Goal: Task Accomplishment & Management: Manage account settings

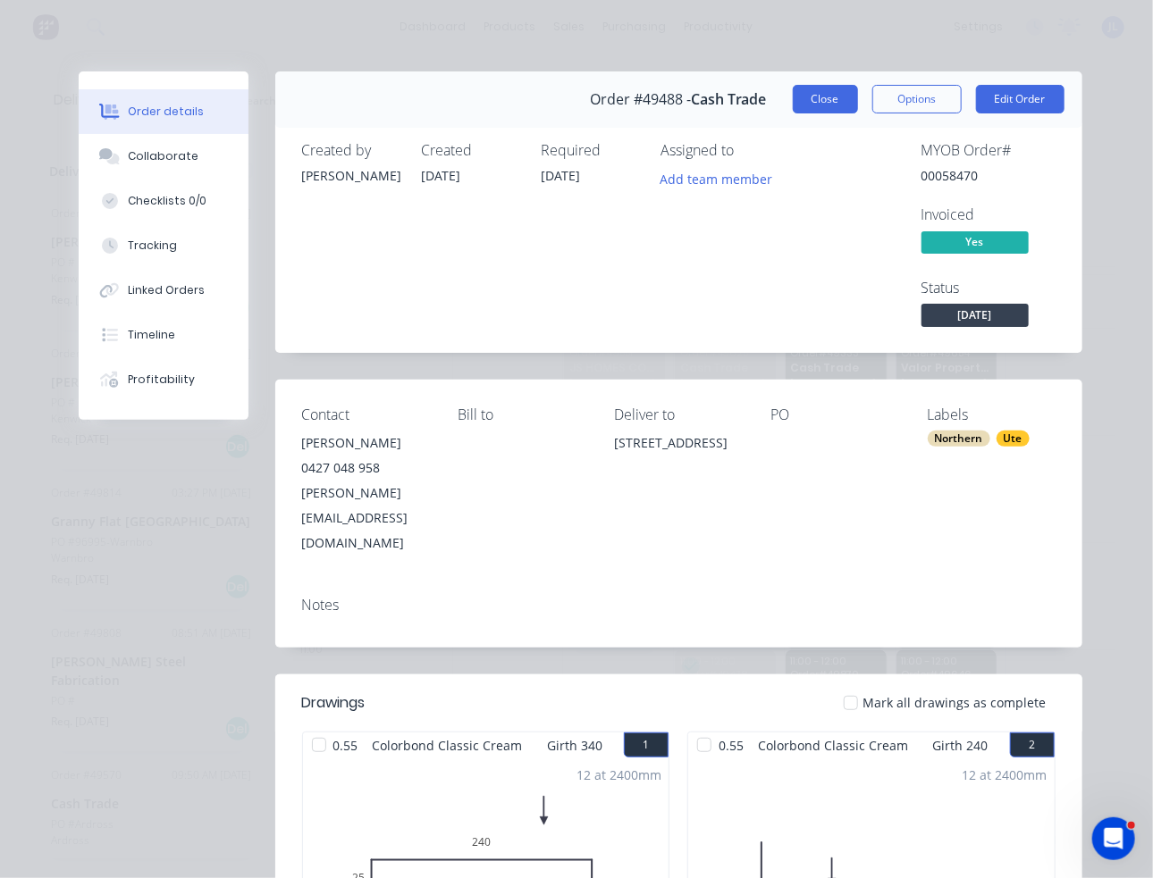
click at [818, 97] on button "Close" at bounding box center [825, 99] width 65 height 29
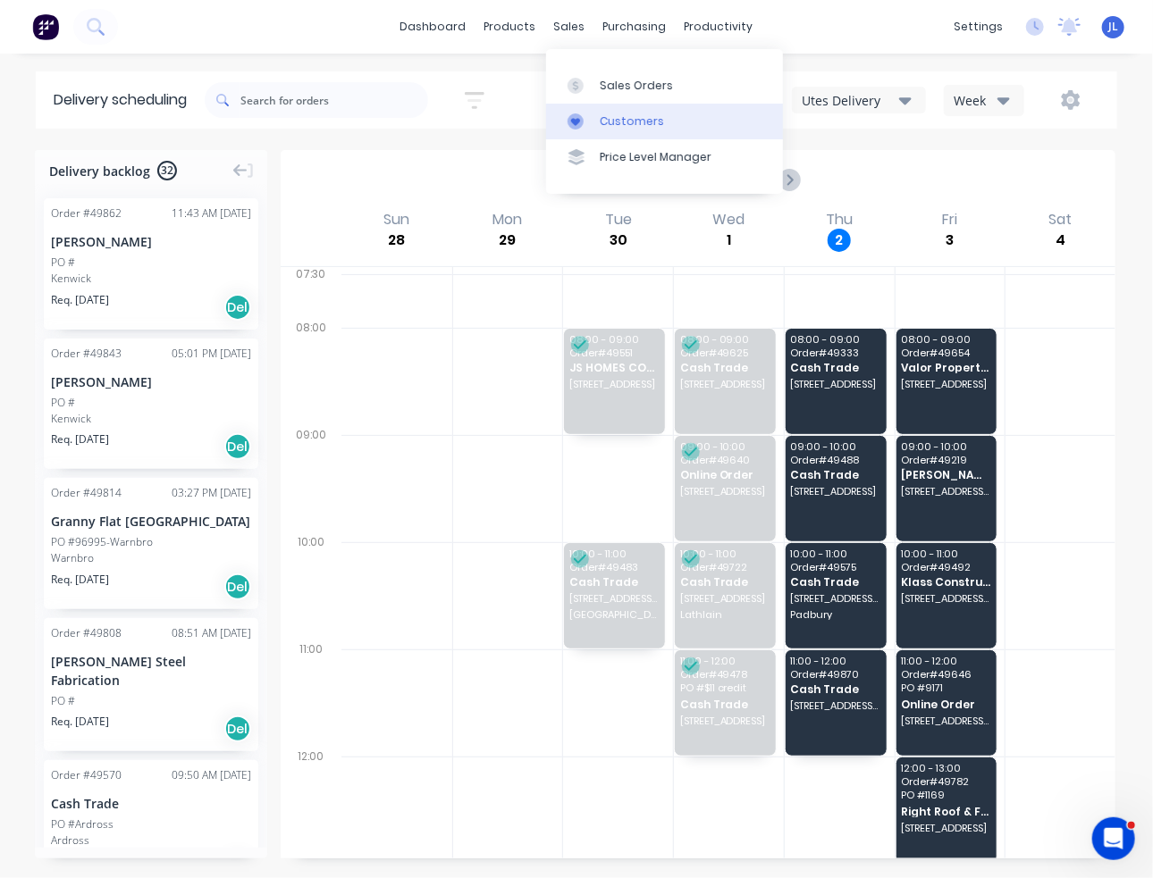
click at [598, 123] on link "Customers" at bounding box center [664, 122] width 237 height 36
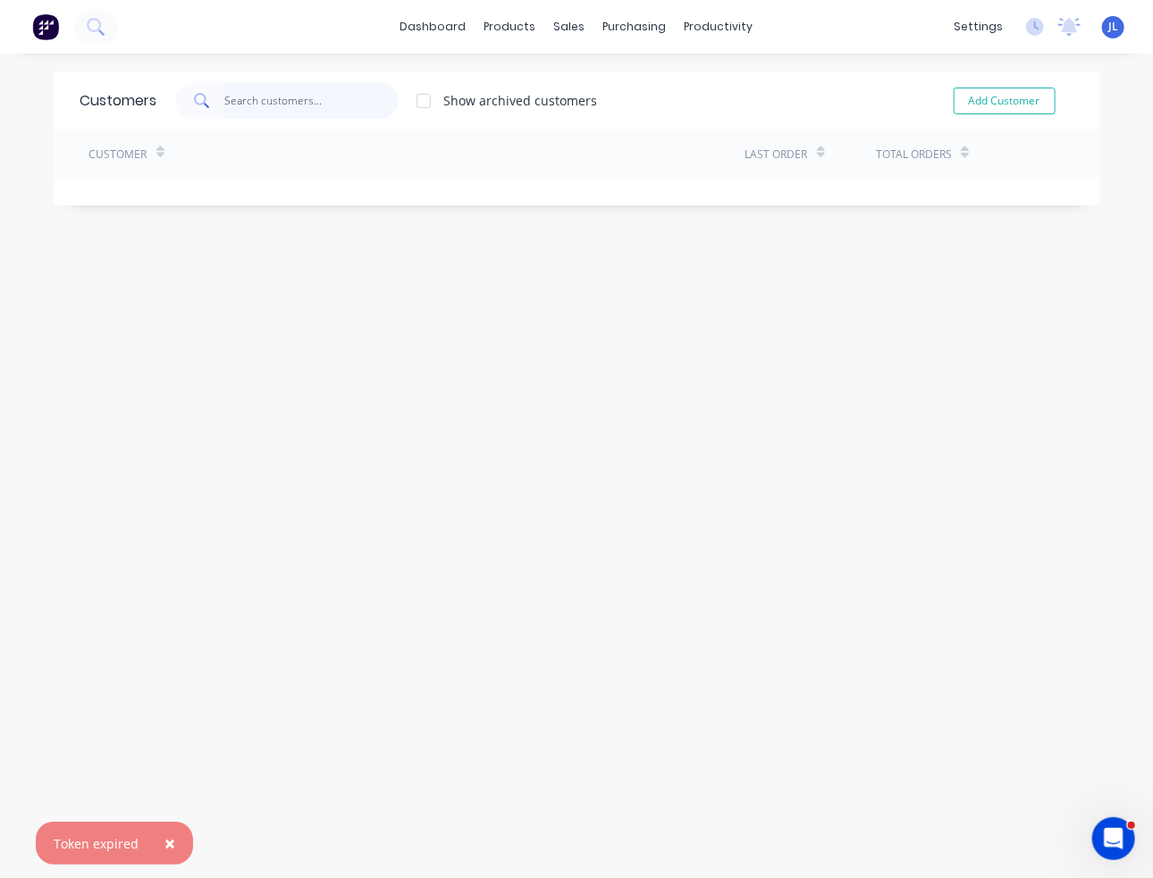
click at [261, 104] on input "text" at bounding box center [311, 101] width 174 height 36
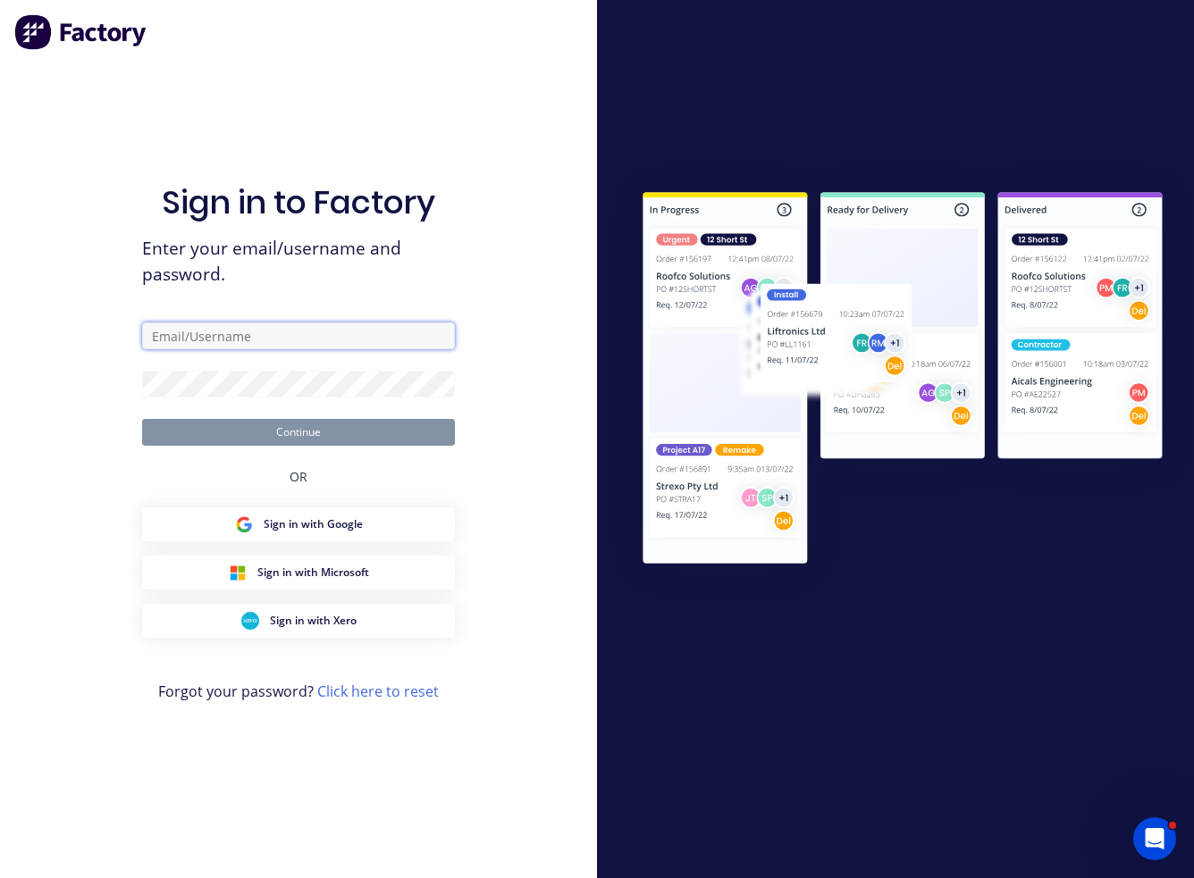
click at [228, 335] on input "text" at bounding box center [298, 336] width 313 height 27
type input "[PERSON_NAME][EMAIL_ADDRESS][DOMAIN_NAME]"
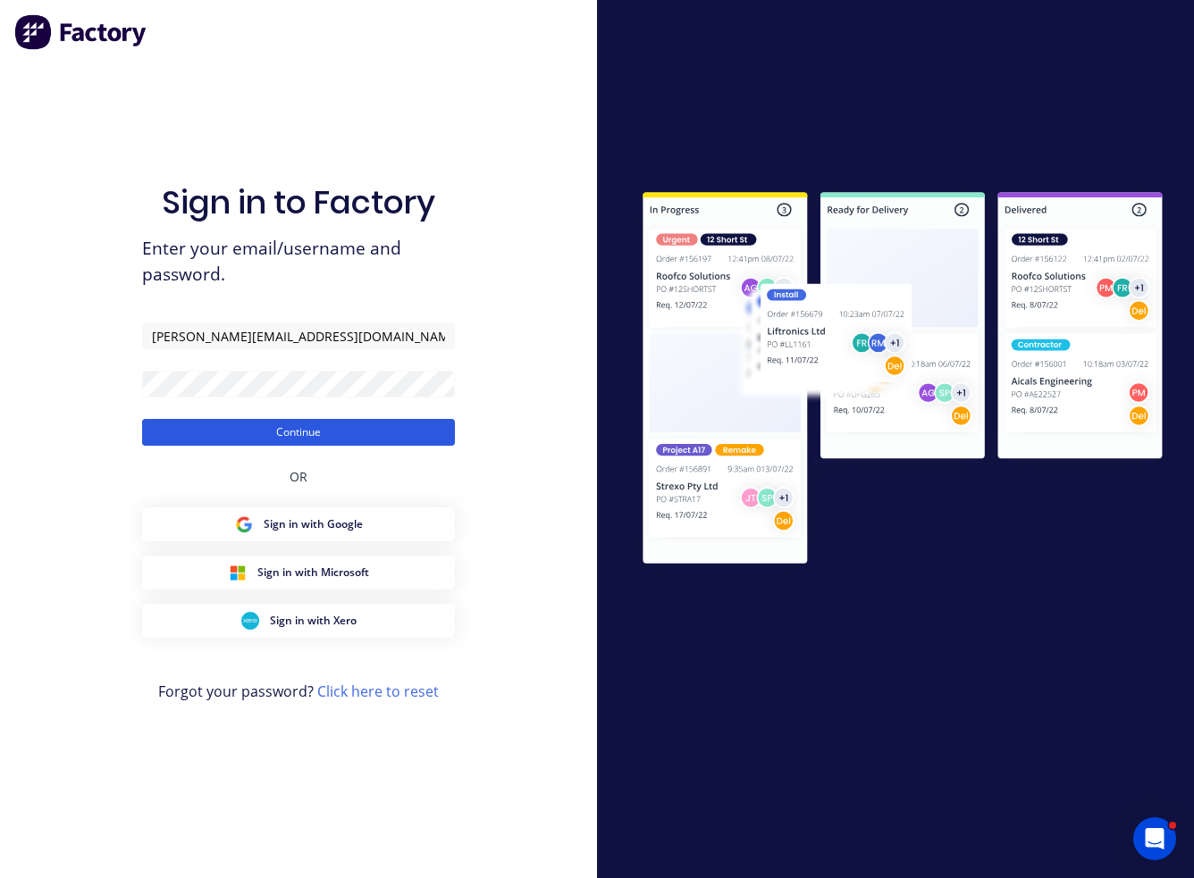
click at [393, 432] on button "Continue" at bounding box center [298, 432] width 313 height 27
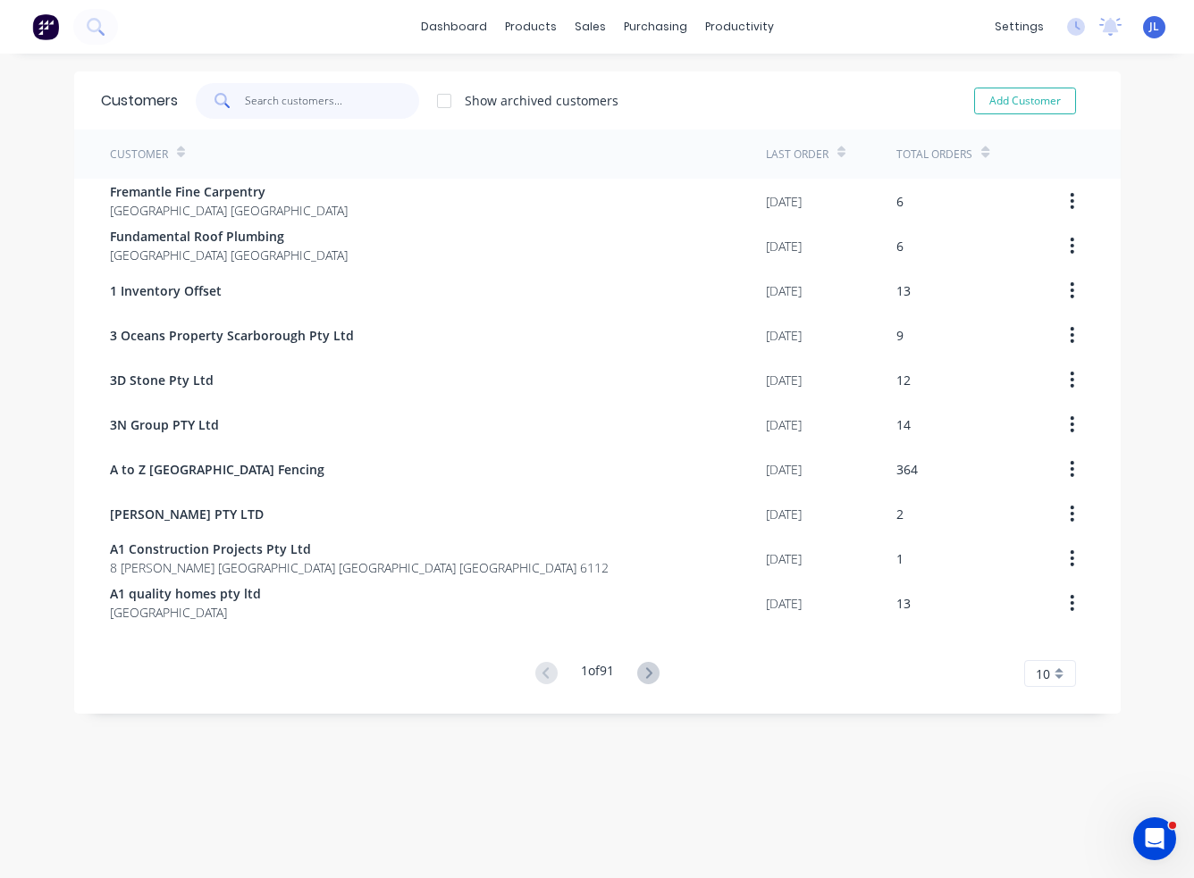
click at [324, 96] on input "text" at bounding box center [332, 101] width 174 height 36
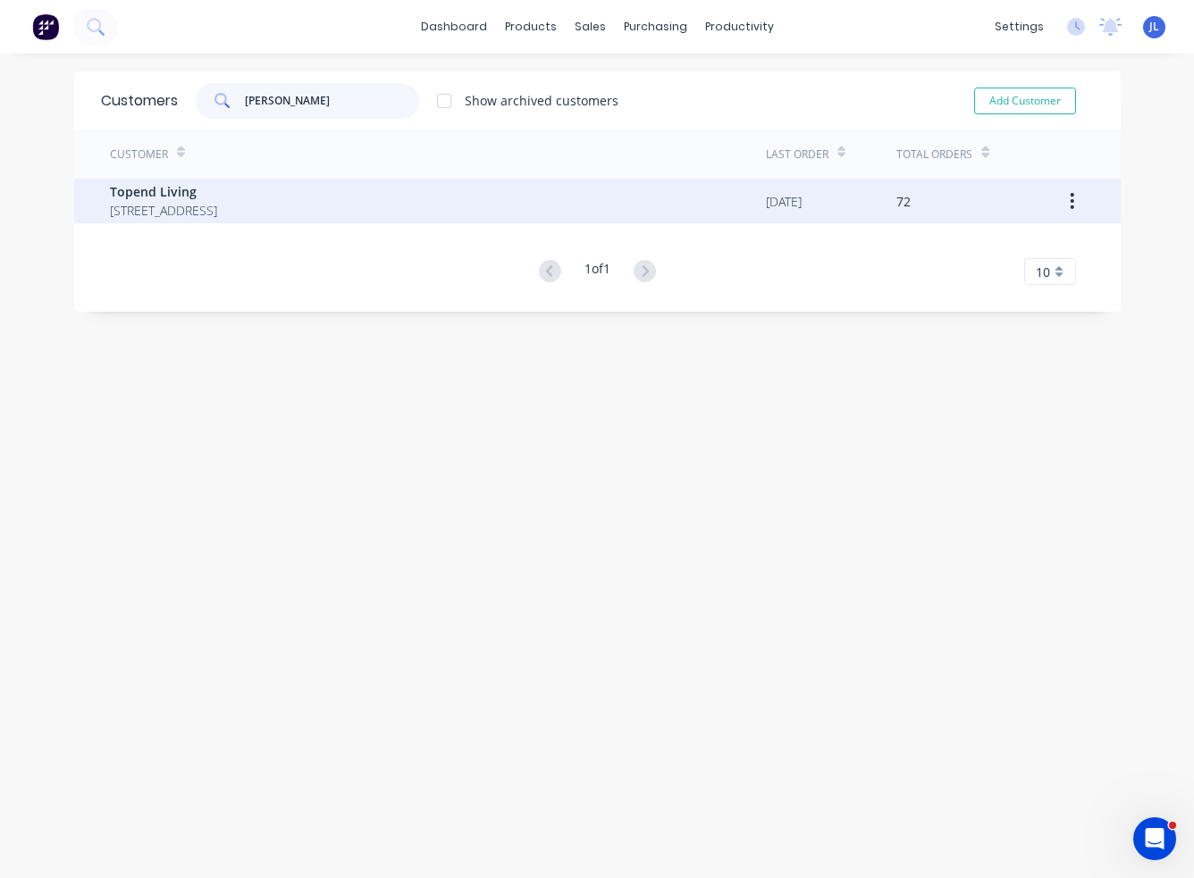
type input "[PERSON_NAME]"
click at [217, 203] on span "[STREET_ADDRESS]" at bounding box center [163, 210] width 107 height 19
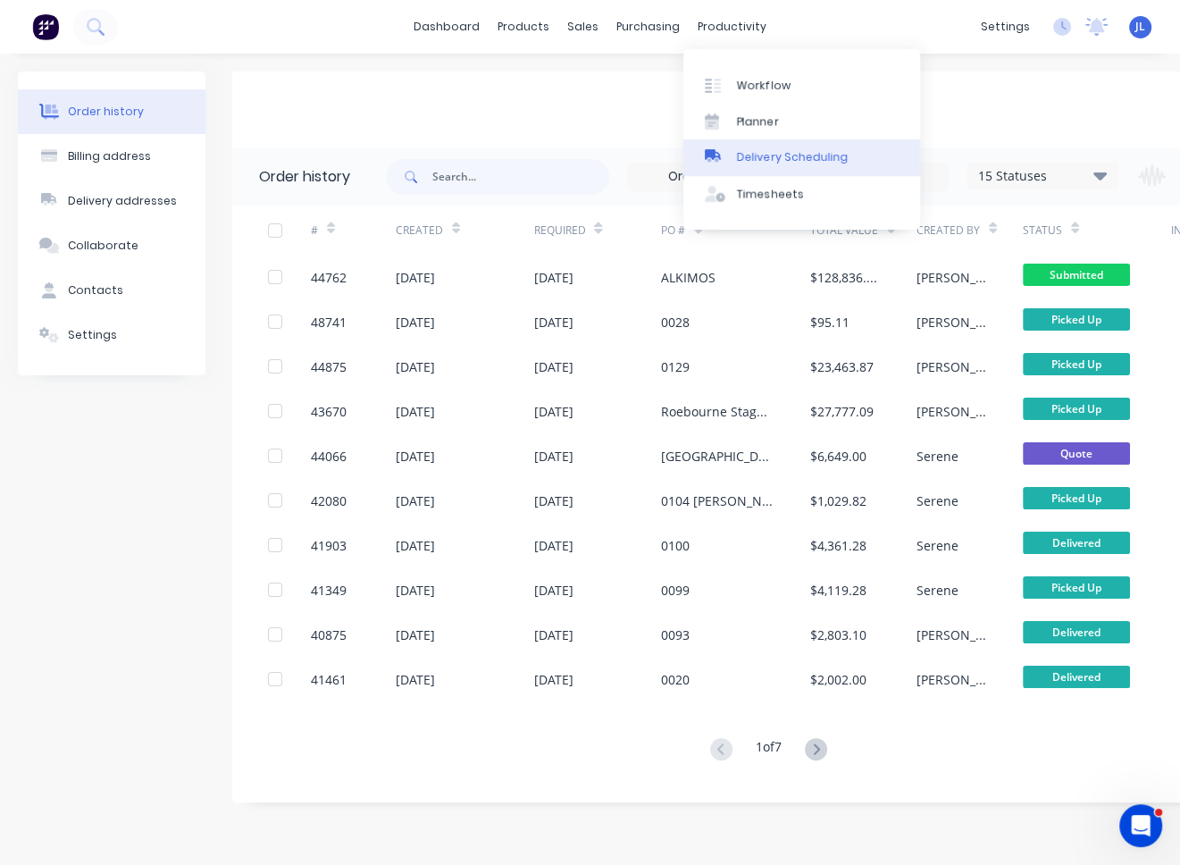
click at [764, 167] on link "Delivery Scheduling" at bounding box center [802, 157] width 237 height 36
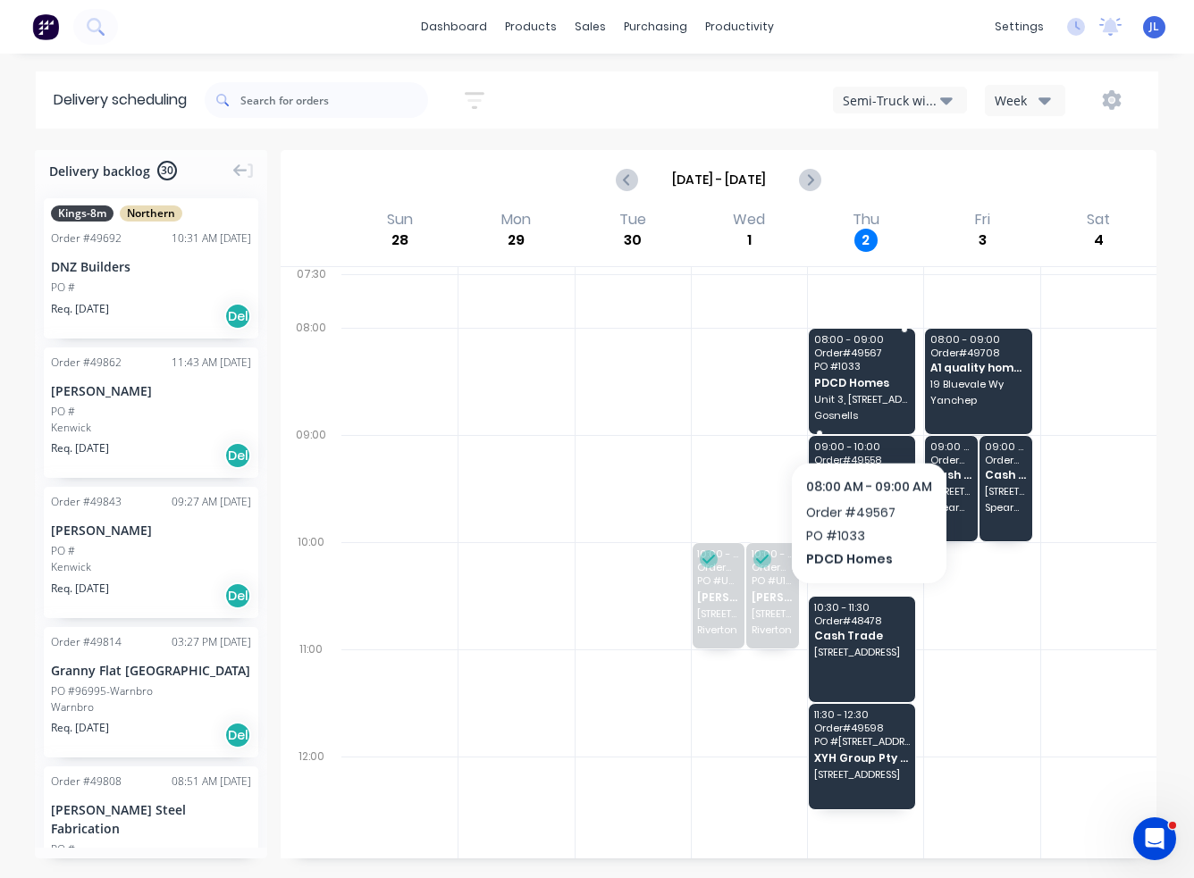
click at [868, 415] on span "Gosnells" at bounding box center [862, 415] width 96 height 11
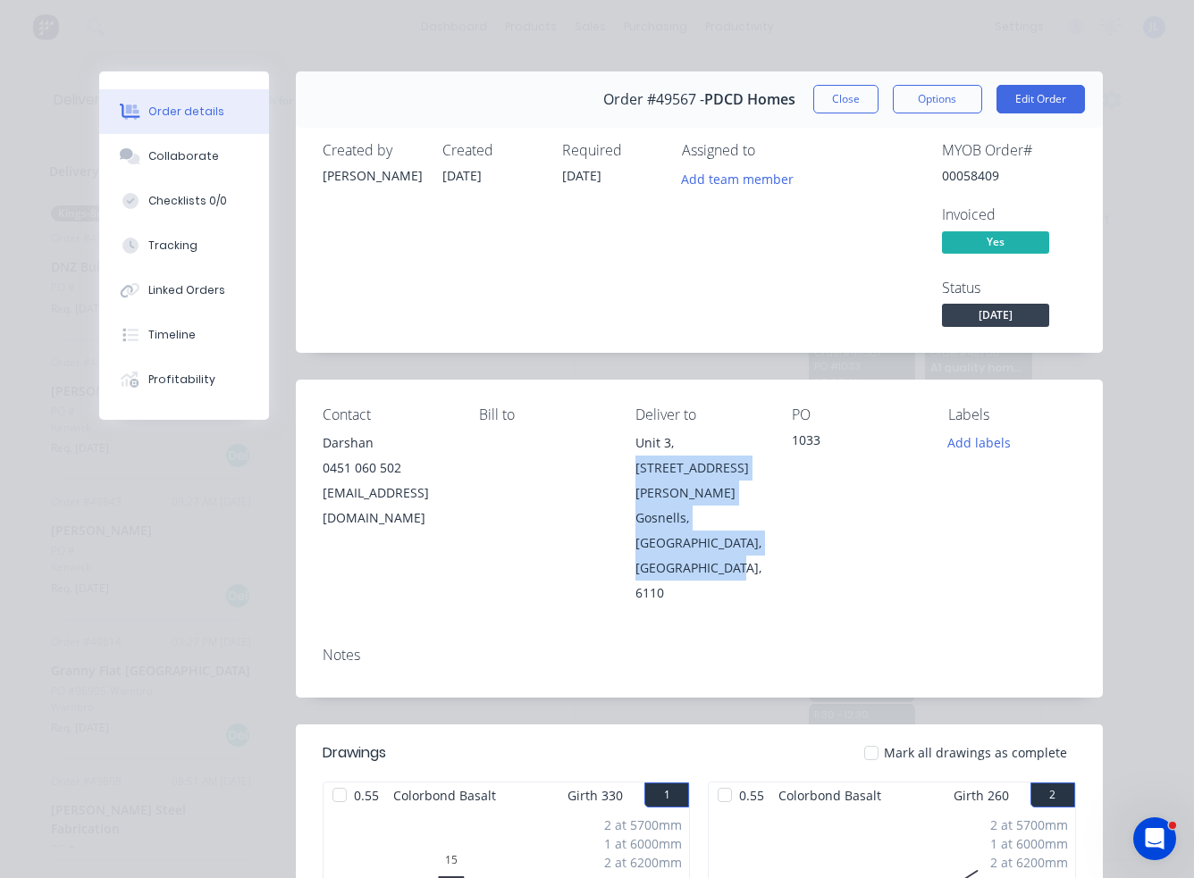
drag, startPoint x: 692, startPoint y: 522, endPoint x: 698, endPoint y: 442, distance: 79.7
click at [698, 442] on div "[STREET_ADDRESS][PERSON_NAME]" at bounding box center [699, 518] width 128 height 175
copy div "[STREET_ADDRESS][PERSON_NAME]"
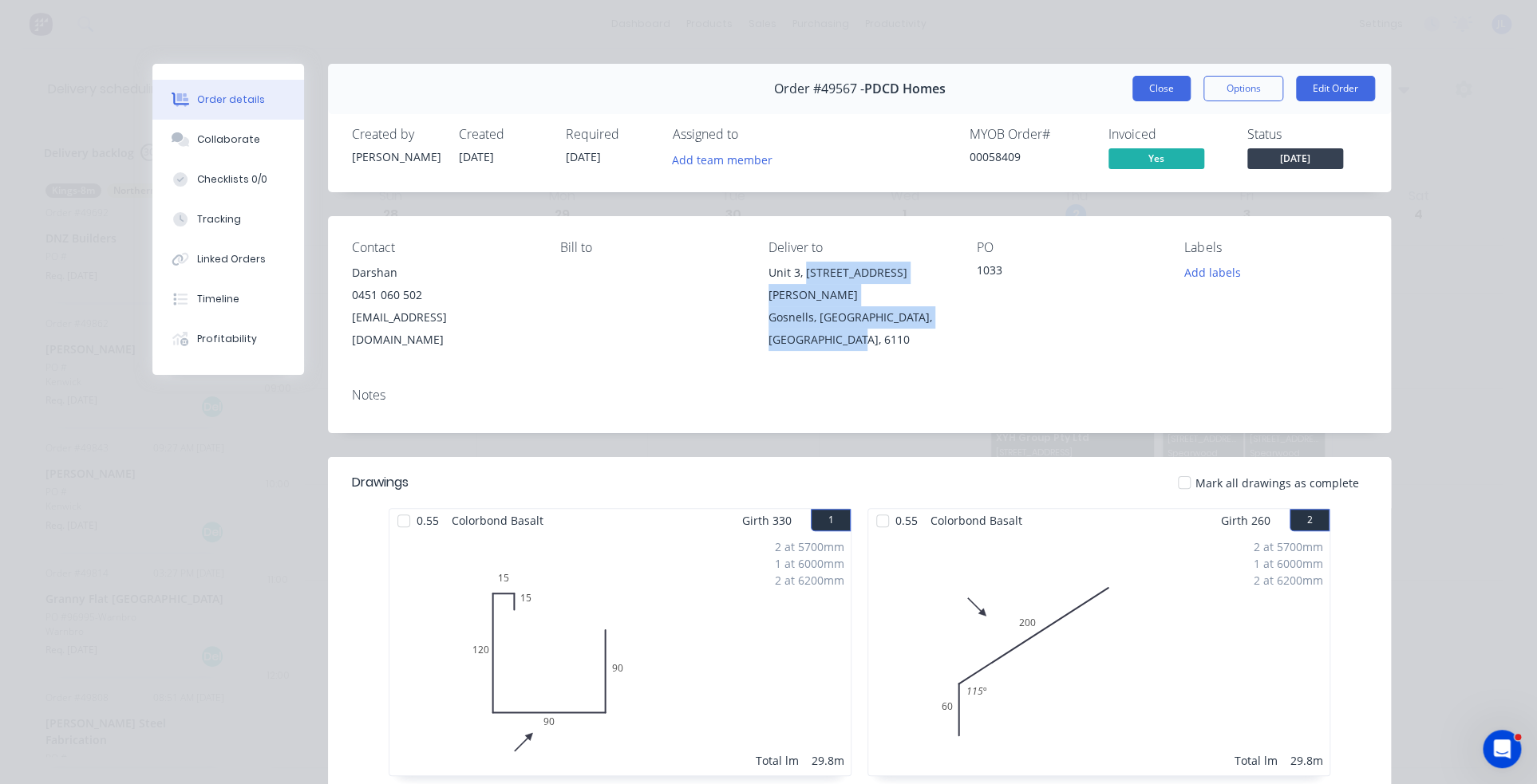
click at [1153, 86] on button "Close" at bounding box center [1161, 88] width 58 height 26
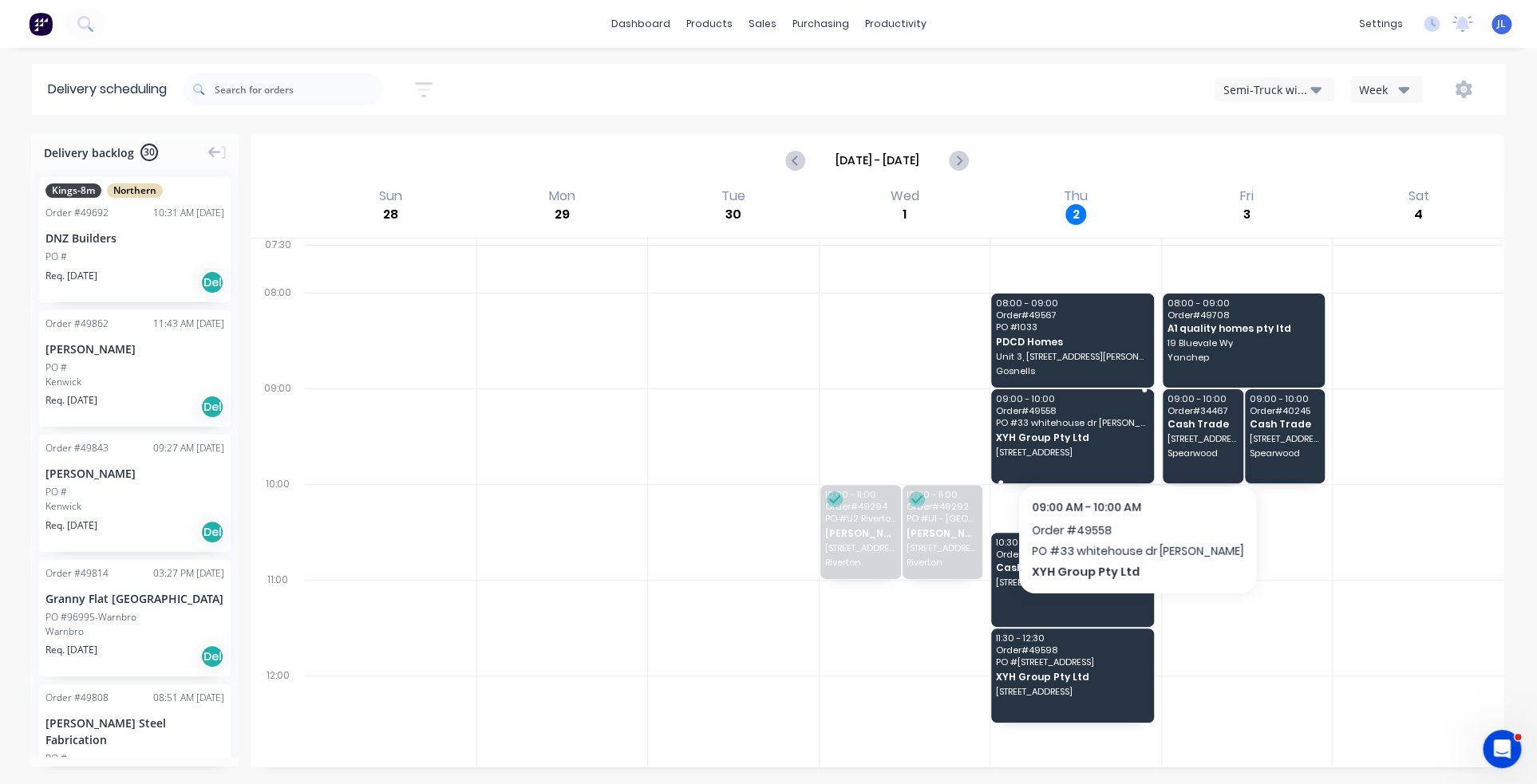
click at [1120, 443] on div "09:00 - 10:00 Order # 49558 PO # 33 whitehouse dr [PERSON_NAME] XYH Group Pty L…" at bounding box center [1073, 436] width 163 height 94
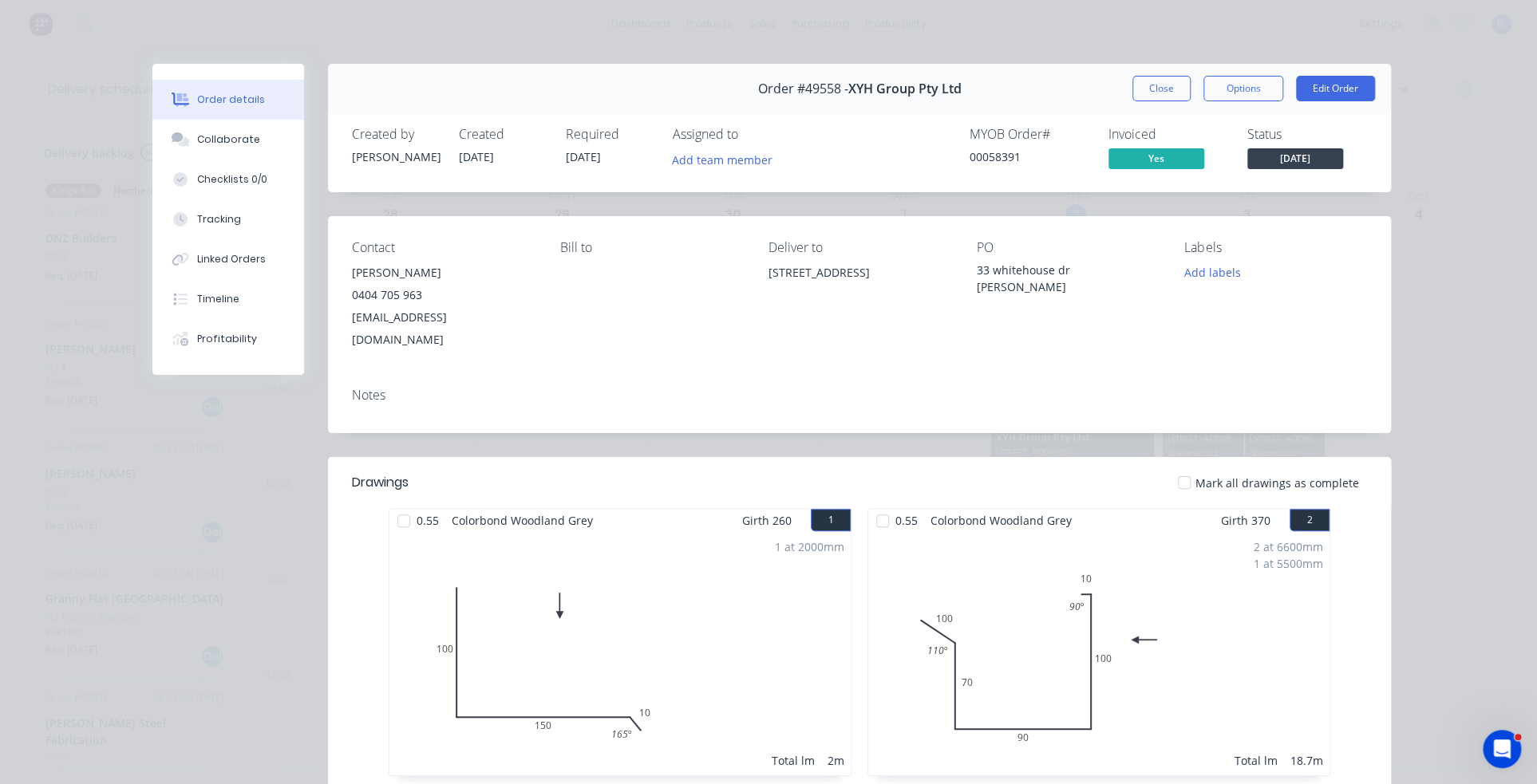
drag, startPoint x: 761, startPoint y: 270, endPoint x: 793, endPoint y: 296, distance: 41.2
click at [793, 284] on div "[STREET_ADDRESS]" at bounding box center [859, 272] width 183 height 22
copy div "[STREET_ADDRESS]"
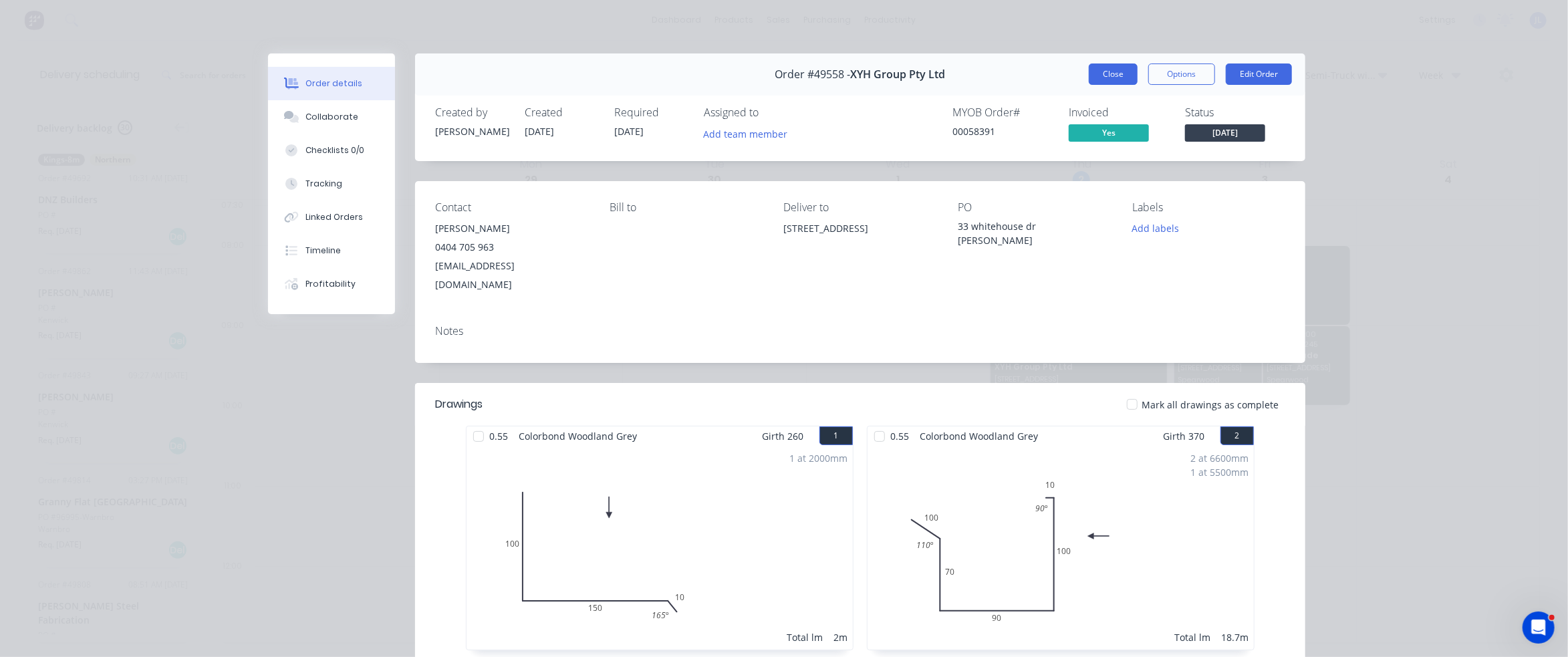
click at [1114, 72] on button "Close" at bounding box center [1112, 74] width 49 height 22
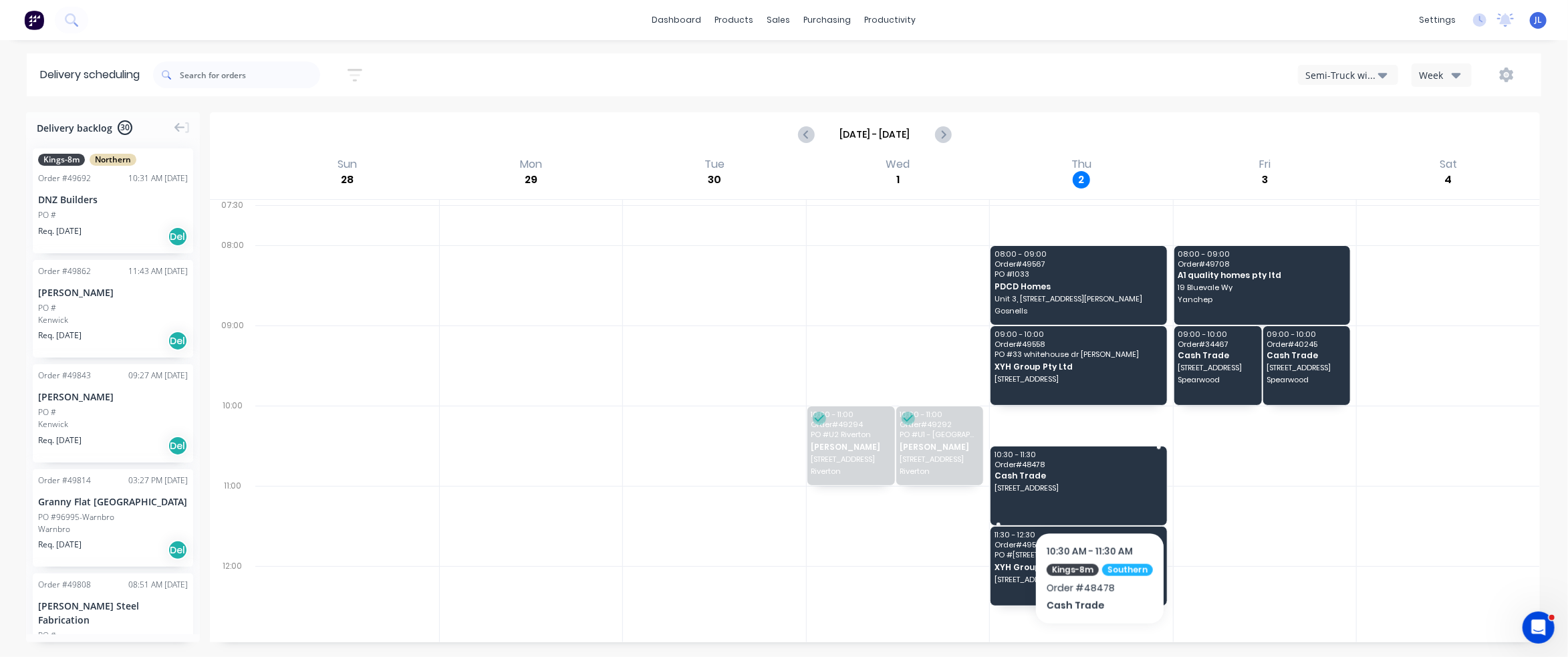
click at [1097, 497] on div "10:30 - 11:30 Order # 48478 Cash Trade [STREET_ADDRESS]" at bounding box center [1079, 486] width 177 height 79
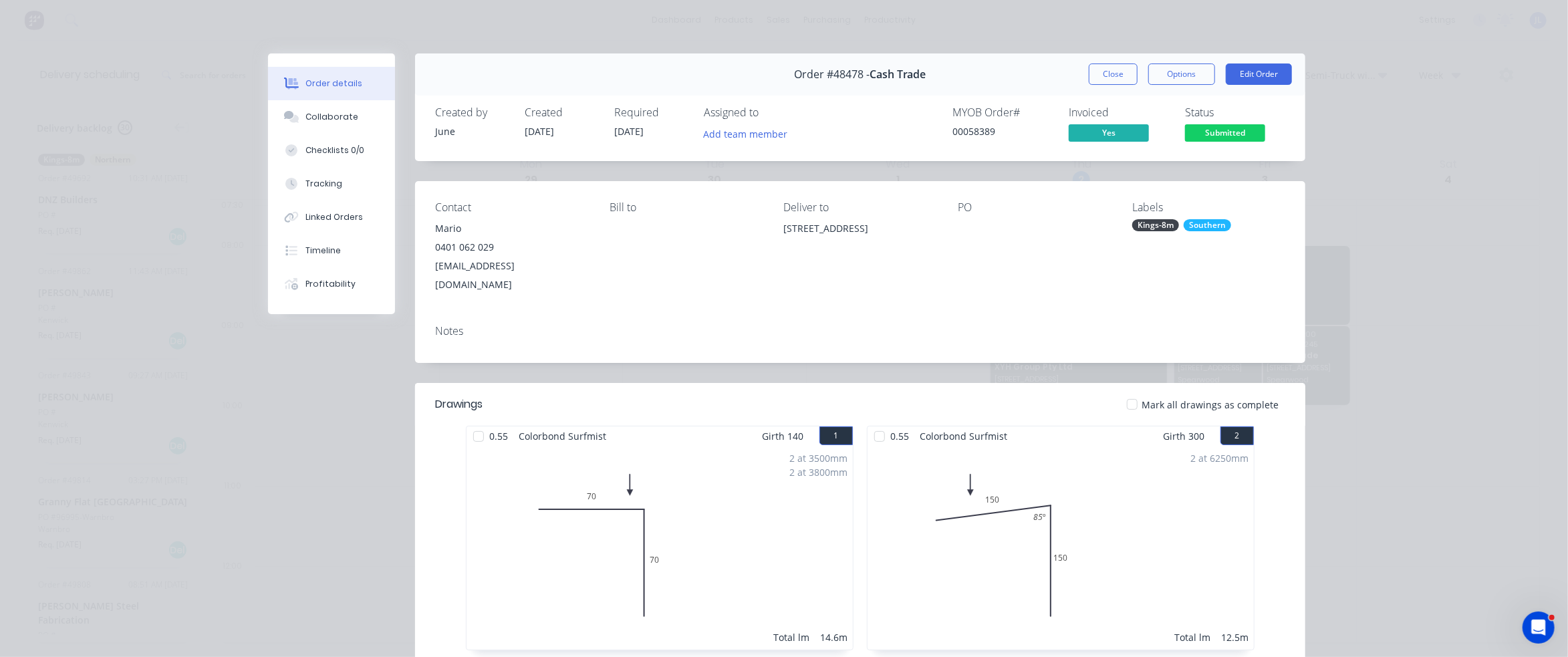
drag, startPoint x: 923, startPoint y: 227, endPoint x: 774, endPoint y: 233, distance: 149.1
click at [774, 233] on div "Contact [PERSON_NAME] [PHONE_NUMBER] [EMAIL_ADDRESS][DOMAIN_NAME] [PERSON_NAME]…" at bounding box center [860, 248] width 890 height 133
copy div "[STREET_ADDRESS]"
drag, startPoint x: 1096, startPoint y: 72, endPoint x: 1088, endPoint y: 64, distance: 11.3
click at [1097, 72] on button "Close" at bounding box center [1112, 74] width 49 height 22
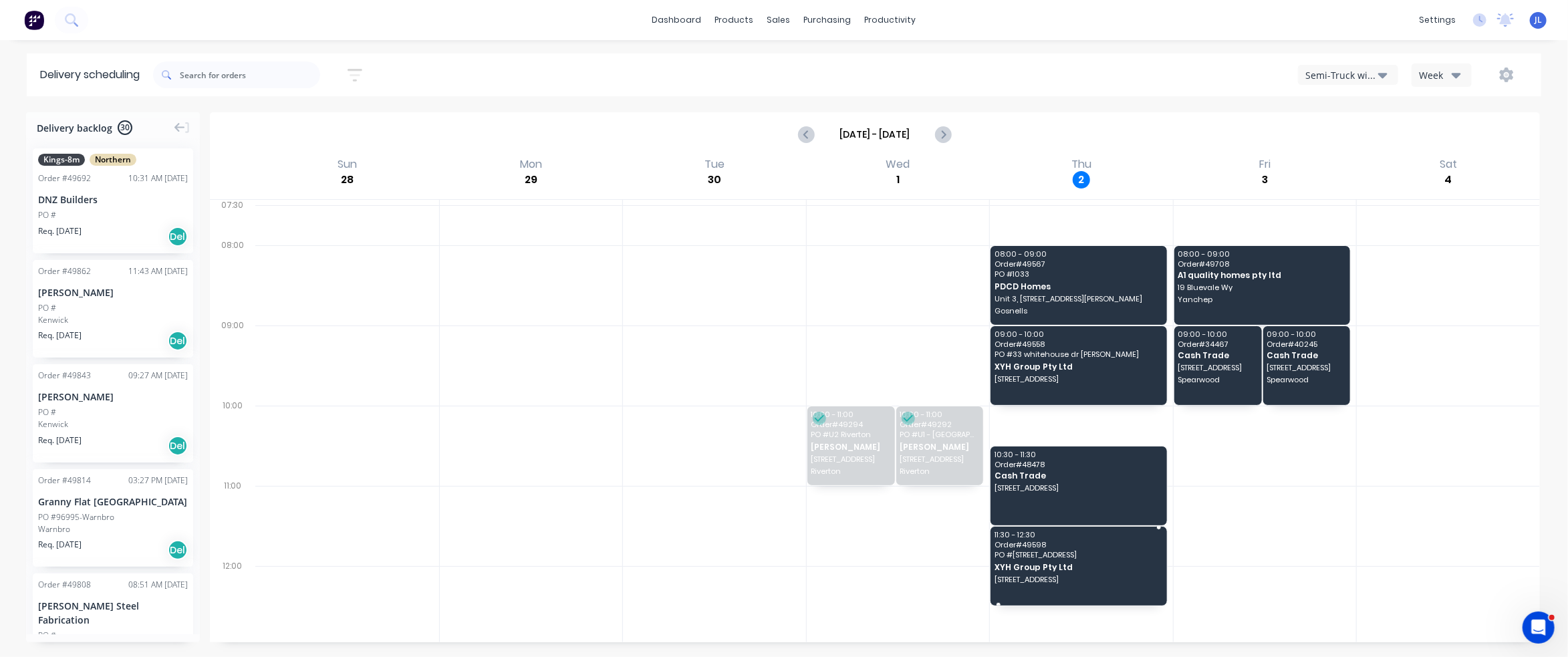
click at [1115, 564] on span "XYH Group Pty Ltd" at bounding box center [1077, 567] width 167 height 9
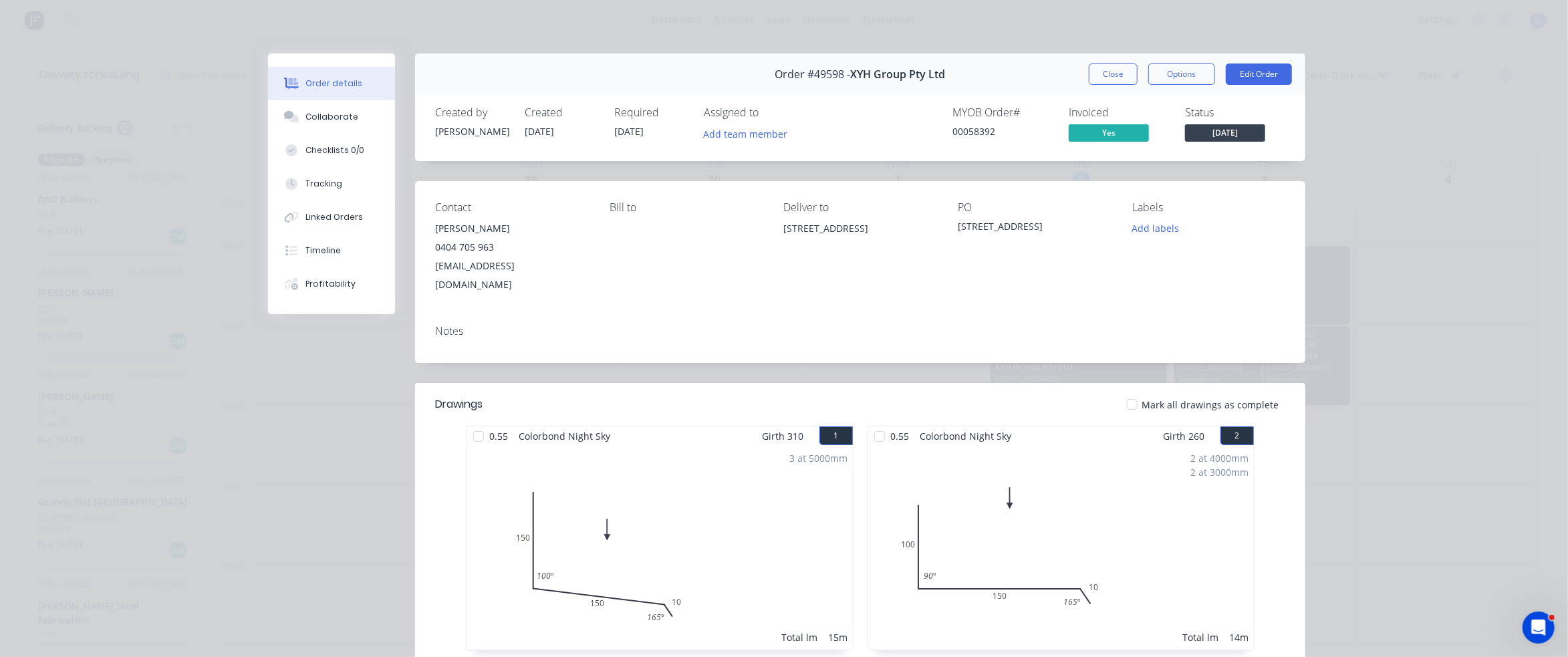
drag, startPoint x: 915, startPoint y: 224, endPoint x: 775, endPoint y: 232, distance: 140.2
click at [775, 232] on div "Contact [PERSON_NAME] [PHONE_NUMBER] [EMAIL_ADDRESS][DOMAIN_NAME] [PERSON_NAME]…" at bounding box center [860, 248] width 890 height 133
copy div "[STREET_ADDRESS]"
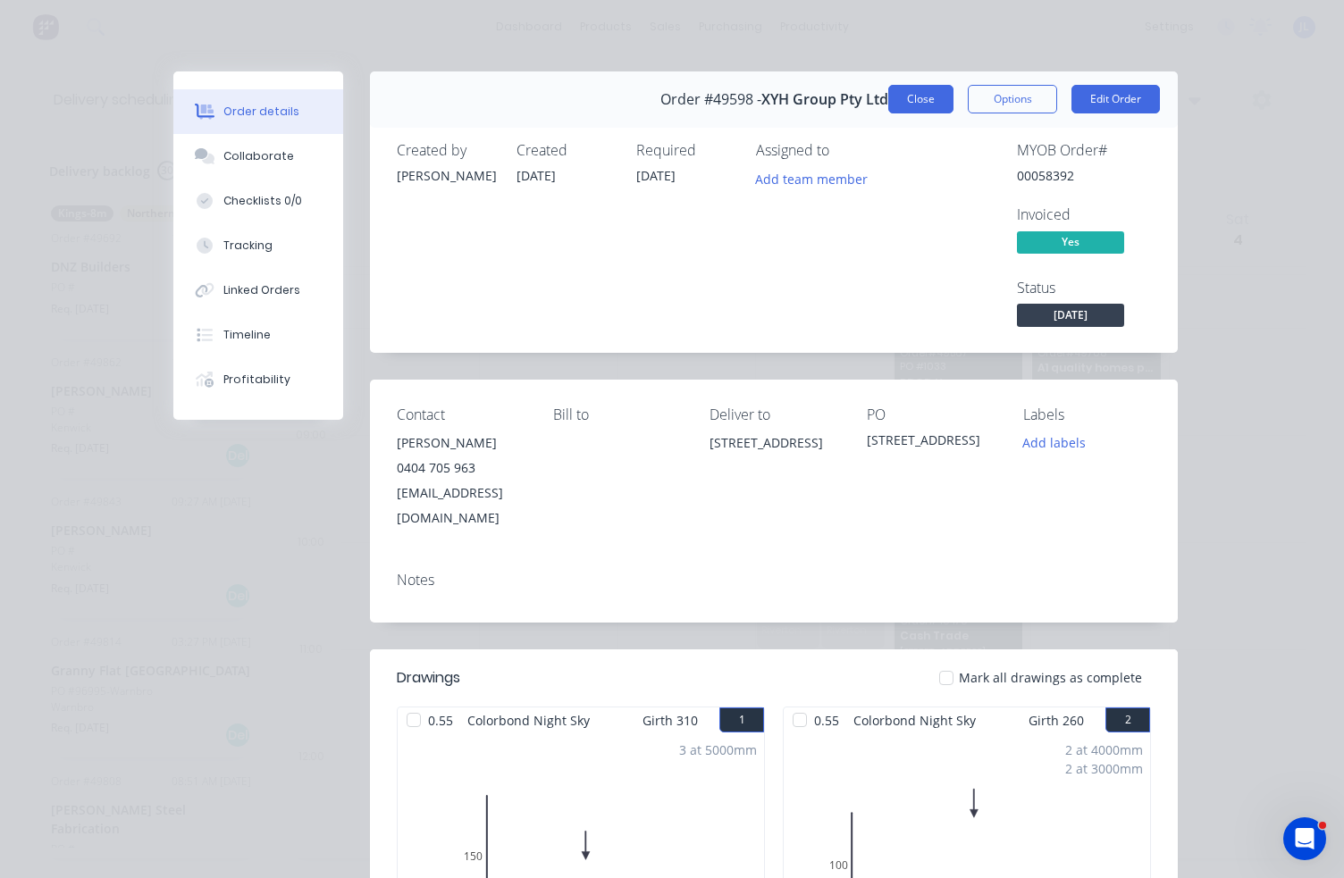
click at [911, 99] on button "Close" at bounding box center [920, 99] width 65 height 29
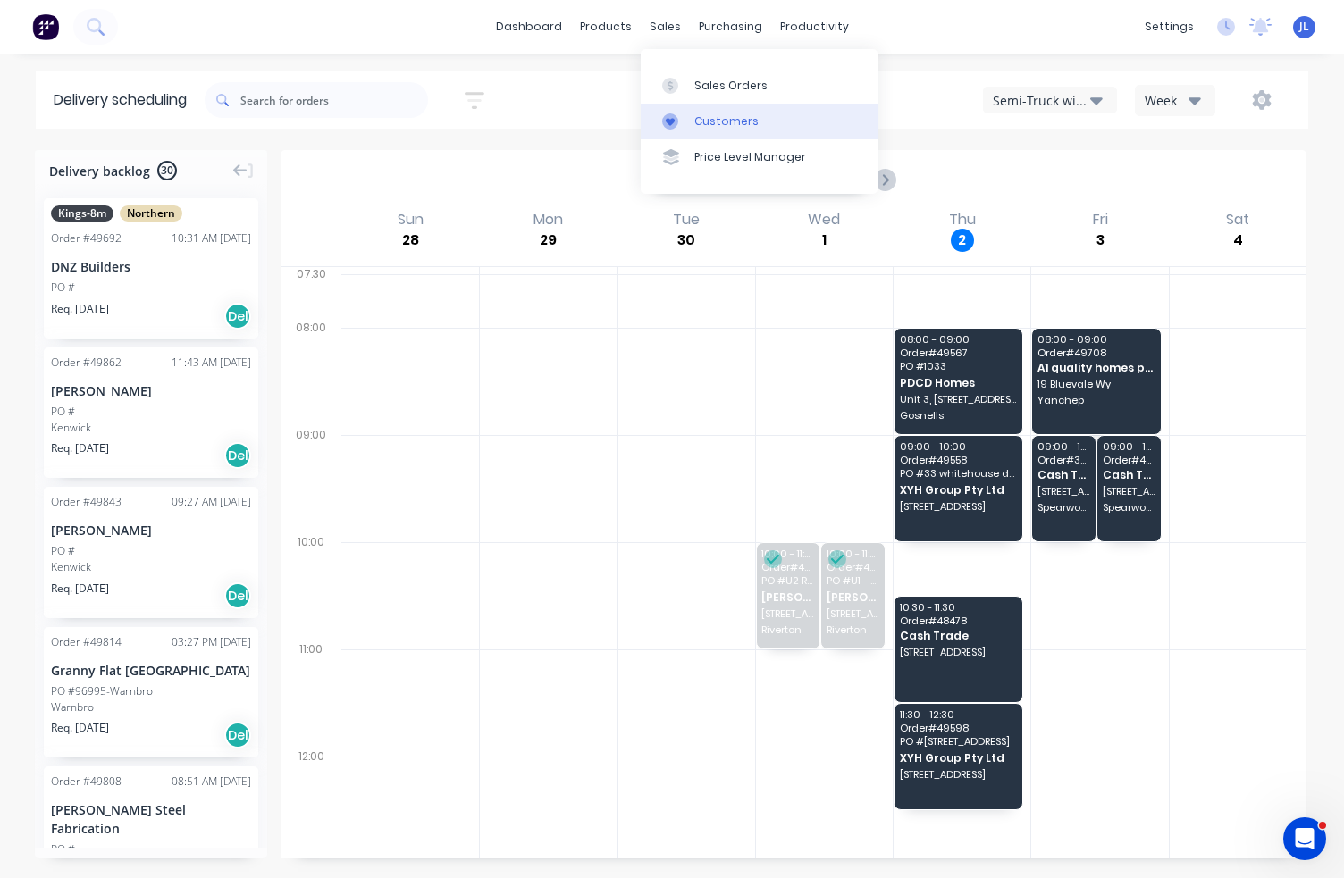
click at [718, 110] on link "Customers" at bounding box center [759, 122] width 237 height 36
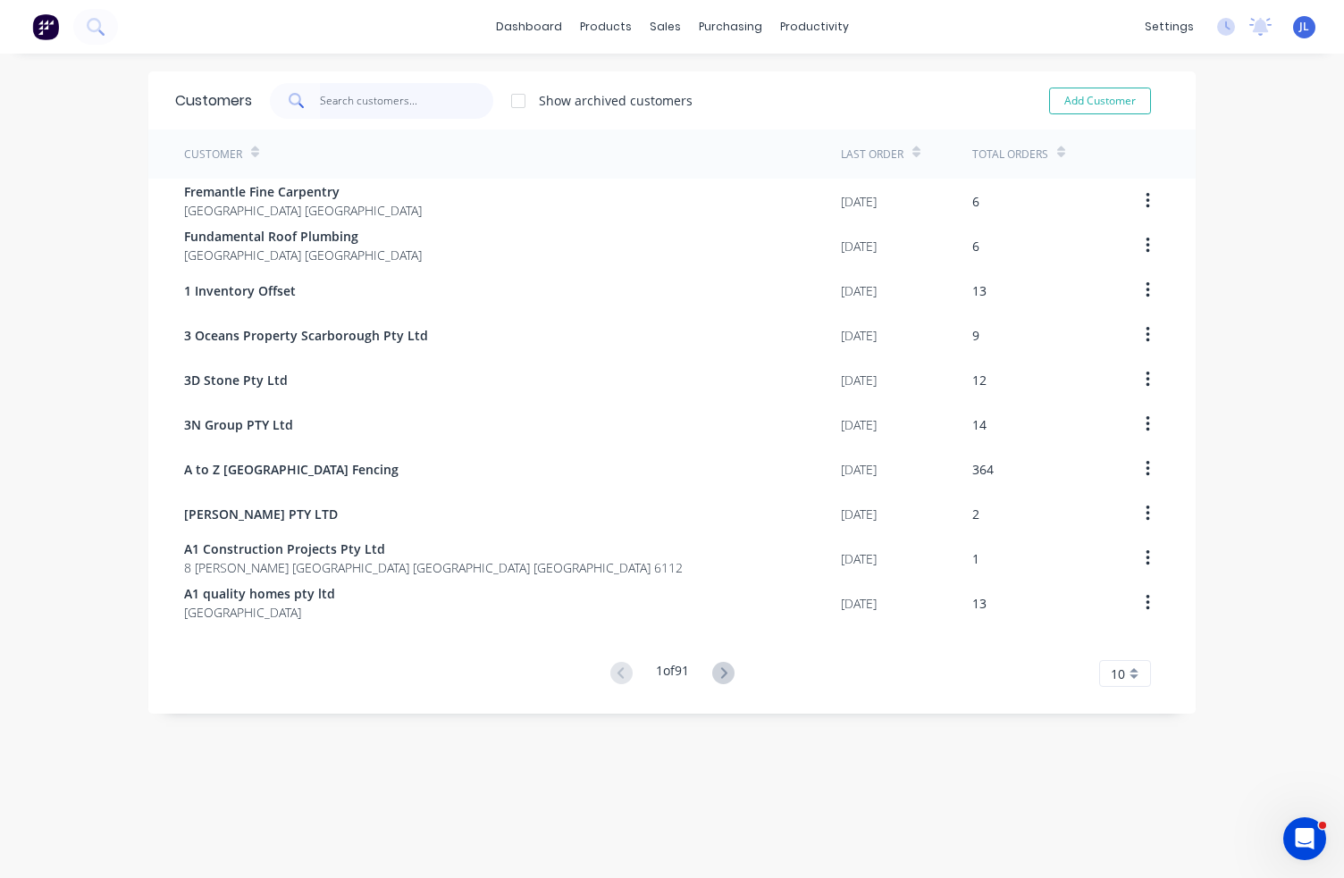
click at [364, 106] on input "text" at bounding box center [407, 101] width 174 height 36
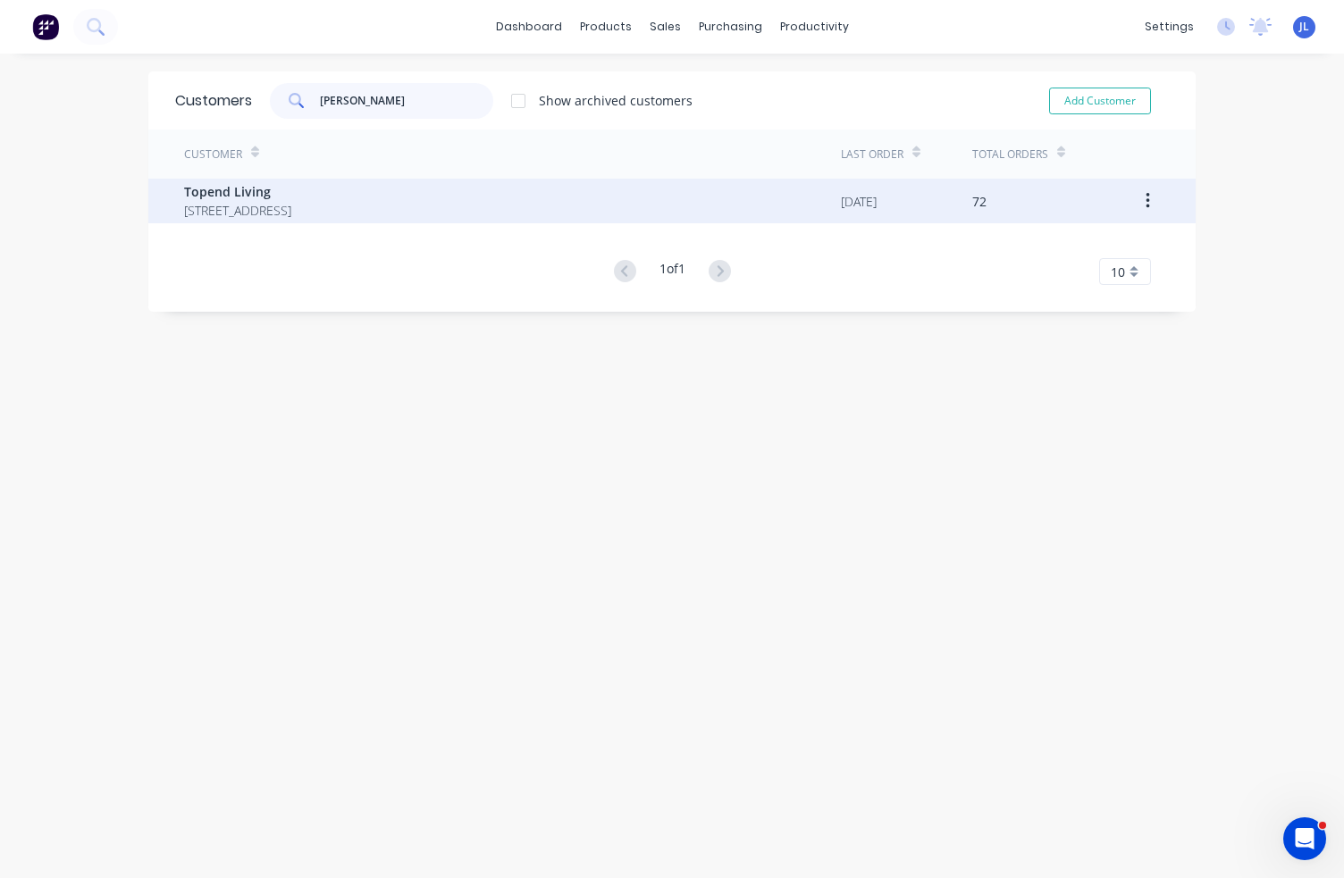
type input "[PERSON_NAME]"
click at [291, 193] on span "Topend Living" at bounding box center [237, 191] width 107 height 19
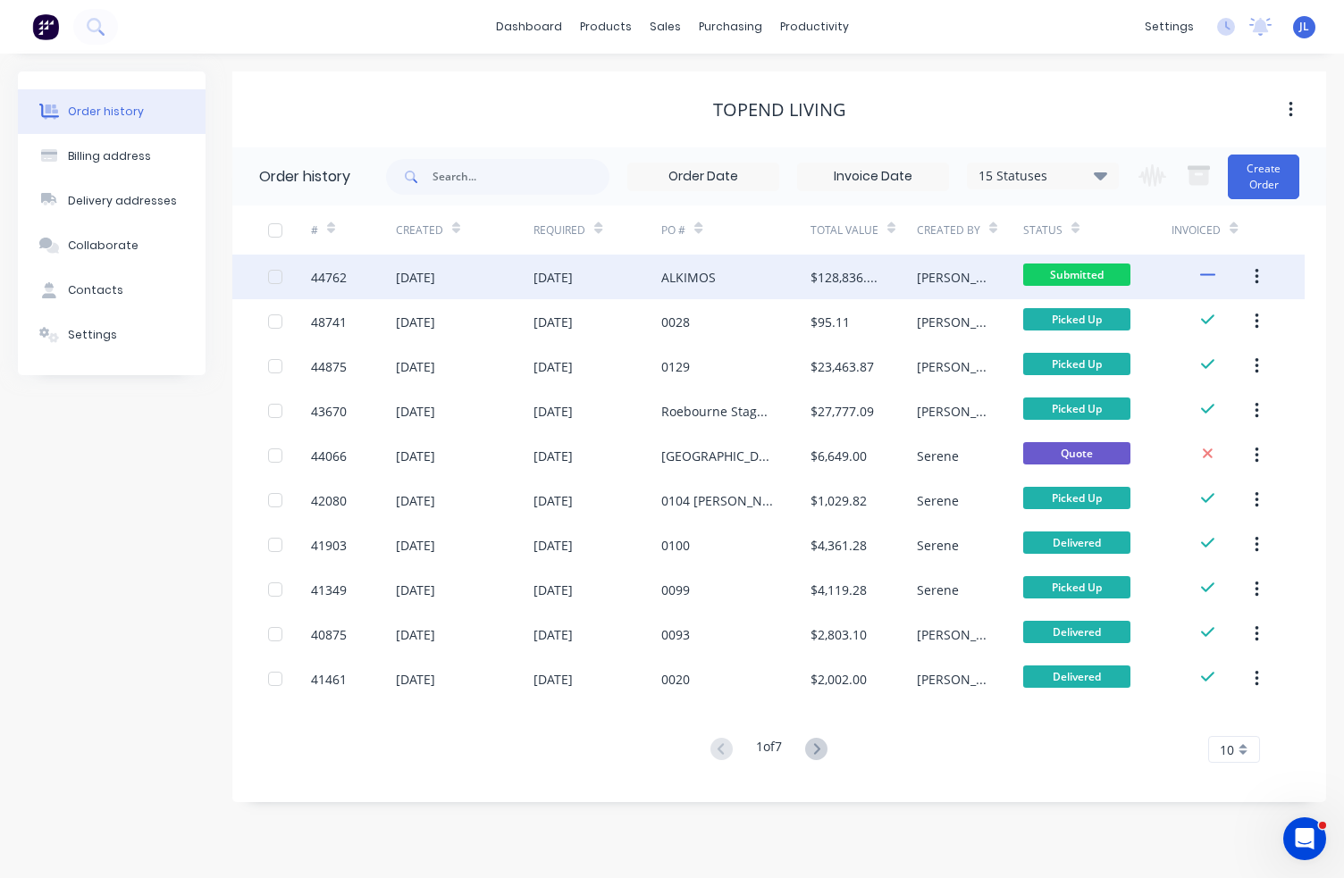
click at [700, 281] on div "ALKIMOS" at bounding box center [688, 277] width 55 height 19
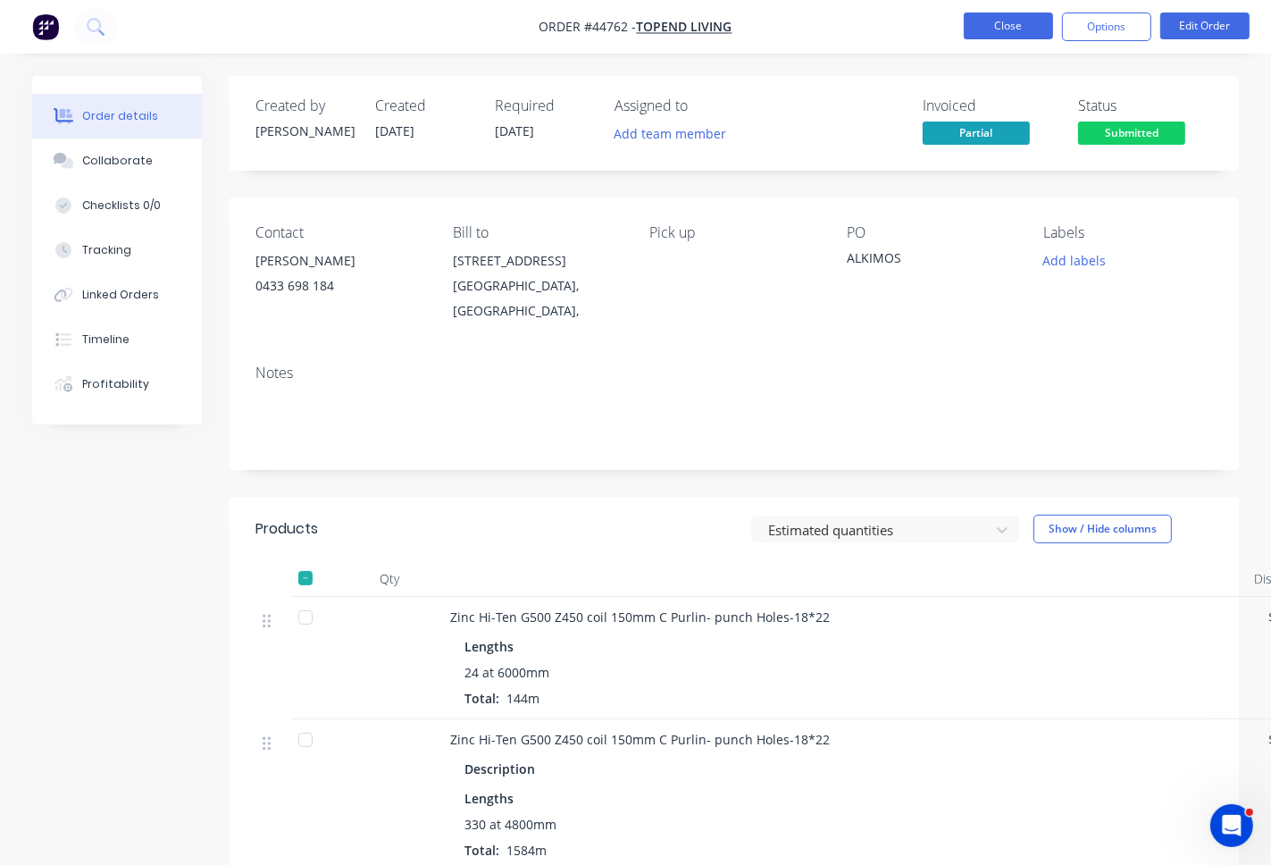
click at [991, 38] on button "Close" at bounding box center [1008, 26] width 89 height 27
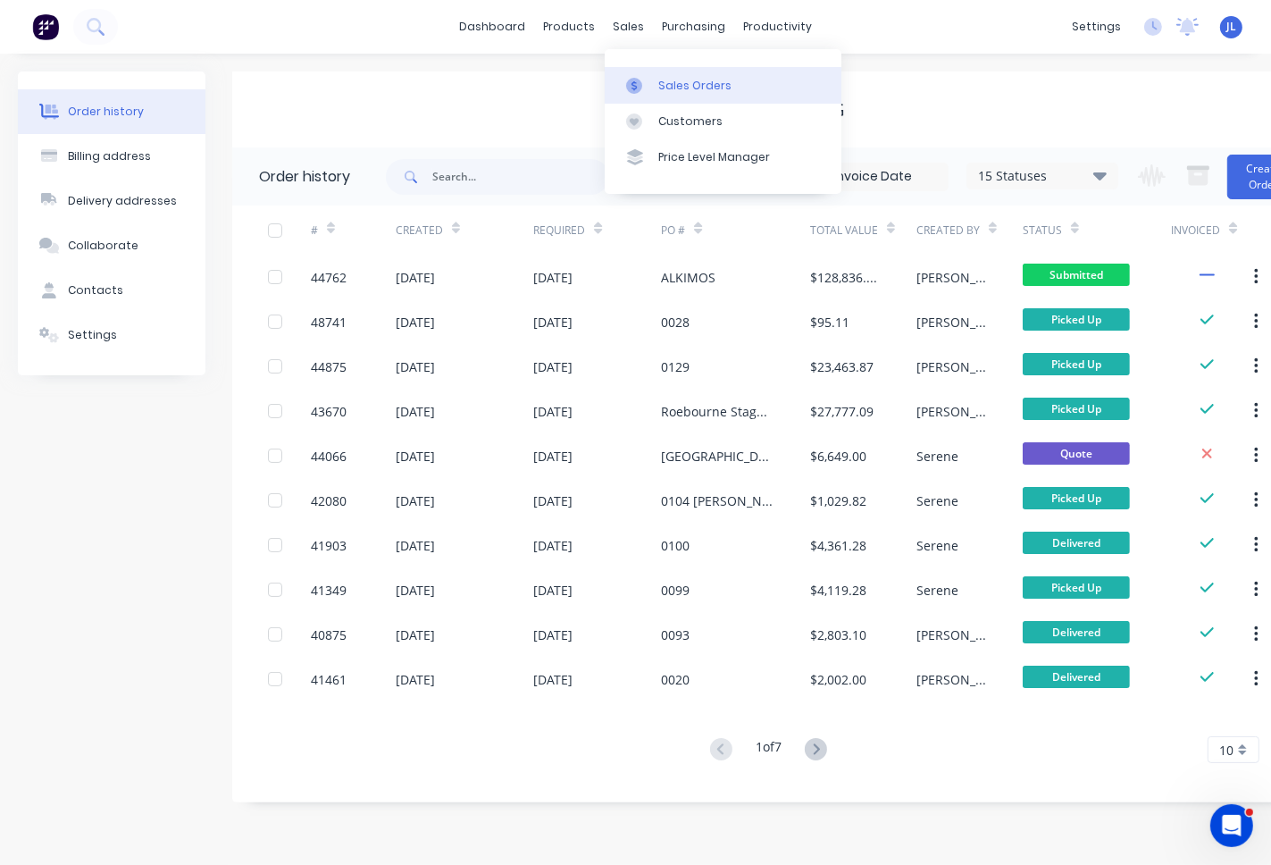
click at [690, 81] on div "Sales Orders" at bounding box center [694, 86] width 73 height 16
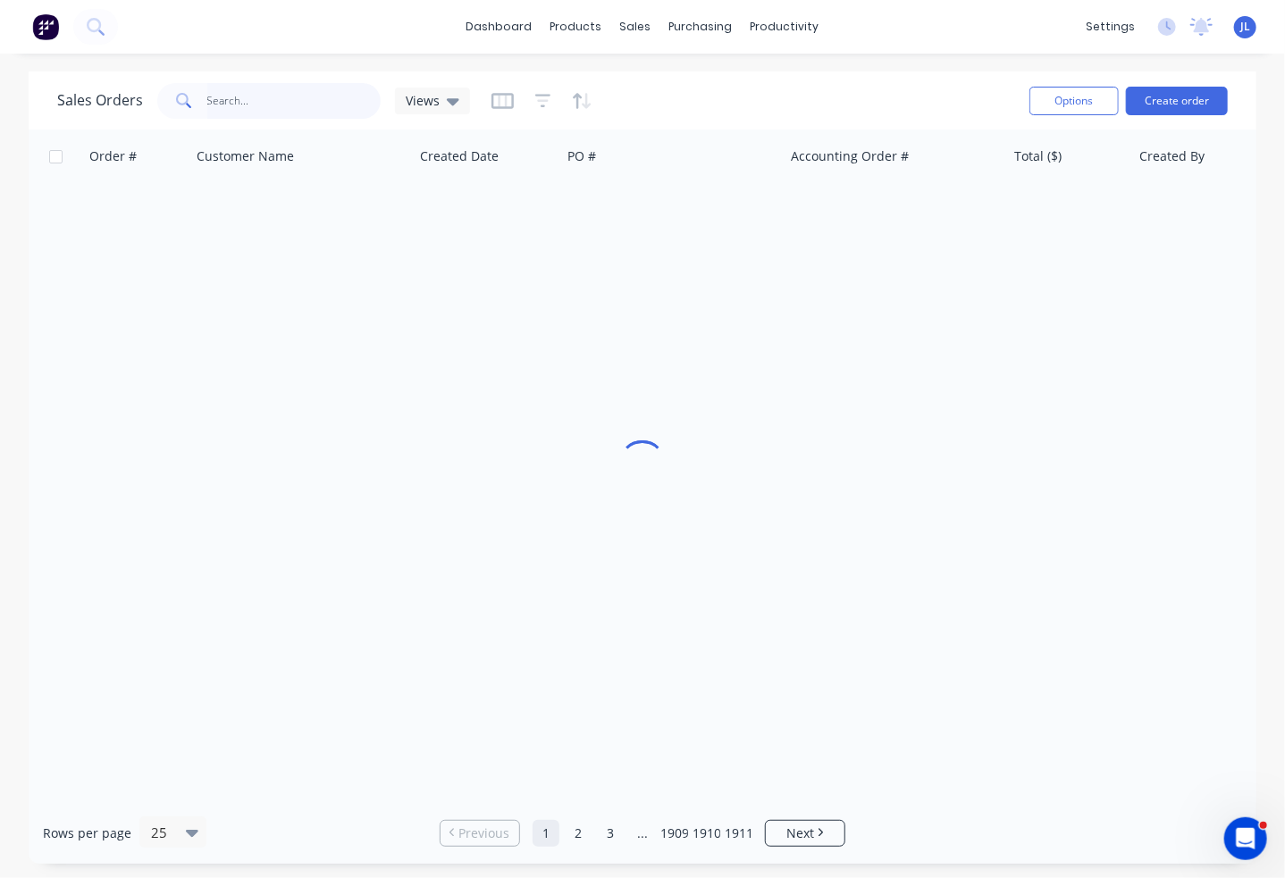
click at [217, 96] on input "text" at bounding box center [294, 101] width 174 height 36
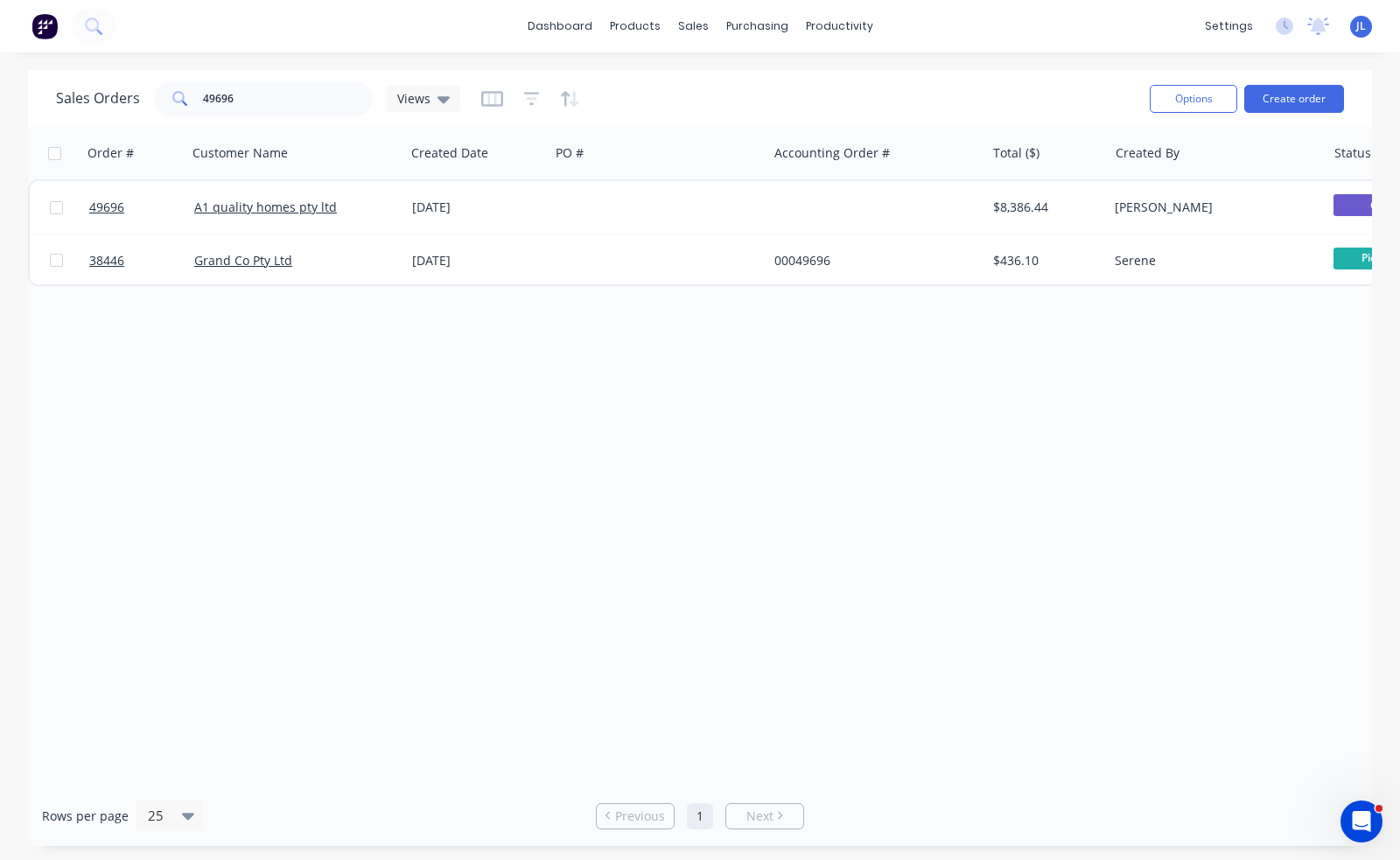
click at [83, 500] on div "Order # Customer Name Created Date PO # Accounting Order # Total ($) Created By…" at bounding box center [700, 456] width 1343 height 659
drag, startPoint x: 343, startPoint y: 99, endPoint x: 150, endPoint y: 101, distance: 193.0
click at [150, 101] on div "Sales Orders 49696 Views" at bounding box center [257, 99] width 404 height 35
type input "49402"
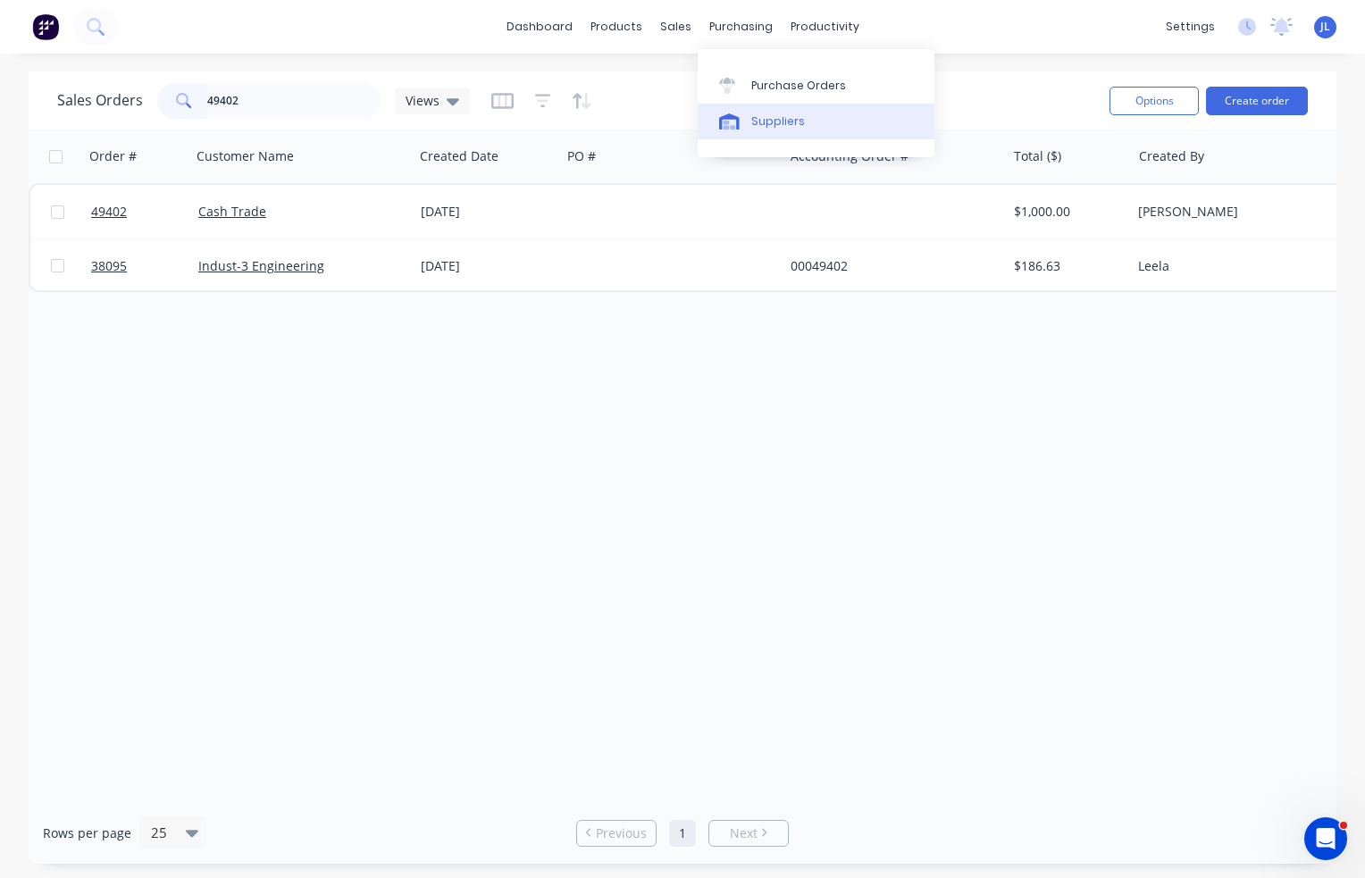
click at [779, 125] on div "Suppliers" at bounding box center [778, 121] width 54 height 16
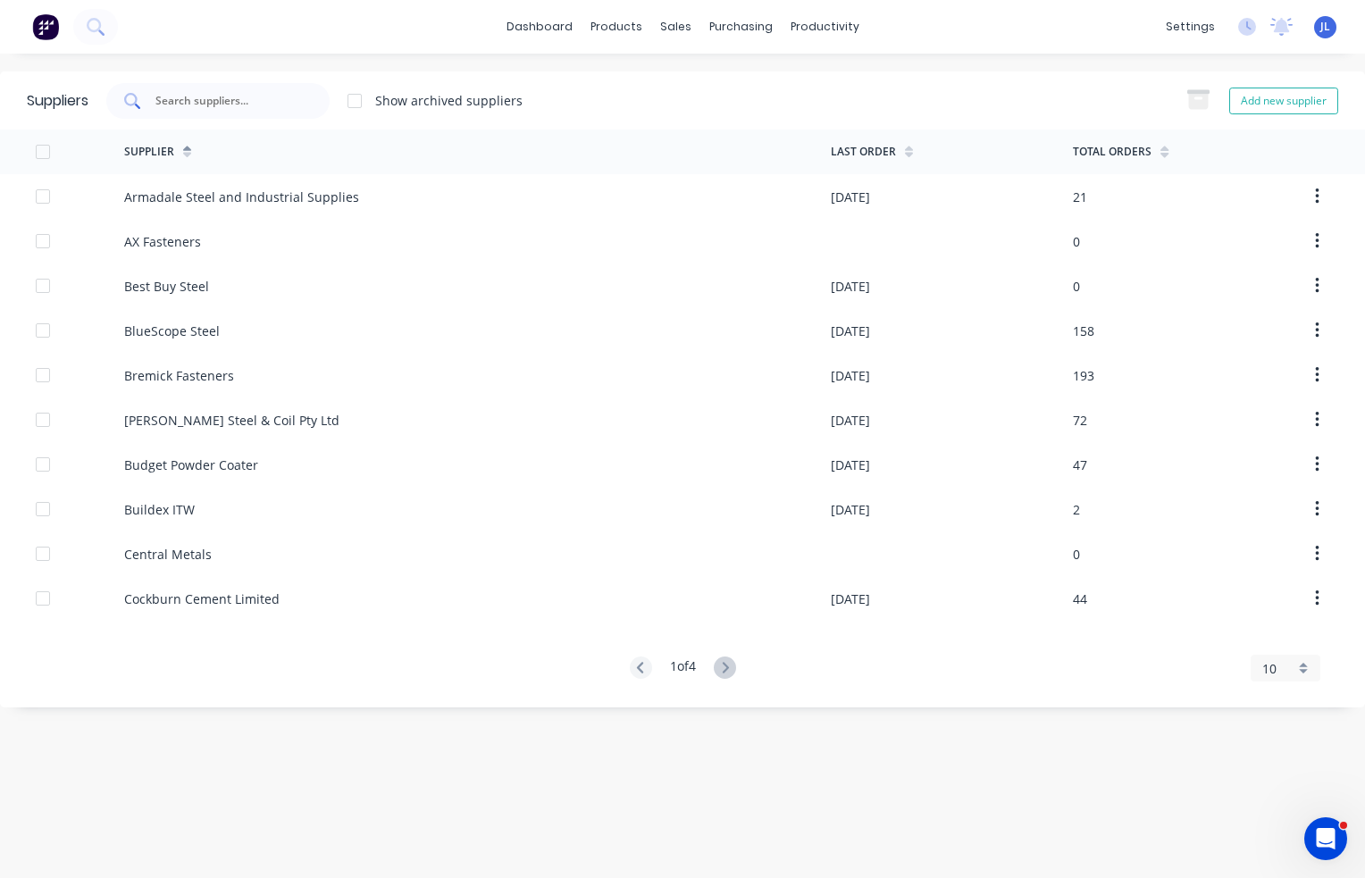
click at [272, 88] on div at bounding box center [217, 101] width 223 height 36
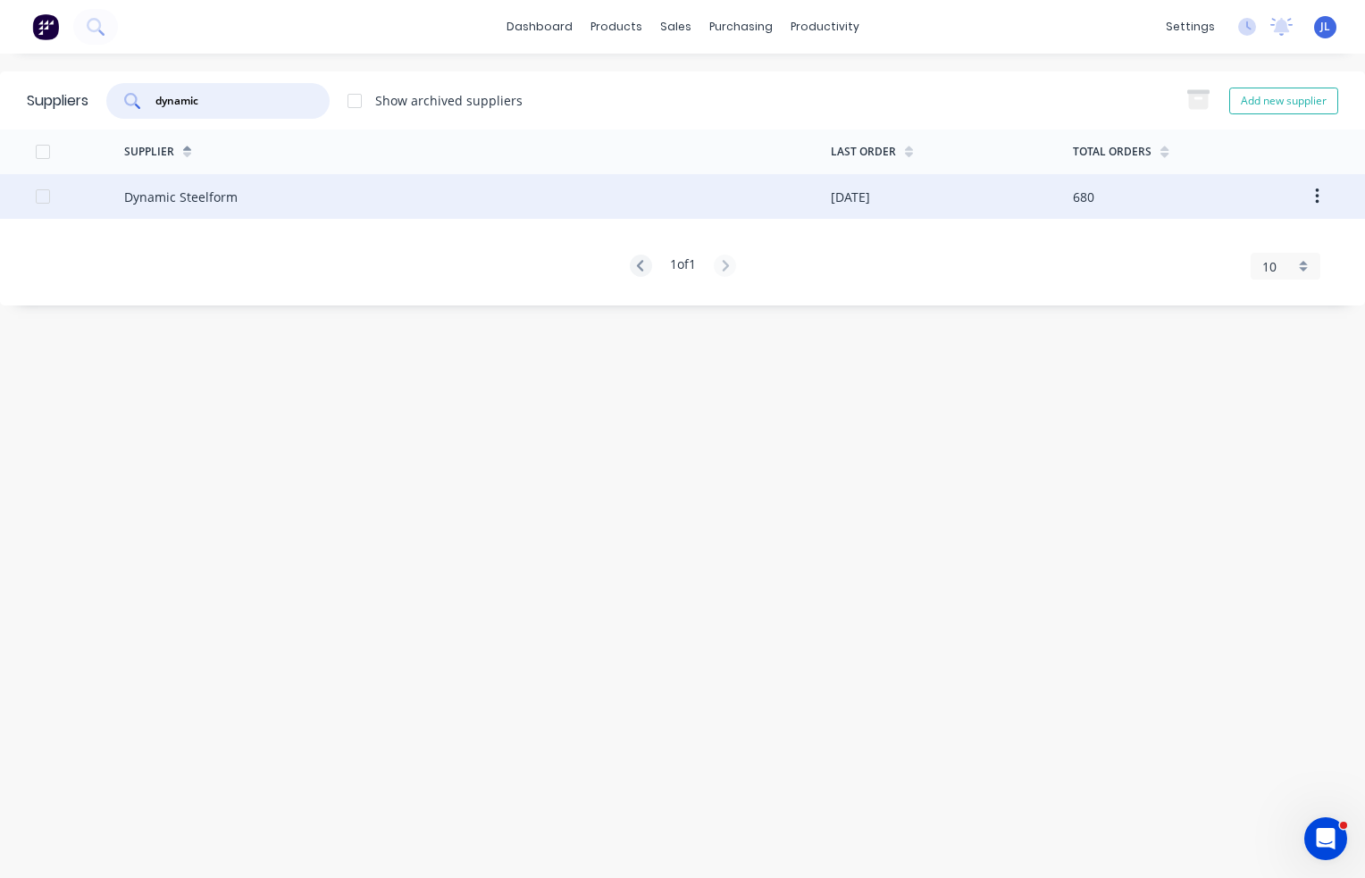
type input "dynamic"
click at [272, 188] on div "Dynamic Steelform" at bounding box center [477, 196] width 707 height 45
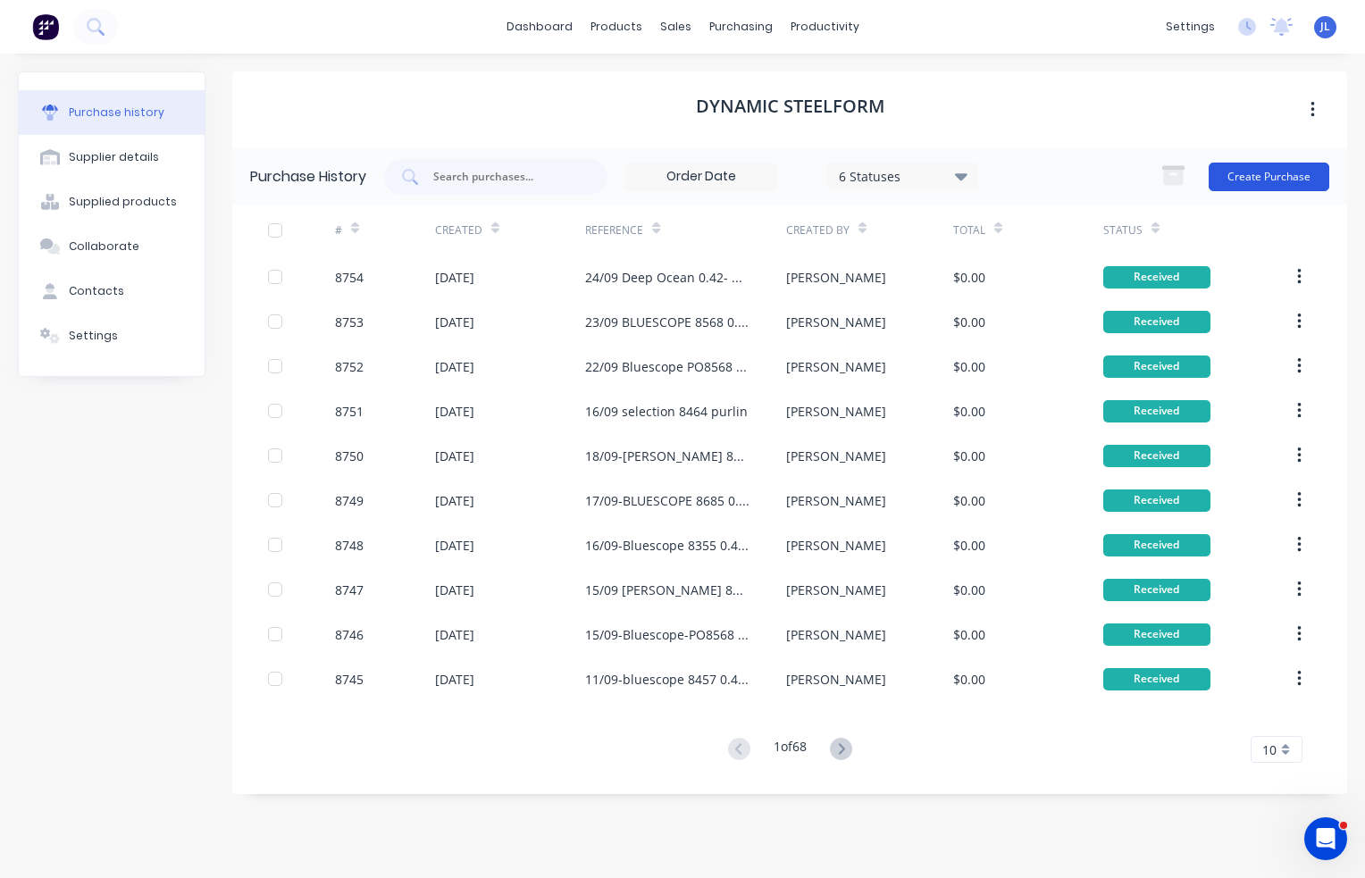
click at [1290, 184] on button "Create Purchase" at bounding box center [1269, 177] width 121 height 29
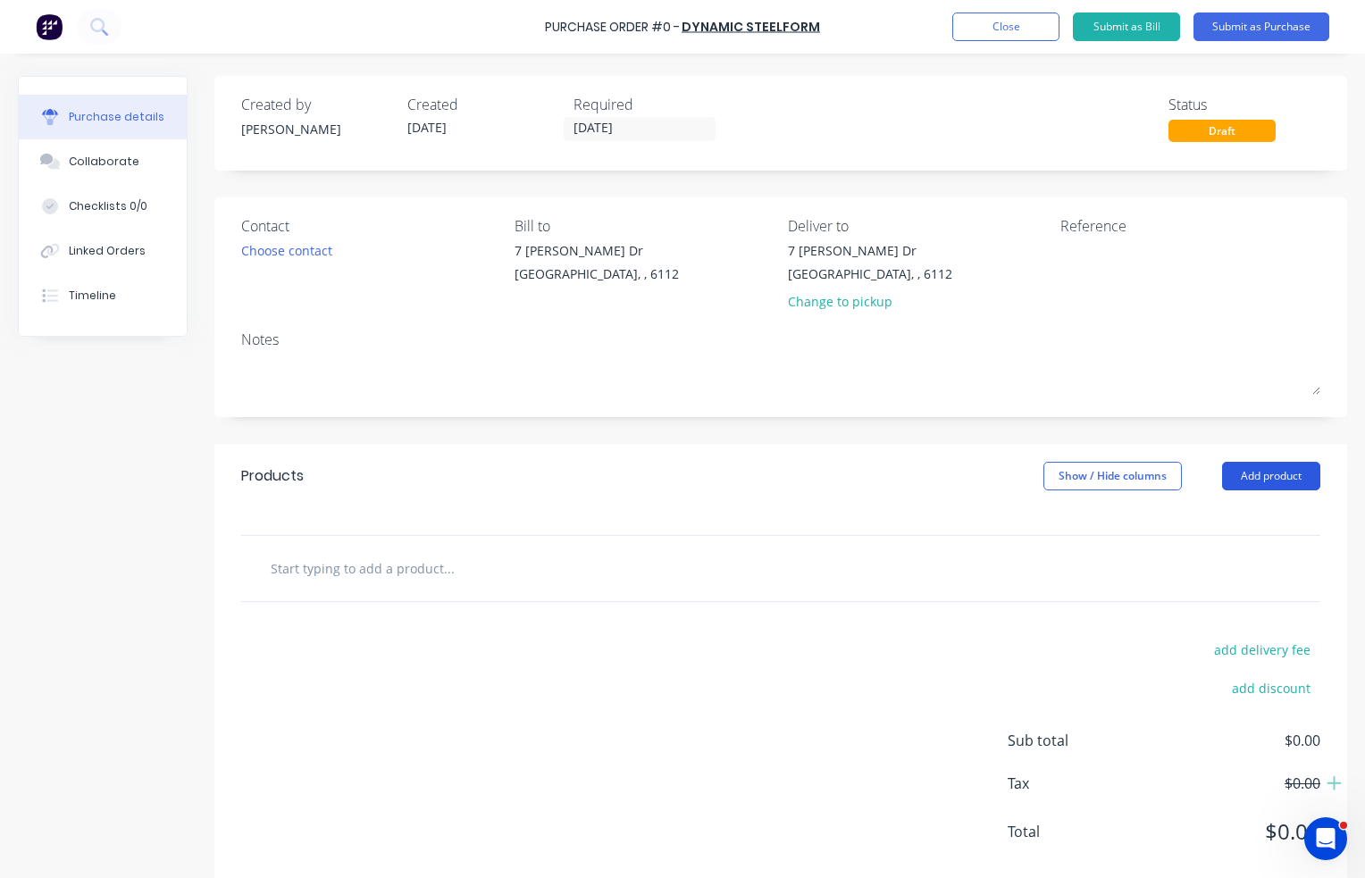
click at [1272, 484] on button "Add product" at bounding box center [1271, 476] width 98 height 29
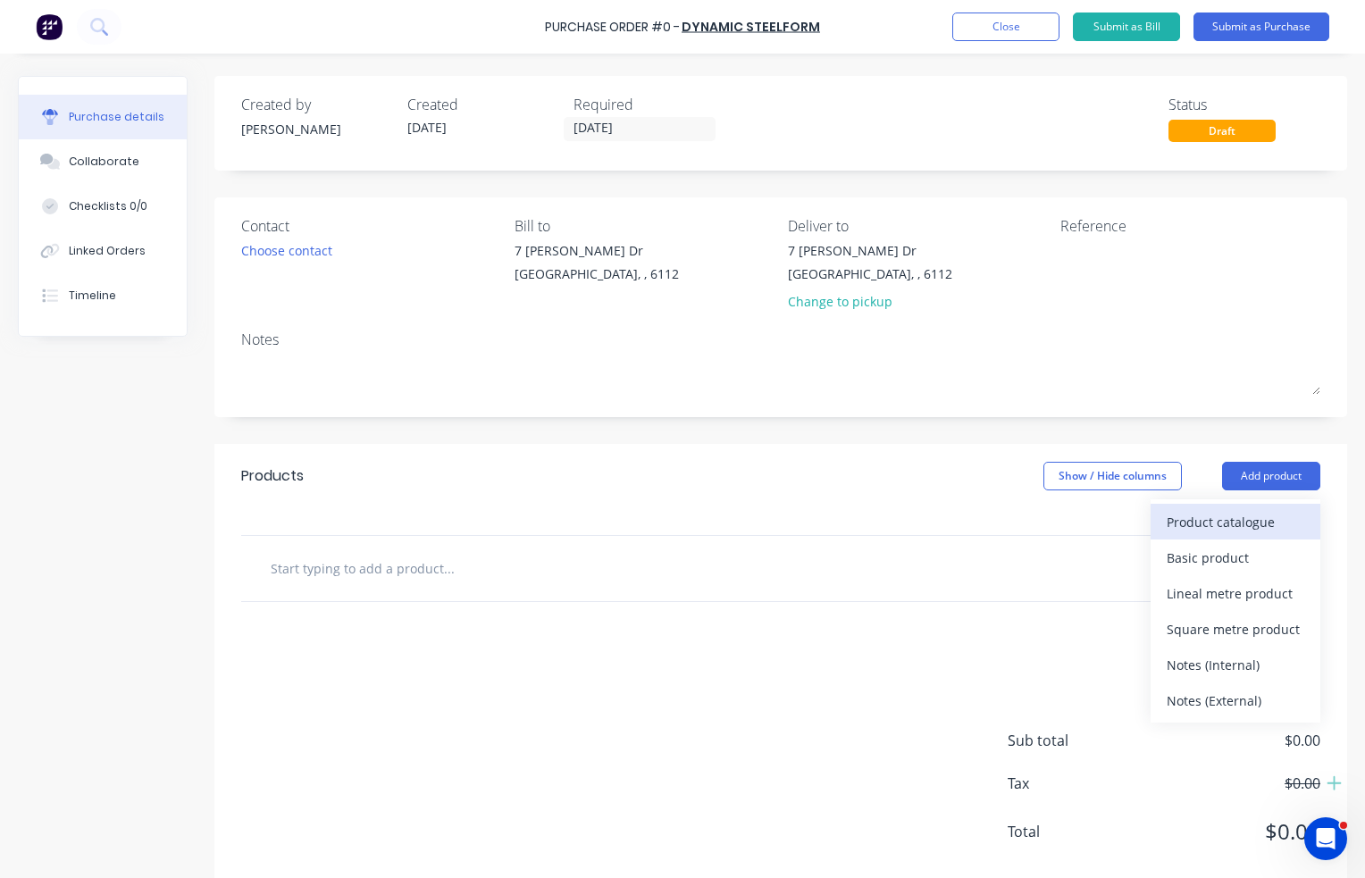
click at [1239, 522] on div "Product catalogue" at bounding box center [1236, 522] width 138 height 26
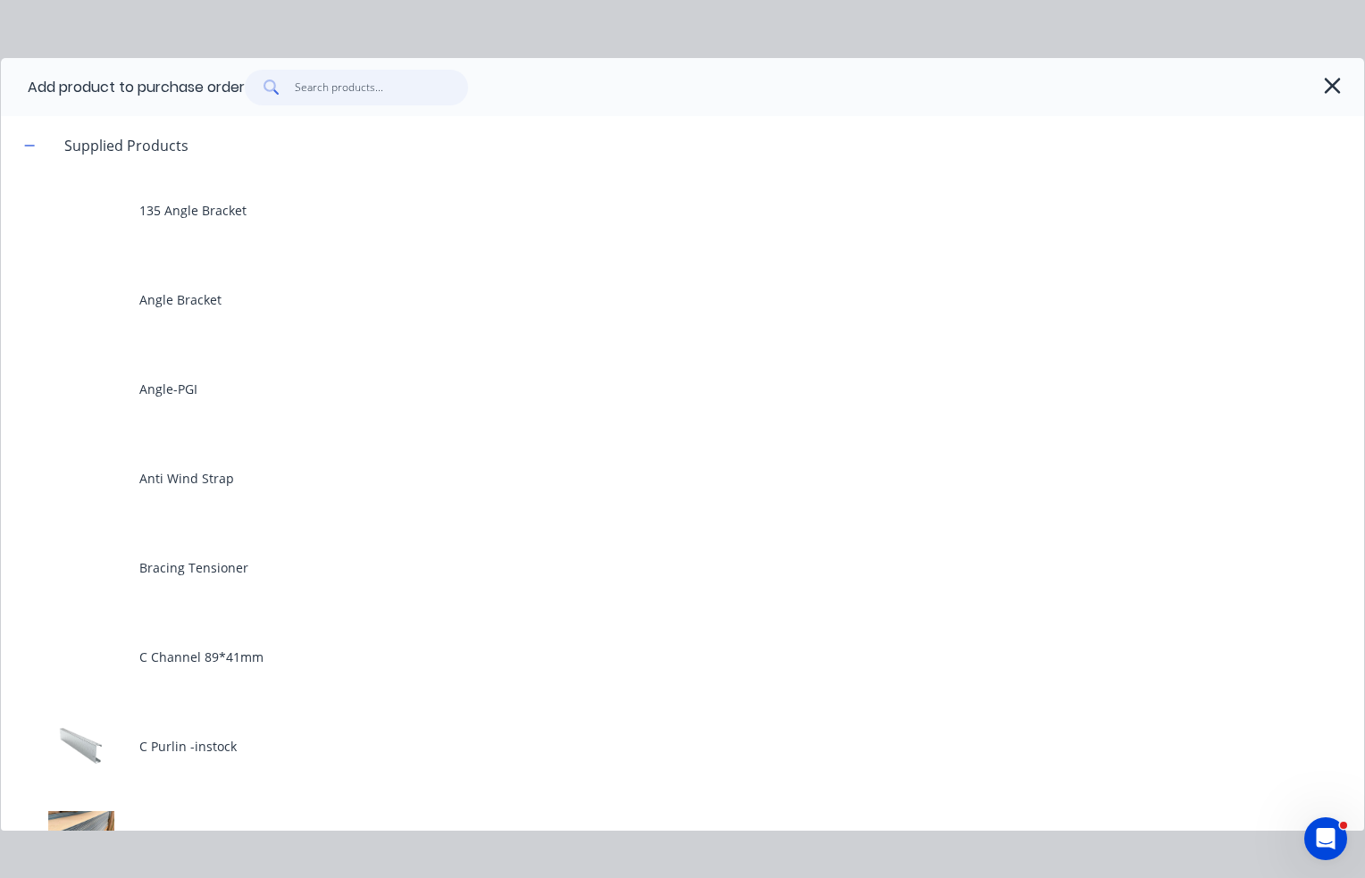
click at [372, 85] on input "text" at bounding box center [382, 88] width 174 height 36
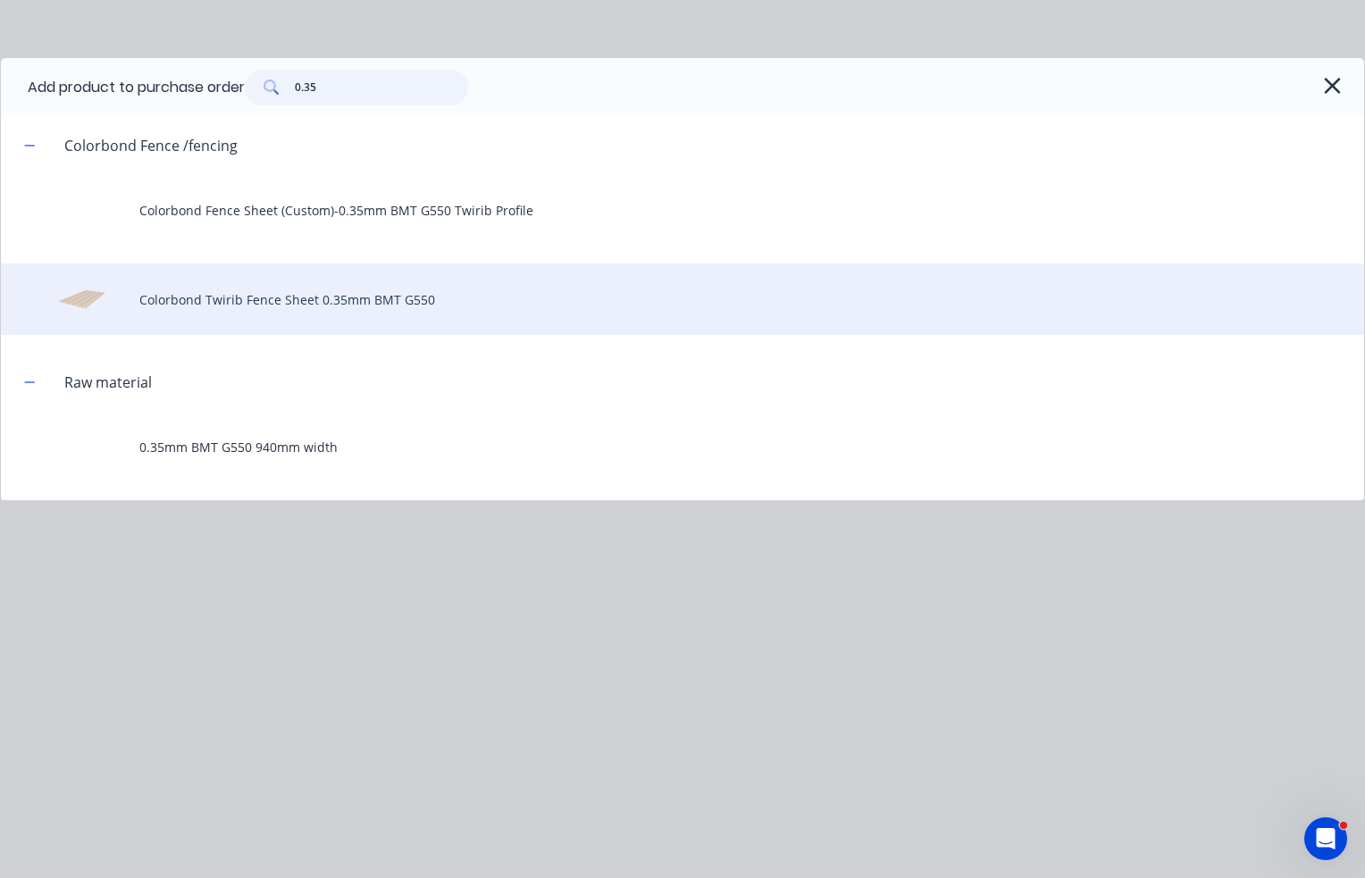
type input "0.35"
click at [320, 306] on div "Colorbond Twirib Fence Sheet 0.35mm BMT G550" at bounding box center [682, 299] width 1363 height 71
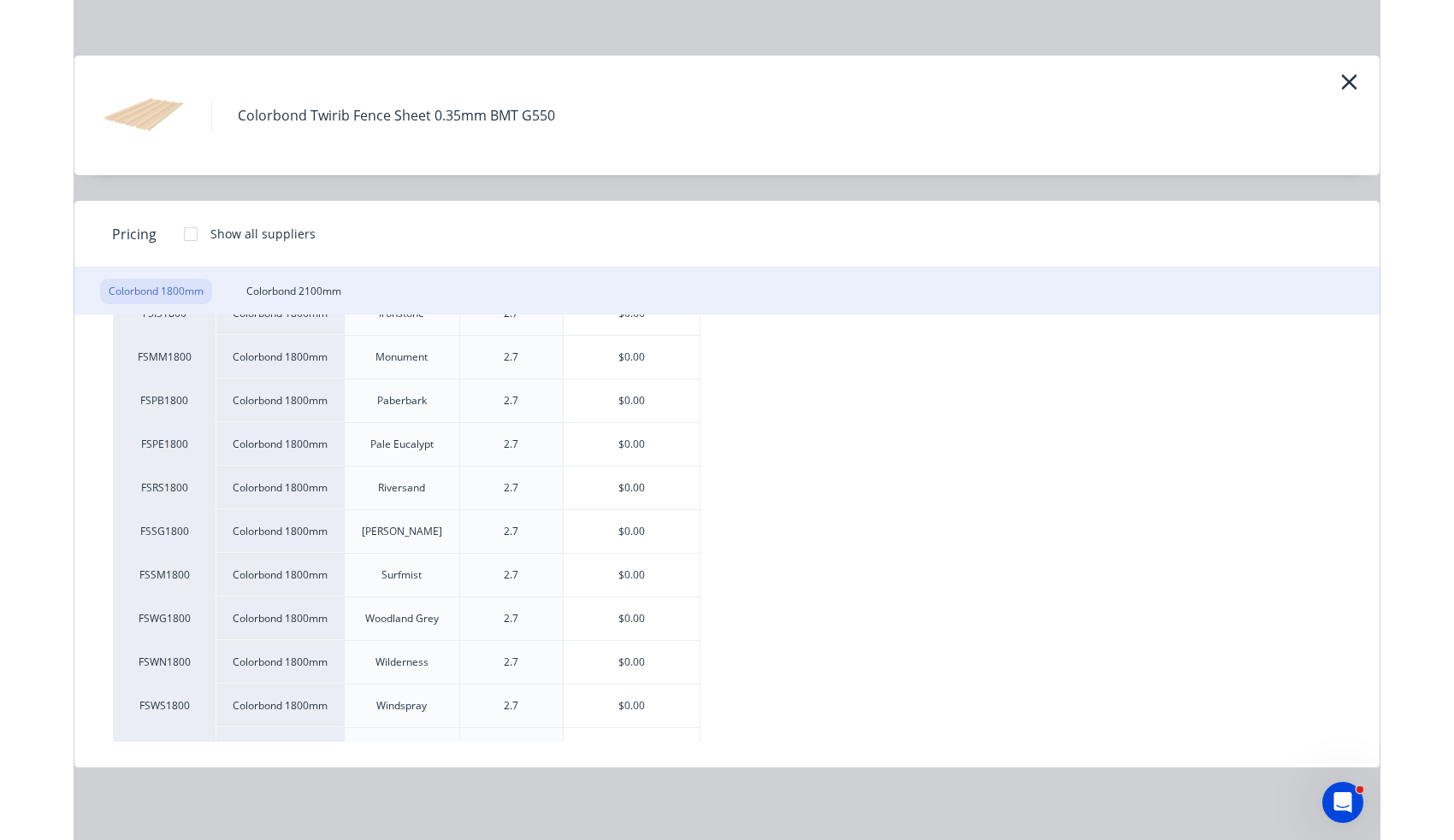
scroll to position [428, 0]
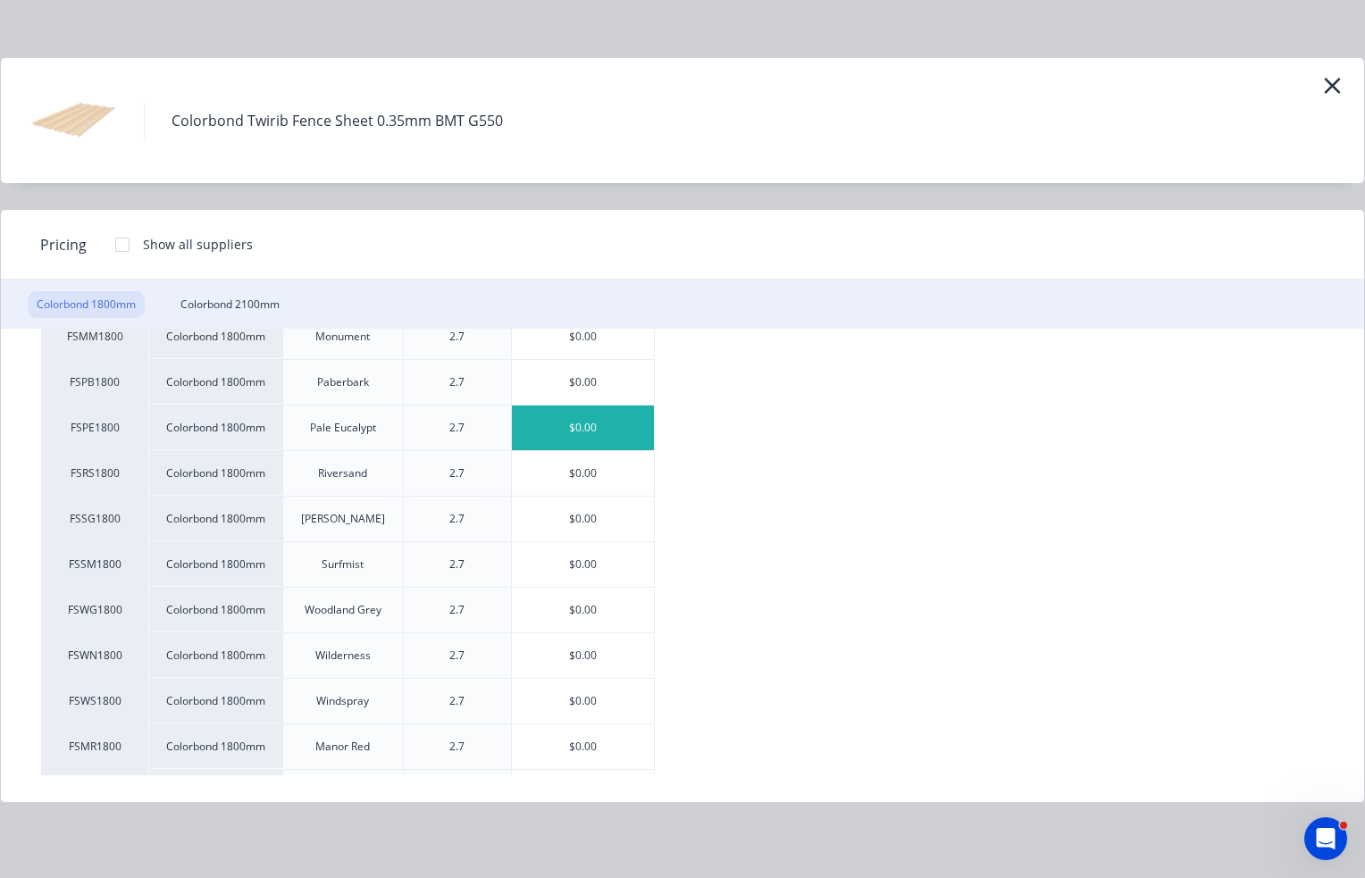
click at [619, 421] on div "$0.00" at bounding box center [583, 428] width 142 height 45
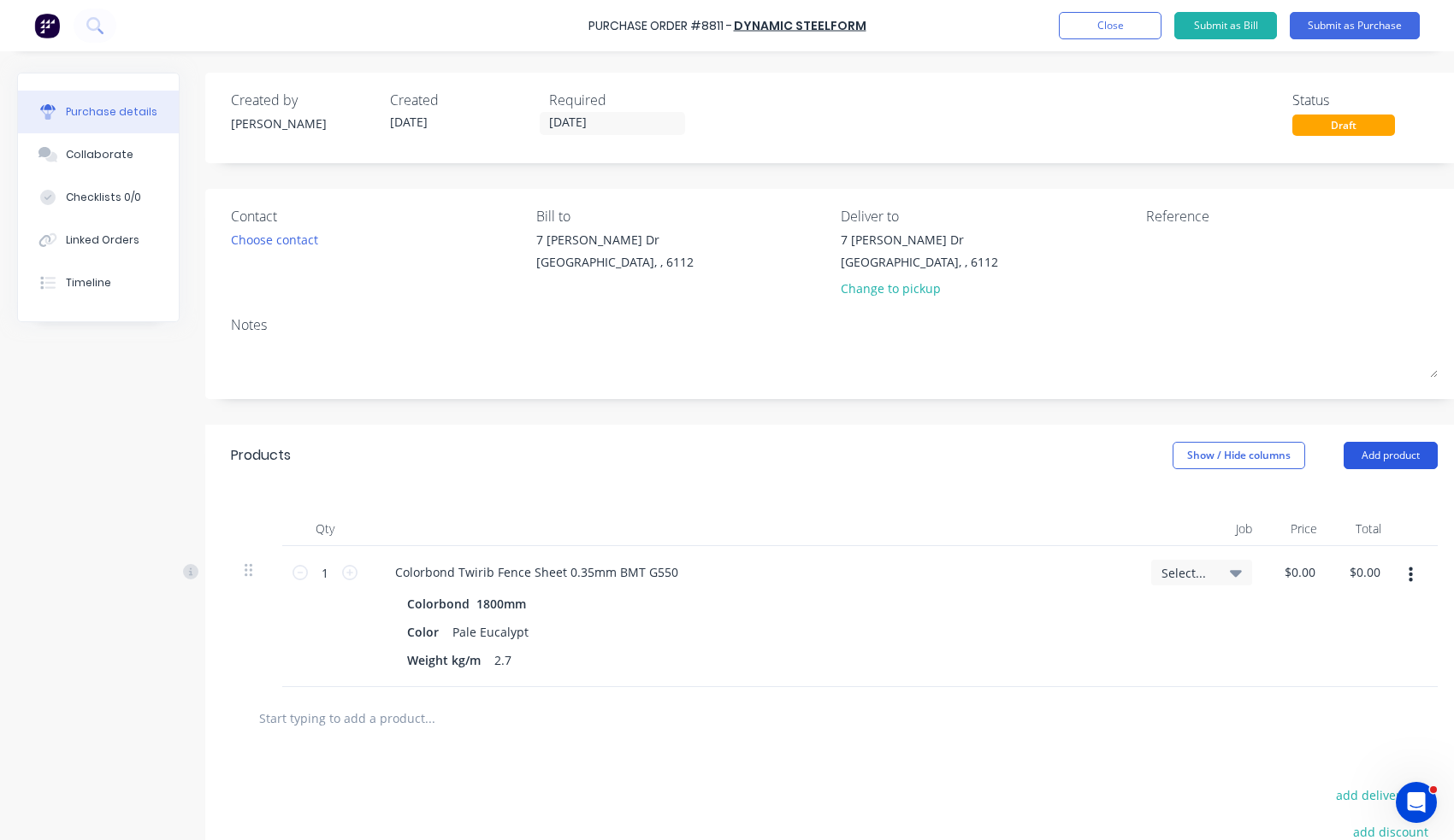
click at [1400, 453] on button "Add product" at bounding box center [1391, 455] width 94 height 28
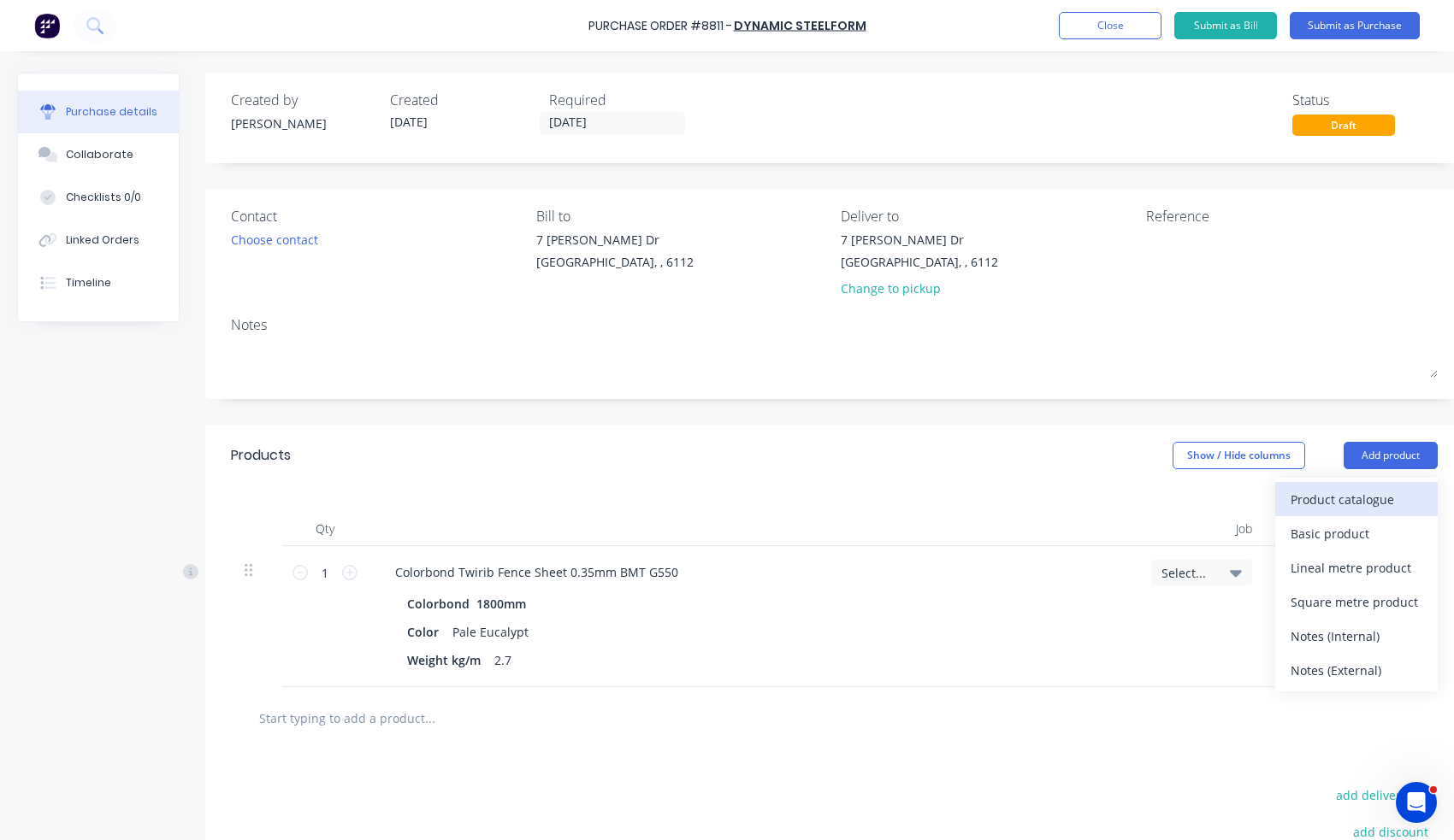
click at [1321, 495] on div "Product catalogue" at bounding box center [1356, 499] width 132 height 25
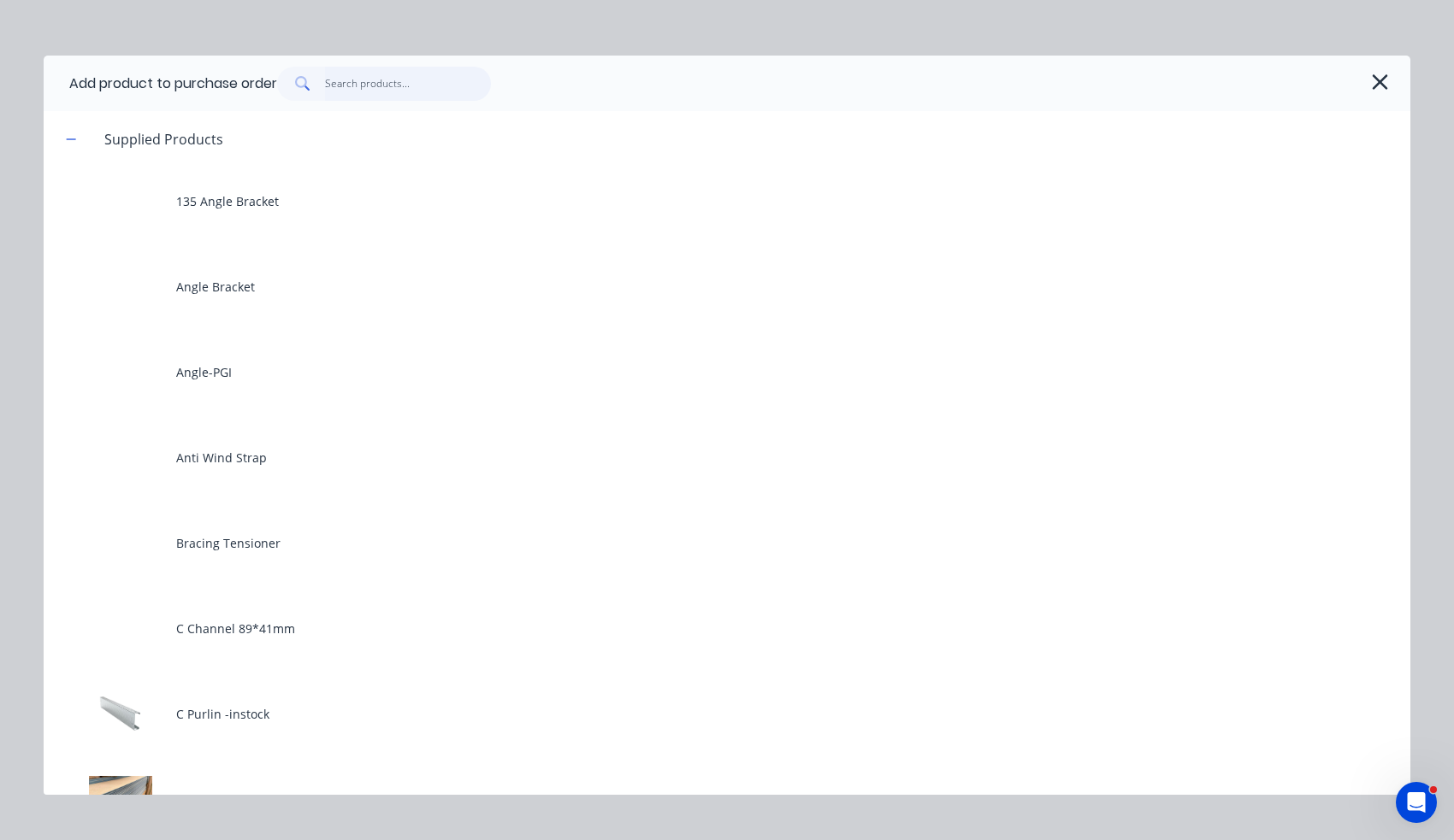
click at [366, 86] on input "text" at bounding box center [409, 84] width 167 height 34
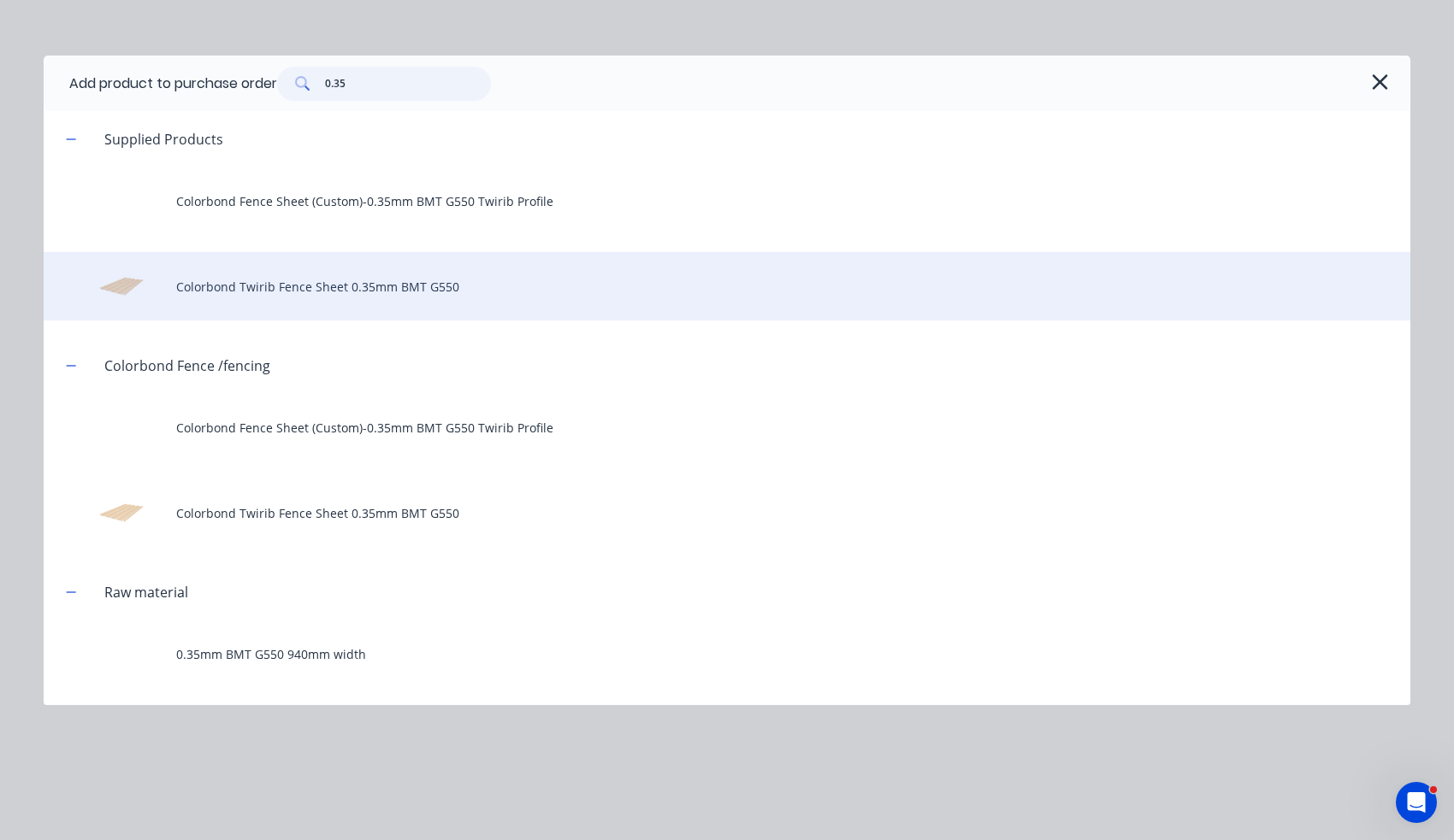
type input "0.35"
click at [344, 285] on div "Colorbond Twirib Fence Sheet 0.35mm BMT G550" at bounding box center [727, 286] width 1367 height 68
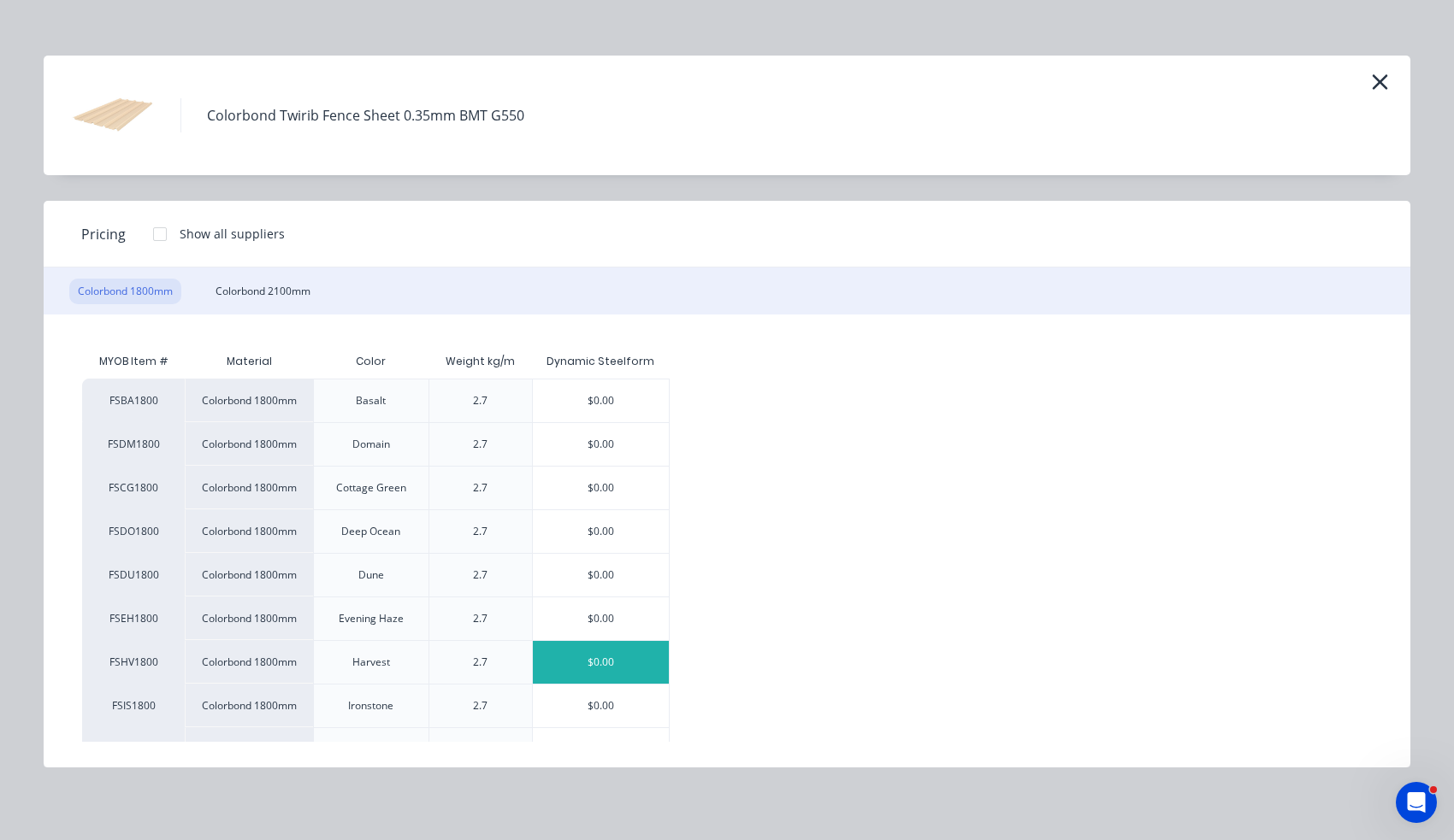
click at [609, 655] on div "$0.00" at bounding box center [601, 662] width 136 height 43
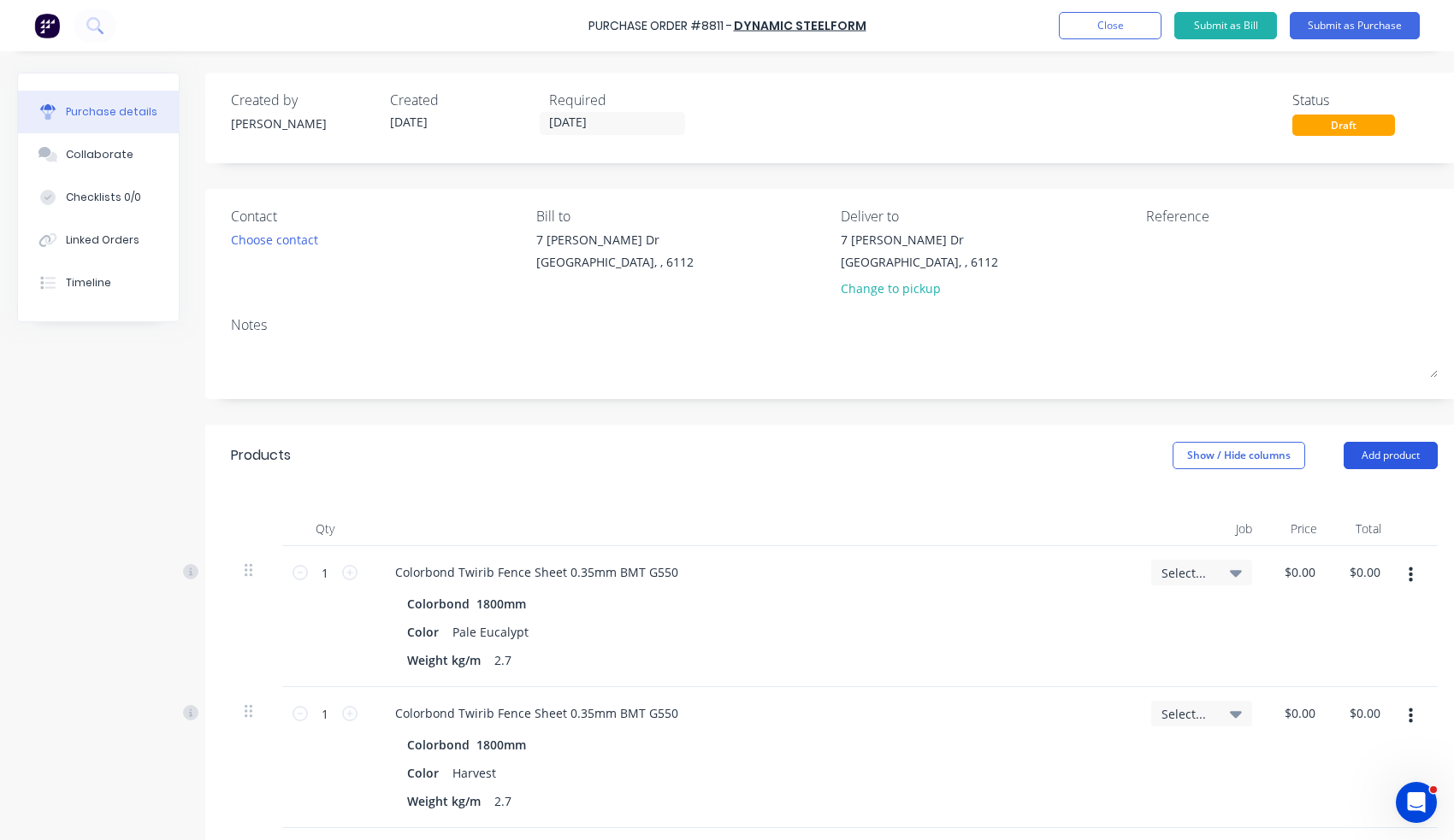
click at [1395, 453] on button "Add product" at bounding box center [1391, 455] width 94 height 28
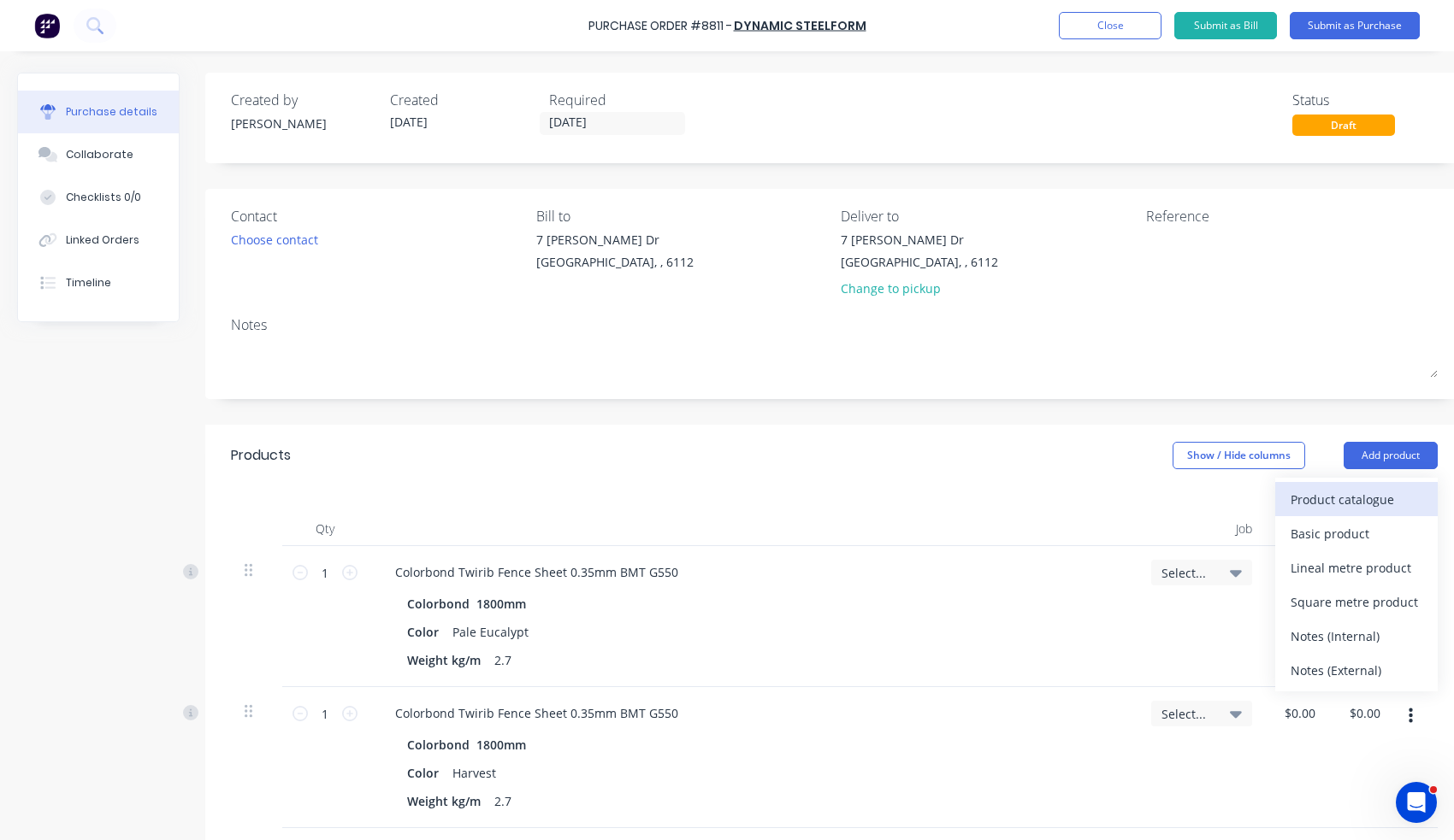
click at [1375, 483] on button "Product catalogue" at bounding box center [1356, 499] width 163 height 34
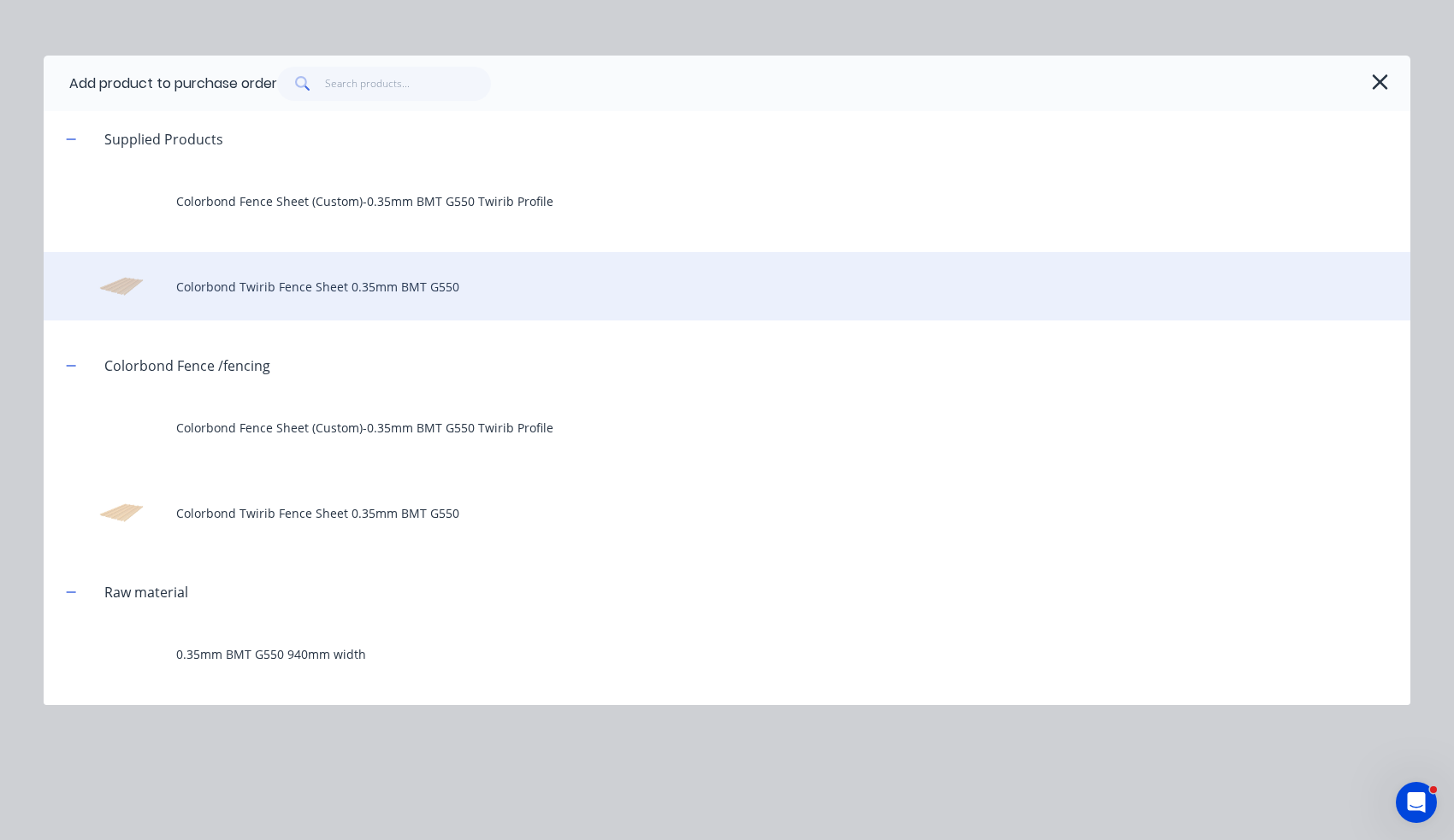
click at [342, 273] on div "Colorbond Twirib Fence Sheet 0.35mm BMT G550" at bounding box center [727, 286] width 1367 height 68
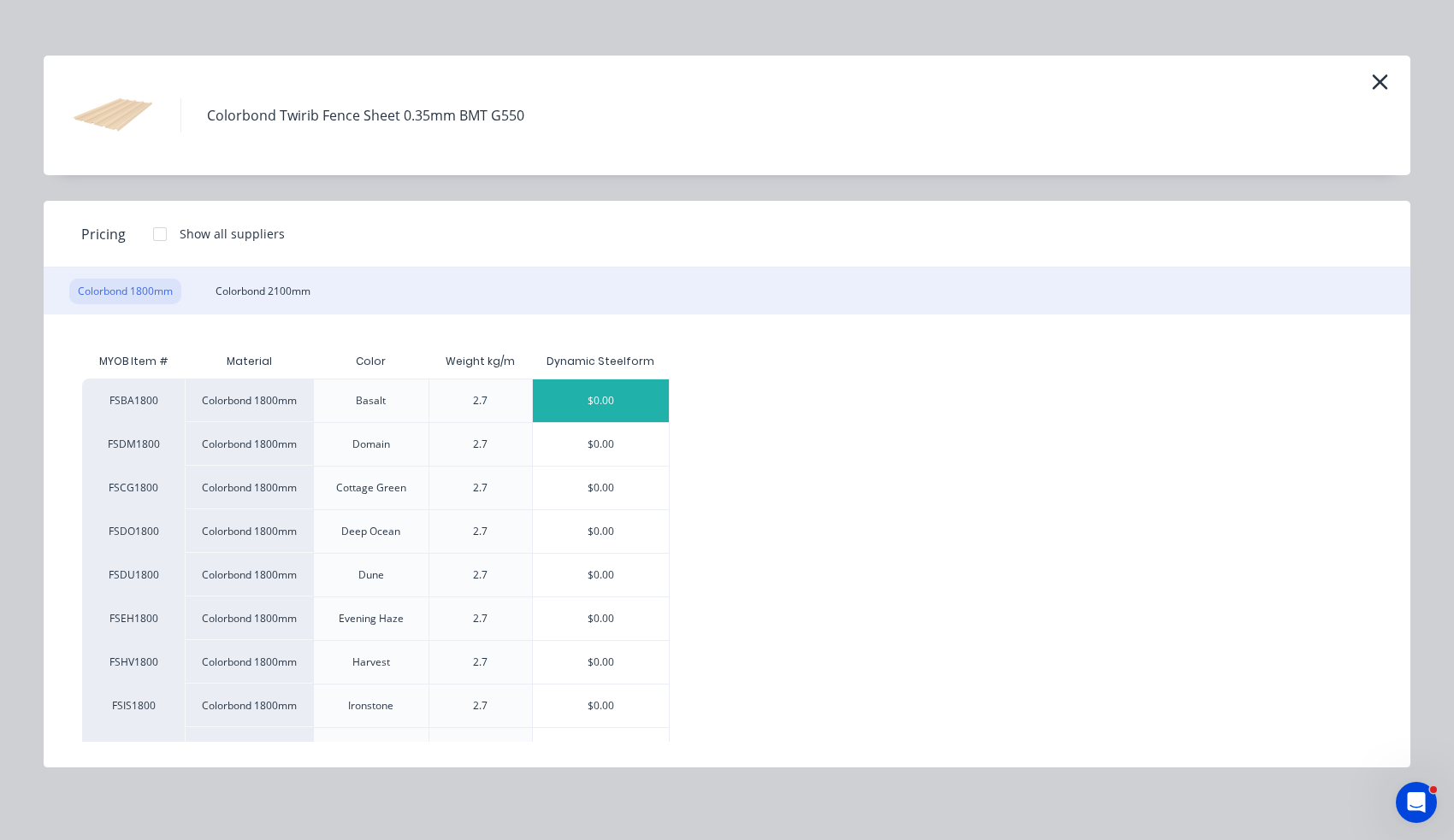
click at [588, 389] on div "$0.00" at bounding box center [601, 401] width 136 height 43
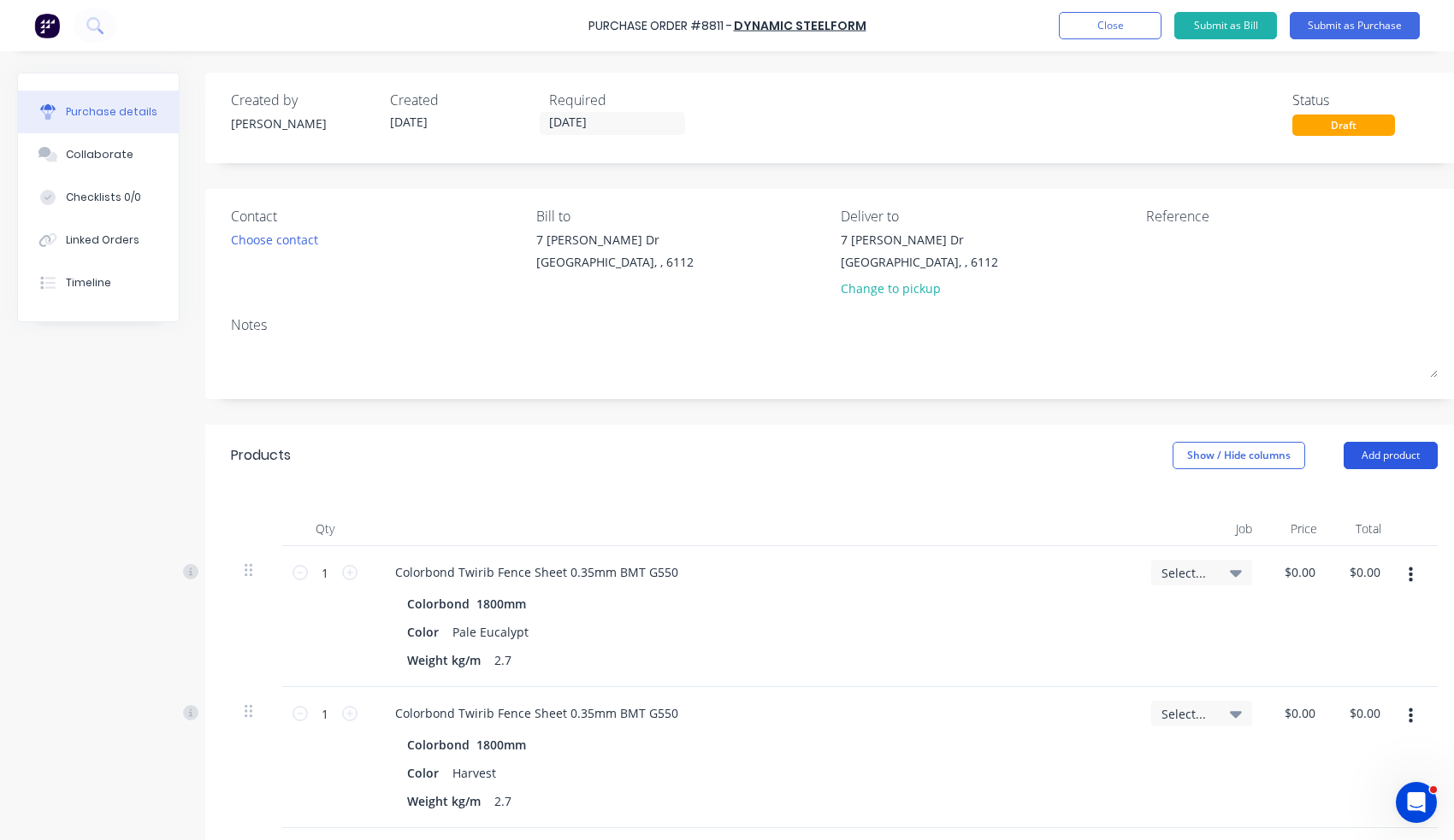
click at [1366, 461] on button "Add product" at bounding box center [1391, 455] width 94 height 28
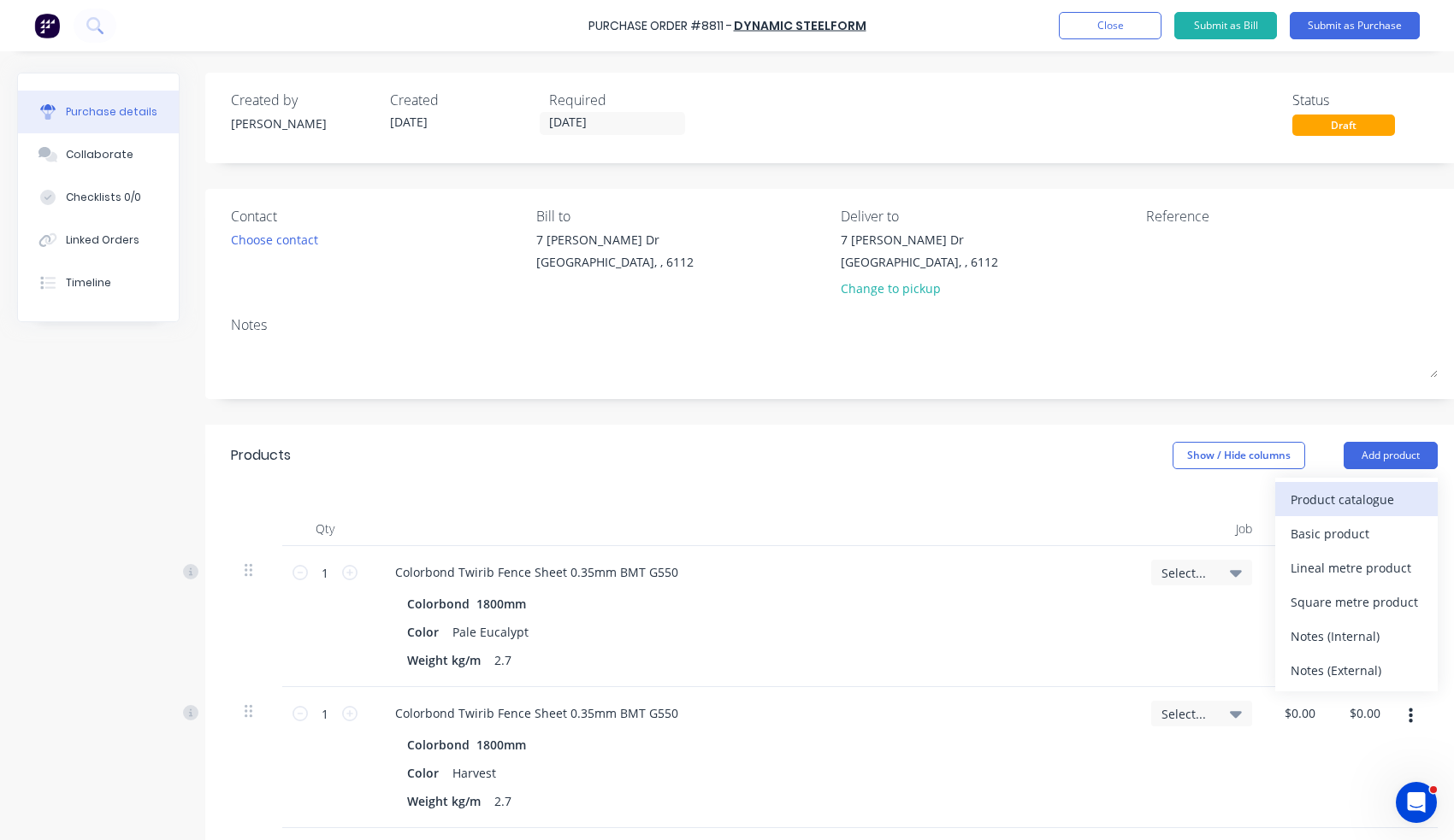
click at [1360, 492] on div "Product catalogue" at bounding box center [1356, 499] width 132 height 25
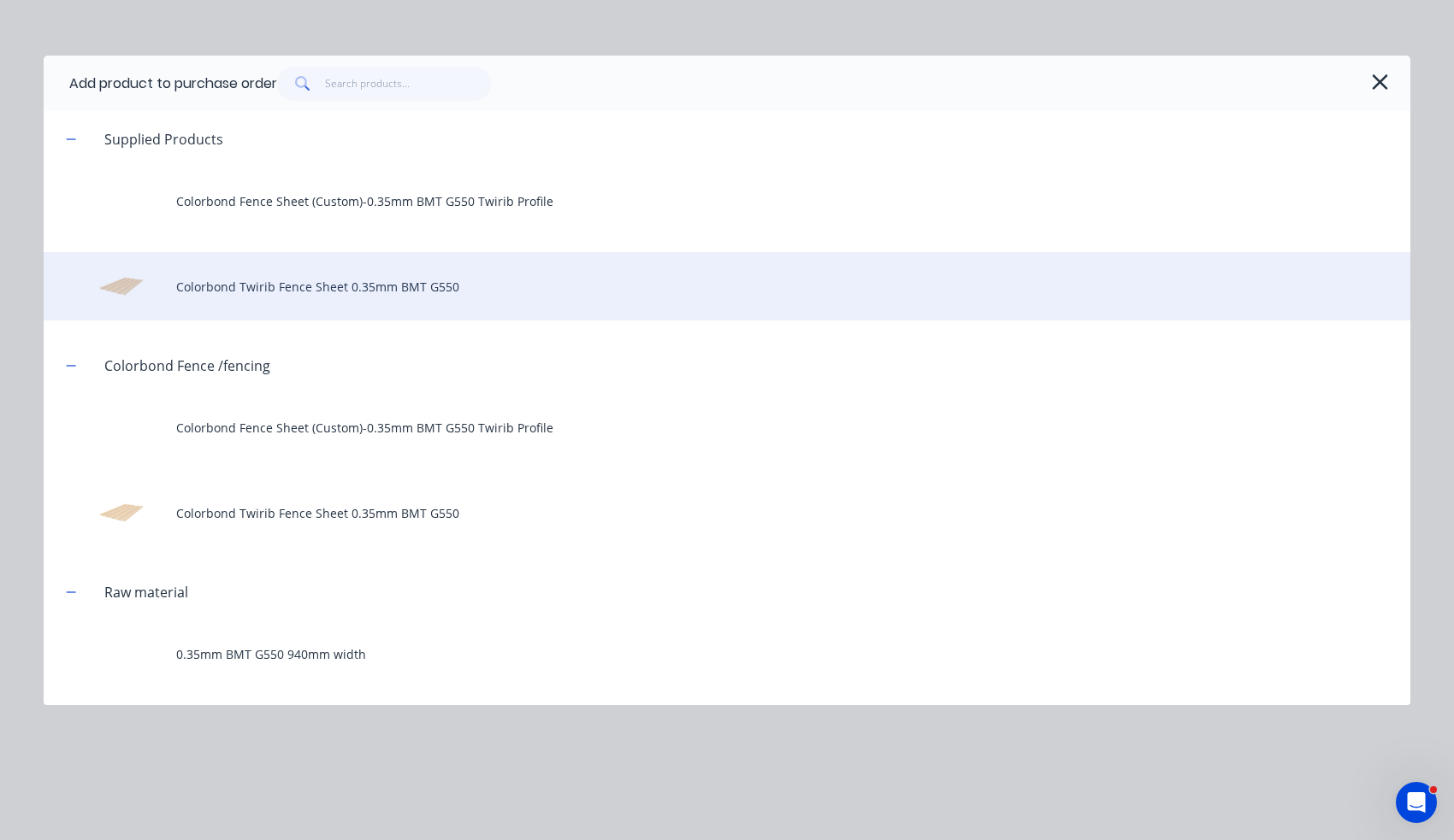
click at [438, 296] on div "Colorbond Twirib Fence Sheet 0.35mm BMT G550" at bounding box center [727, 286] width 1367 height 68
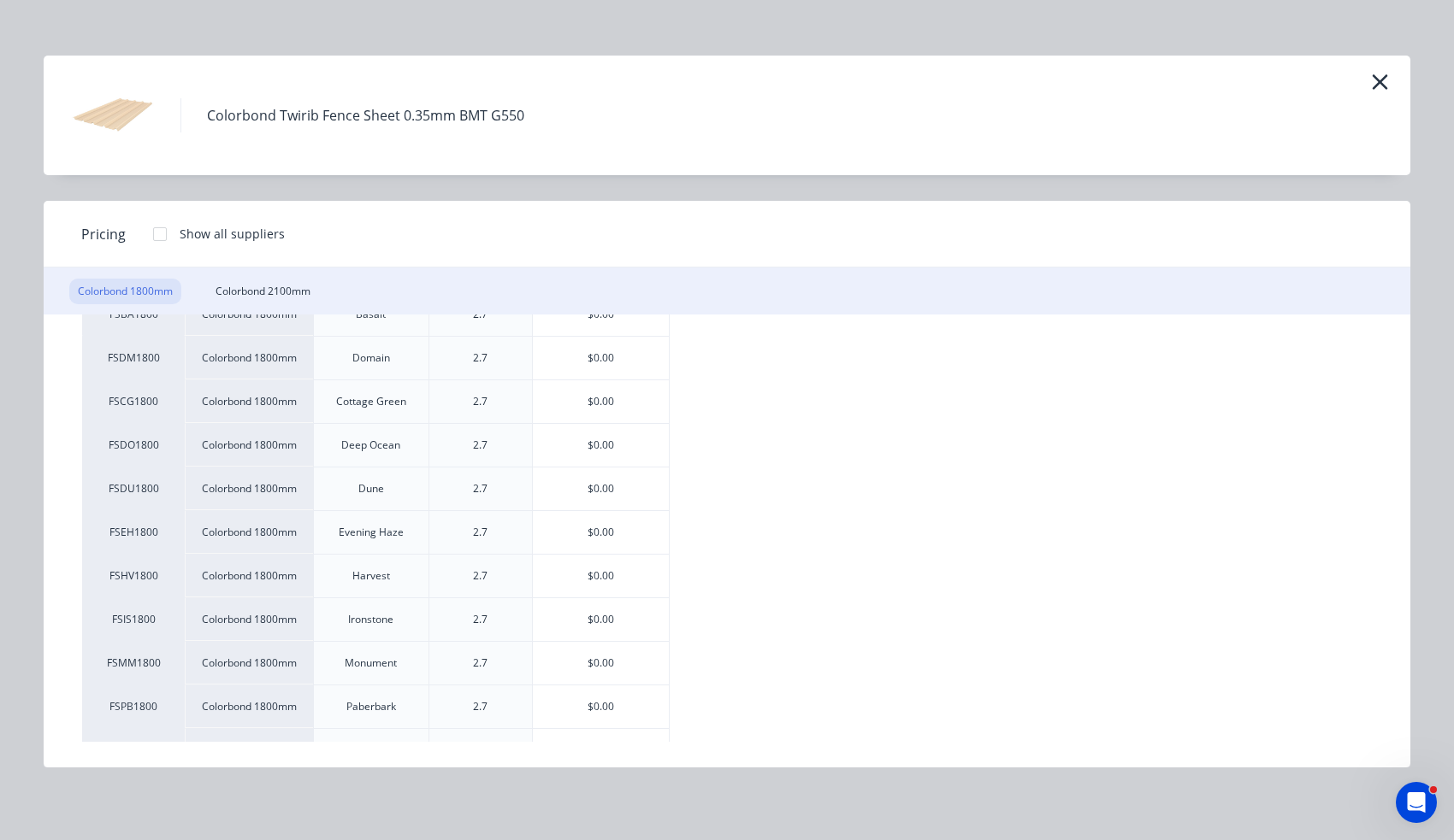
scroll to position [85, 0]
click at [287, 301] on div "Colorbond 2100mm" at bounding box center [262, 291] width 112 height 26
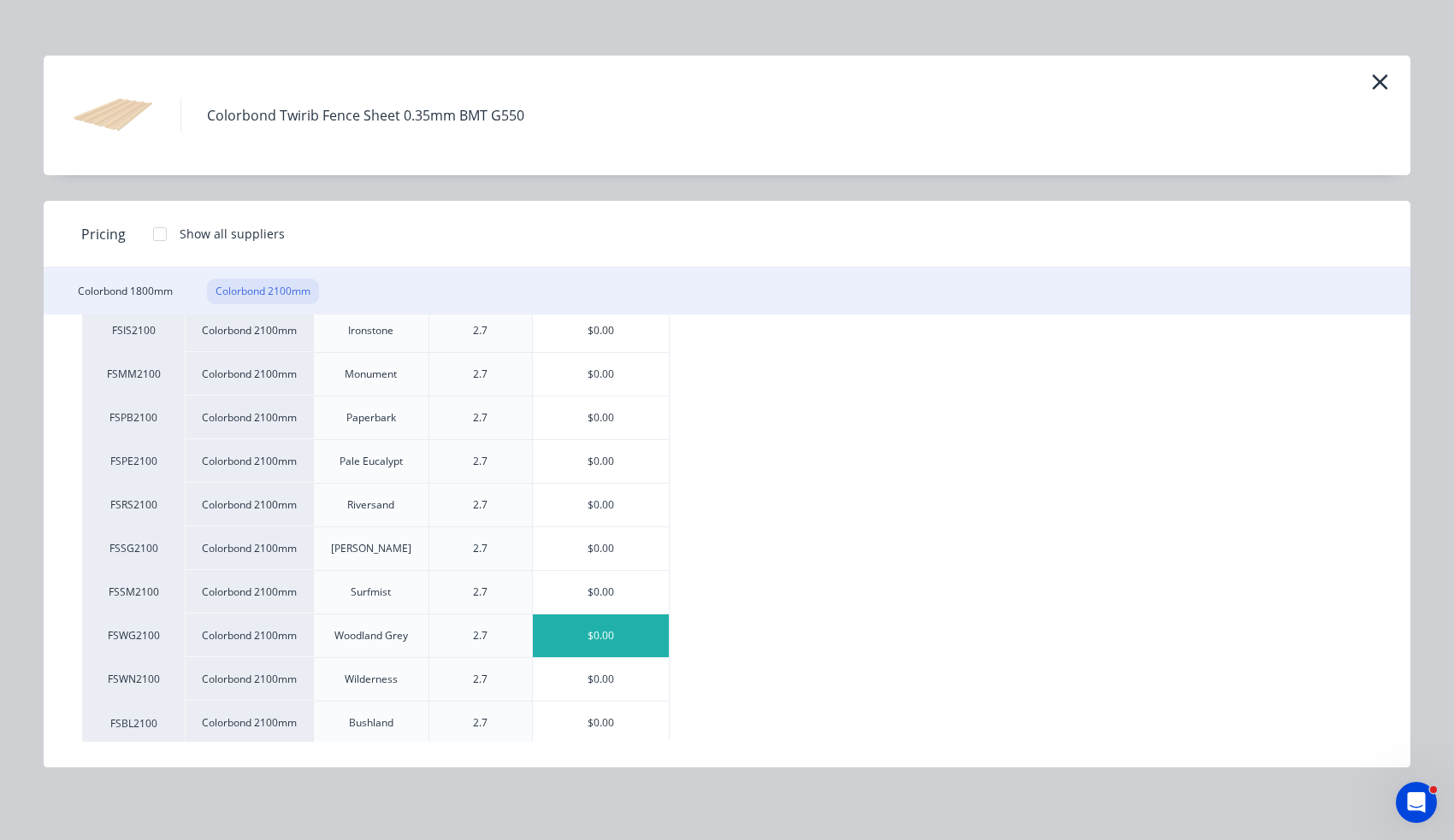
click at [613, 641] on div "$0.00" at bounding box center [601, 635] width 136 height 43
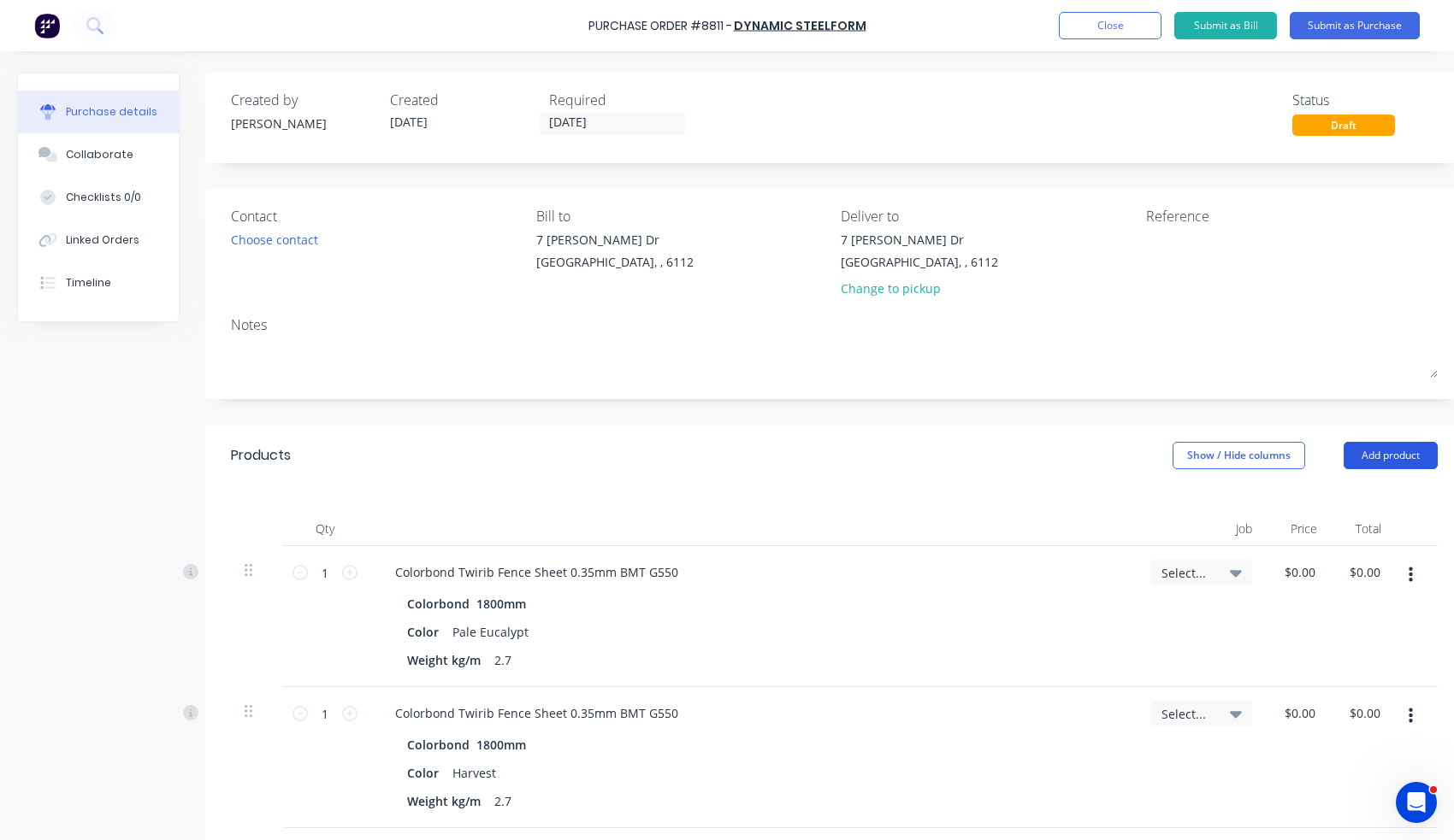
click at [1361, 455] on button "Add product" at bounding box center [1391, 455] width 94 height 28
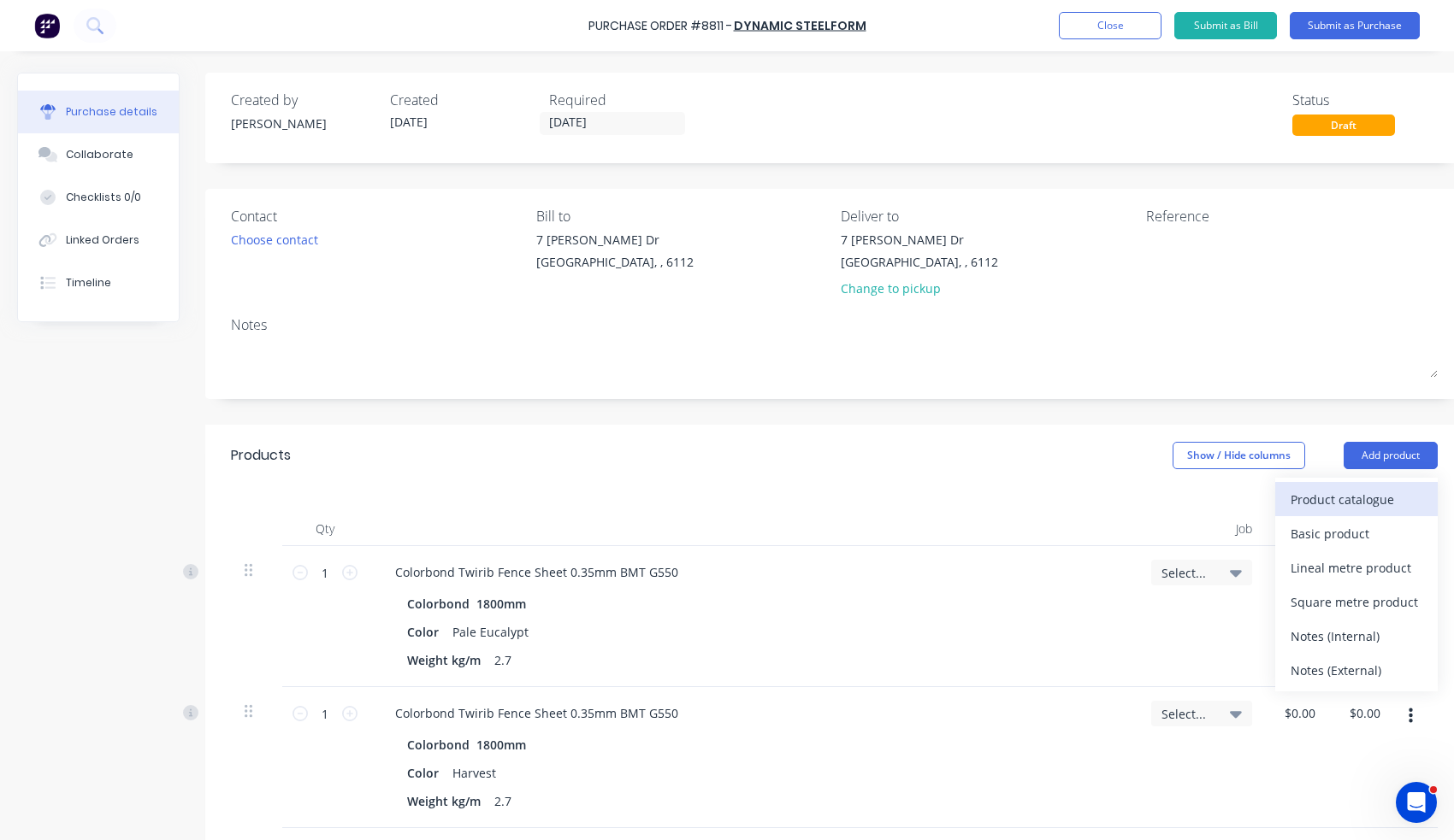
drag, startPoint x: 1354, startPoint y: 477, endPoint x: 1353, endPoint y: 494, distance: 17.0
click at [1353, 494] on div "Product catalogue Basic product Lineal metre product Square metre product Notes…" at bounding box center [1356, 584] width 163 height 213
click at [1352, 494] on div "Product catalogue" at bounding box center [1356, 499] width 132 height 25
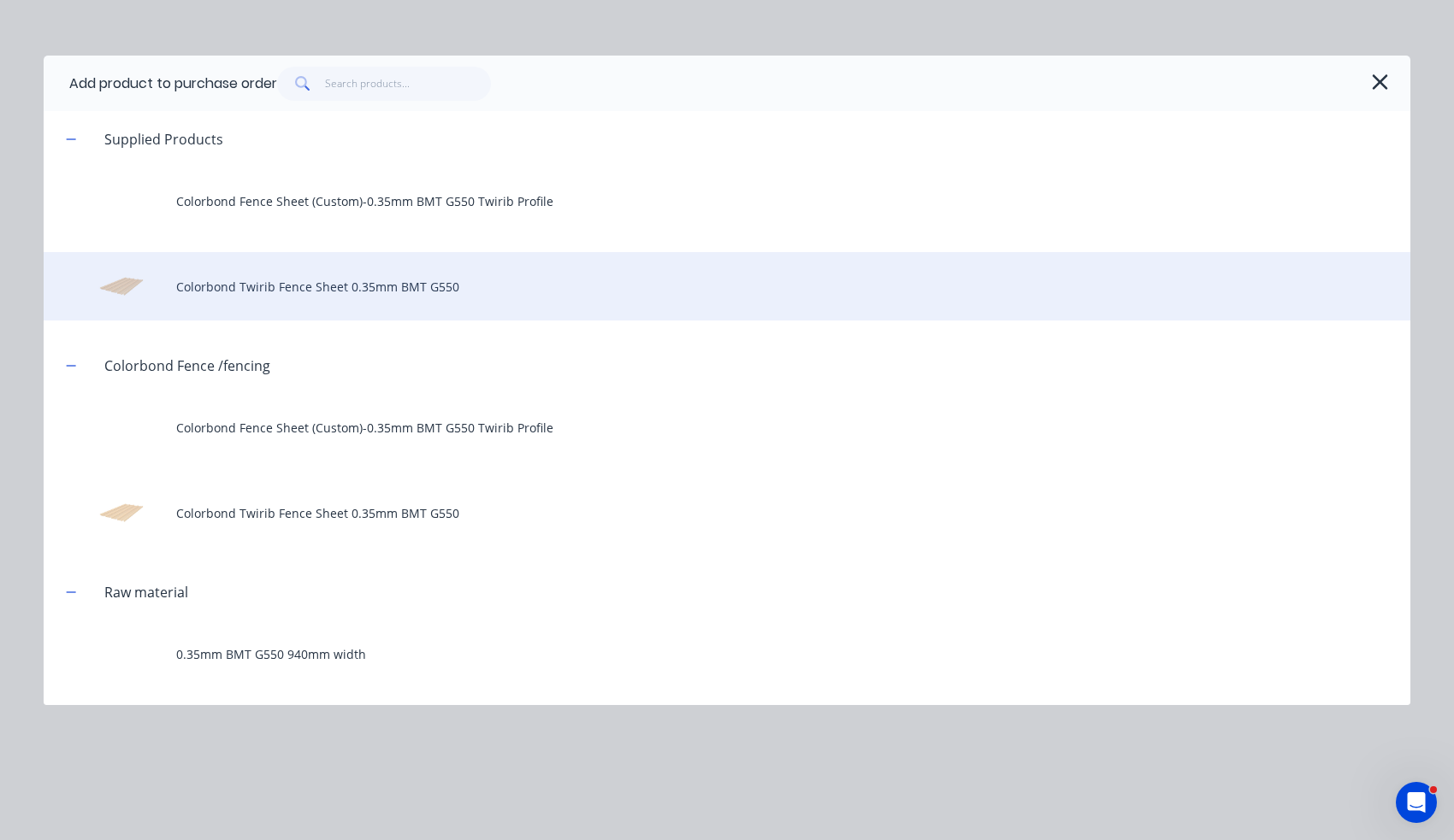
click at [318, 288] on div "Colorbond Twirib Fence Sheet 0.35mm BMT G550" at bounding box center [727, 286] width 1367 height 68
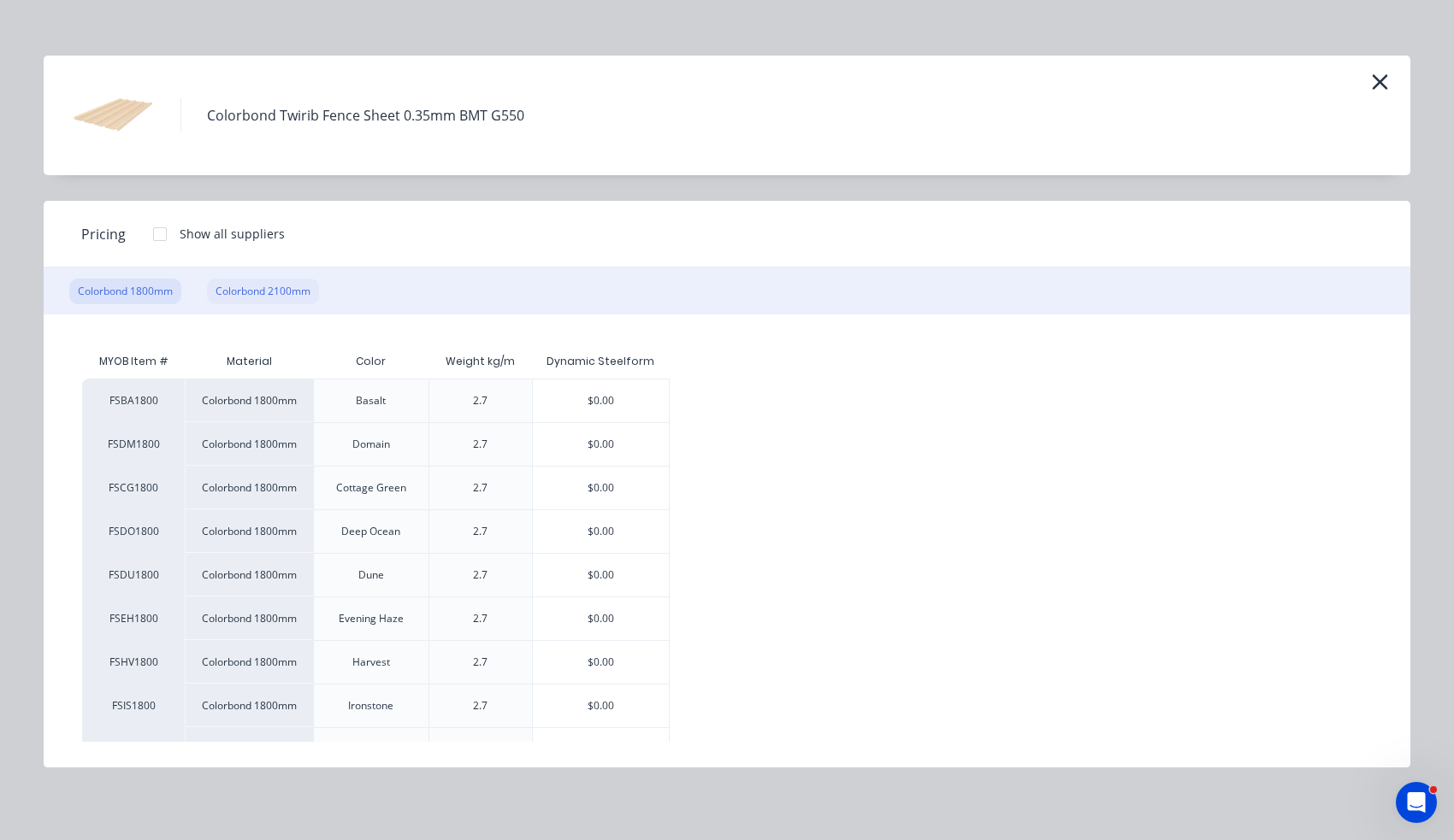
click at [253, 290] on div "Colorbond 2100mm" at bounding box center [262, 291] width 112 height 26
click at [623, 498] on div "$0.00" at bounding box center [601, 488] width 136 height 43
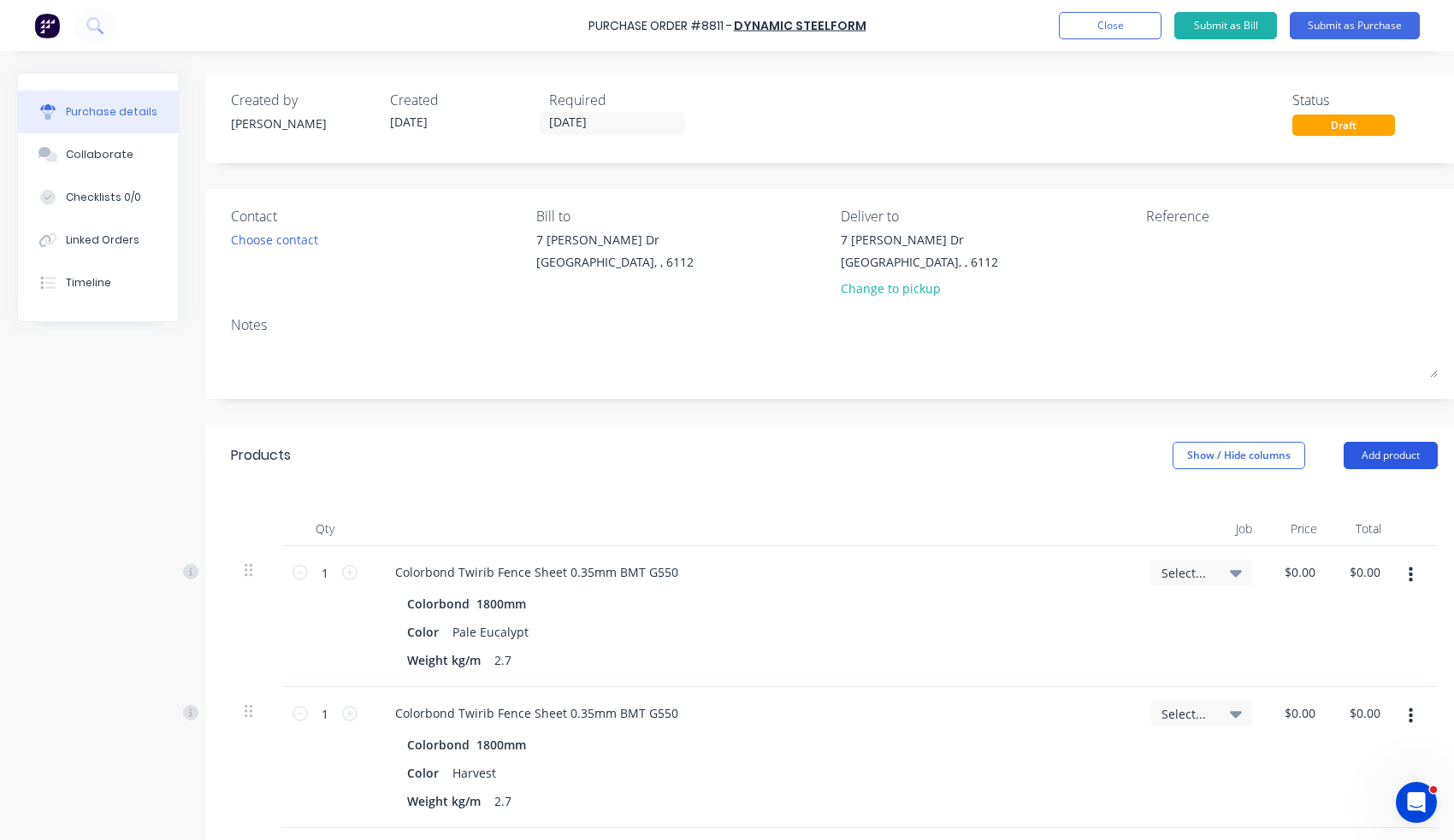
click at [1390, 460] on button "Add product" at bounding box center [1391, 455] width 94 height 28
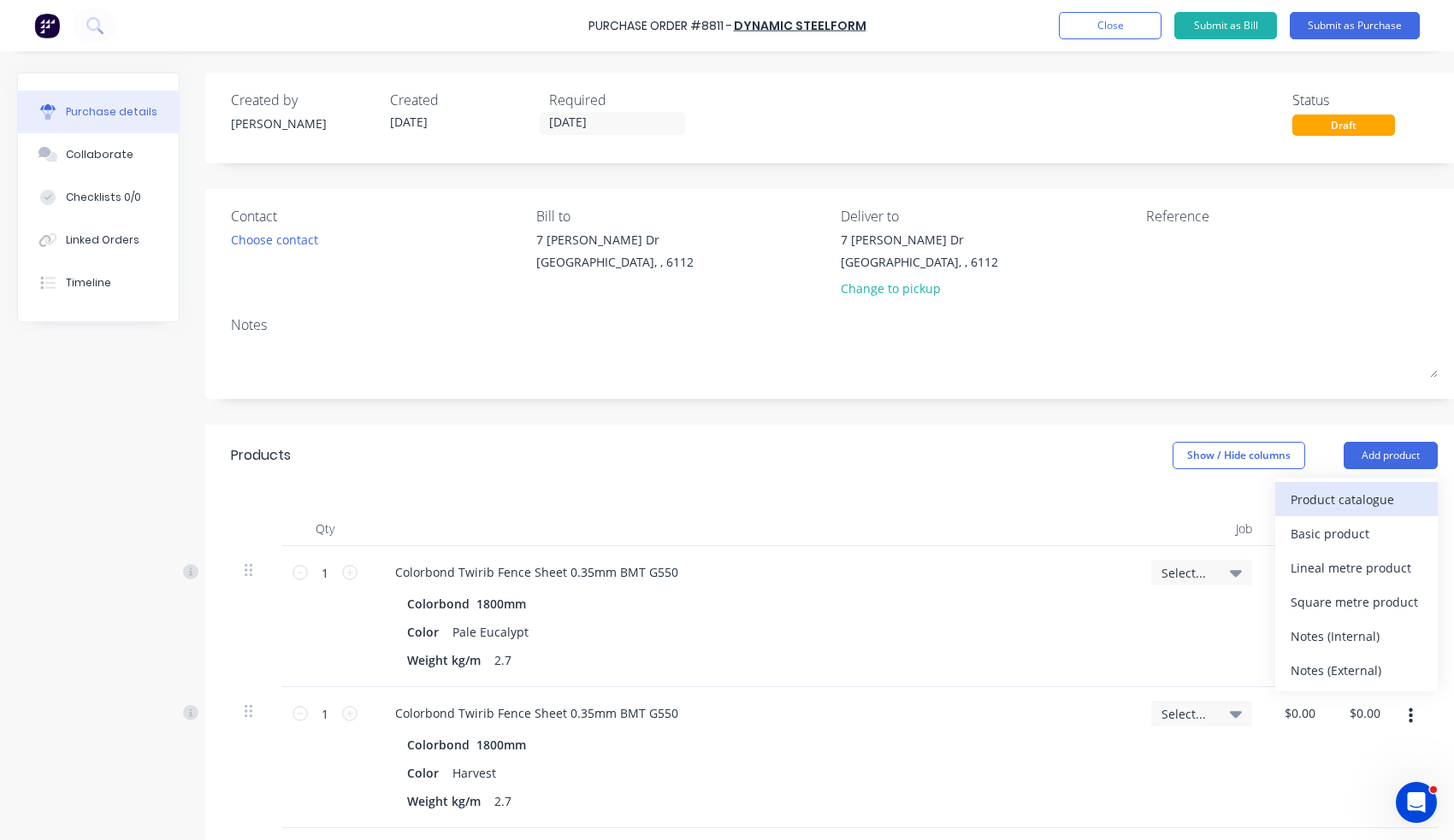
click at [1390, 501] on div "Product catalogue" at bounding box center [1356, 499] width 132 height 25
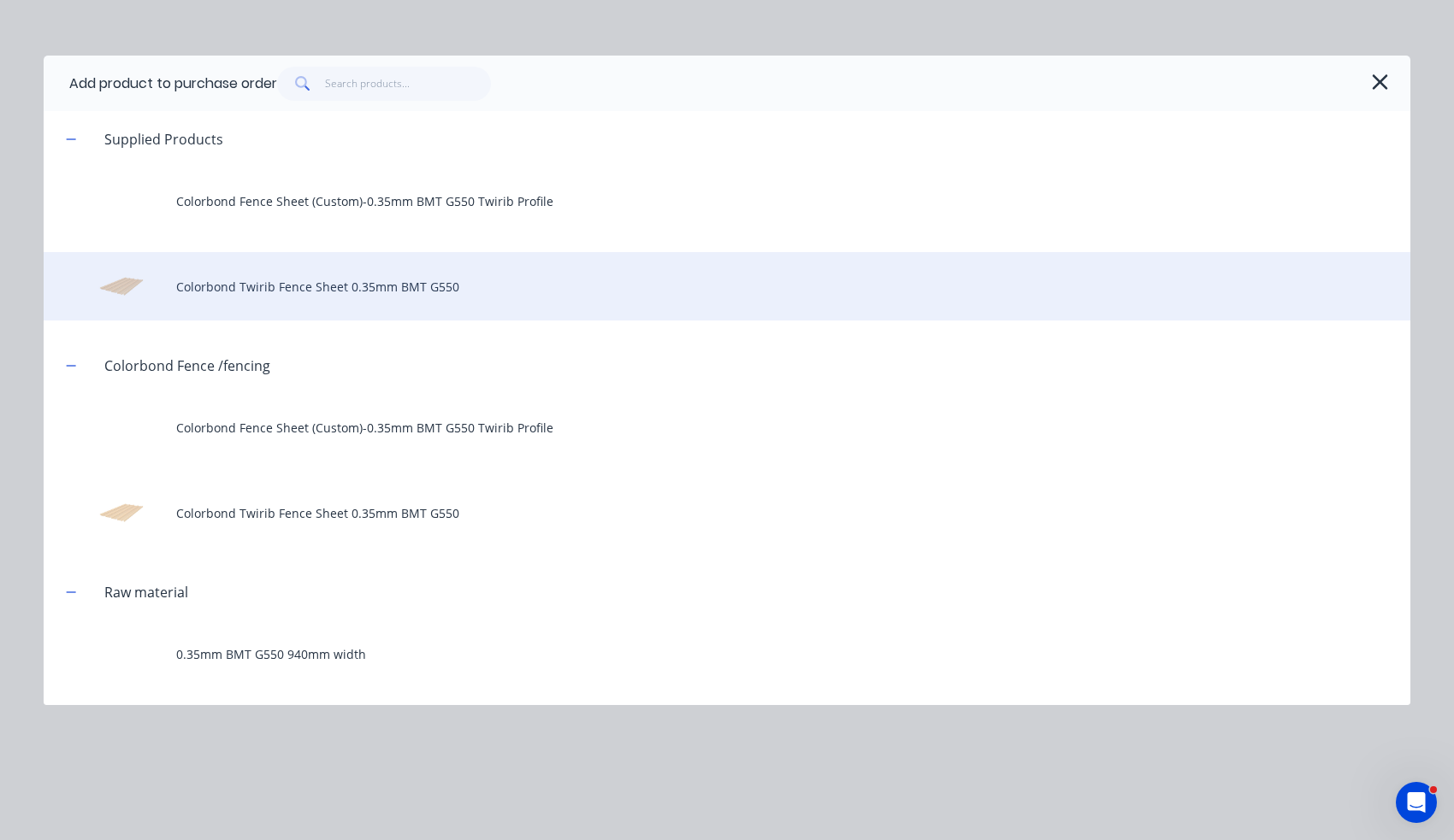
click at [293, 285] on div "Colorbond Twirib Fence Sheet 0.35mm BMT G550" at bounding box center [727, 286] width 1367 height 68
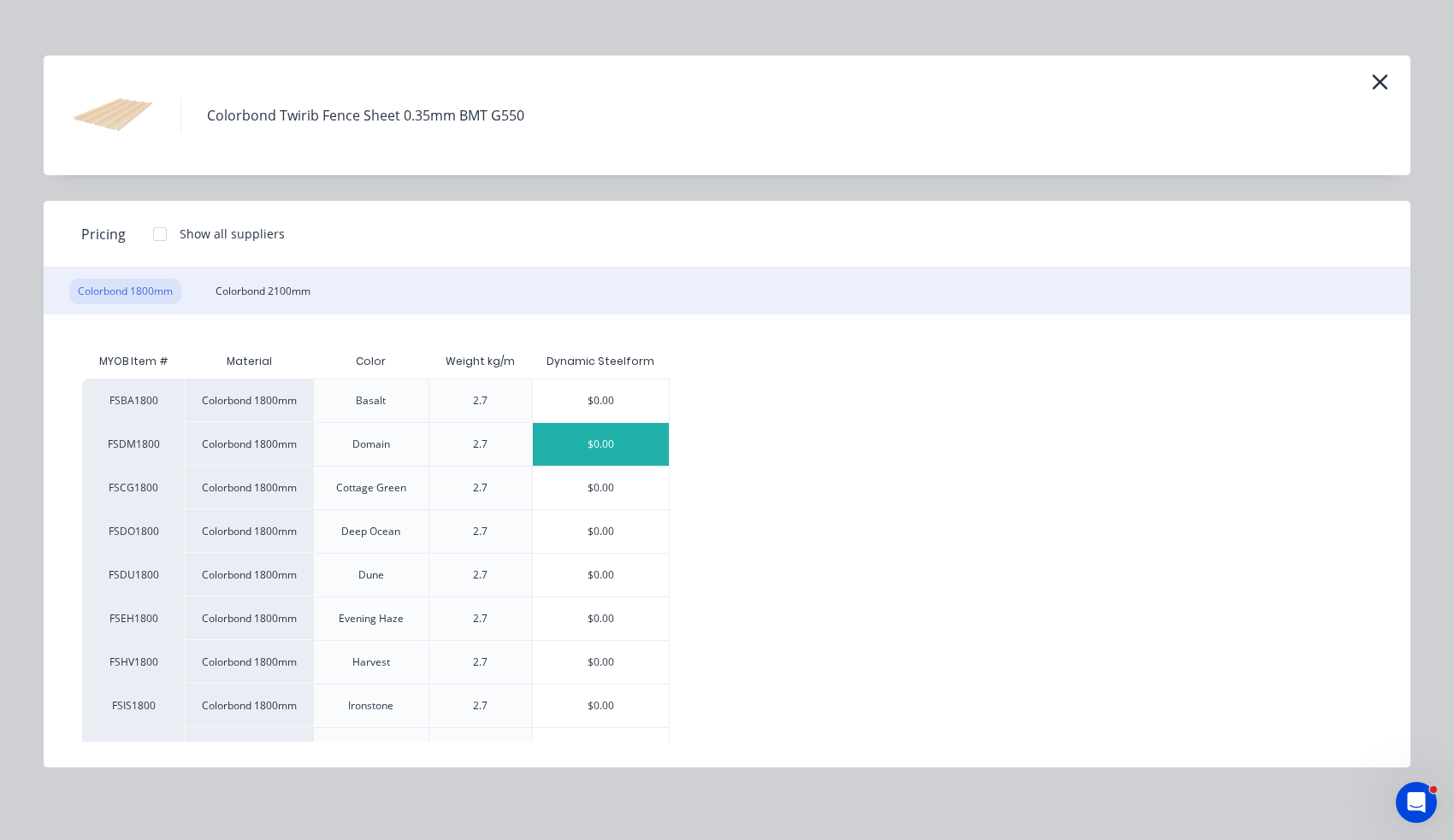
click at [626, 444] on div "$0.00" at bounding box center [601, 444] width 136 height 43
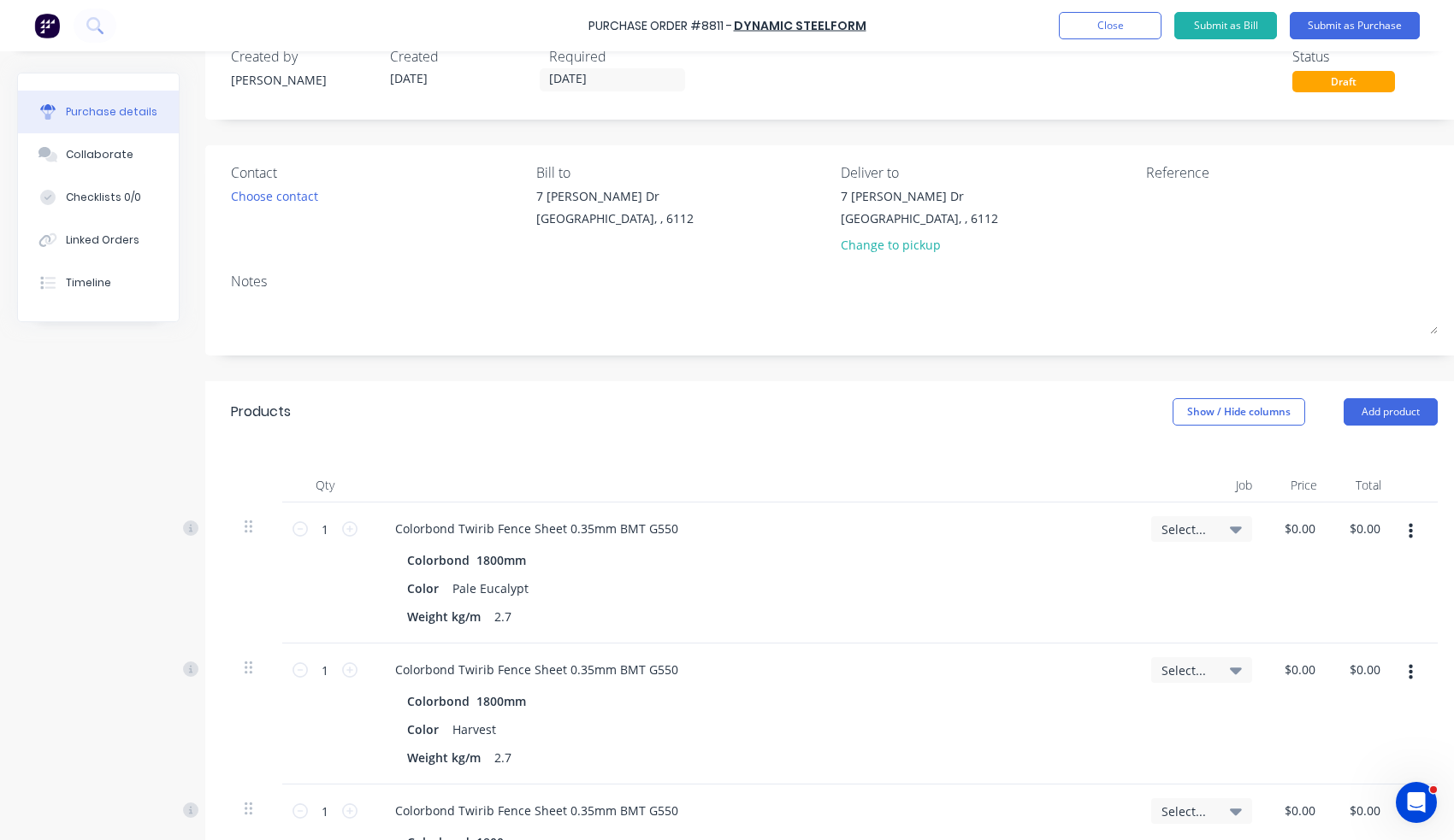
scroll to position [85, 0]
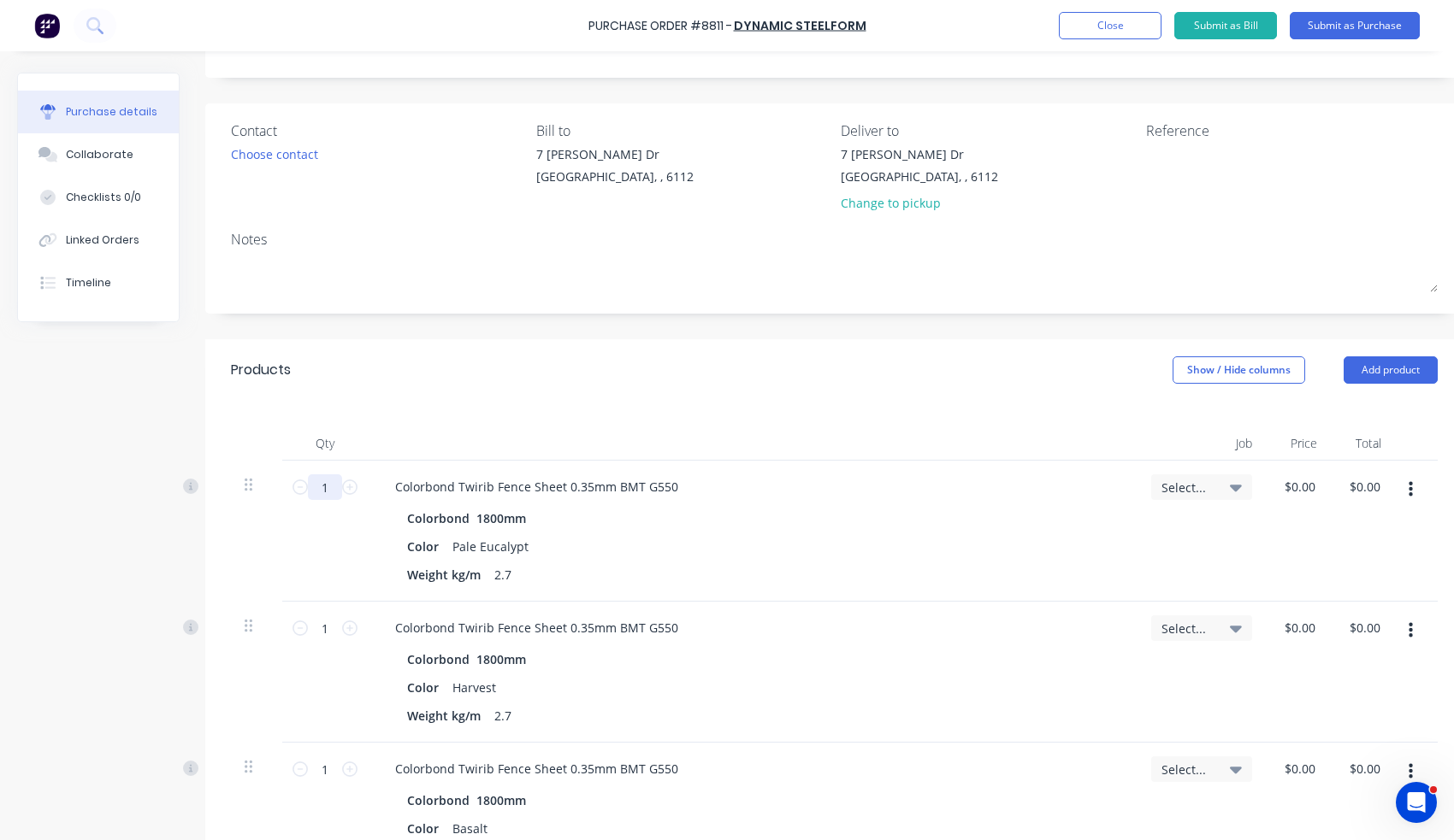
drag, startPoint x: 339, startPoint y: 486, endPoint x: 318, endPoint y: 485, distance: 21.0
click at [334, 486] on div "1 1" at bounding box center [324, 487] width 58 height 26
click at [332, 486] on input "1" at bounding box center [325, 487] width 34 height 26
type input "108"
click at [333, 632] on input "1" at bounding box center [325, 628] width 34 height 26
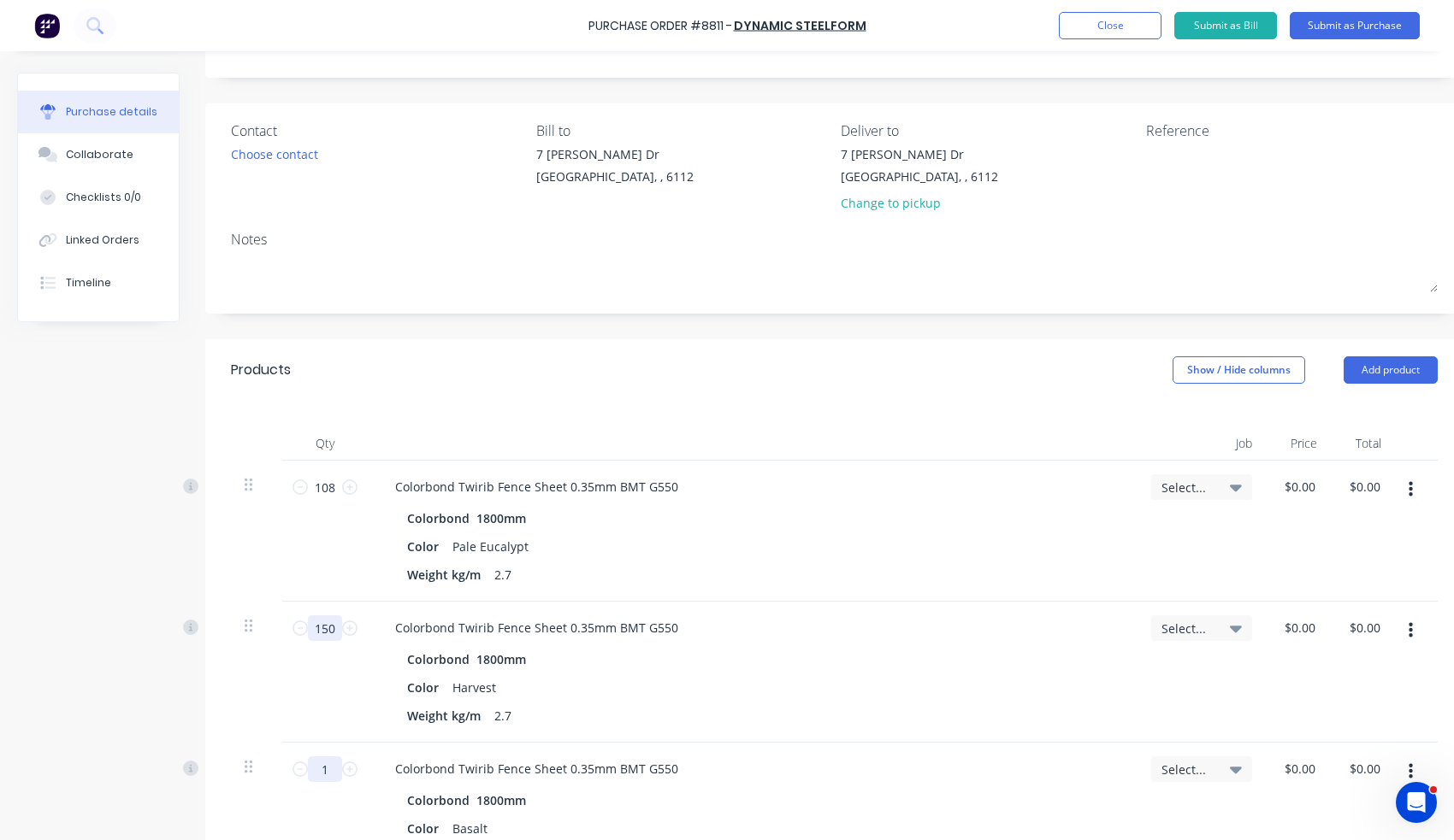
type input "150"
click at [331, 767] on input "1" at bounding box center [325, 769] width 34 height 26
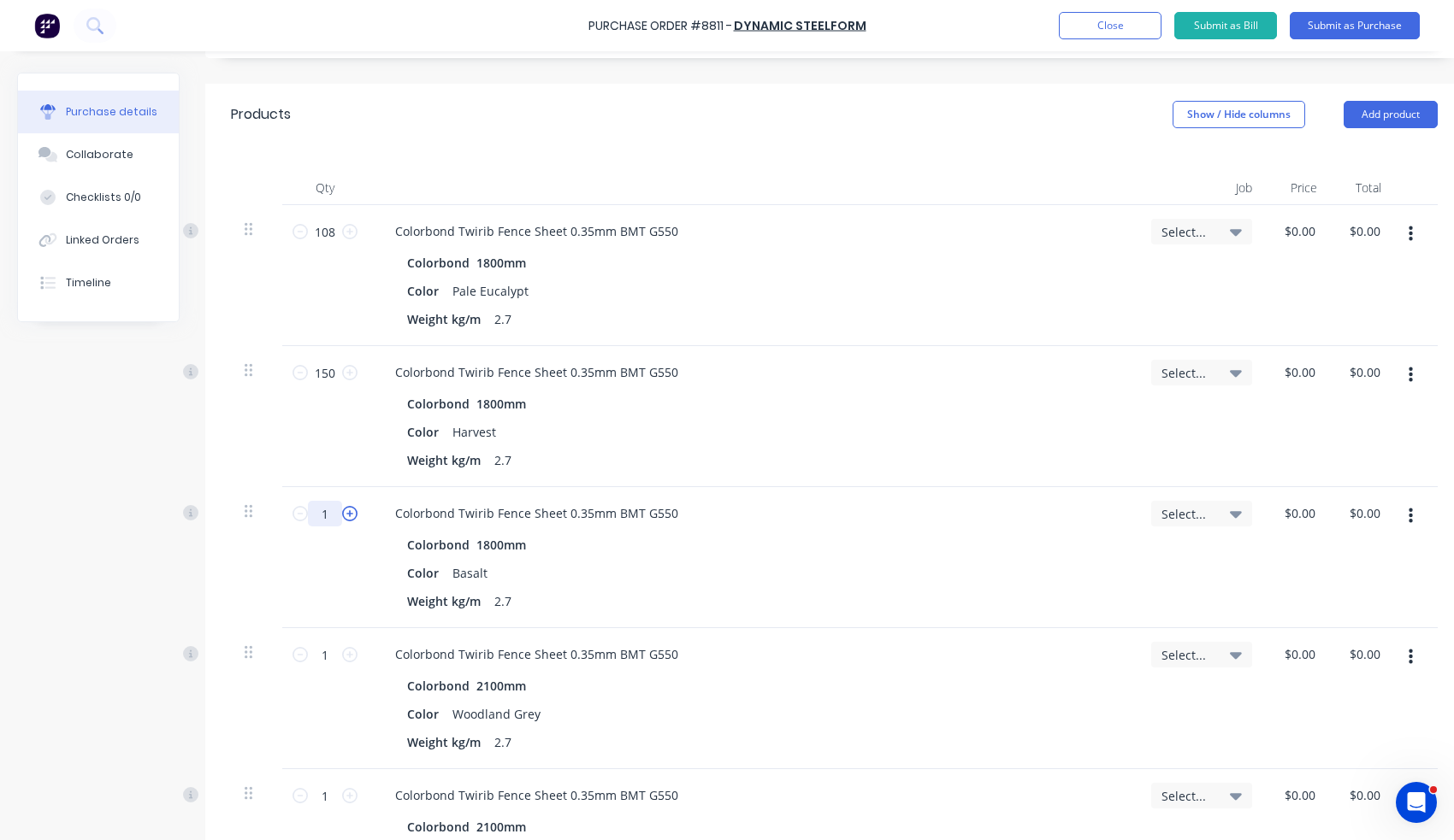
scroll to position [342, 0]
type input "150"
click at [333, 652] on input "1" at bounding box center [325, 653] width 34 height 26
type input "70"
click at [349, 755] on div "70 70" at bounding box center [324, 697] width 85 height 141
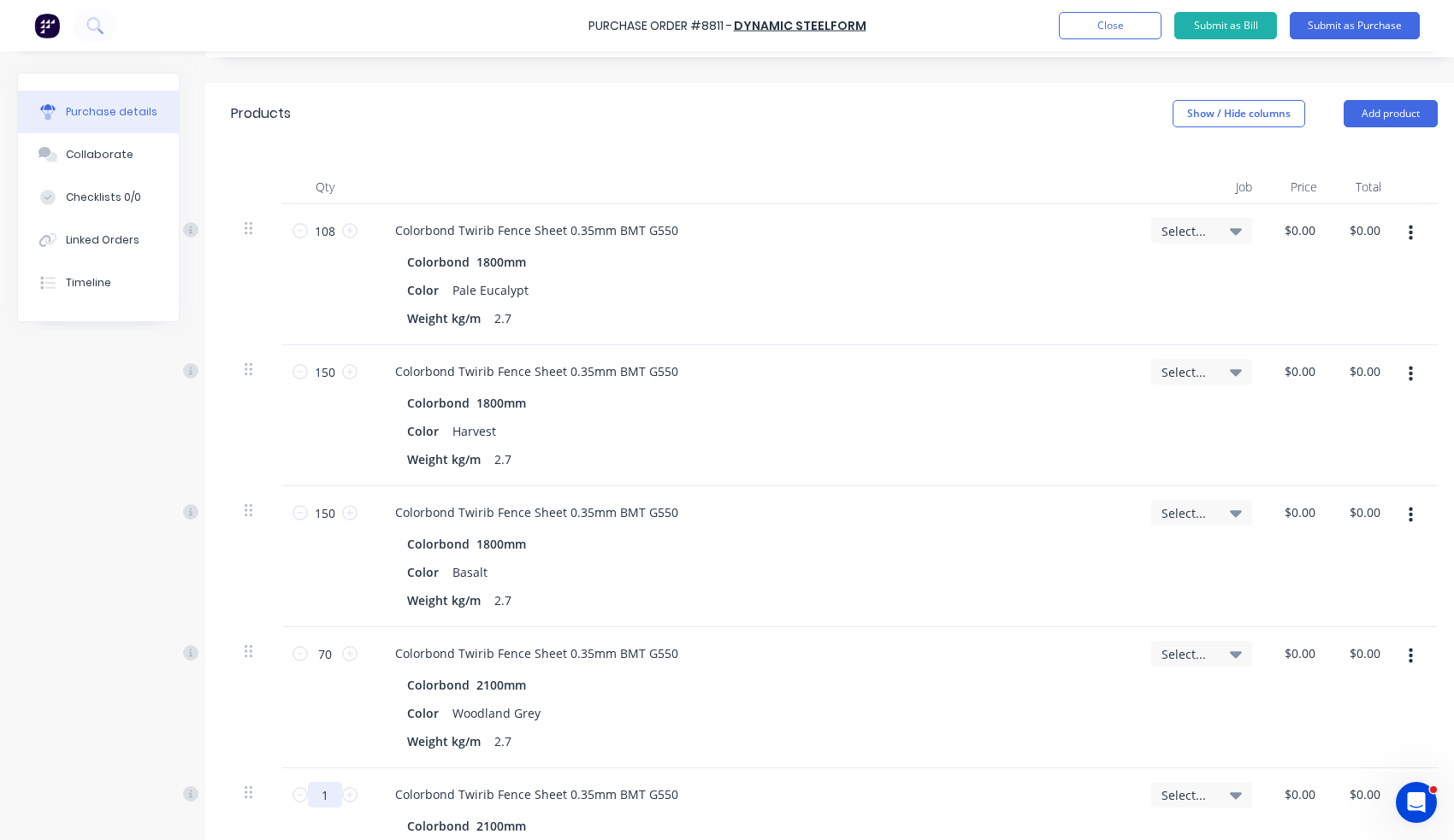
click at [332, 793] on input "1" at bounding box center [325, 795] width 34 height 26
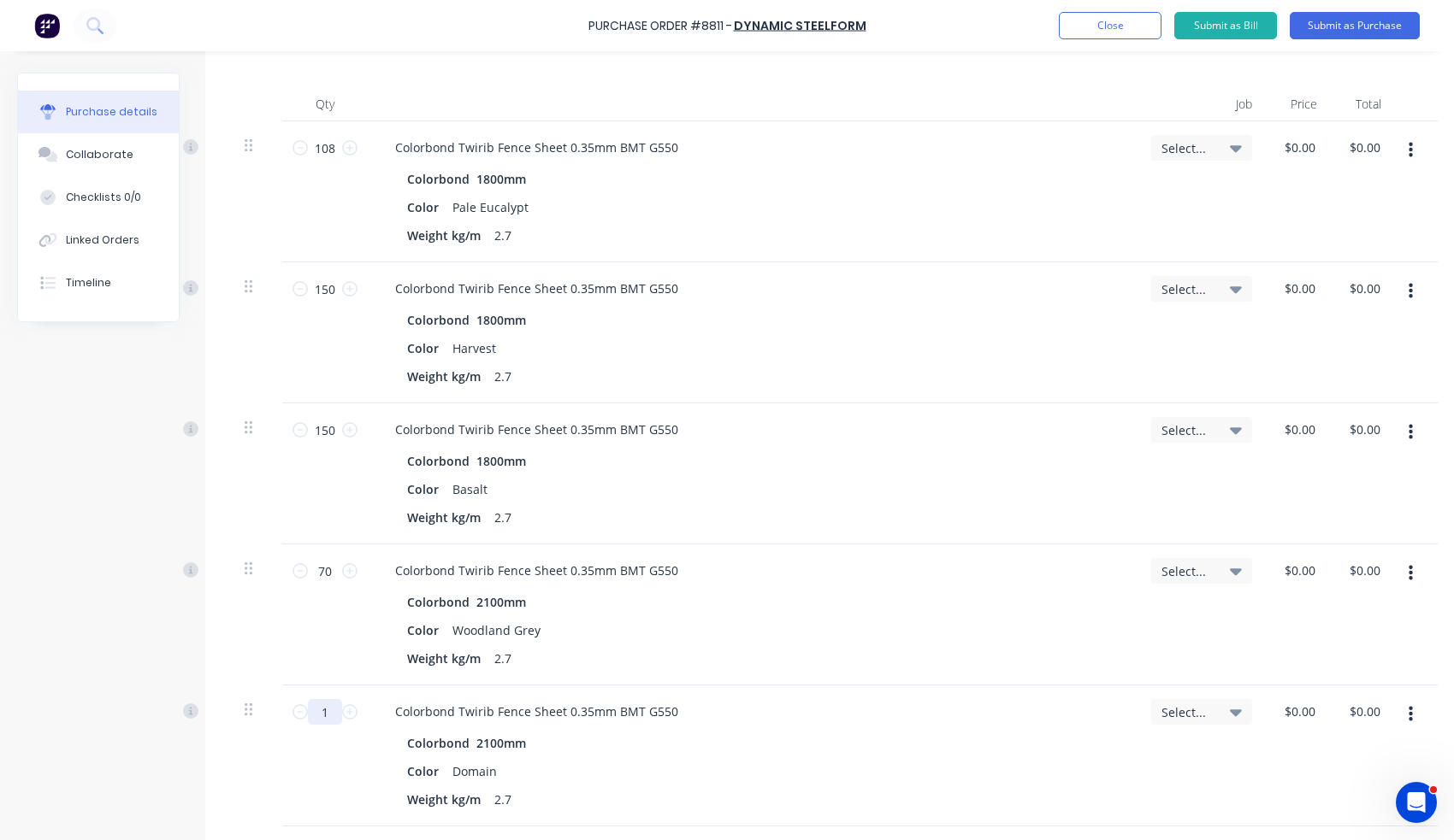
scroll to position [513, 0]
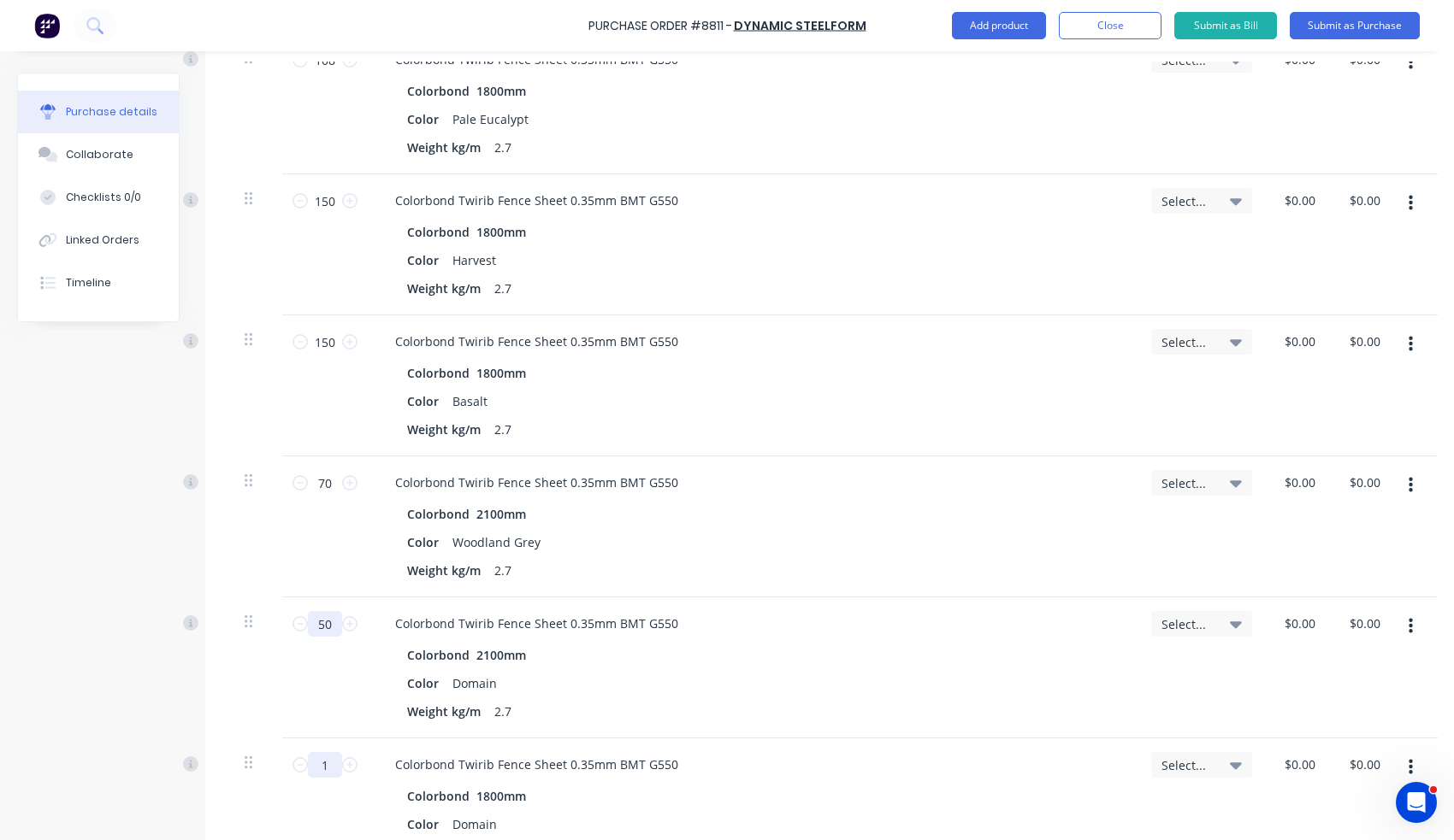
type input "50"
click at [340, 766] on input "1" at bounding box center [325, 764] width 34 height 26
type input "300"
click at [338, 706] on div "50 50" at bounding box center [324, 668] width 85 height 141
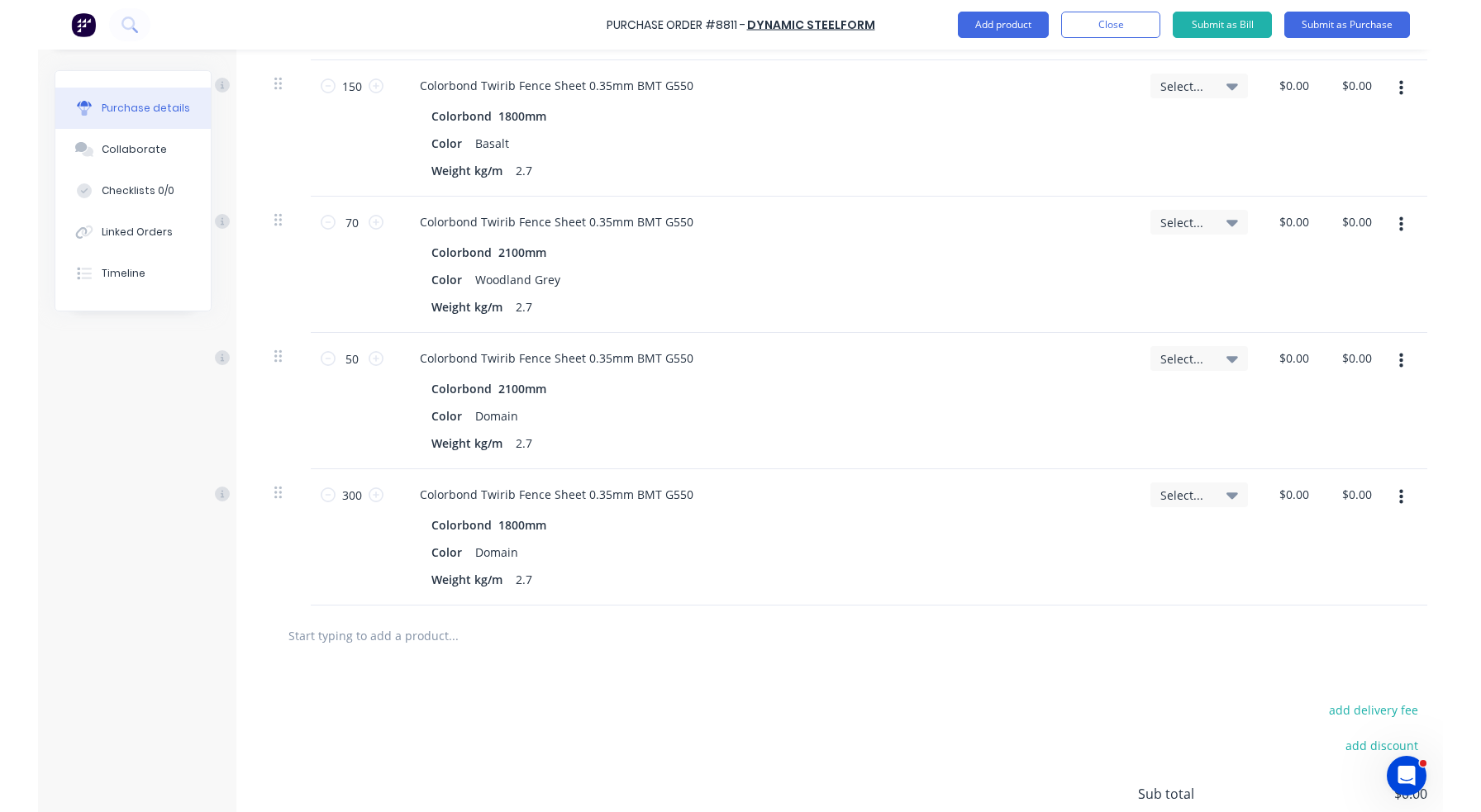
scroll to position [744, 0]
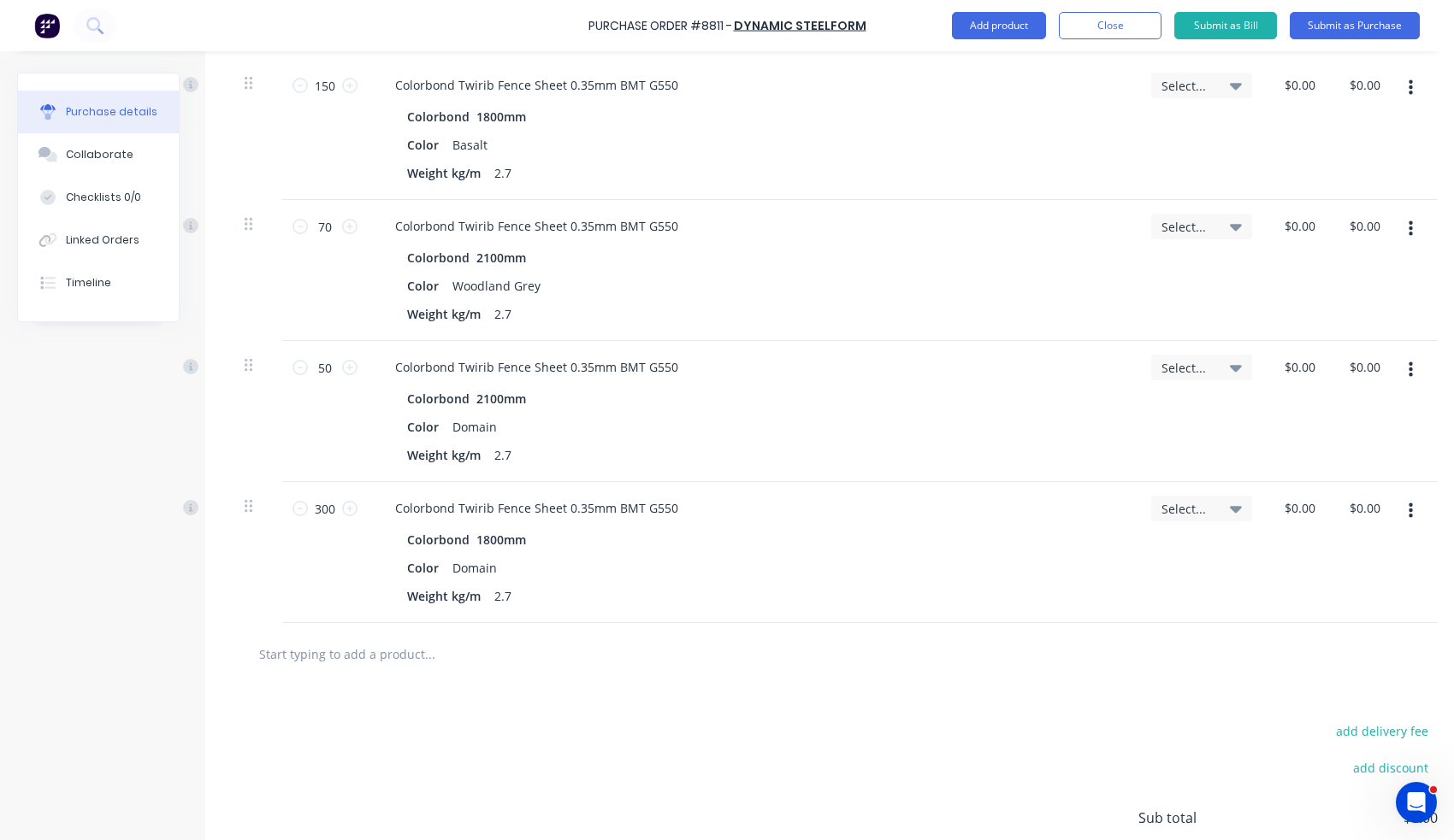
click at [667, 714] on div "add delivery fee add discount Sub total $0.00 Tax $0.00 Total $0.00" at bounding box center [834, 827] width 1258 height 281
click at [1010, 23] on button "Add product" at bounding box center [998, 26] width 94 height 28
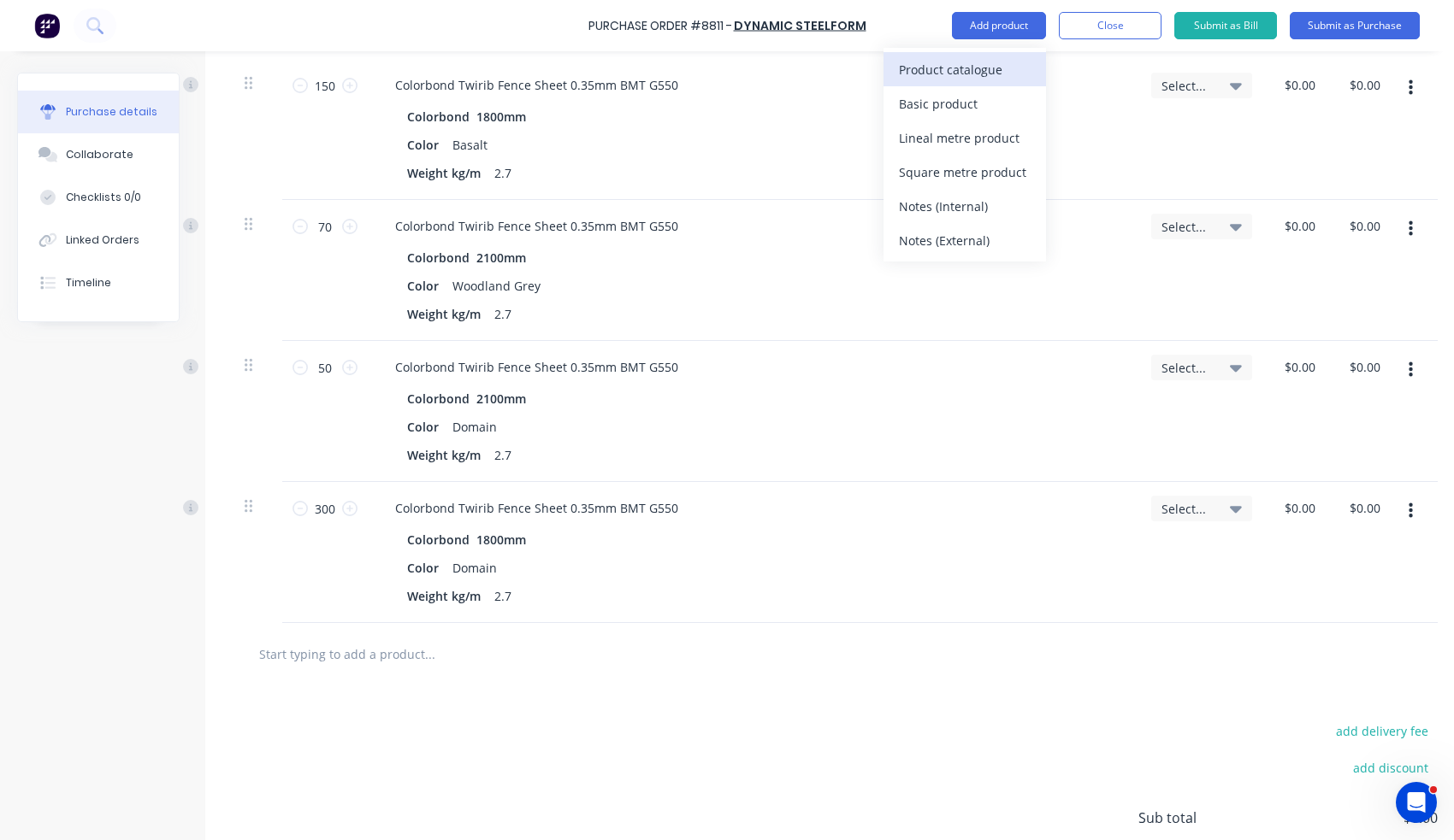
click at [997, 77] on div "Product catalogue" at bounding box center [965, 70] width 132 height 25
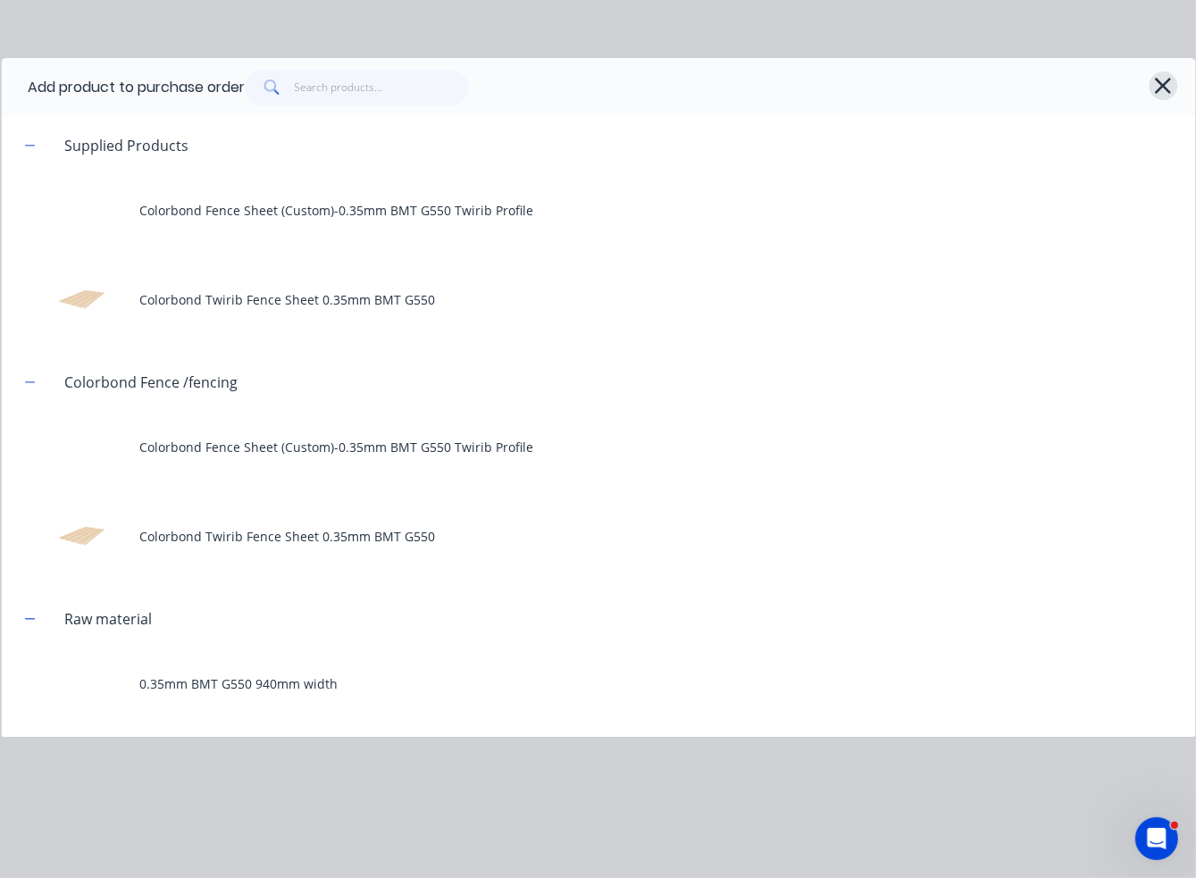
click at [1168, 84] on icon "button" at bounding box center [1163, 85] width 19 height 25
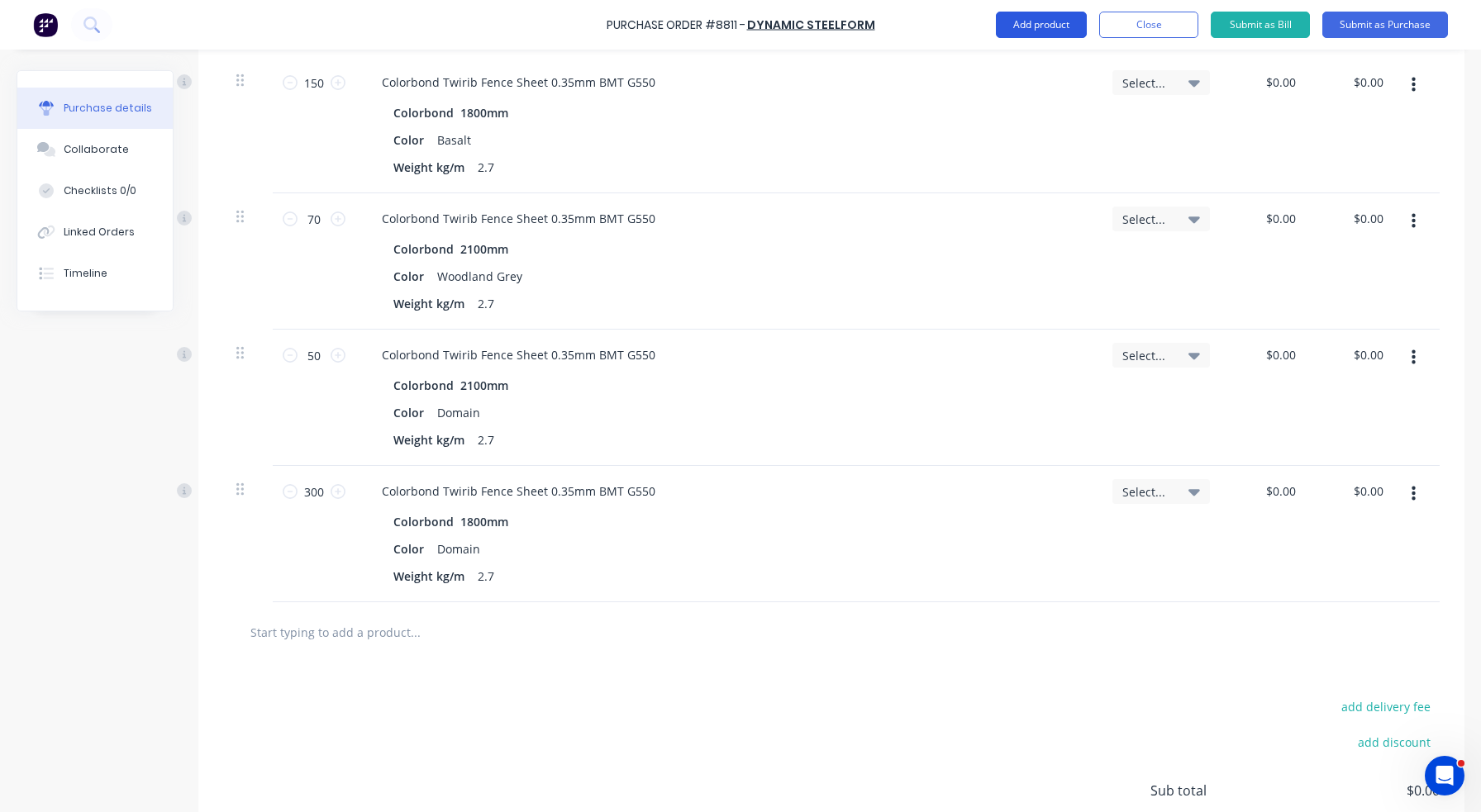
click at [1038, 22] on button "Add product" at bounding box center [1042, 25] width 91 height 27
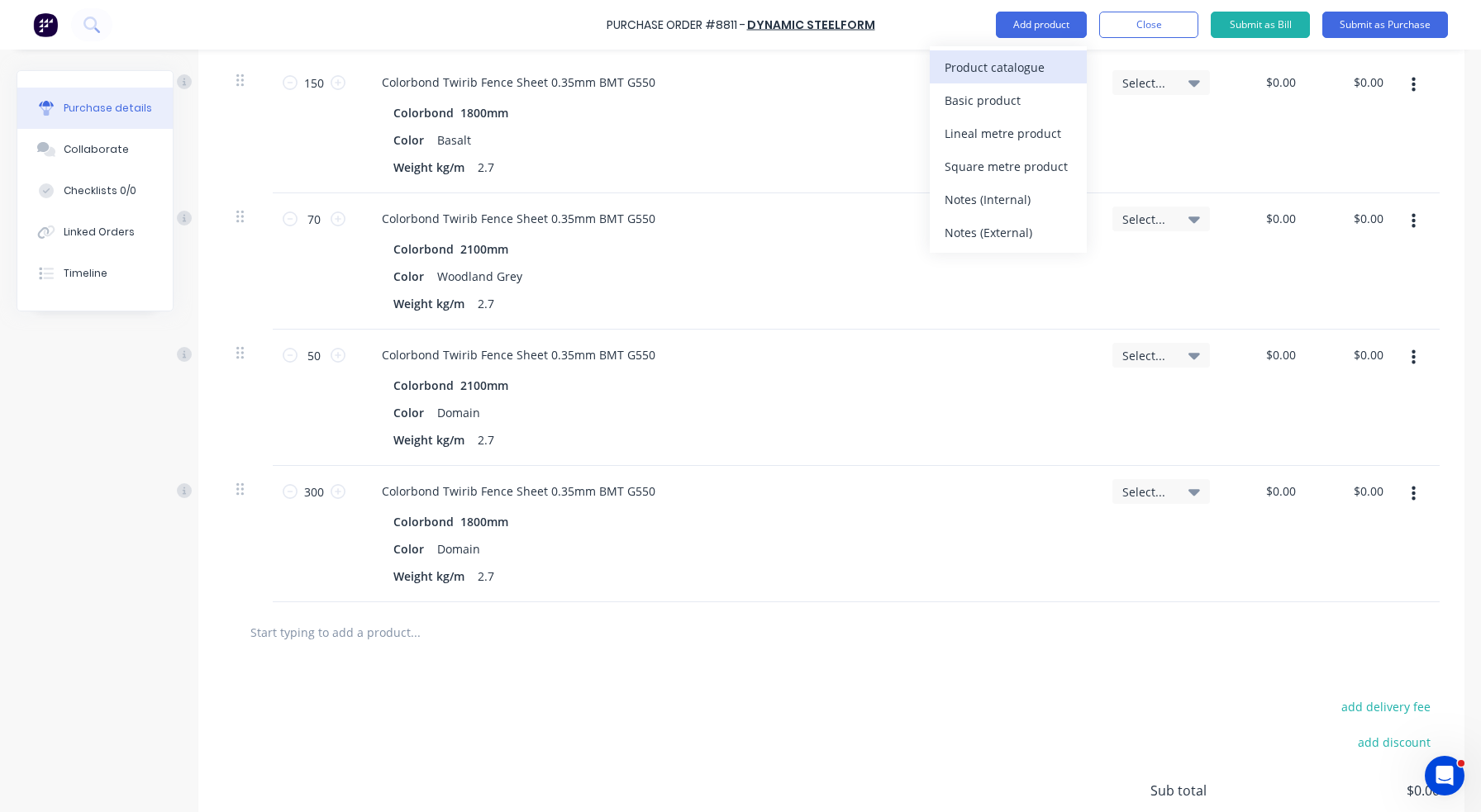
click at [1029, 62] on div "Product catalogue" at bounding box center [1008, 68] width 128 height 24
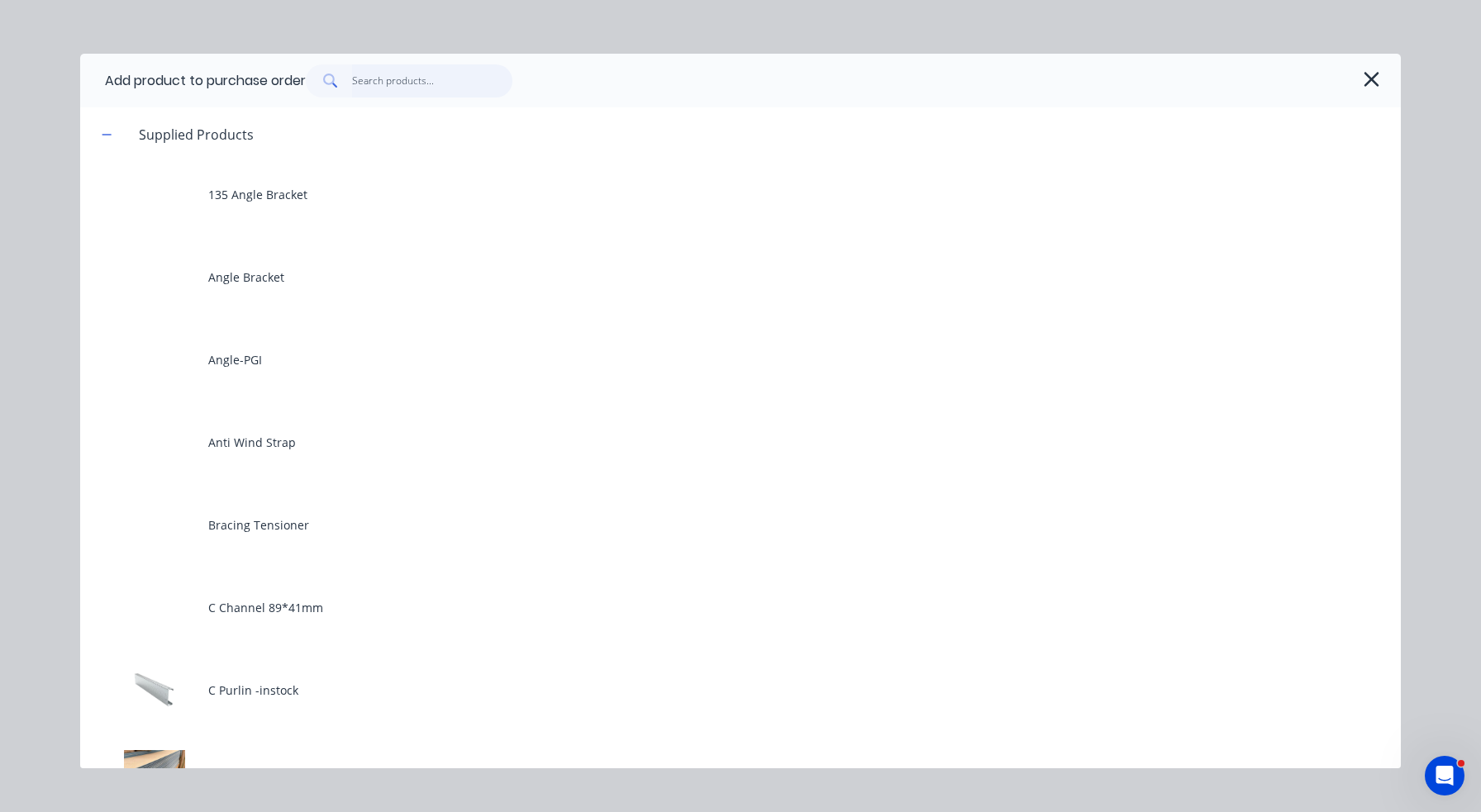
click at [448, 80] on input "text" at bounding box center [433, 81] width 161 height 33
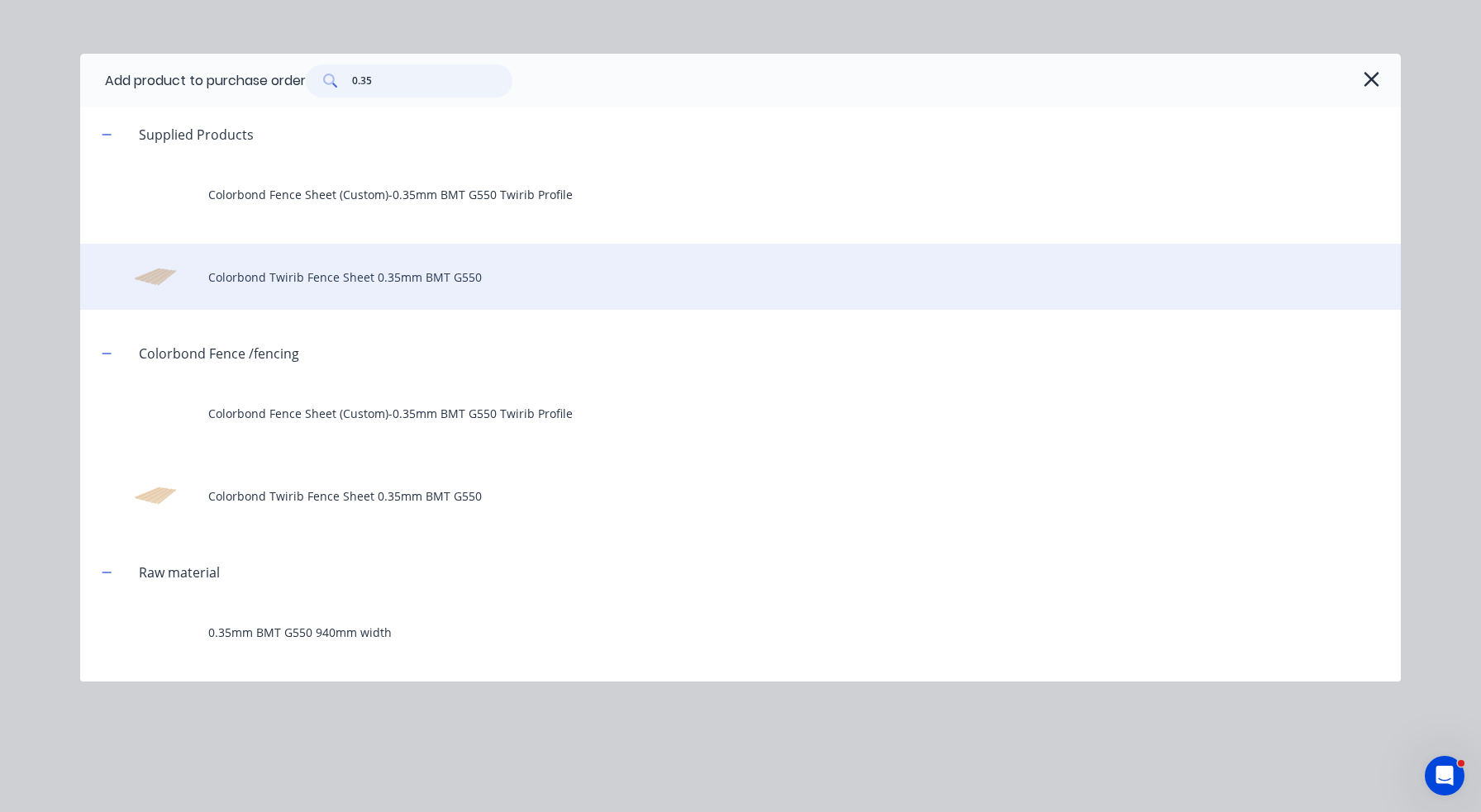
type input "0.35"
click at [352, 270] on div "Colorbond Twirib Fence Sheet 0.35mm BMT G550" at bounding box center [741, 277] width 1321 height 66
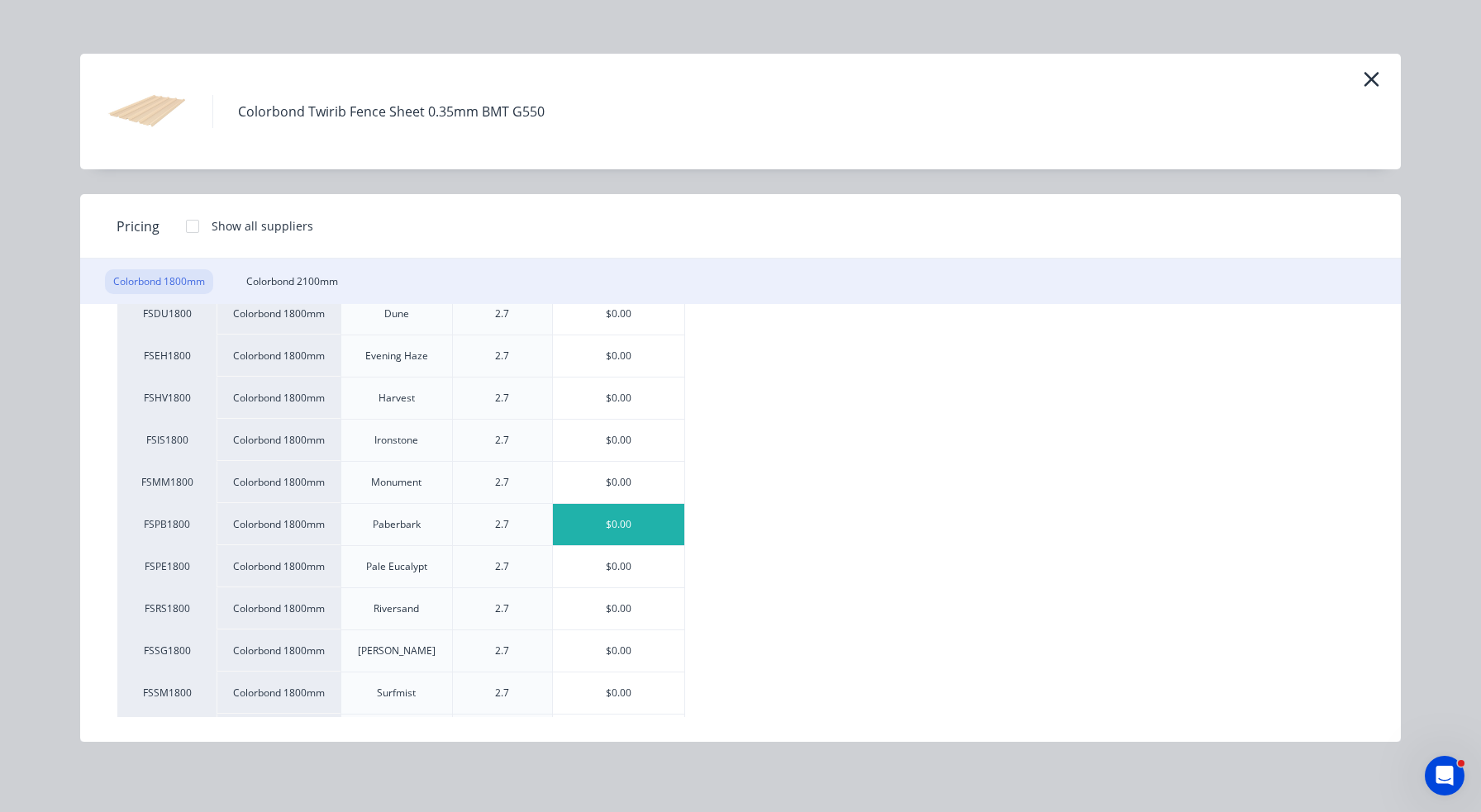
scroll to position [248, 0]
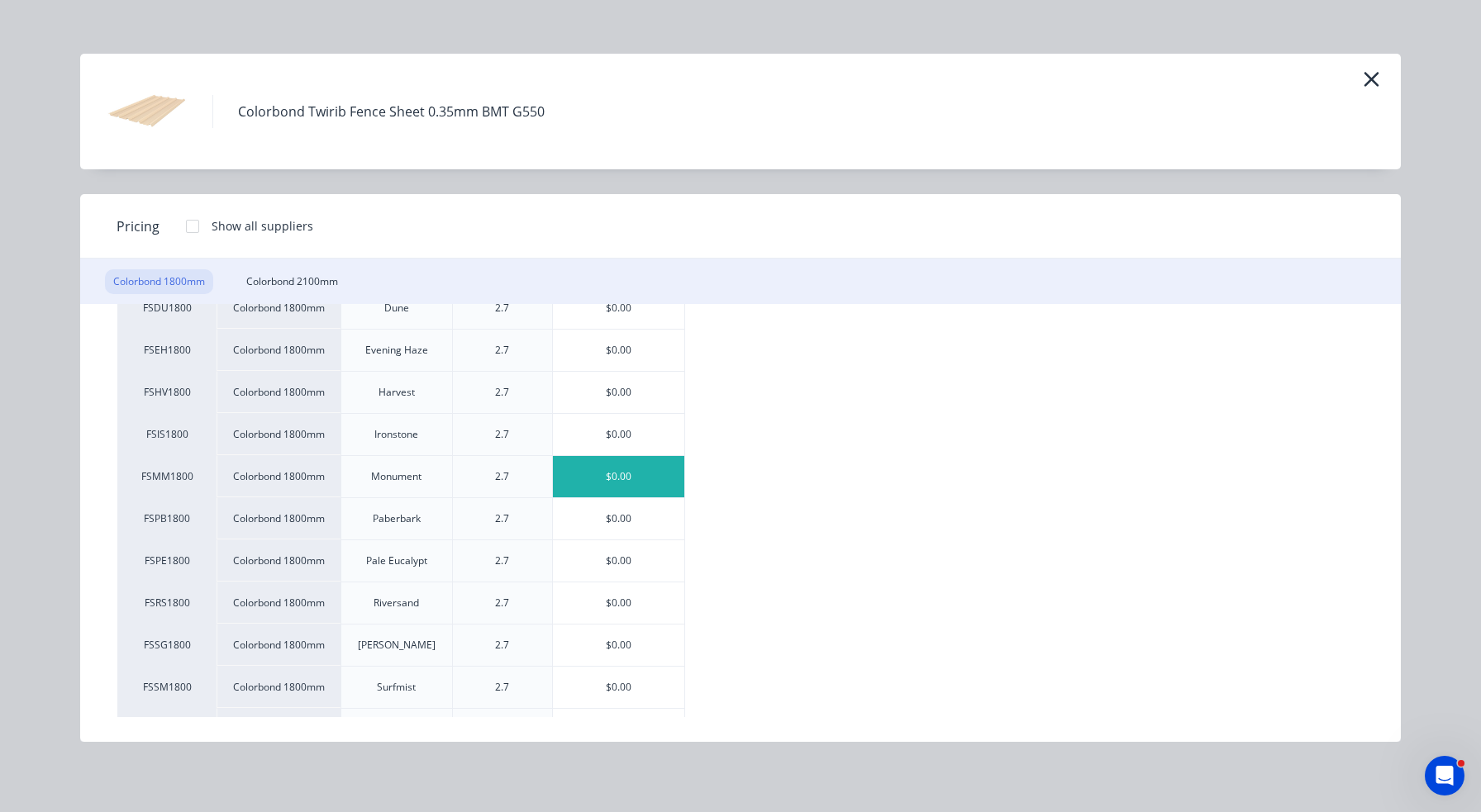
click at [606, 485] on div "$0.00" at bounding box center [619, 476] width 131 height 42
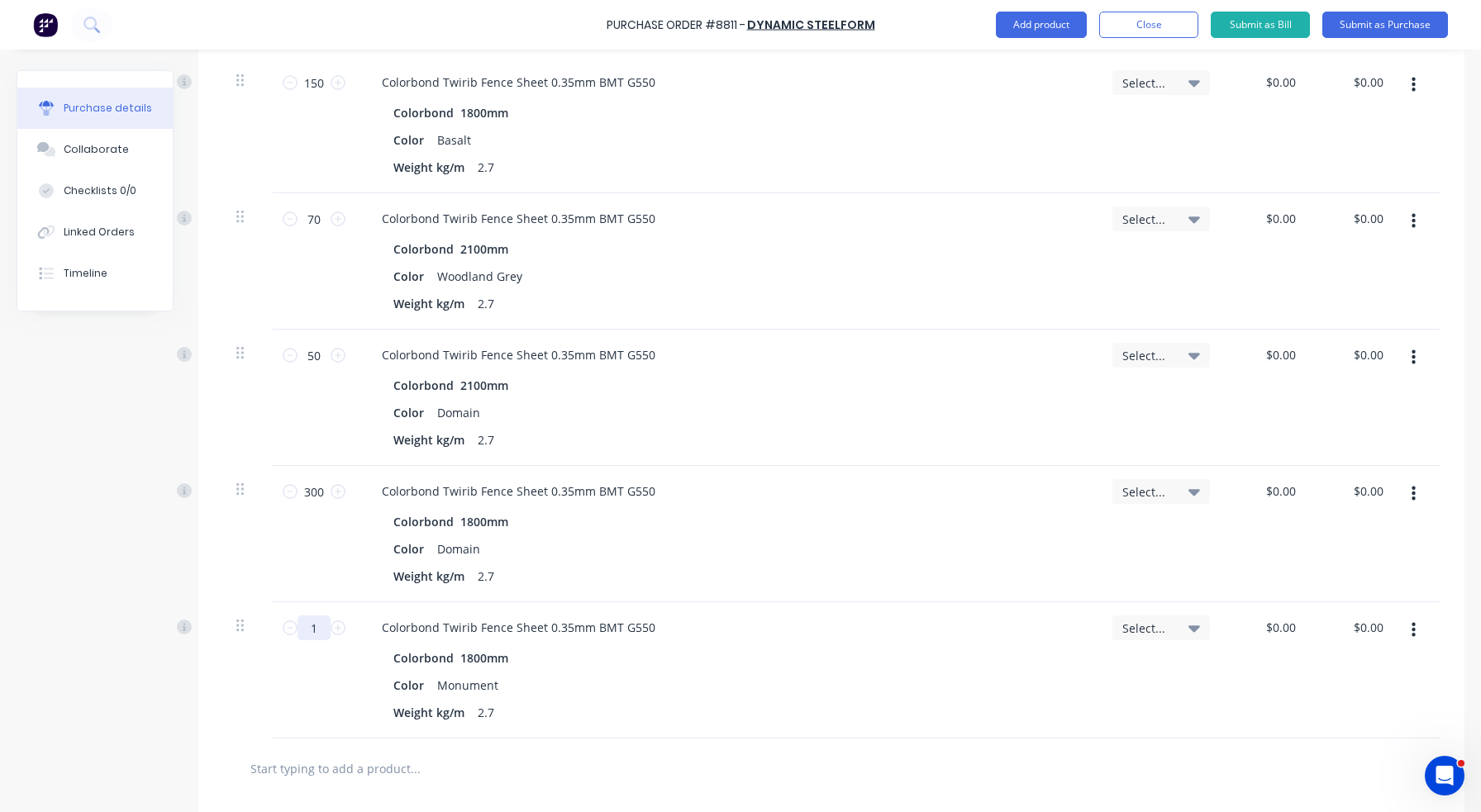
click at [318, 622] on input "1" at bounding box center [315, 628] width 33 height 25
type input "300"
click at [869, 653] on div "Colorbond 1800mm" at bounding box center [727, 658] width 668 height 24
click at [1051, 27] on button "Add product" at bounding box center [1042, 25] width 91 height 27
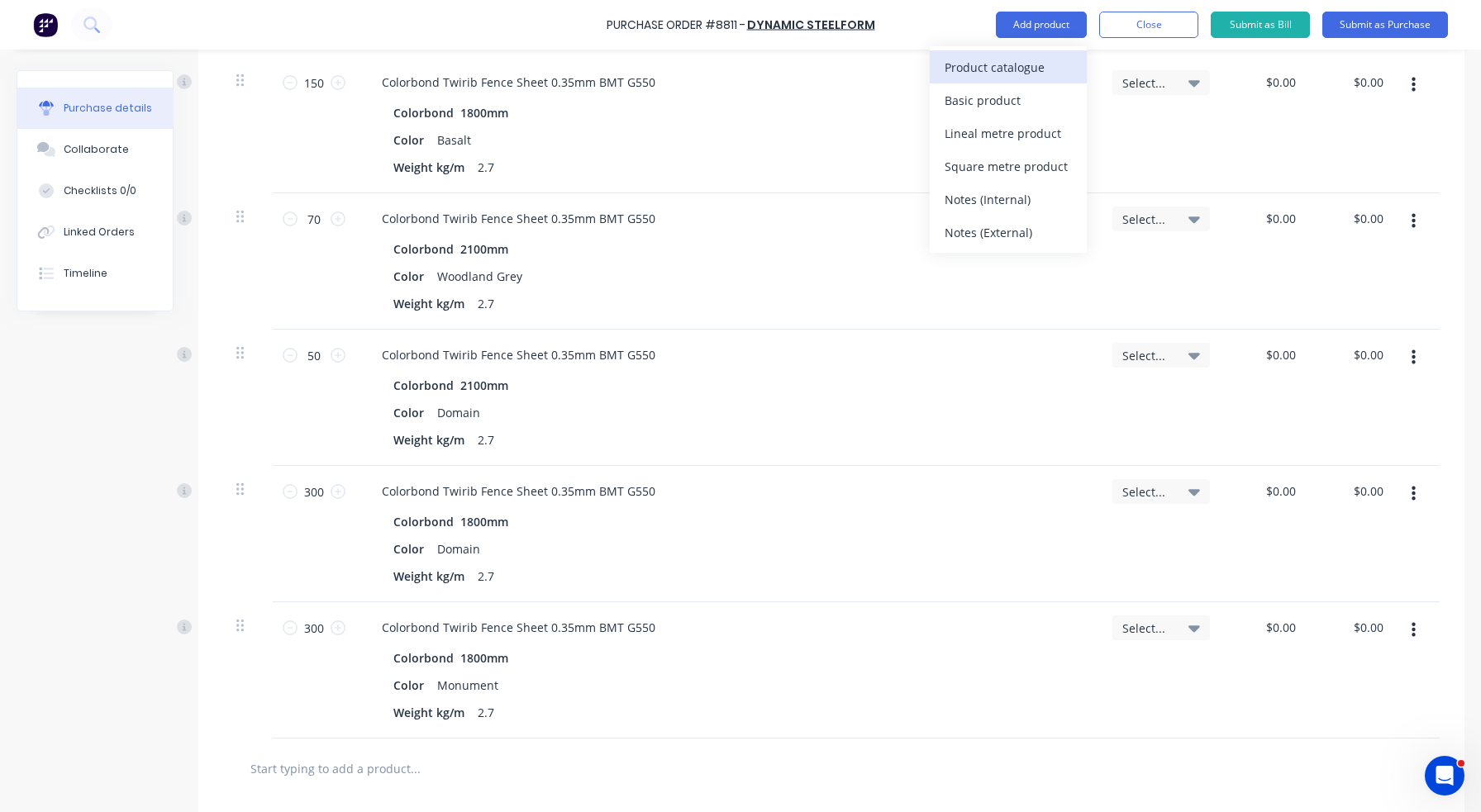
click at [1050, 59] on div "Product catalogue" at bounding box center [1008, 68] width 128 height 24
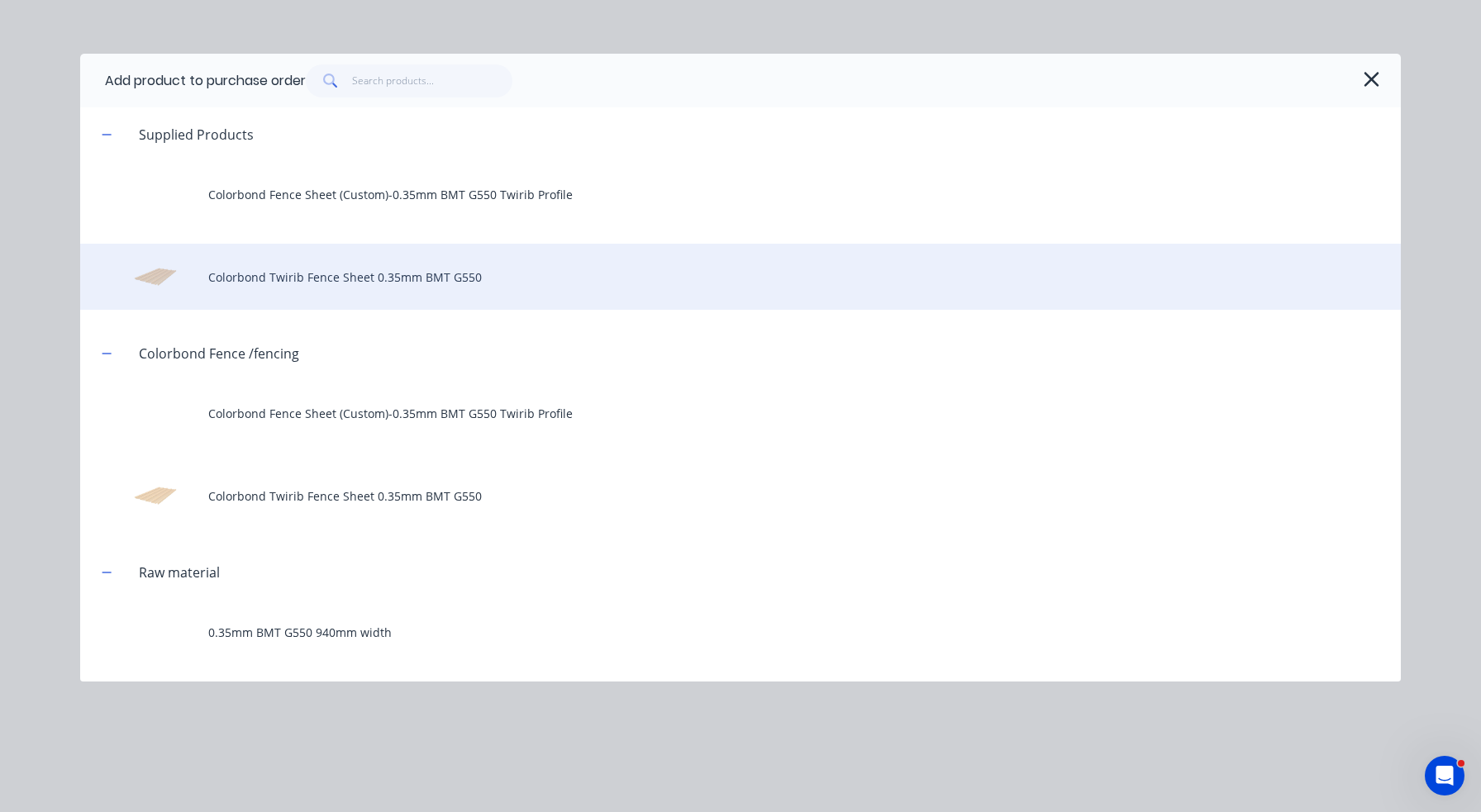
click at [416, 264] on div "Colorbond Twirib Fence Sheet 0.35mm BMT G550" at bounding box center [741, 277] width 1321 height 66
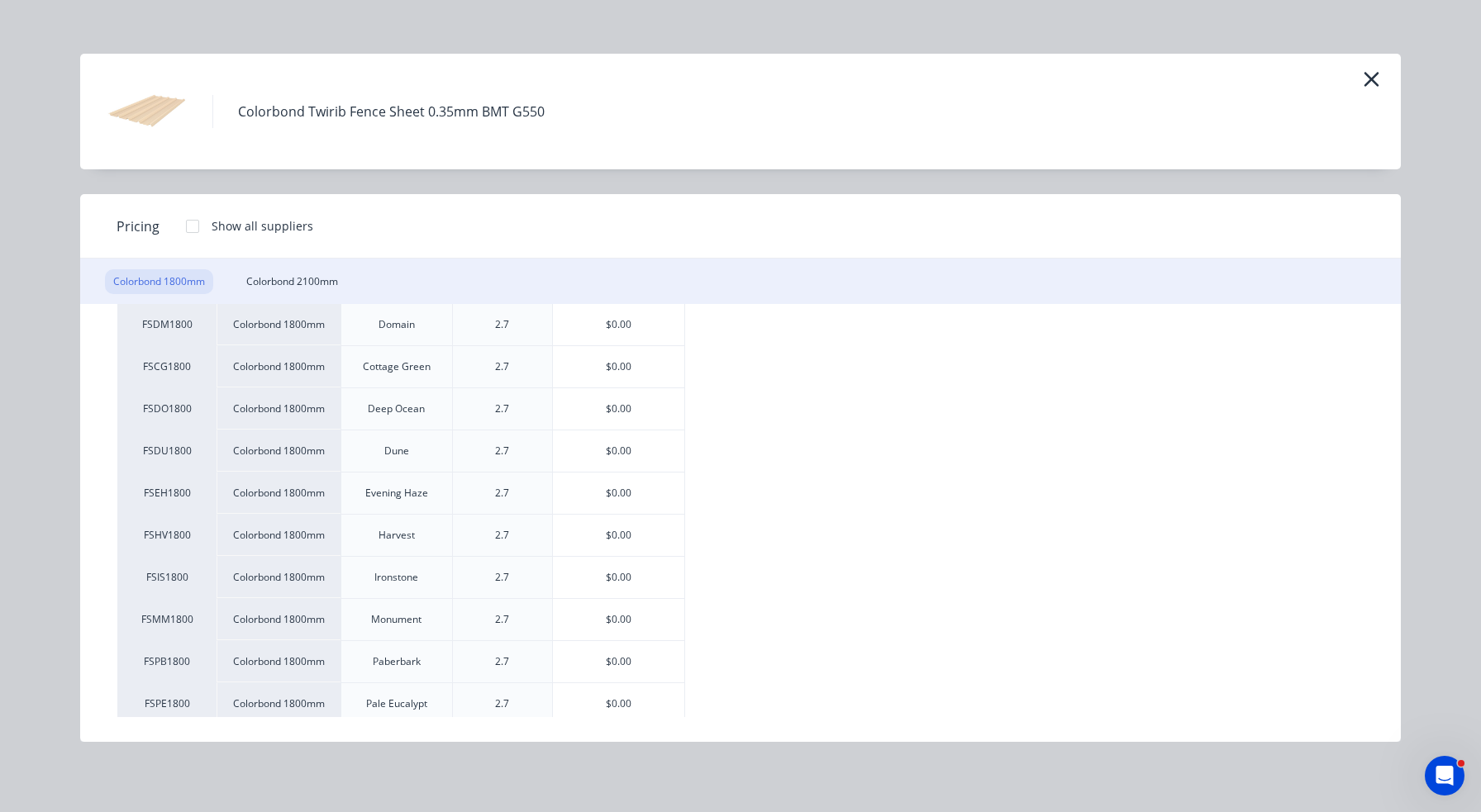
scroll to position [33, 0]
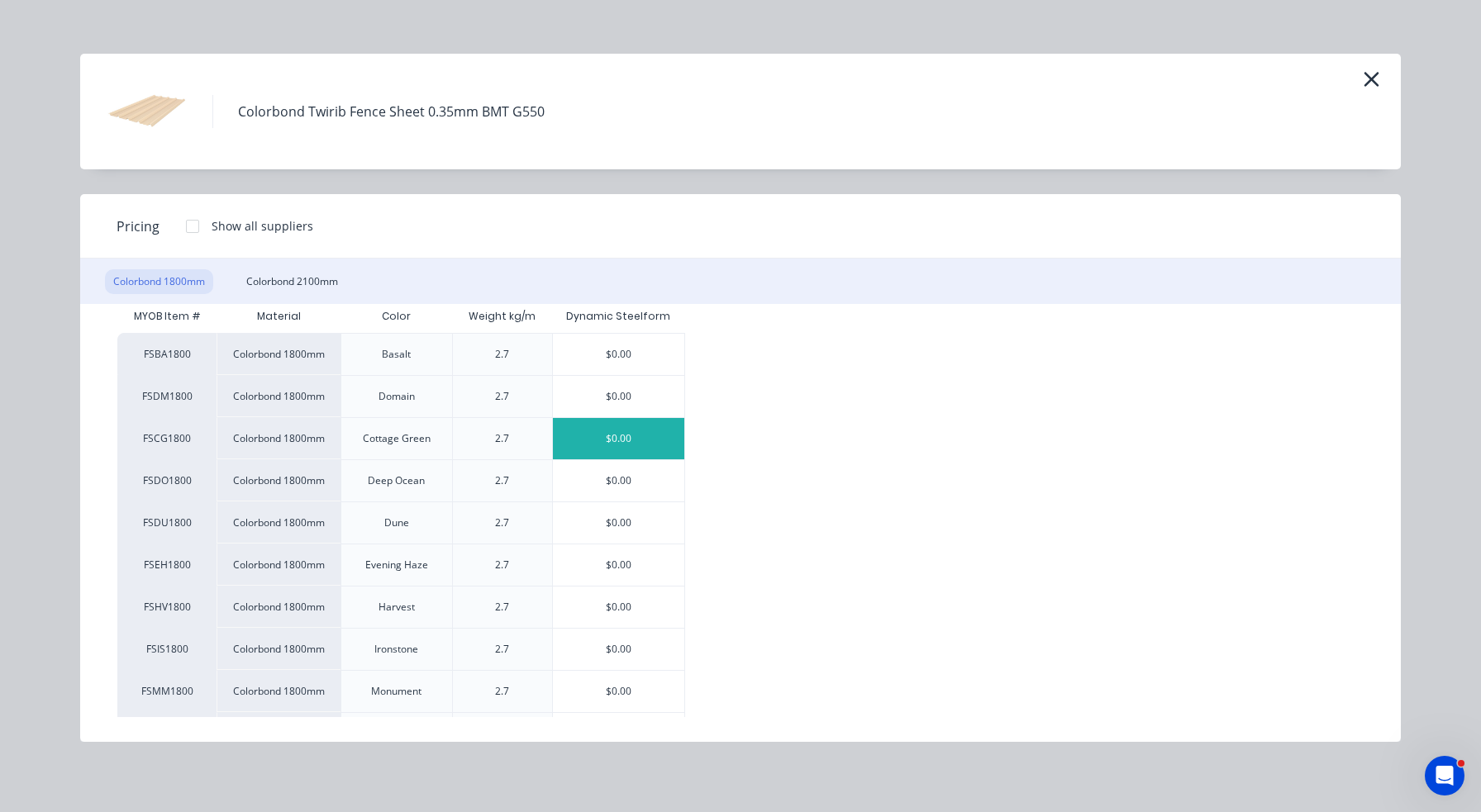
click at [610, 432] on div "$0.00" at bounding box center [619, 438] width 131 height 42
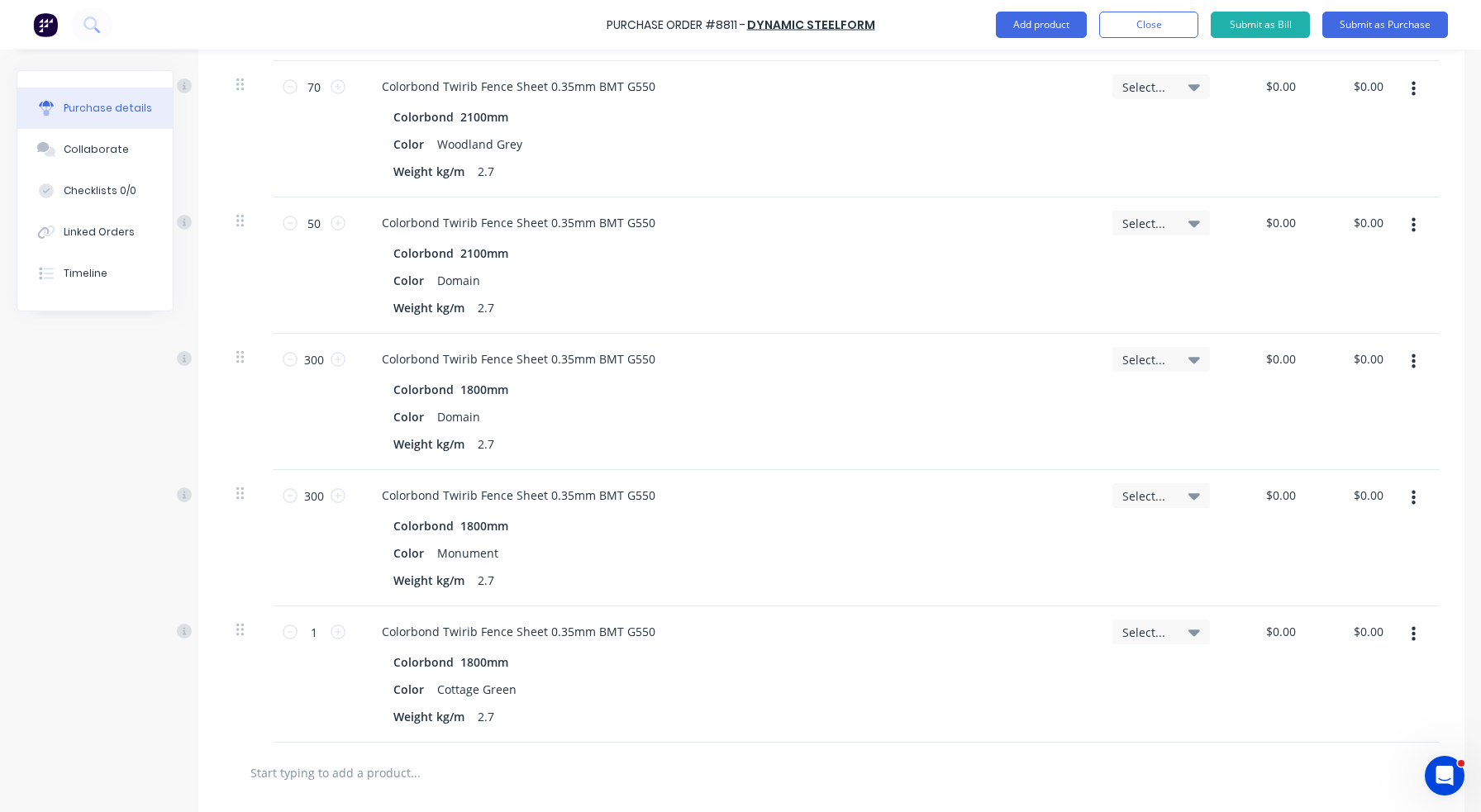
scroll to position [909, 0]
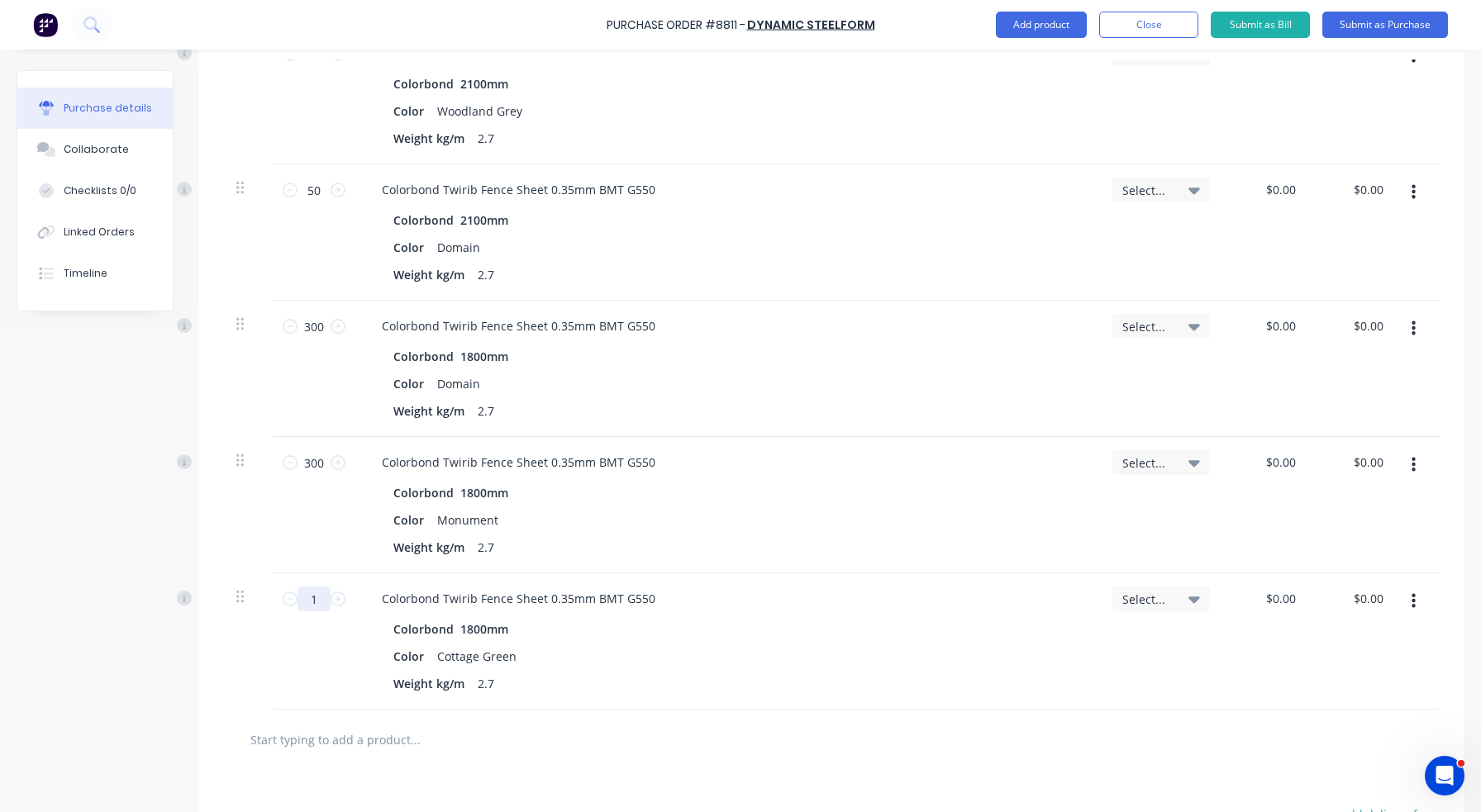
click at [329, 597] on input "1" at bounding box center [315, 598] width 33 height 25
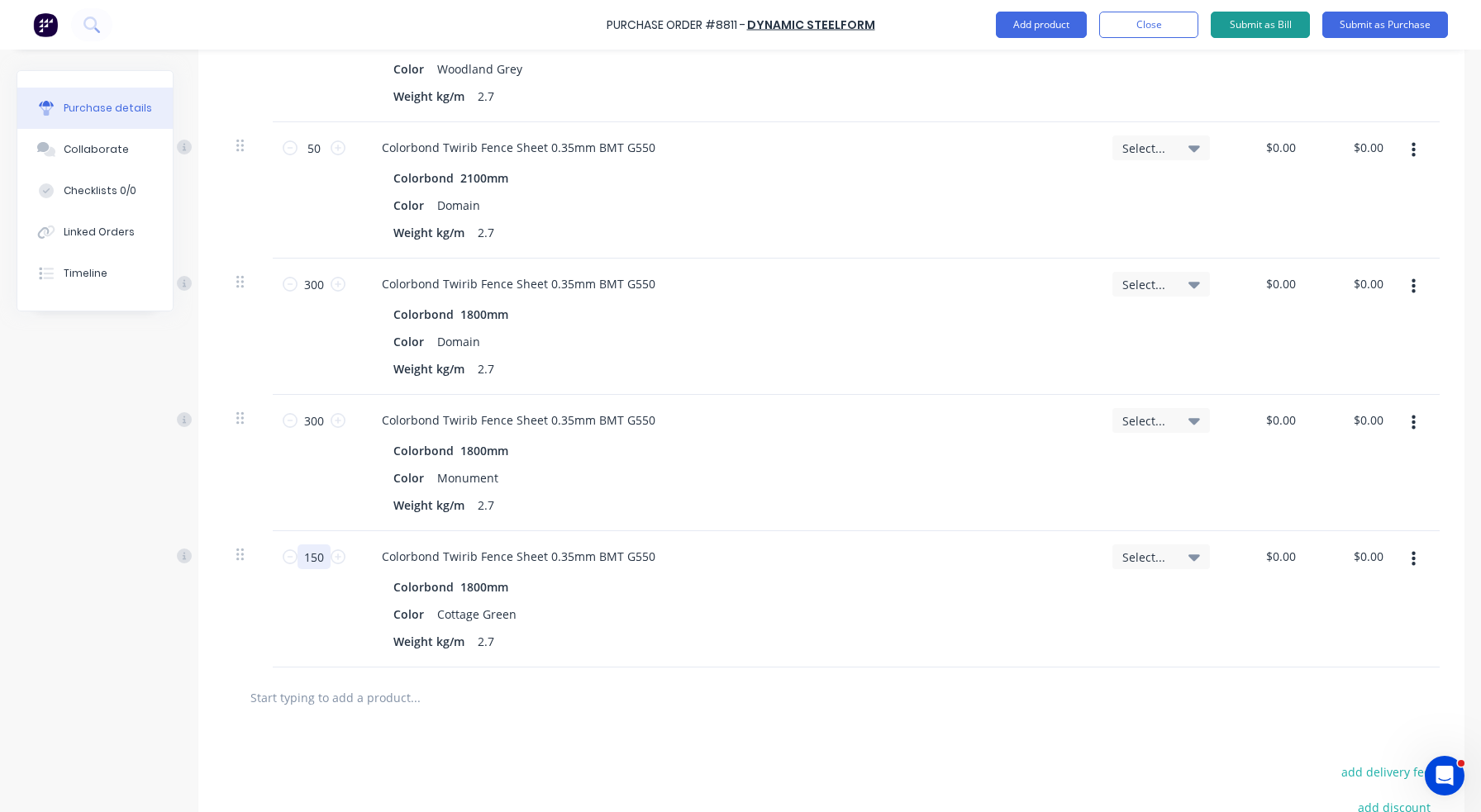
scroll to position [991, 0]
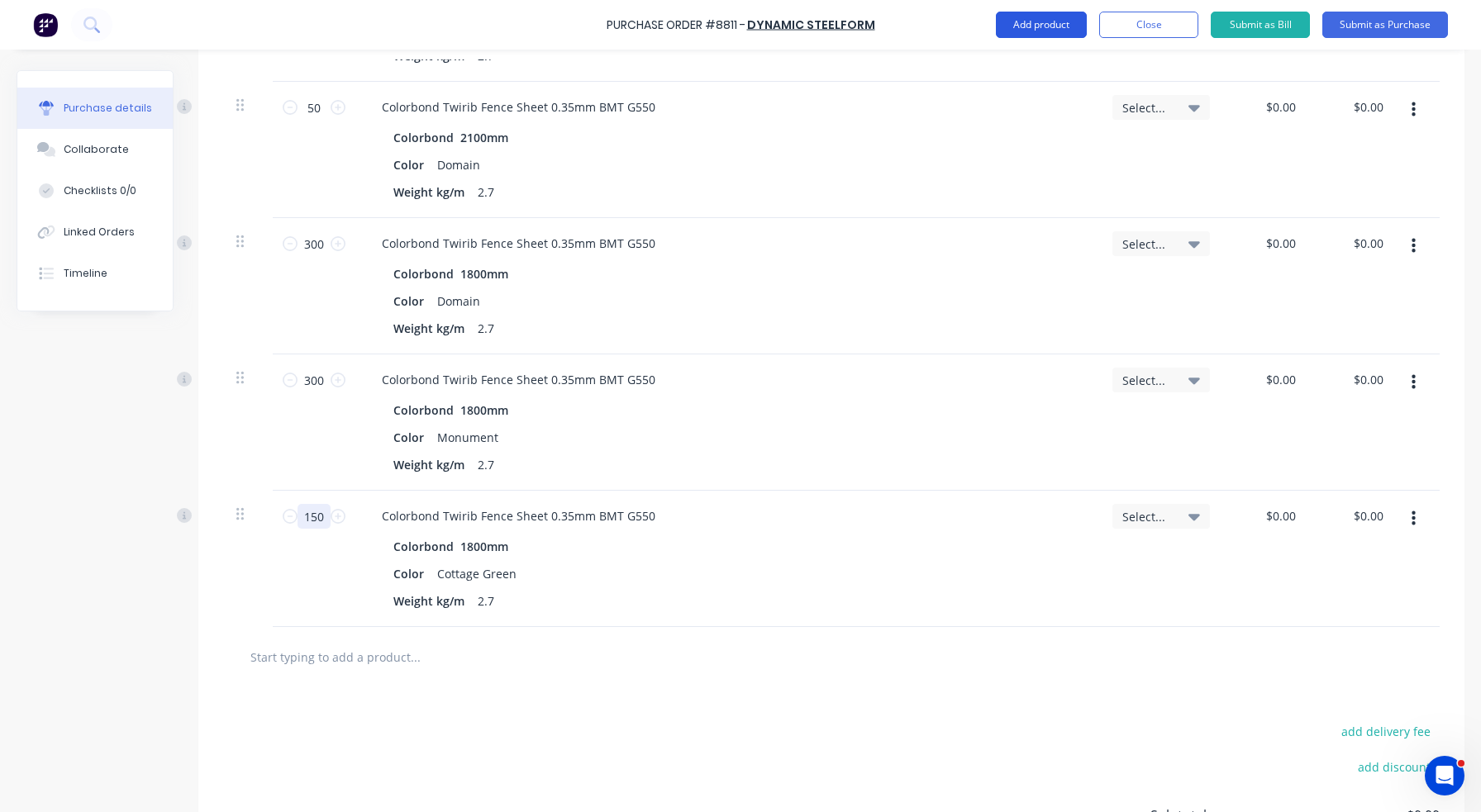
type input "150"
click at [1074, 18] on button "Add product" at bounding box center [1042, 25] width 91 height 27
click at [1055, 58] on div "Product catalogue" at bounding box center [1008, 68] width 128 height 24
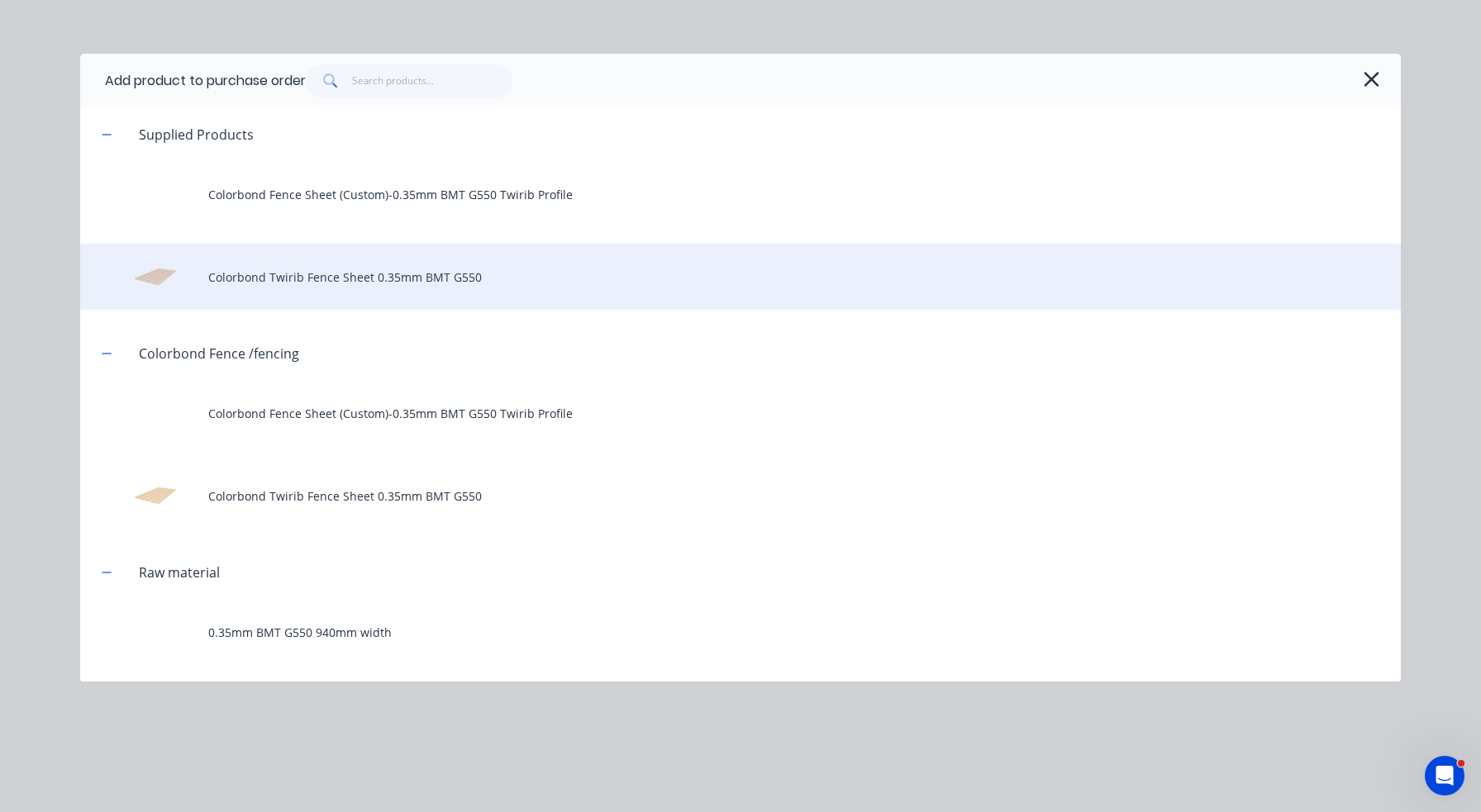
click at [342, 278] on div "Colorbond Twirib Fence Sheet 0.35mm BMT G550" at bounding box center [741, 277] width 1321 height 66
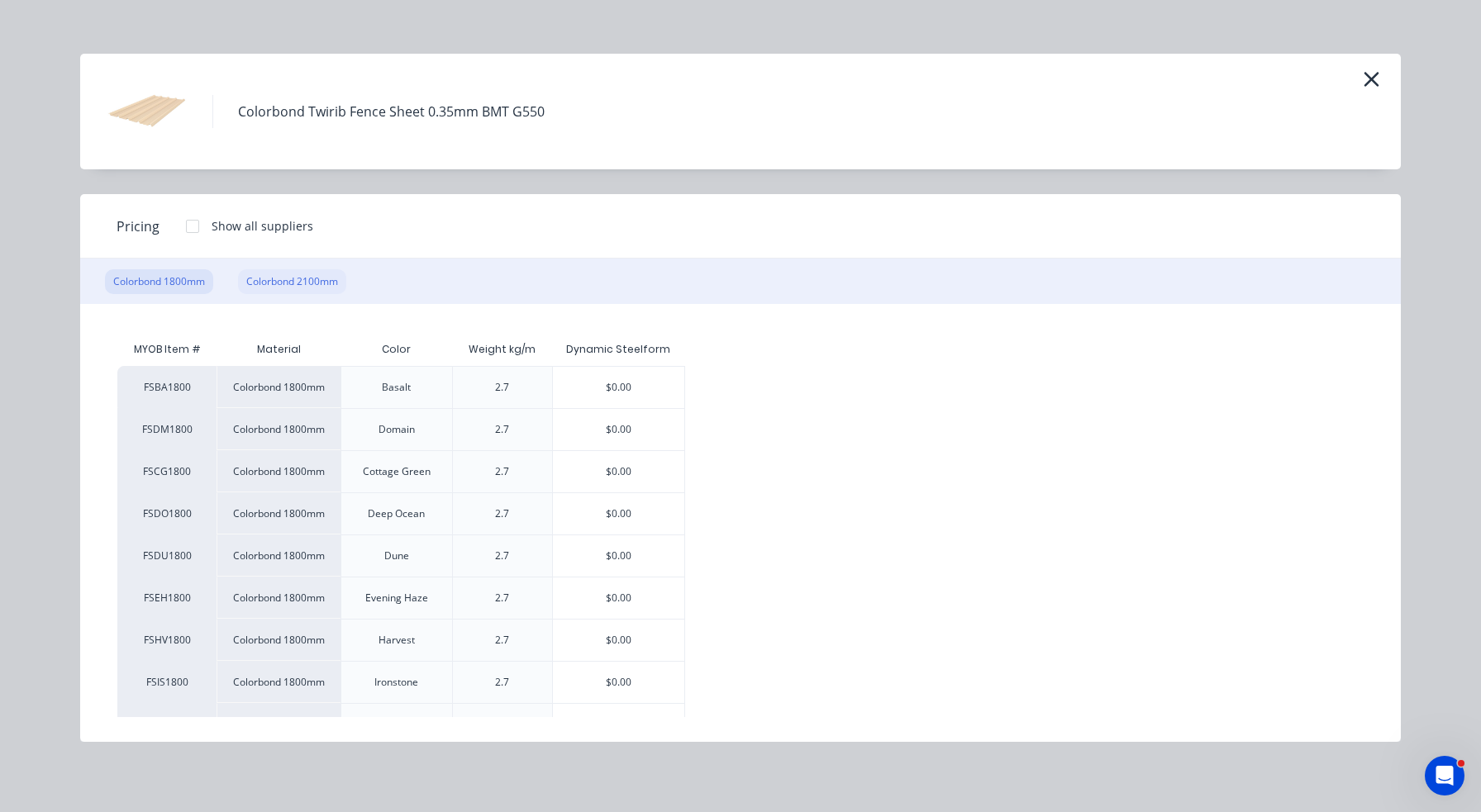
click at [304, 283] on div "Colorbond 2100mm" at bounding box center [291, 281] width 108 height 25
click at [646, 424] on div "$0.00" at bounding box center [619, 429] width 131 height 42
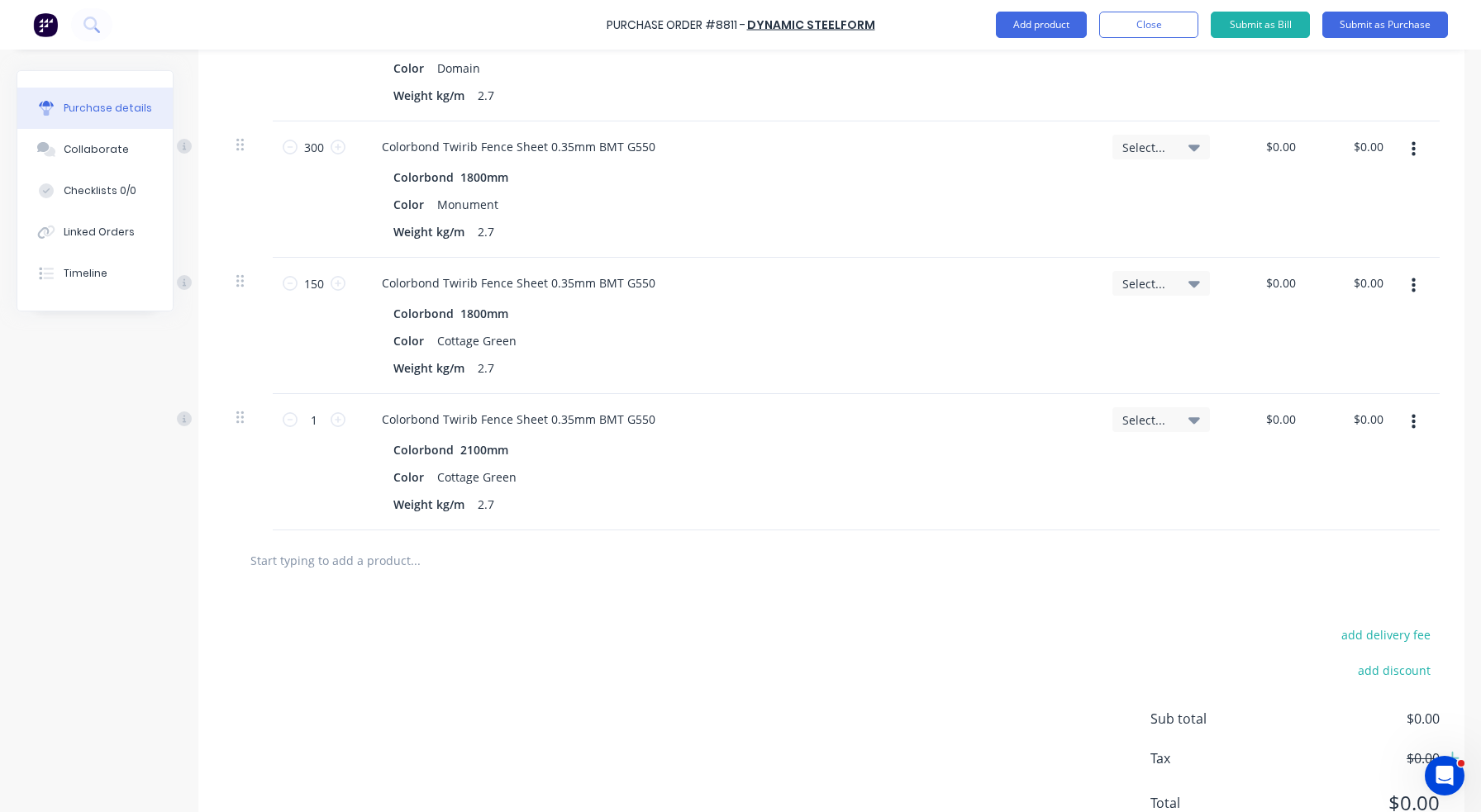
scroll to position [1239, 0]
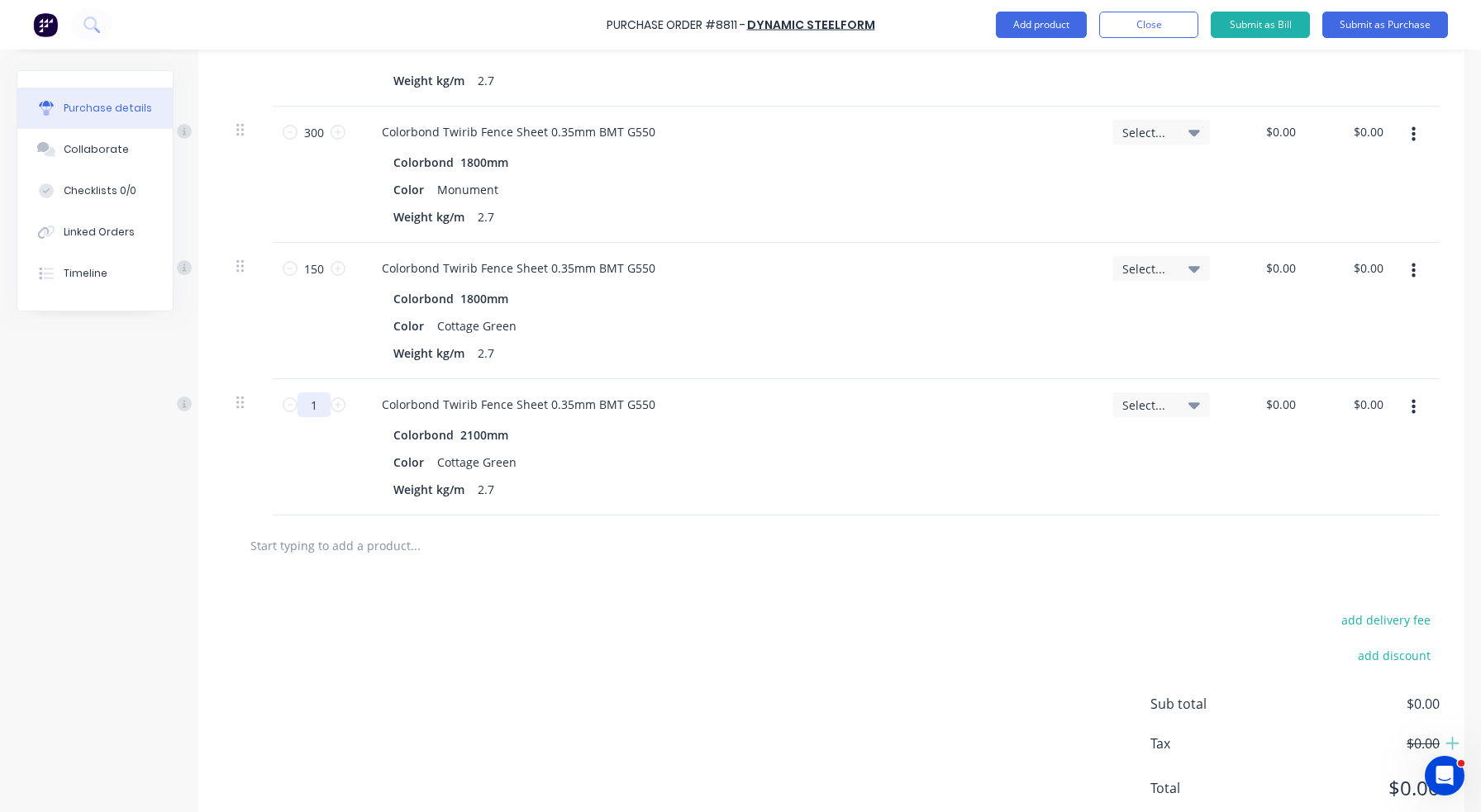
click at [321, 407] on input "1" at bounding box center [315, 404] width 33 height 25
type input "100"
click at [689, 467] on div "Color Cottage Green" at bounding box center [723, 462] width 674 height 24
click at [1031, 21] on button "Add product" at bounding box center [1042, 25] width 91 height 27
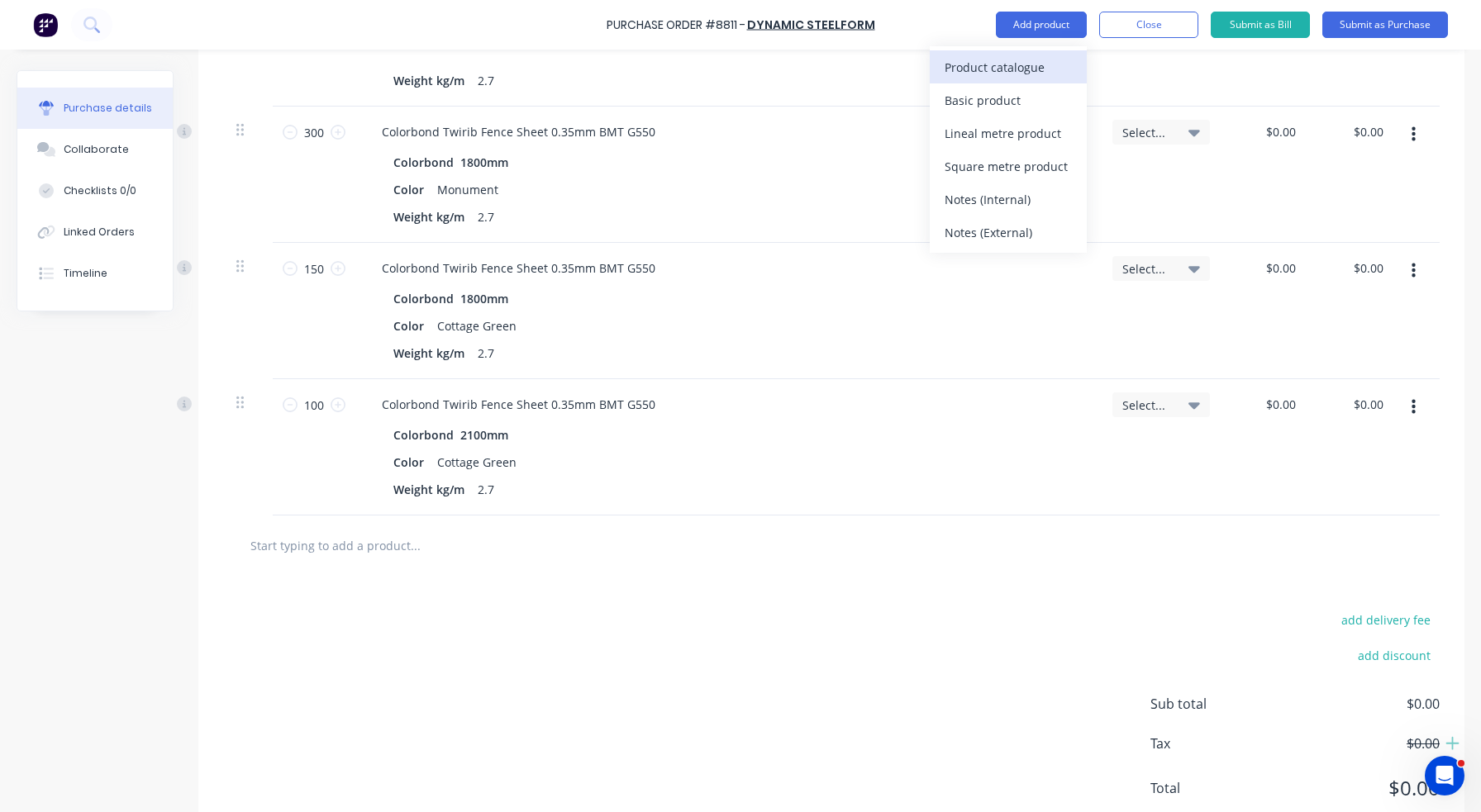
click at [1028, 58] on div "Product catalogue" at bounding box center [1008, 68] width 128 height 24
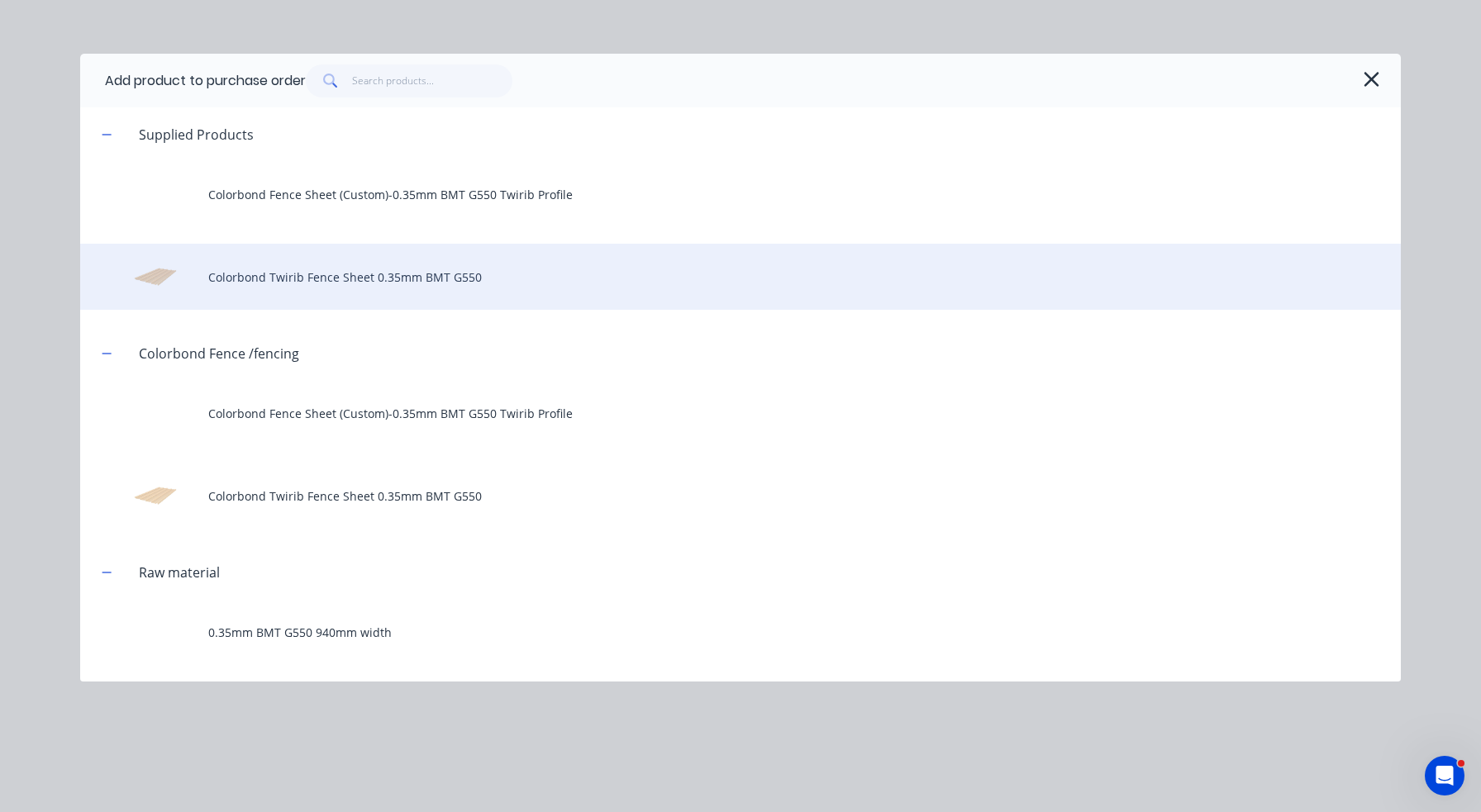
click at [366, 284] on div "Colorbond Twirib Fence Sheet 0.35mm BMT G550" at bounding box center [741, 277] width 1321 height 66
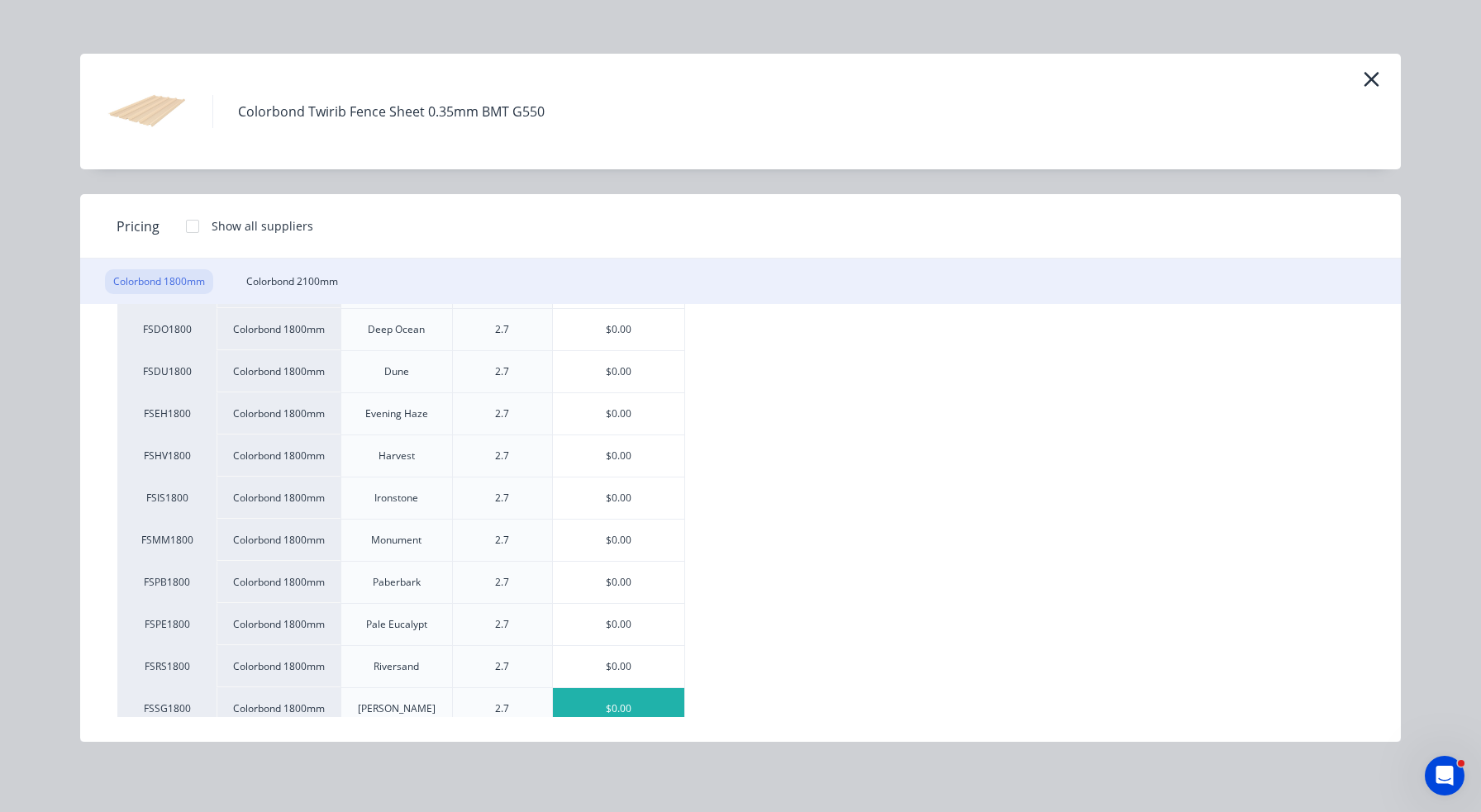
scroll to position [166, 0]
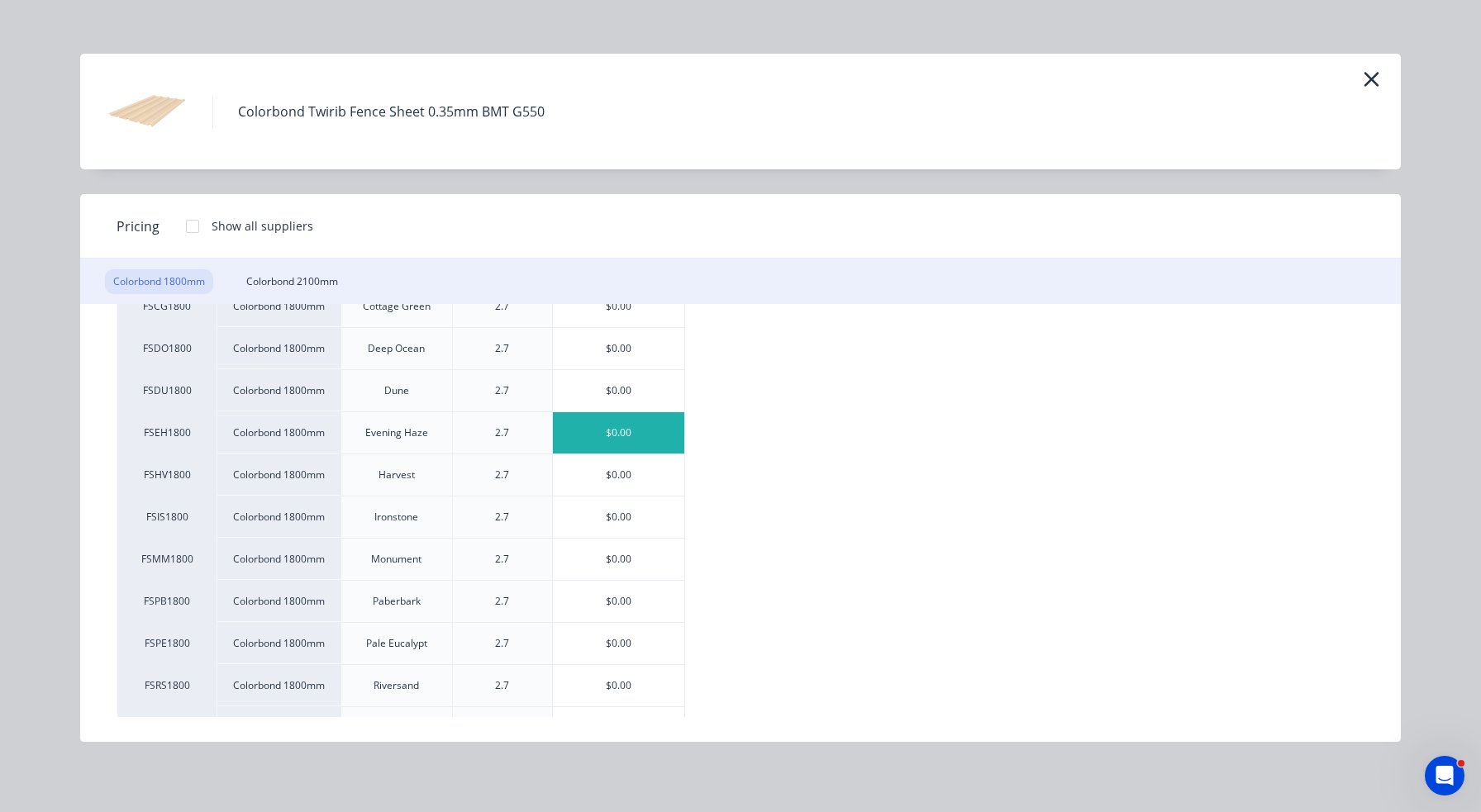
click at [623, 435] on div "$0.00" at bounding box center [619, 433] width 131 height 42
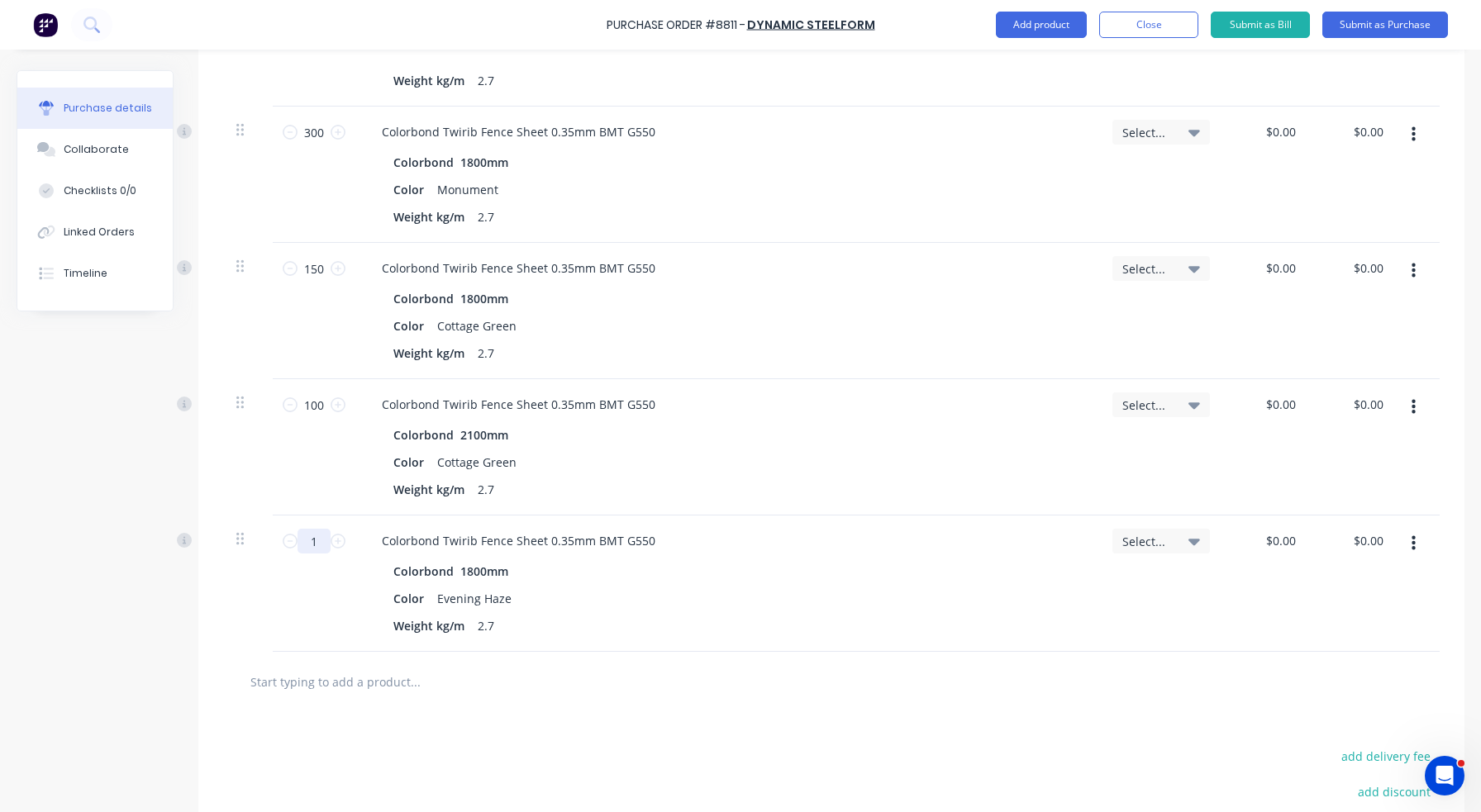
click at [321, 539] on input "1" at bounding box center [315, 541] width 33 height 25
type input "300"
click at [659, 649] on div "Colorbond Twirib Fence Sheet 0.35mm BMT G550 Colorbond 1800mm Color Evening Haz…" at bounding box center [727, 584] width 744 height 136
click at [1061, 25] on button "Add product" at bounding box center [1042, 25] width 91 height 27
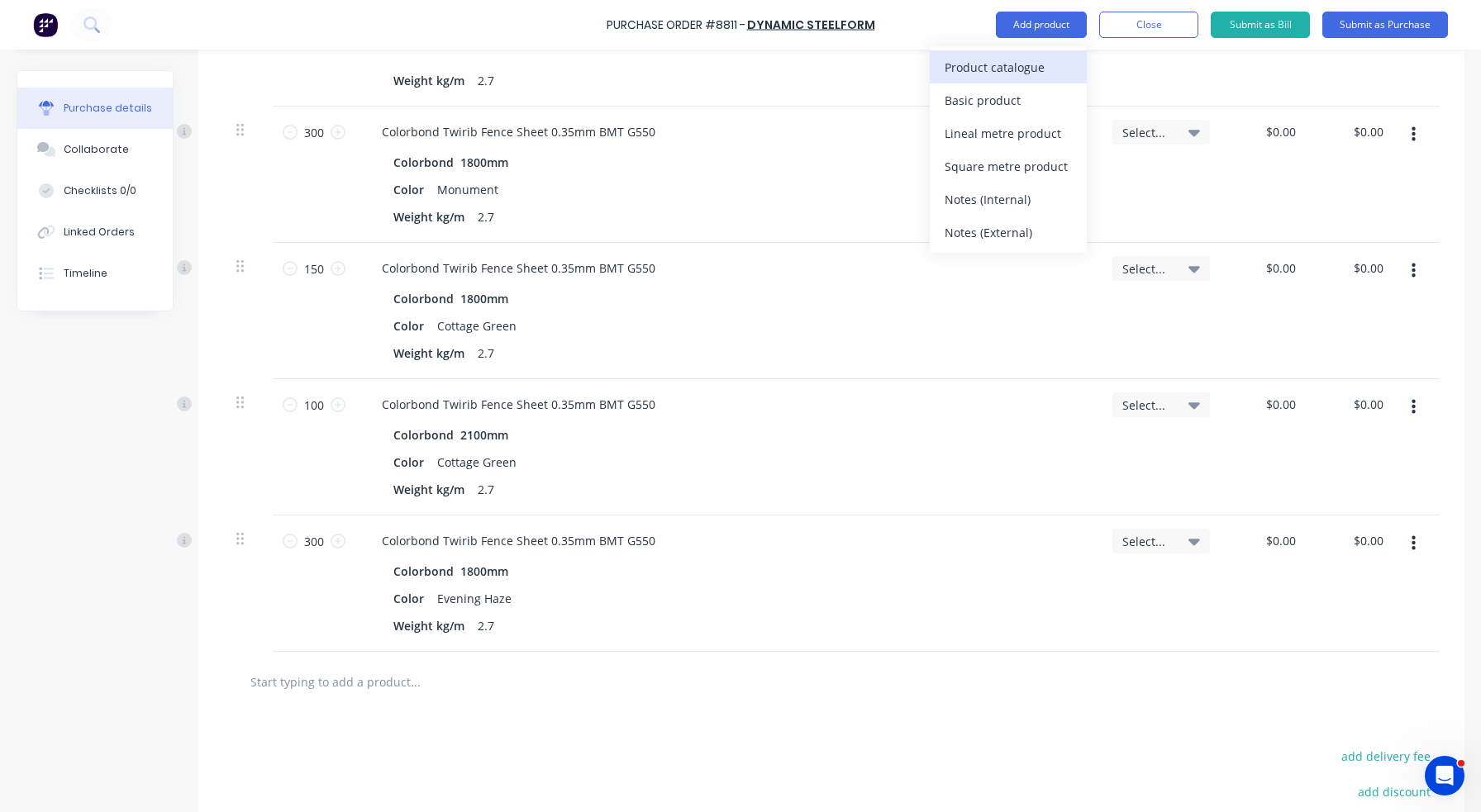
click at [1051, 65] on div "Product catalogue" at bounding box center [1008, 68] width 128 height 24
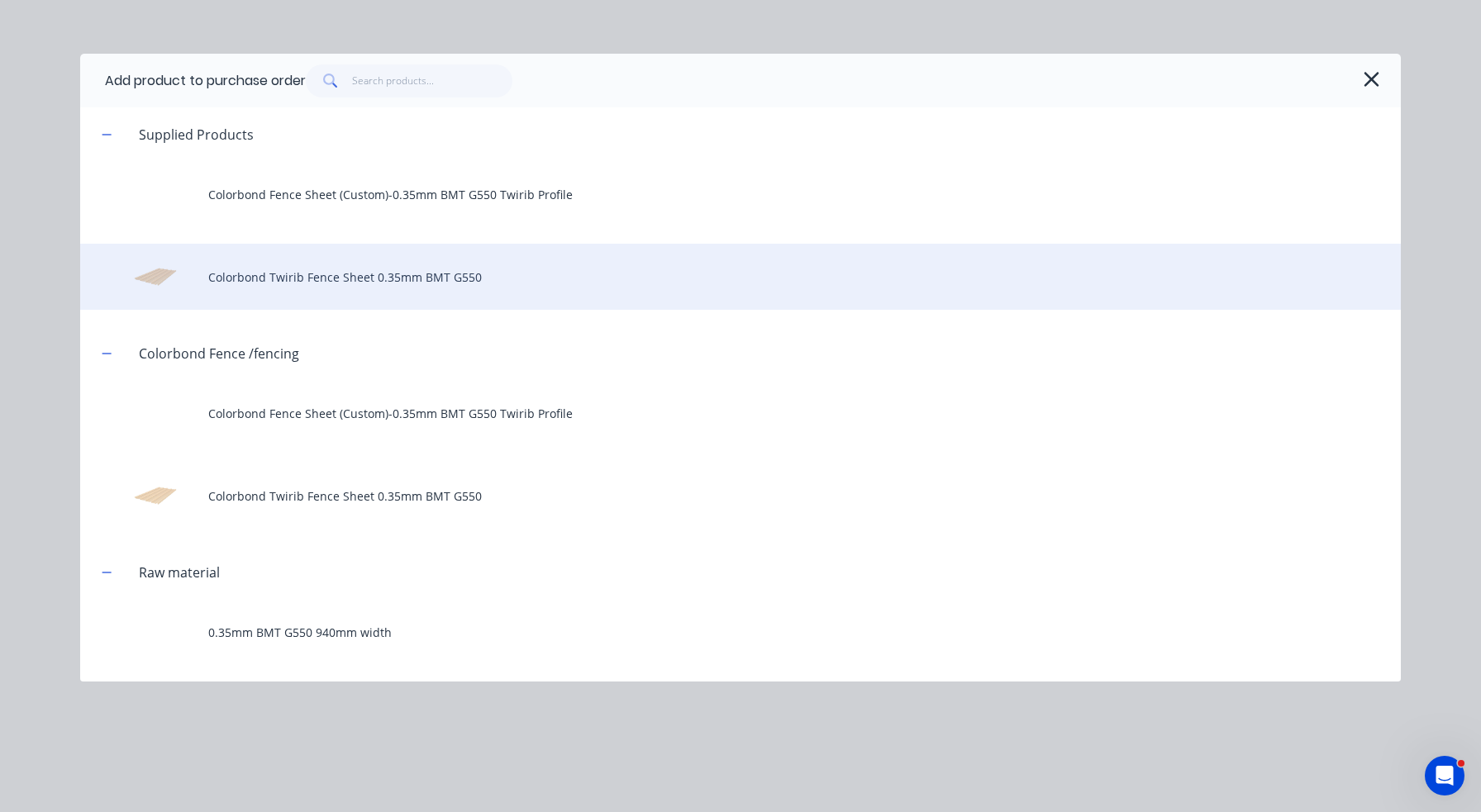
click at [368, 278] on div "Colorbond Twirib Fence Sheet 0.35mm BMT G550" at bounding box center [741, 277] width 1321 height 66
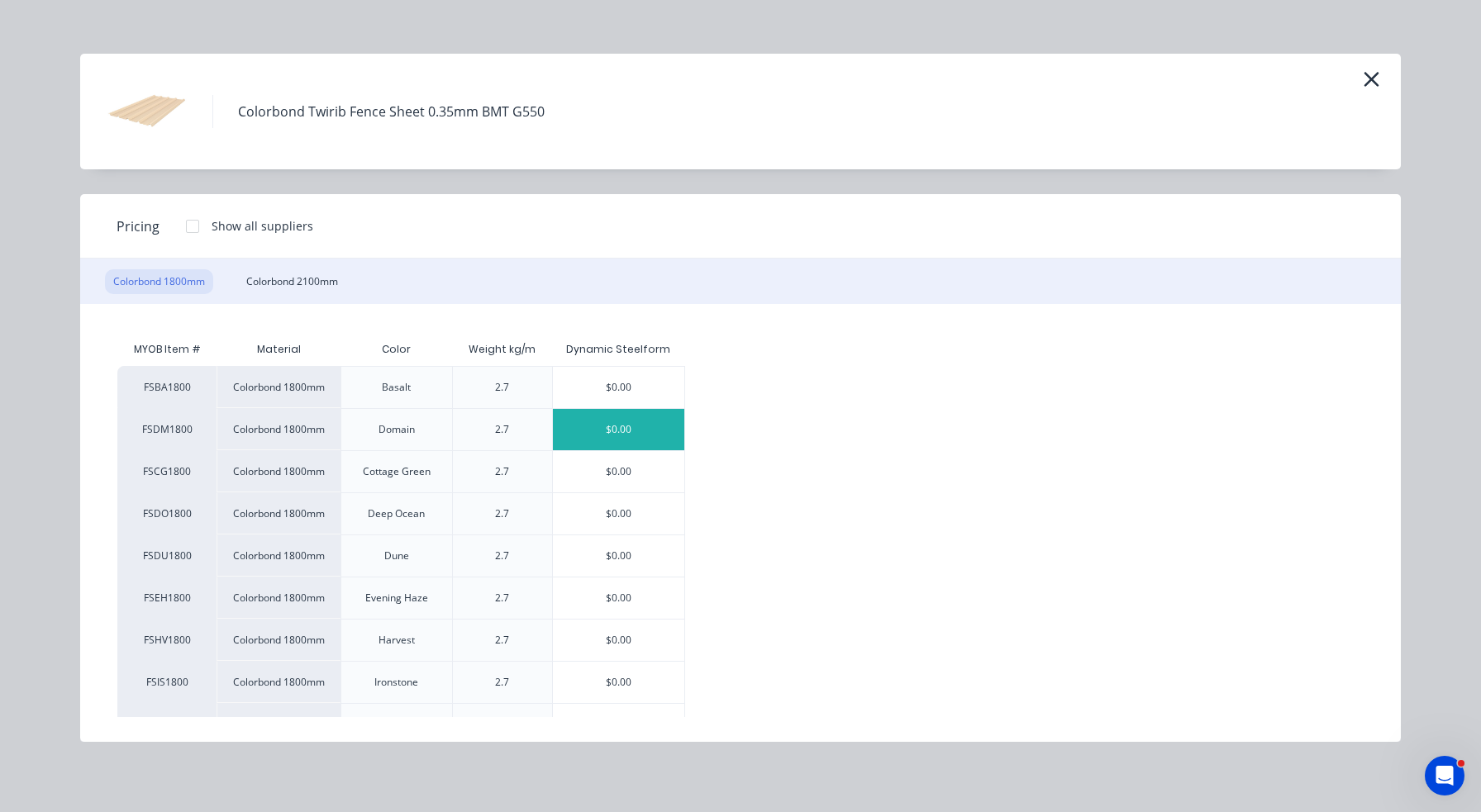
click at [617, 424] on div "$0.00" at bounding box center [619, 429] width 131 height 42
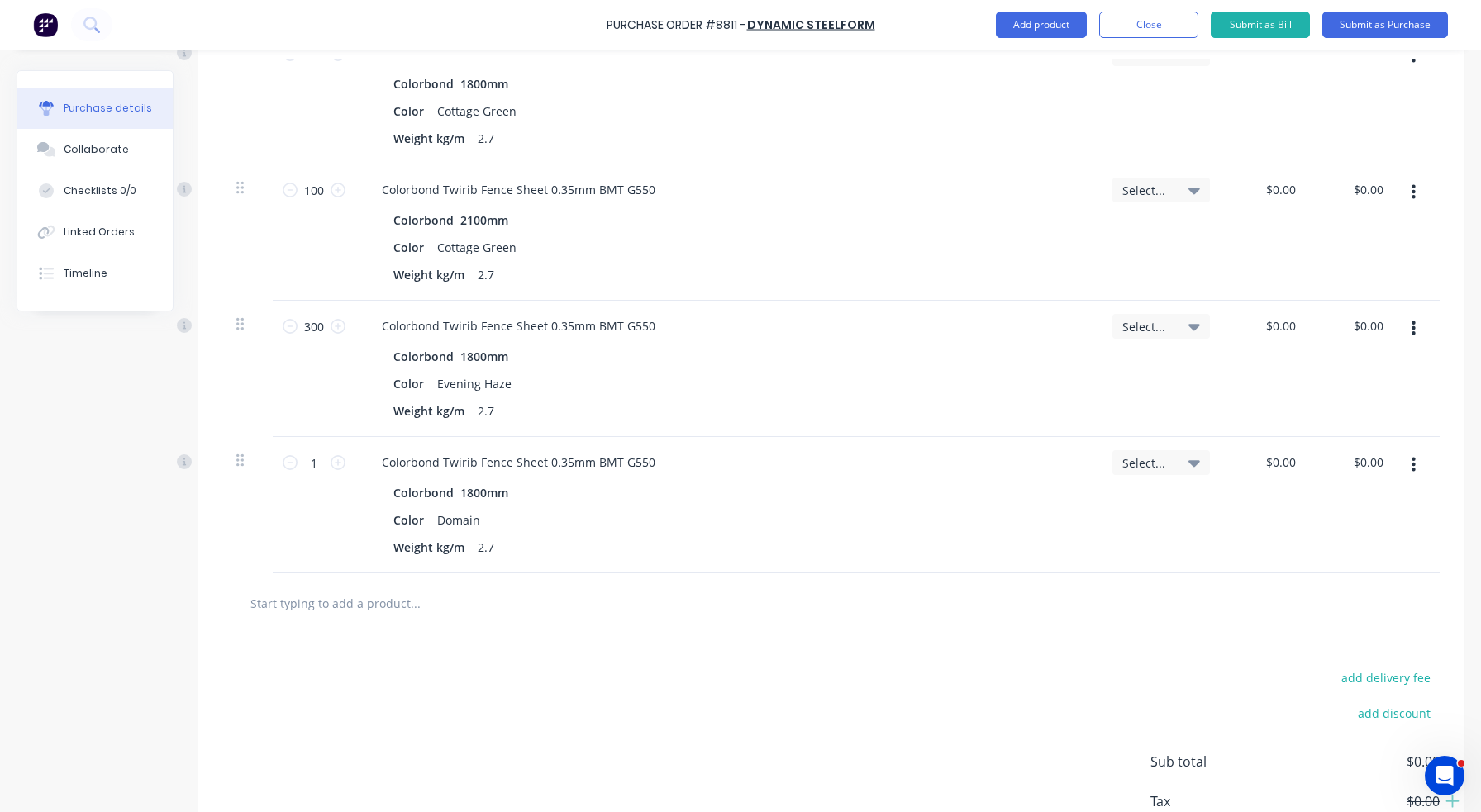
scroll to position [1562, 0]
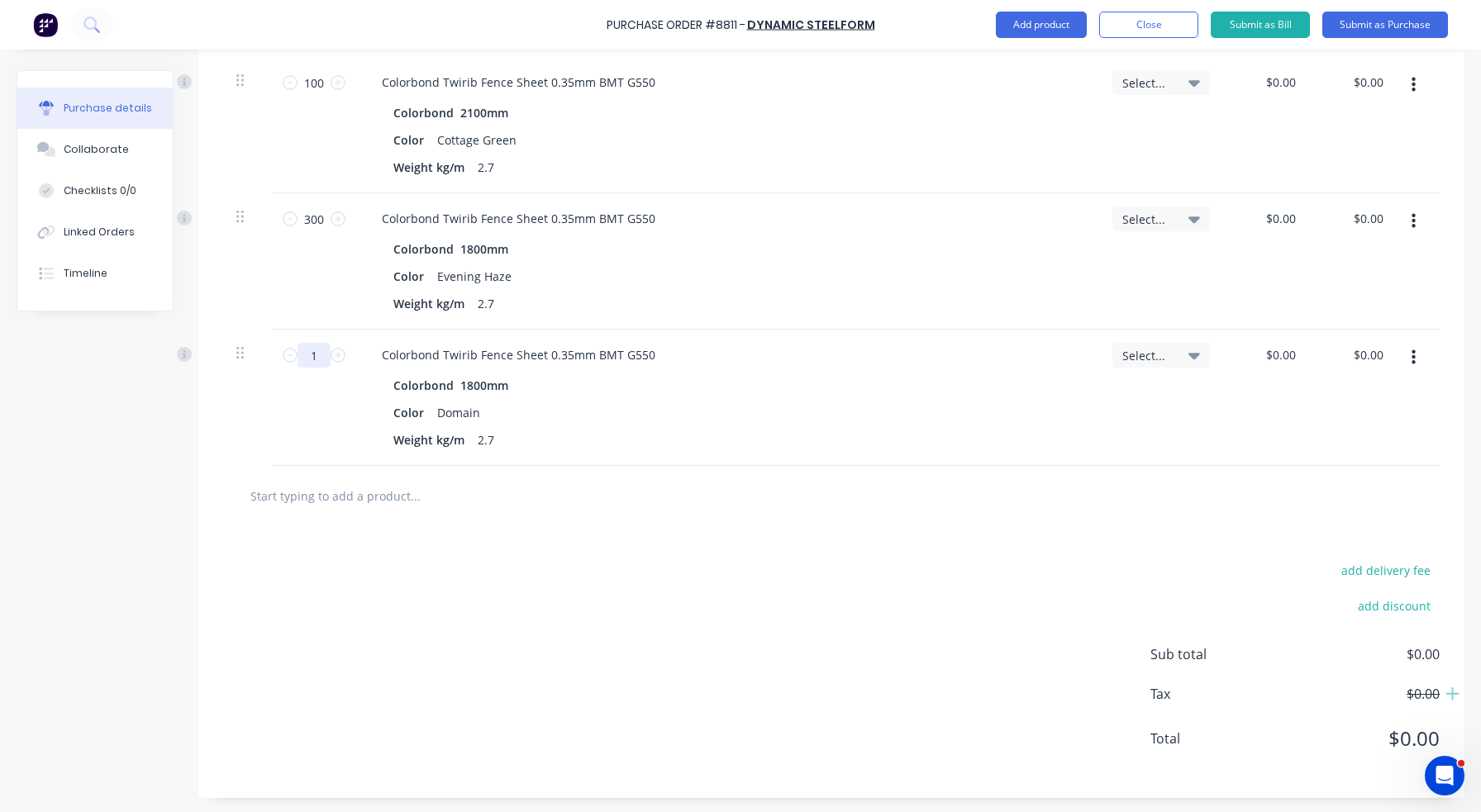
click at [316, 357] on input "1" at bounding box center [315, 355] width 33 height 25
type input "450"
drag, startPoint x: 974, startPoint y: 543, endPoint x: 989, endPoint y: 483, distance: 61.8
click at [974, 542] on div "add delivery fee add discount Sub total $0.00 Tax $0.00 Total $0.00" at bounding box center [831, 662] width 1266 height 272
drag, startPoint x: 992, startPoint y: 474, endPoint x: 992, endPoint y: 414, distance: 60.0
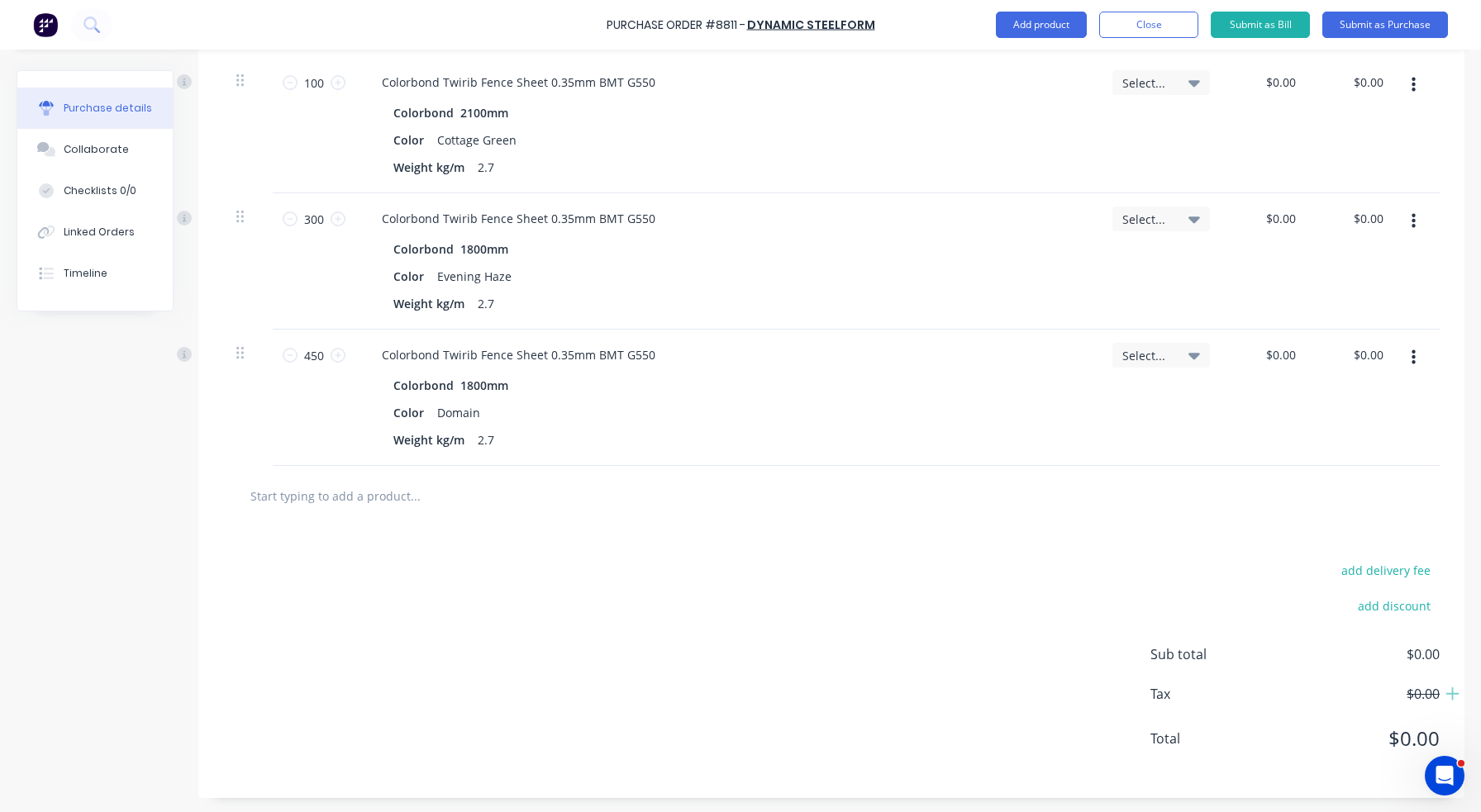
click at [992, 469] on div at bounding box center [831, 496] width 1216 height 60
click at [1395, 28] on button "Submit as Purchase" at bounding box center [1386, 25] width 126 height 27
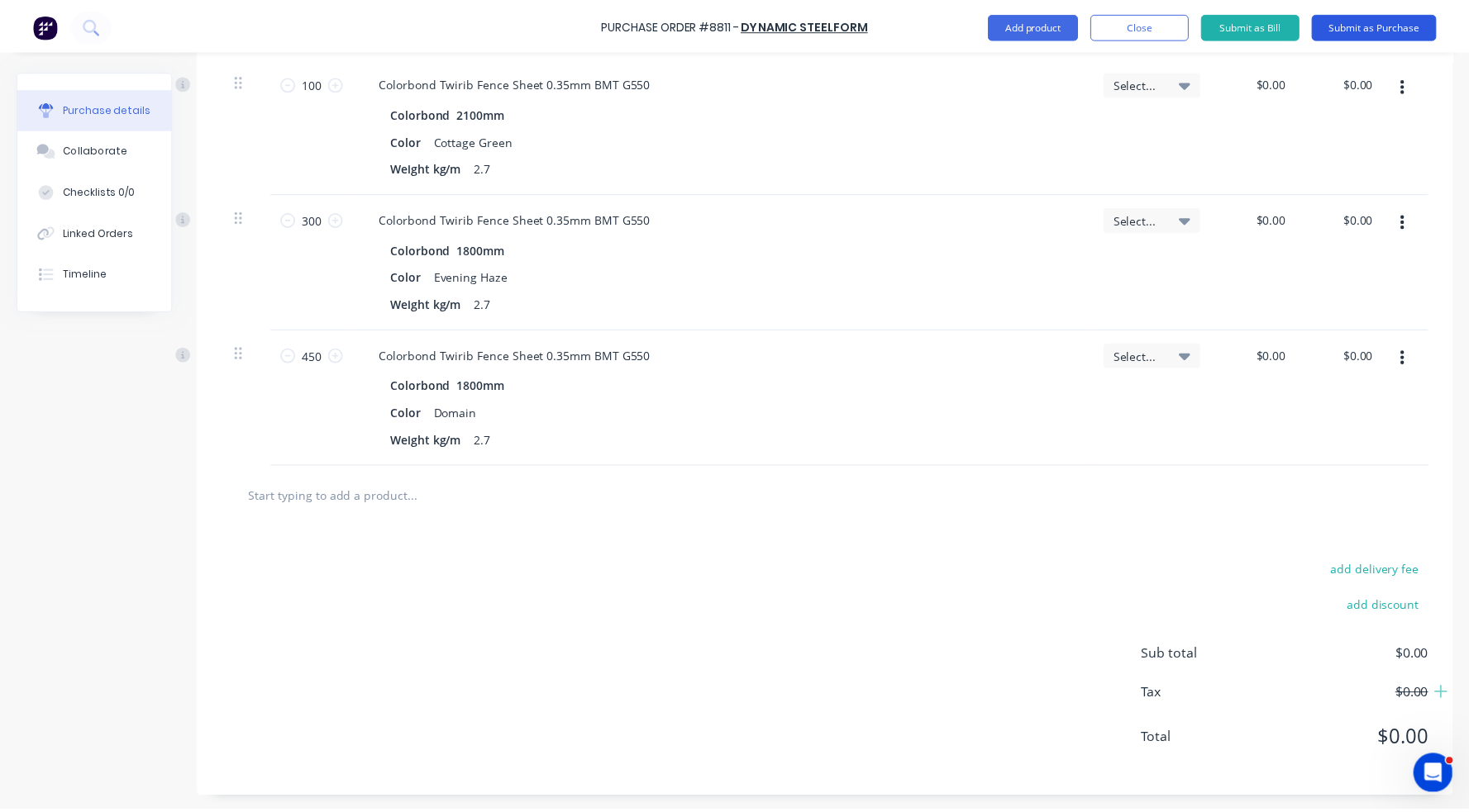
scroll to position [0, 0]
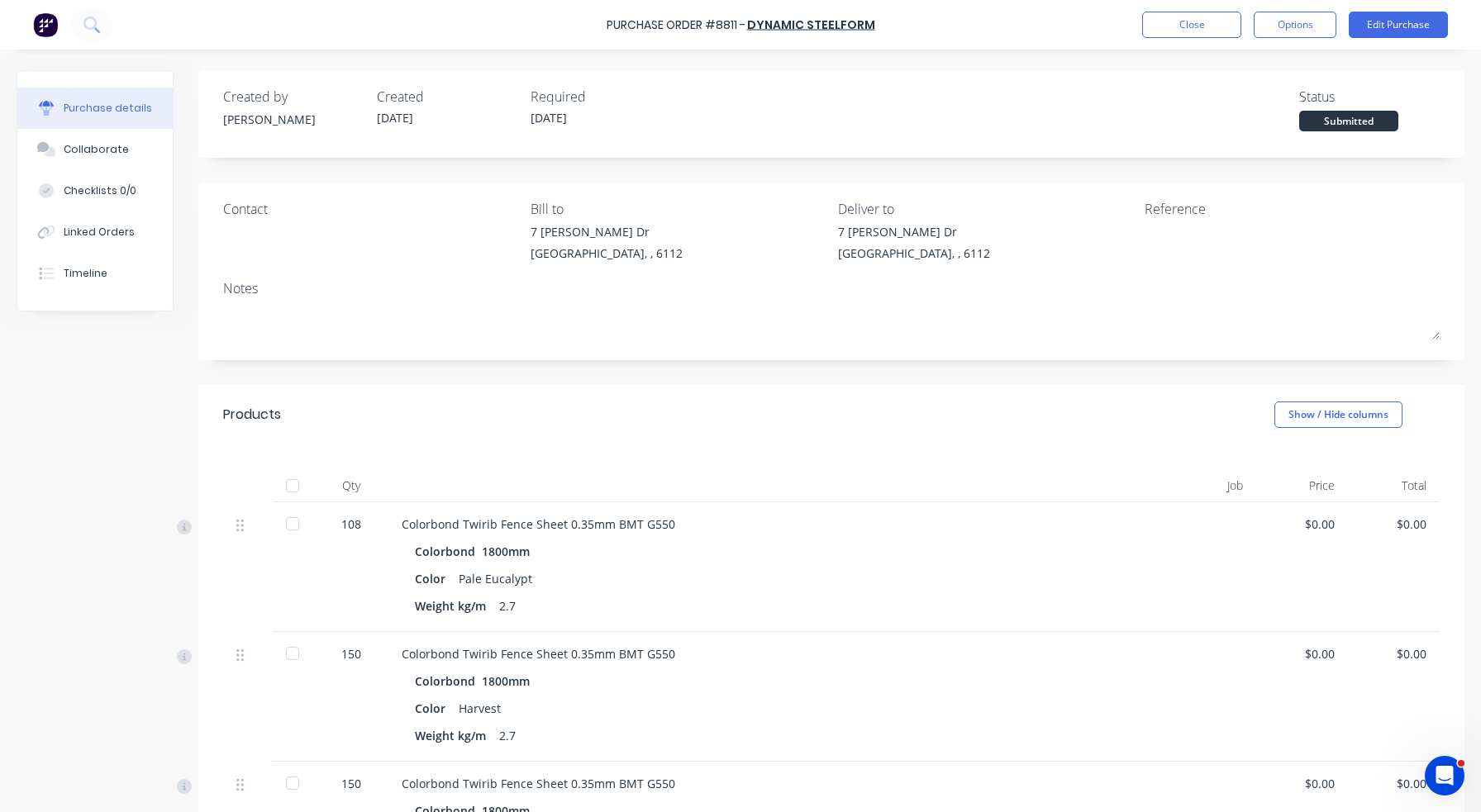
drag, startPoint x: 295, startPoint y: 483, endPoint x: 307, endPoint y: 466, distance: 20.8
click at [295, 482] on div at bounding box center [292, 486] width 33 height 33
click at [1175, 35] on button "Close" at bounding box center [1191, 25] width 99 height 27
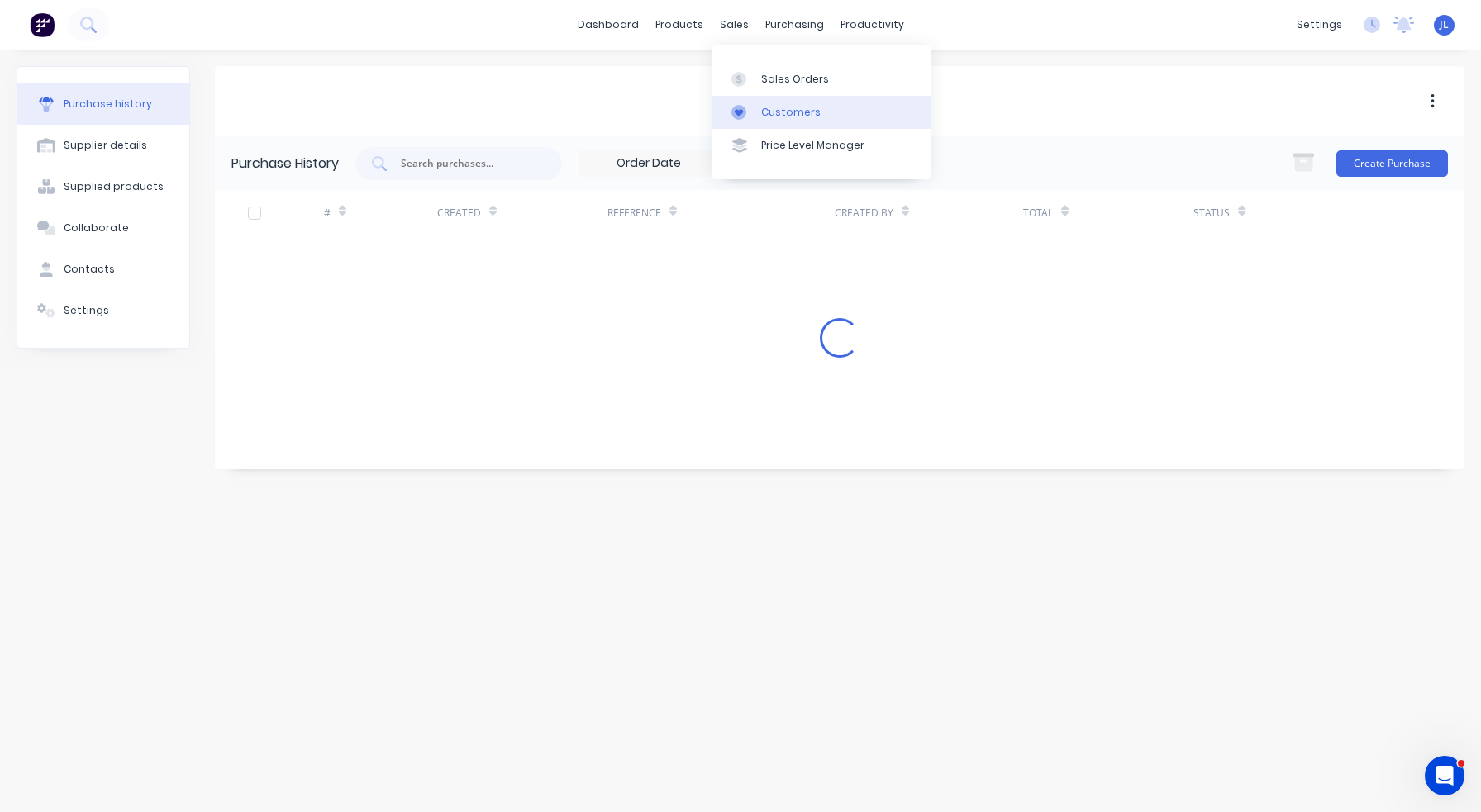
click at [789, 117] on div "Customers" at bounding box center [791, 112] width 59 height 15
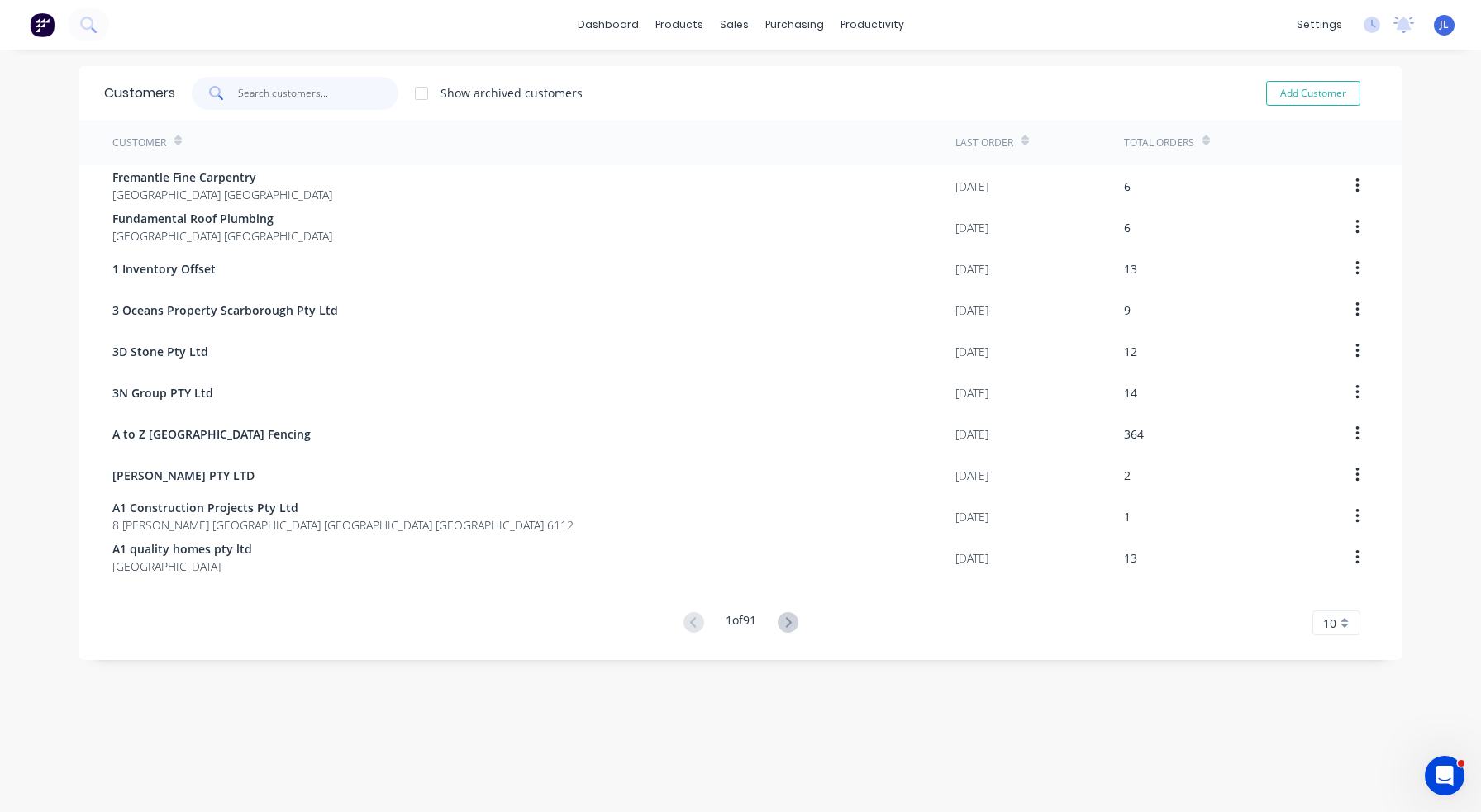
click at [301, 87] on input "text" at bounding box center [318, 93] width 161 height 33
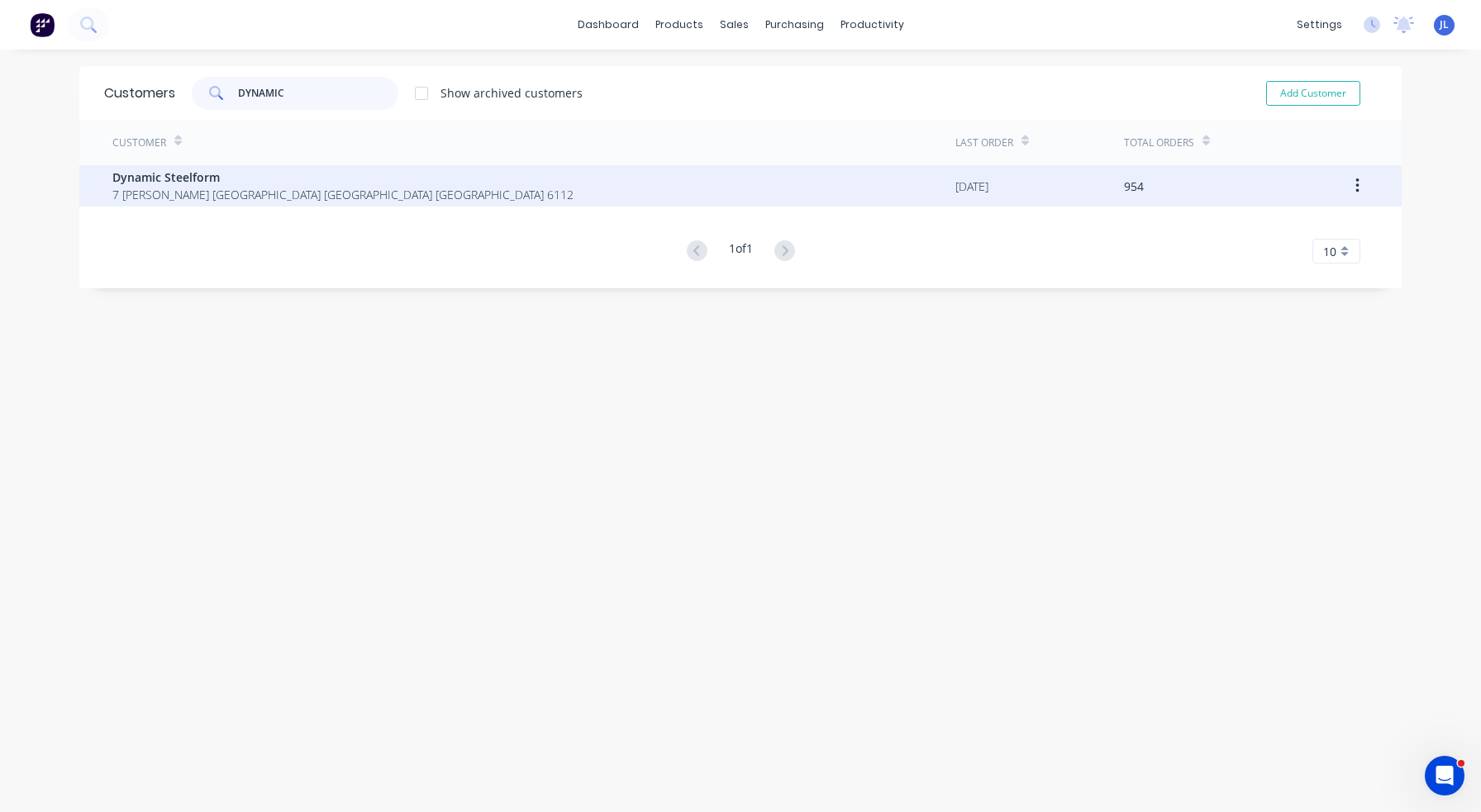
type input "DYNAMIC"
click at [295, 186] on span "7 [PERSON_NAME] [GEOGRAPHIC_DATA] [GEOGRAPHIC_DATA] [GEOGRAPHIC_DATA] 6112" at bounding box center [343, 194] width 462 height 18
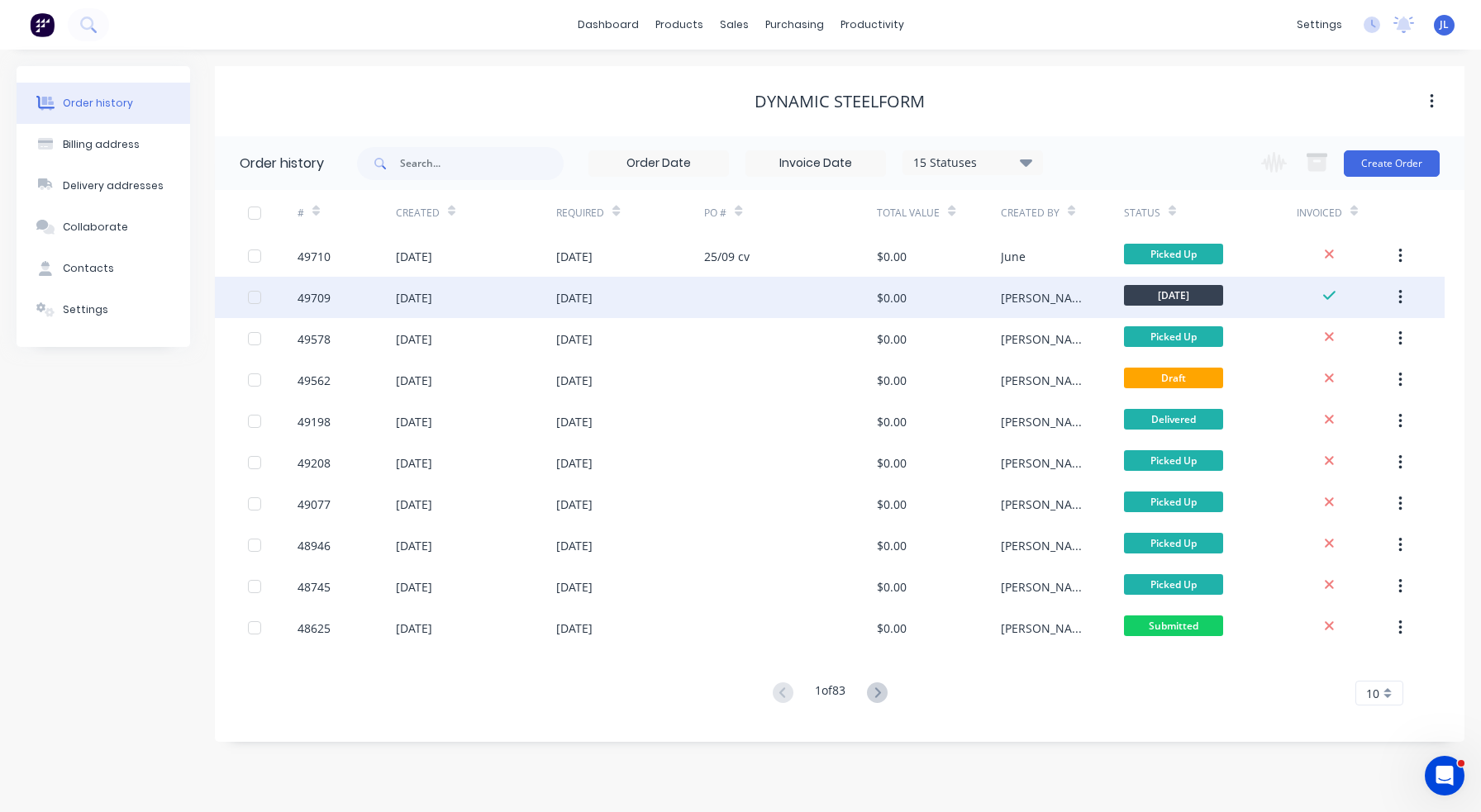
click at [1050, 296] on div "[PERSON_NAME]" at bounding box center [1062, 297] width 123 height 42
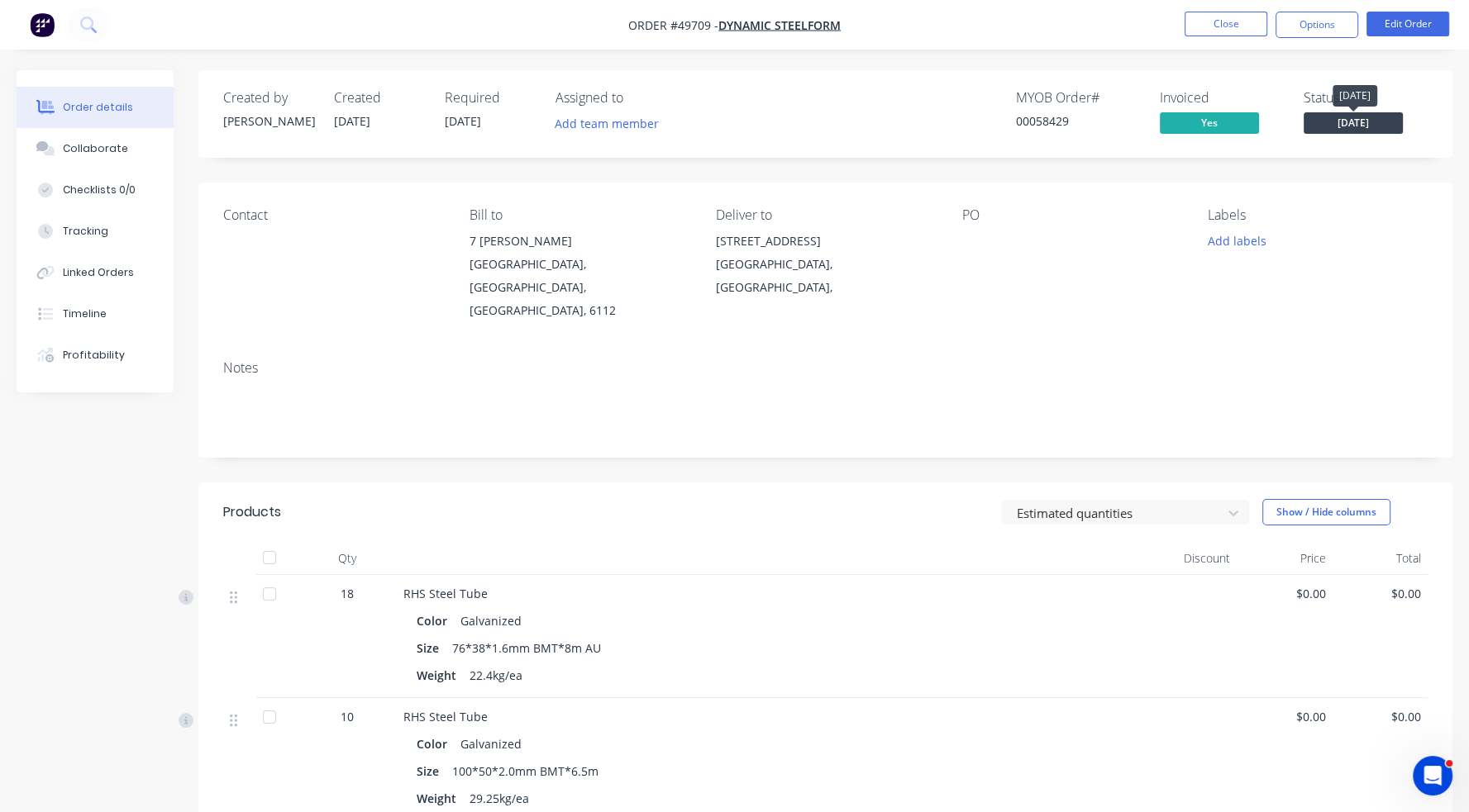
click at [1342, 124] on span "[DATE]" at bounding box center [1352, 123] width 99 height 20
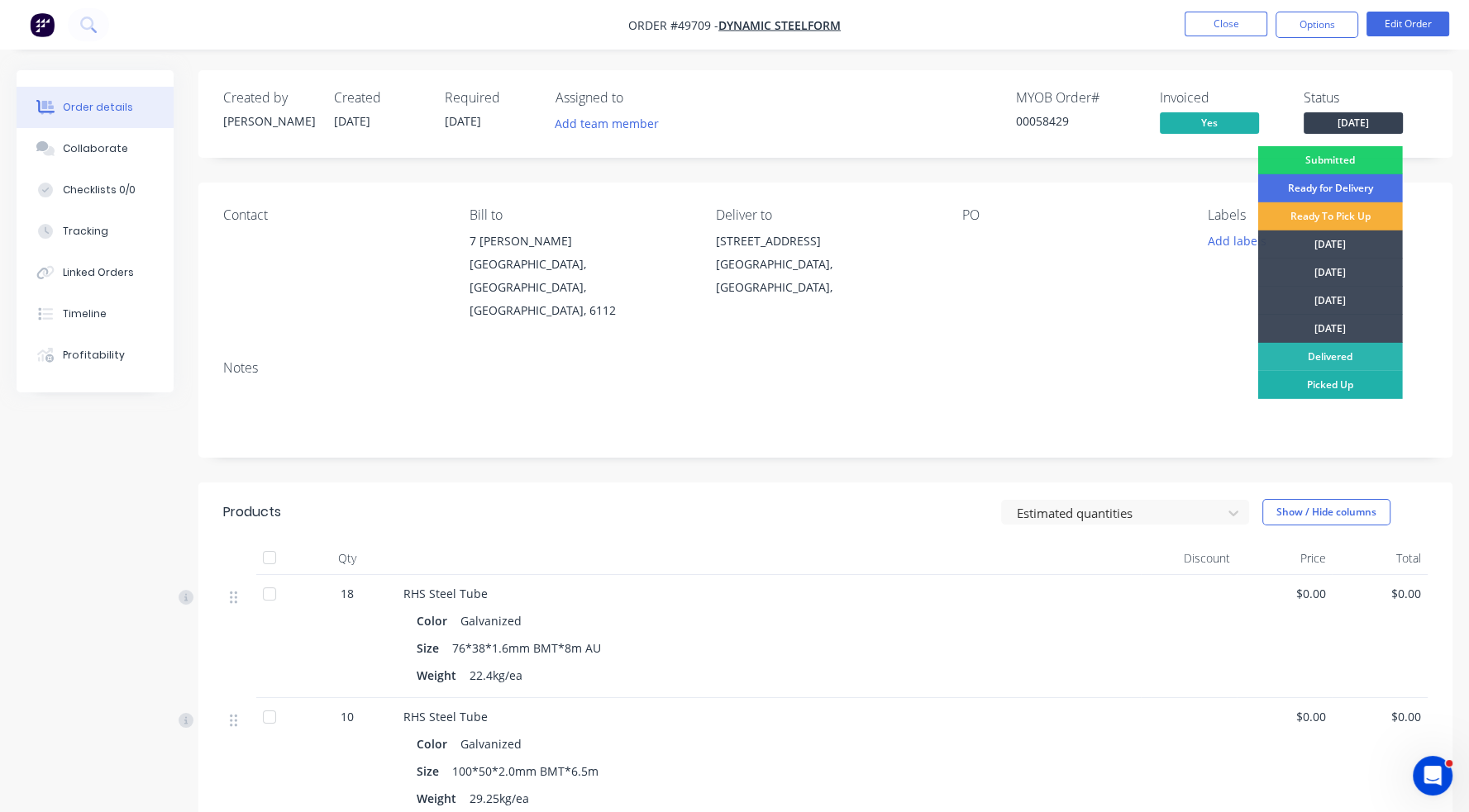
click at [1303, 388] on div "Picked Up" at bounding box center [1330, 385] width 144 height 28
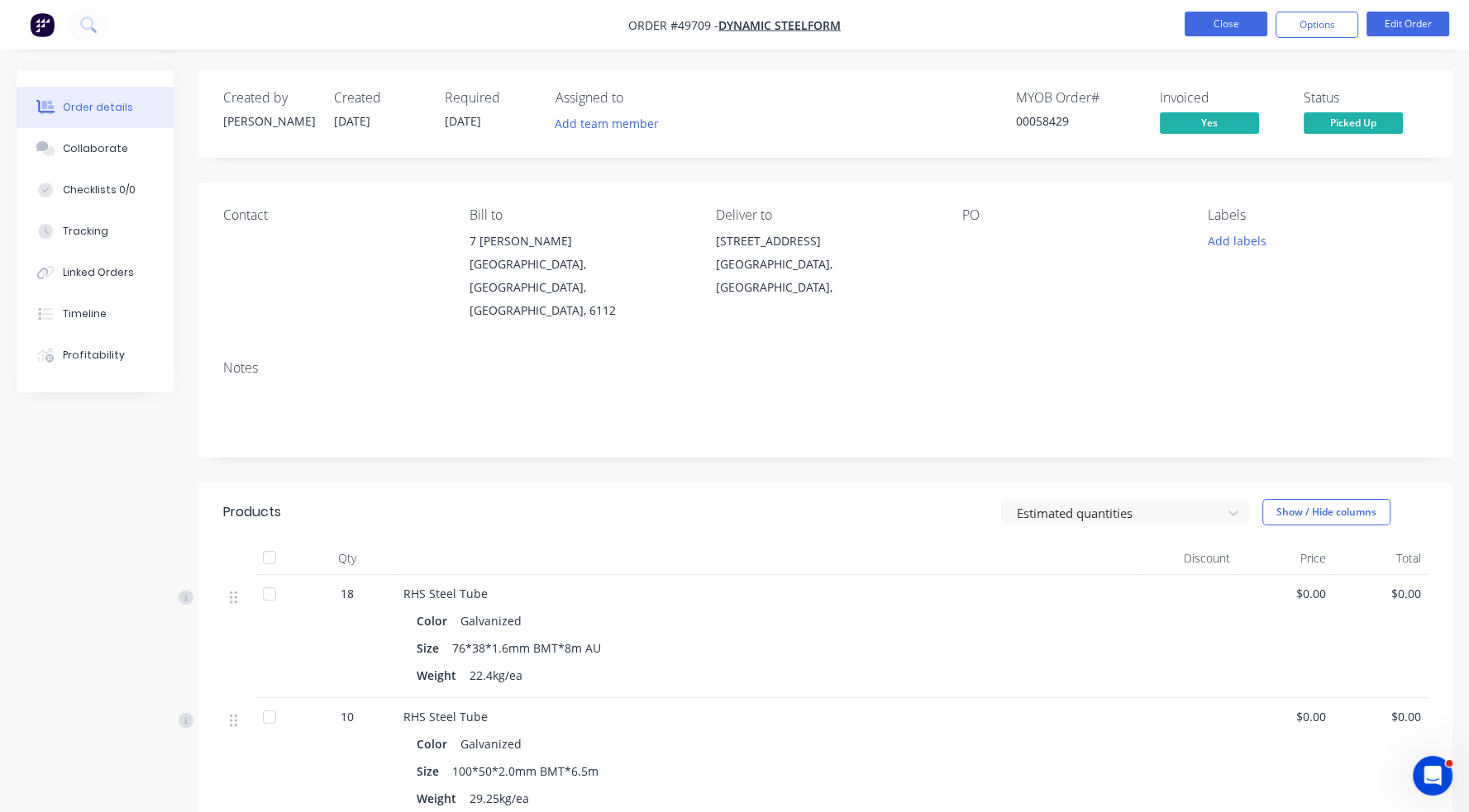
click at [1244, 26] on button "Close" at bounding box center [1225, 24] width 82 height 25
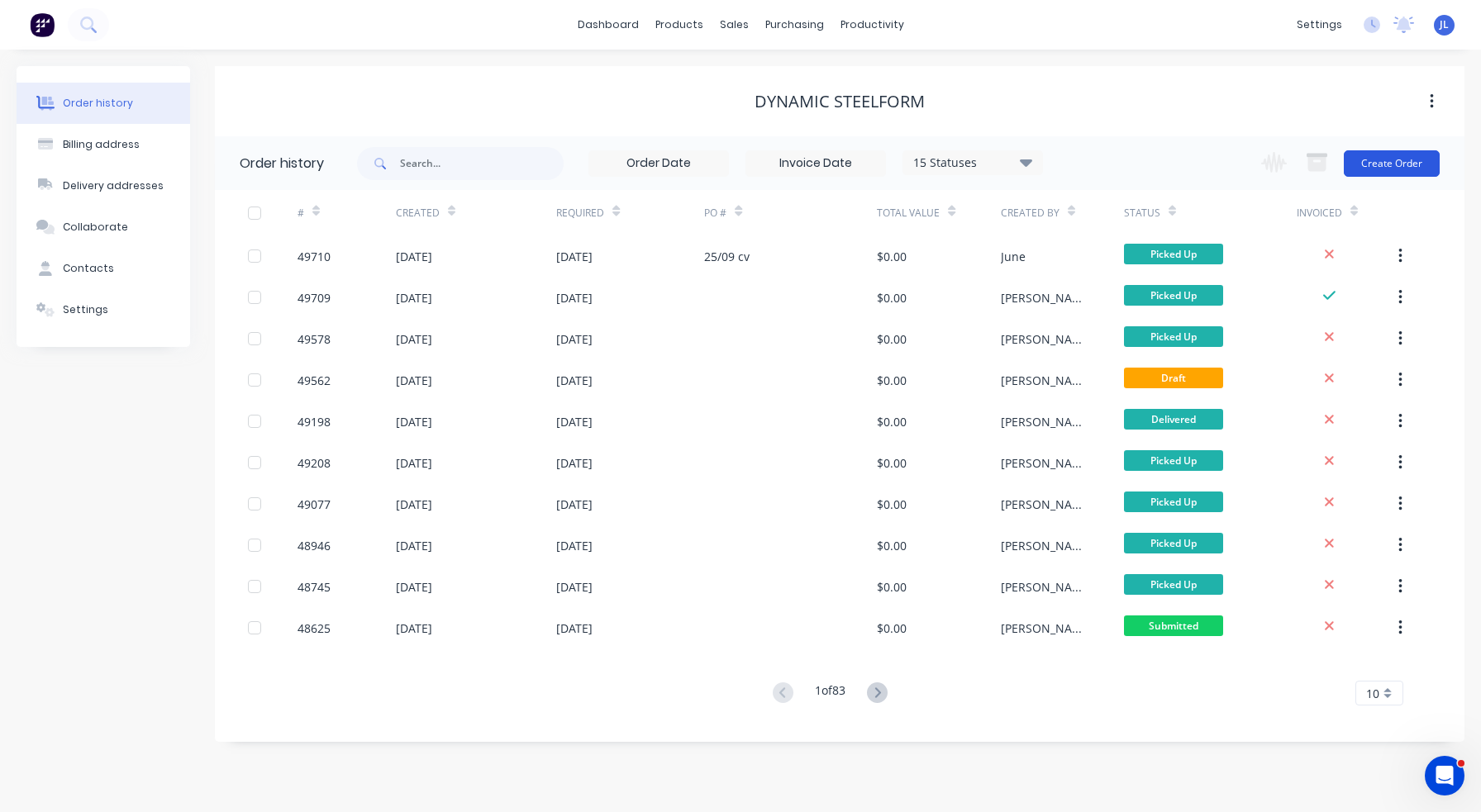
click at [1382, 161] on button "Create Order" at bounding box center [1392, 164] width 96 height 27
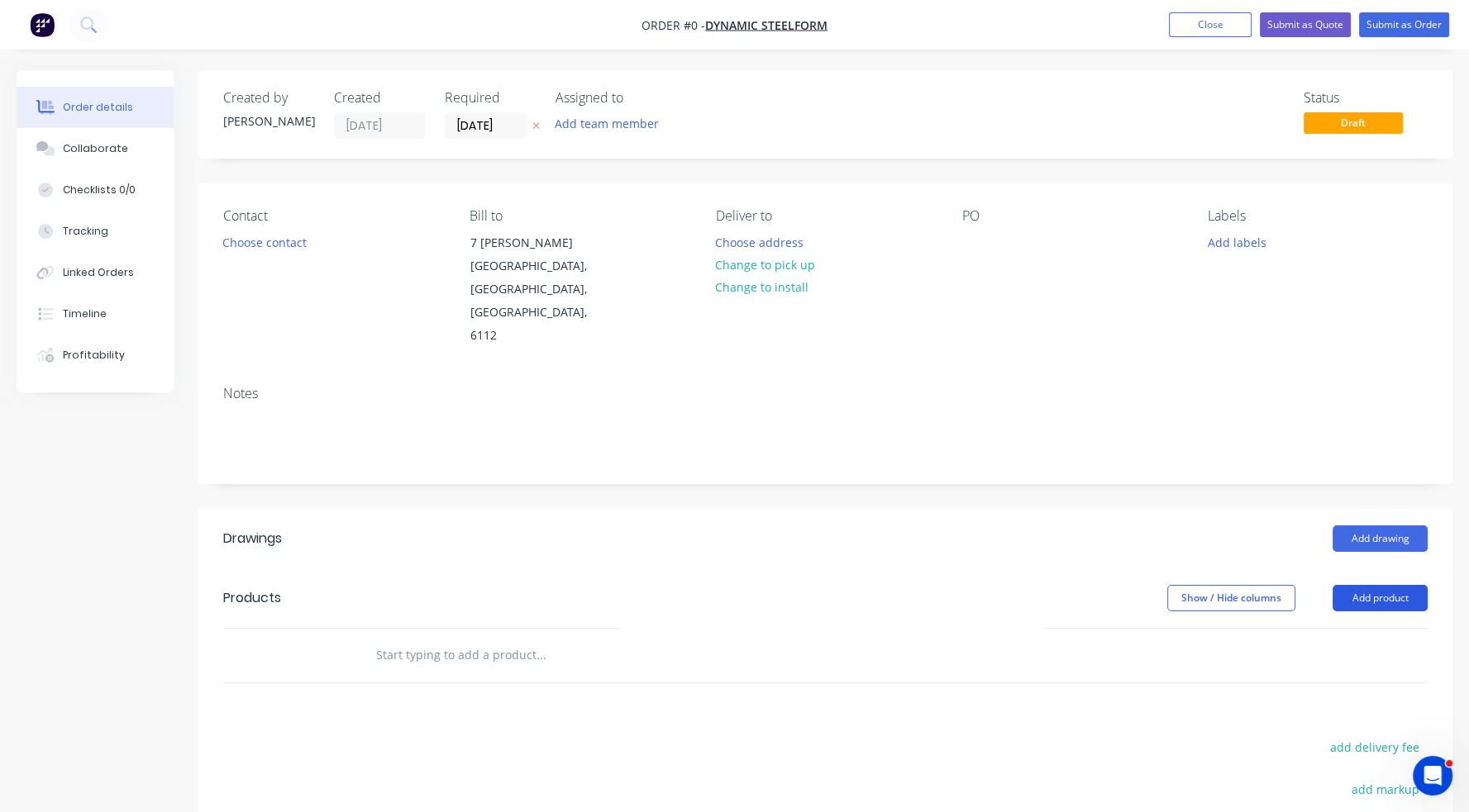
click at [1388, 585] on button "Add product" at bounding box center [1379, 598] width 95 height 27
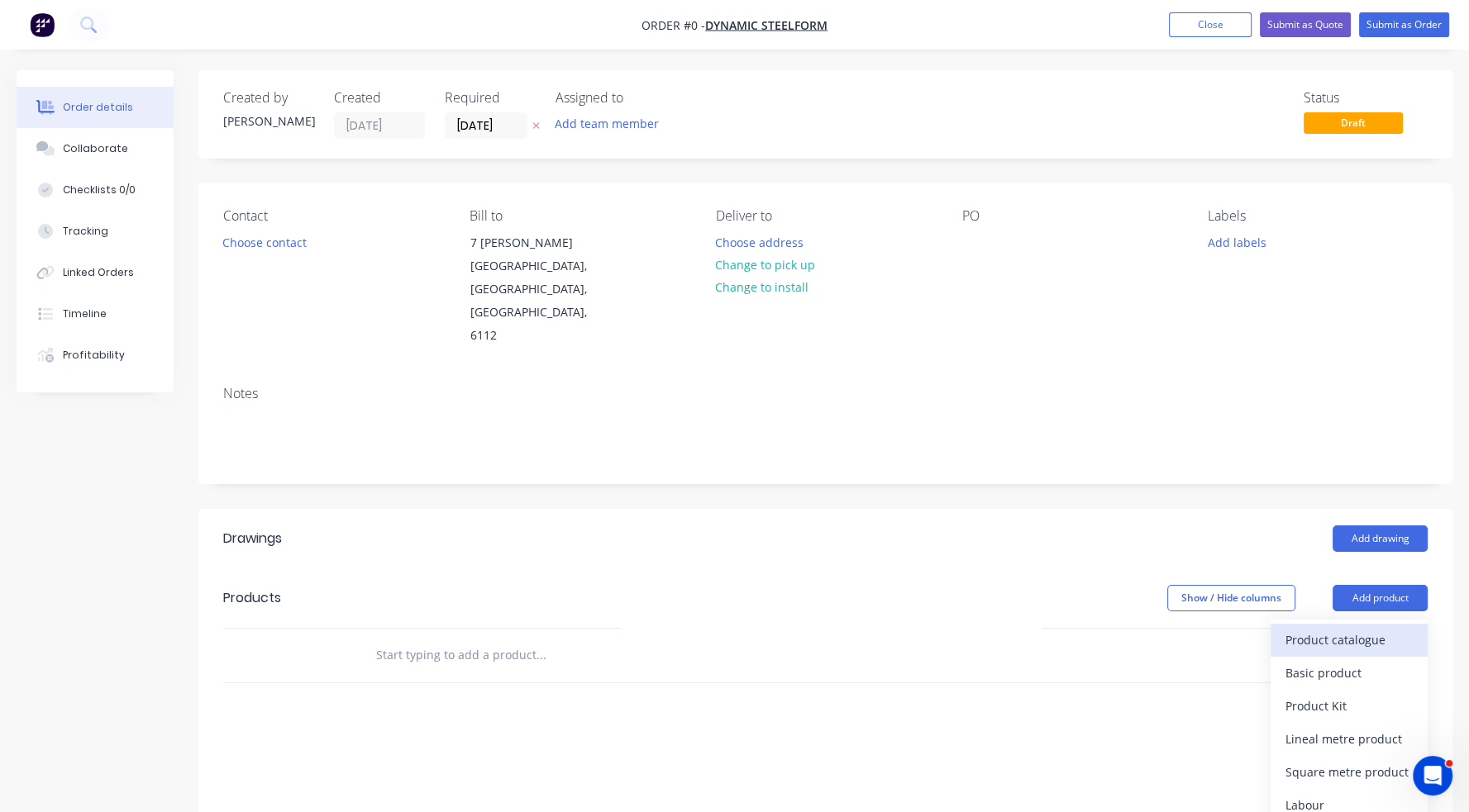
click at [1376, 628] on div "Product catalogue" at bounding box center [1349, 640] width 128 height 24
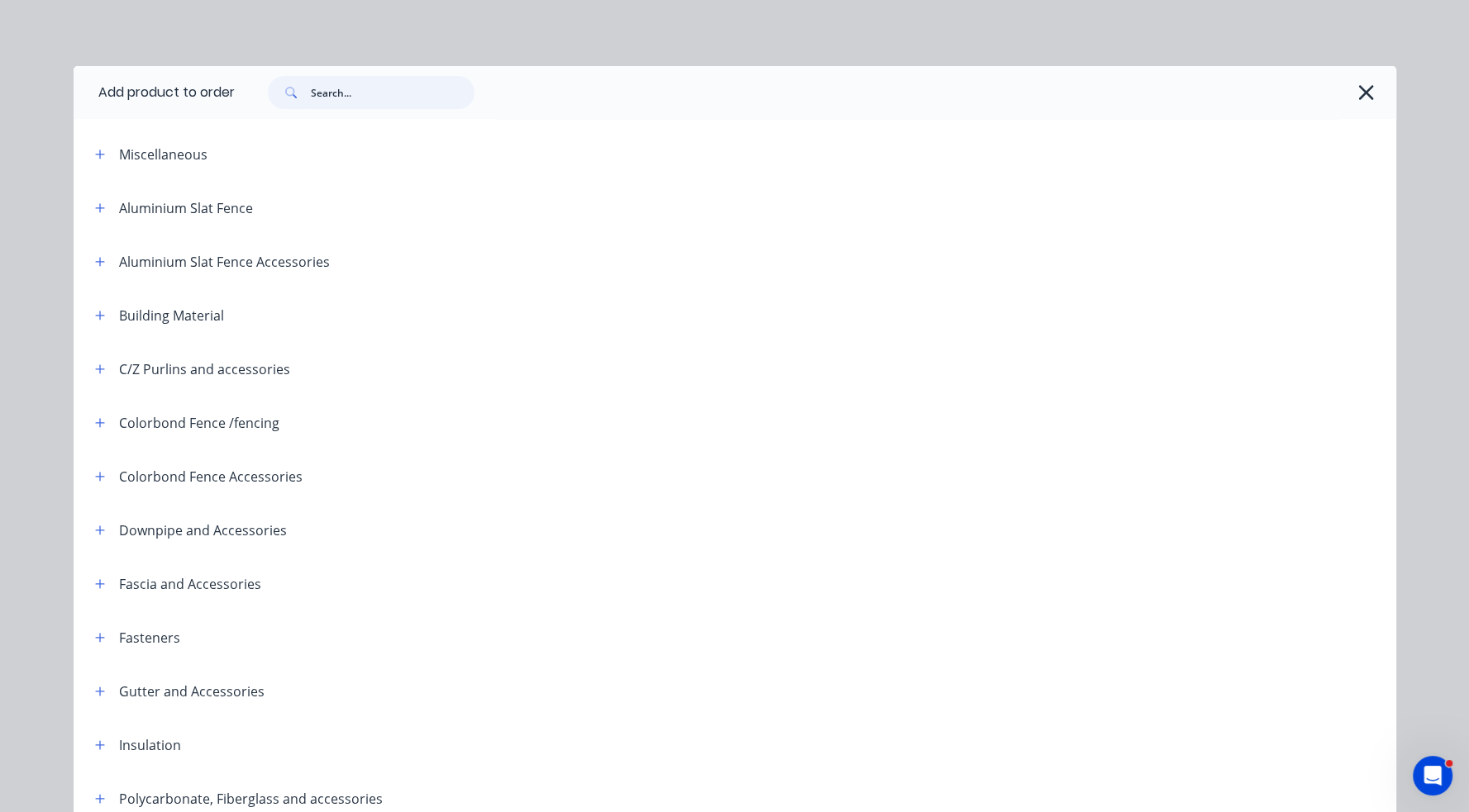
click at [355, 101] on input "text" at bounding box center [392, 92] width 164 height 33
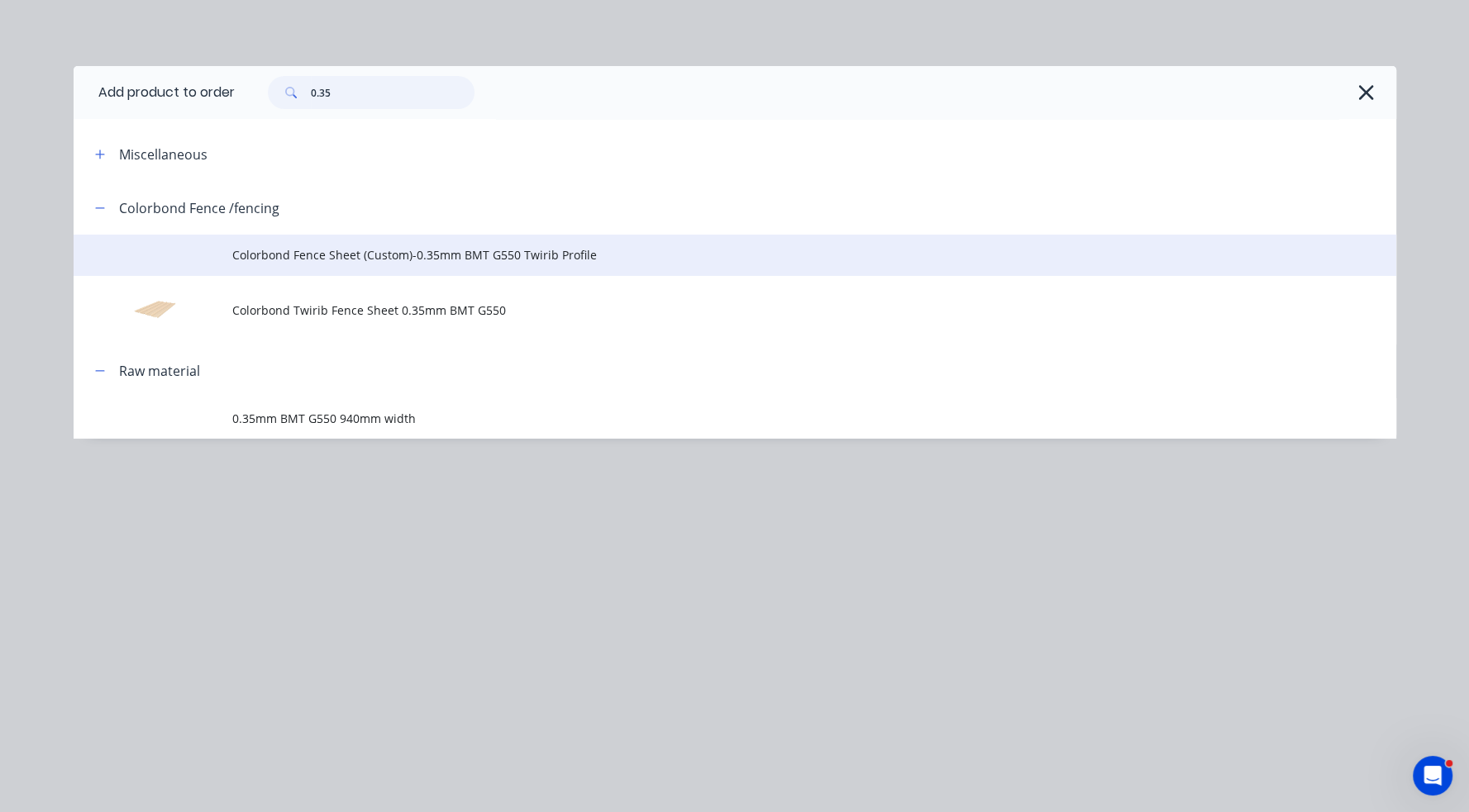
type input "0.35"
click at [360, 254] on span "Colorbond Fence Sheet (Custom)-0.35mm BMT G550 Twirib Profile" at bounding box center [697, 254] width 931 height 18
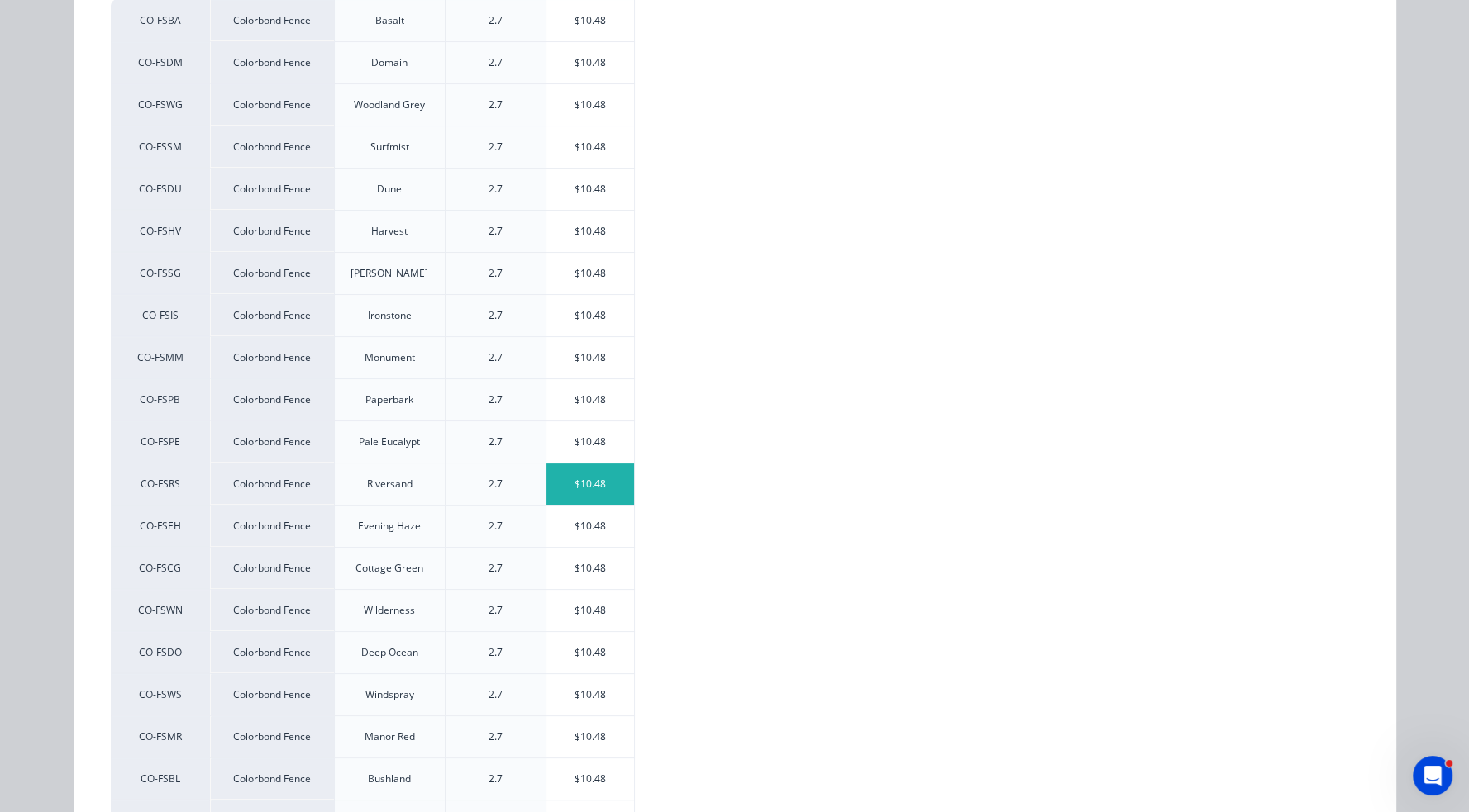
scroll to position [309, 0]
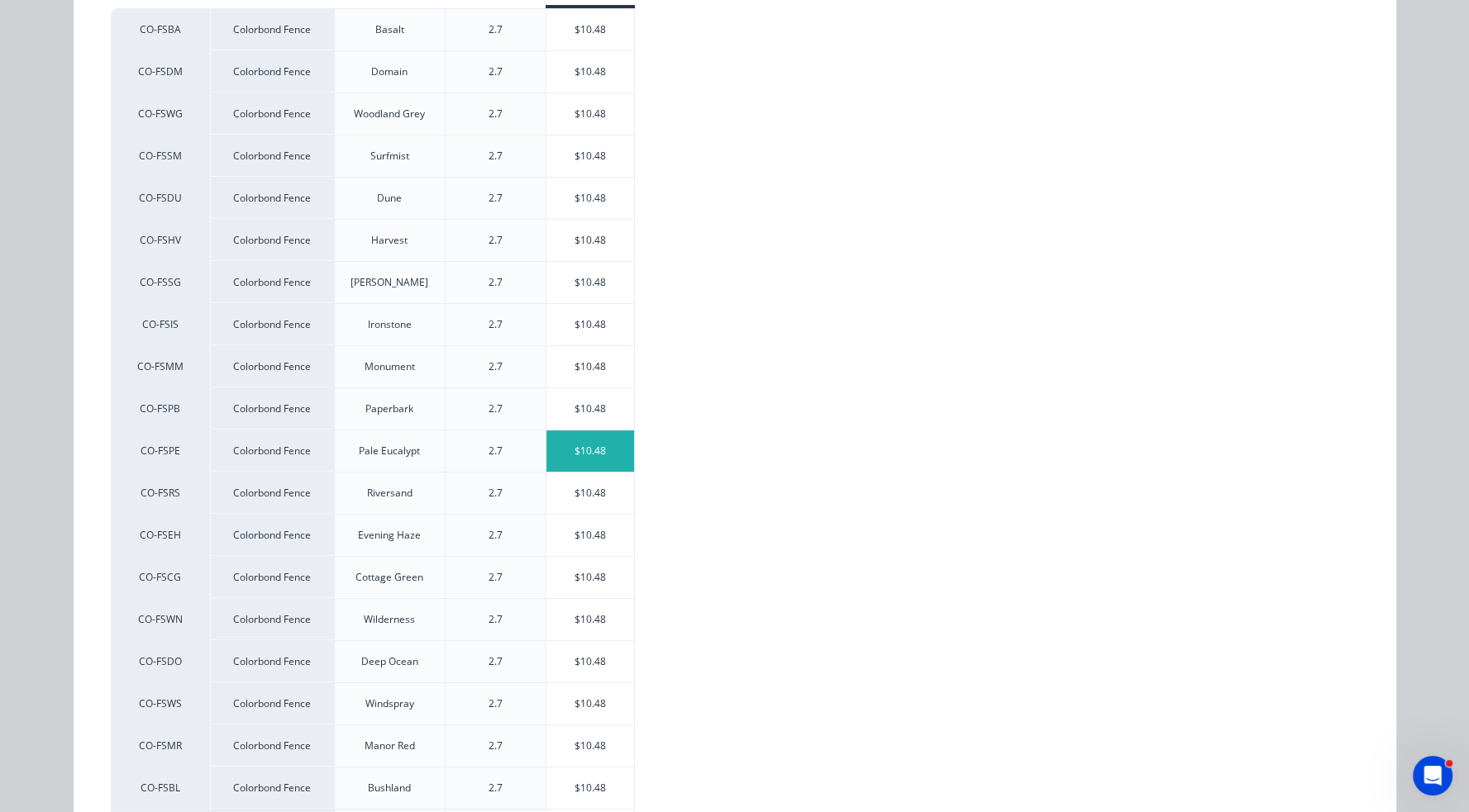
click at [604, 459] on div "$10.48" at bounding box center [591, 450] width 89 height 42
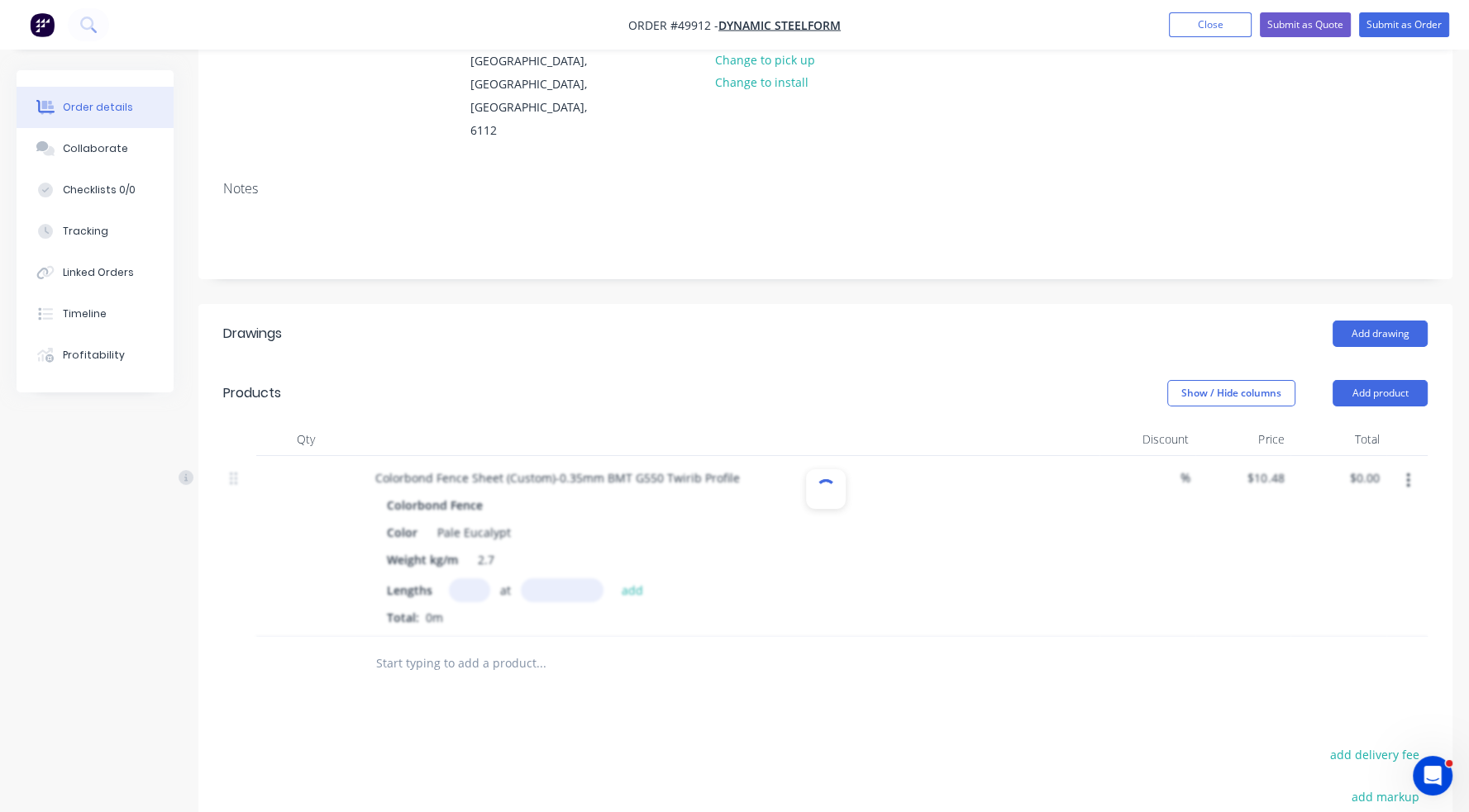
scroll to position [208, 0]
click at [460, 575] on input "text" at bounding box center [469, 587] width 42 height 24
type input "108"
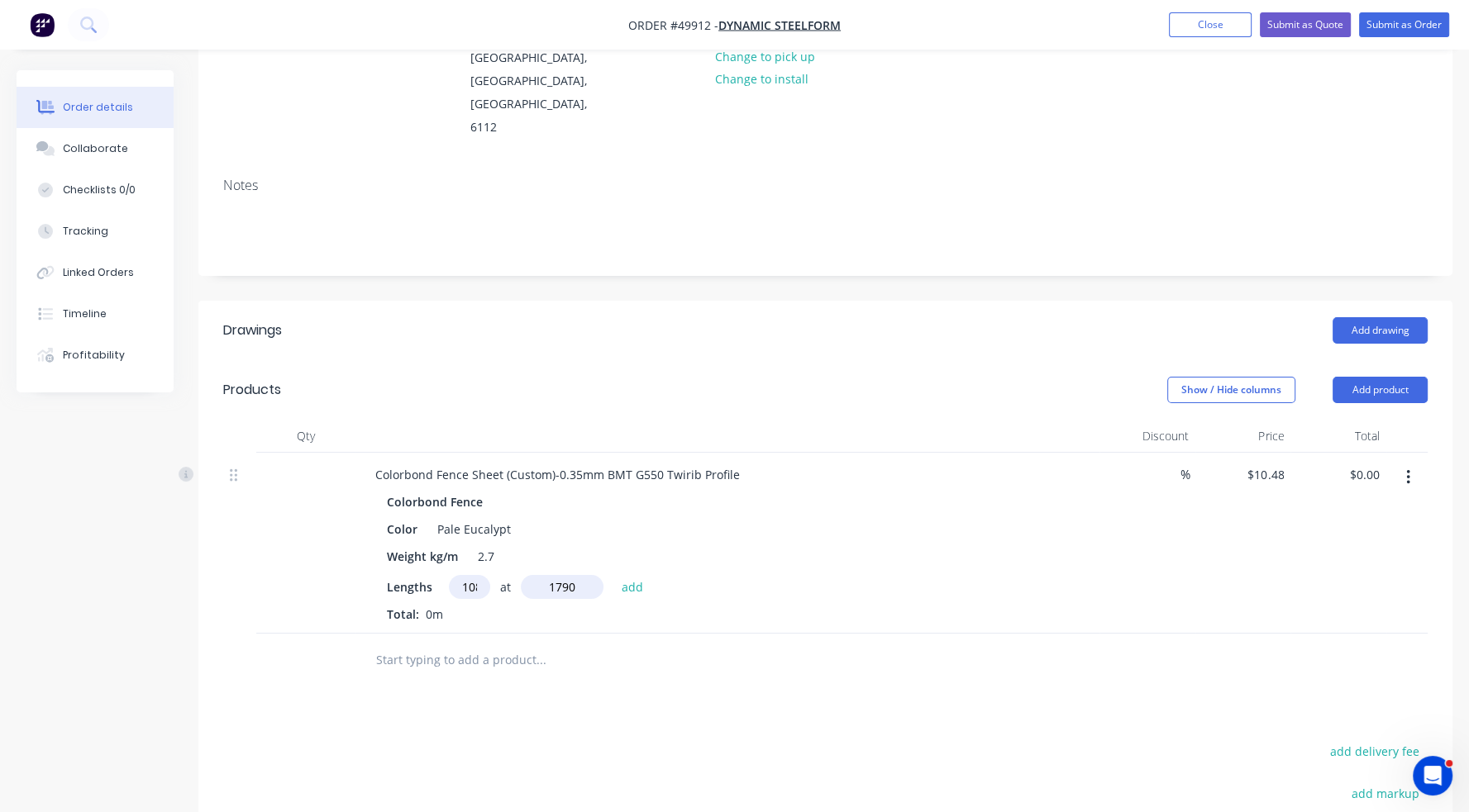
type input "1790"
click at [613, 575] on button "add" at bounding box center [633, 586] width 39 height 22
type input "$2,025.99"
click at [1384, 376] on button "Add product" at bounding box center [1379, 389] width 95 height 27
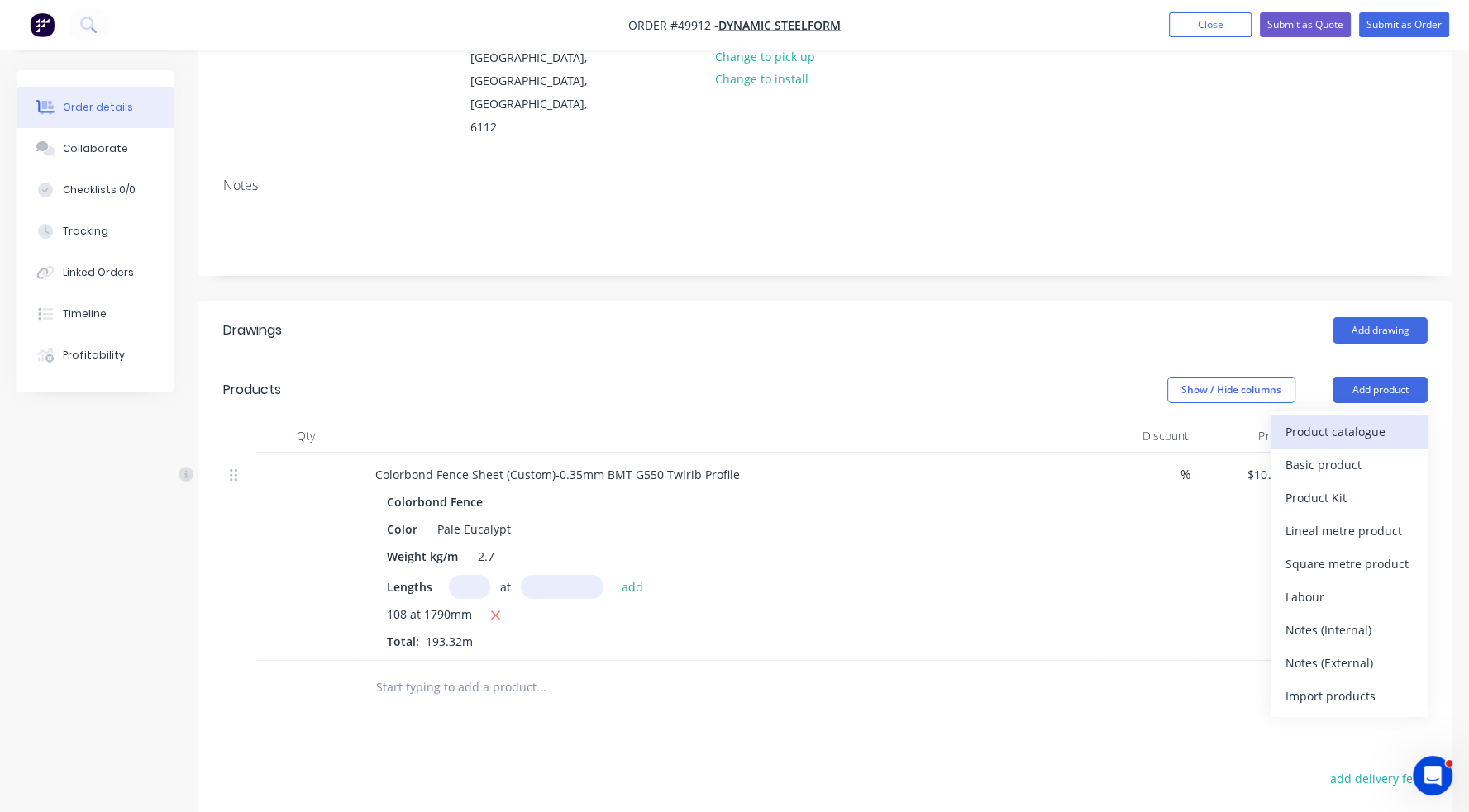
click at [1376, 420] on div "Product catalogue" at bounding box center [1349, 432] width 128 height 24
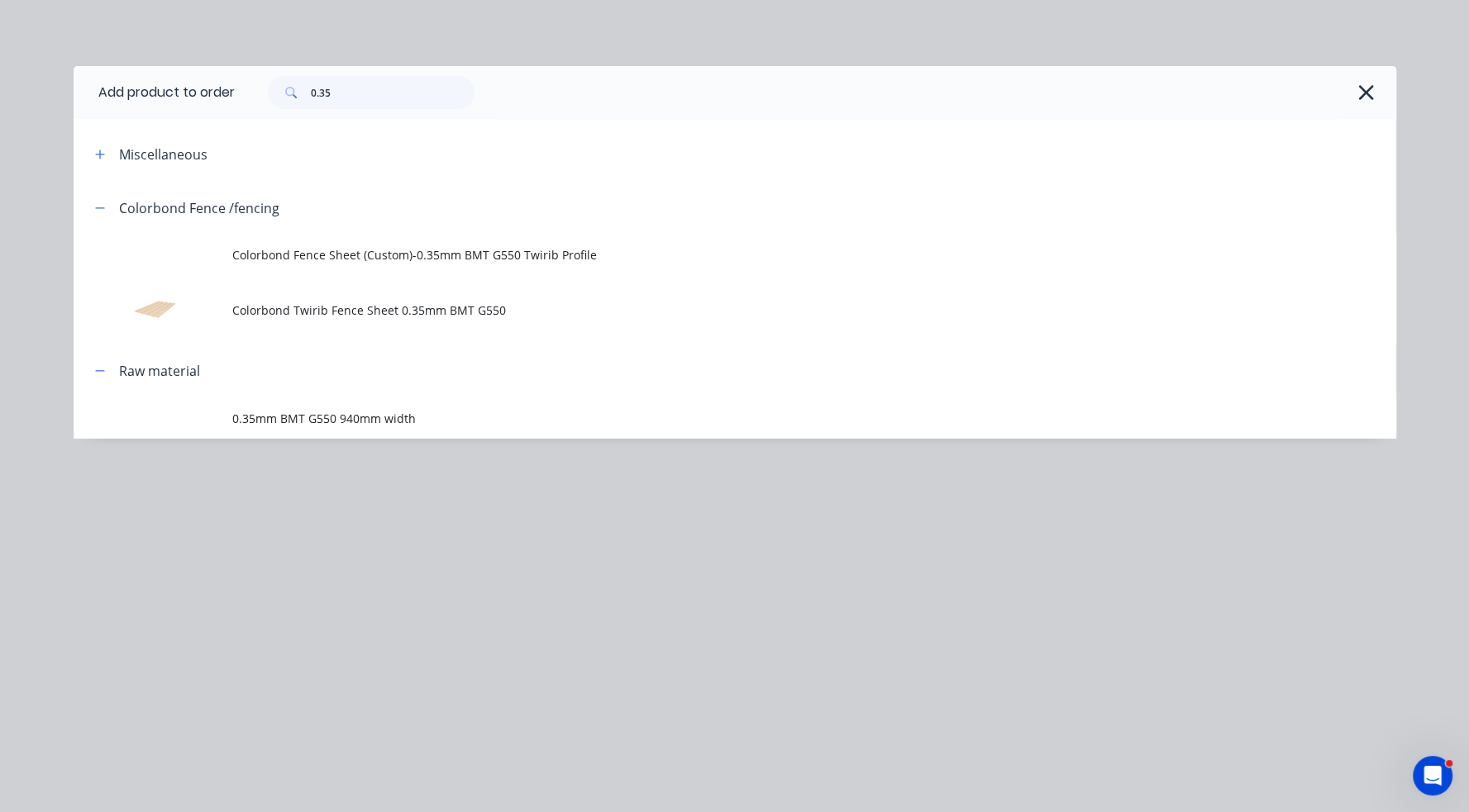
click at [387, 244] on td "Colorbond Fence Sheet (Custom)-0.35mm BMT G550 Twirib Profile" at bounding box center [814, 255] width 1164 height 42
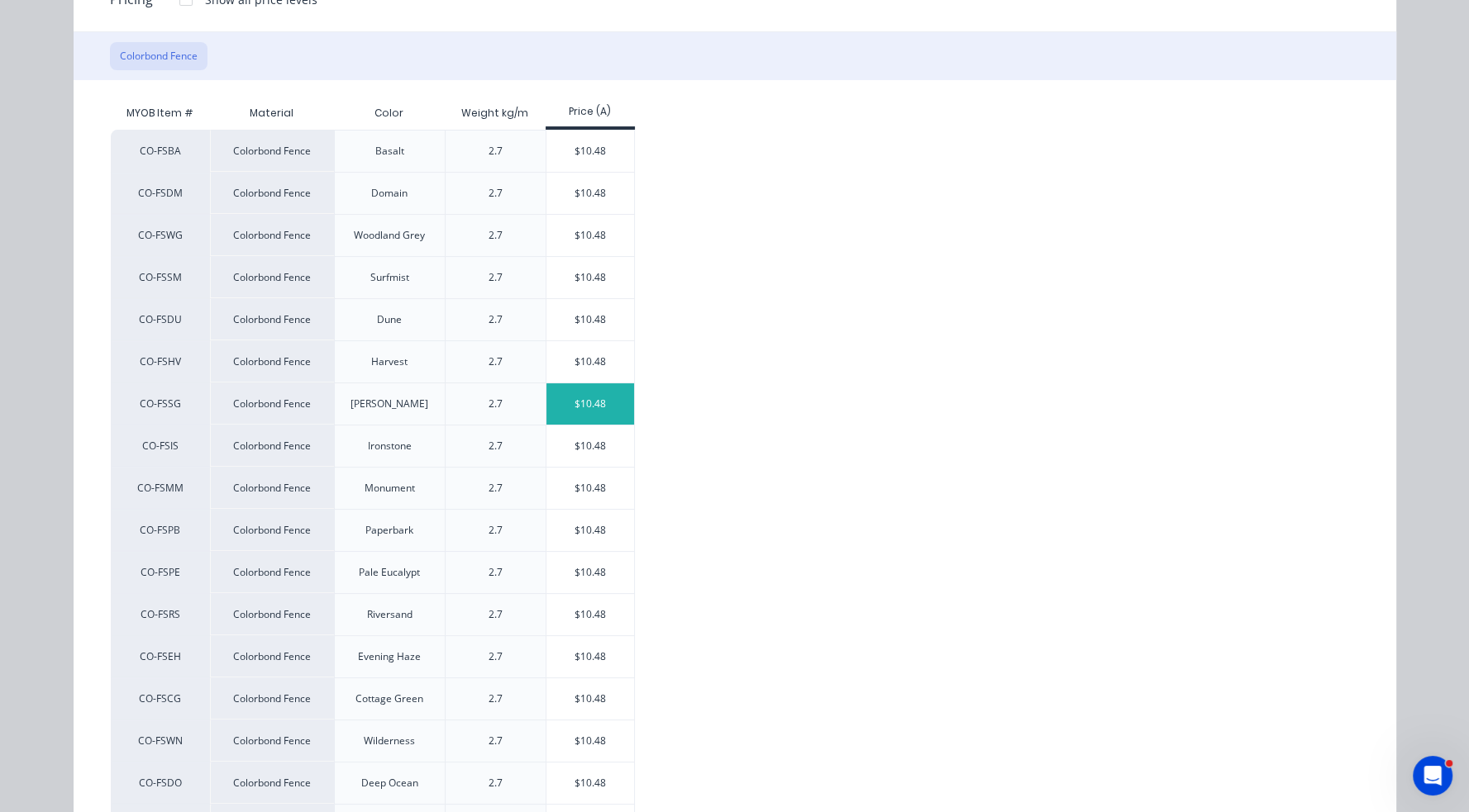
scroll to position [143, 0]
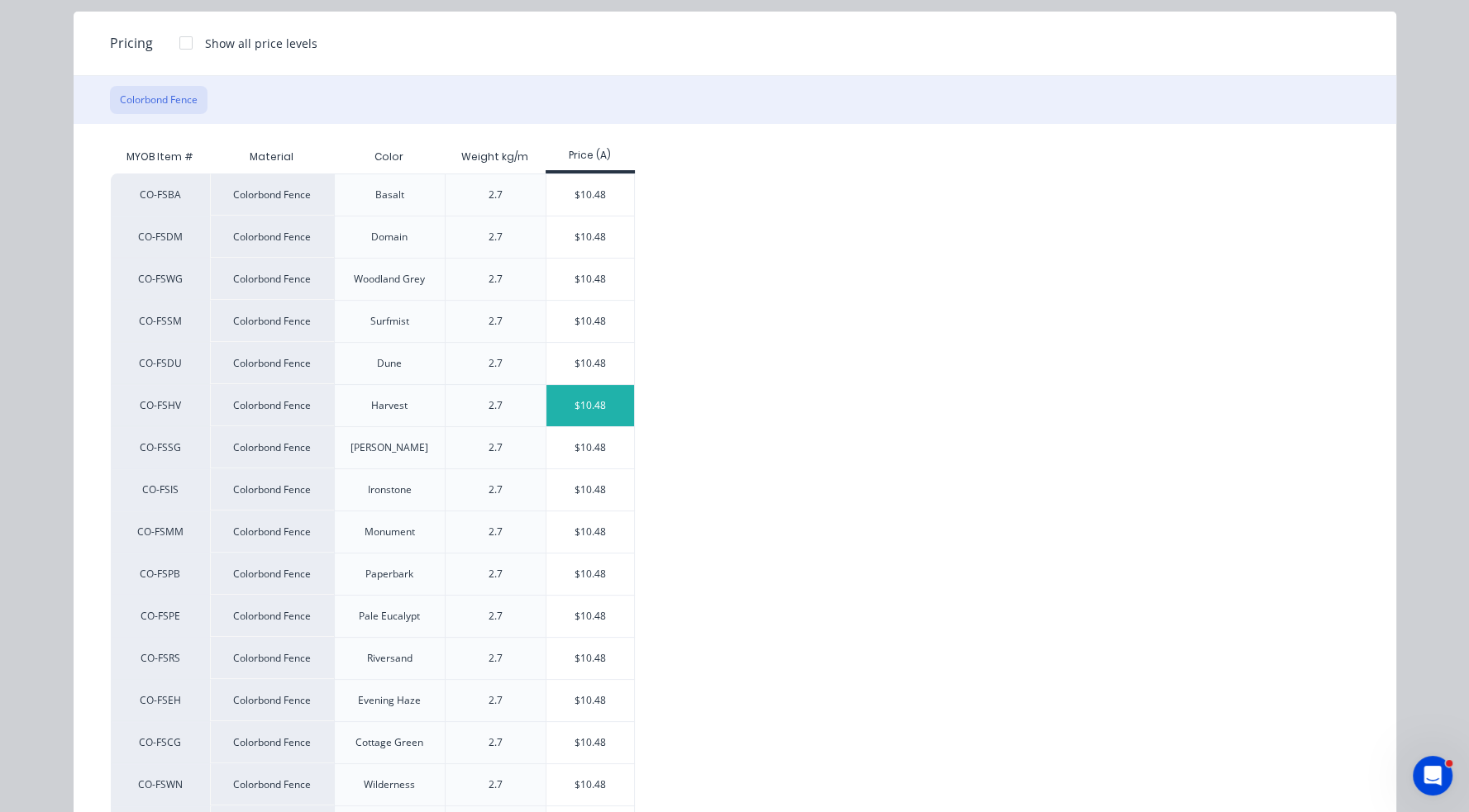
click at [606, 410] on div "$10.48" at bounding box center [591, 405] width 89 height 42
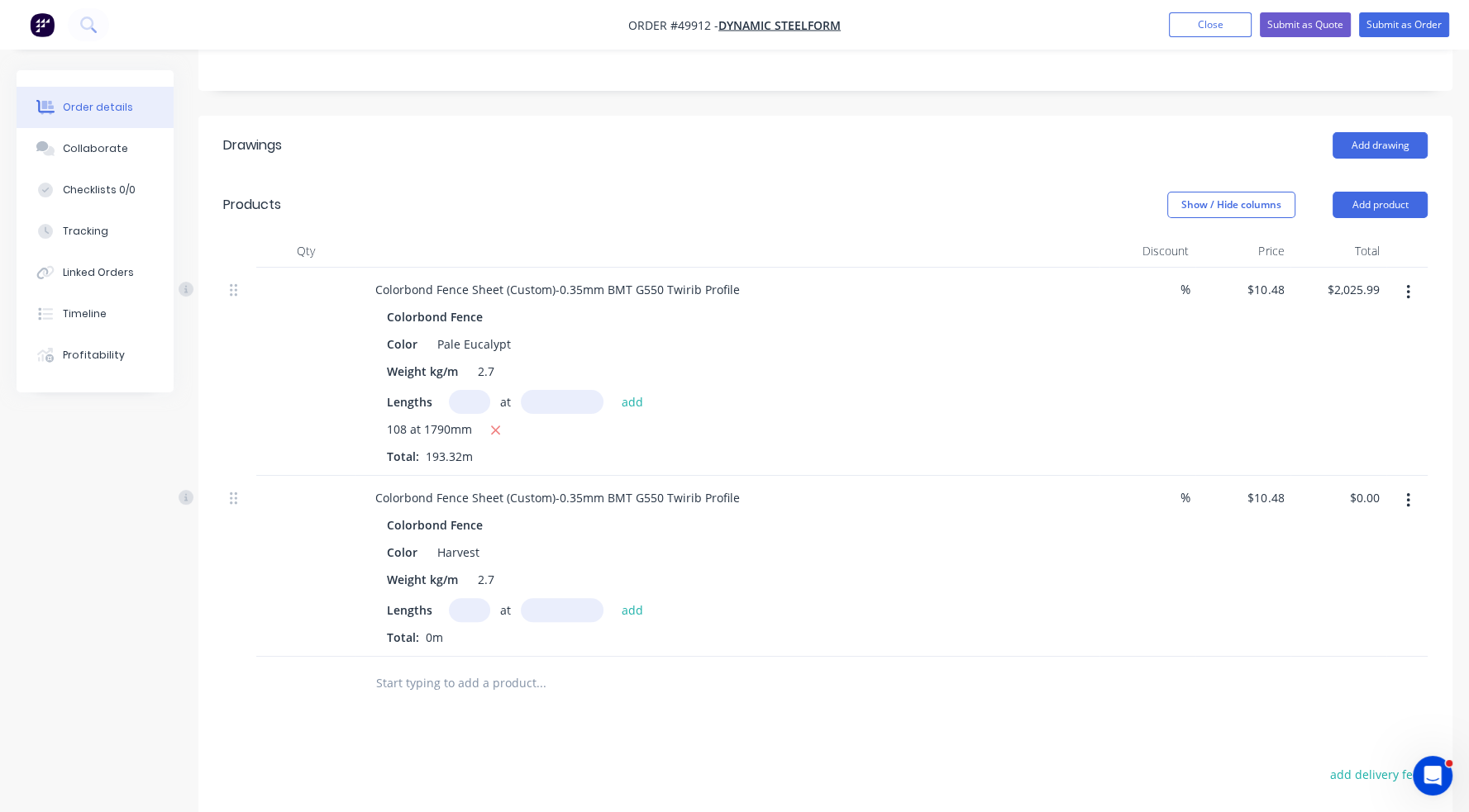
scroll to position [539, 0]
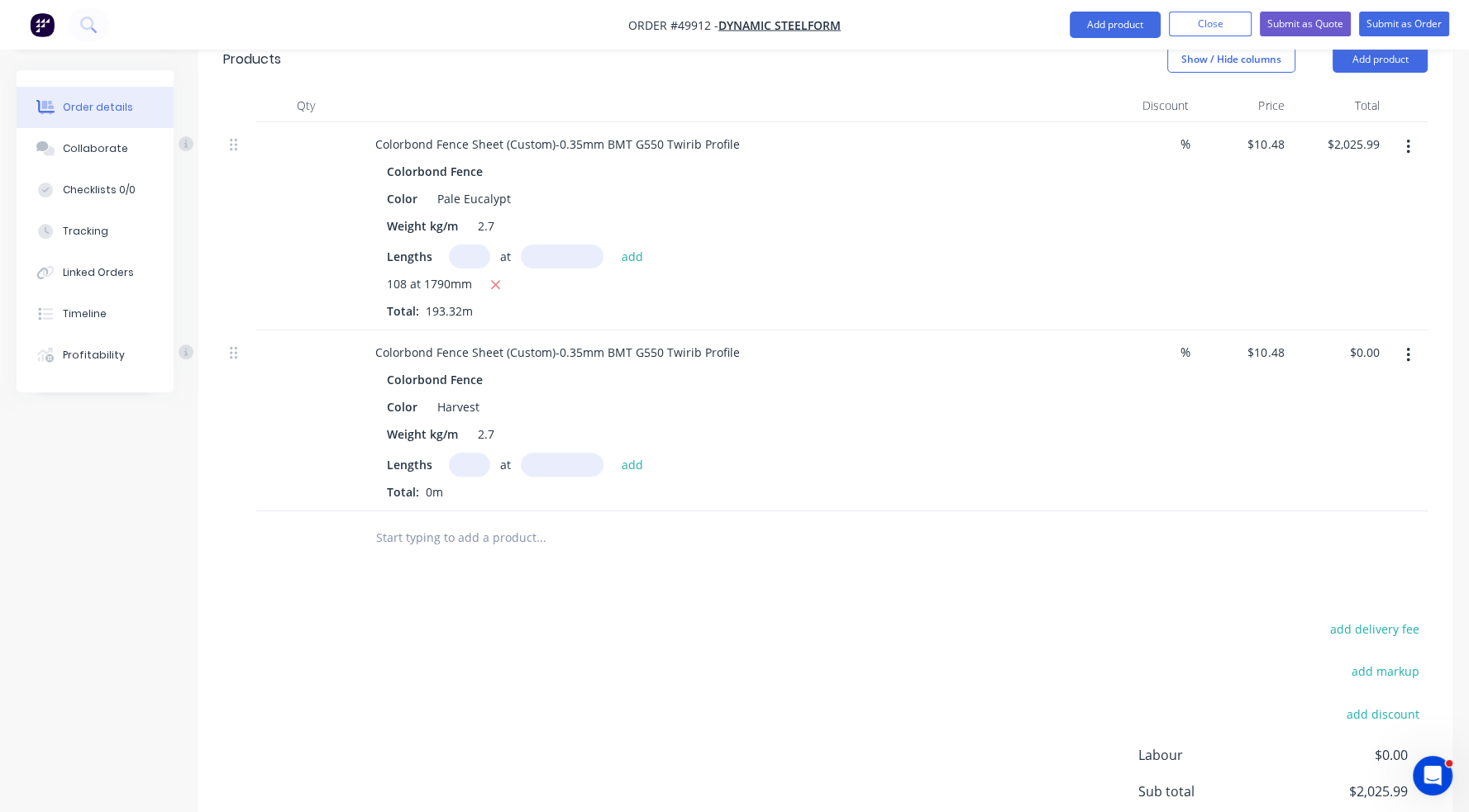
click at [469, 453] on input "text" at bounding box center [469, 465] width 42 height 24
click at [469, 453] on input "1501" at bounding box center [469, 465] width 42 height 24
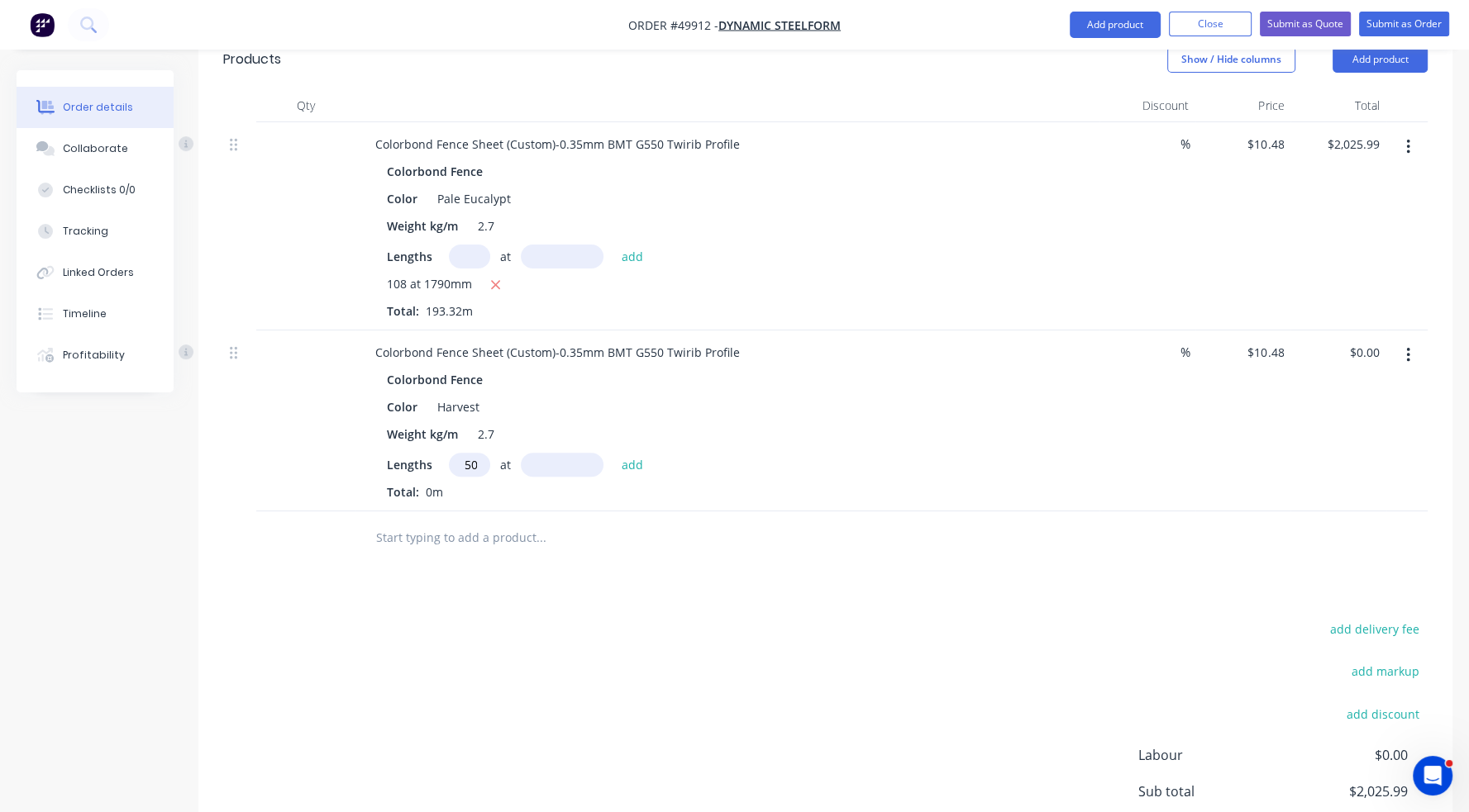
type input "150"
type input "1790"
click at [613, 453] on button "add" at bounding box center [633, 464] width 39 height 22
type input "$2,813.88"
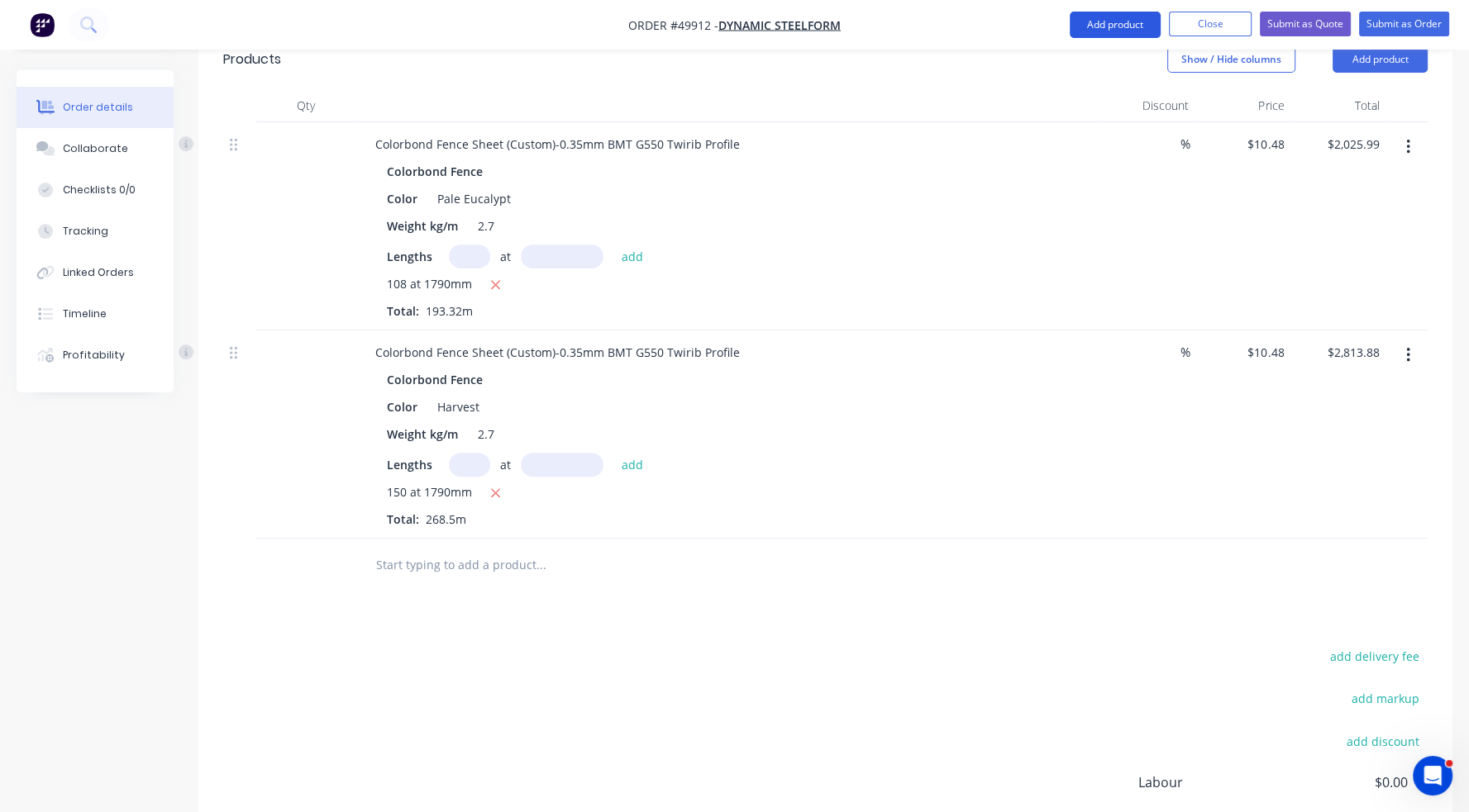
click at [1107, 22] on button "Add product" at bounding box center [1115, 25] width 91 height 27
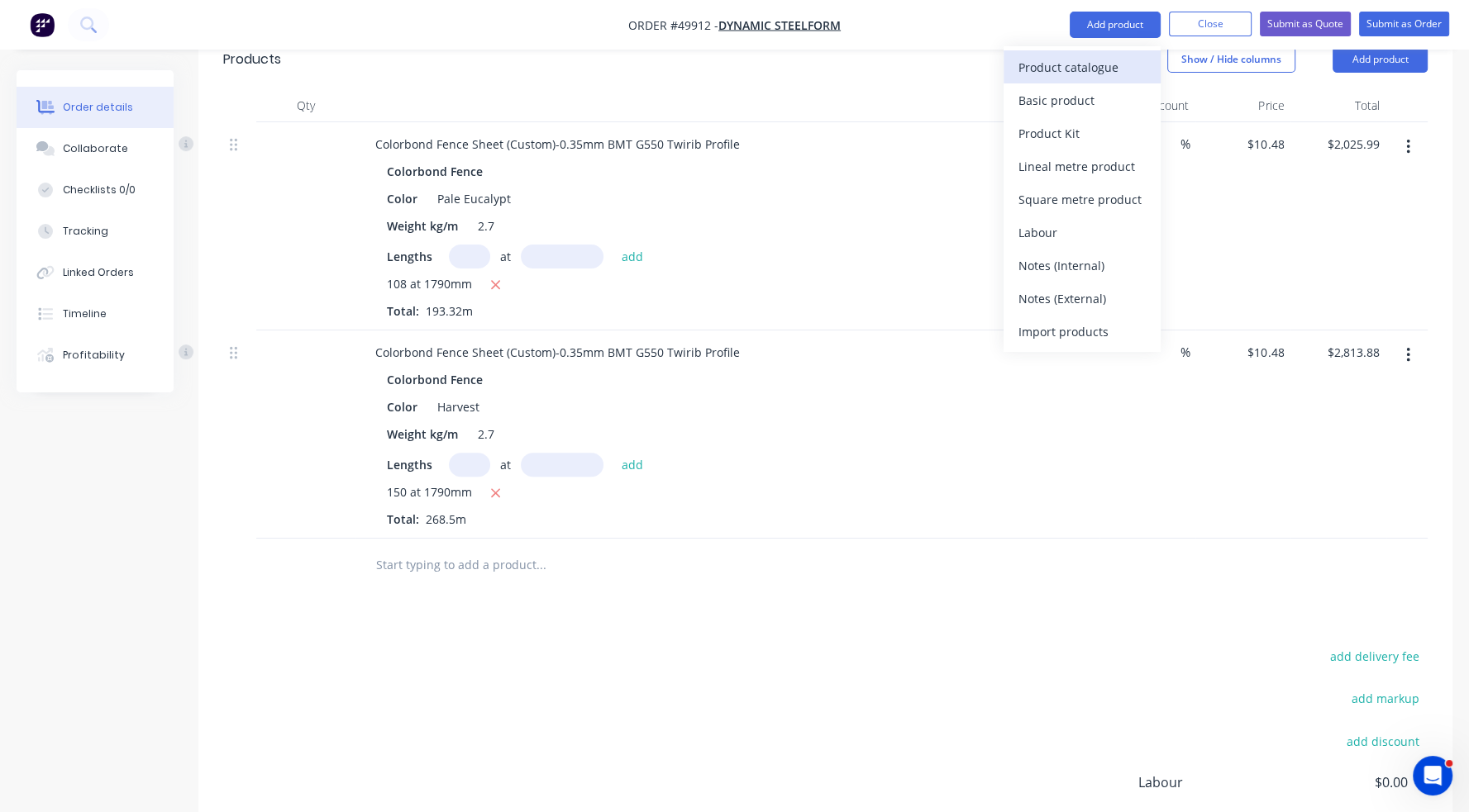
click at [1110, 68] on div "Product catalogue" at bounding box center [1082, 68] width 128 height 24
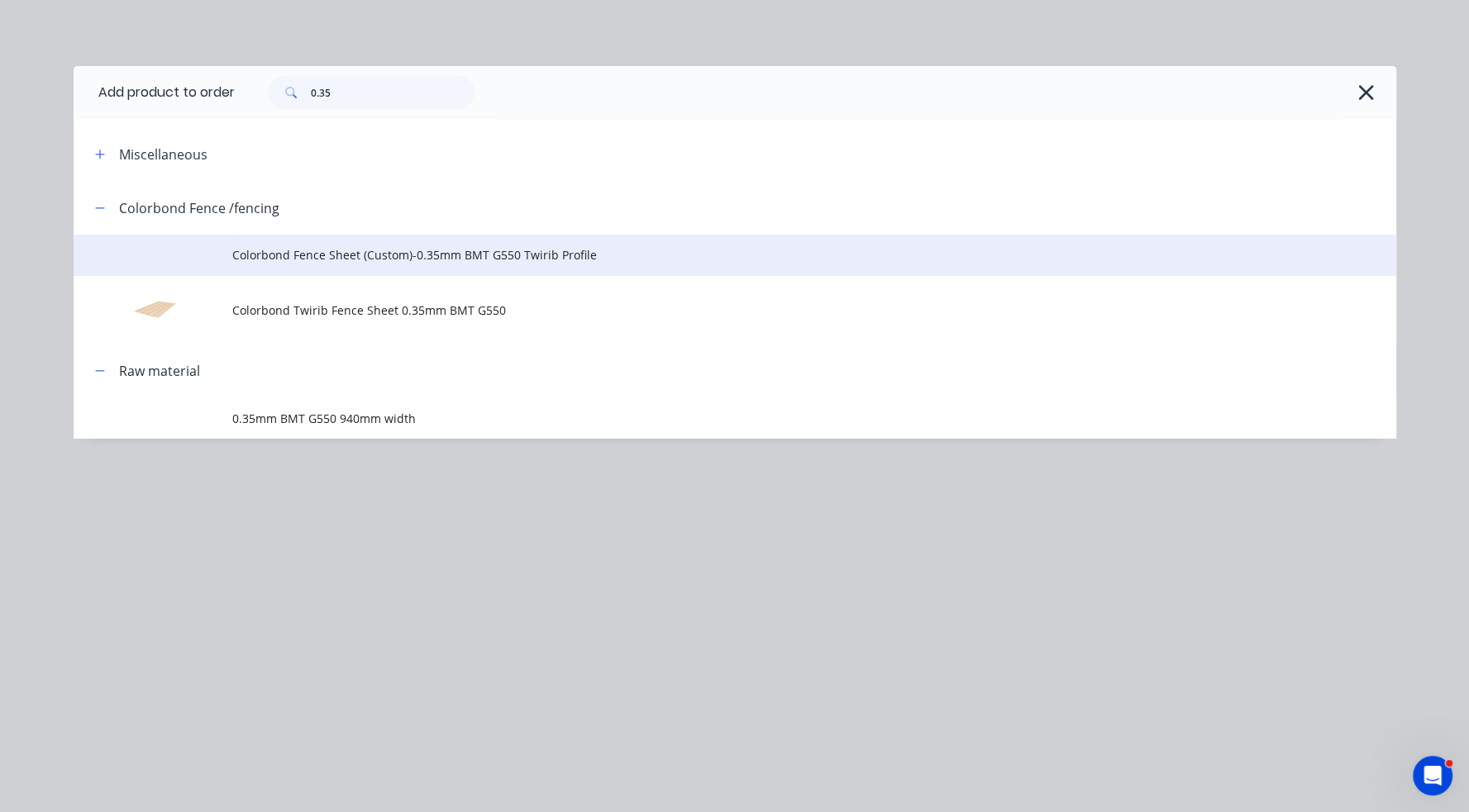
click at [388, 260] on span "Colorbond Fence Sheet (Custom)-0.35mm BMT G550 Twirib Profile" at bounding box center [697, 254] width 931 height 18
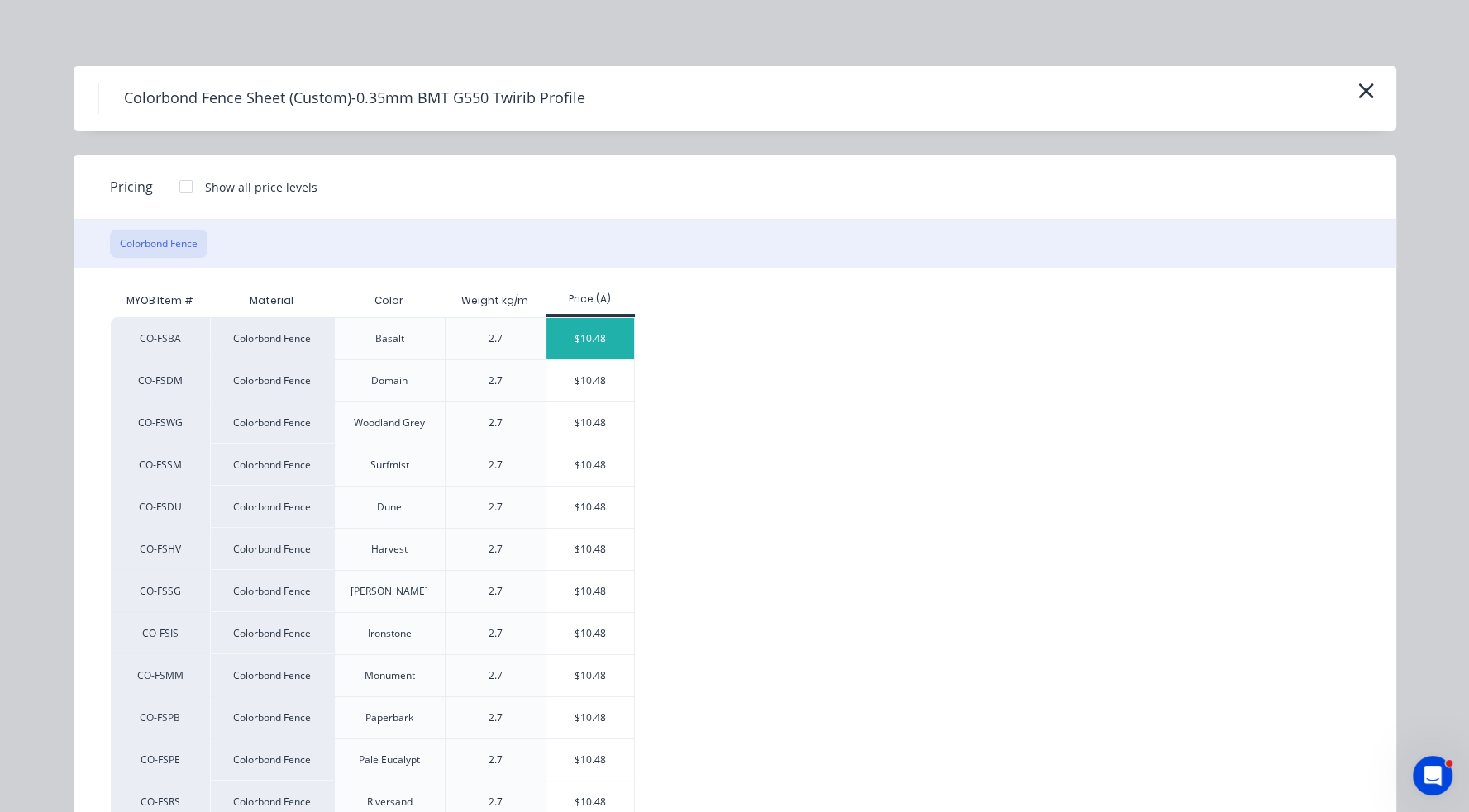
click at [588, 339] on div "$10.48" at bounding box center [591, 338] width 89 height 42
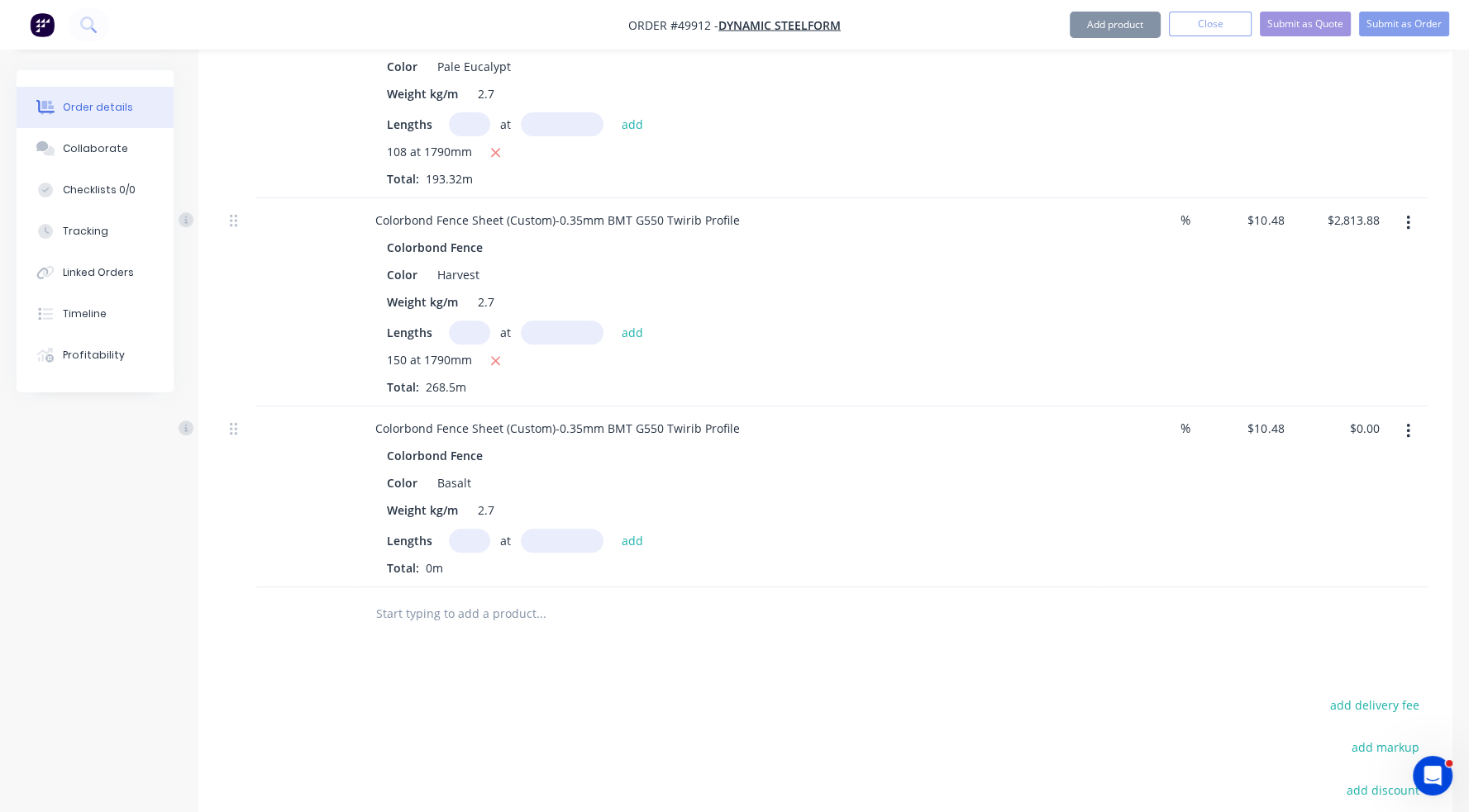
scroll to position [704, 0]
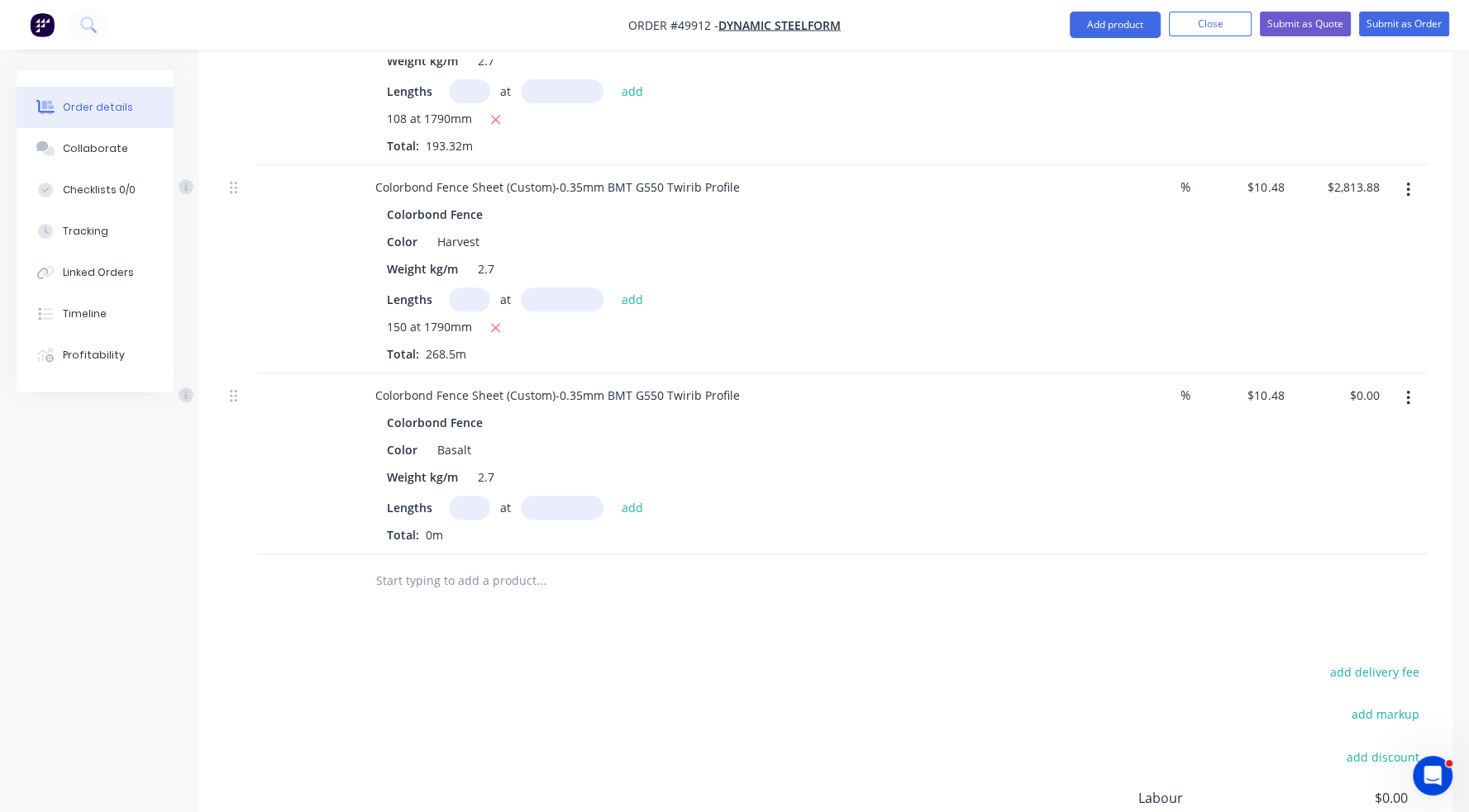
click at [457, 496] on input "text" at bounding box center [469, 508] width 42 height 24
type input "150"
type input "1790"
click at [613, 496] on button "add" at bounding box center [633, 507] width 39 height 22
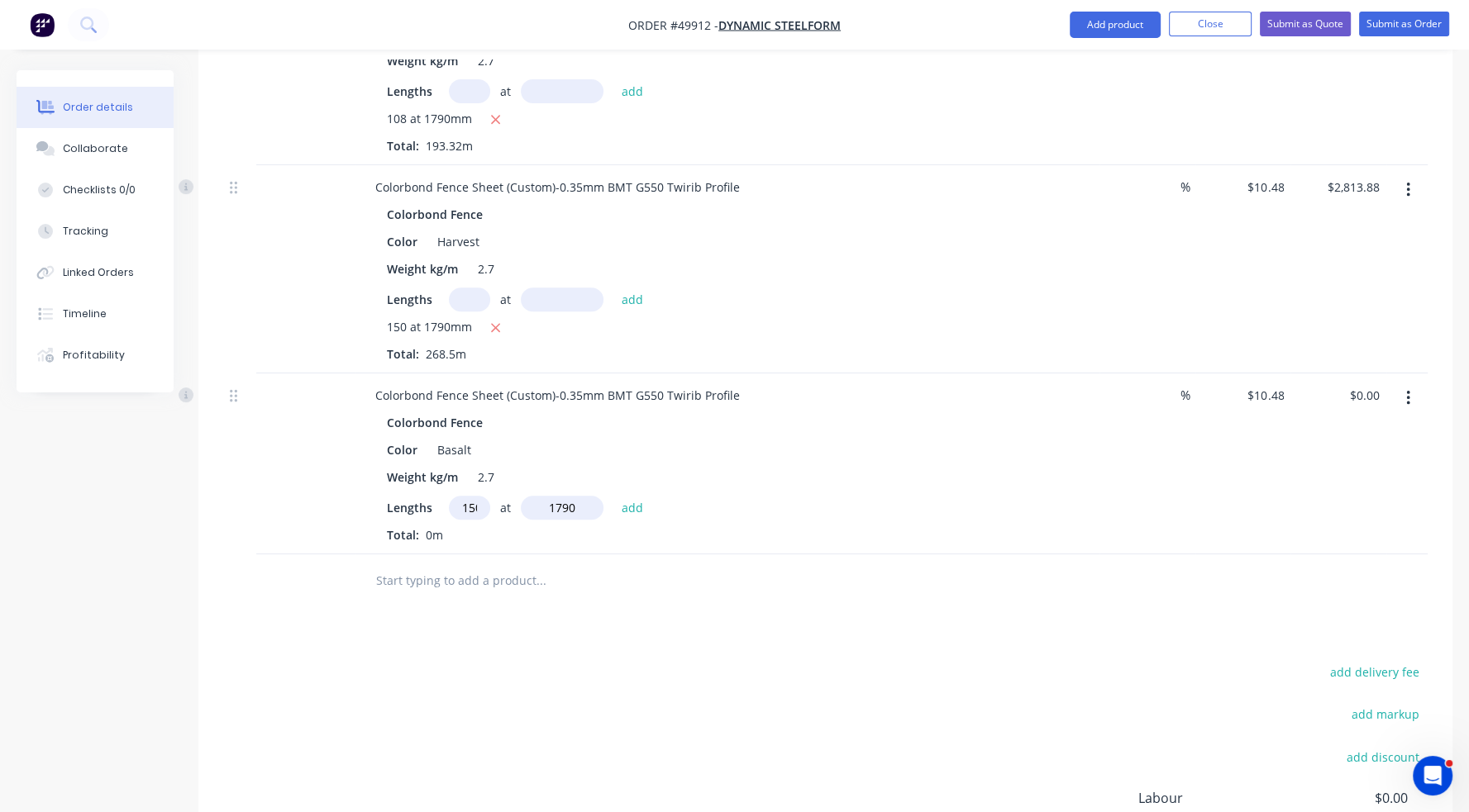
type input "$2,813.88"
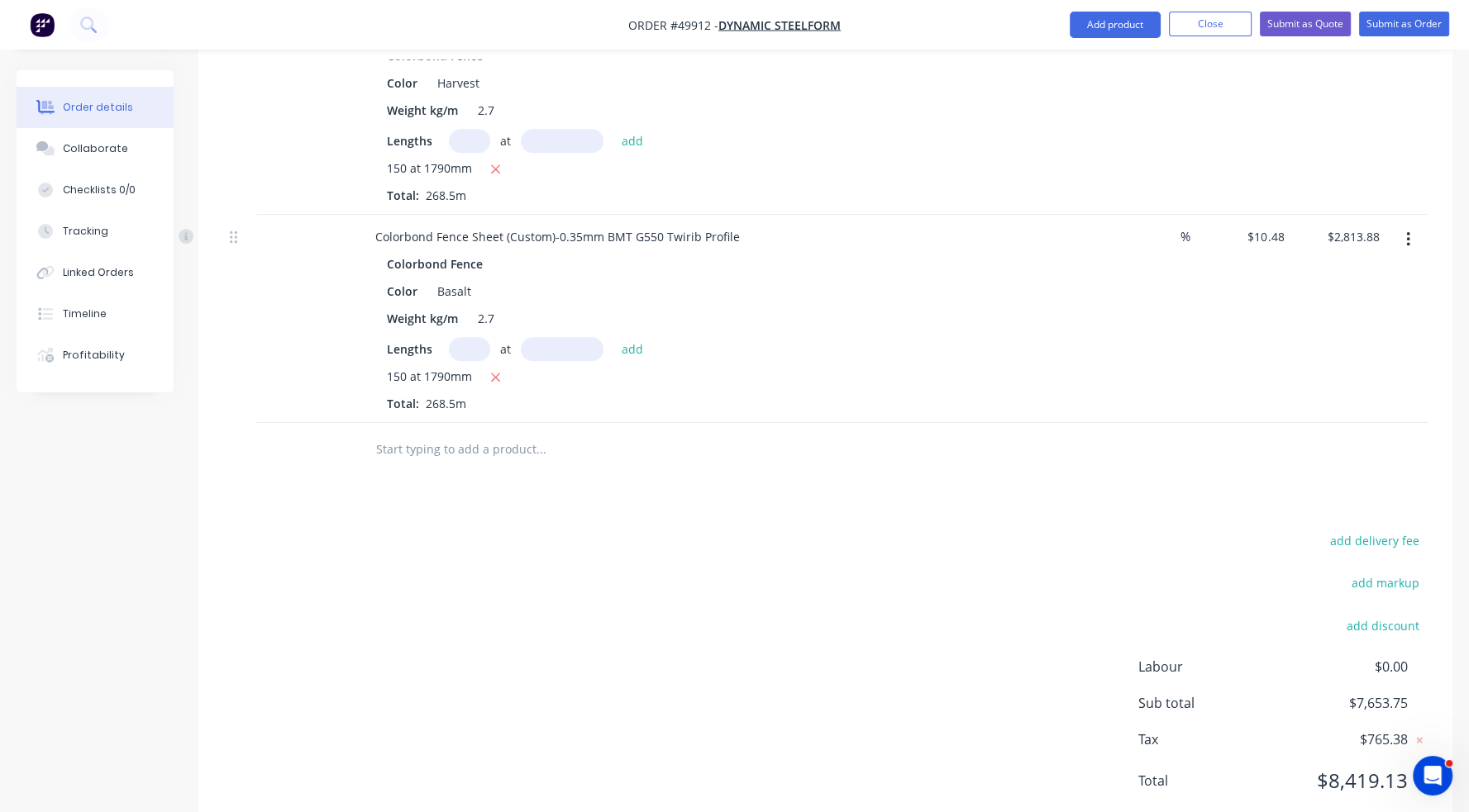
scroll to position [864, 0]
click at [1115, 25] on button "Add product" at bounding box center [1115, 25] width 91 height 27
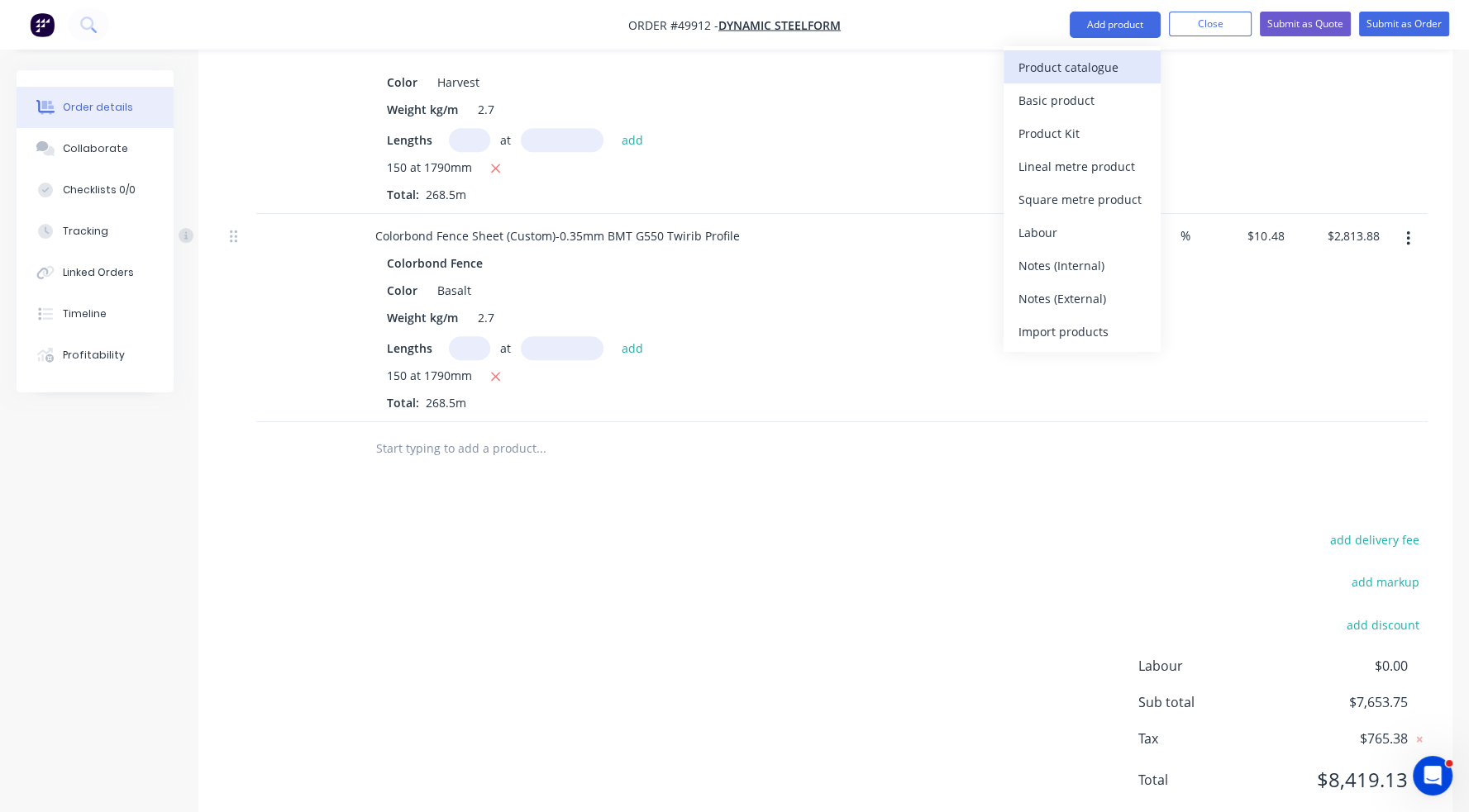
click at [1133, 73] on div "Product catalogue" at bounding box center [1082, 68] width 128 height 24
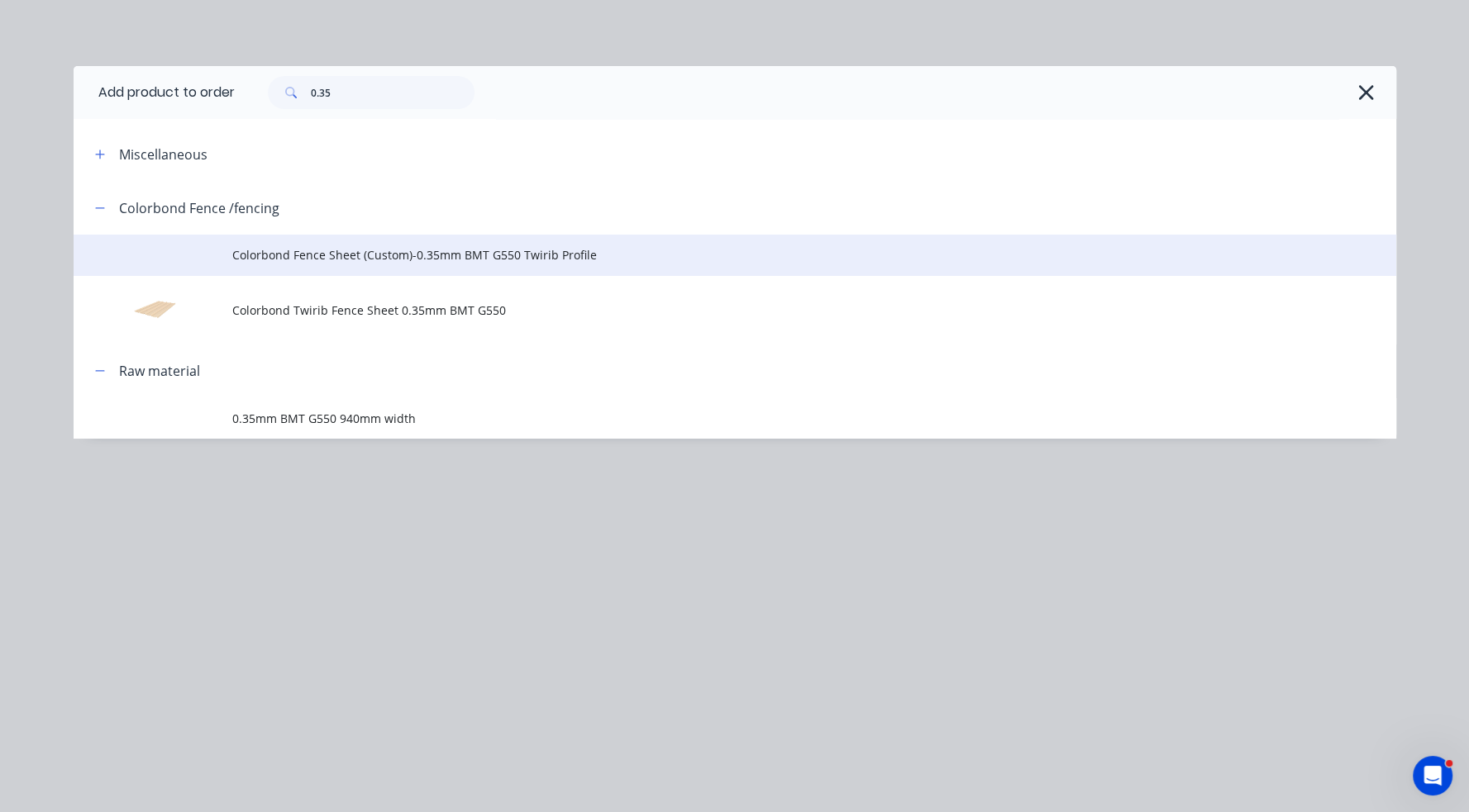
click at [367, 260] on span "Colorbond Fence Sheet (Custom)-0.35mm BMT G550 Twirib Profile" at bounding box center [697, 254] width 931 height 18
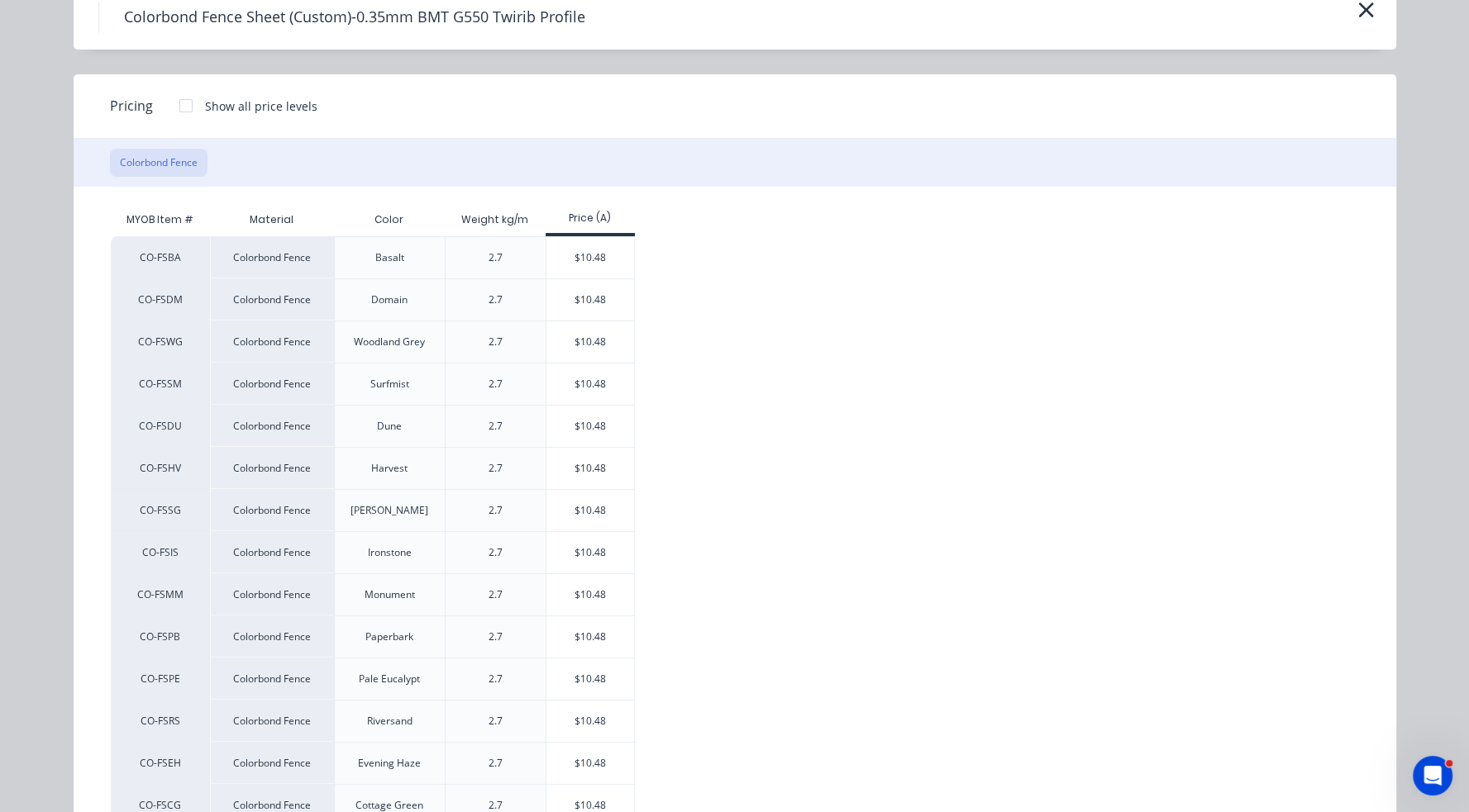
scroll to position [82, 0]
click at [623, 328] on div "$10.48" at bounding box center [591, 340] width 89 height 42
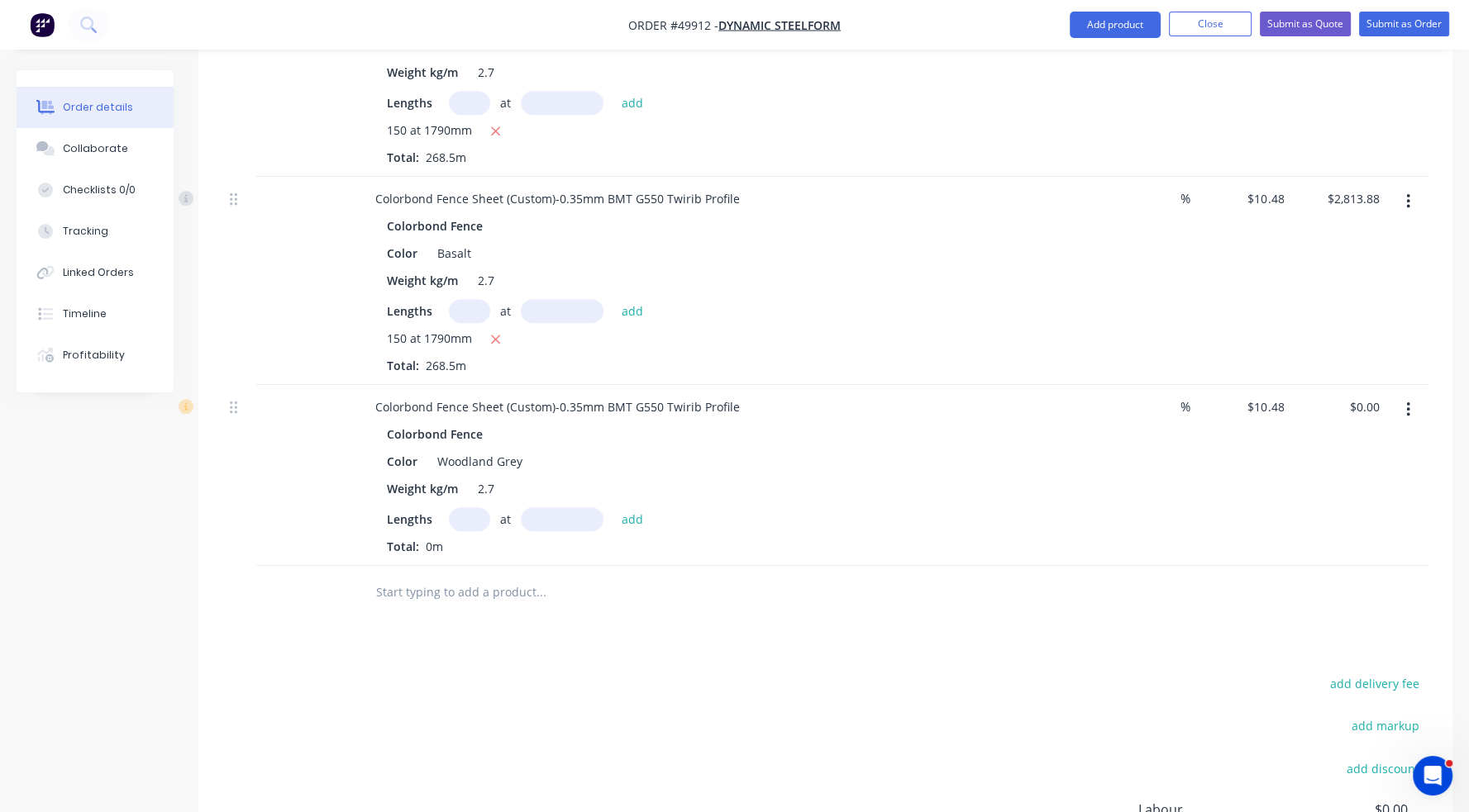
scroll to position [946, 0]
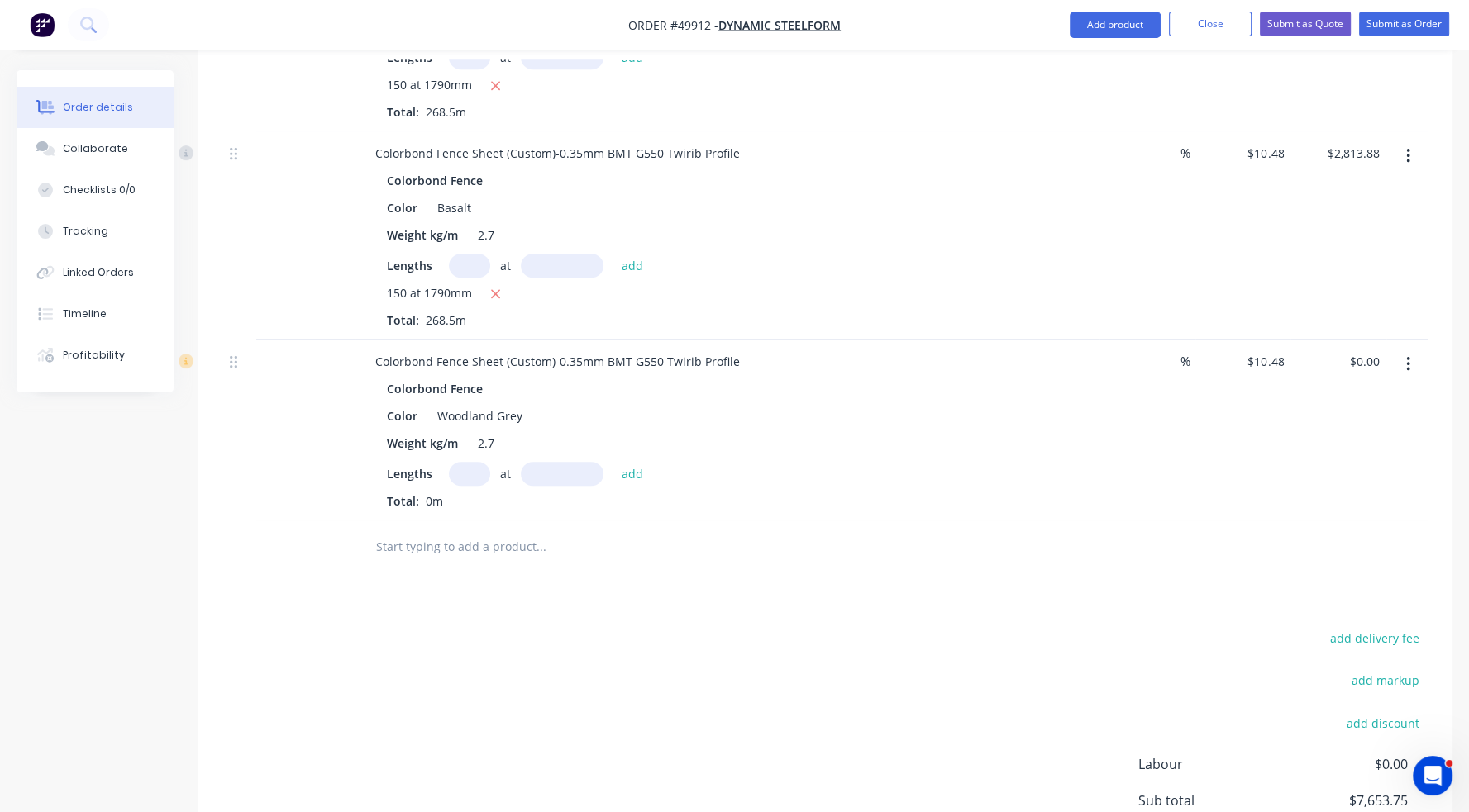
click at [465, 461] on input "text" at bounding box center [469, 474] width 42 height 24
type input "70"
type input "2090"
click at [613, 461] on button "add" at bounding box center [633, 473] width 39 height 22
type input "$1,533.22"
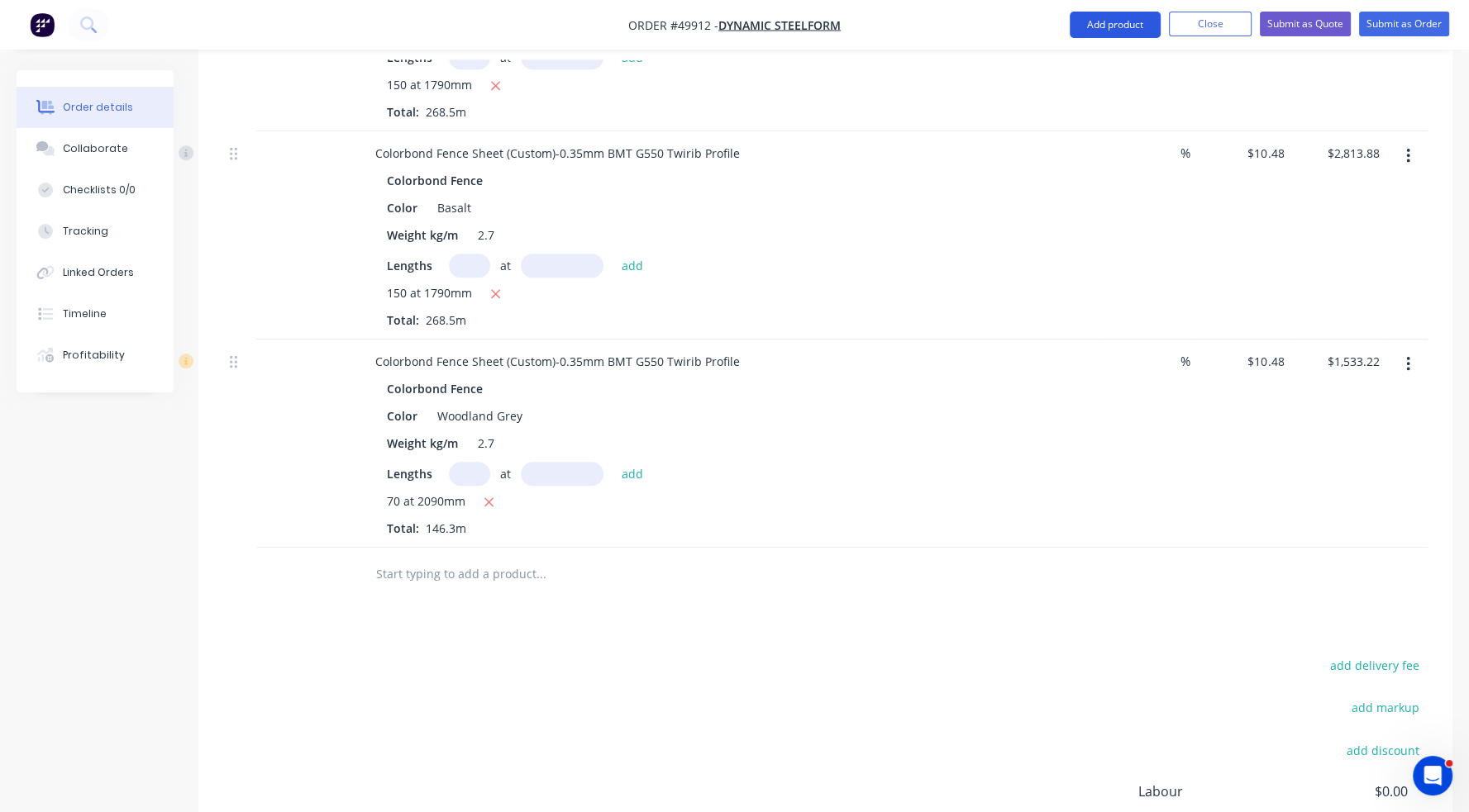
click at [1104, 25] on button "Add product" at bounding box center [1115, 25] width 91 height 27
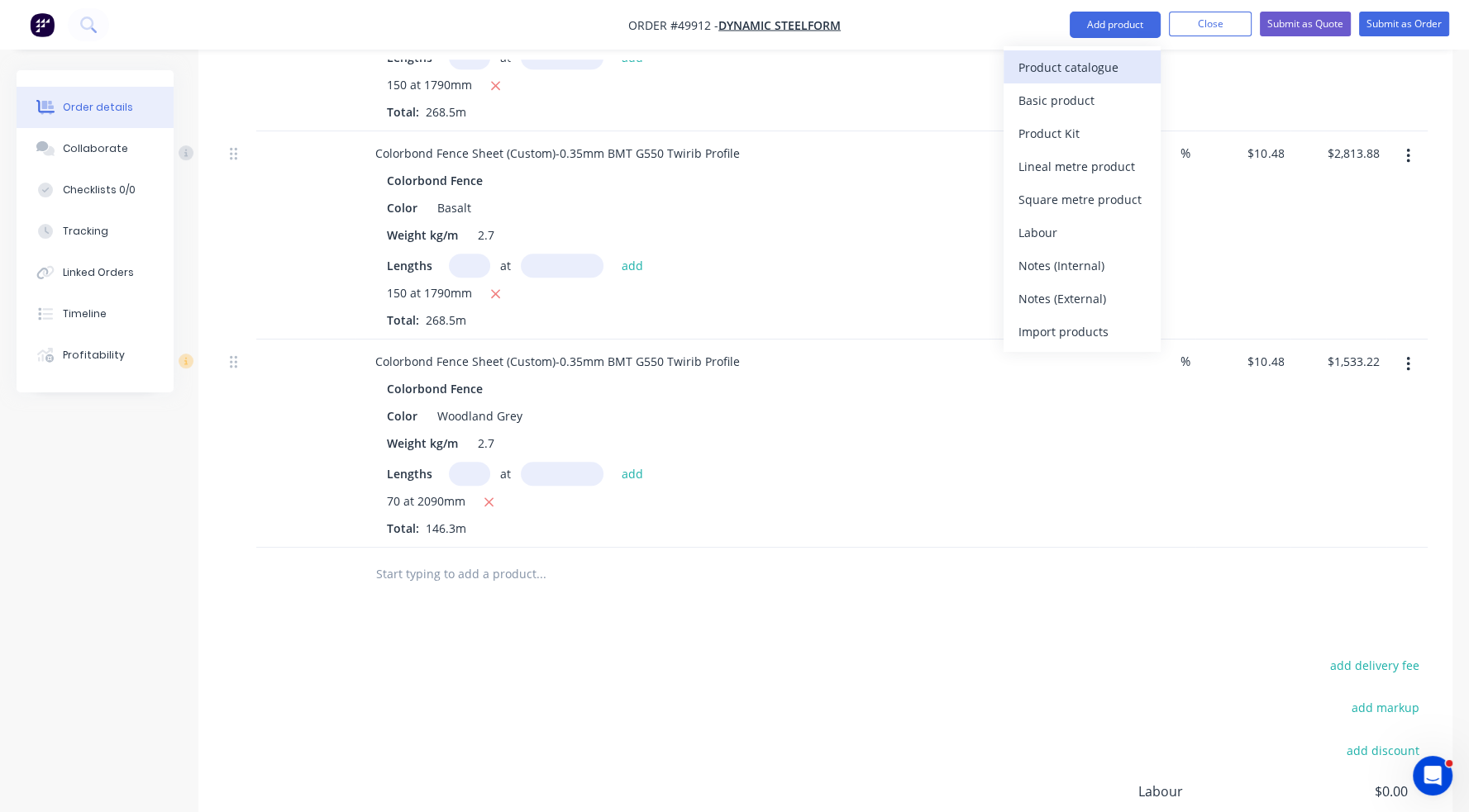
click at [1094, 62] on div "Product catalogue" at bounding box center [1082, 68] width 128 height 24
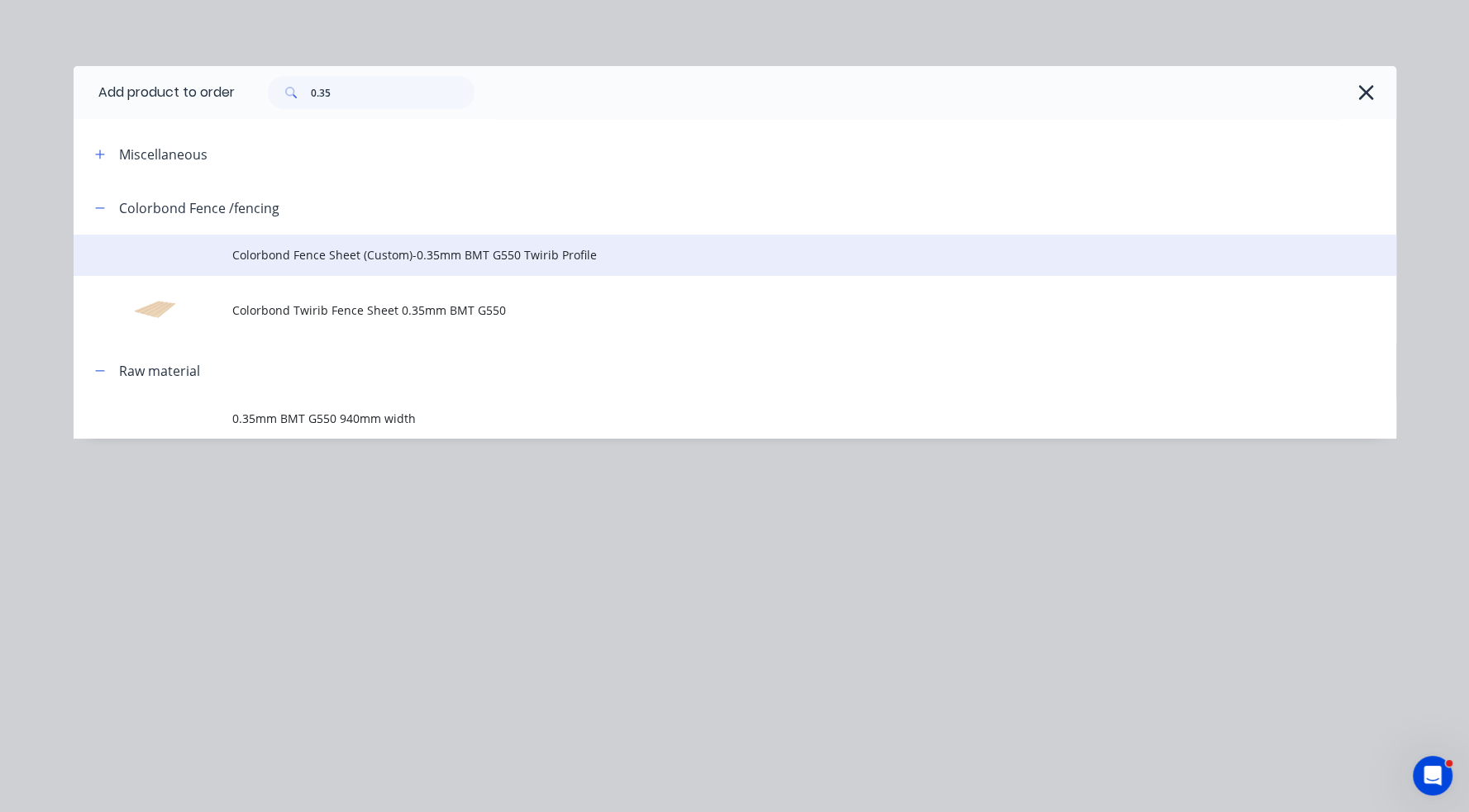
click at [394, 252] on span "Colorbond Fence Sheet (Custom)-0.35mm BMT G550 Twirib Profile" at bounding box center [697, 254] width 931 height 18
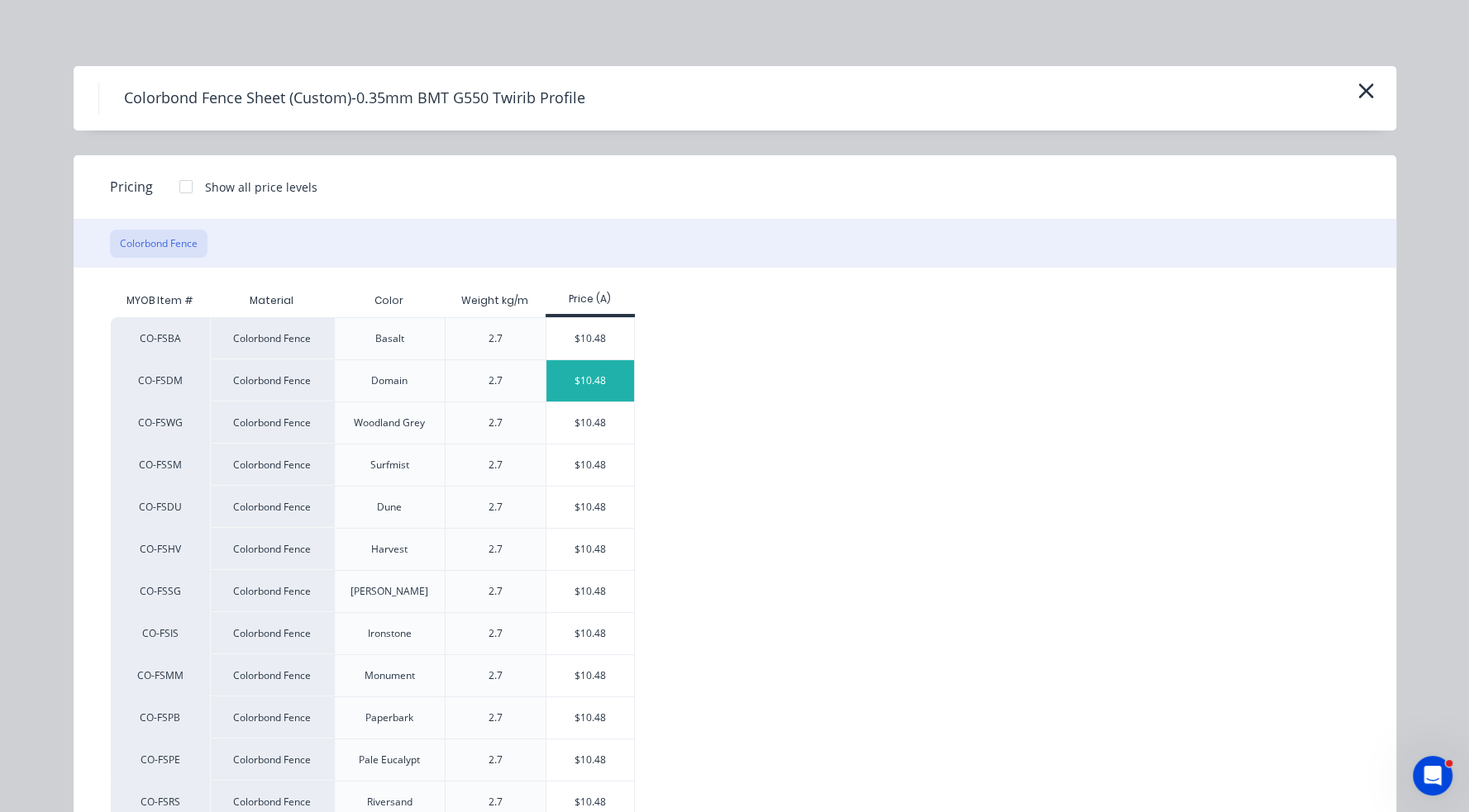
click at [578, 382] on div "$10.48" at bounding box center [591, 381] width 89 height 42
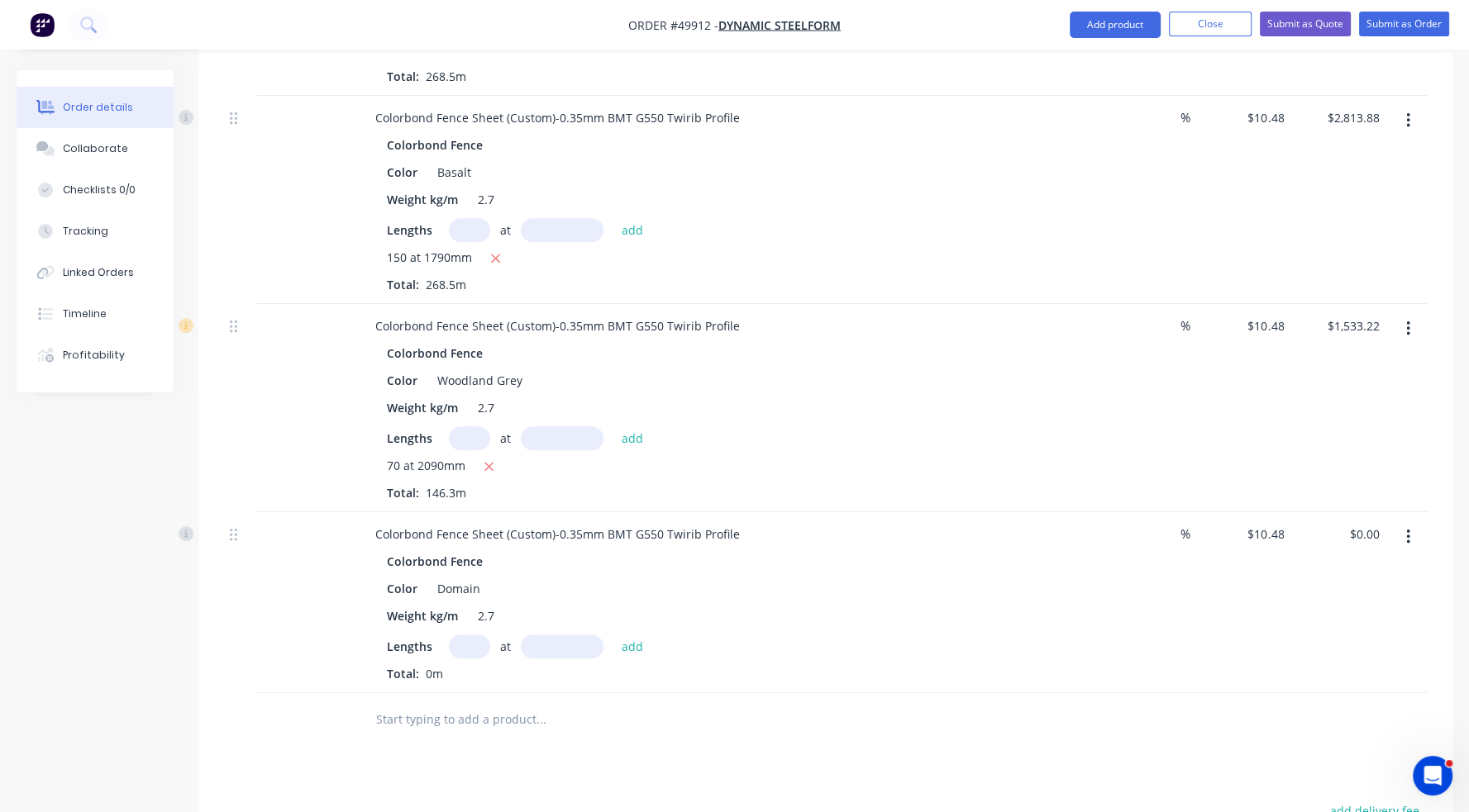
scroll to position [1112, 0]
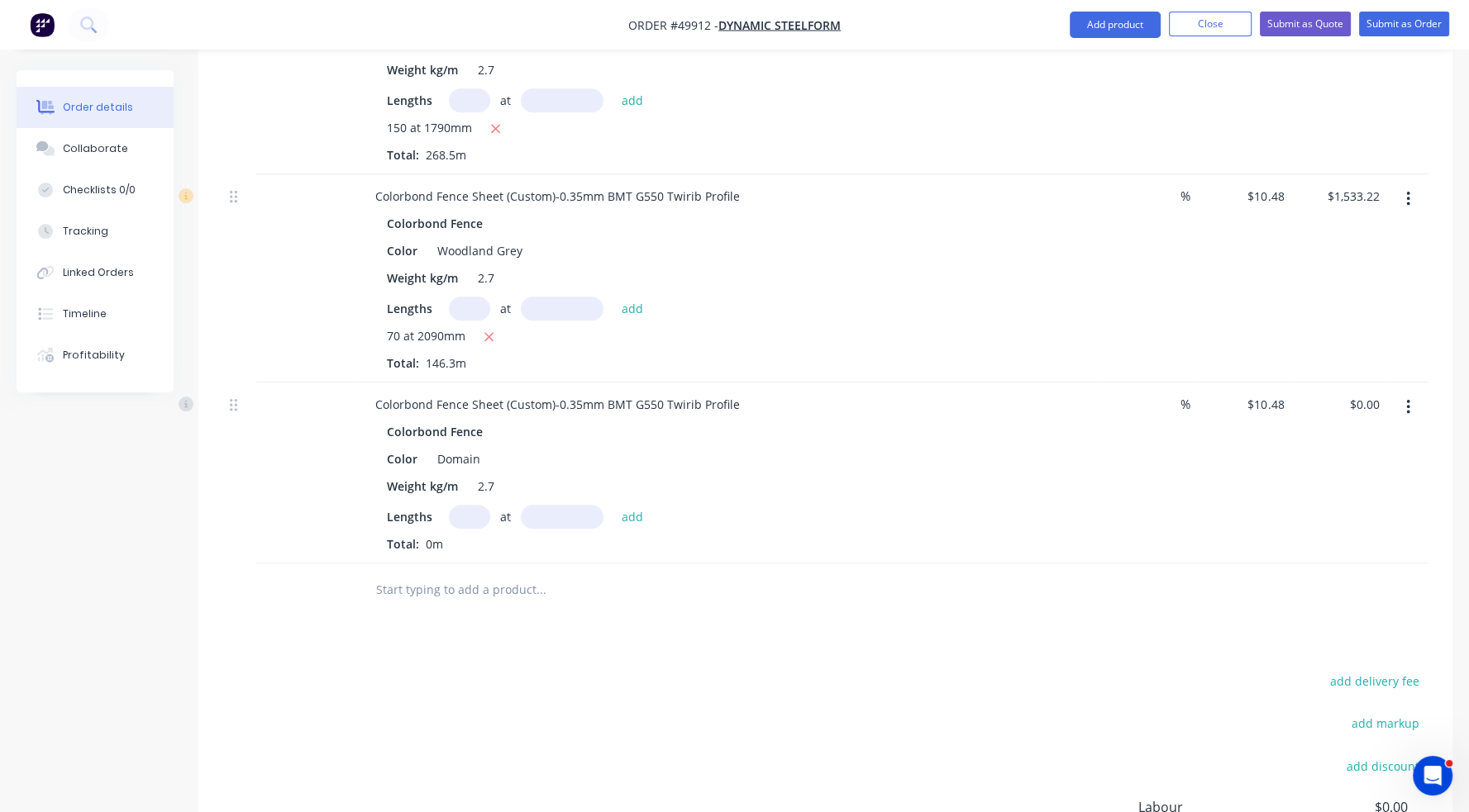
click at [473, 505] on input "text" at bounding box center [469, 517] width 42 height 24
type input "50"
type input "2090"
click at [613, 505] on button "add" at bounding box center [633, 516] width 39 height 22
type input "$1,095.16"
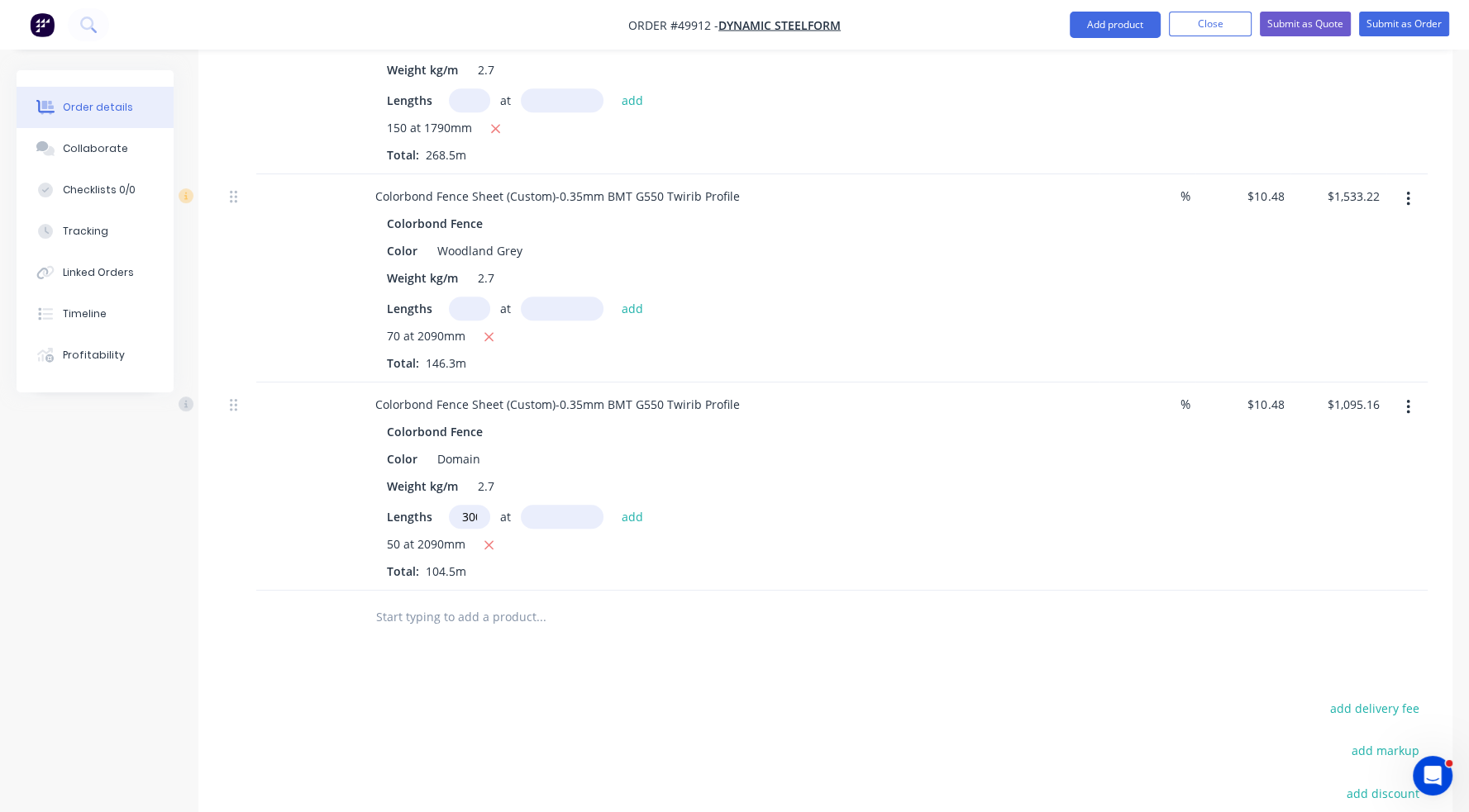
scroll to position [0, 4]
type input "300"
type input "1790"
click at [613, 505] on button "add" at bounding box center [633, 516] width 39 height 22
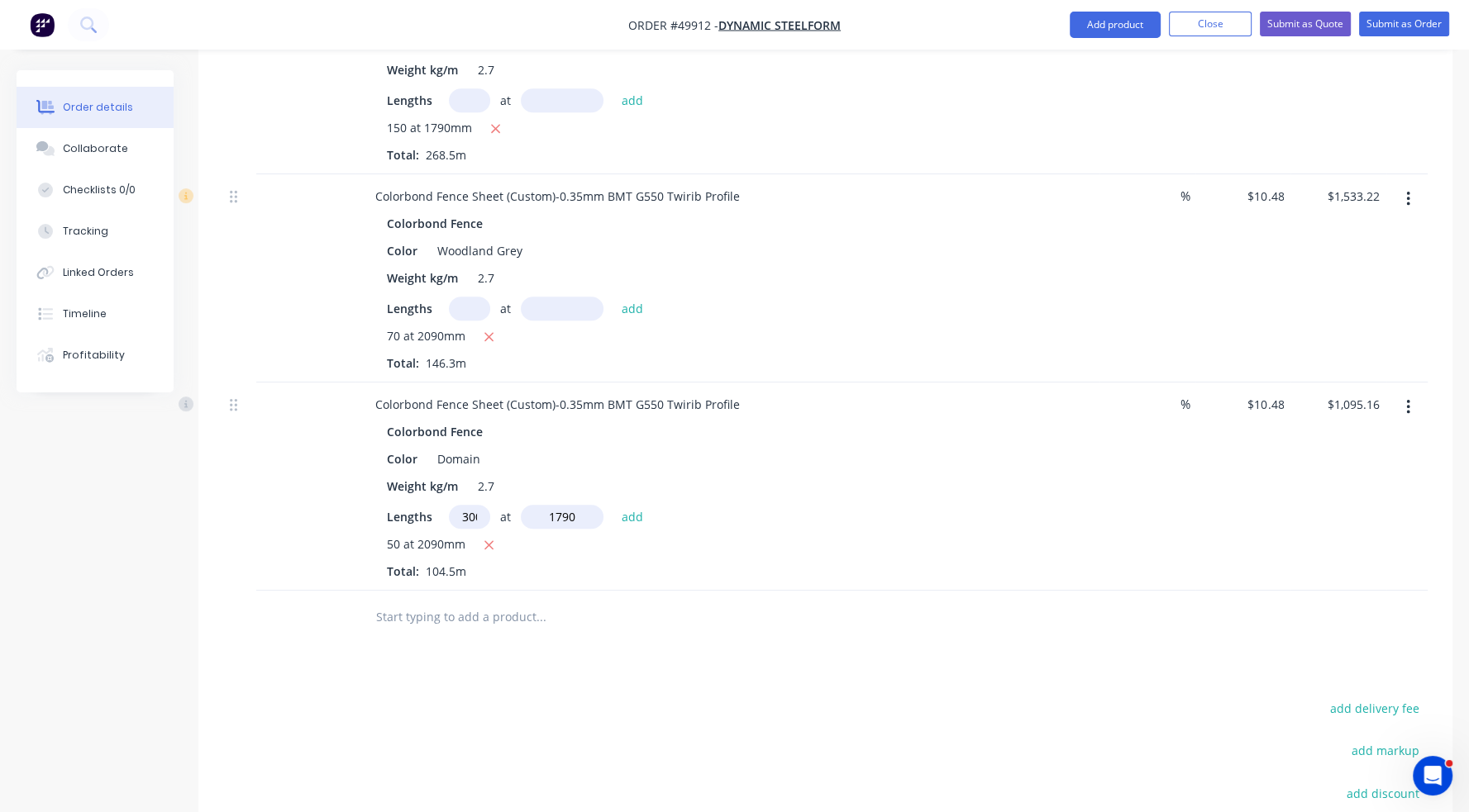
type input "$6,722.92"
type input "450"
type input "1790"
click at [613, 505] on button "add" at bounding box center [633, 516] width 39 height 22
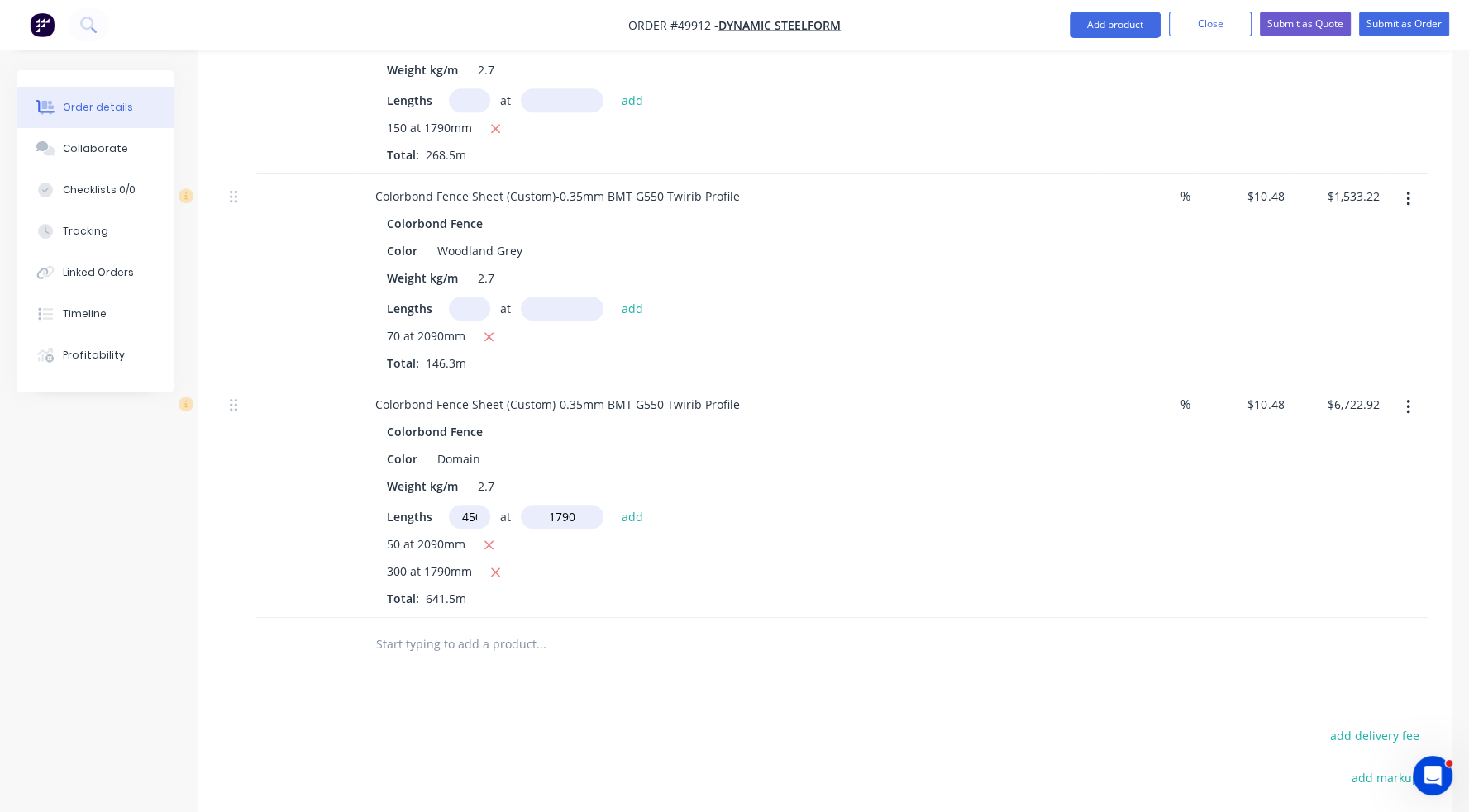
type input "$15,164.56"
drag, startPoint x: 1098, startPoint y: 19, endPoint x: 1098, endPoint y: 44, distance: 25.0
click at [1098, 22] on button "Add product" at bounding box center [1115, 25] width 91 height 27
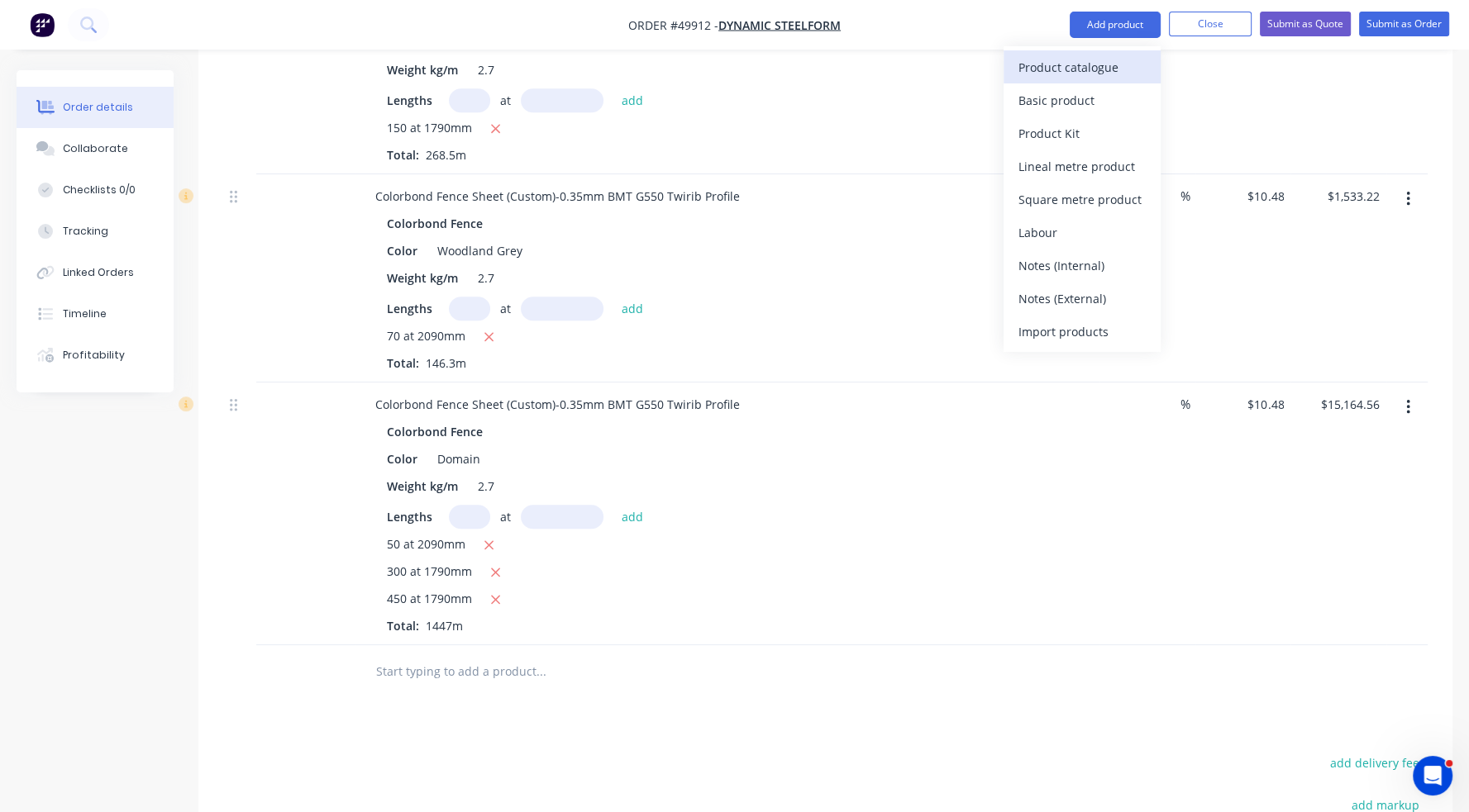
click at [1098, 60] on div "Product catalogue" at bounding box center [1082, 68] width 128 height 24
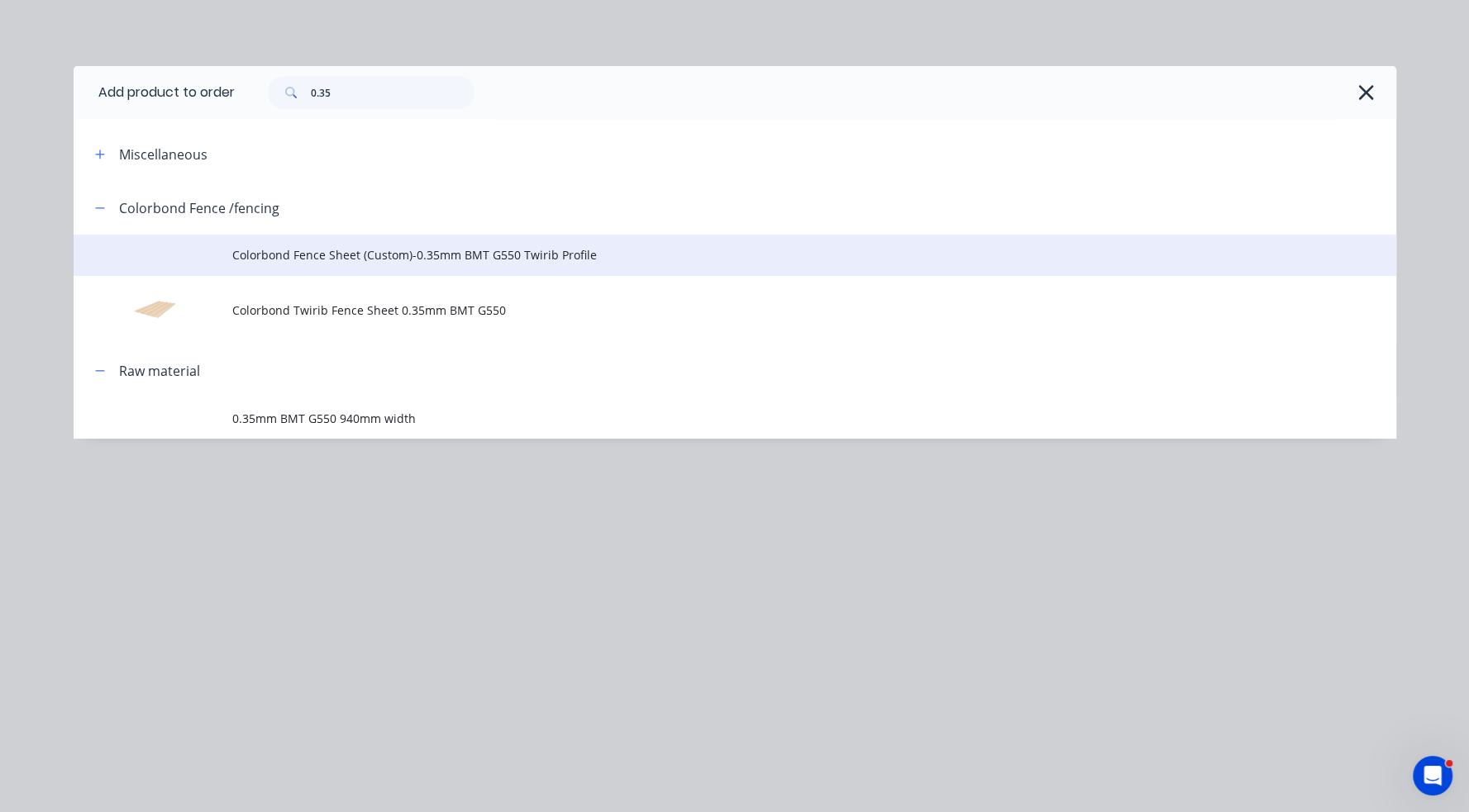
click at [383, 260] on span "Colorbond Fence Sheet (Custom)-0.35mm BMT G550 Twirib Profile" at bounding box center [697, 254] width 931 height 18
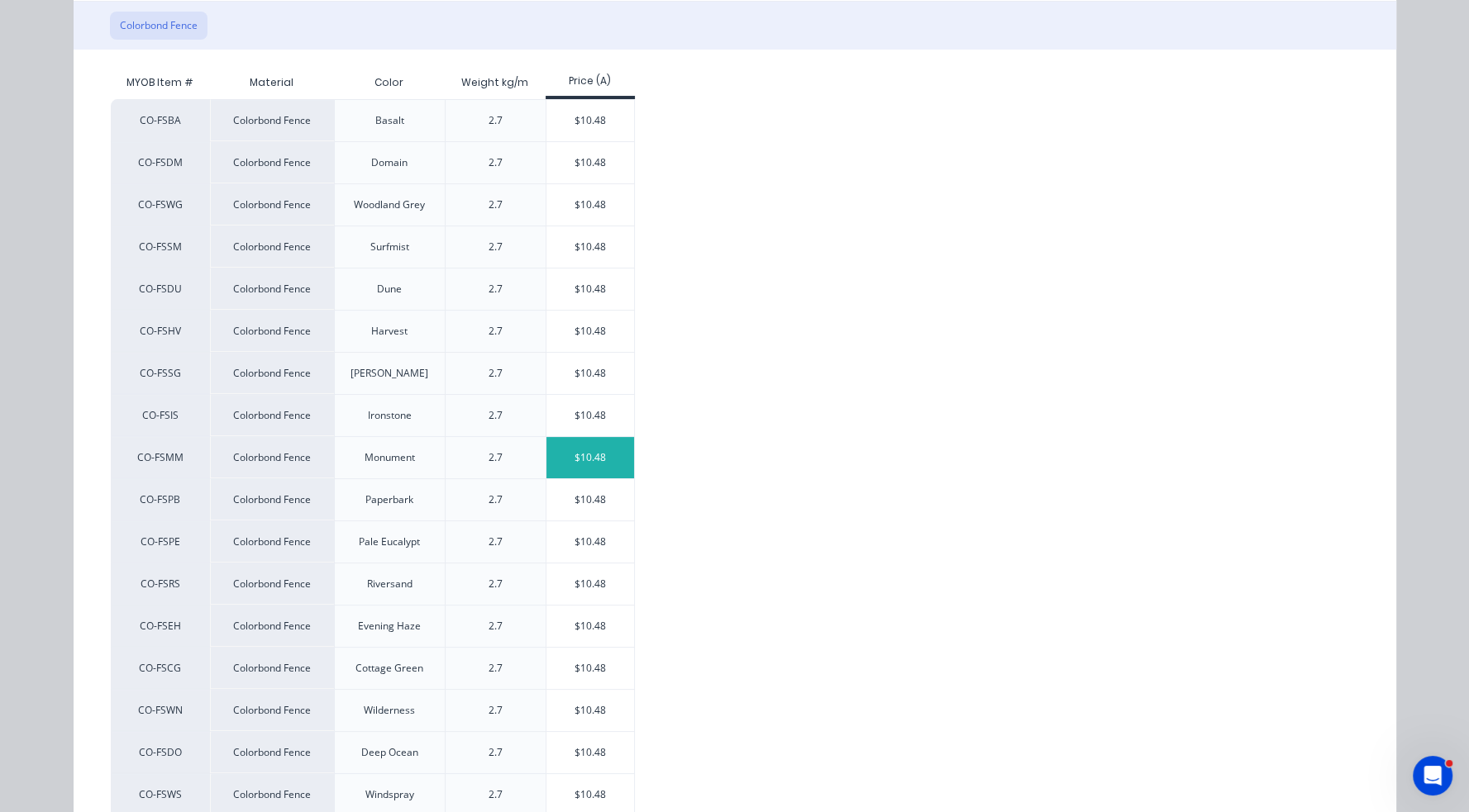
scroll to position [248, 0]
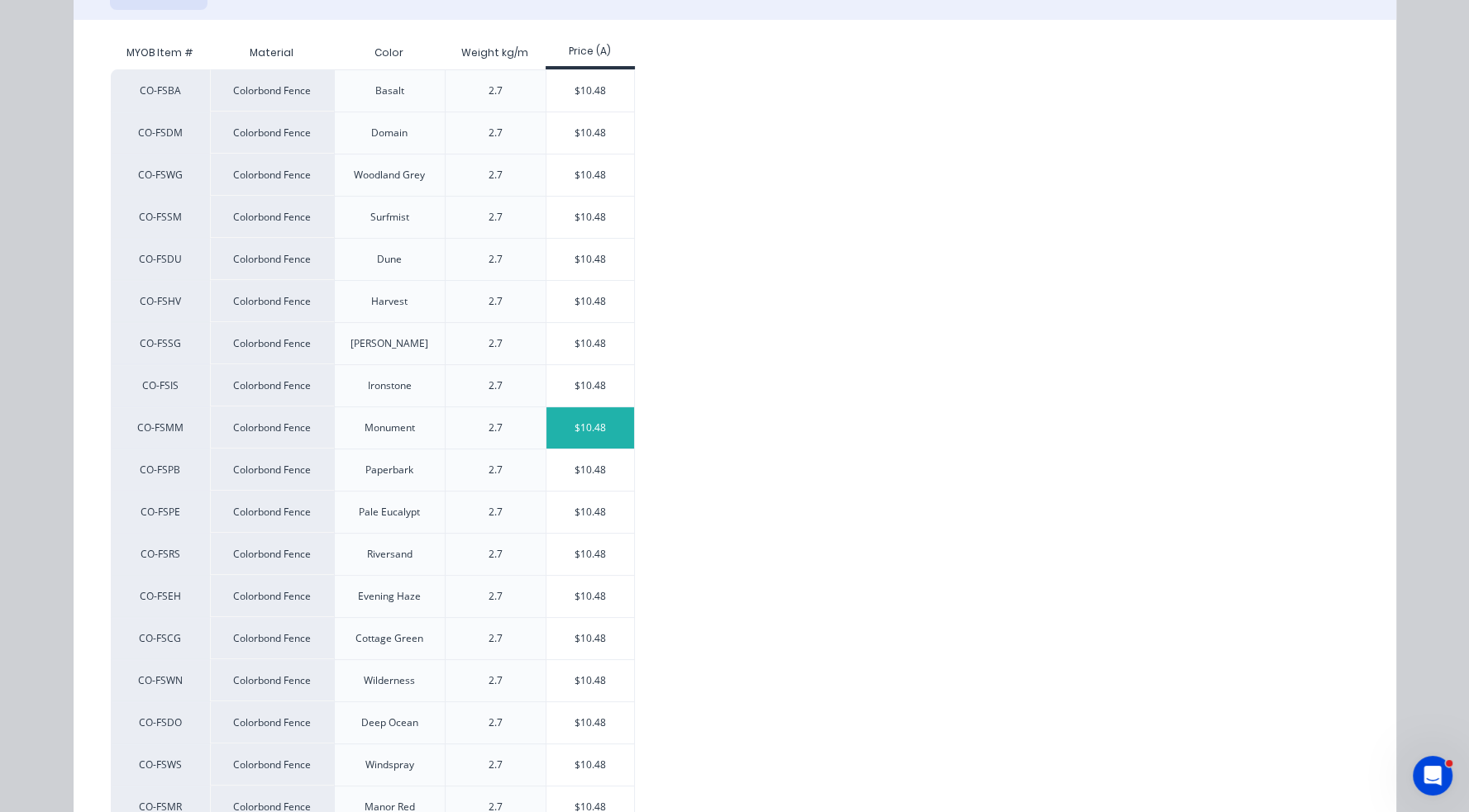
click at [589, 435] on div "$10.48" at bounding box center [591, 427] width 89 height 42
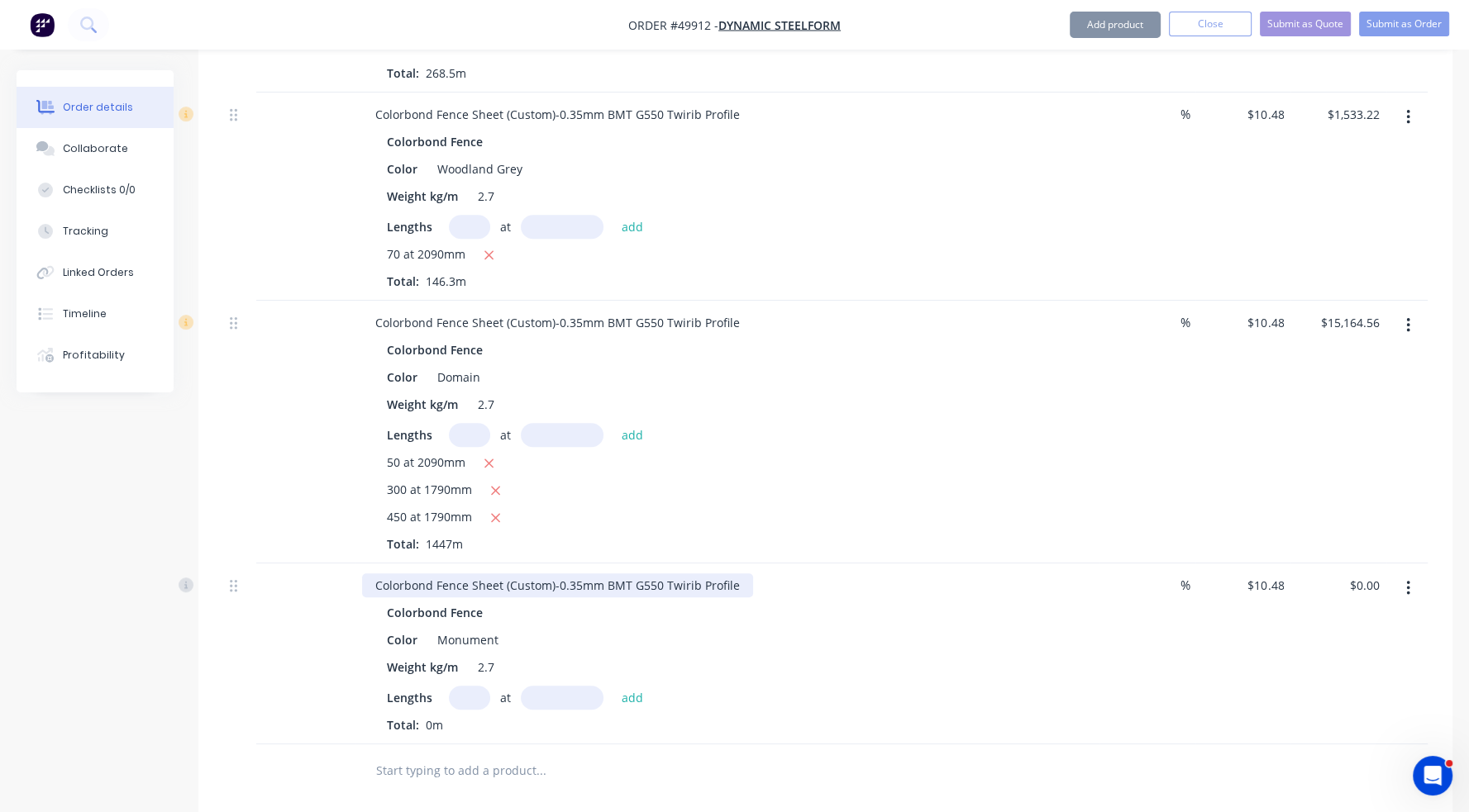
scroll to position [1194, 0]
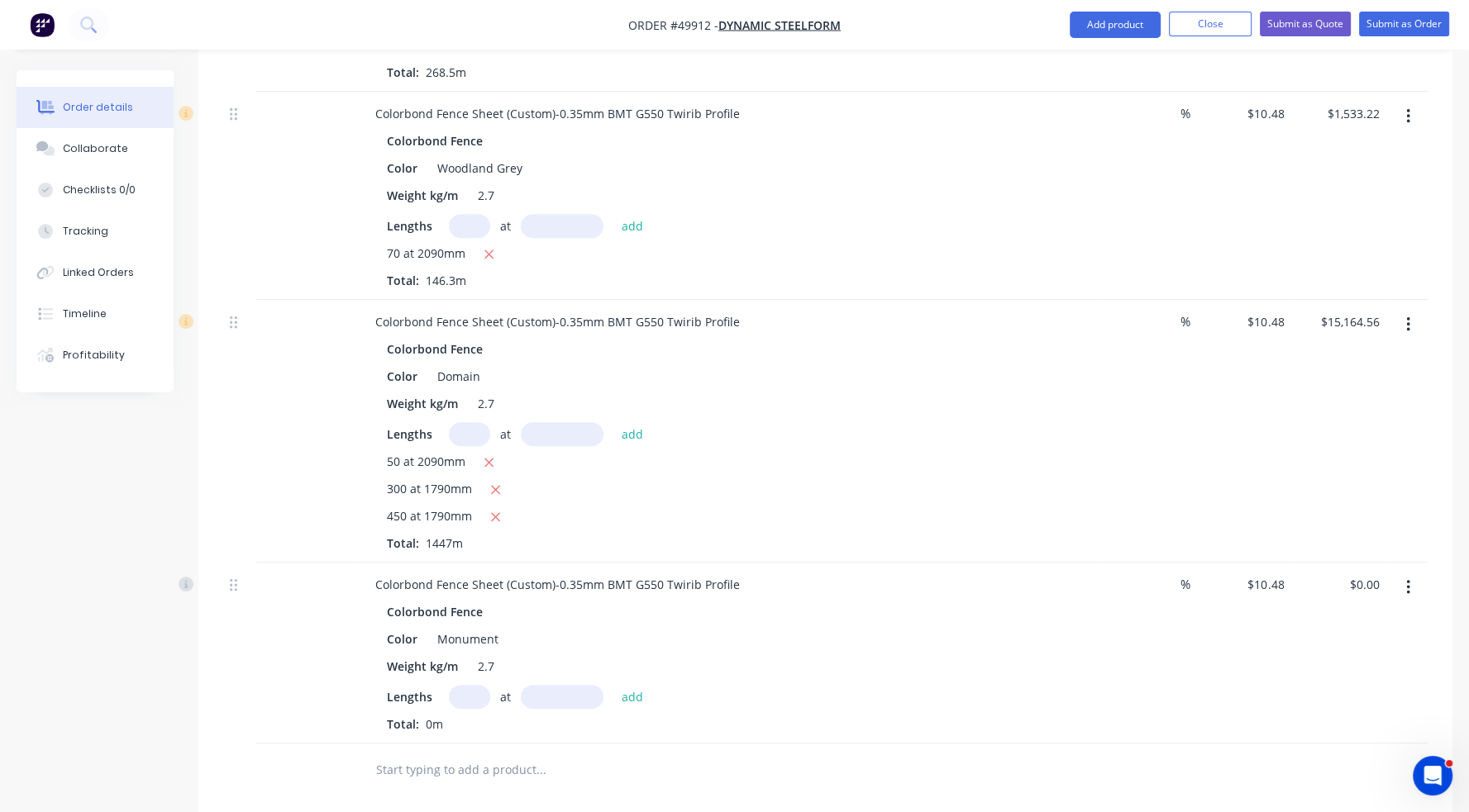
click at [469, 685] on input "text" at bounding box center [469, 697] width 42 height 24
type input "300"
type input "1790"
click at [613, 685] on button "add" at bounding box center [633, 696] width 39 height 22
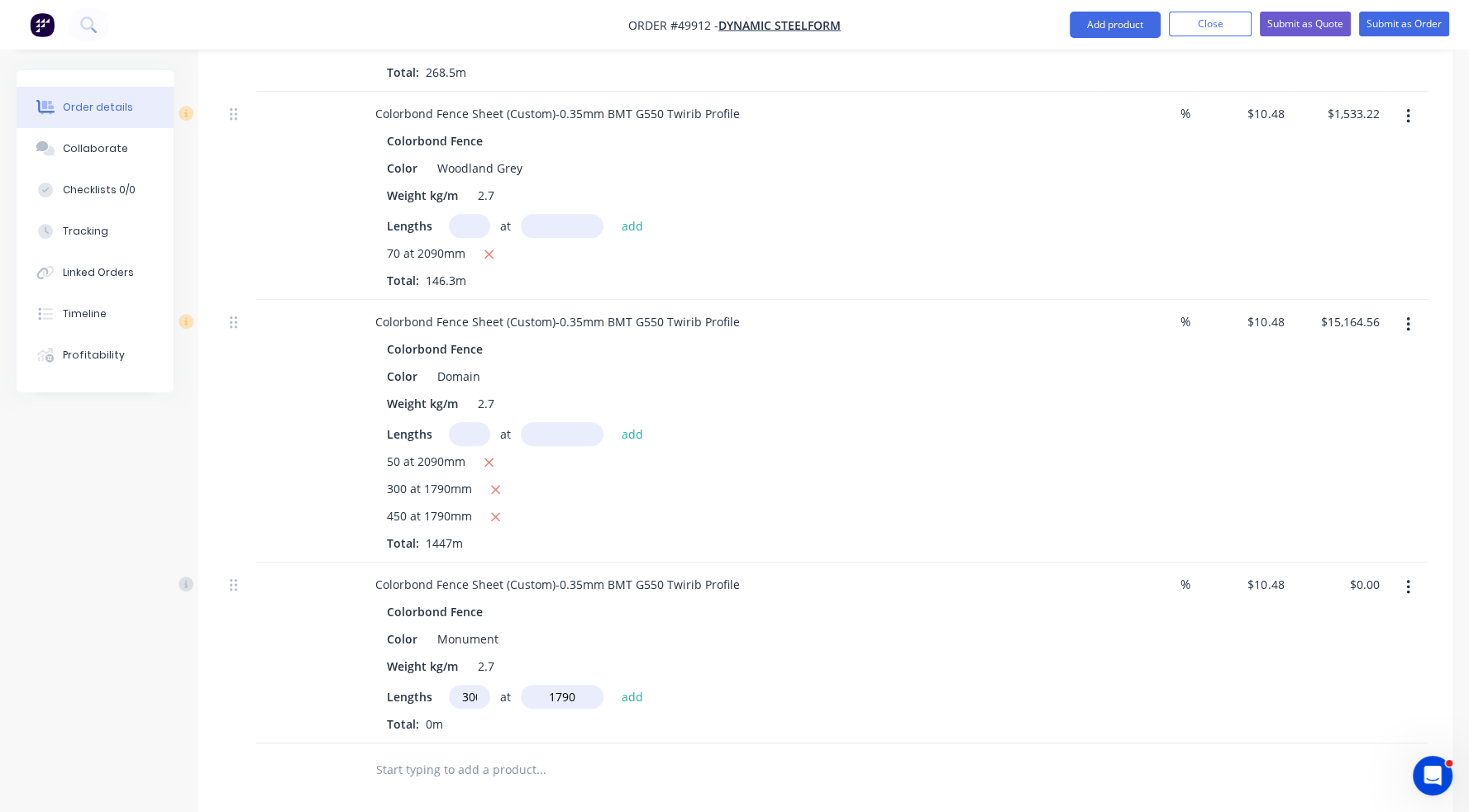
type input "$5,627.76"
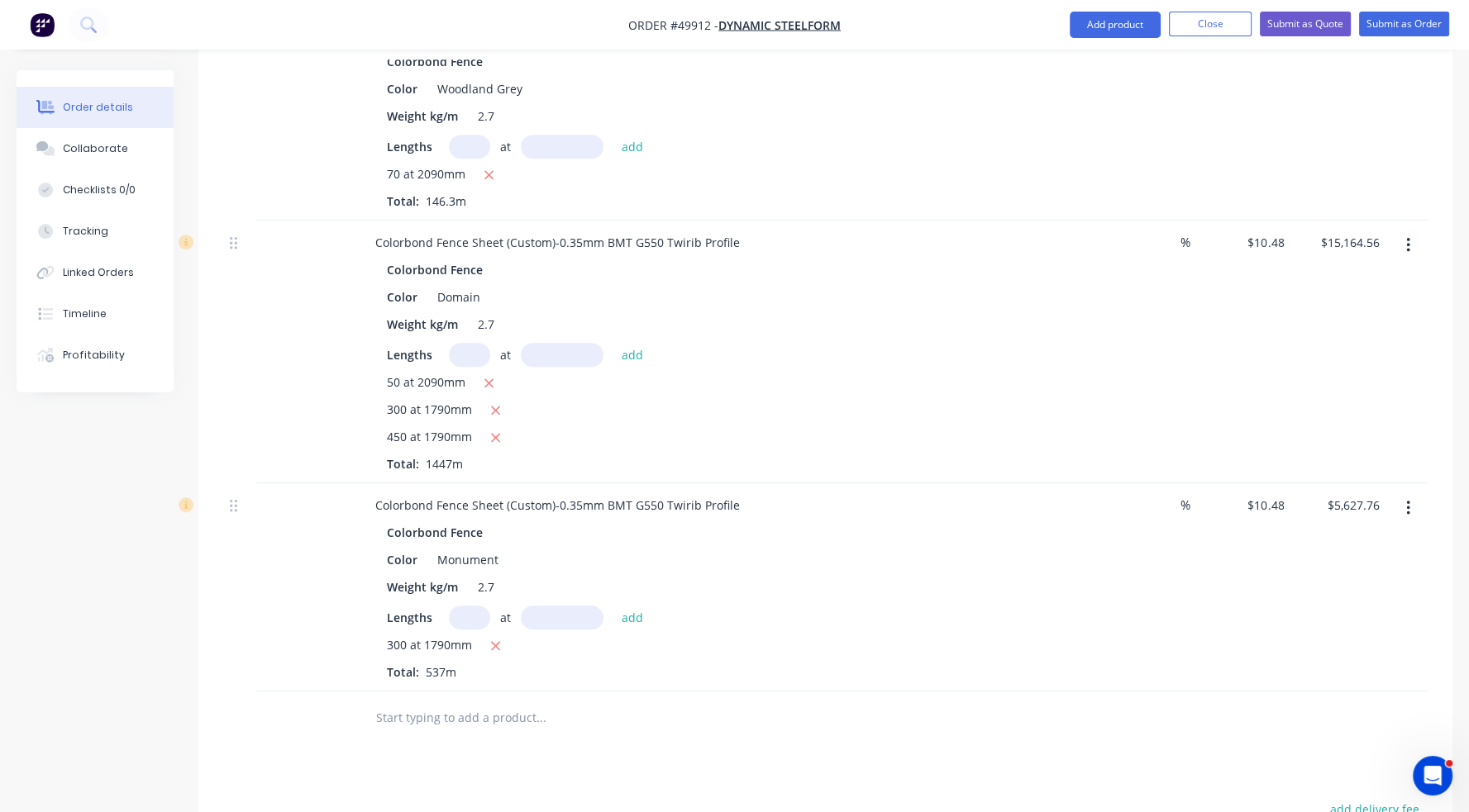
scroll to position [1276, 0]
click at [1152, 16] on button "Add product" at bounding box center [1115, 25] width 91 height 27
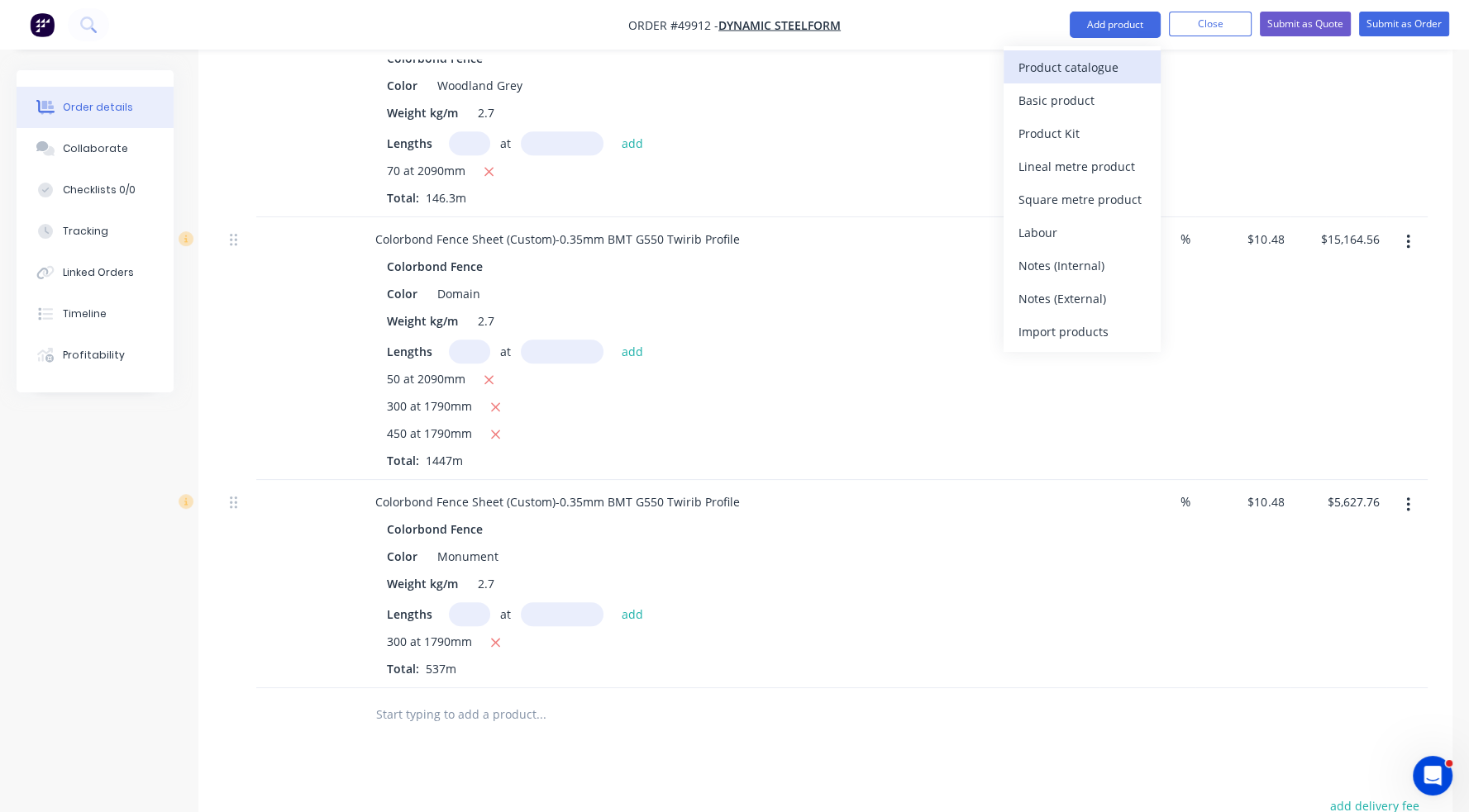
drag, startPoint x: 1111, startPoint y: 85, endPoint x: 1111, endPoint y: 69, distance: 16.0
click at [1111, 69] on div "Product catalogue Basic product Product Kit Lineal metre product Square metre p…" at bounding box center [1082, 199] width 157 height 306
click at [1111, 69] on div "Product catalogue" at bounding box center [1082, 68] width 128 height 24
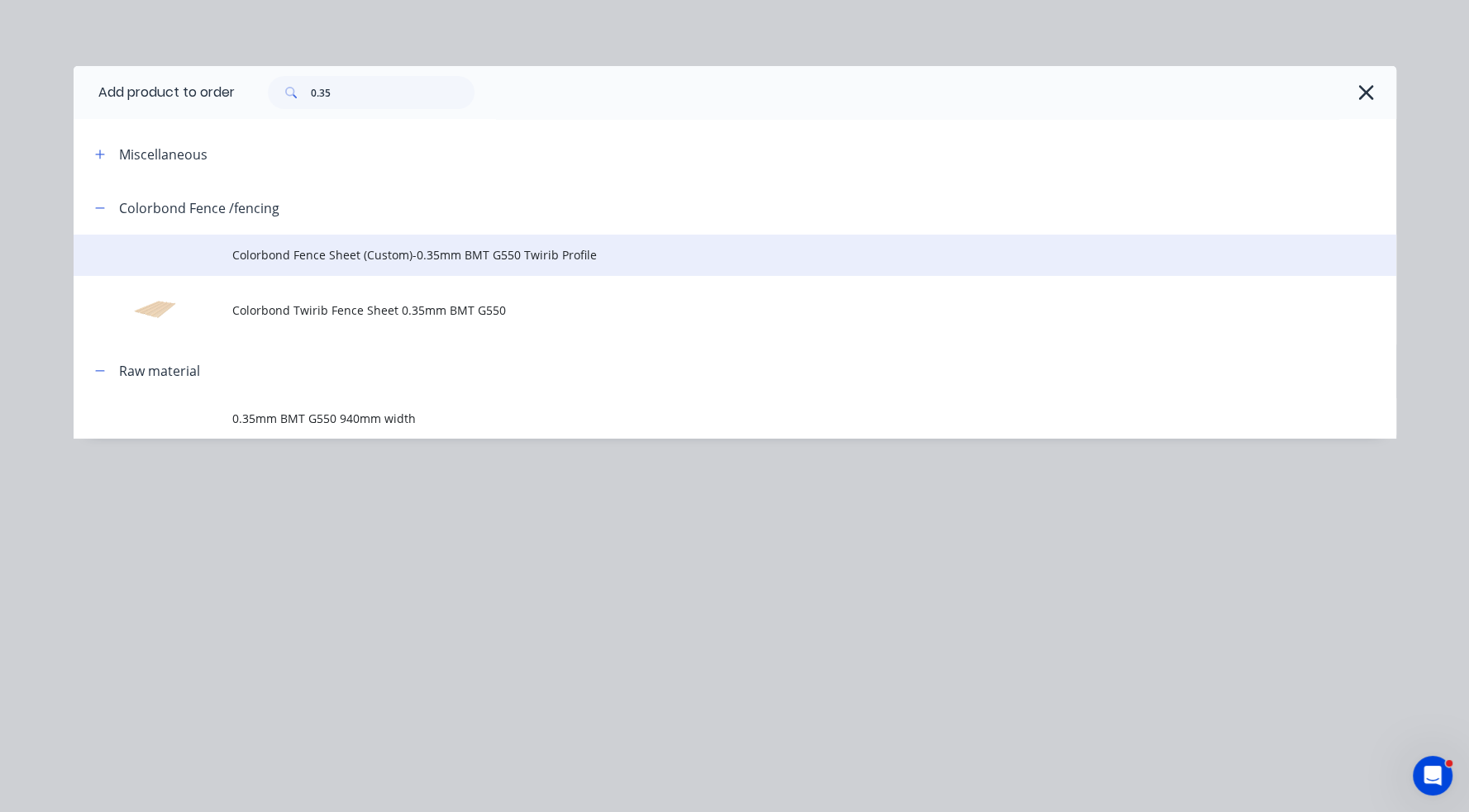
click at [351, 257] on span "Colorbond Fence Sheet (Custom)-0.35mm BMT G550 Twirib Profile" at bounding box center [697, 254] width 931 height 18
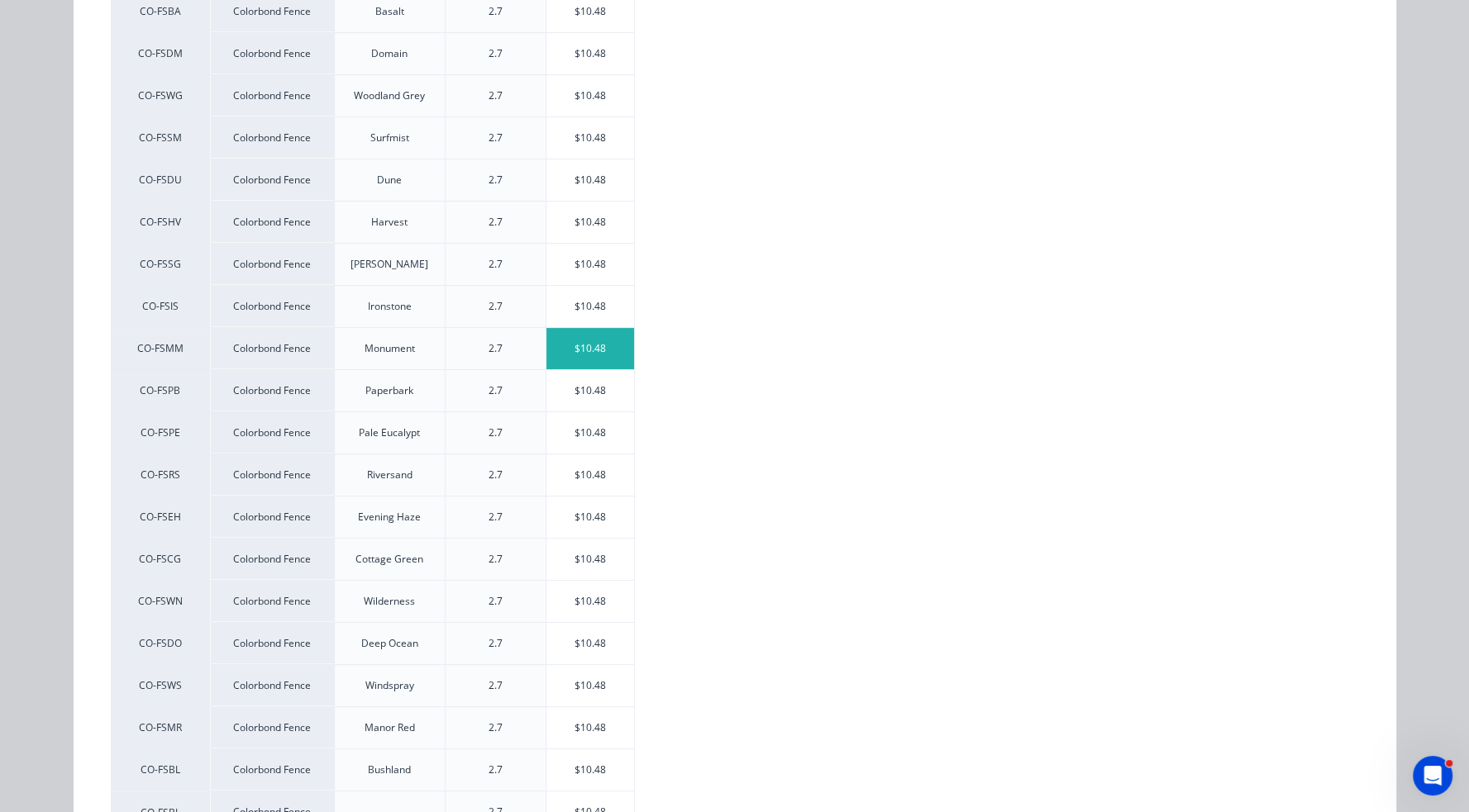
scroll to position [330, 0]
click at [553, 568] on div "$10.48" at bounding box center [591, 556] width 89 height 42
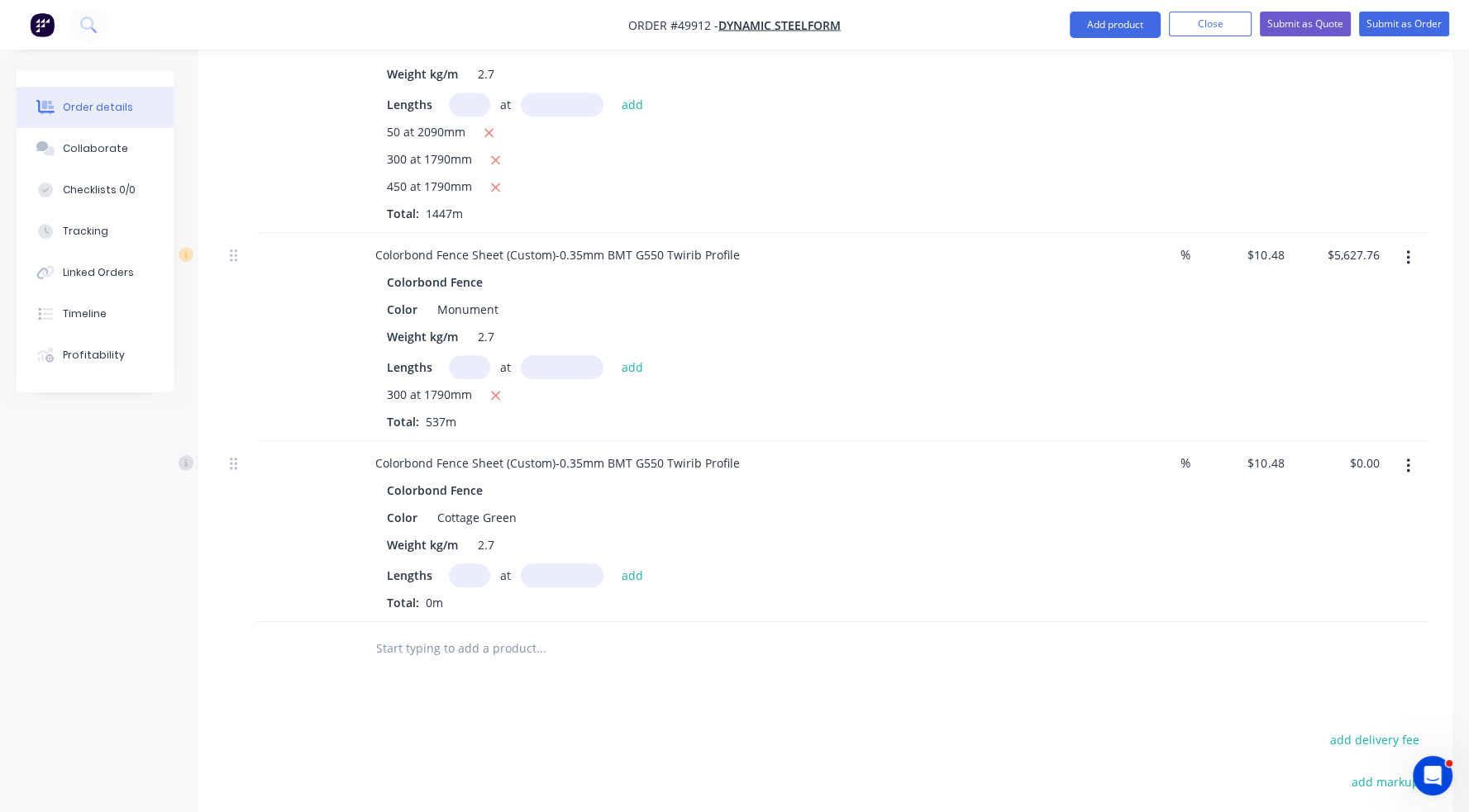
scroll to position [1524, 0]
click at [461, 562] on input "text" at bounding box center [469, 574] width 42 height 24
type input "100"
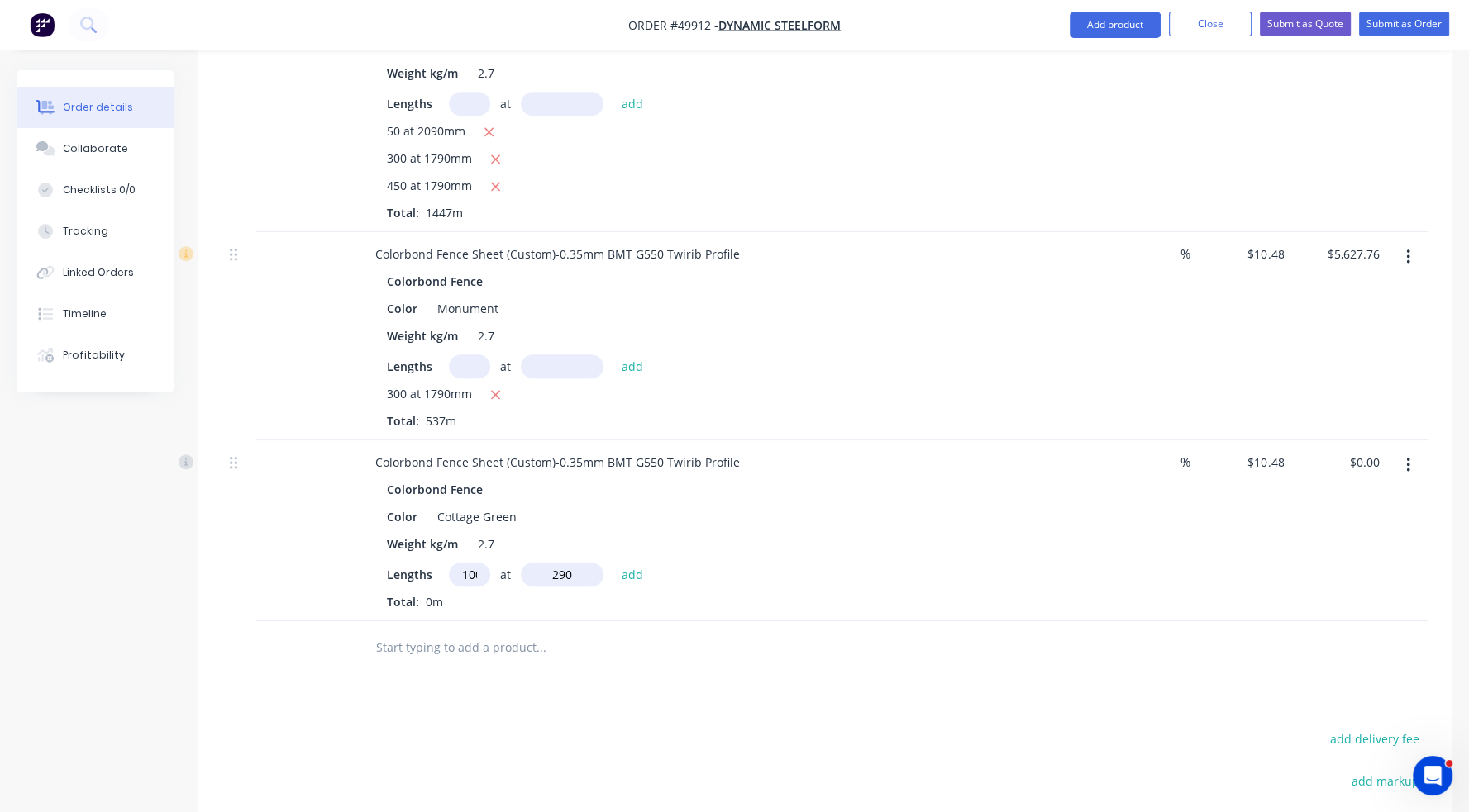
type input "290"
click at [613, 562] on button "add" at bounding box center [633, 573] width 39 height 22
click at [489, 599] on icon "button" at bounding box center [489, 604] width 9 height 9
type input "$0.00"
click at [457, 562] on input "text" at bounding box center [469, 574] width 42 height 24
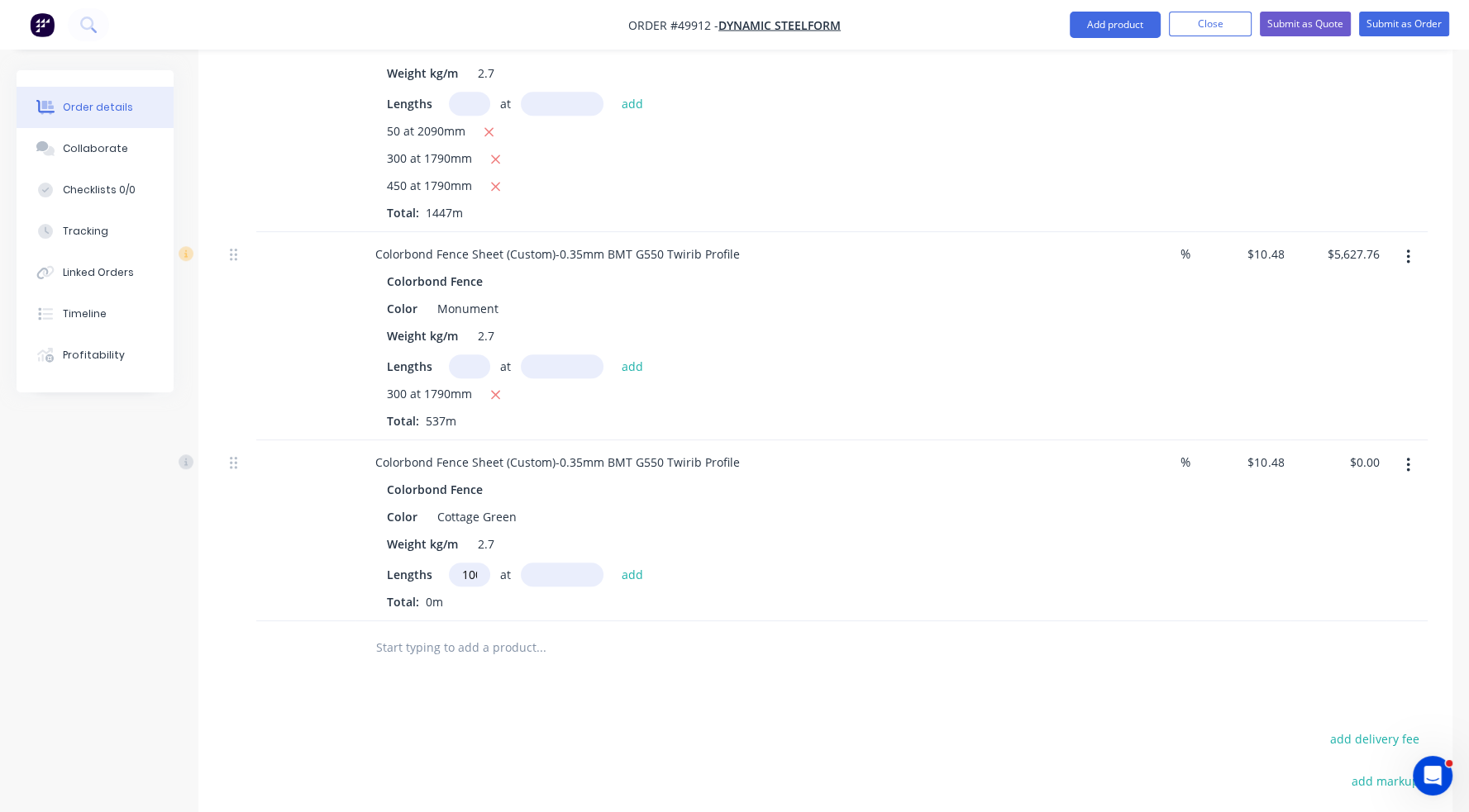
scroll to position [0, 4]
type input "100"
type input "2090"
click at [613, 562] on button "add" at bounding box center [633, 573] width 39 height 22
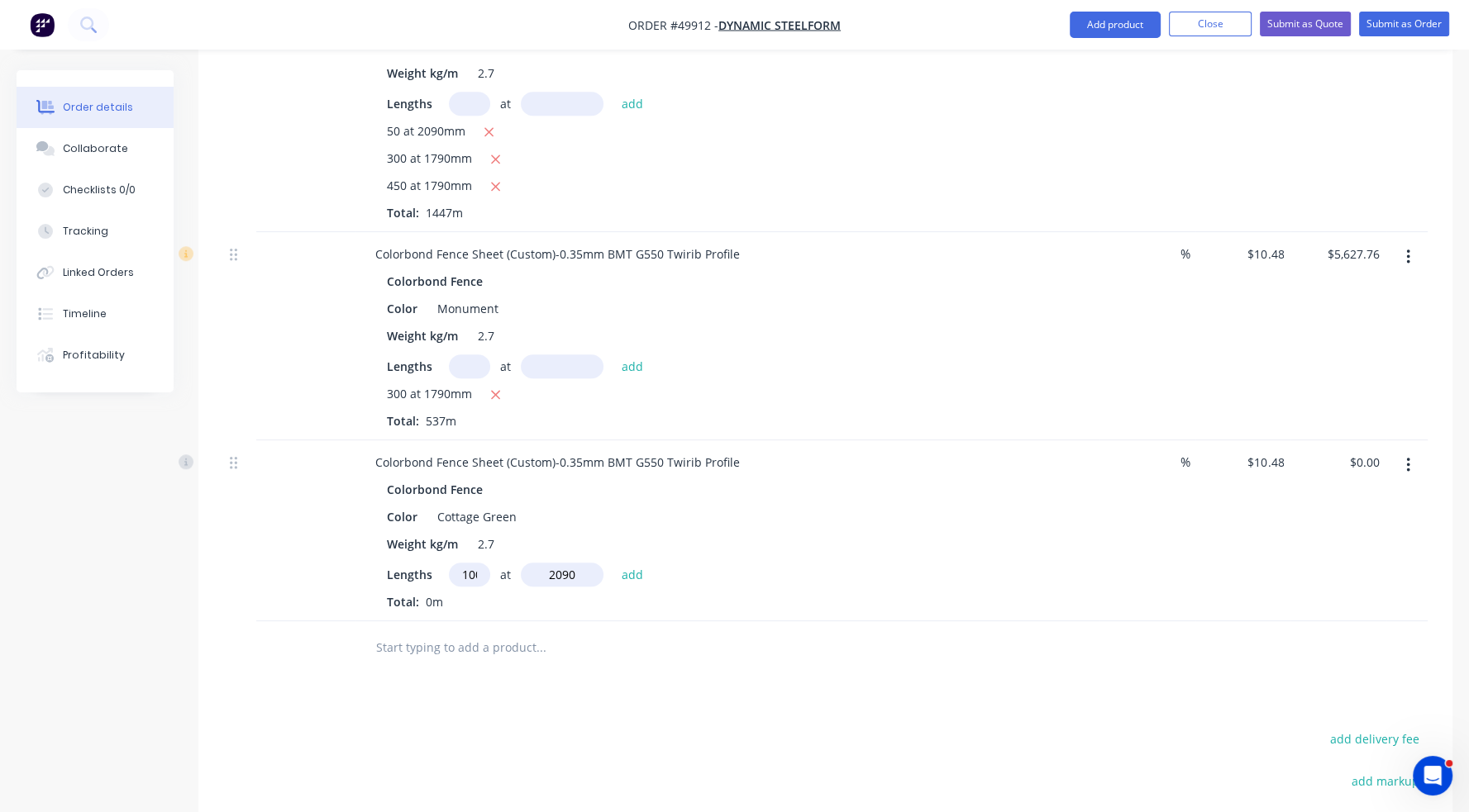
type input "$2,190.32"
type input "150"
type input "1790"
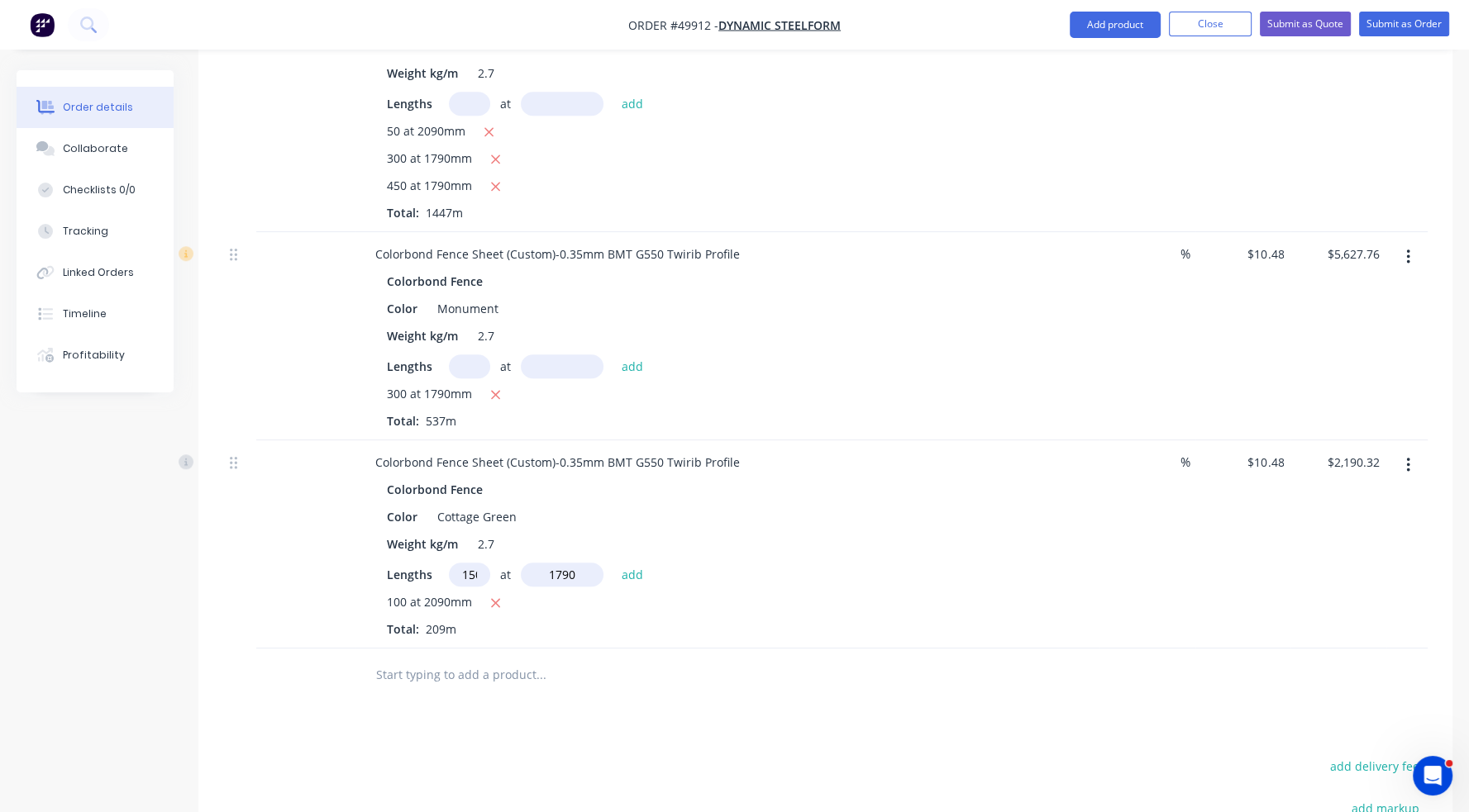
click at [613, 562] on button "add" at bounding box center [633, 573] width 39 height 22
type input "$5,004.20"
click at [1114, 15] on button "Add product" at bounding box center [1115, 25] width 91 height 27
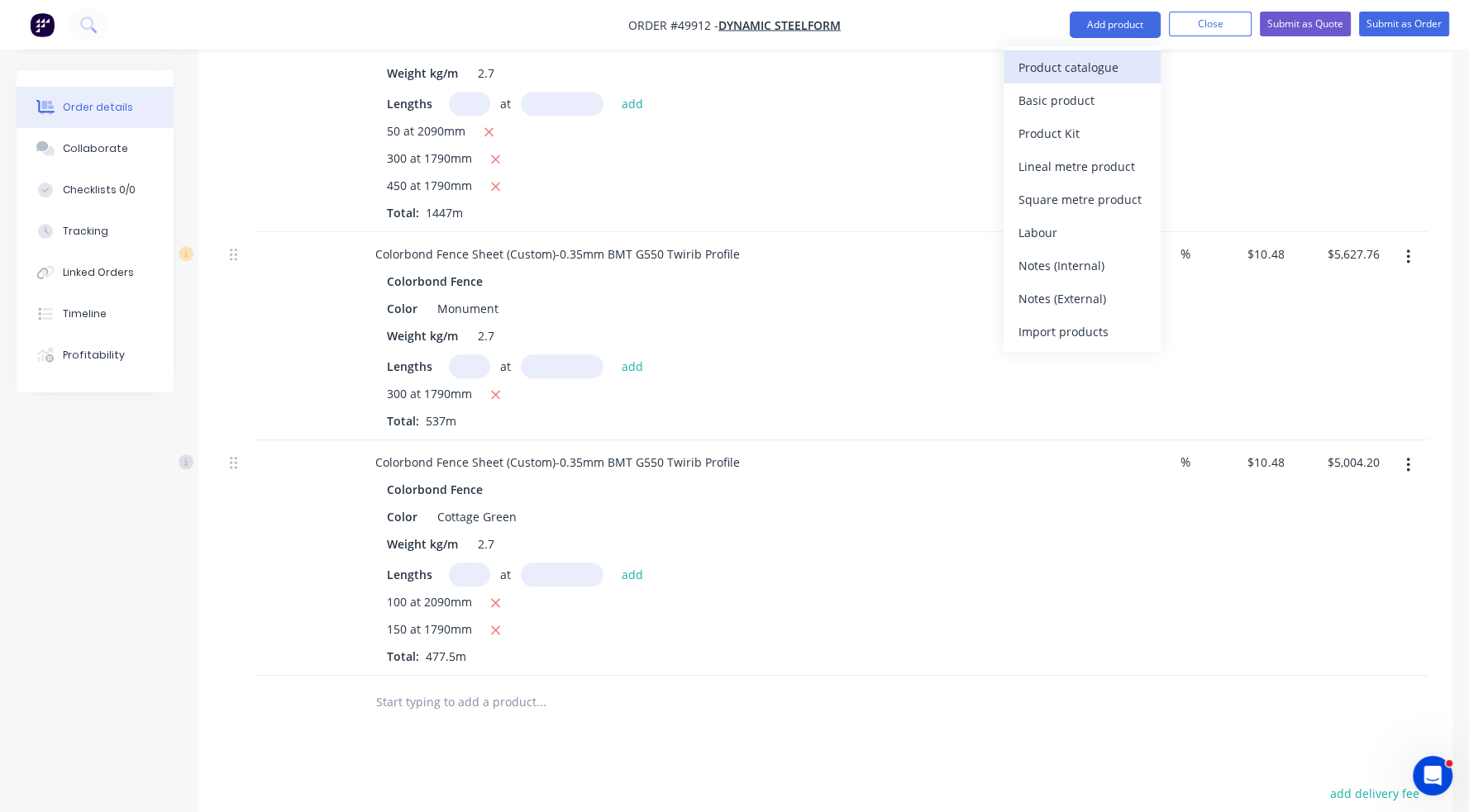
drag, startPoint x: 1121, startPoint y: 43, endPoint x: 1121, endPoint y: 58, distance: 15.0
click at [1121, 58] on div "Product catalogue" at bounding box center [1082, 68] width 128 height 24
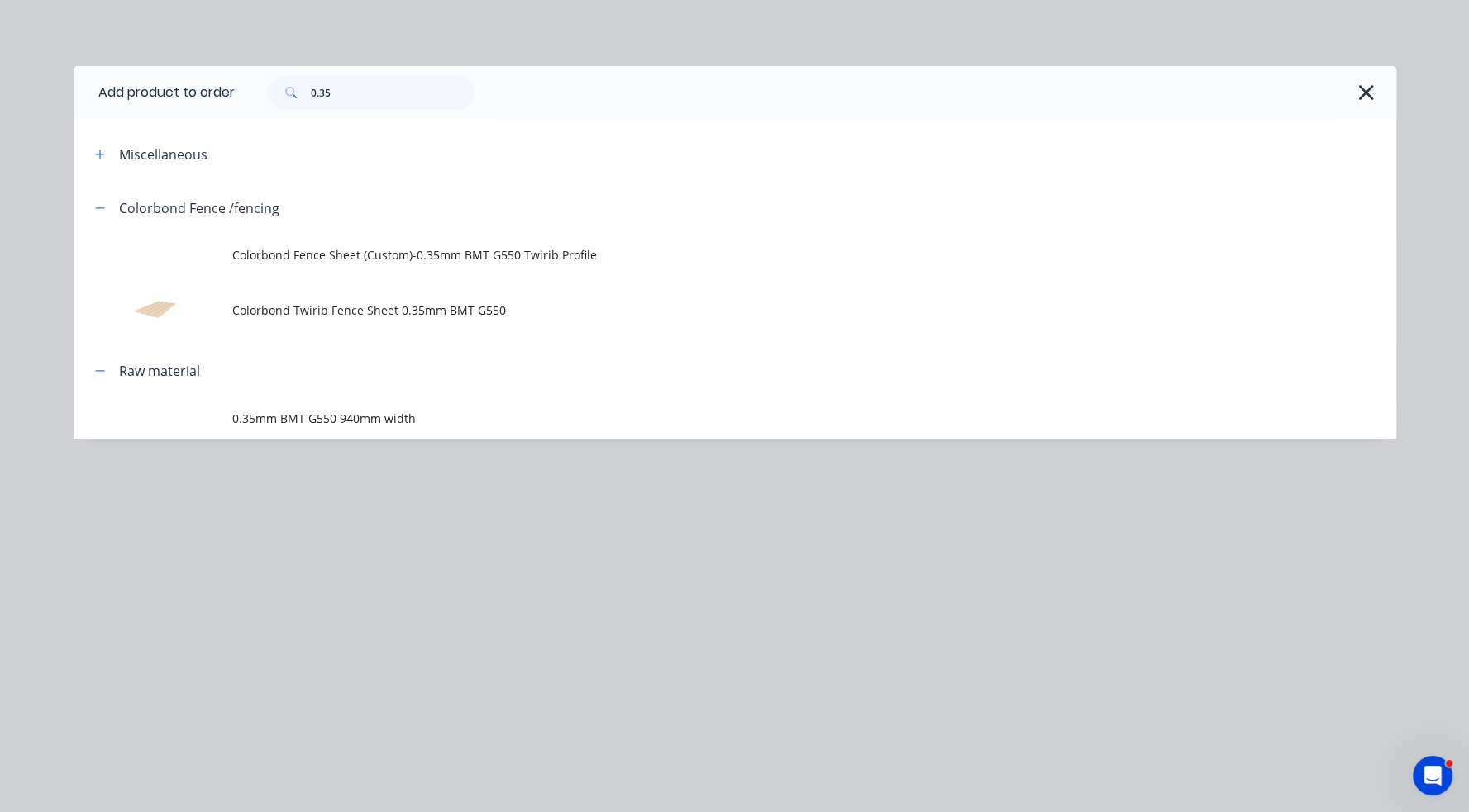
click at [401, 252] on span "Colorbond Fence Sheet (Custom)-0.35mm BMT G550 Twirib Profile" at bounding box center [697, 254] width 931 height 18
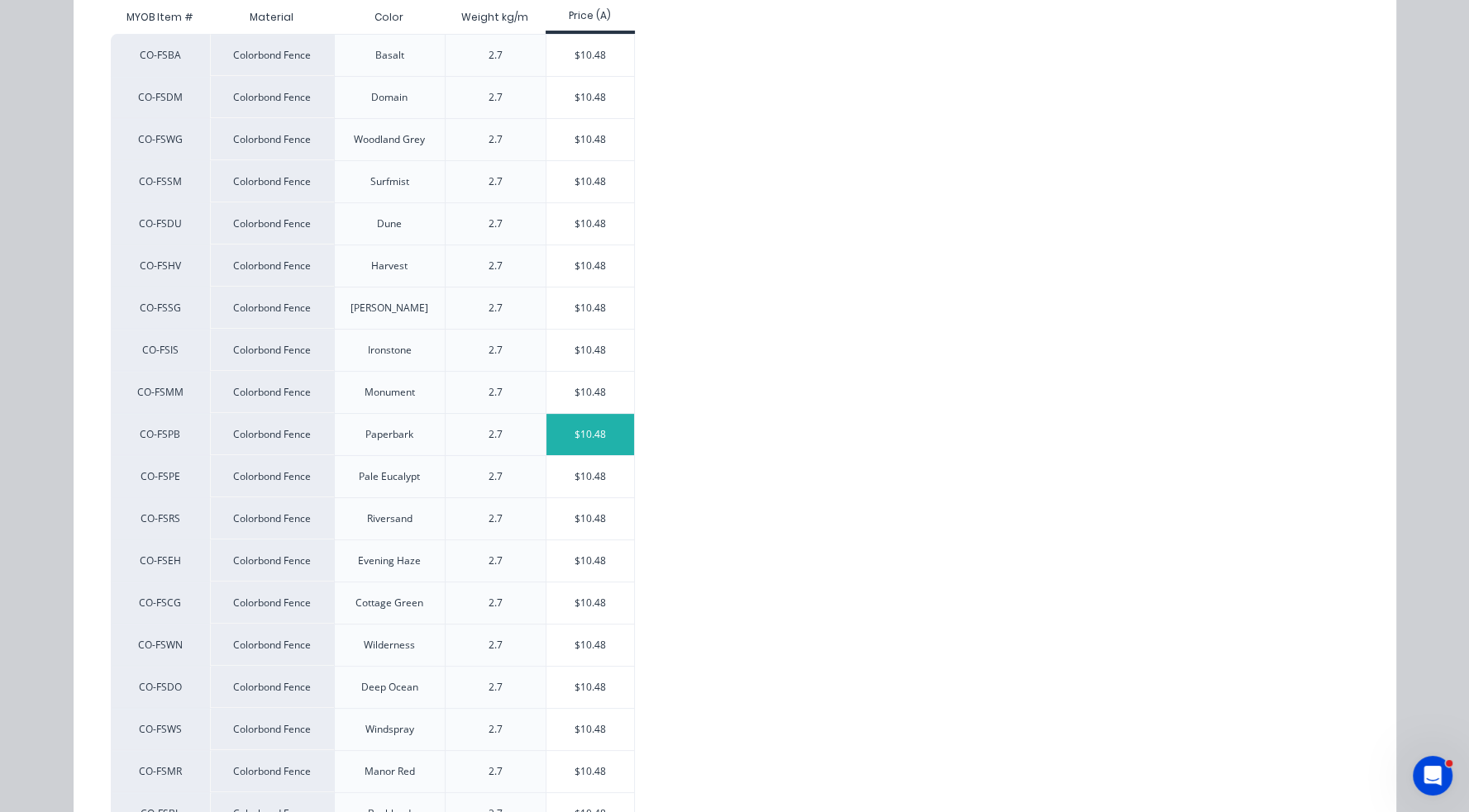
scroll to position [392, 0]
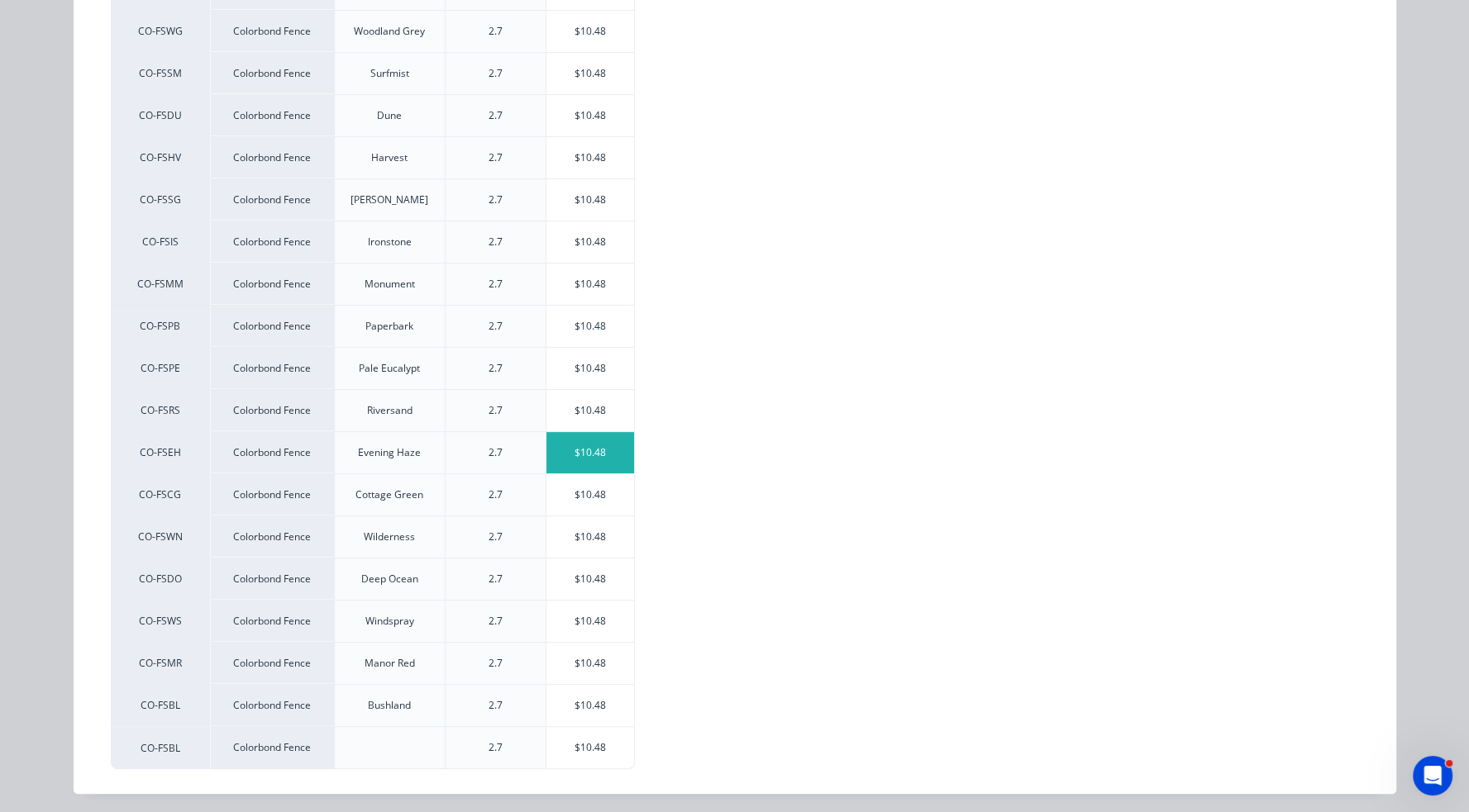
click at [587, 449] on div "$10.48" at bounding box center [591, 452] width 89 height 42
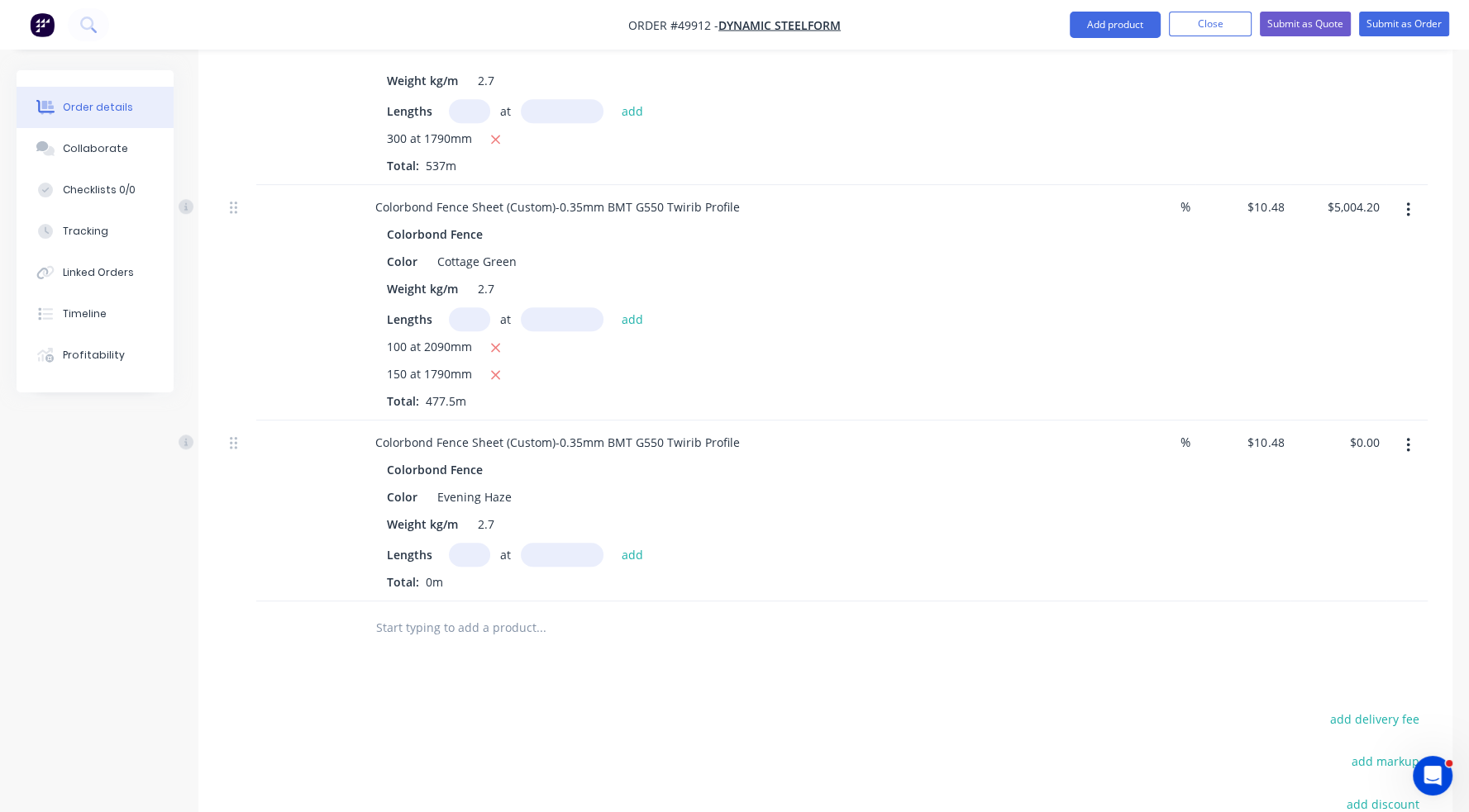
scroll to position [1855, 0]
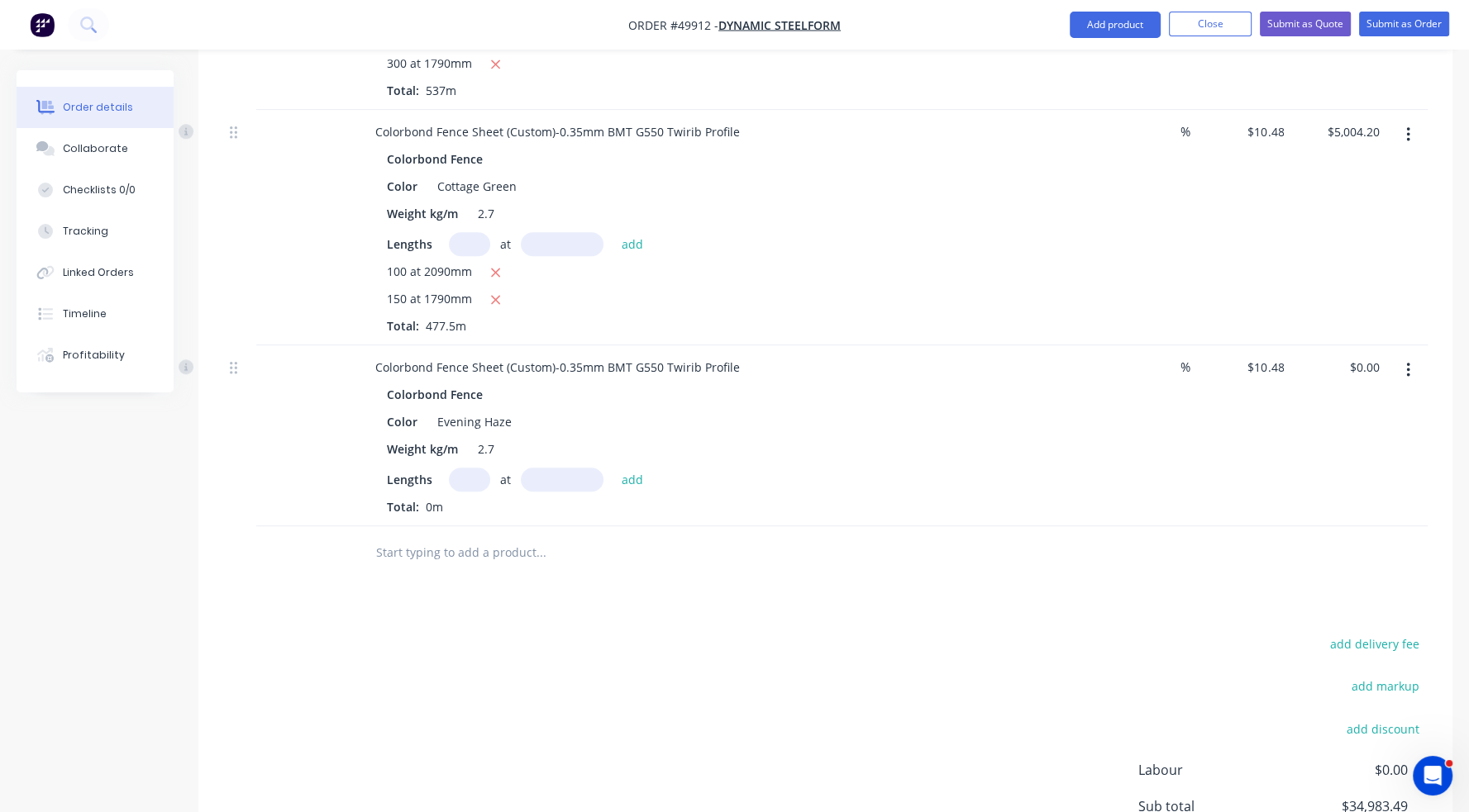
click at [470, 468] on input "text" at bounding box center [469, 480] width 42 height 24
type input "."
type input "300"
type input "1790"
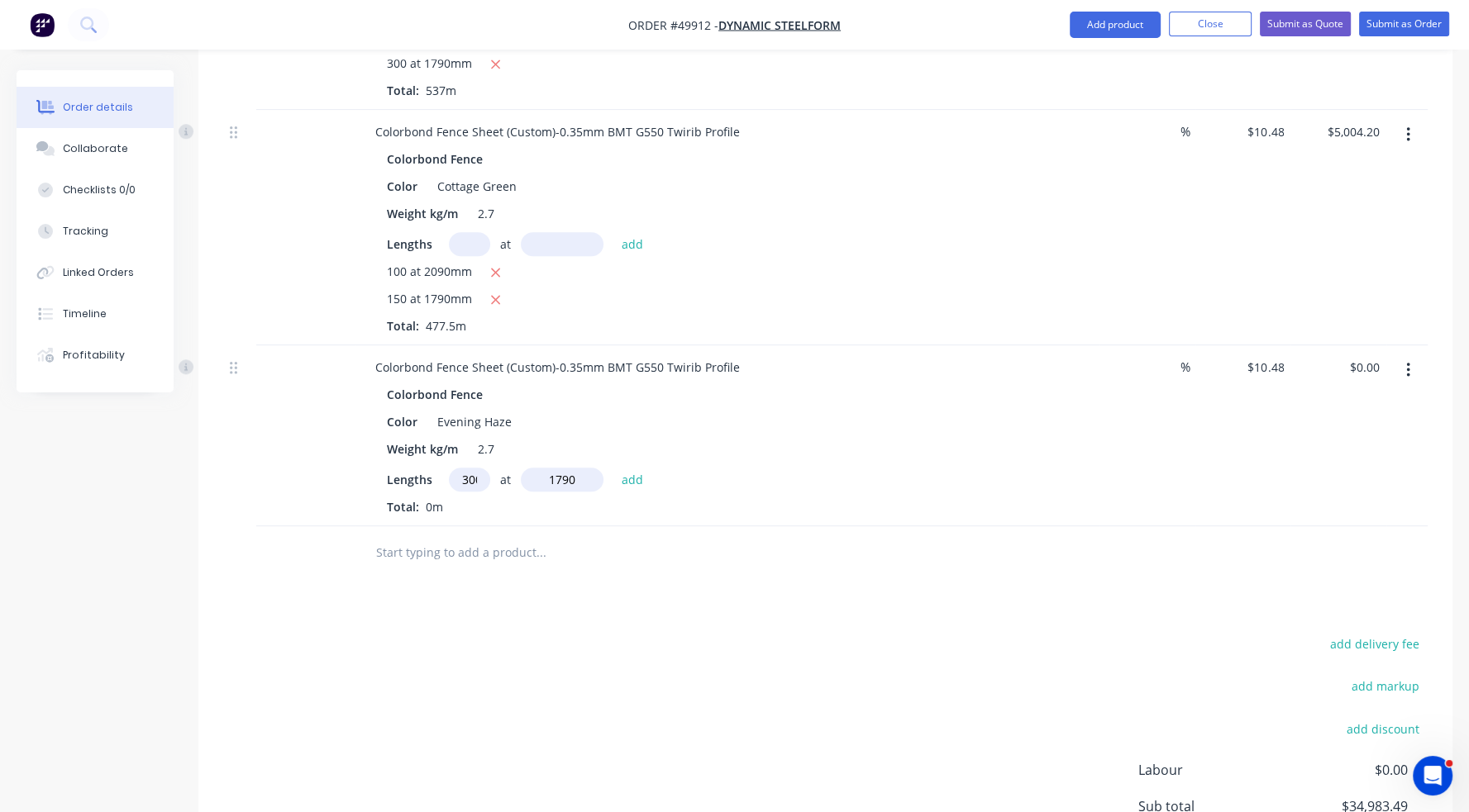
click at [613, 468] on button "add" at bounding box center [633, 479] width 39 height 22
type input "$5,627.76"
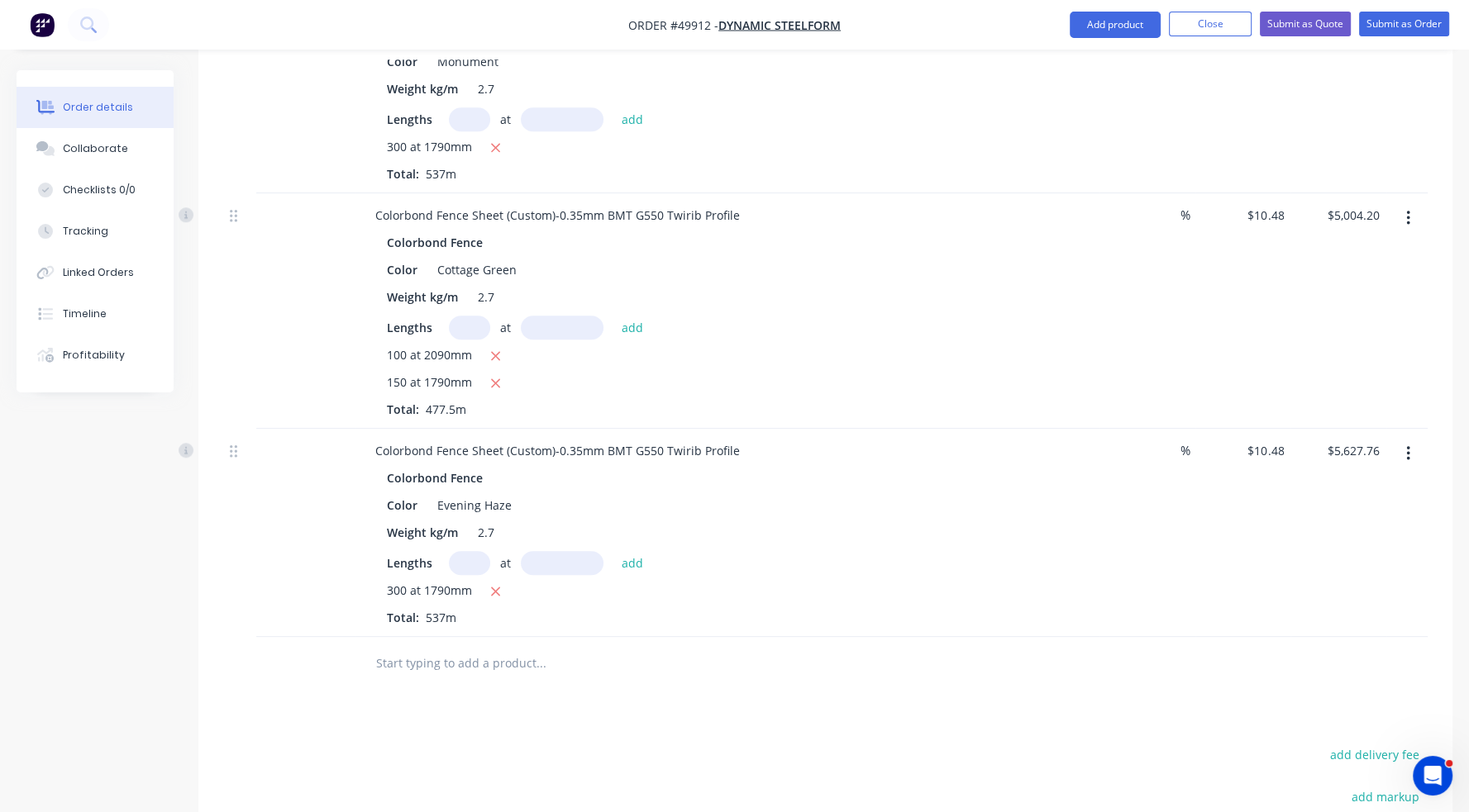
scroll to position [1739, 0]
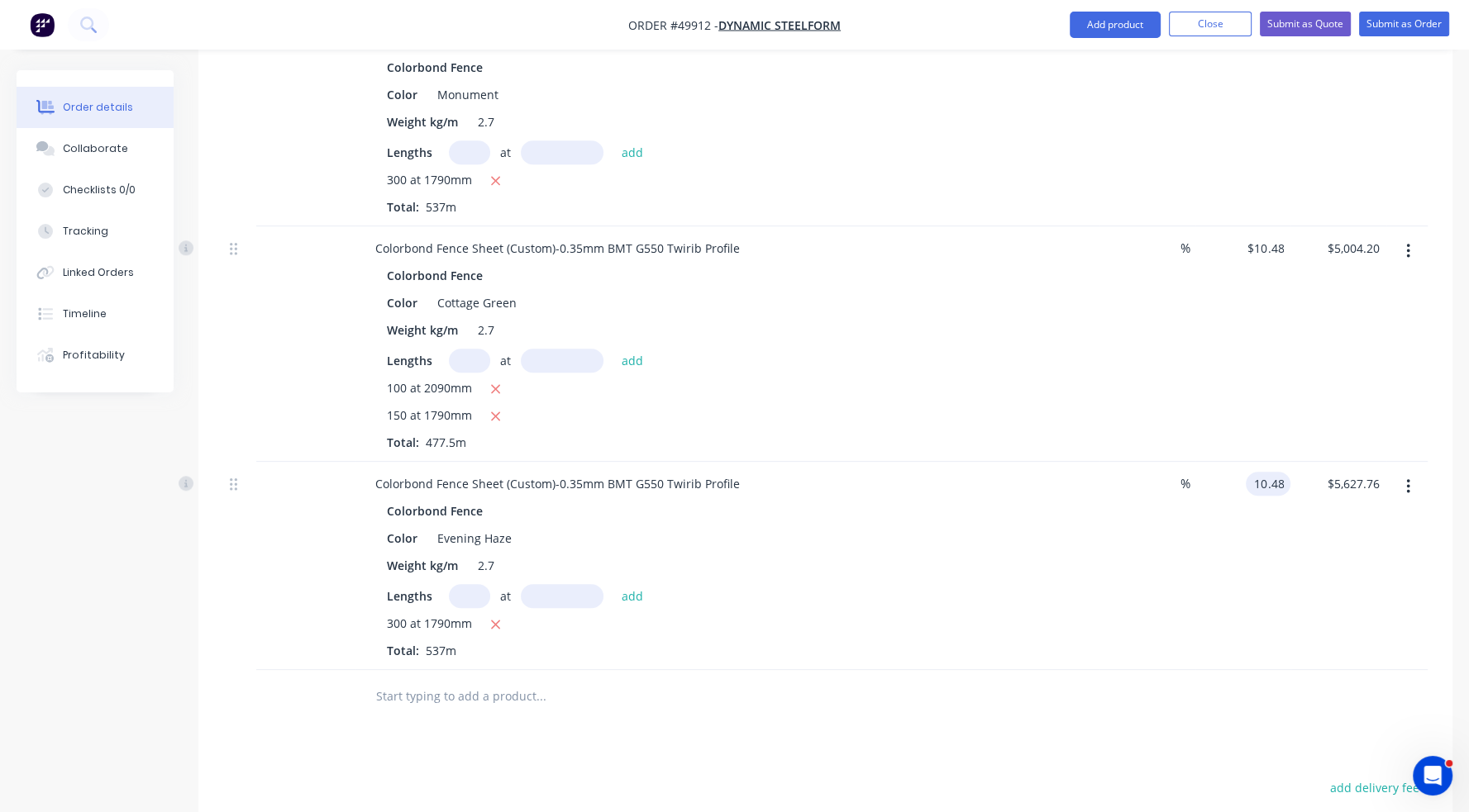
click at [1277, 472] on input "10.48" at bounding box center [1271, 484] width 38 height 24
type input "0"
type input "10.48"
type input "$0.00"
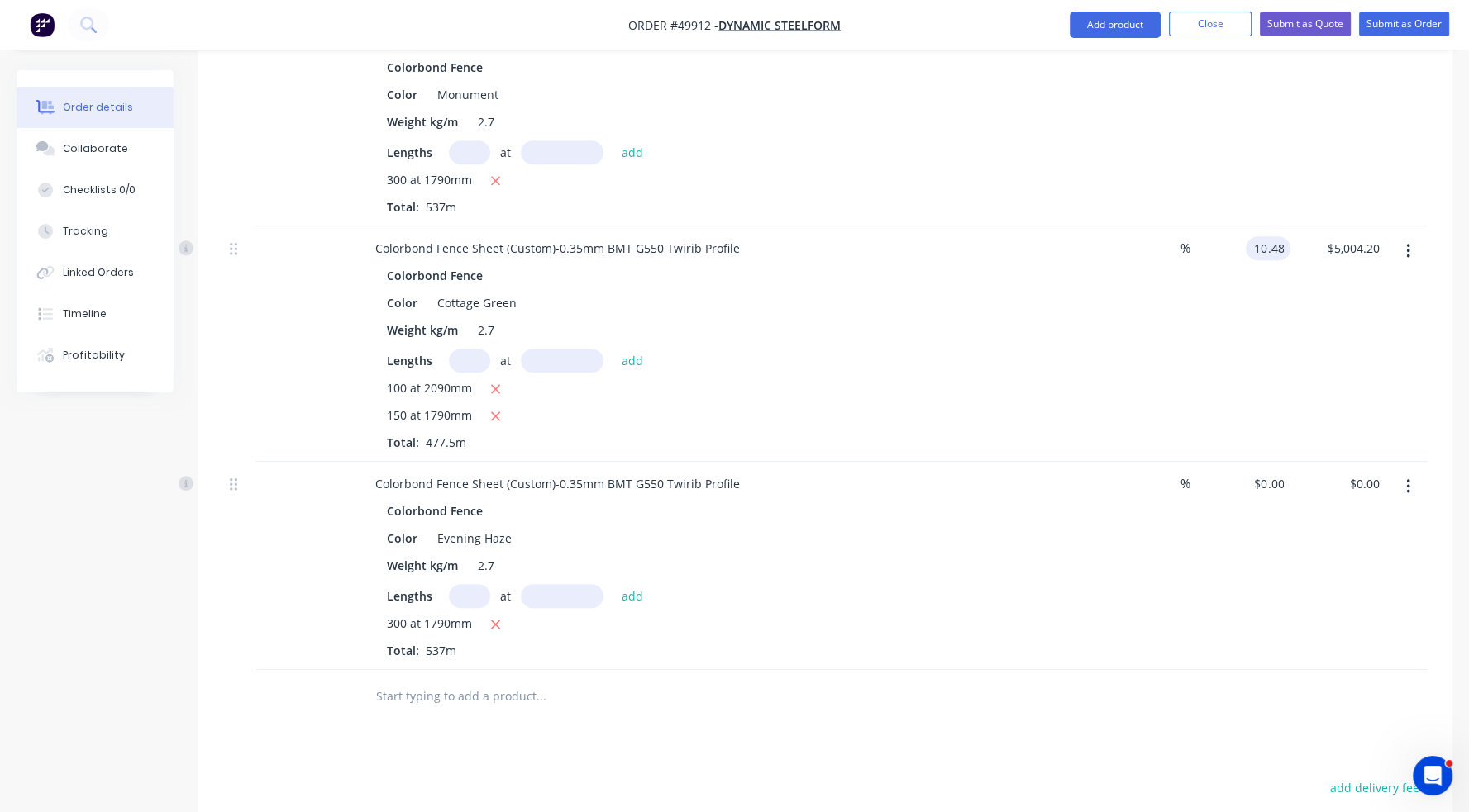
click at [1273, 237] on input "10.48" at bounding box center [1271, 249] width 38 height 24
type input "$0.00"
click at [1275, 277] on div "$0.00 0" at bounding box center [1243, 344] width 96 height 236
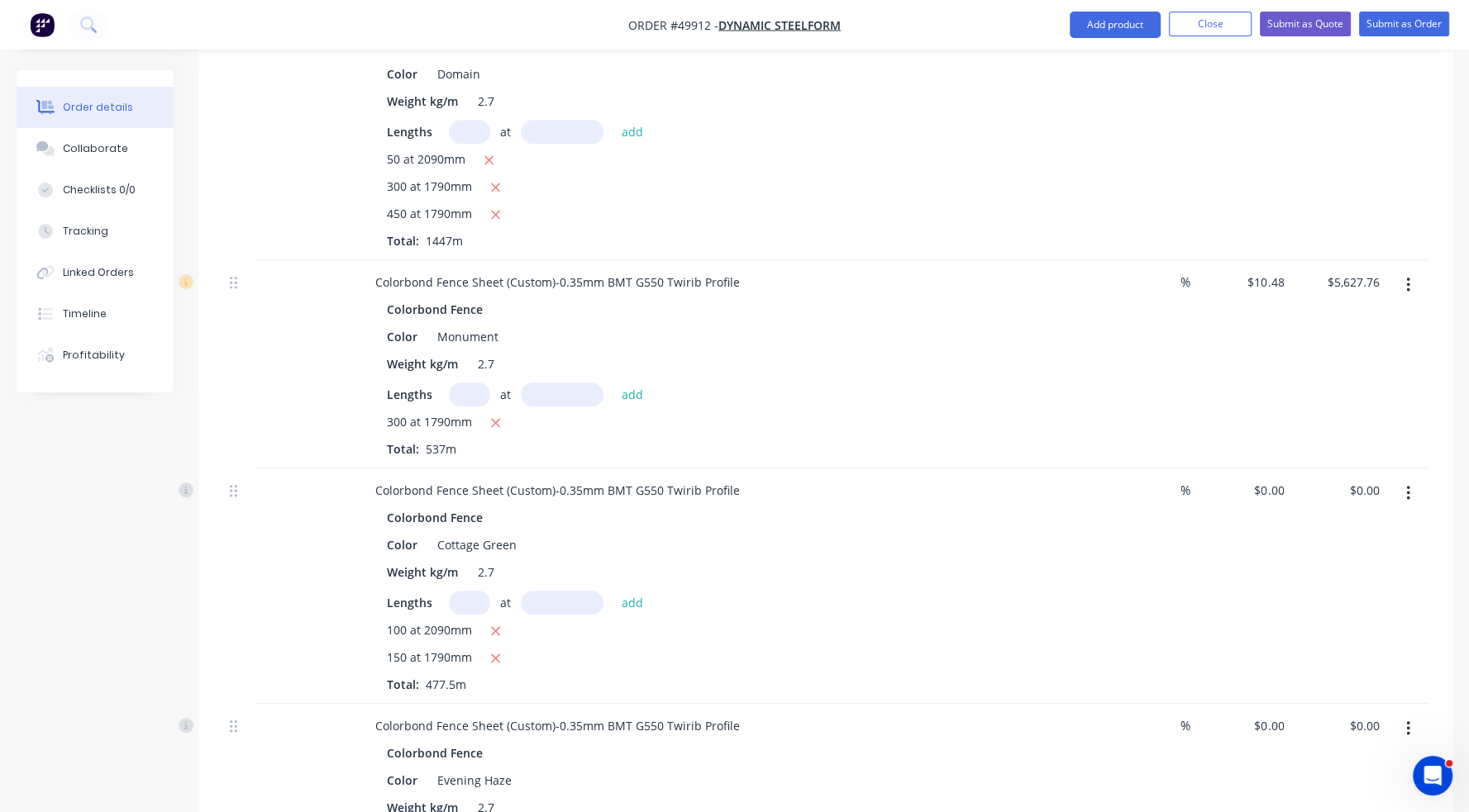
scroll to position [1491, 0]
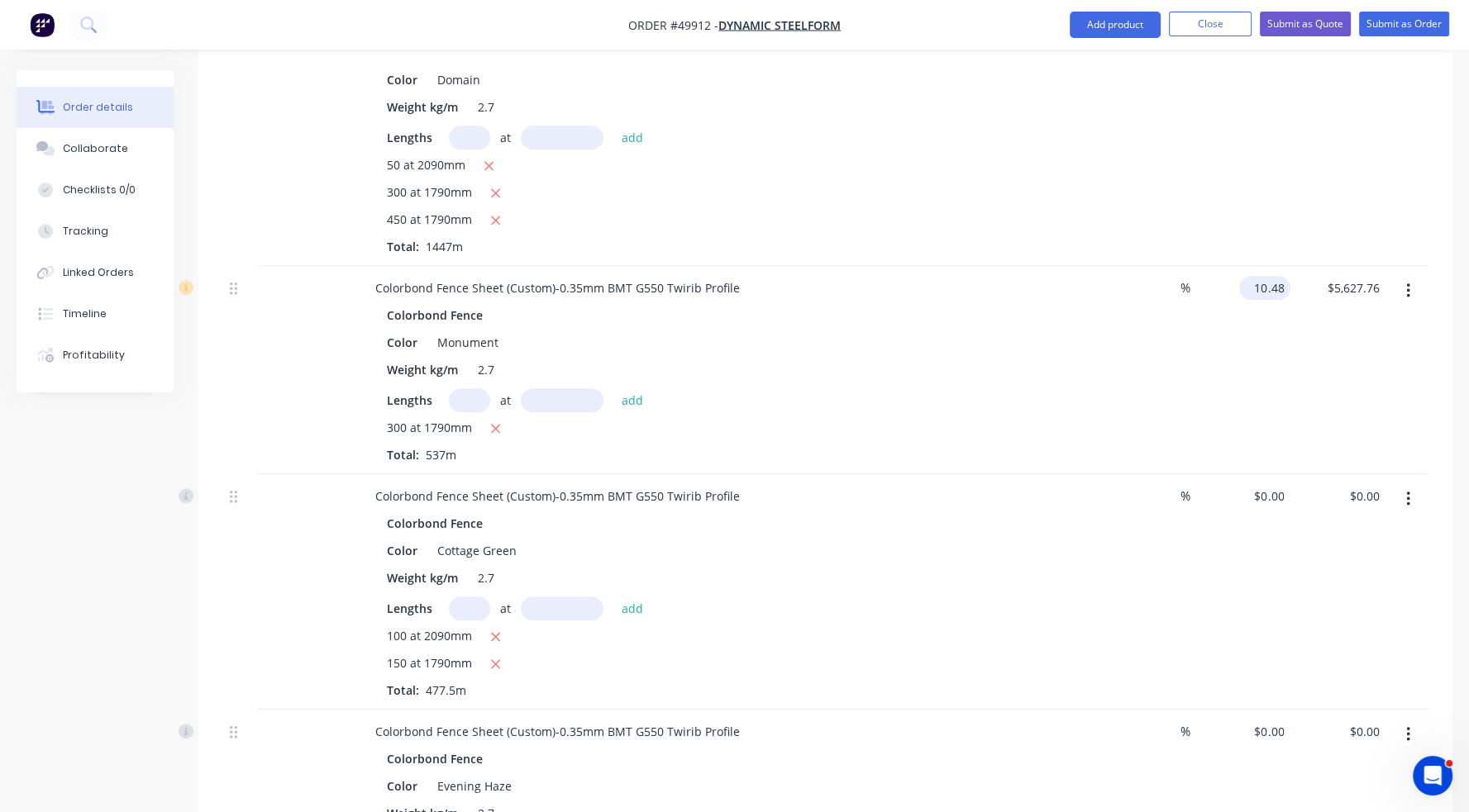
click at [1276, 276] on input "10.48" at bounding box center [1267, 288] width 44 height 24
type input "$0.00"
click at [1277, 304] on div "$0.00 $0.00" at bounding box center [1243, 370] width 96 height 208
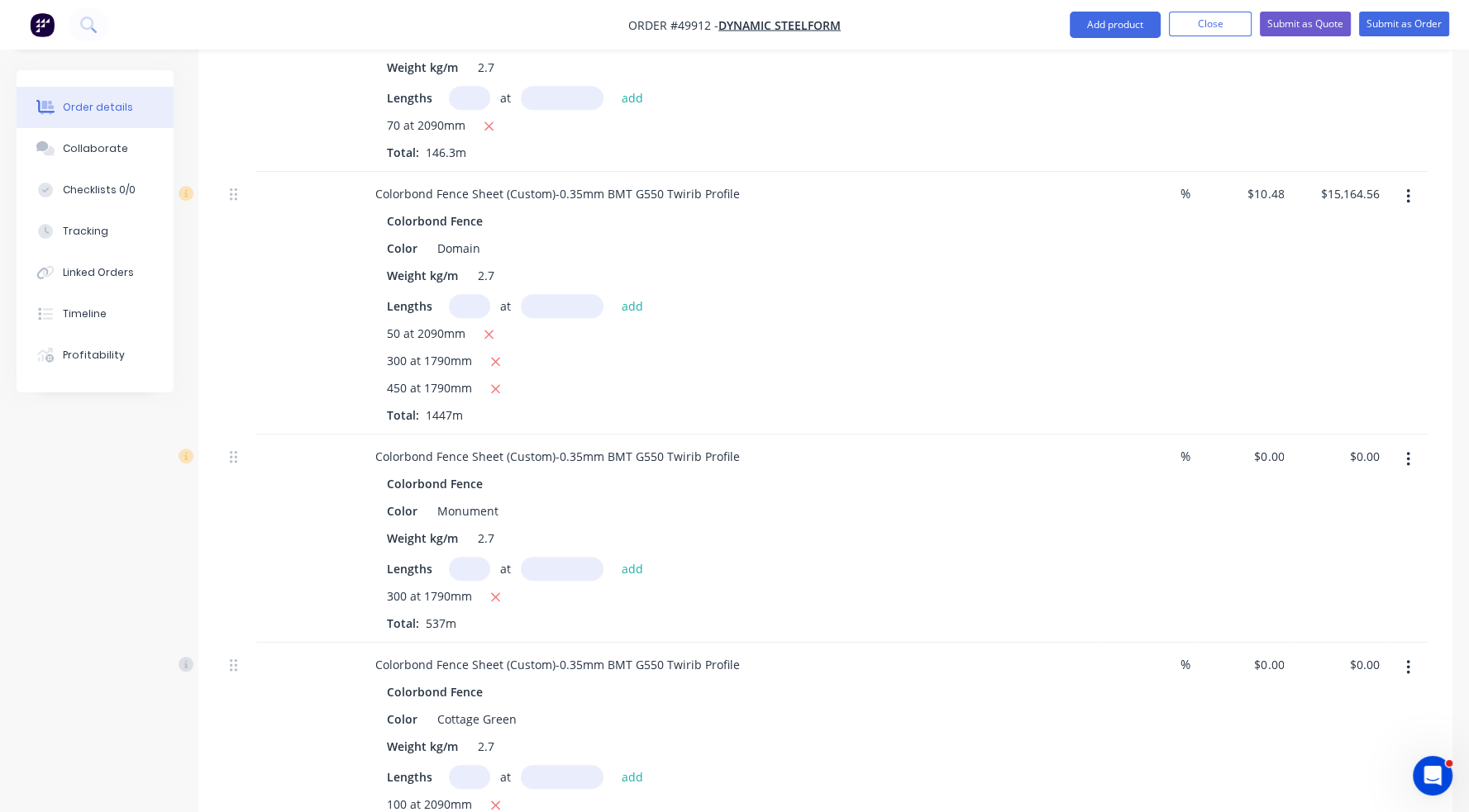
scroll to position [1243, 0]
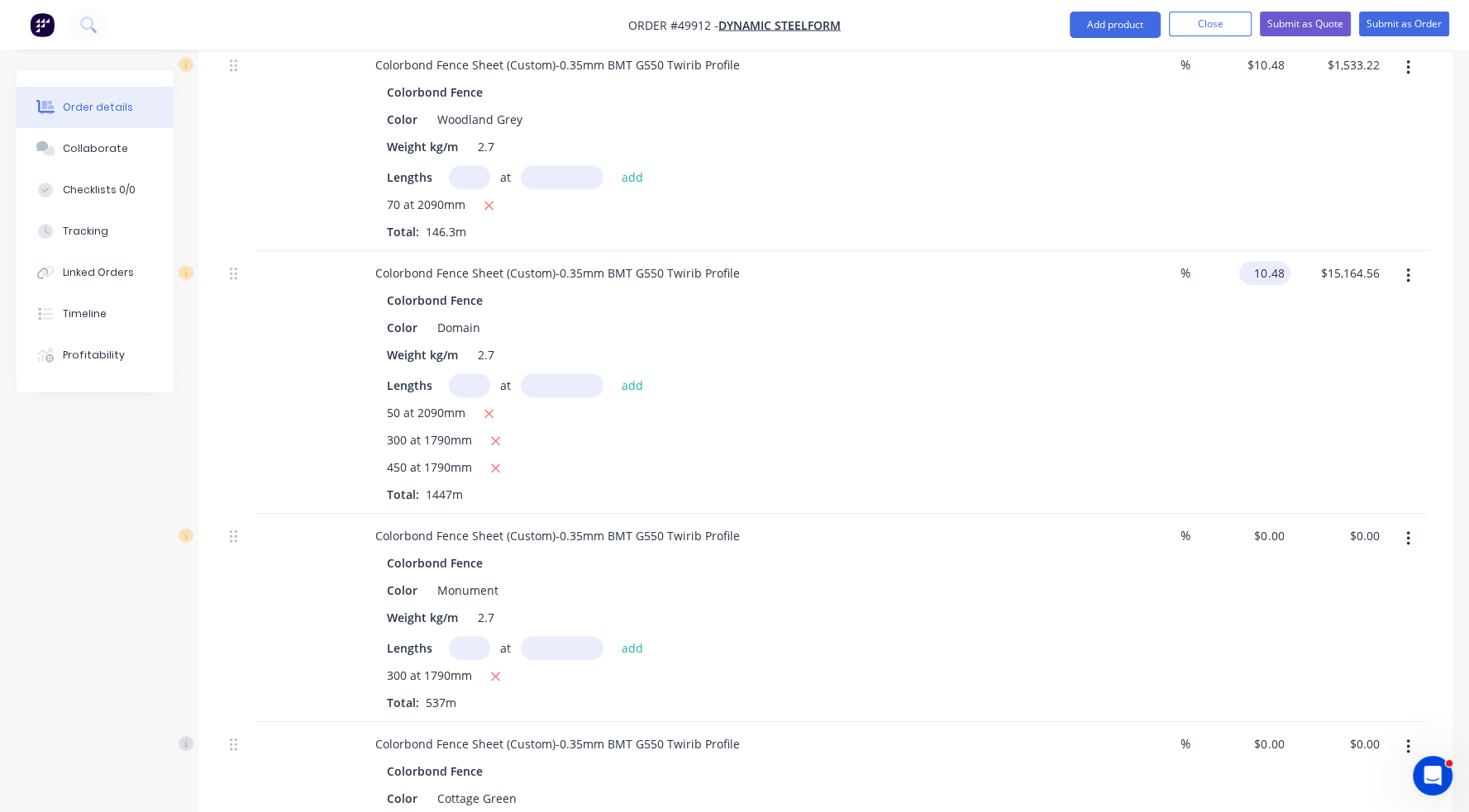
click at [1272, 261] on input "10.48" at bounding box center [1267, 273] width 44 height 24
type input "$0.00"
click at [1291, 298] on div "$0.00 $0.00" at bounding box center [1339, 383] width 96 height 263
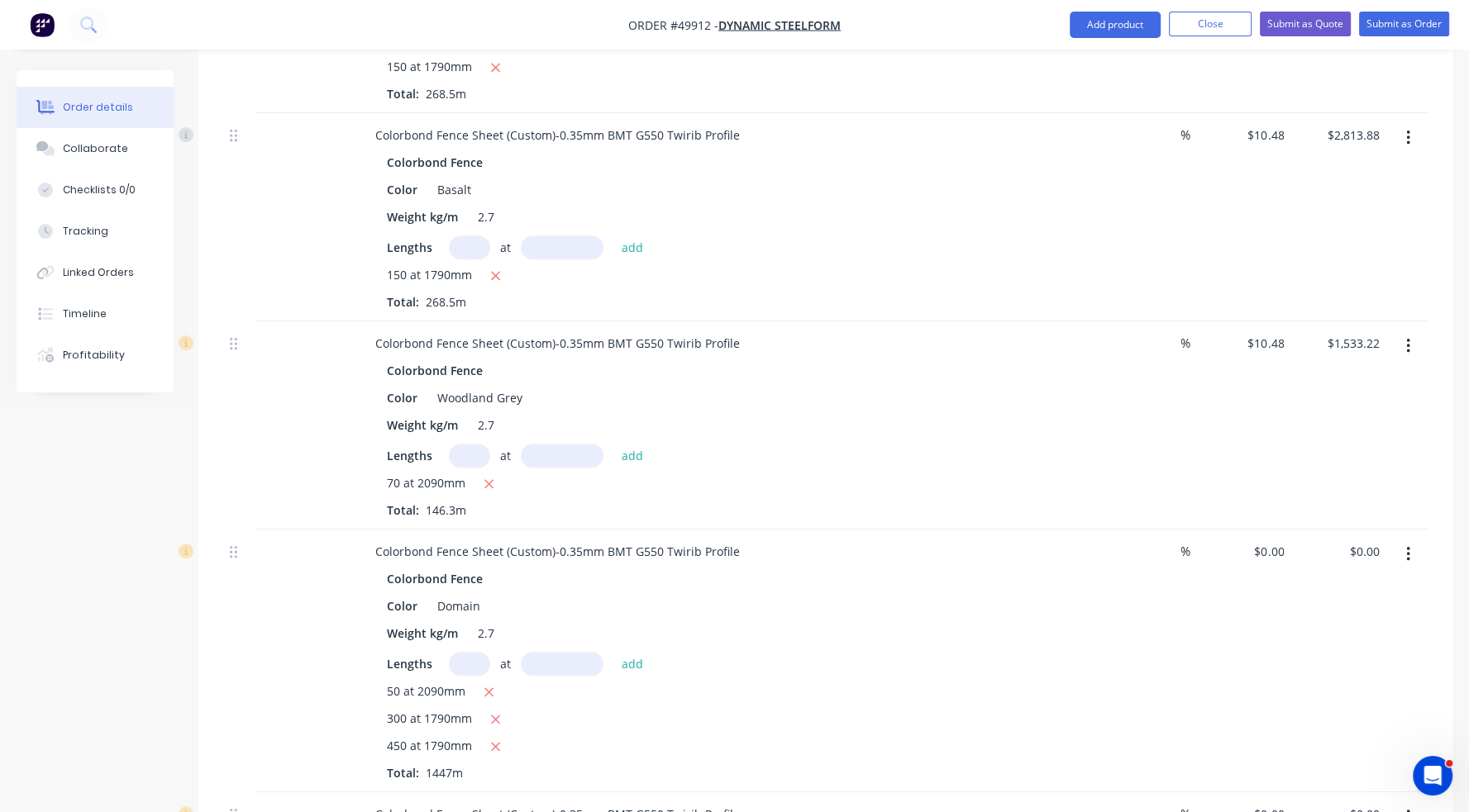
scroll to position [912, 0]
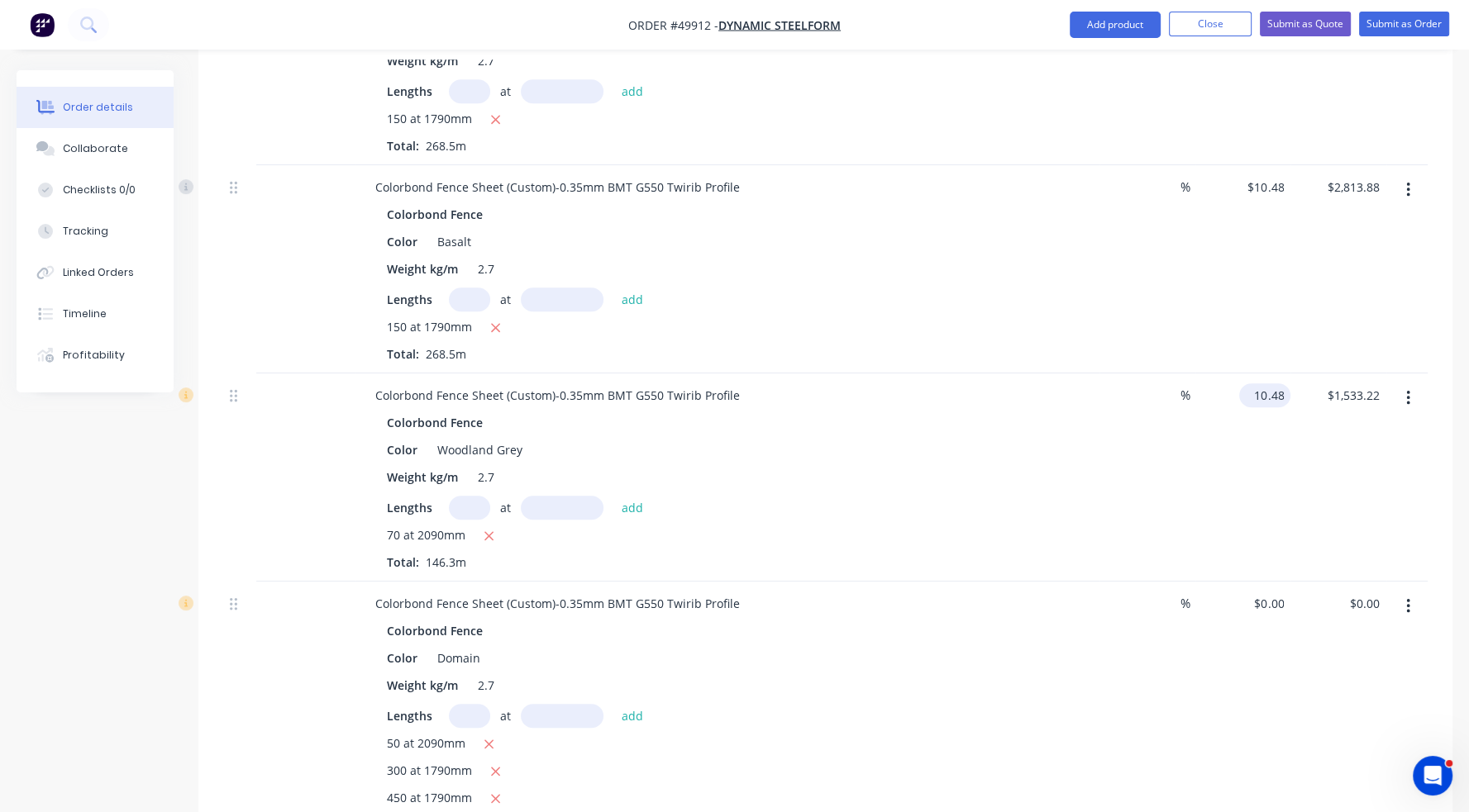
click at [1277, 384] on input "10.48" at bounding box center [1267, 396] width 44 height 24
type input "$0.00"
click at [1266, 402] on div "$0.00 $0.00" at bounding box center [1243, 477] width 96 height 208
click at [1260, 175] on input "10.48" at bounding box center [1267, 187] width 44 height 24
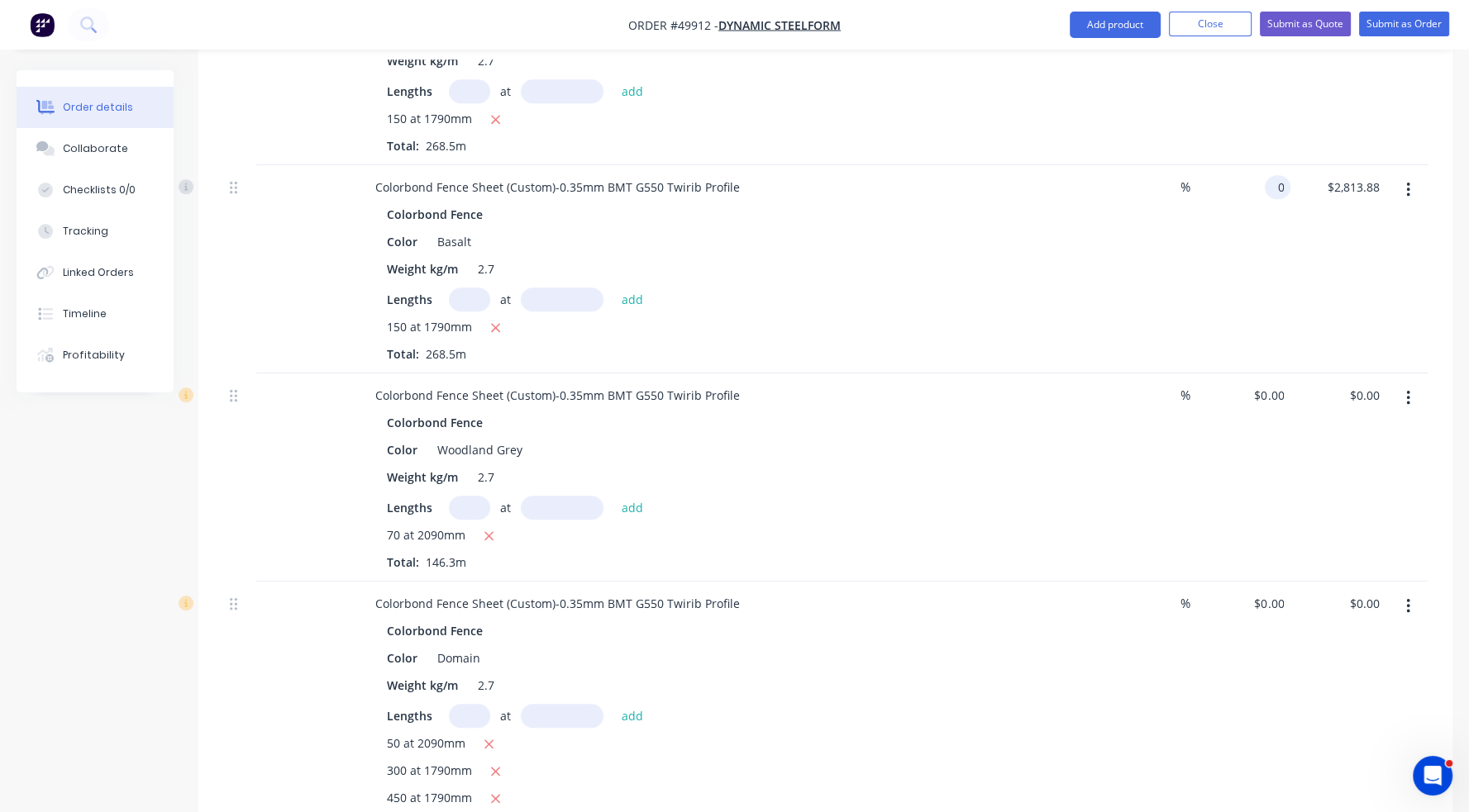
type input "$0.00"
click at [1277, 211] on div "$0.00 0" at bounding box center [1243, 269] width 96 height 208
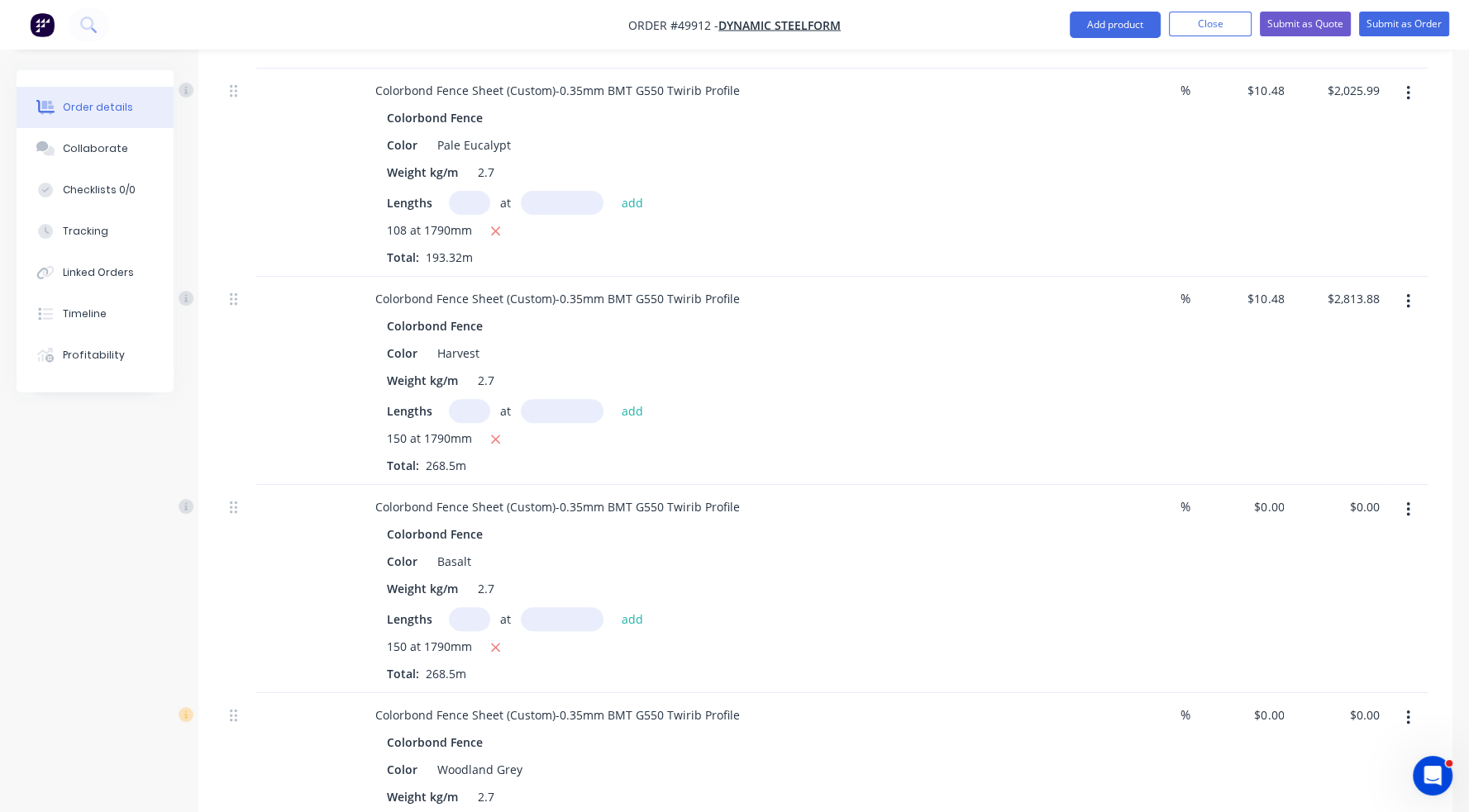
scroll to position [499, 0]
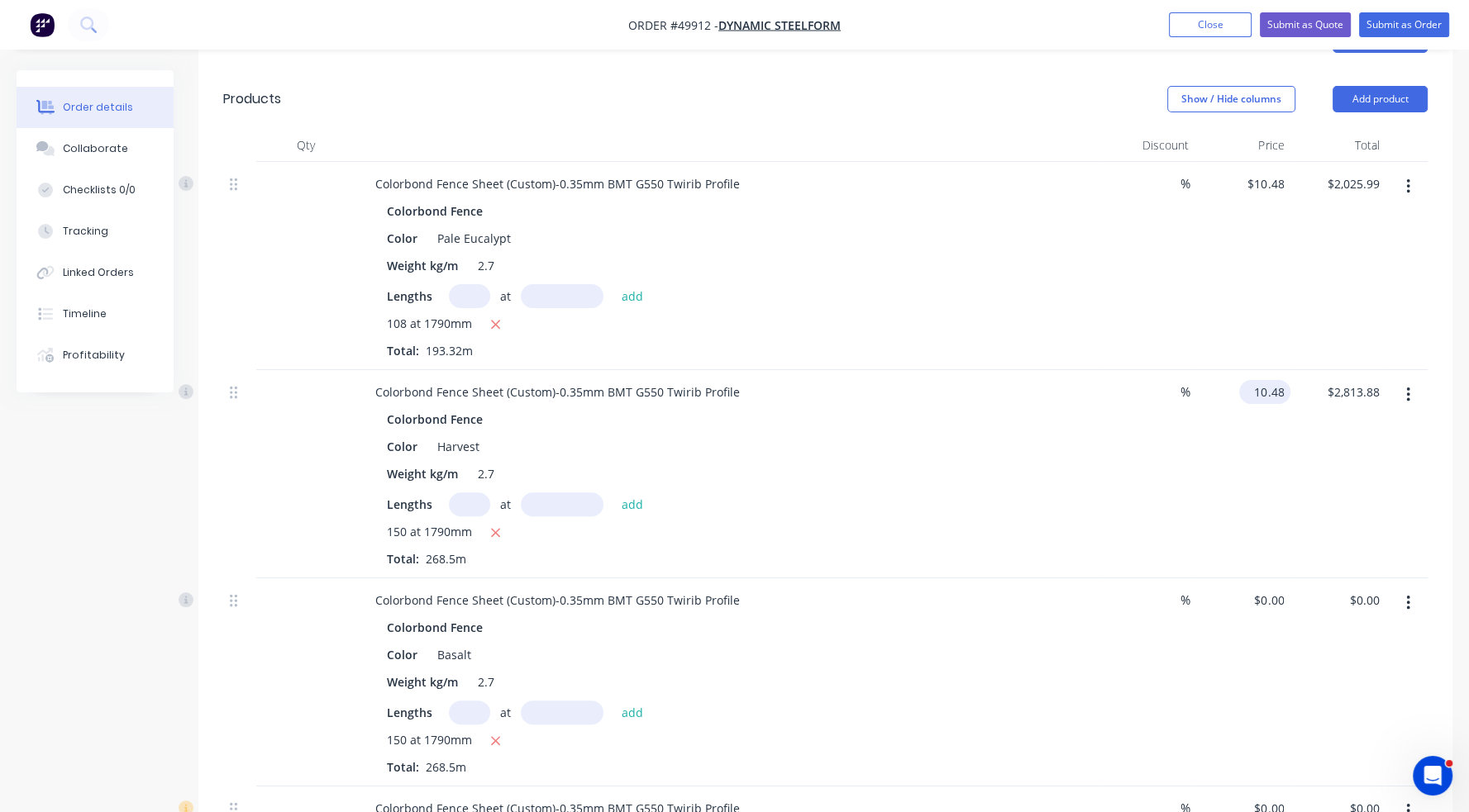
click at [1268, 380] on input "10.48" at bounding box center [1267, 392] width 44 height 24
type input "$0.00"
click at [1265, 400] on div "$0.00 0" at bounding box center [1243, 474] width 96 height 208
click at [1262, 172] on input "10.48" at bounding box center [1267, 184] width 44 height 24
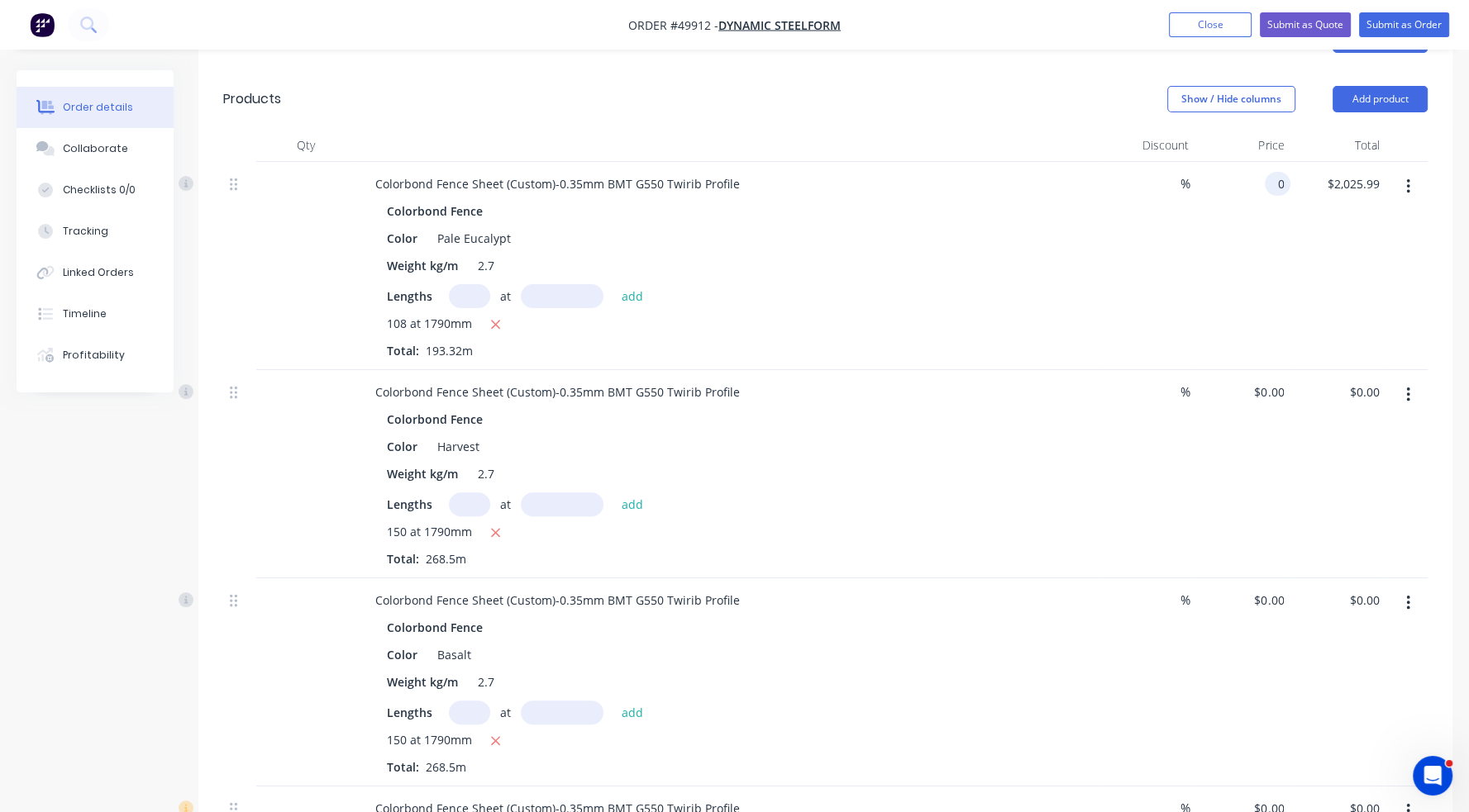
type input "$0.00"
click at [1290, 238] on div "$0.00 $2,025.99" at bounding box center [1339, 265] width 96 height 208
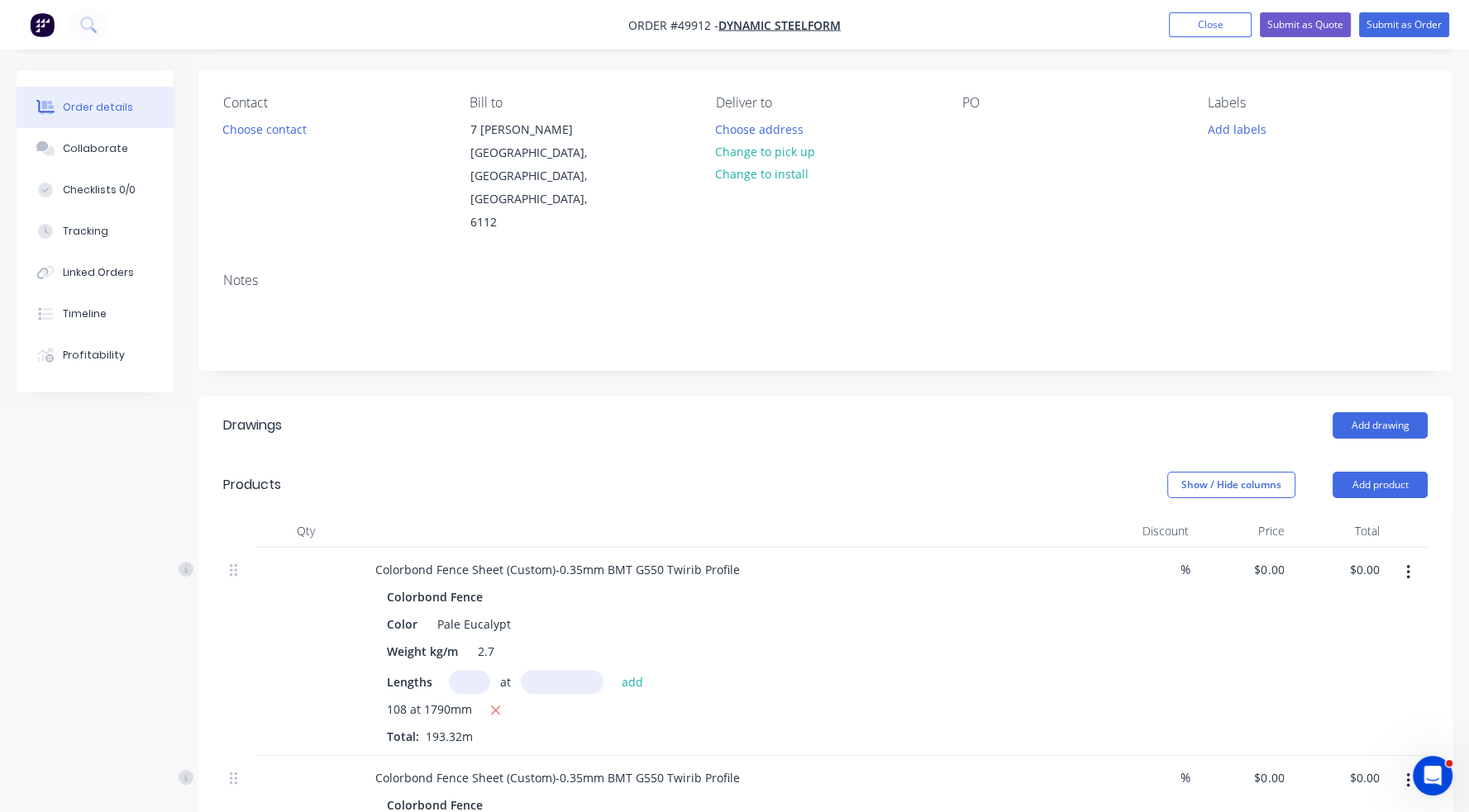
scroll to position [86, 0]
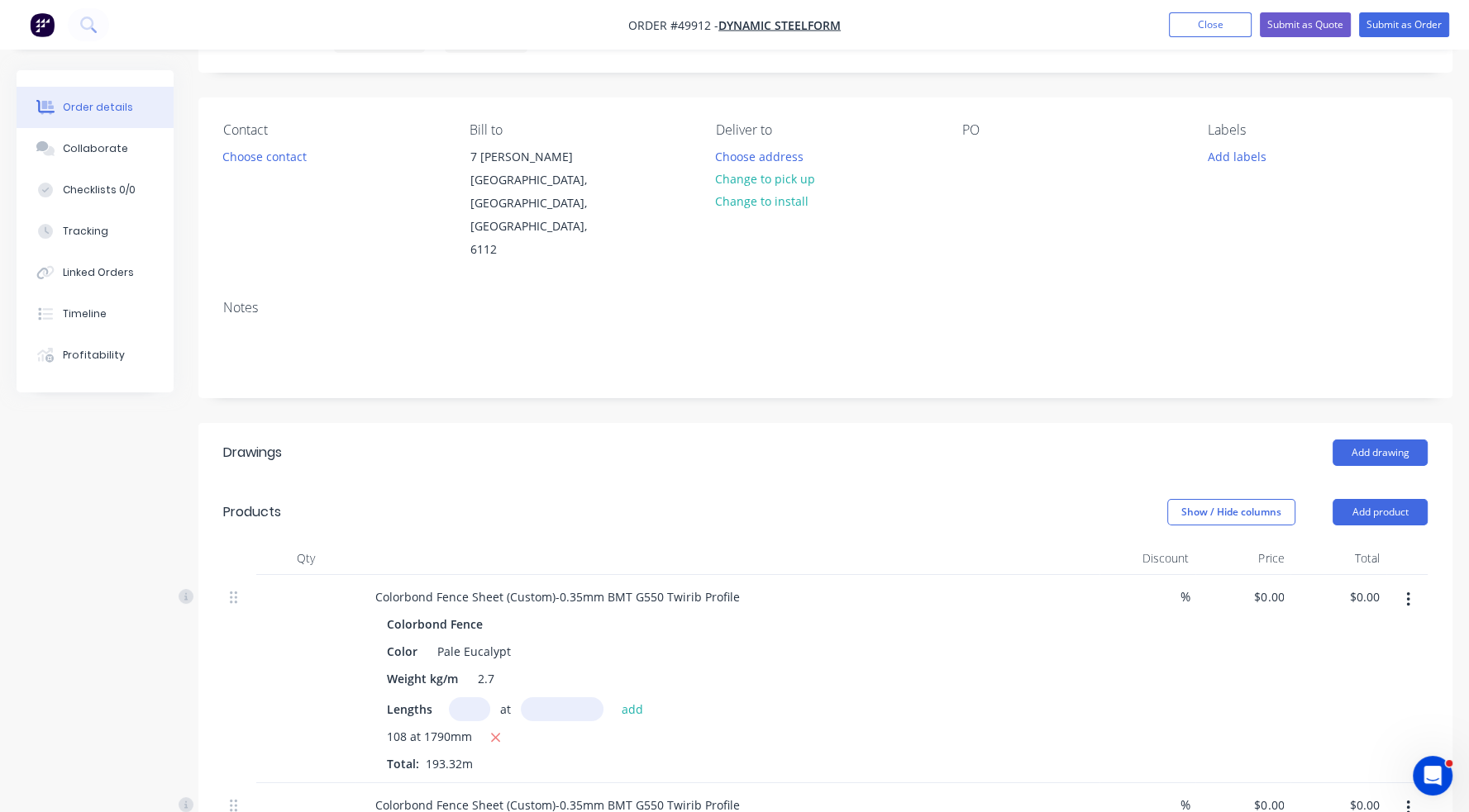
click at [1396, 12] on nav "Order #49912 - Dynamic Steelform Add product Close Submit as Quote Submit as Or…" at bounding box center [734, 25] width 1469 height 50
click at [1396, 19] on button "Submit as Order" at bounding box center [1403, 24] width 90 height 25
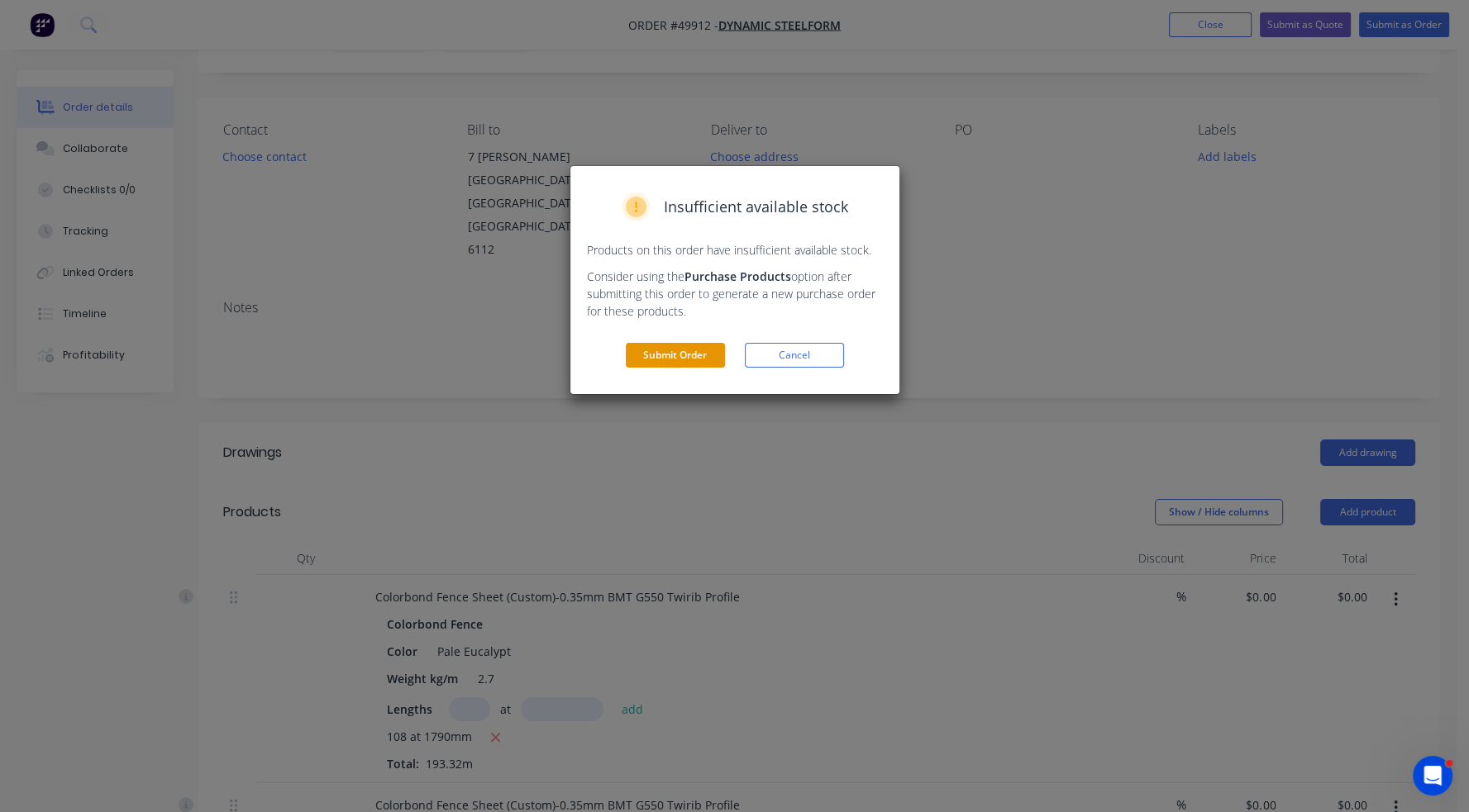
click at [664, 360] on button "Submit Order" at bounding box center [674, 355] width 99 height 25
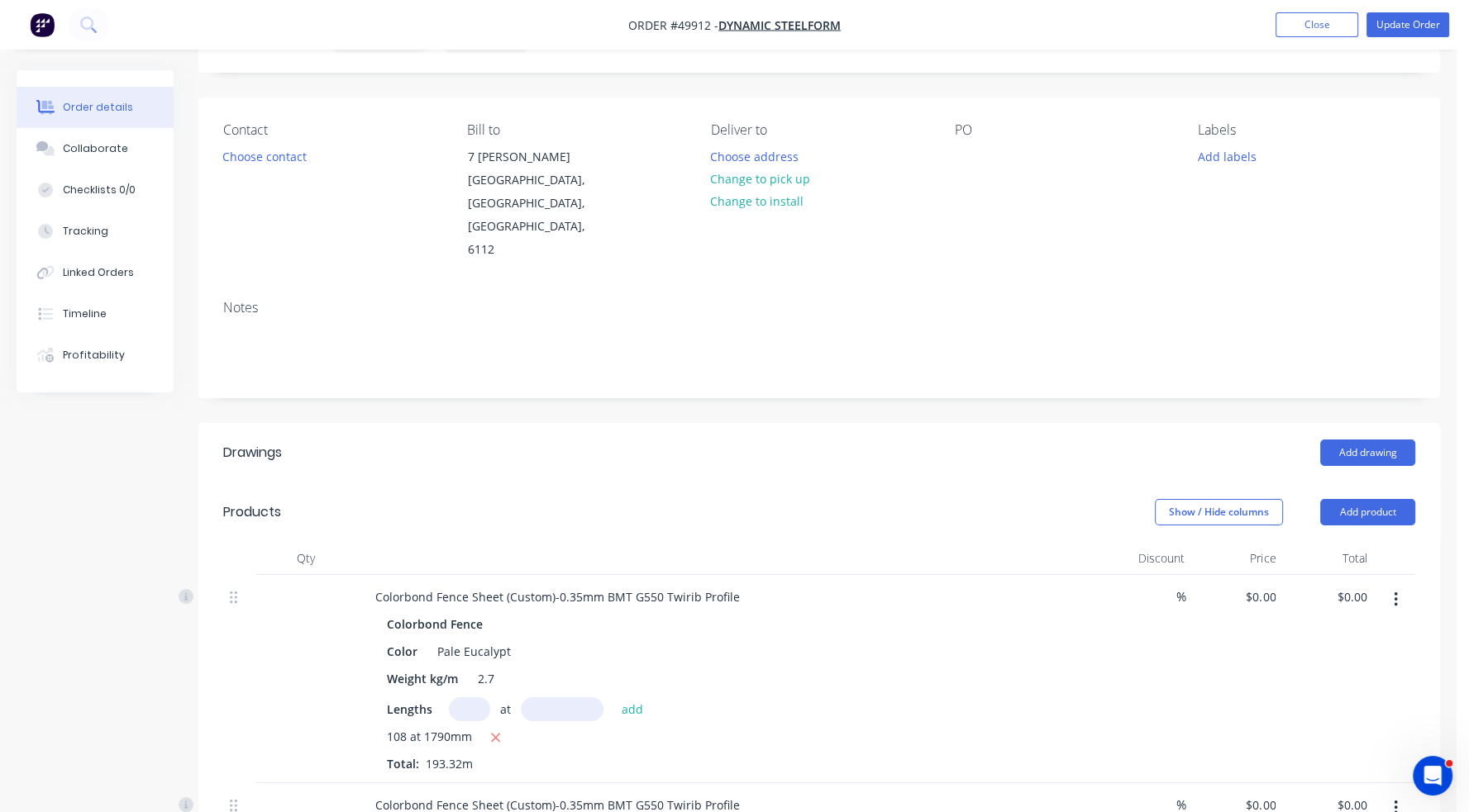
scroll to position [0, 0]
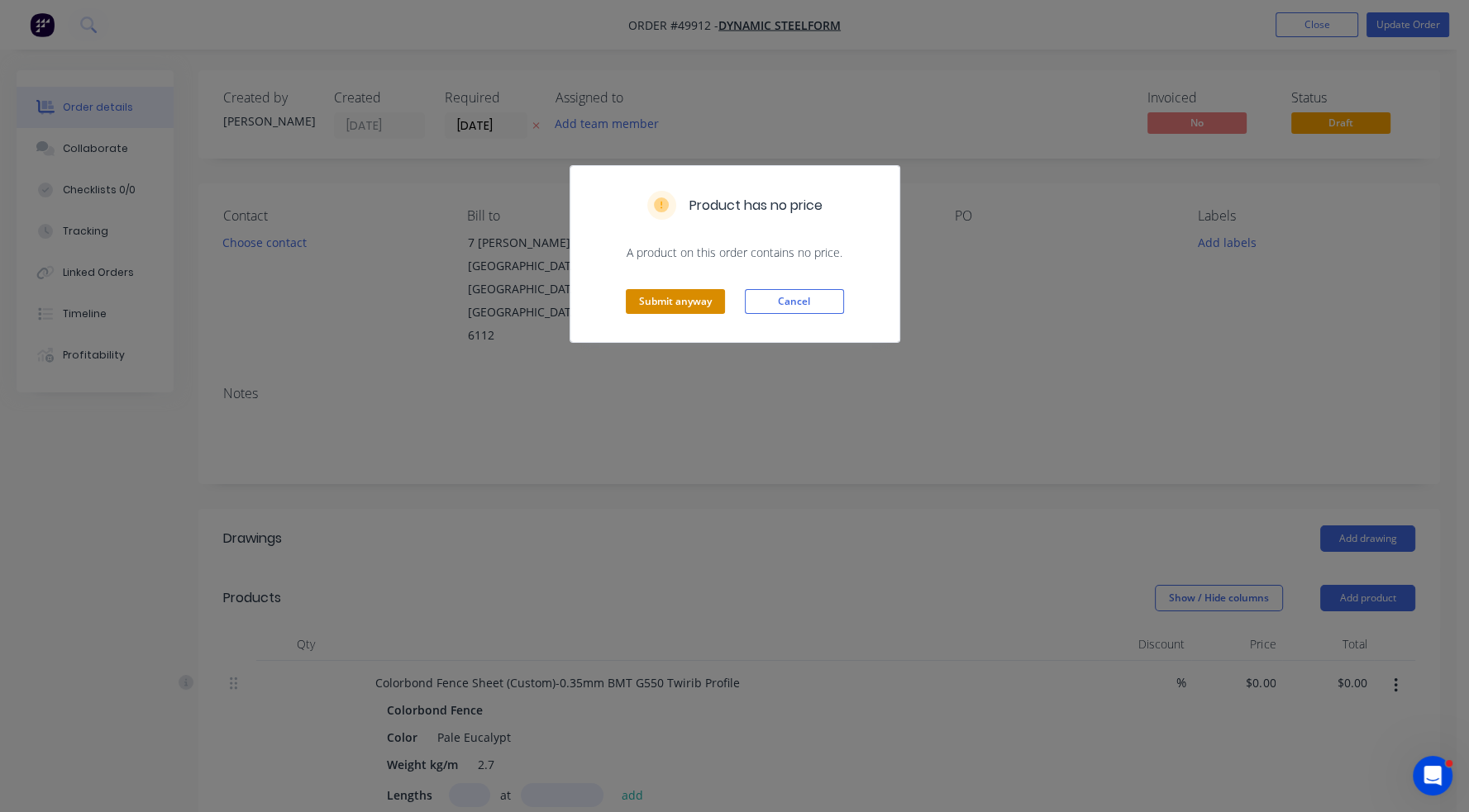
click at [667, 292] on button "Submit anyway" at bounding box center [674, 301] width 99 height 25
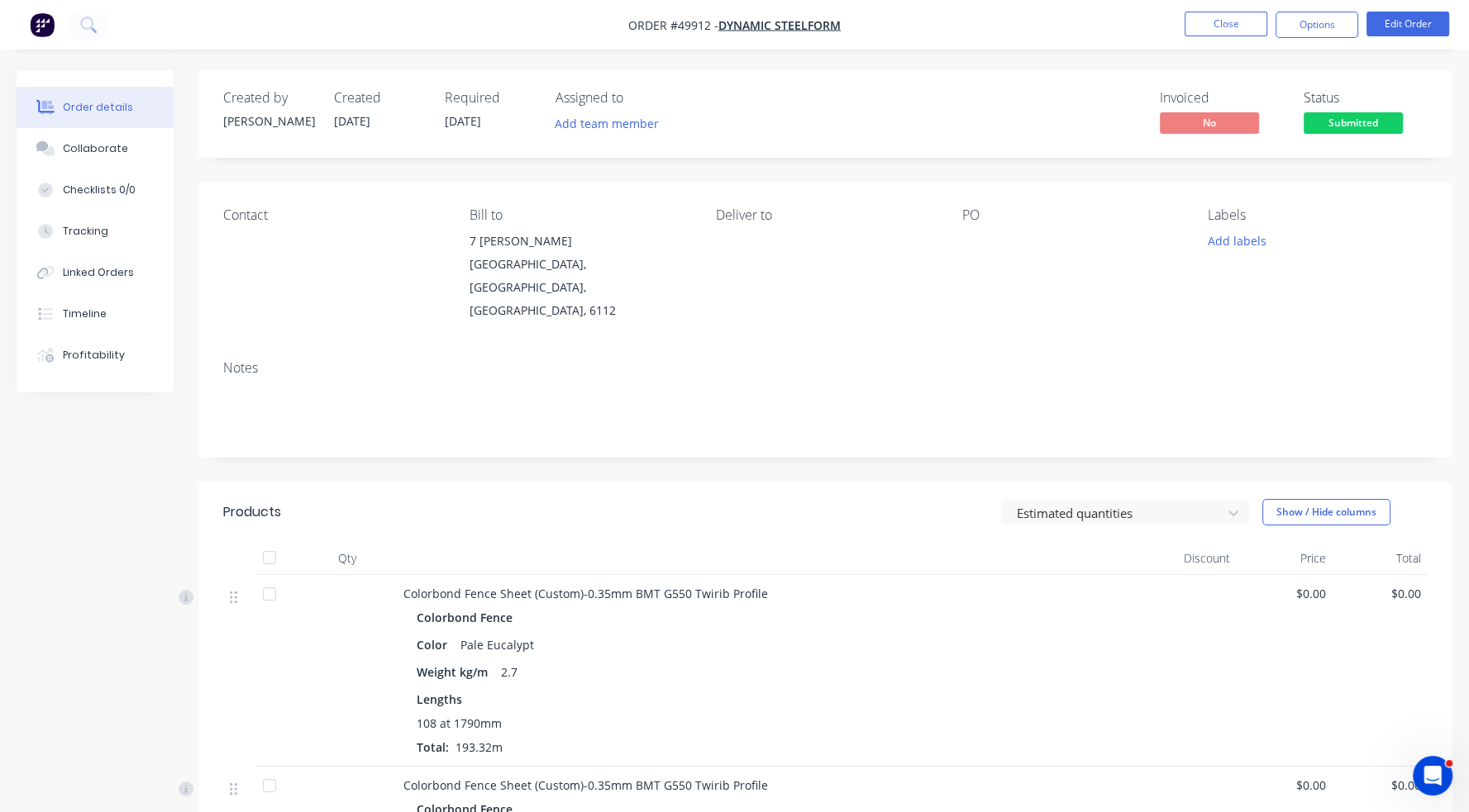
click at [1340, 115] on span "Submitted" at bounding box center [1352, 123] width 99 height 20
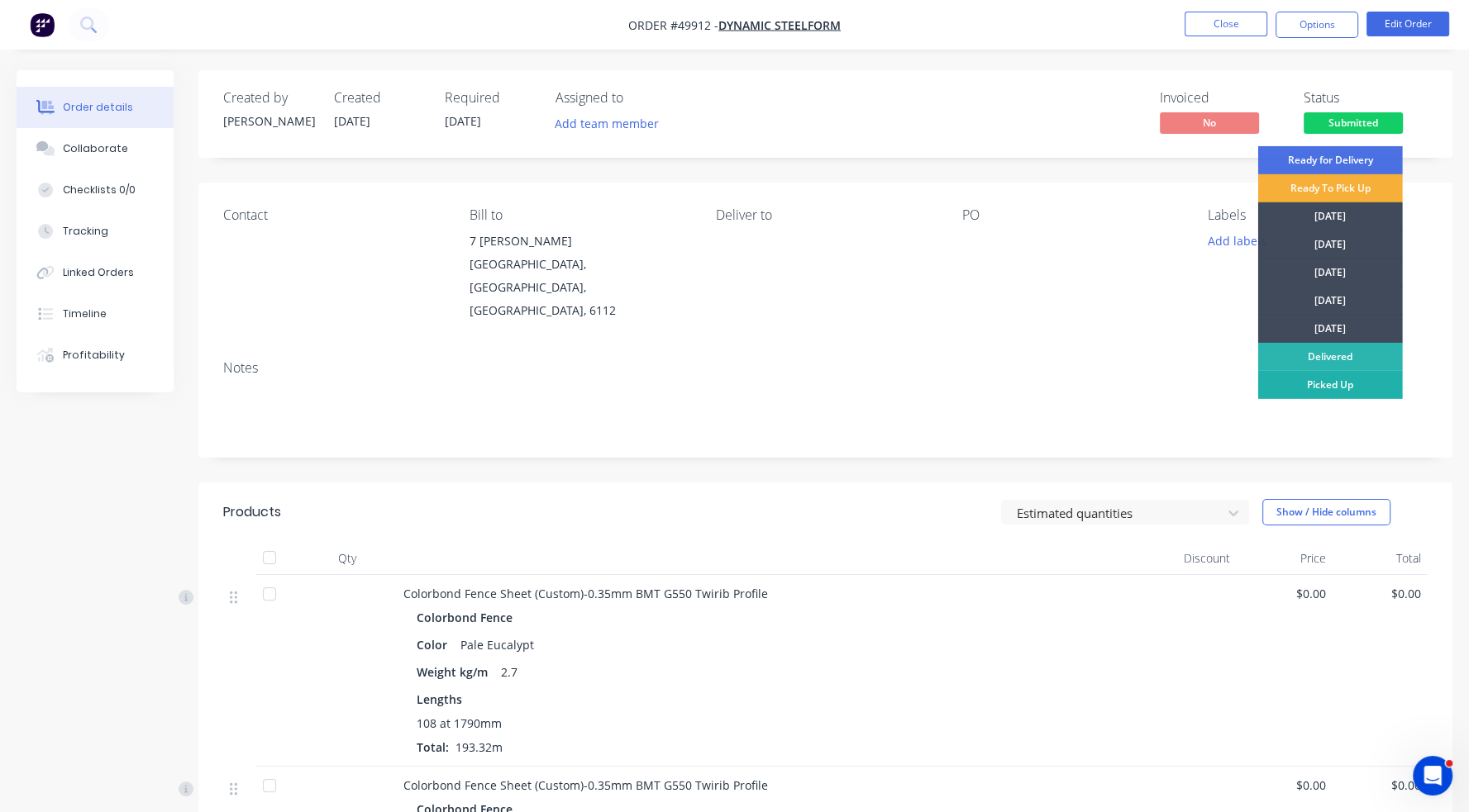
click at [1352, 392] on div "Picked Up" at bounding box center [1330, 385] width 144 height 28
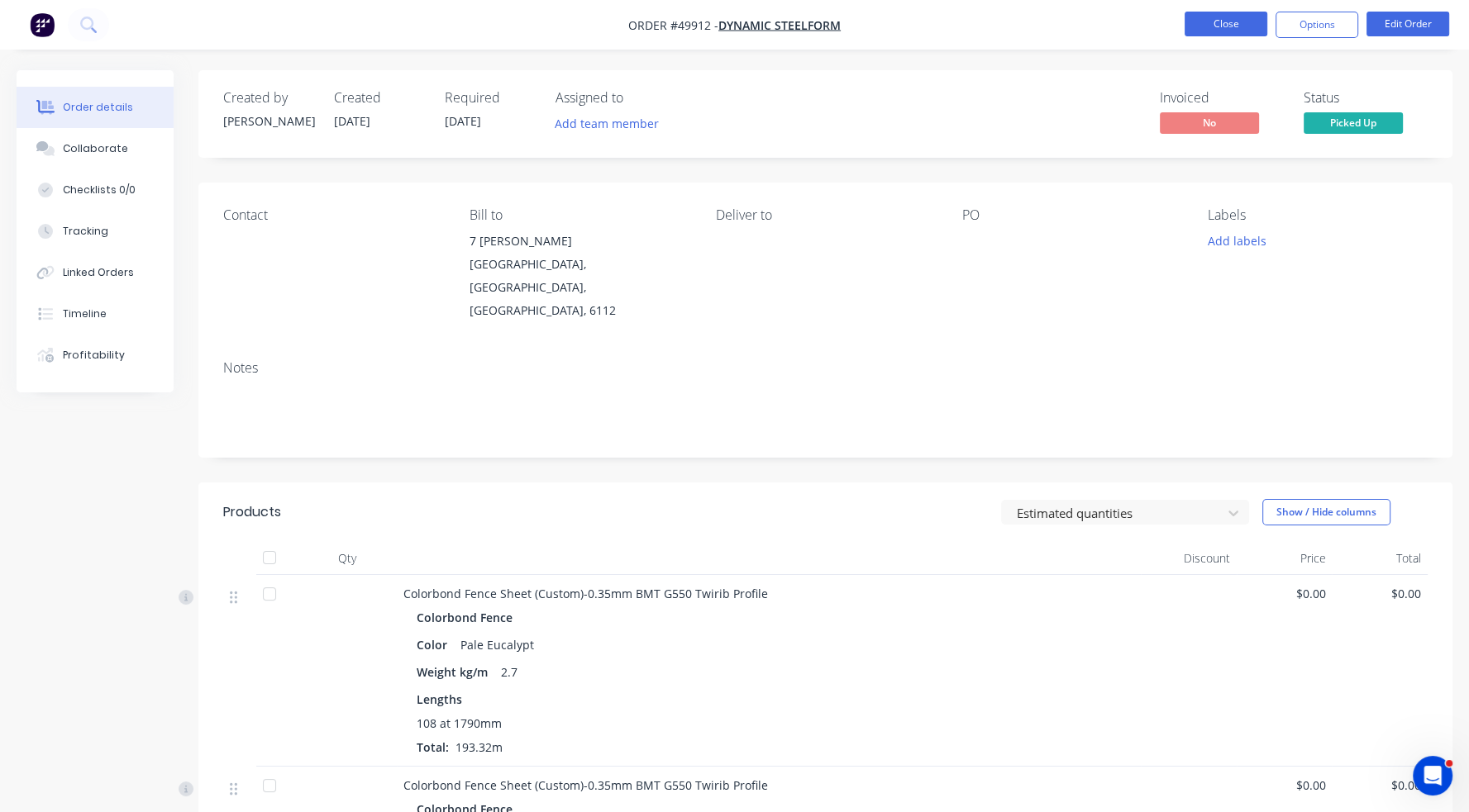
click at [1229, 16] on button "Close" at bounding box center [1225, 24] width 82 height 25
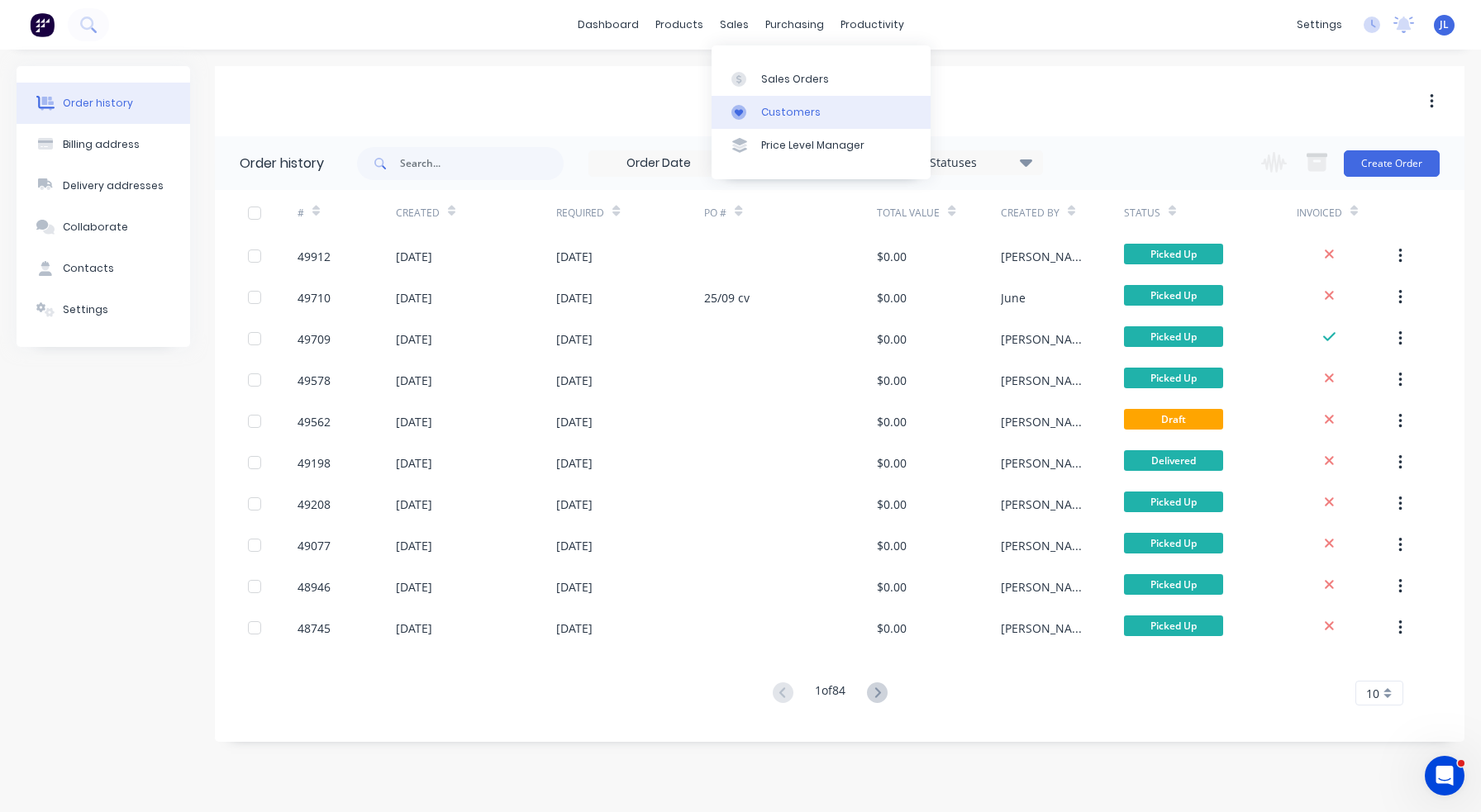
click at [772, 112] on div "Customers" at bounding box center [791, 112] width 59 height 15
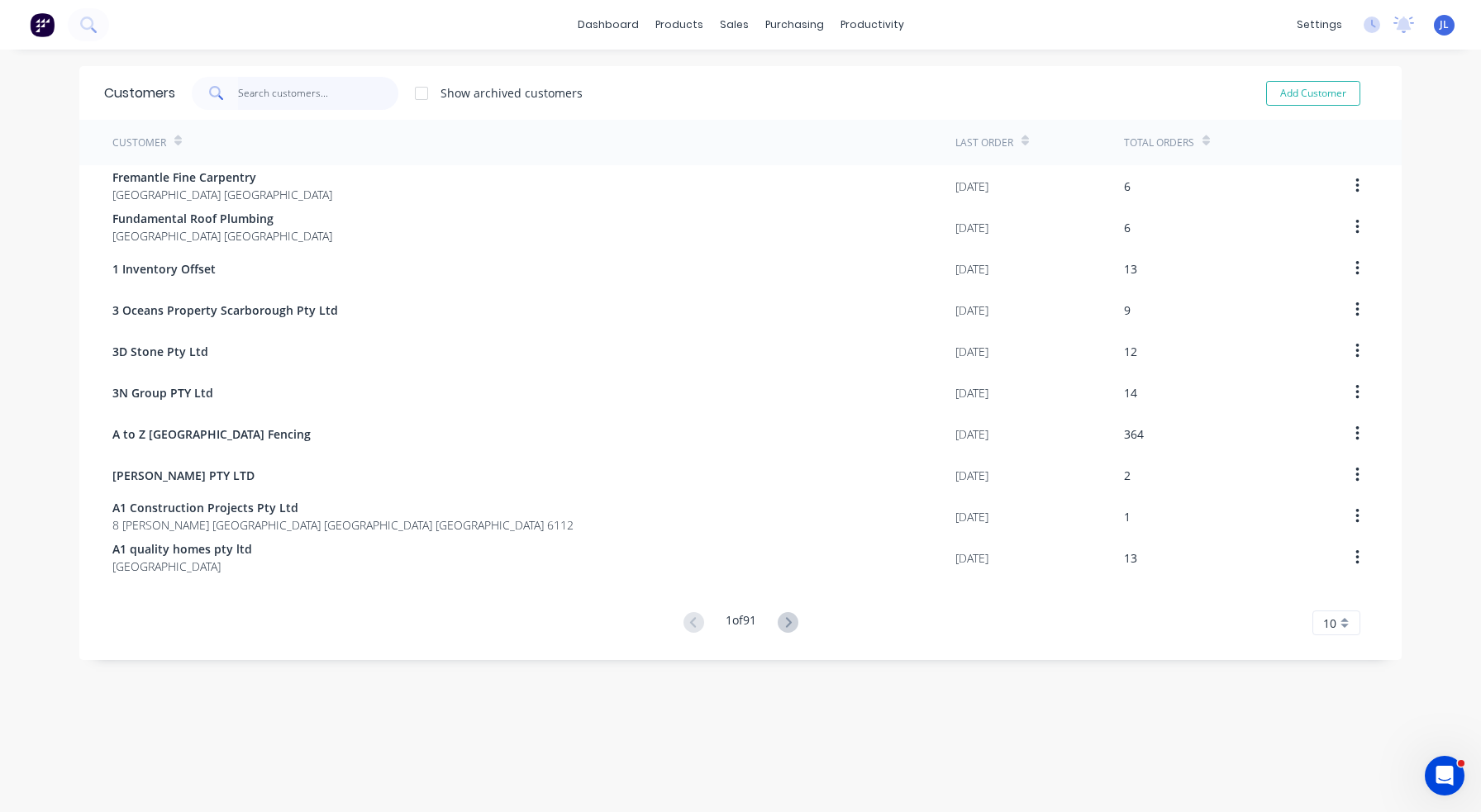
click at [321, 97] on input "text" at bounding box center [318, 93] width 161 height 33
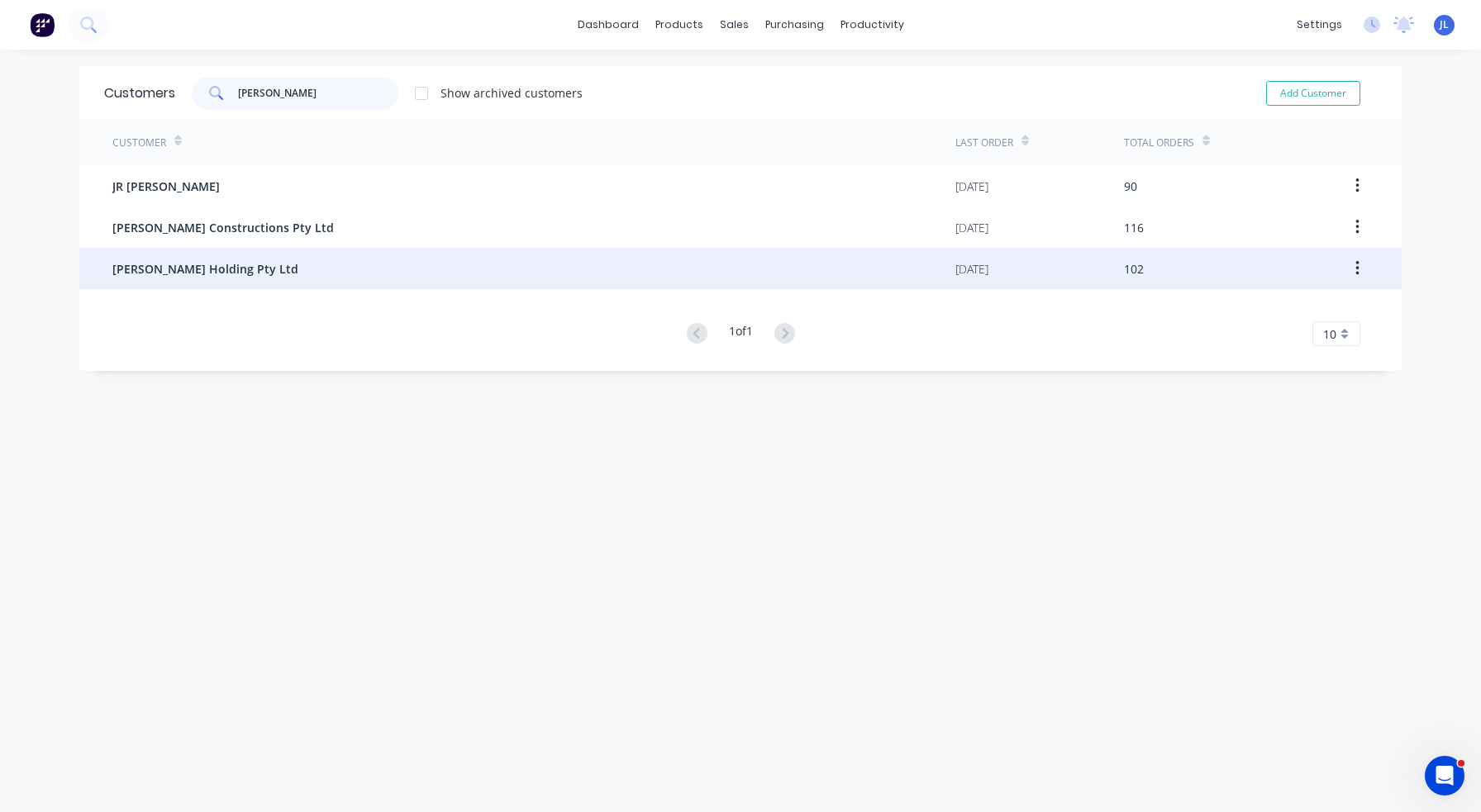
type input "[PERSON_NAME]"
click at [267, 277] on div "[PERSON_NAME] Holding Pty Ltd" at bounding box center [534, 268] width 843 height 42
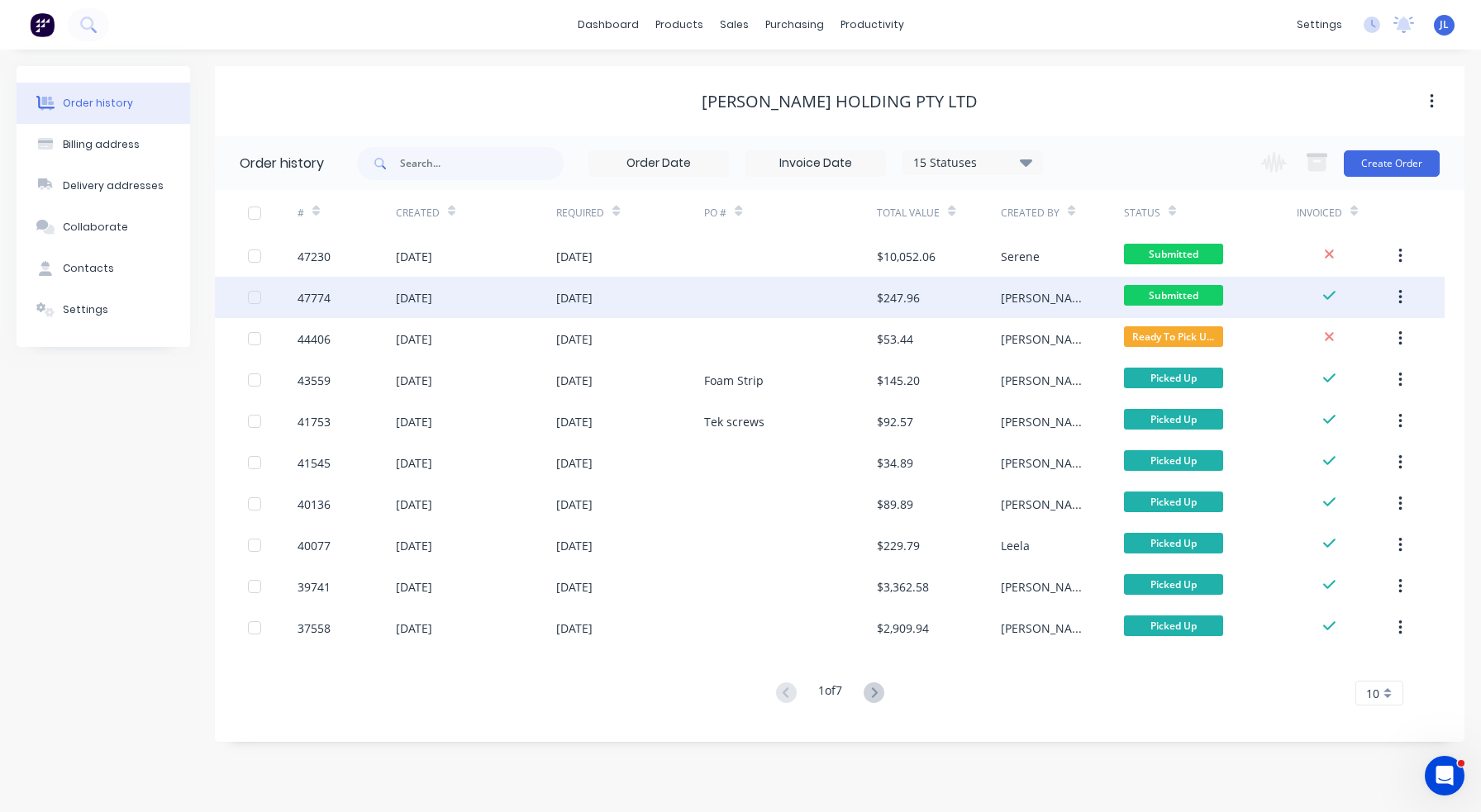
click at [702, 300] on div "[DATE]" at bounding box center [630, 297] width 148 height 42
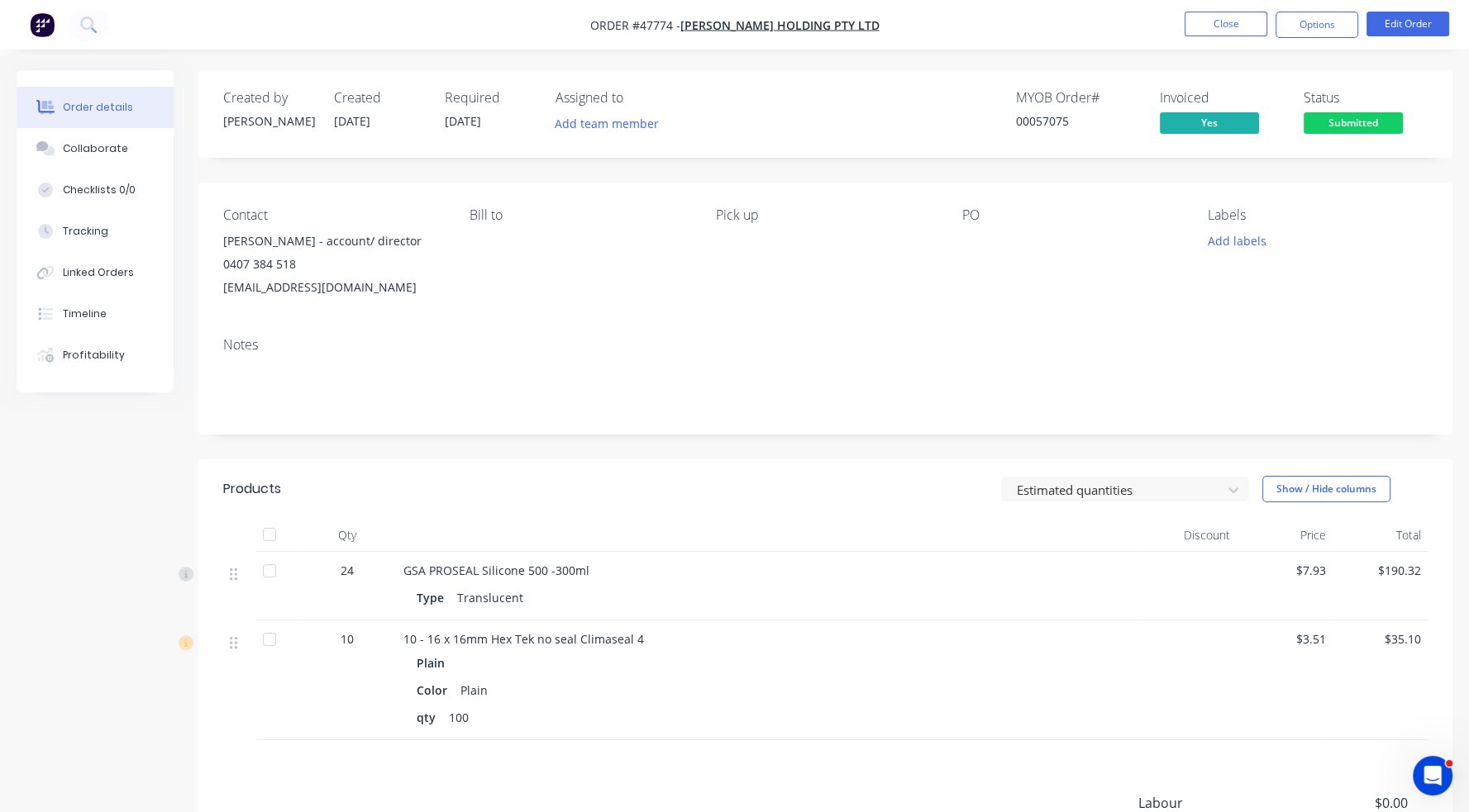
click at [811, 86] on div "Created by [PERSON_NAME] Created [DATE] Required [DATE] Assigned to Add team me…" at bounding box center [824, 114] width 1253 height 88
click at [1396, 22] on button "Edit Order" at bounding box center [1407, 24] width 82 height 25
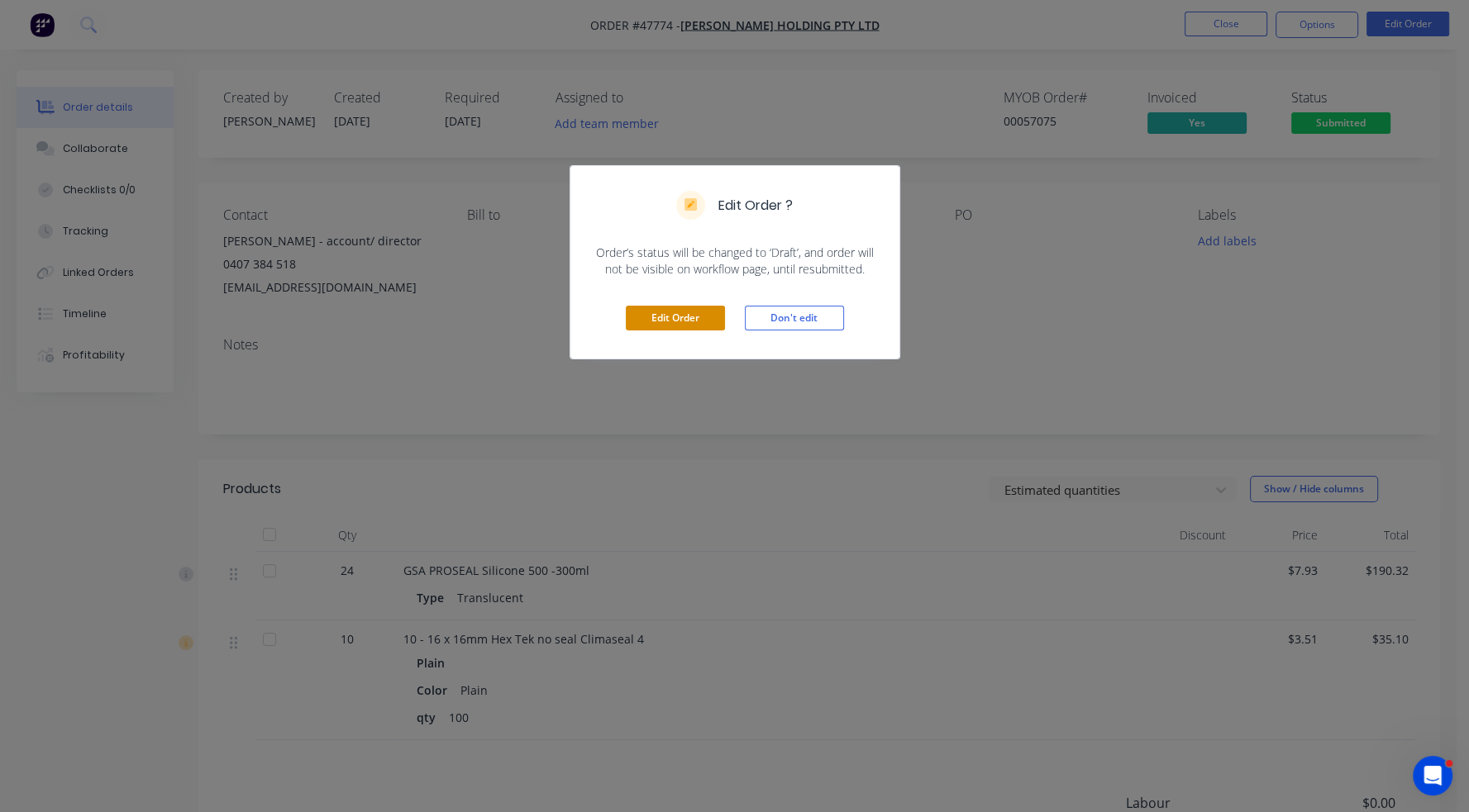
click at [692, 313] on button "Edit Order" at bounding box center [674, 318] width 99 height 25
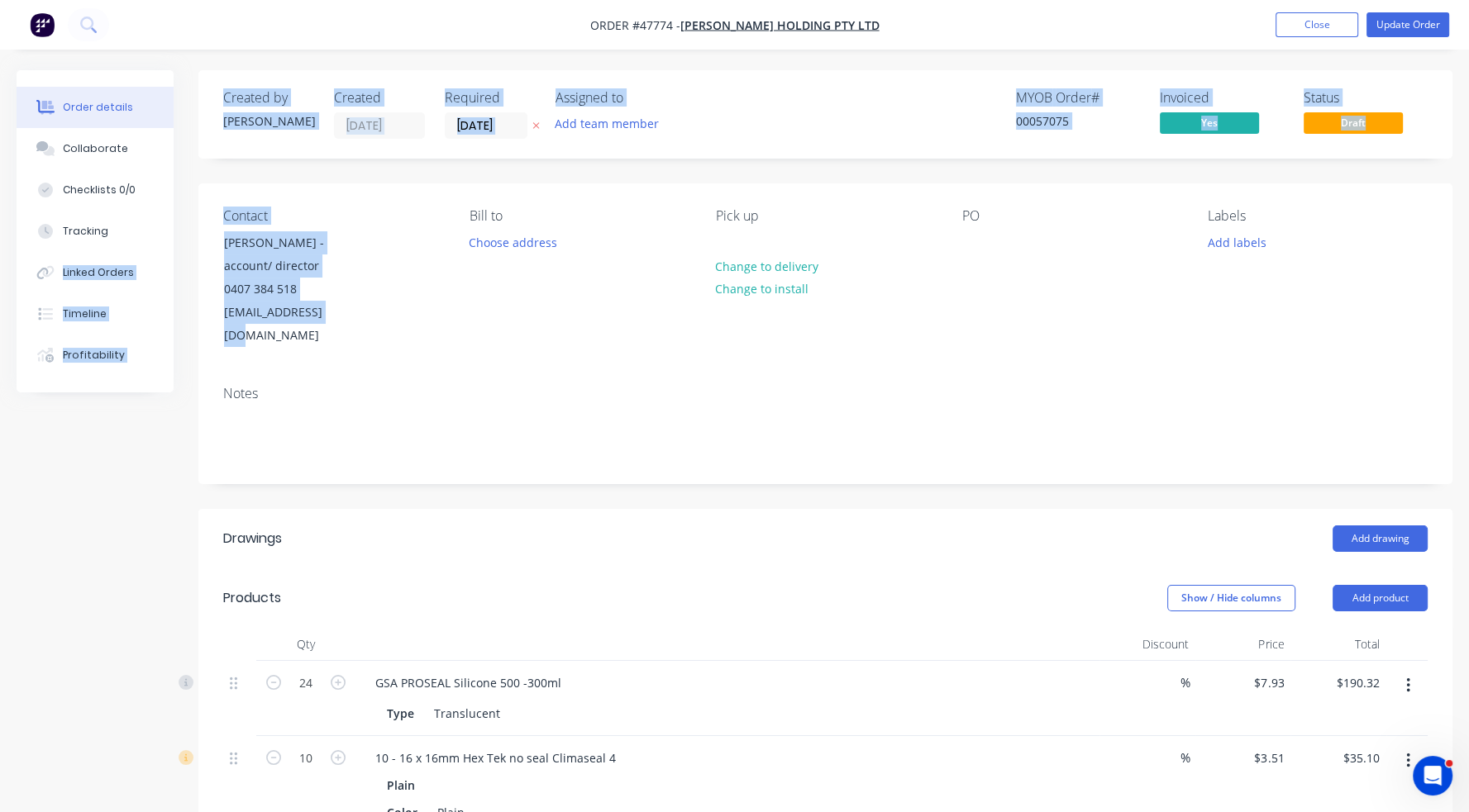
drag, startPoint x: 361, startPoint y: 317, endPoint x: 194, endPoint y: 216, distance: 195.2
click at [194, 216] on div "Order details Collaborate Checklists 0/0 Tracking Linked Orders Timeline Profit…" at bounding box center [734, 685] width 1469 height 1231
click at [336, 290] on div "0407 384 518" at bounding box center [292, 289] width 137 height 23
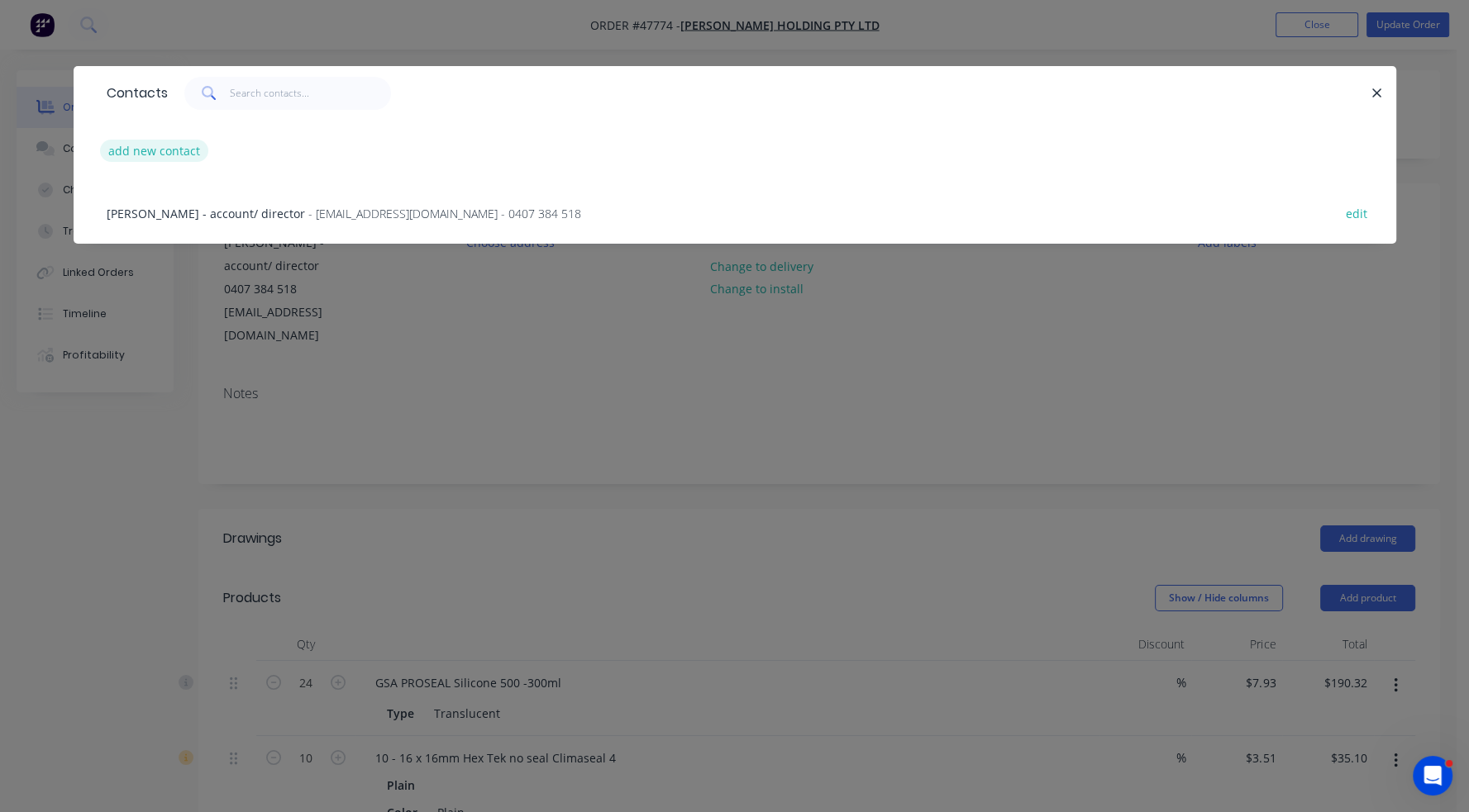
click at [172, 157] on button "add new contact" at bounding box center [154, 151] width 109 height 22
select select "AU"
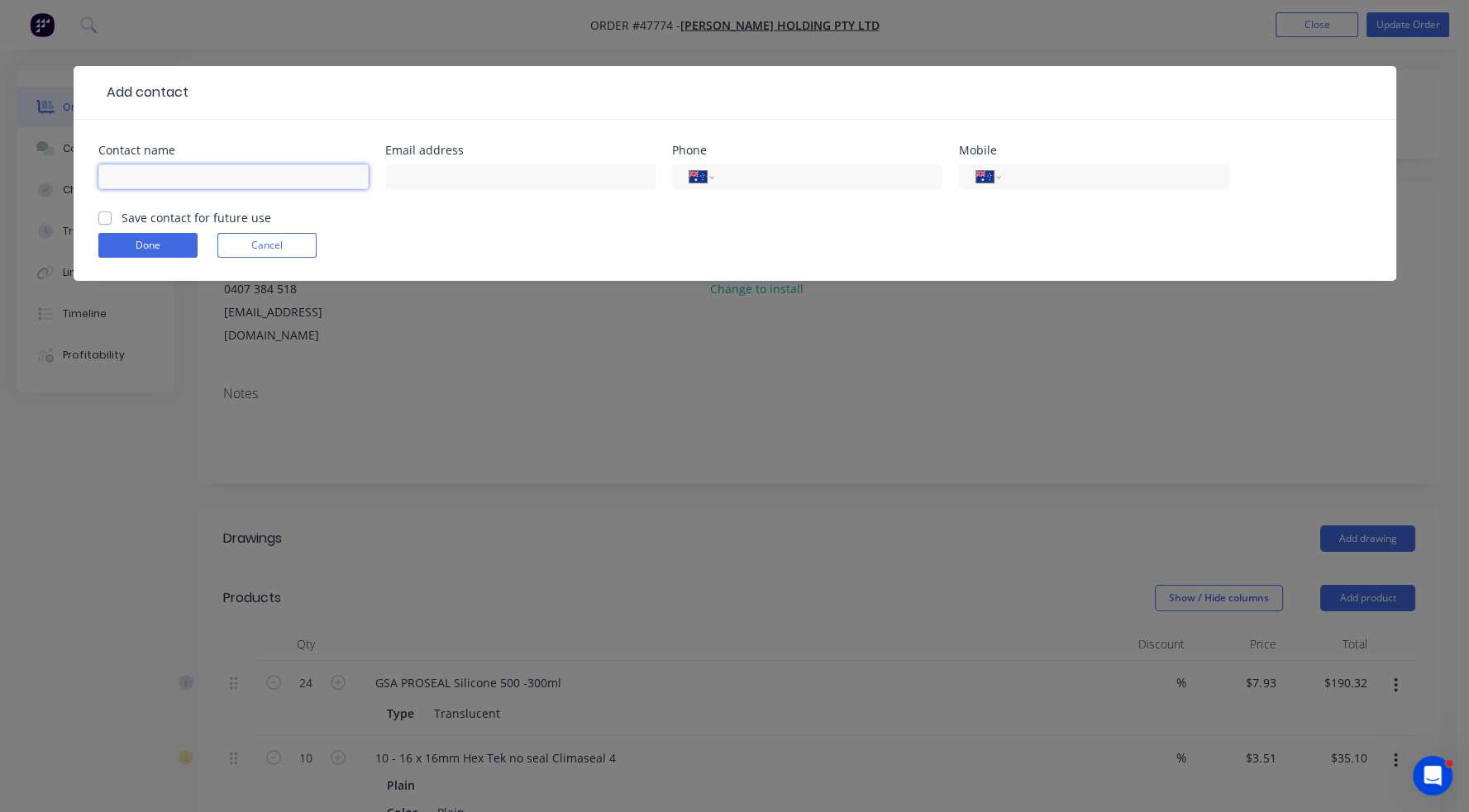
click at [172, 171] on input "text" at bounding box center [233, 177] width 270 height 25
type input "`"
click at [182, 241] on button "Done" at bounding box center [147, 245] width 99 height 25
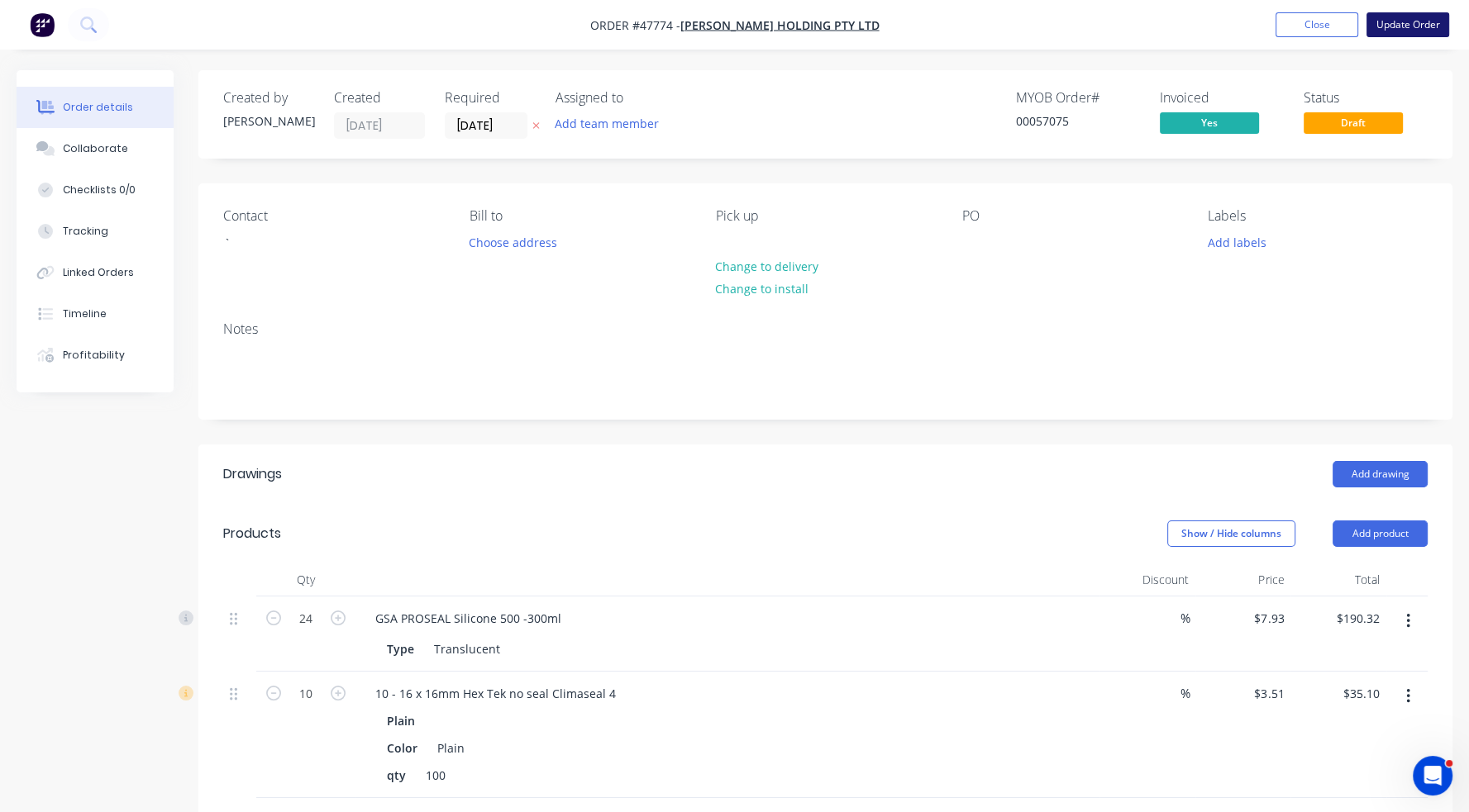
click at [1396, 28] on button "Update Order" at bounding box center [1407, 24] width 82 height 25
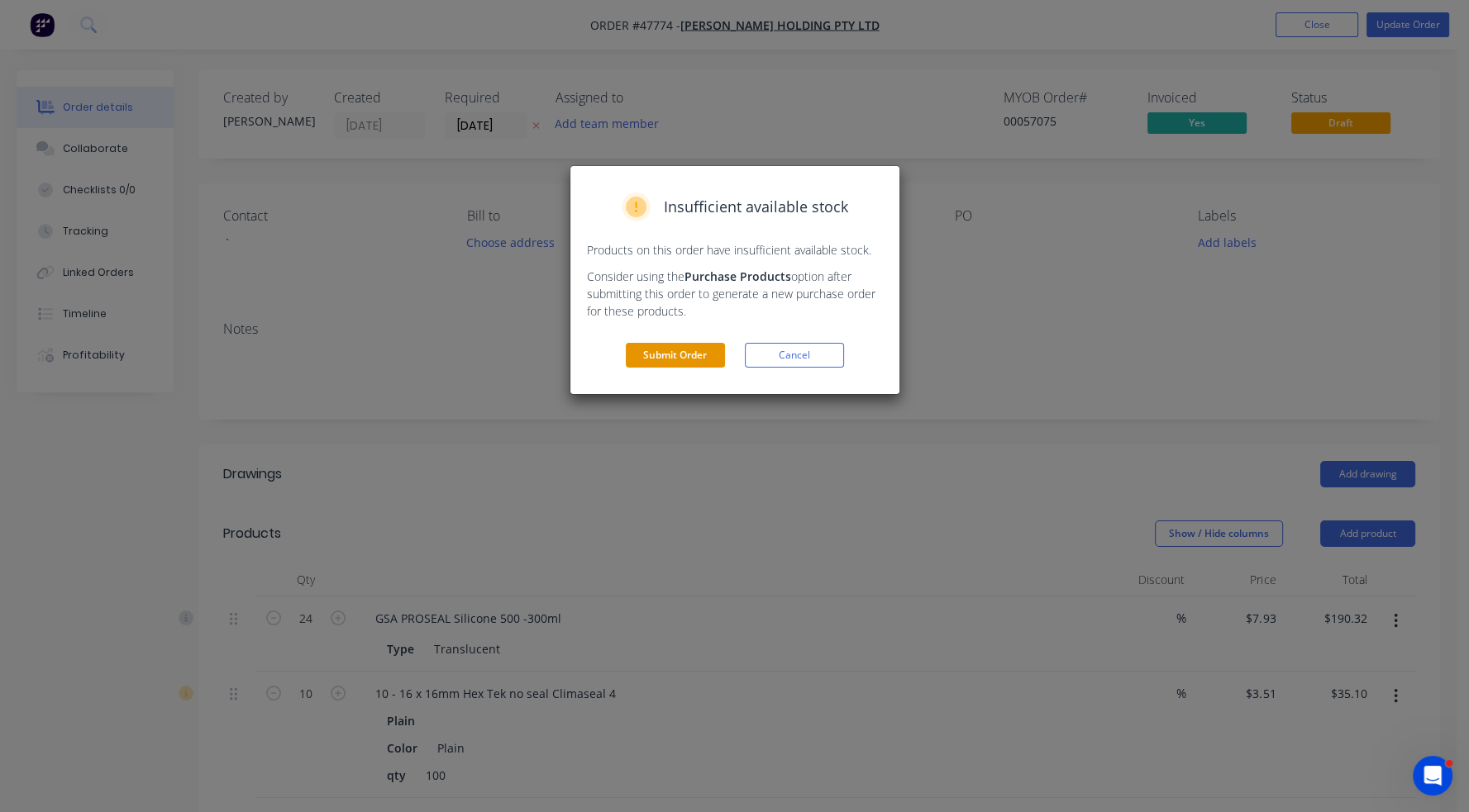
click at [692, 345] on button "Submit Order" at bounding box center [674, 355] width 99 height 25
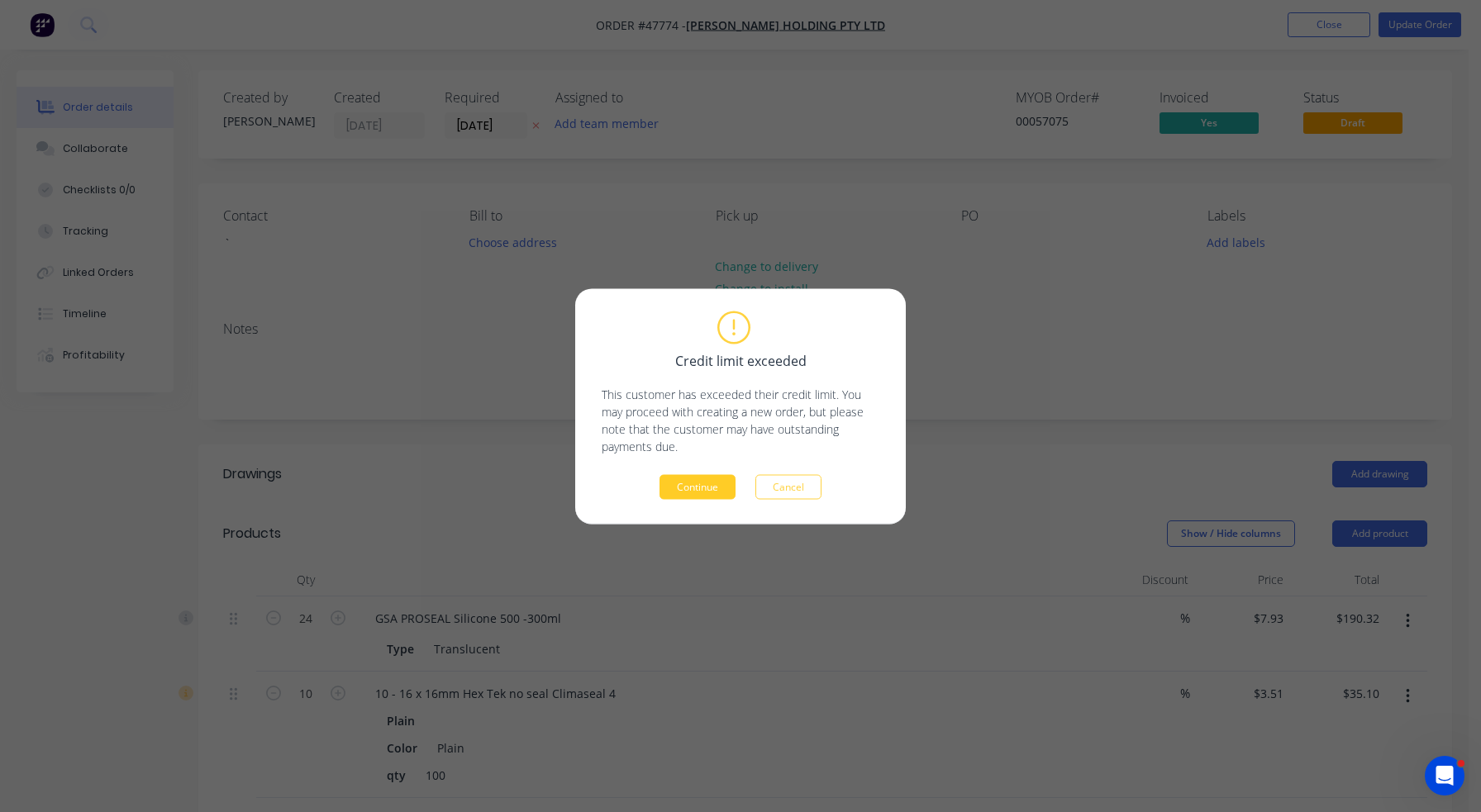
click at [697, 485] on button "Continue" at bounding box center [697, 486] width 76 height 25
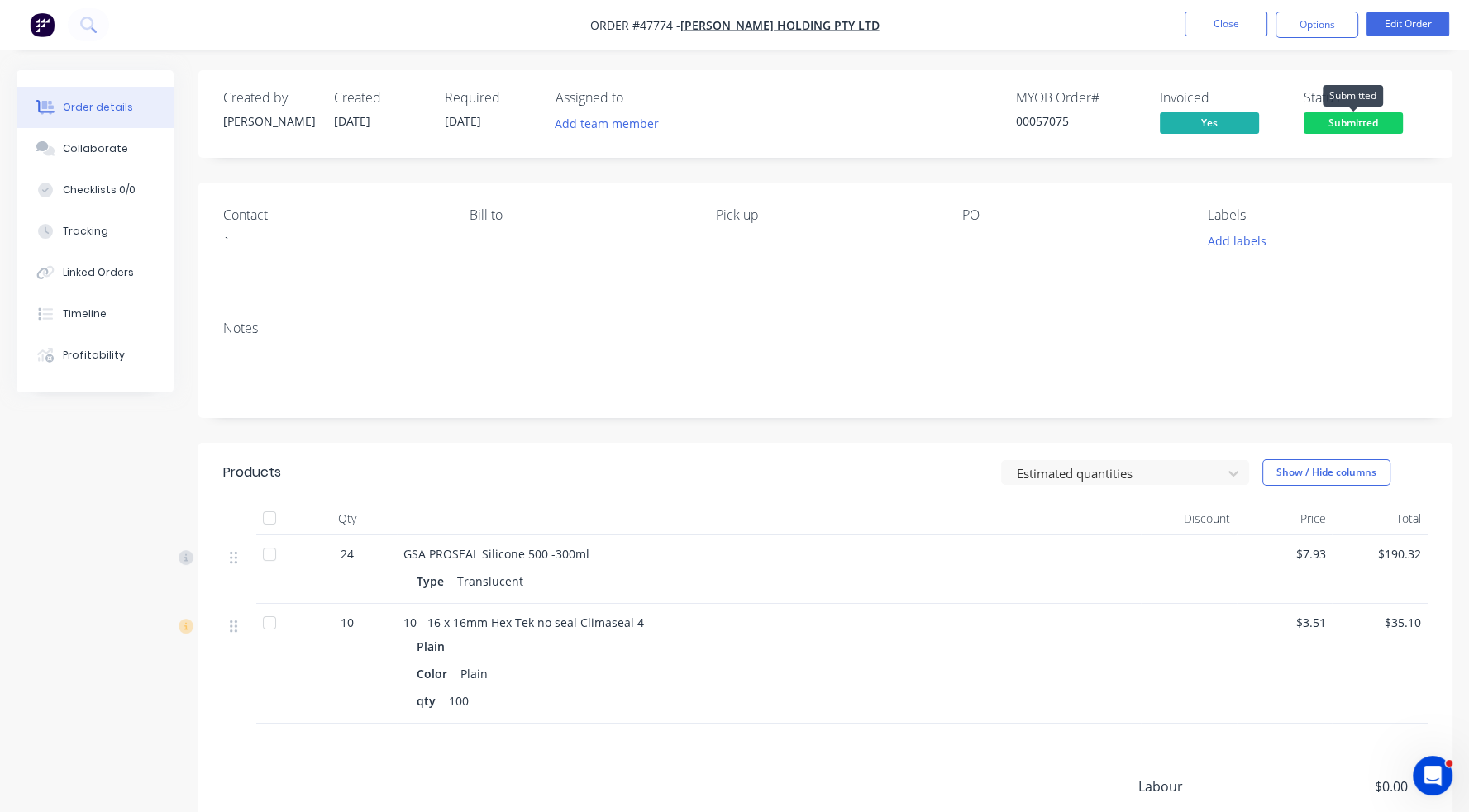
click at [1329, 126] on span "Submitted" at bounding box center [1352, 123] width 99 height 20
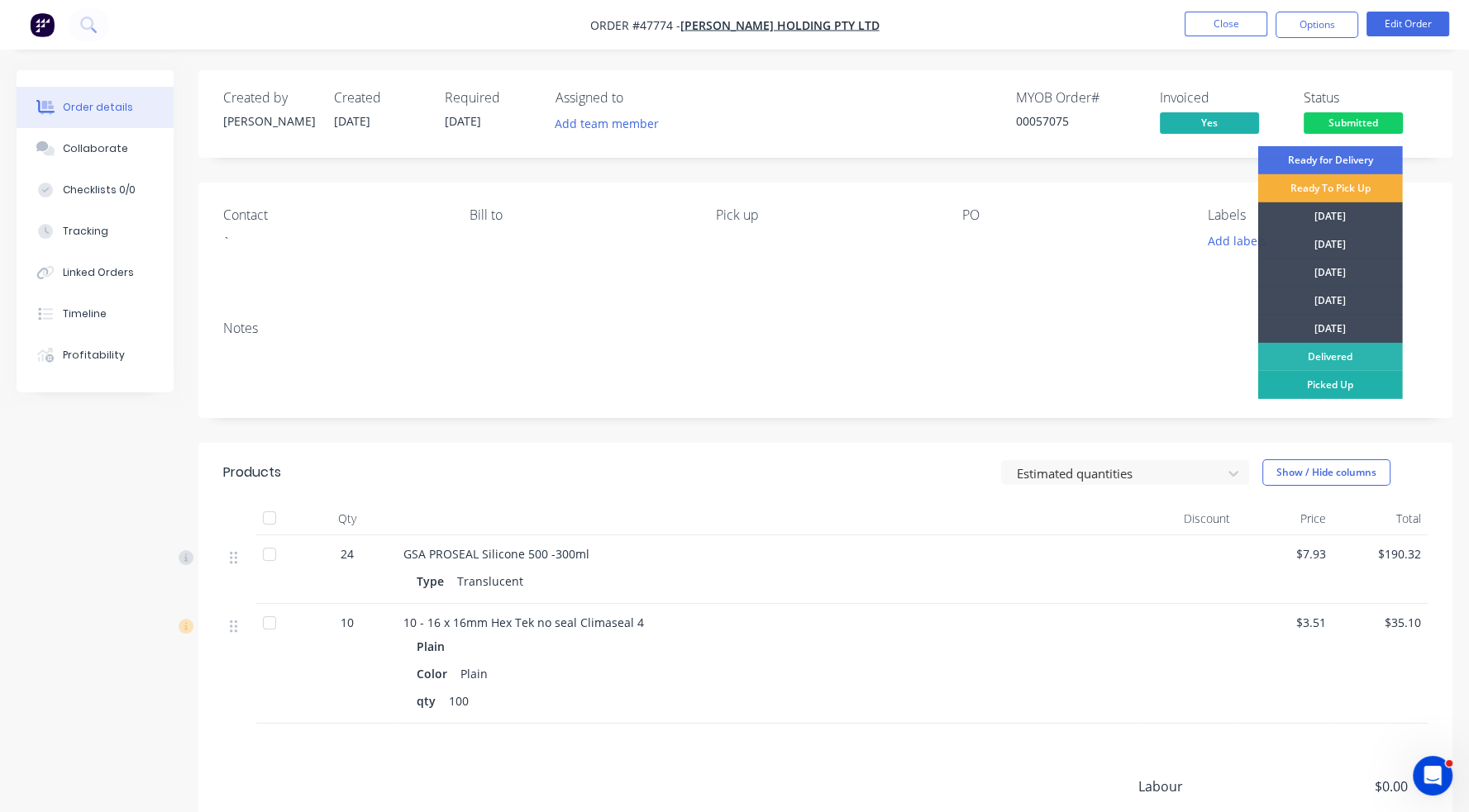
drag, startPoint x: 1348, startPoint y: 388, endPoint x: 1346, endPoint y: 379, distance: 9.2
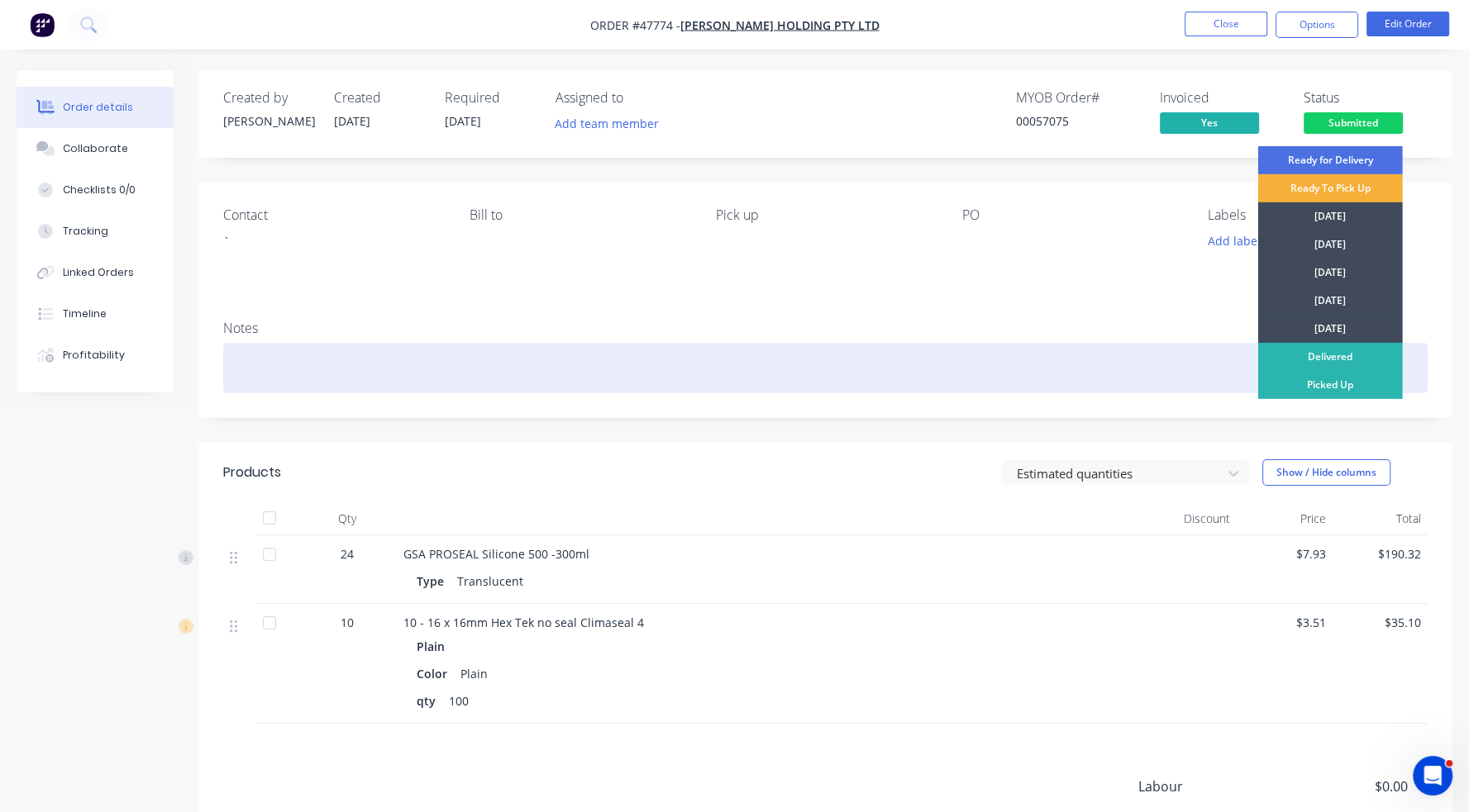
click at [1347, 388] on div "Picked Up" at bounding box center [1330, 385] width 144 height 28
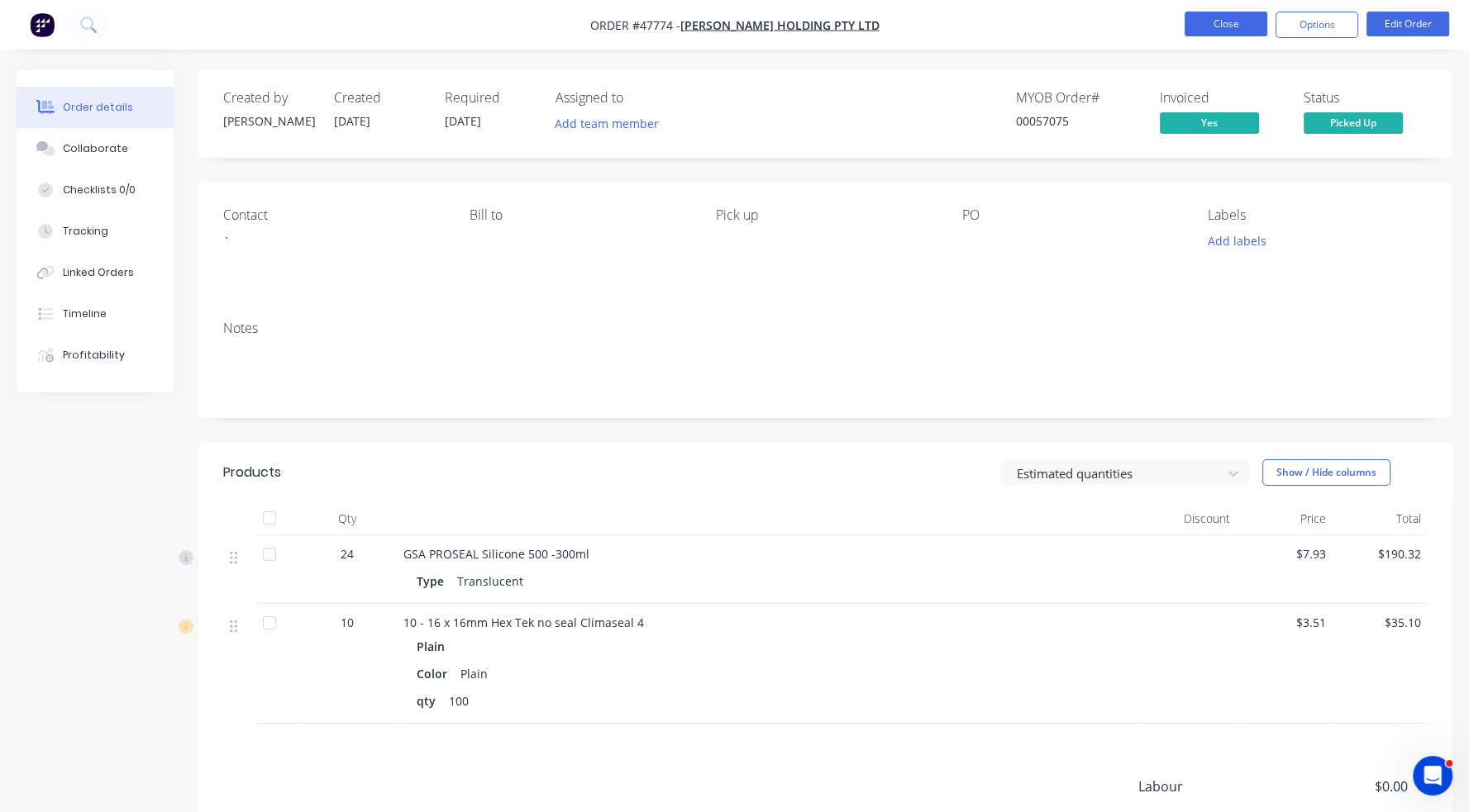
click at [1244, 23] on button "Close" at bounding box center [1225, 24] width 82 height 25
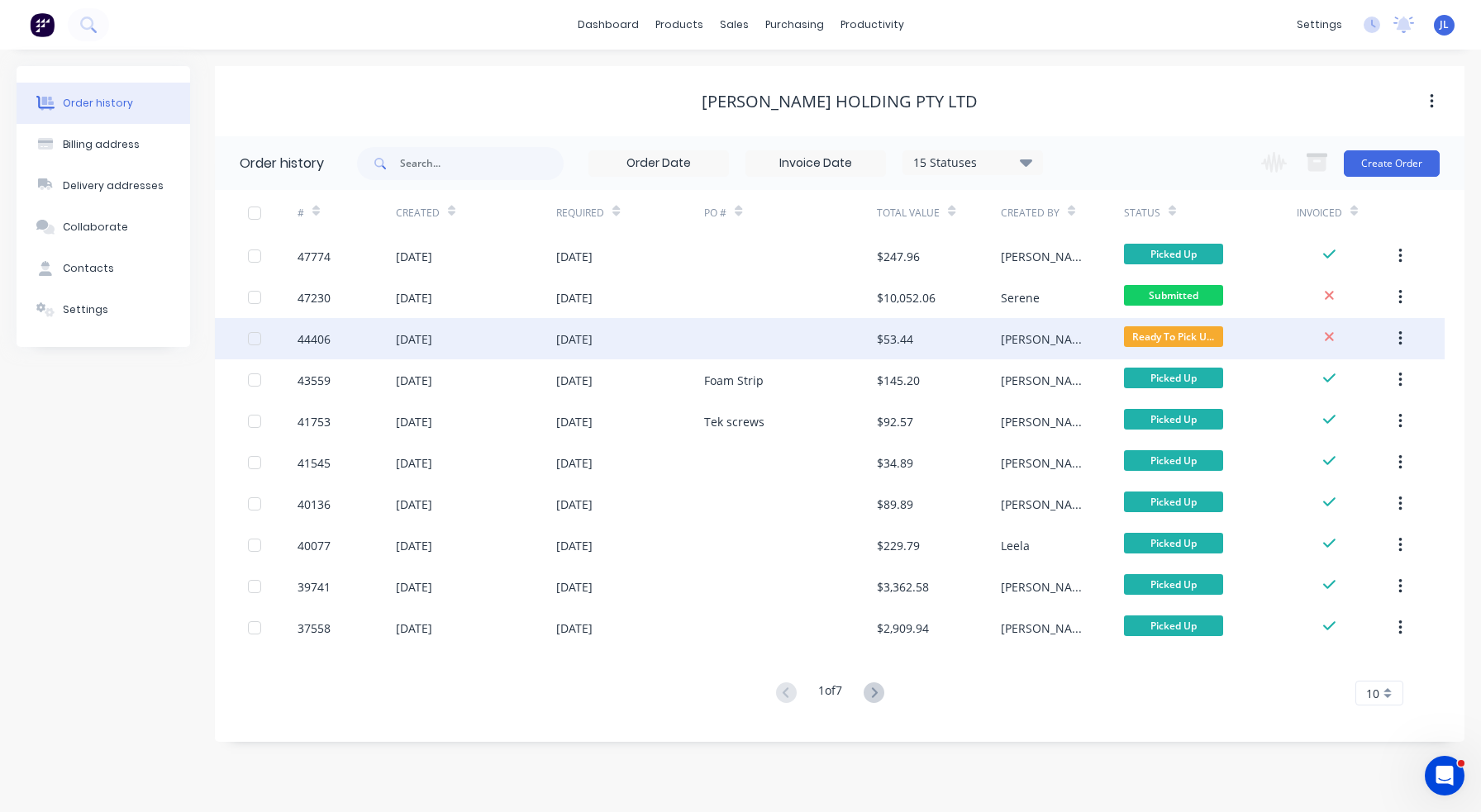
click at [792, 333] on div at bounding box center [790, 338] width 173 height 42
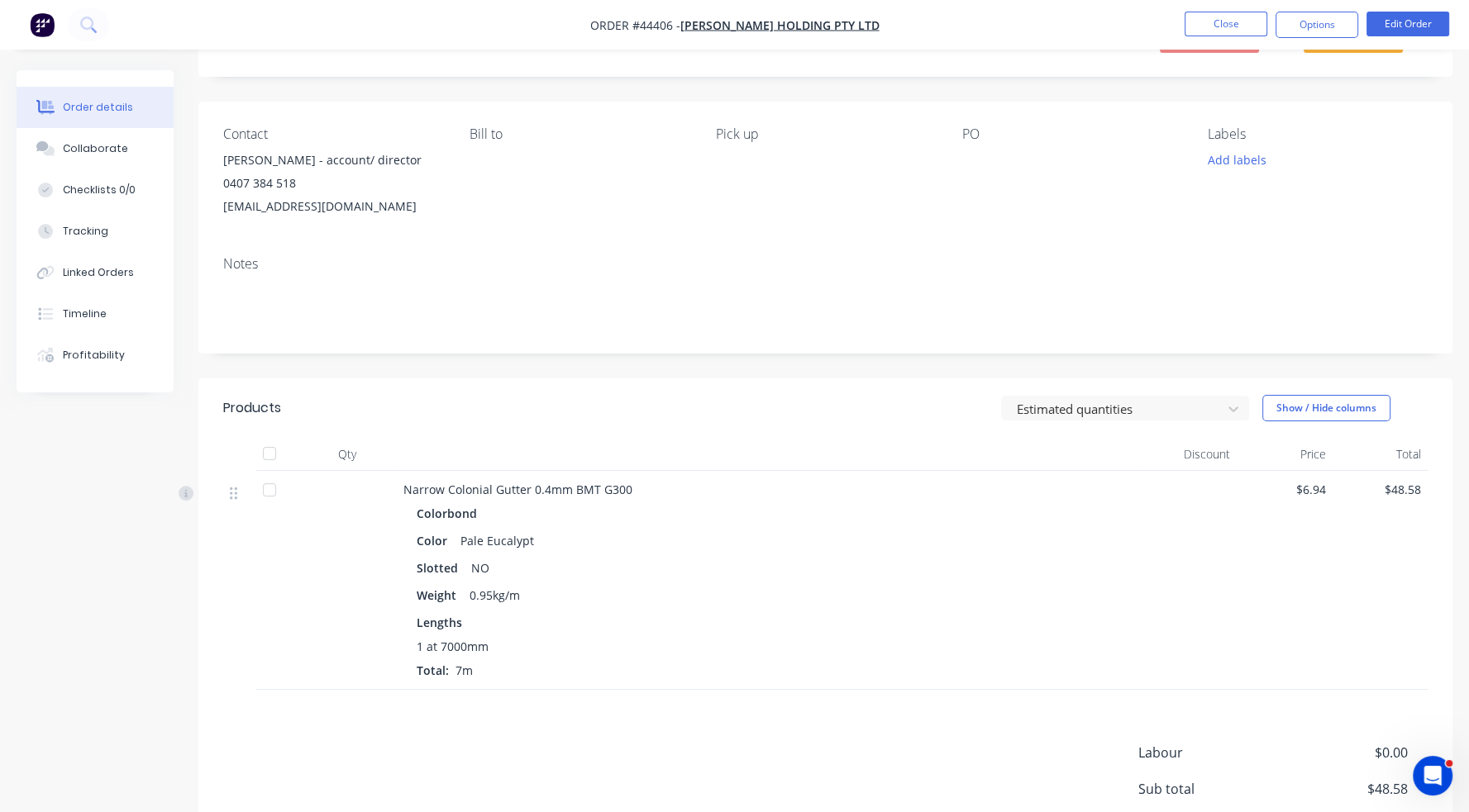
scroll to position [82, 0]
click at [1396, 18] on button "Edit Order" at bounding box center [1407, 24] width 82 height 25
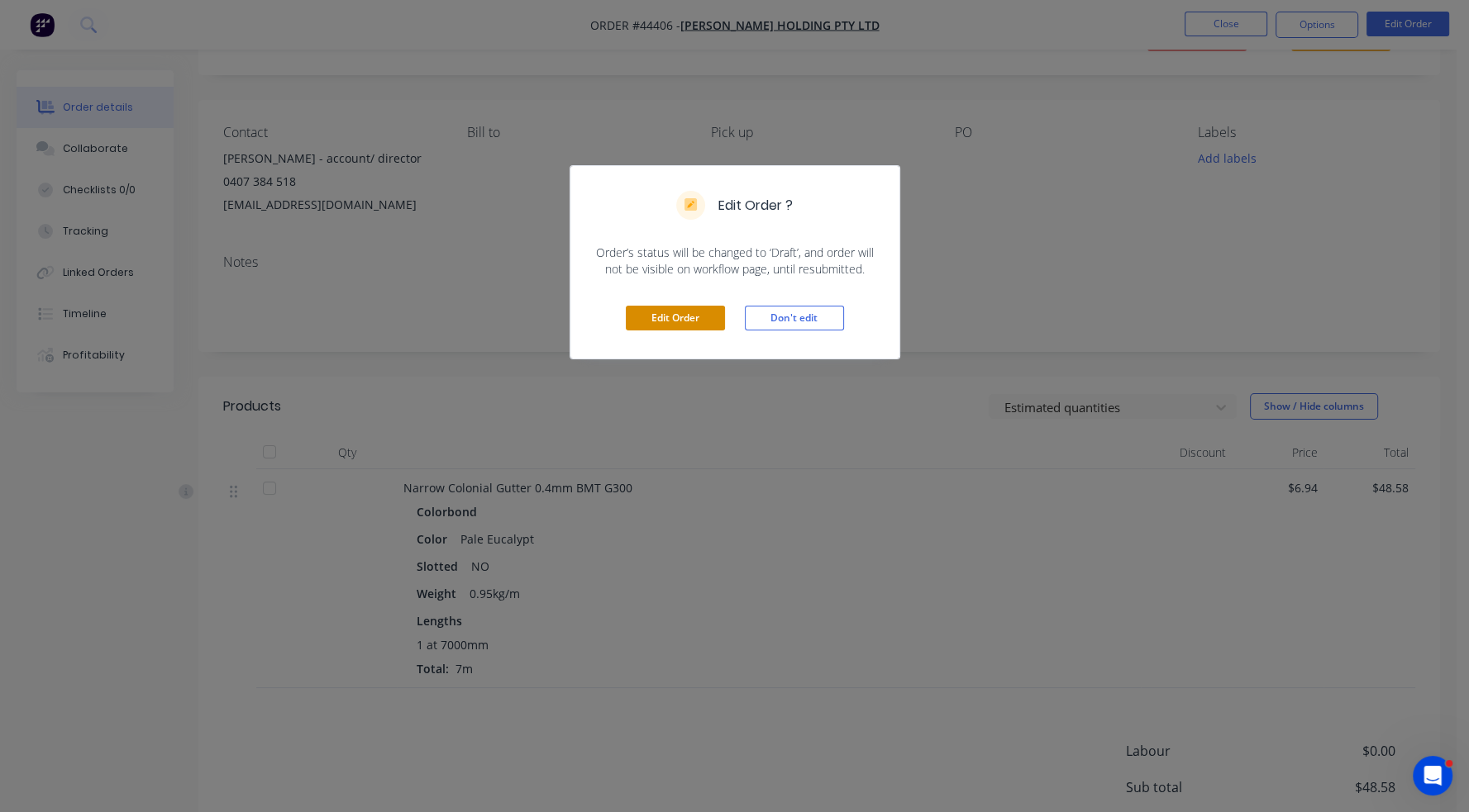
click at [696, 312] on button "Edit Order" at bounding box center [674, 318] width 99 height 25
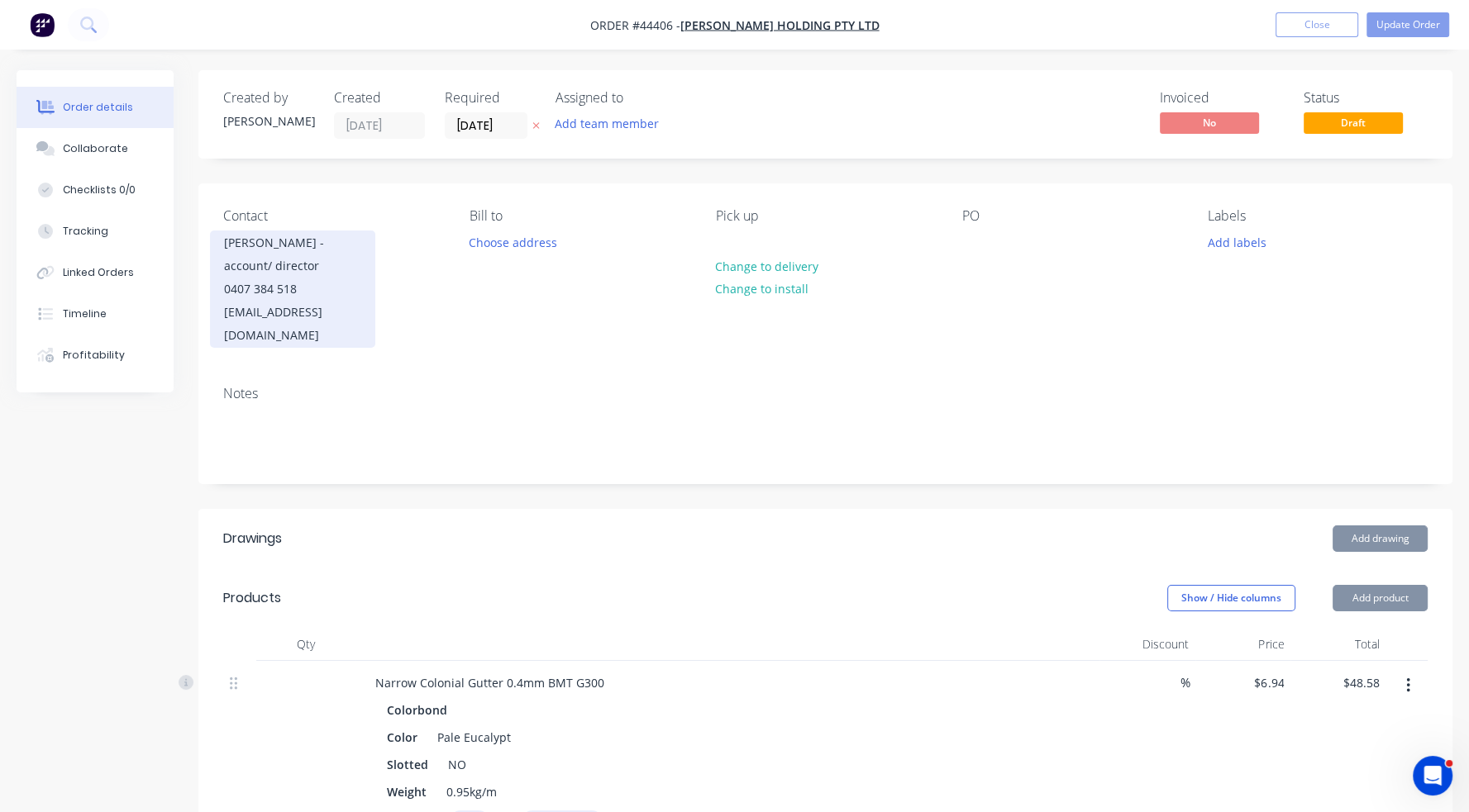
click at [288, 263] on div "[PERSON_NAME] - account/ director" at bounding box center [292, 254] width 137 height 46
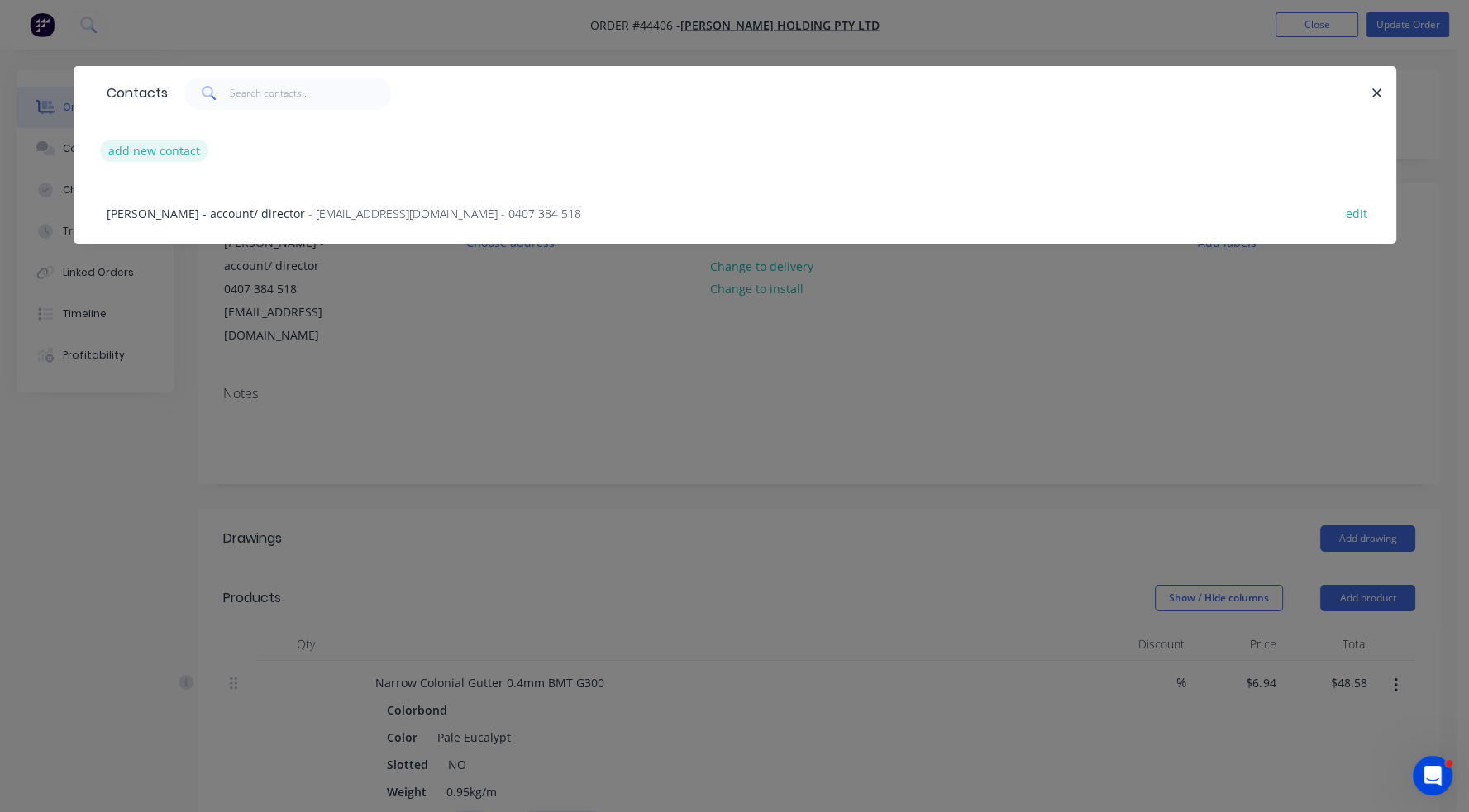
click at [155, 155] on button "add new contact" at bounding box center [154, 151] width 109 height 22
select select "AU"
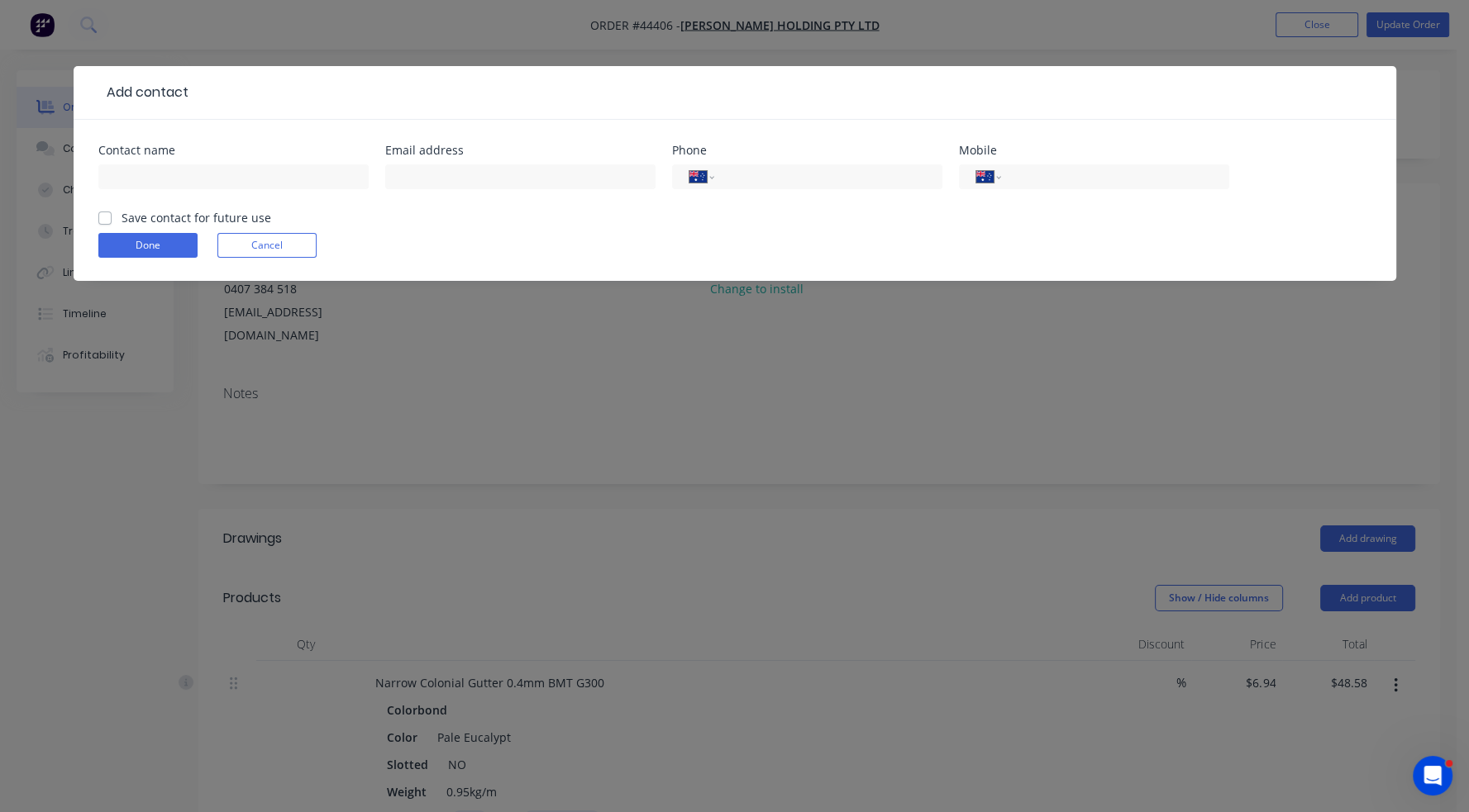
click at [152, 165] on div at bounding box center [233, 177] width 270 height 25
click at [152, 177] on input "text" at bounding box center [233, 177] width 270 height 25
type input "`"
click at [145, 247] on button "Done" at bounding box center [147, 245] width 99 height 25
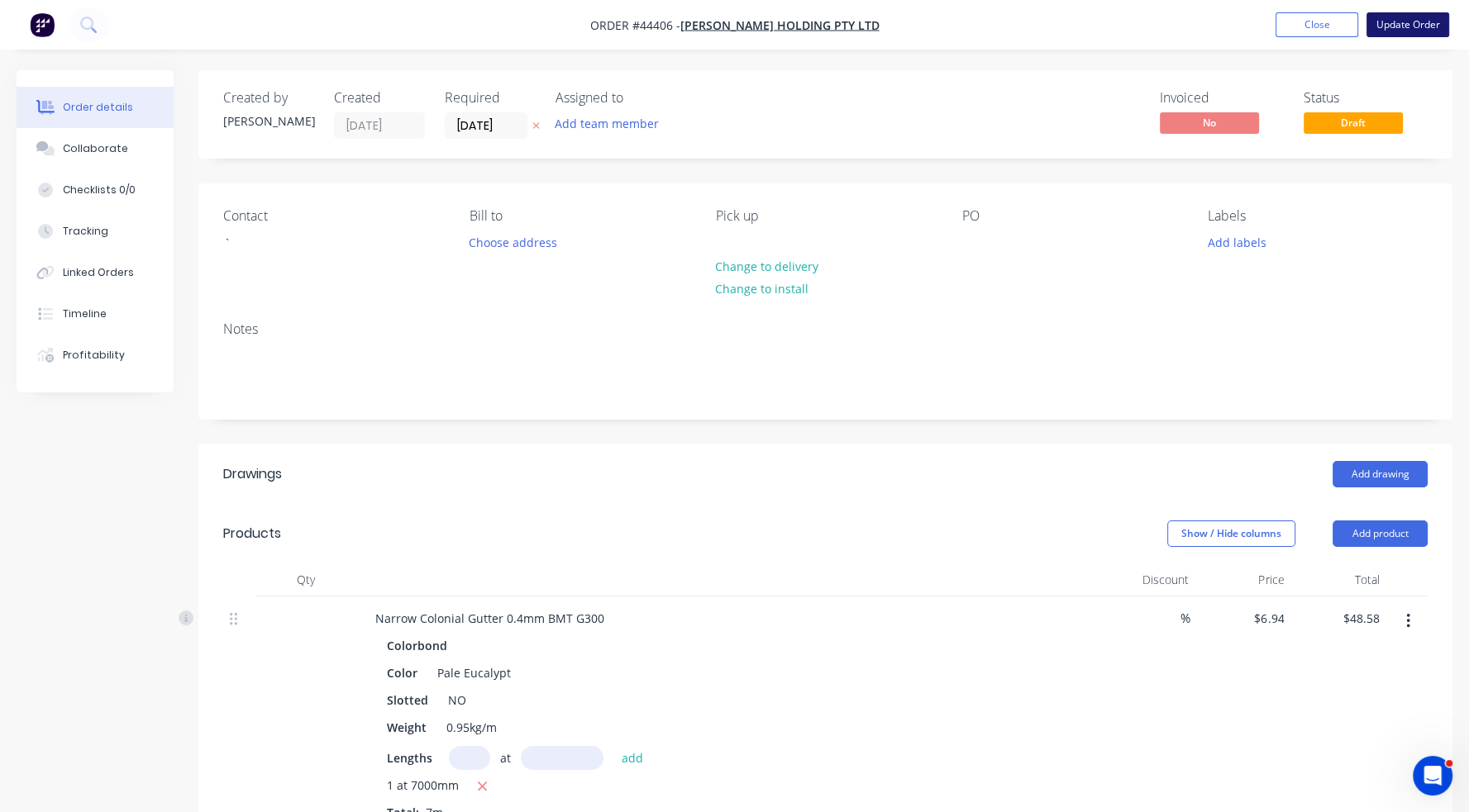
click at [1396, 29] on button "Update Order" at bounding box center [1407, 24] width 82 height 25
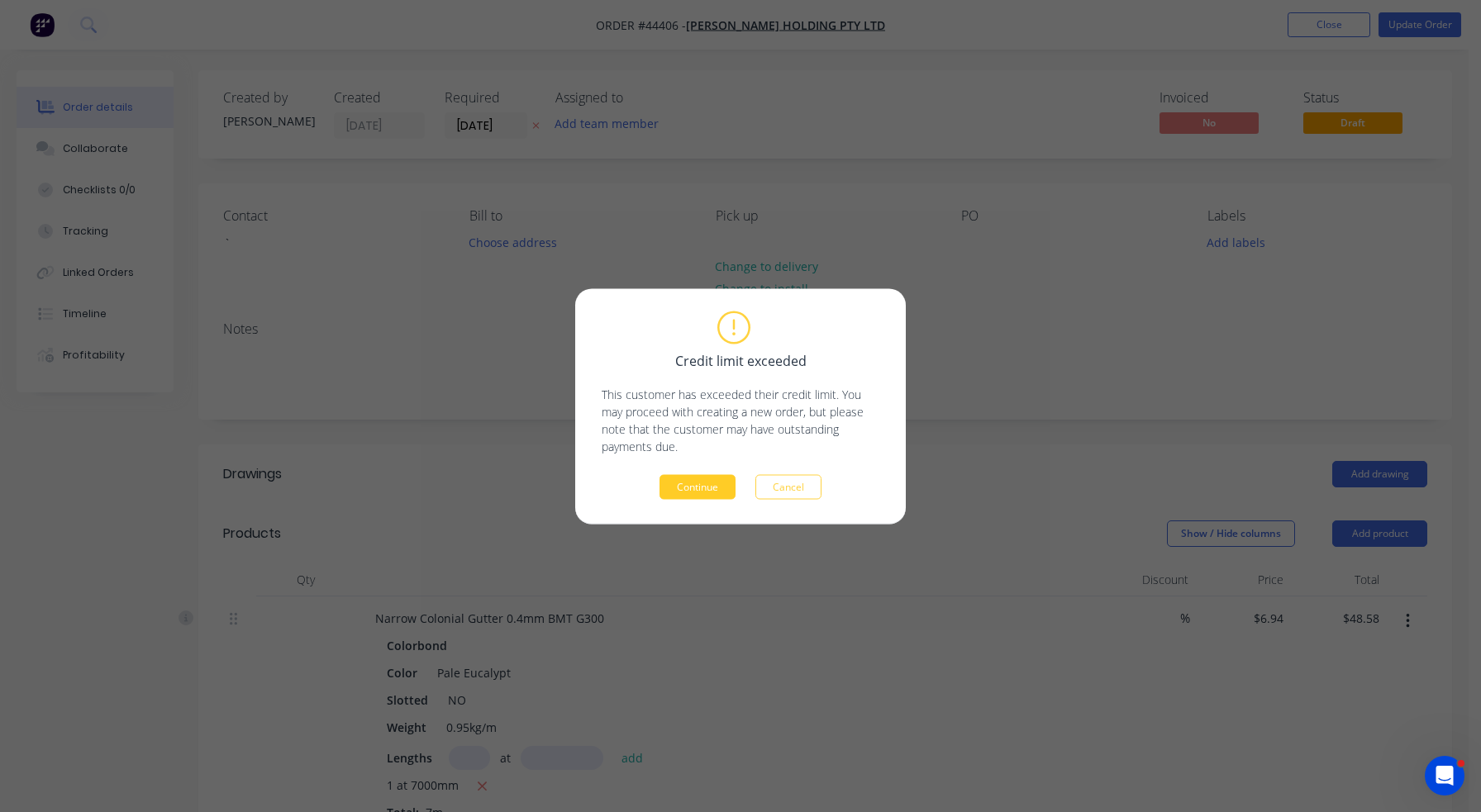
click at [710, 485] on button "Continue" at bounding box center [697, 486] width 76 height 25
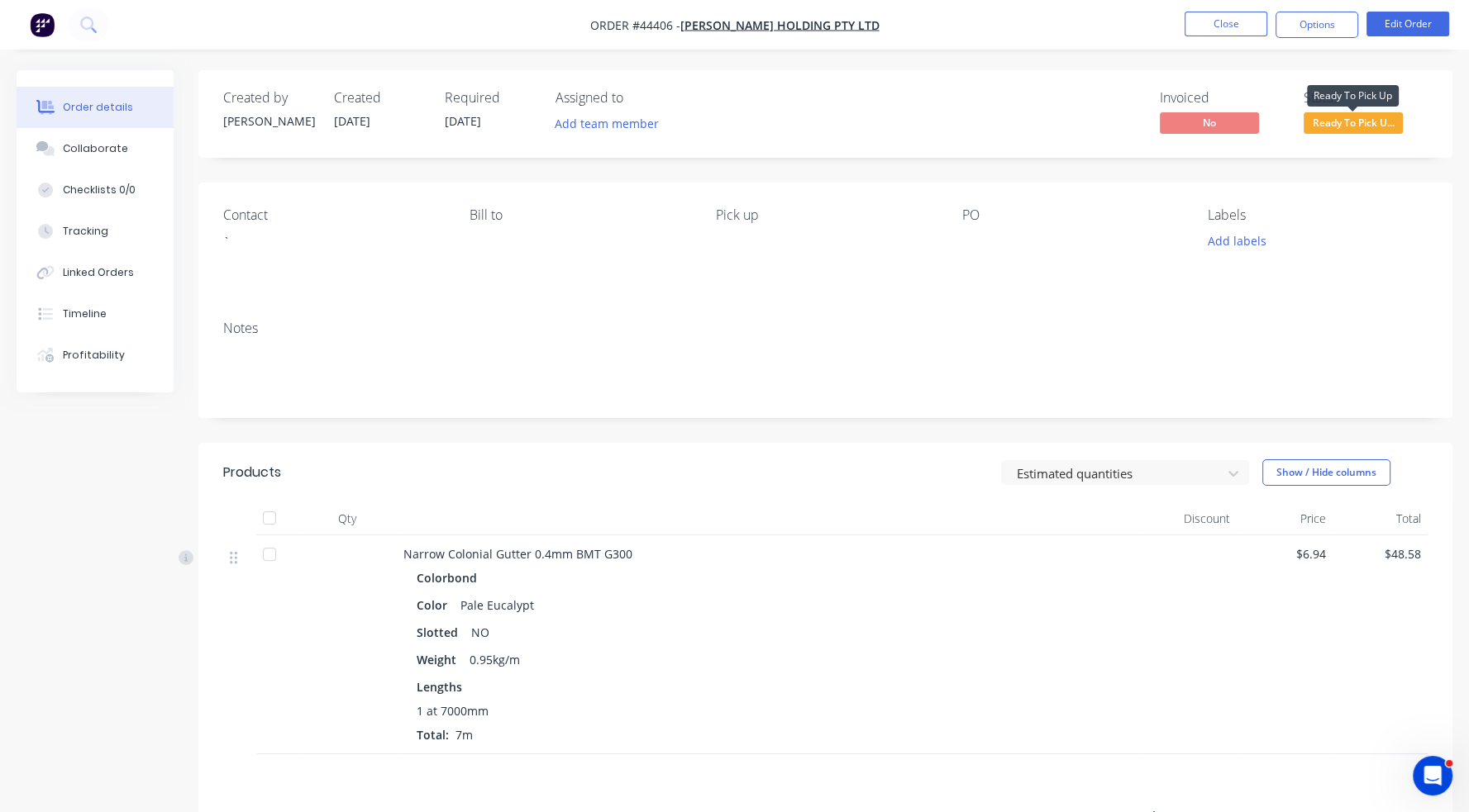
click at [1364, 119] on span "Ready To Pick U..." at bounding box center [1352, 123] width 99 height 20
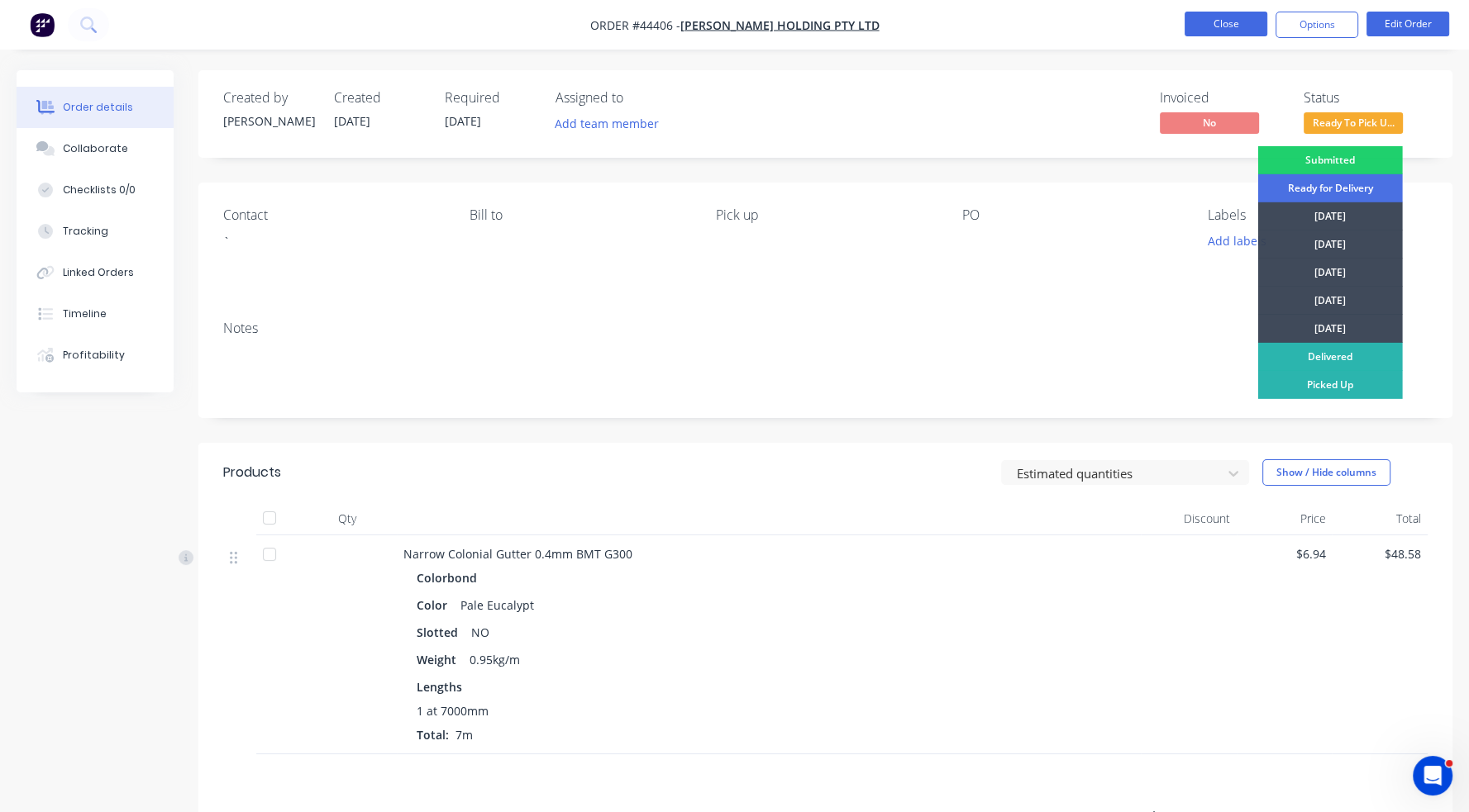
click at [1223, 21] on button "Close" at bounding box center [1225, 24] width 82 height 25
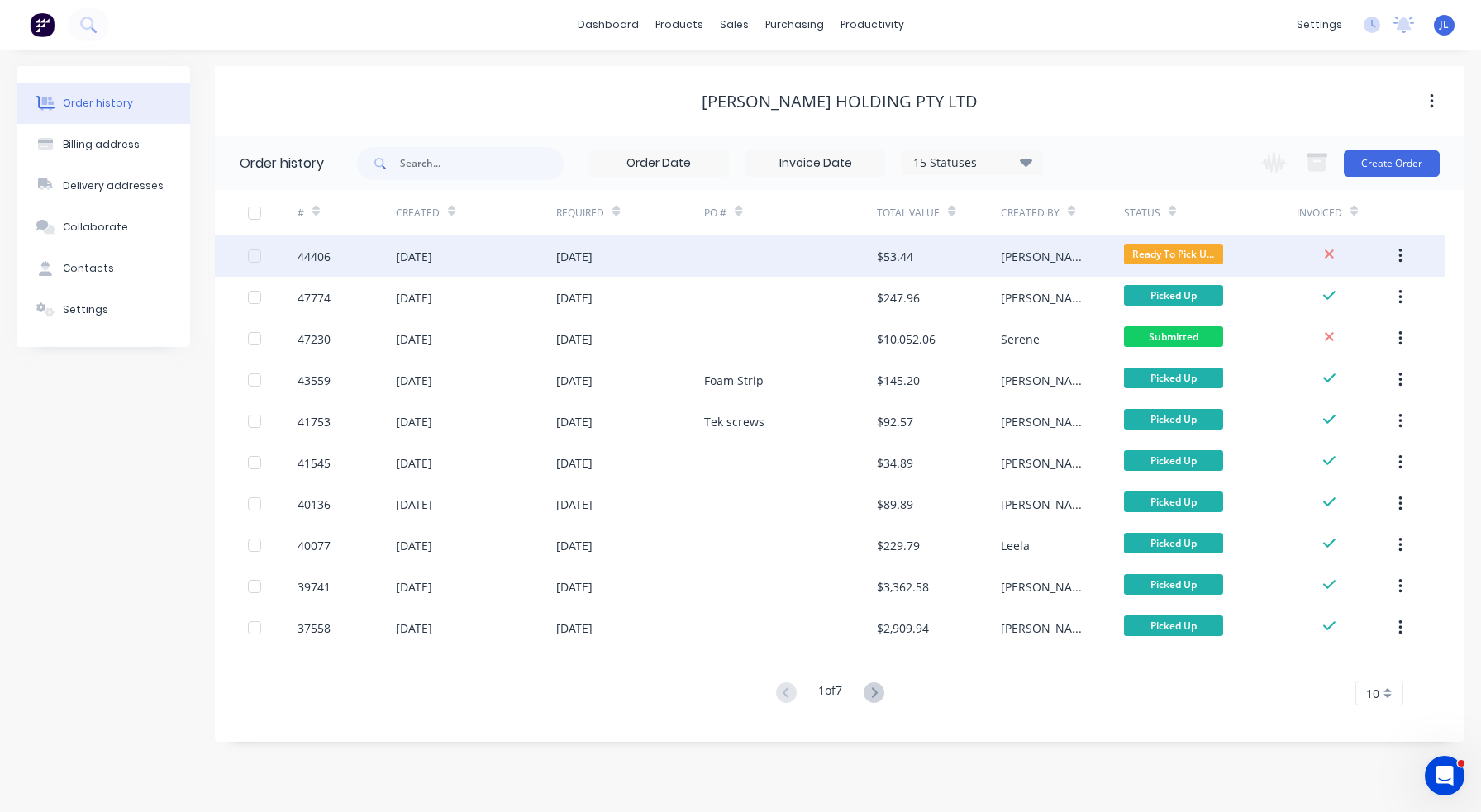
click at [966, 253] on div "$53.44" at bounding box center [938, 256] width 123 height 42
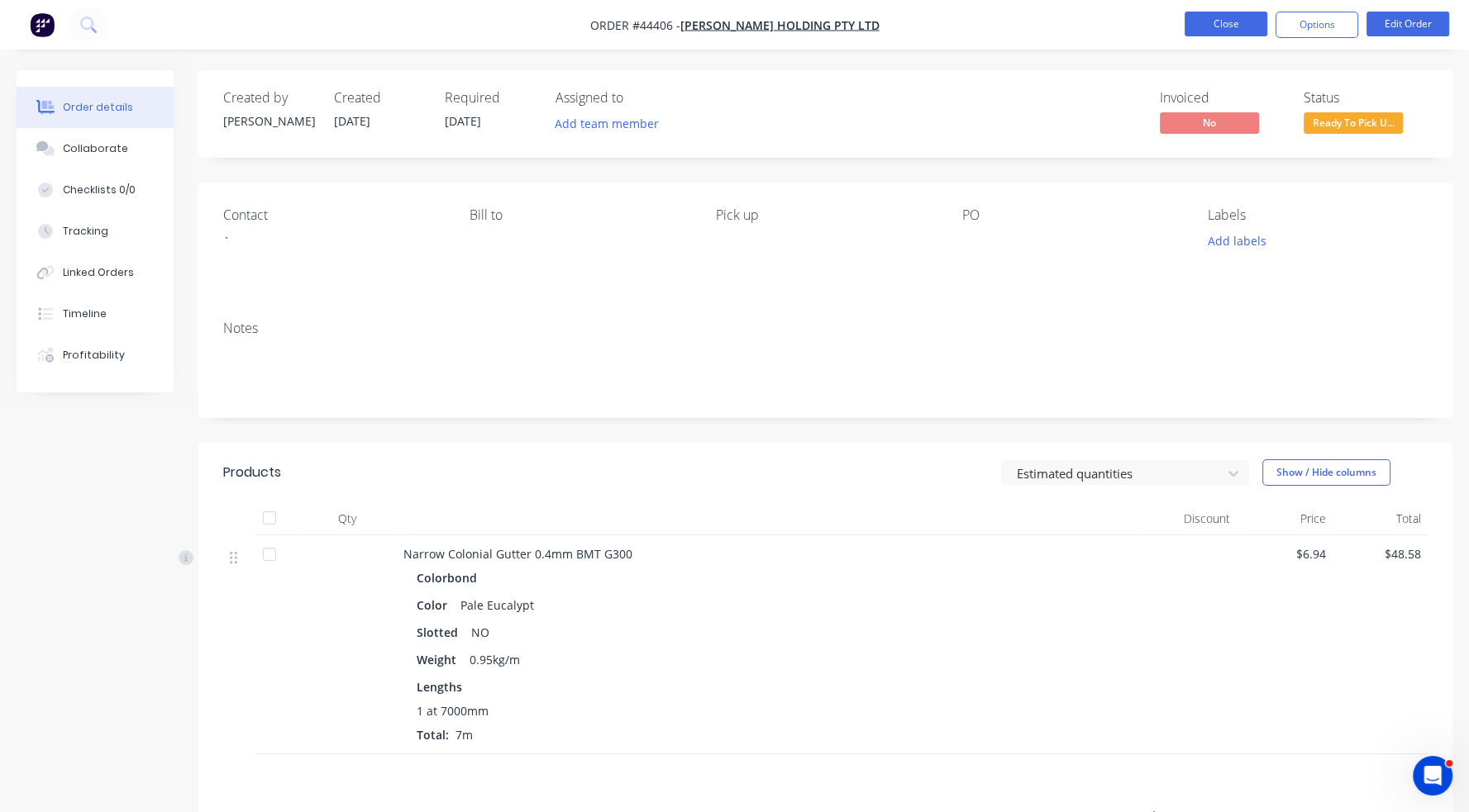
click at [1245, 12] on button "Close" at bounding box center [1225, 24] width 82 height 25
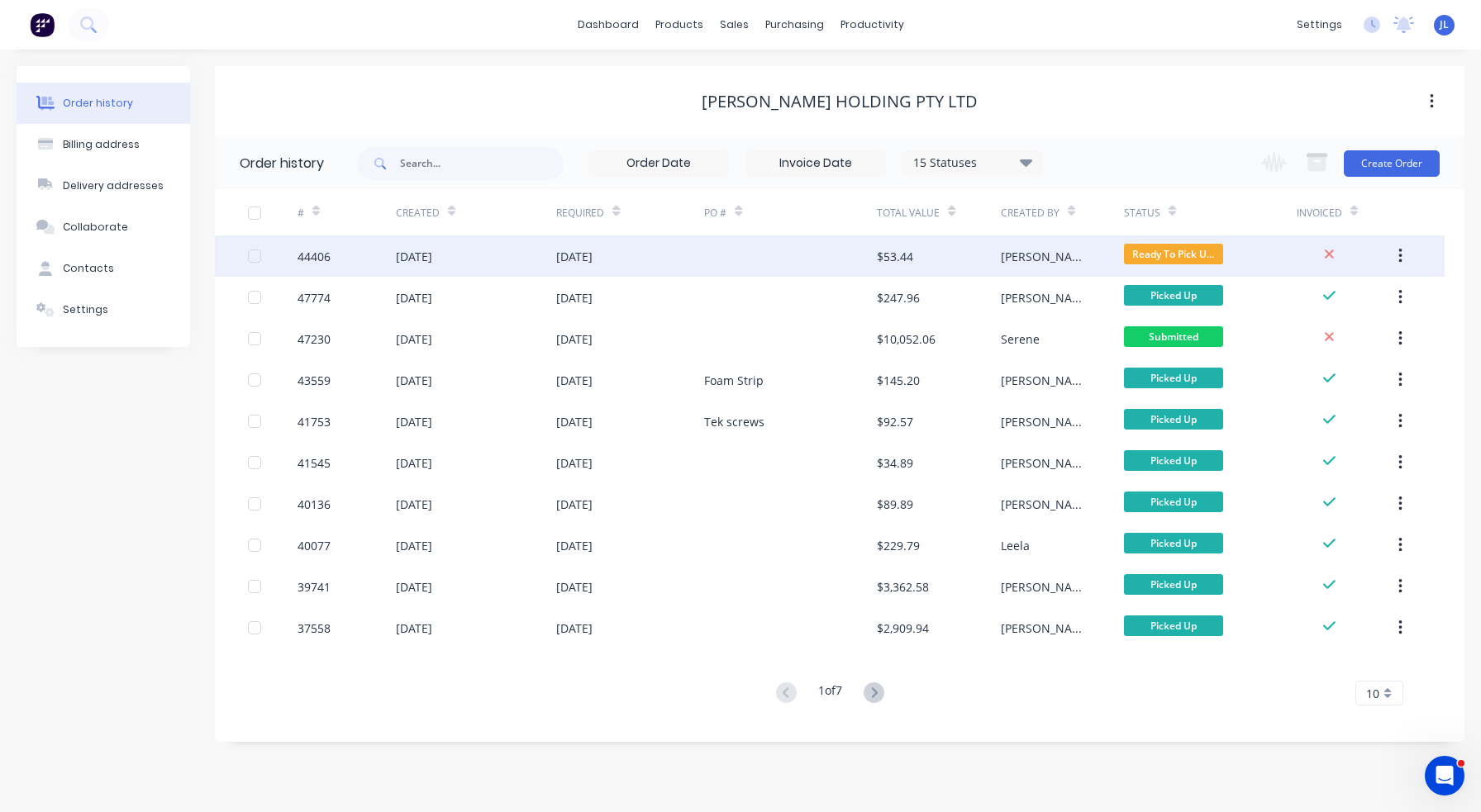
click at [927, 257] on div "$53.44" at bounding box center [938, 256] width 123 height 42
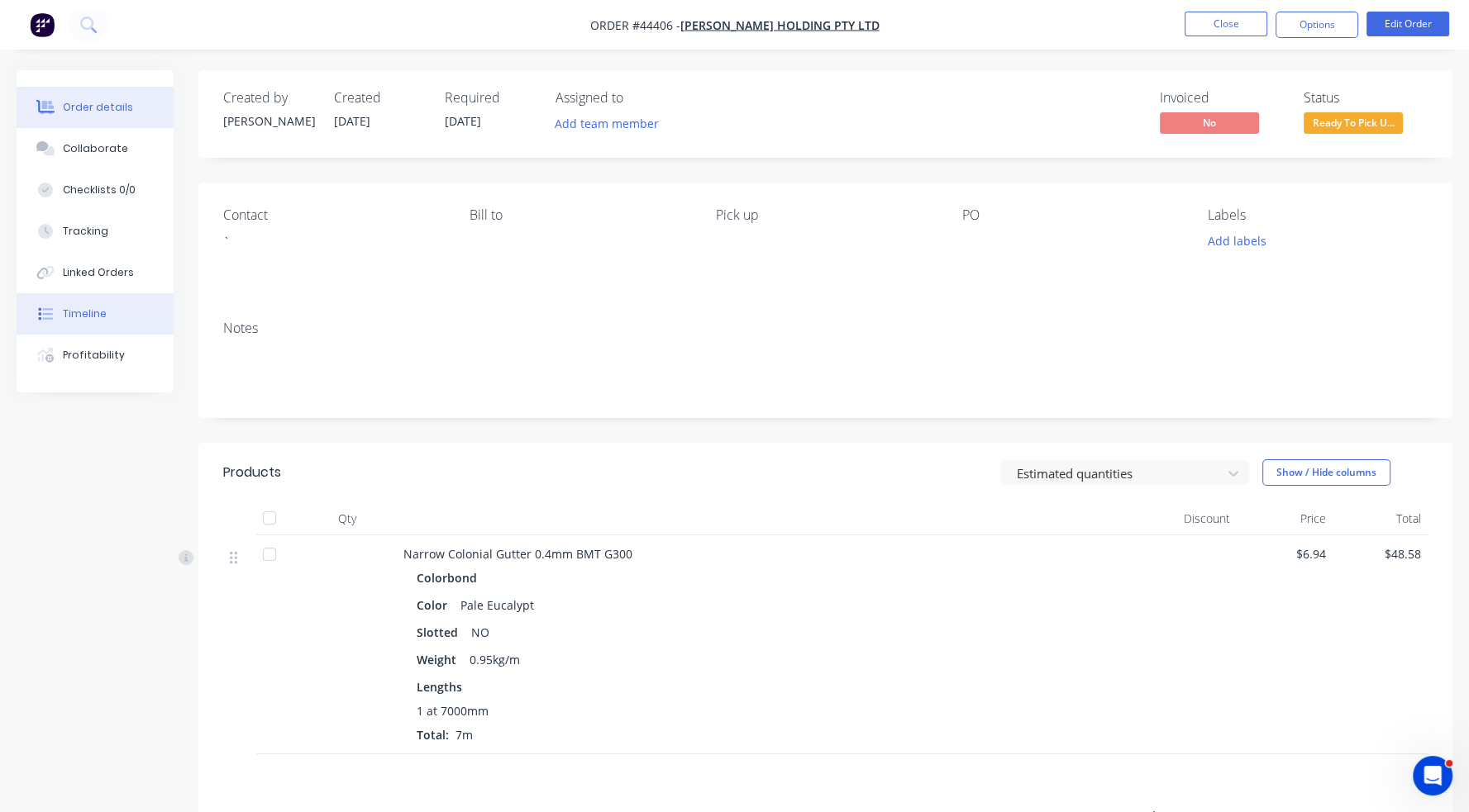
click at [70, 320] on div "Timeline" at bounding box center [84, 314] width 43 height 15
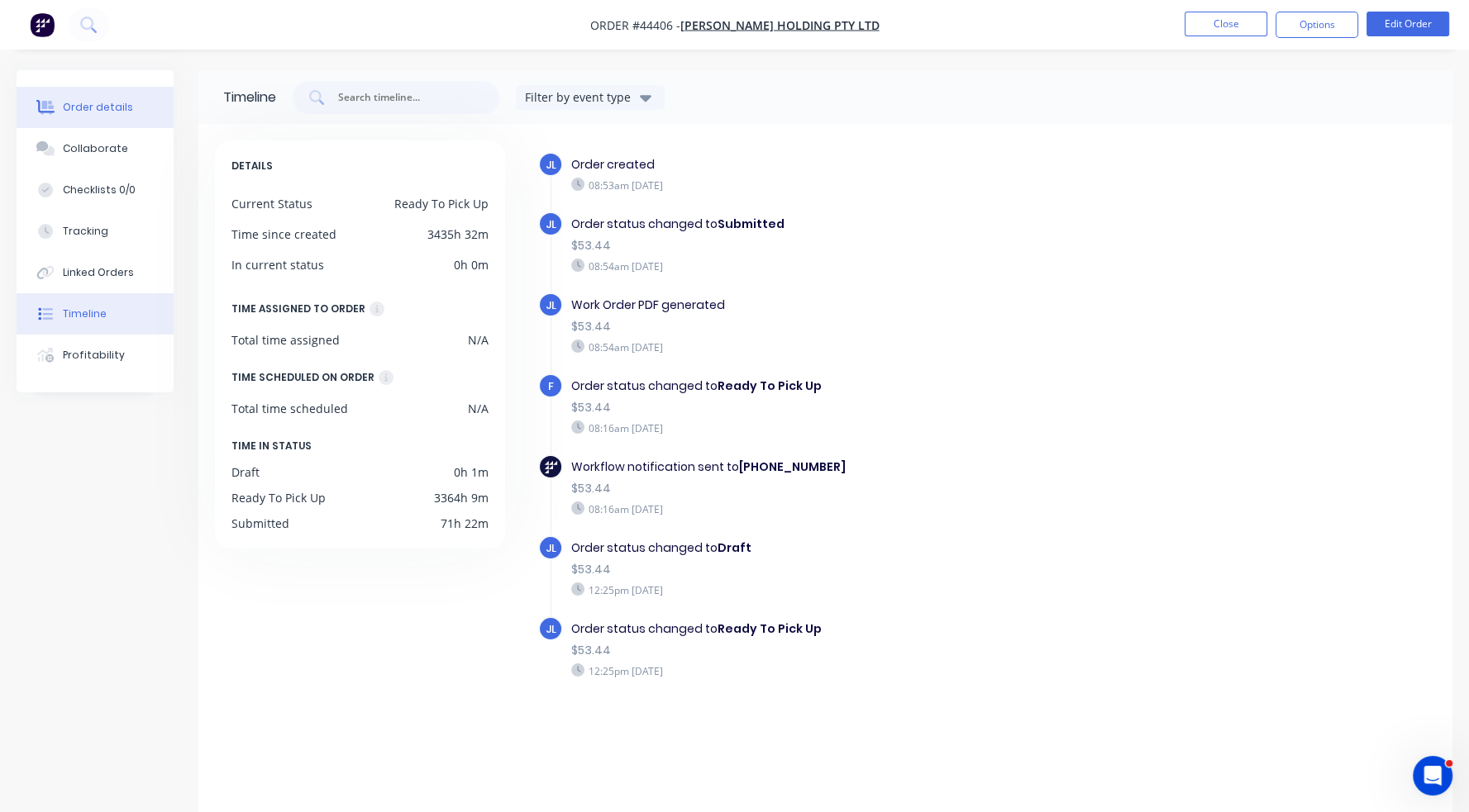
click at [60, 99] on button "Order details" at bounding box center [95, 107] width 157 height 42
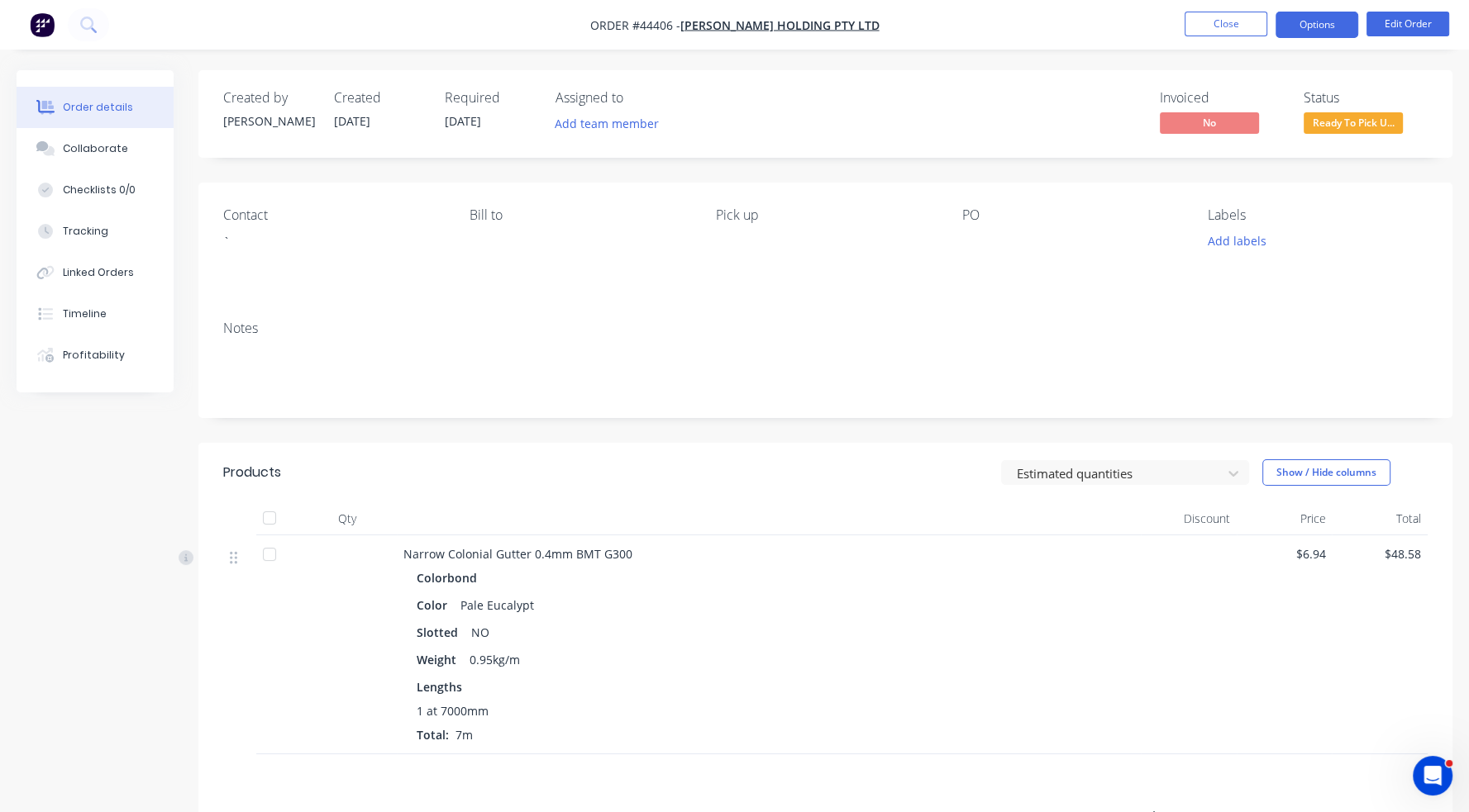
click at [1333, 22] on button "Options" at bounding box center [1316, 25] width 82 height 27
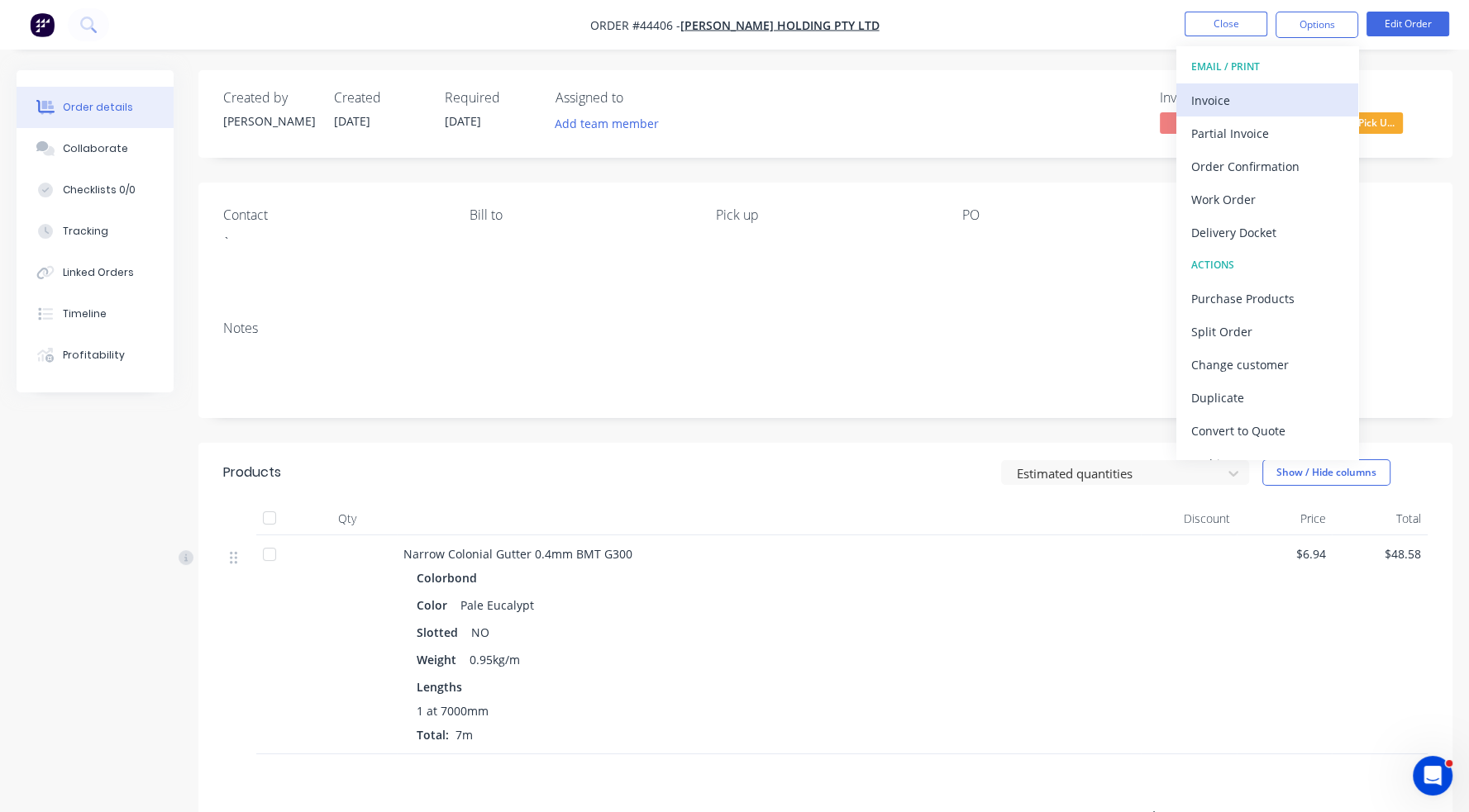
click at [1261, 99] on div "Invoice" at bounding box center [1266, 101] width 152 height 24
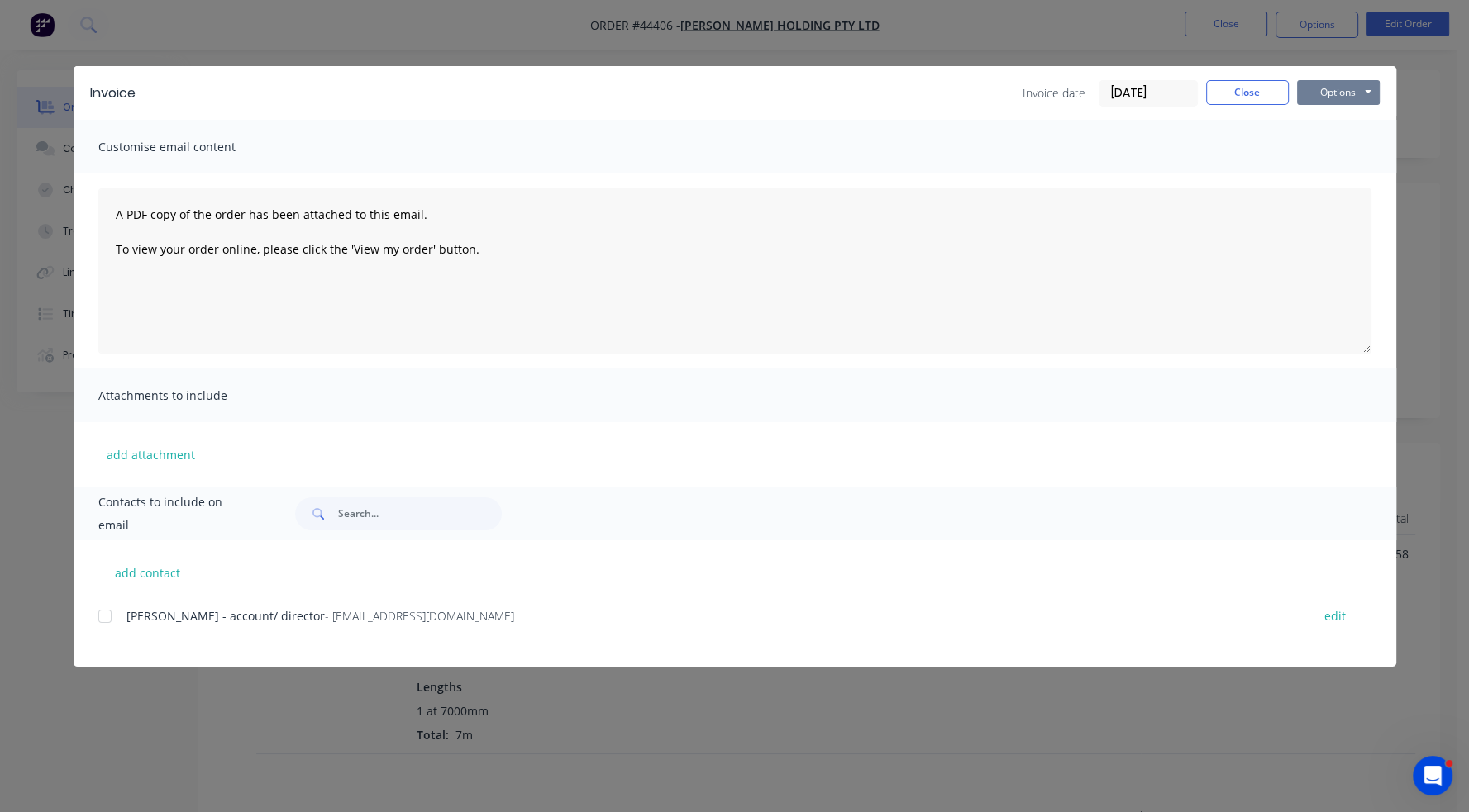
click at [1354, 91] on button "Options" at bounding box center [1338, 92] width 82 height 25
click at [1362, 152] on button "Print" at bounding box center [1350, 149] width 105 height 27
click at [590, 585] on div "add contact [PERSON_NAME] - account/ director - [EMAIL_ADDRESS][DOMAIN_NAME] ed…" at bounding box center [735, 603] width 1323 height 127
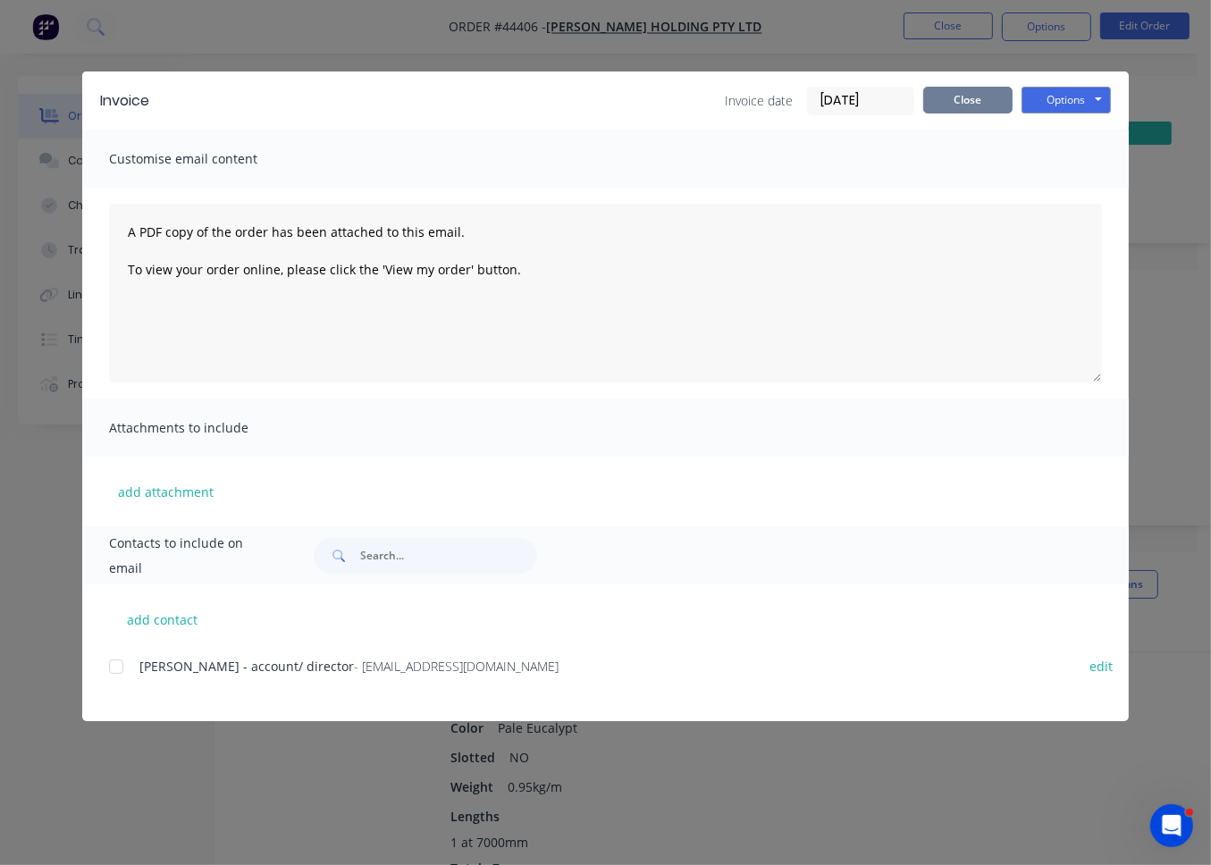
click at [994, 108] on button "Close" at bounding box center [967, 100] width 89 height 27
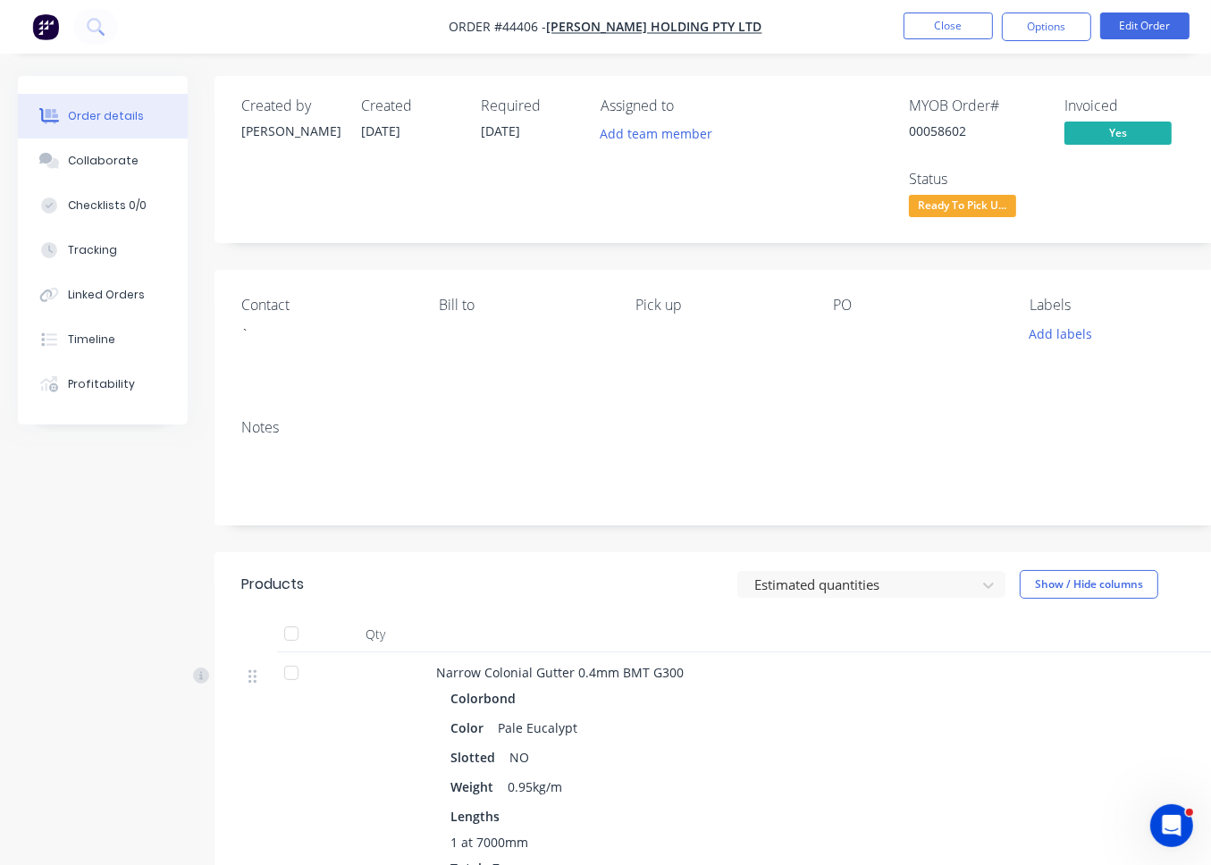
click at [971, 206] on span "Ready To Pick U..." at bounding box center [962, 206] width 107 height 22
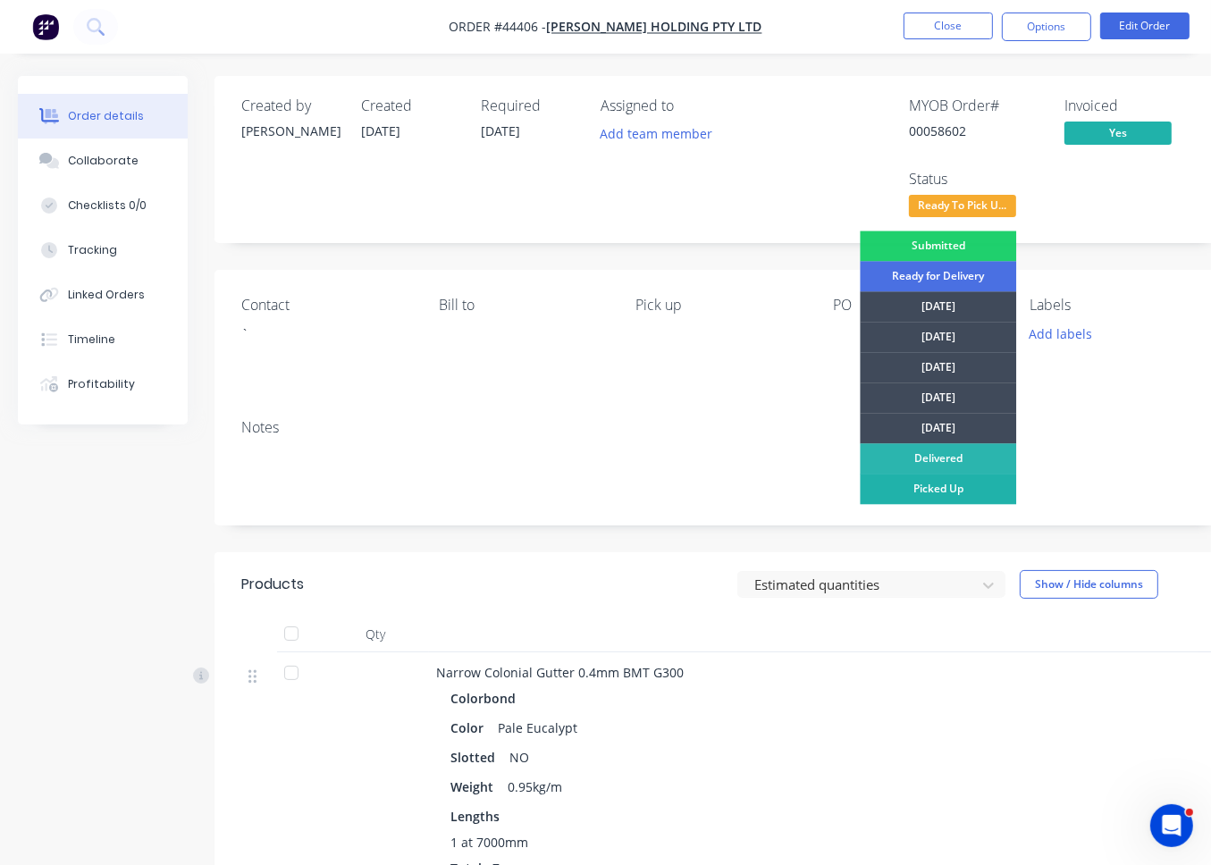
click at [938, 492] on div "Picked Up" at bounding box center [938, 489] width 156 height 30
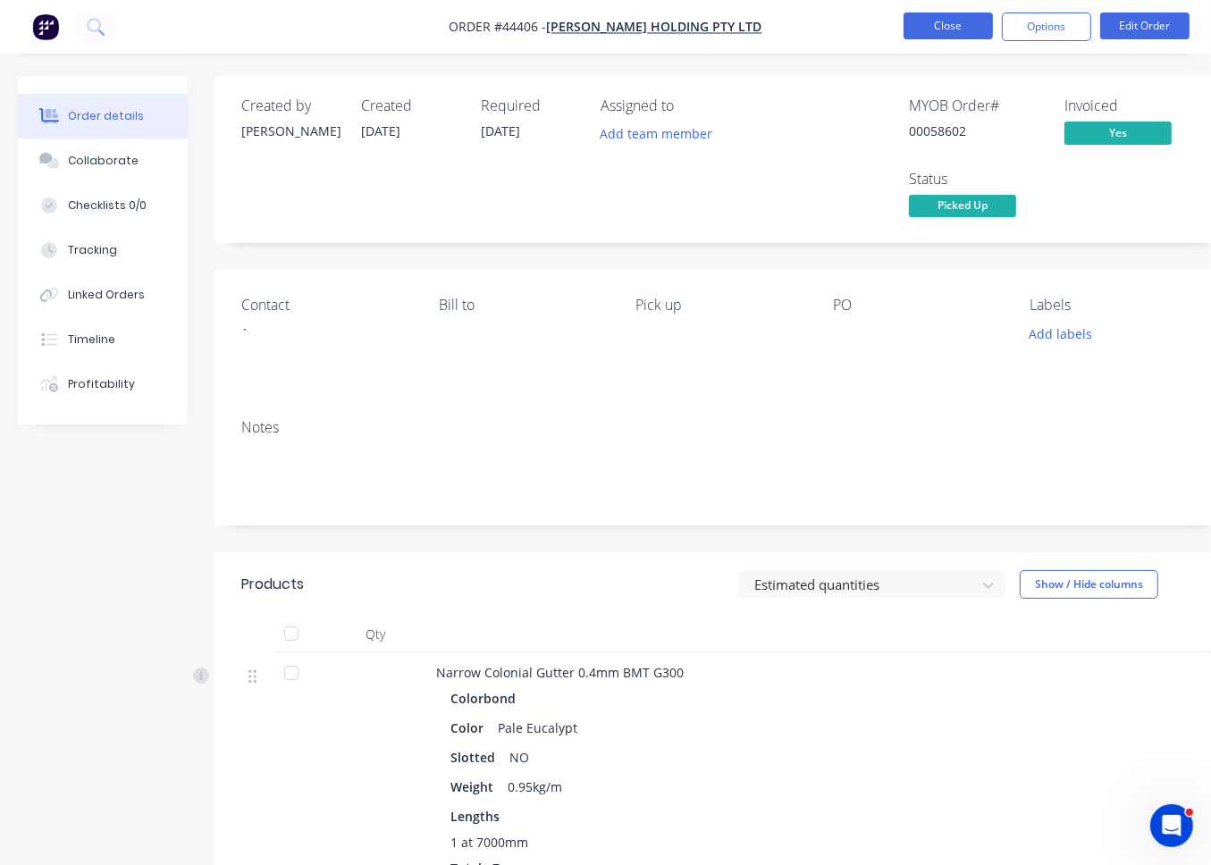
click at [954, 14] on button "Close" at bounding box center [947, 26] width 89 height 27
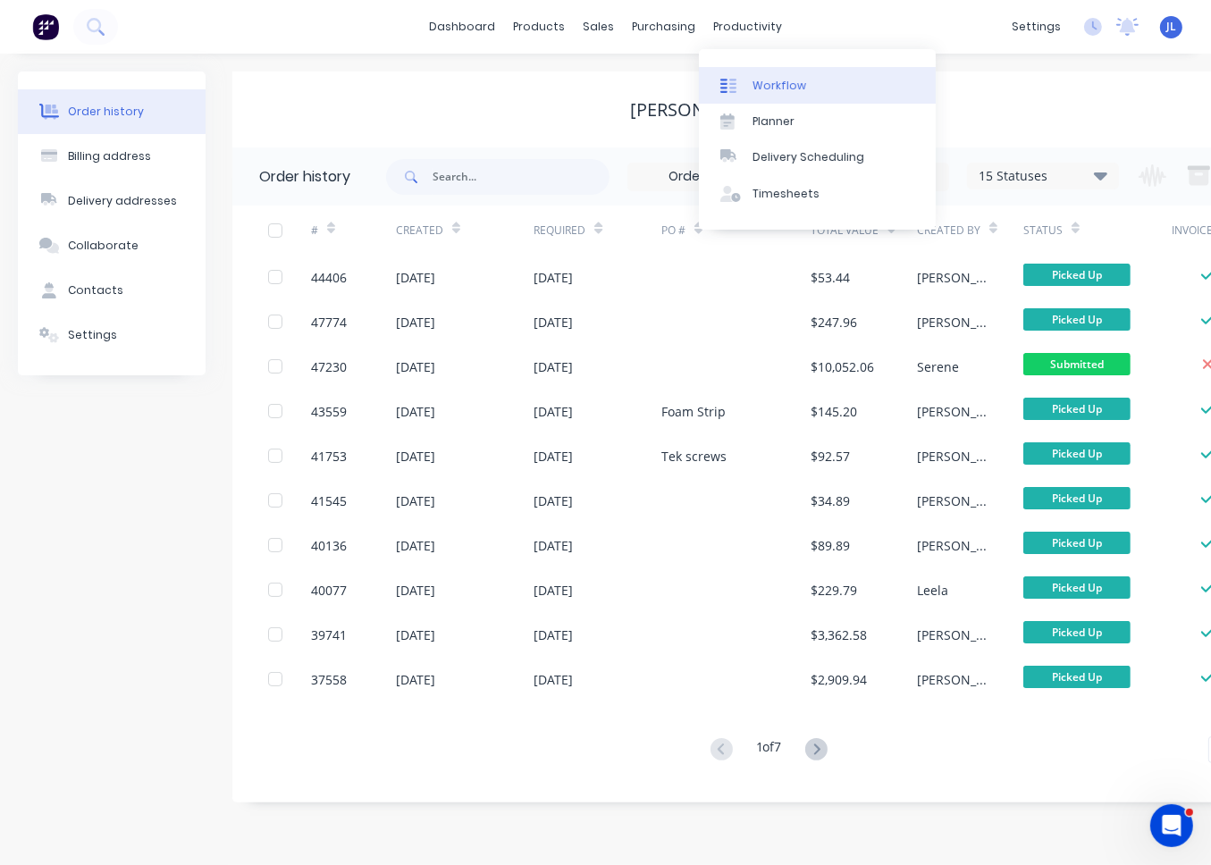
click at [787, 81] on div "Workflow" at bounding box center [779, 86] width 54 height 16
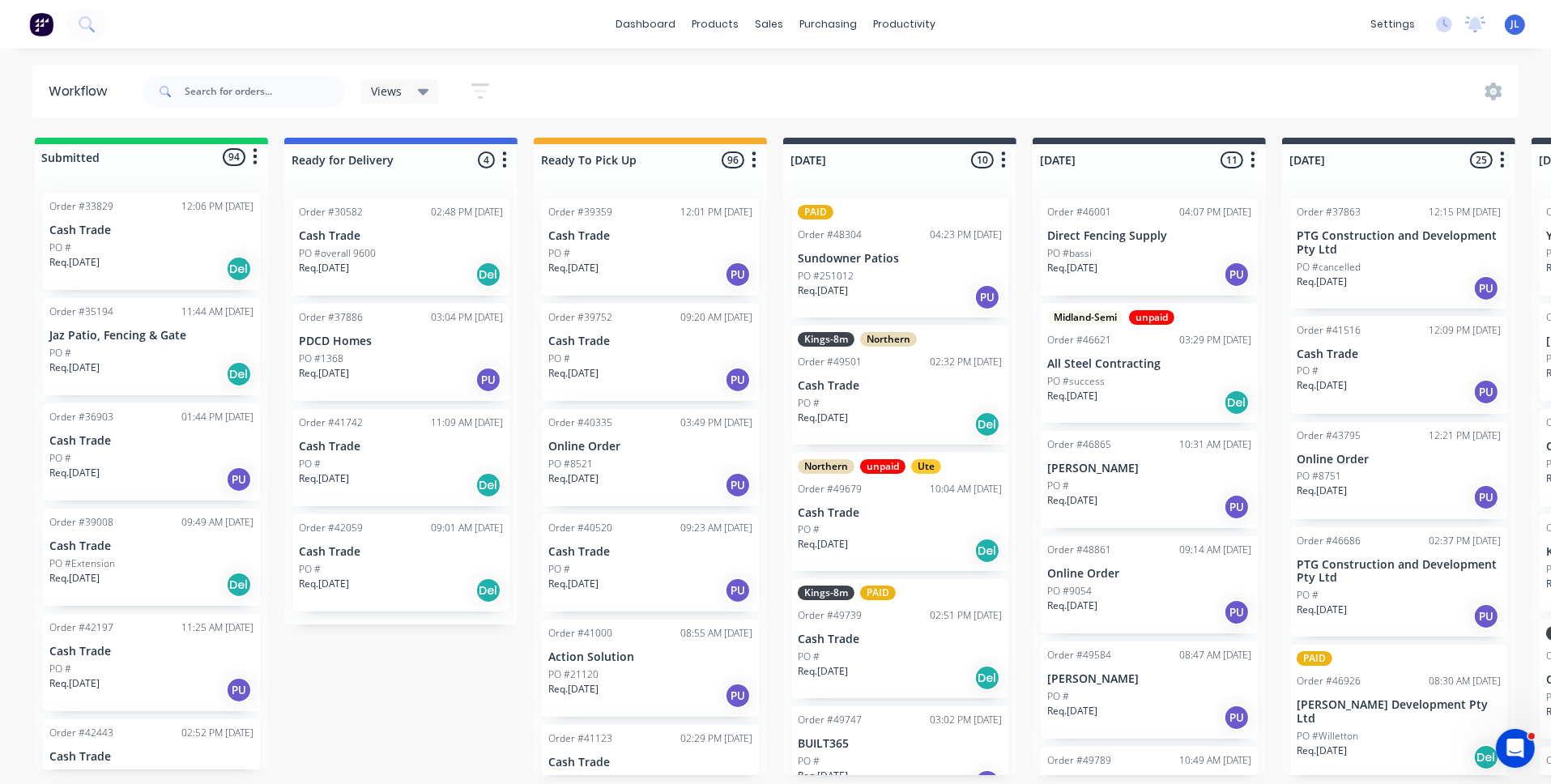
click at [663, 232] on p "Cash Trade" at bounding box center [650, 236] width 204 height 14
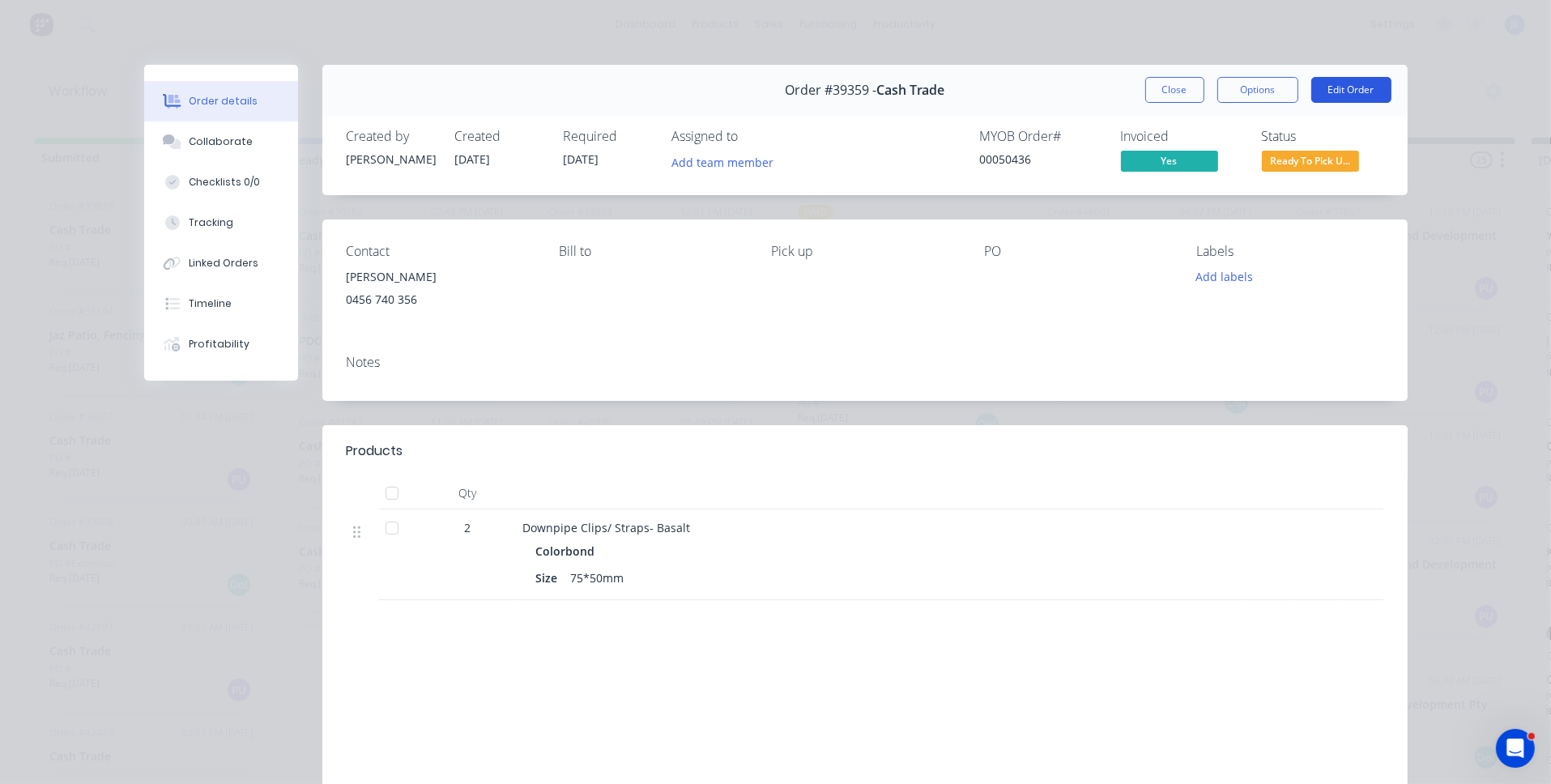
click at [1362, 89] on button "Edit Order" at bounding box center [1352, 90] width 80 height 26
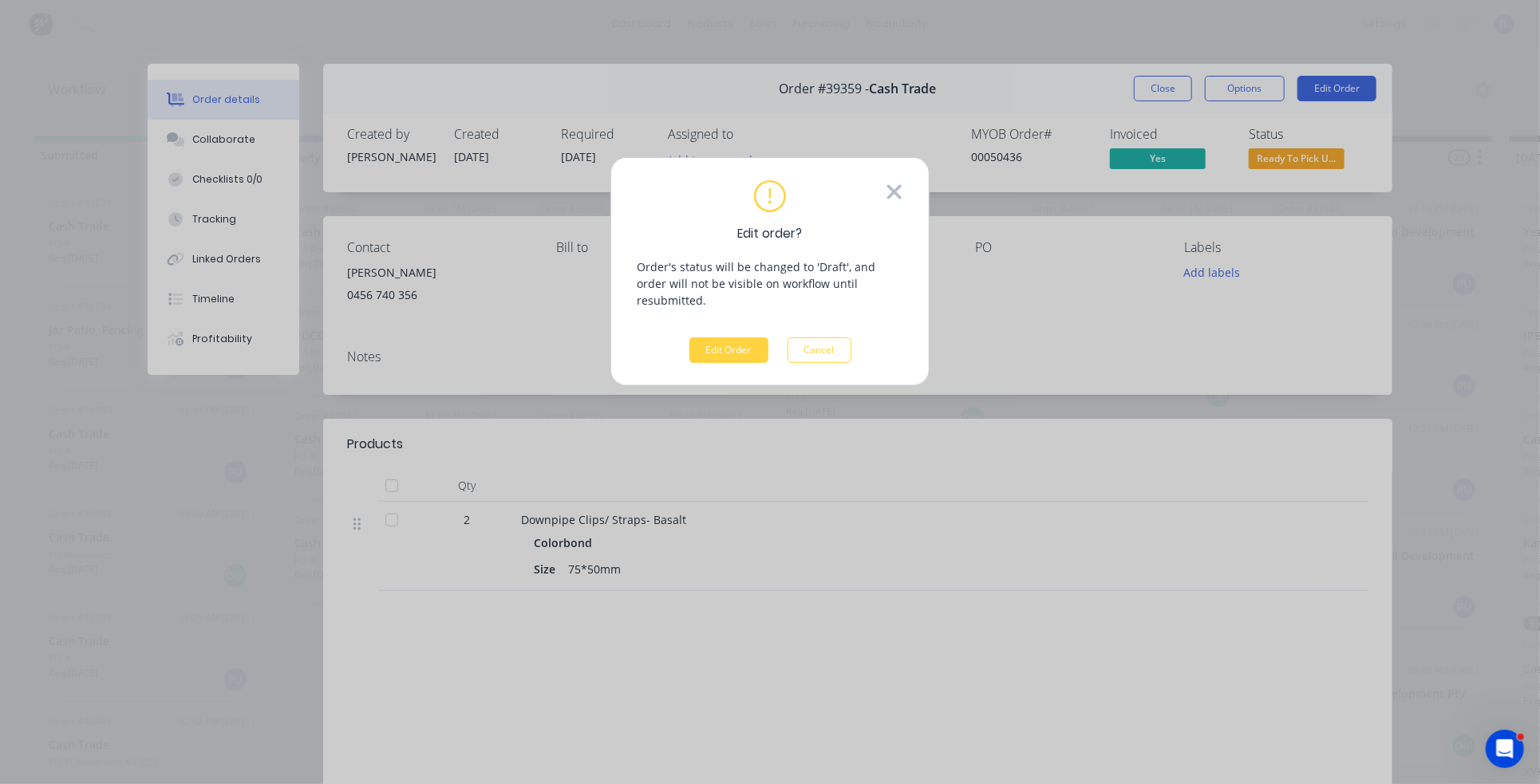
click at [902, 197] on icon at bounding box center [895, 191] width 14 height 14
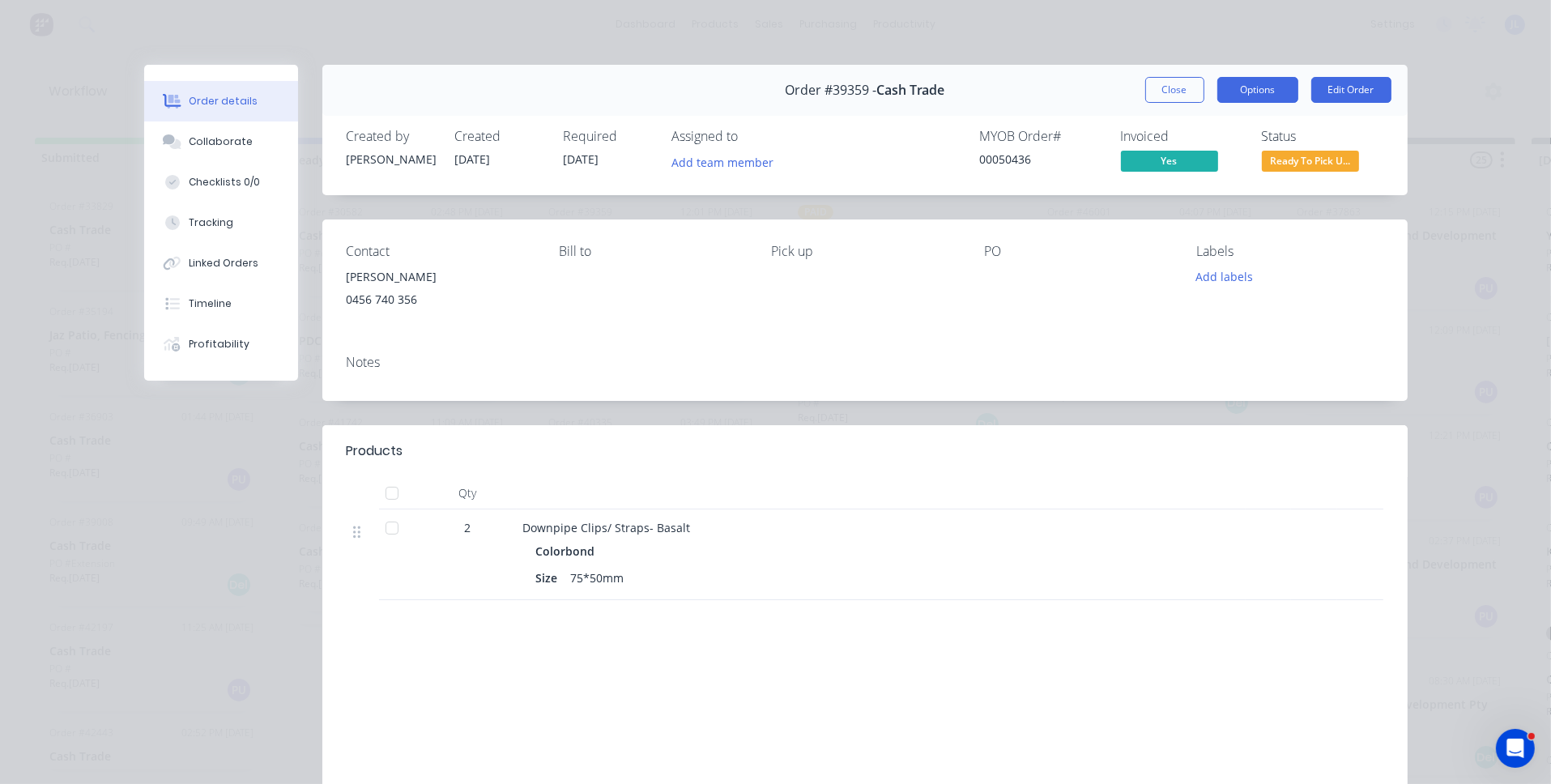
click at [1246, 86] on button "Options" at bounding box center [1257, 90] width 81 height 26
click at [1363, 111] on div "Order #39359 - Cash Trade Close Options PRINT Work Order Delivery Docket Edit O…" at bounding box center [865, 90] width 1085 height 51
click at [1367, 90] on button "Edit Order" at bounding box center [1352, 90] width 80 height 26
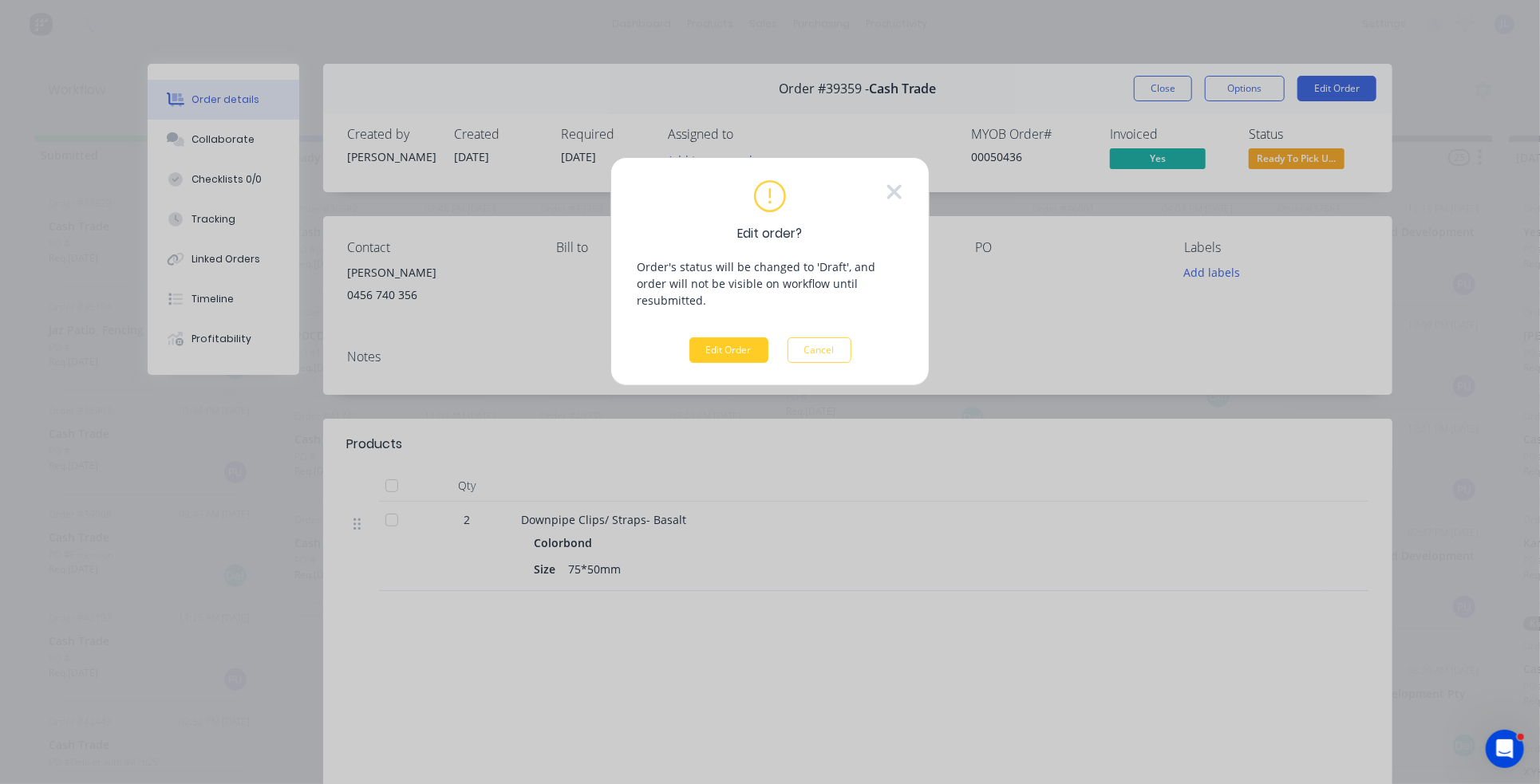
click at [743, 338] on button "Edit Order" at bounding box center [729, 350] width 79 height 26
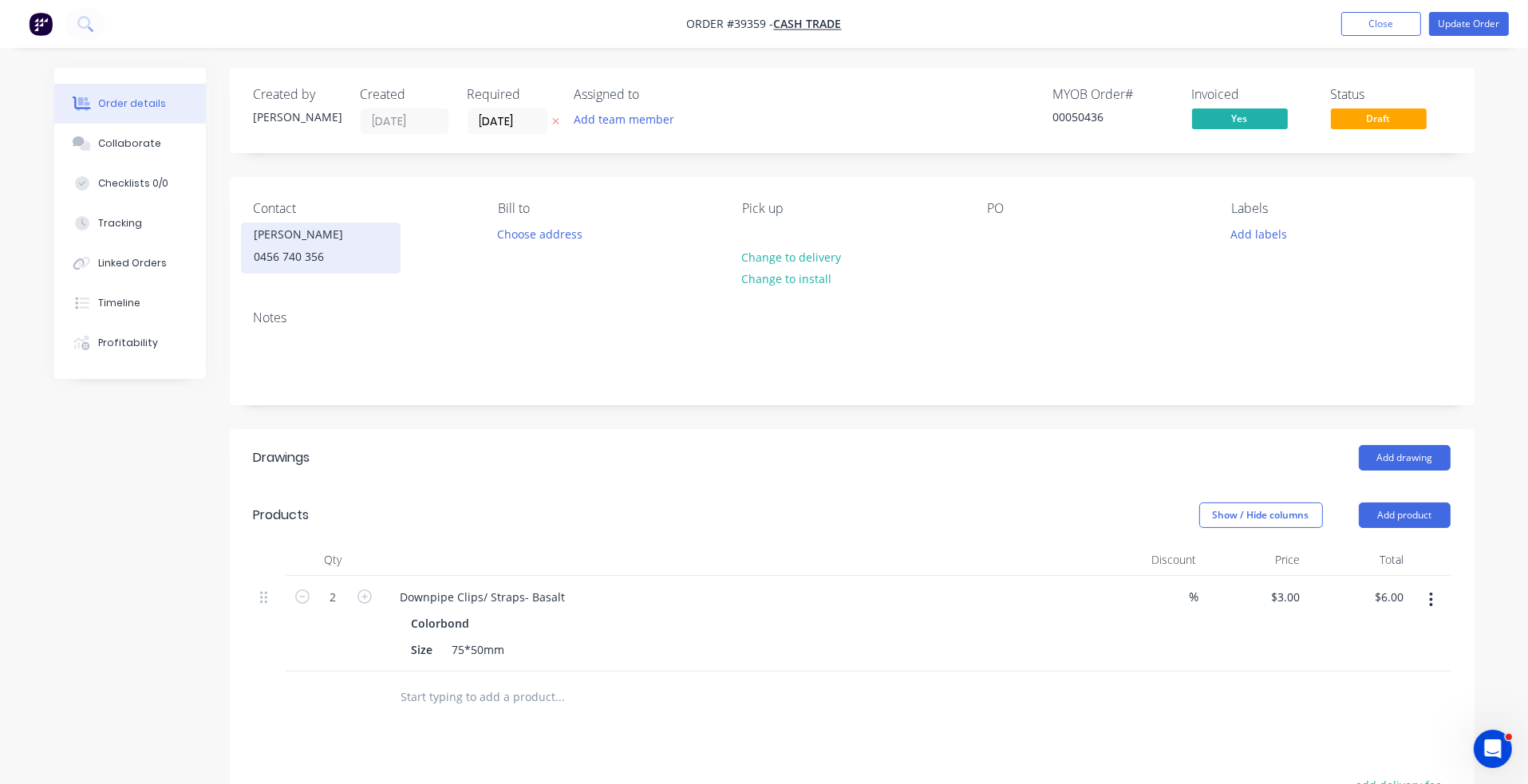
click at [281, 237] on div "[PERSON_NAME]" at bounding box center [321, 234] width 132 height 22
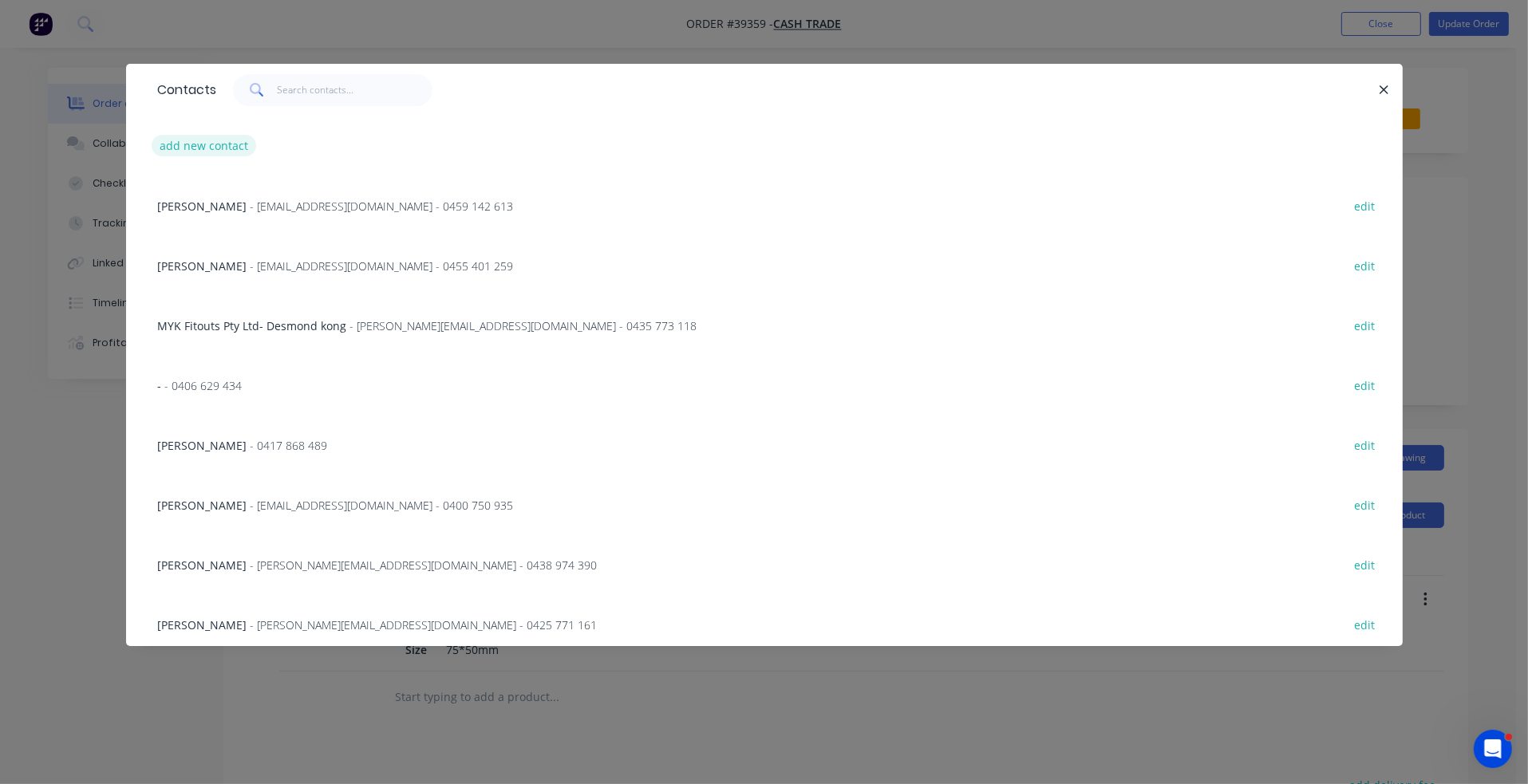
click at [183, 149] on button "add new contact" at bounding box center [205, 146] width 105 height 21
select select "AU"
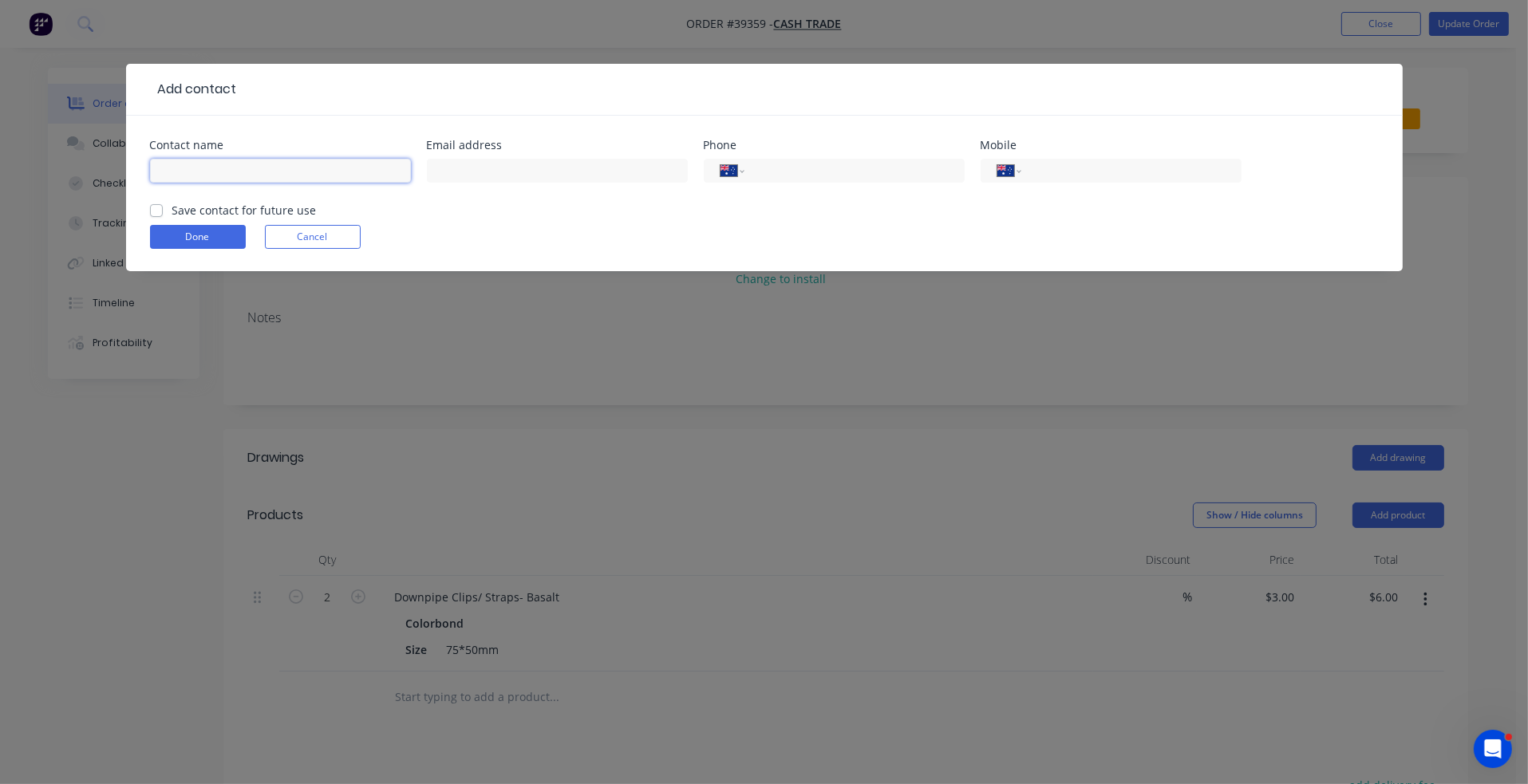
click at [215, 170] on input "text" at bounding box center [280, 171] width 261 height 24
type input "`"
click at [206, 244] on button "Done" at bounding box center [197, 237] width 96 height 24
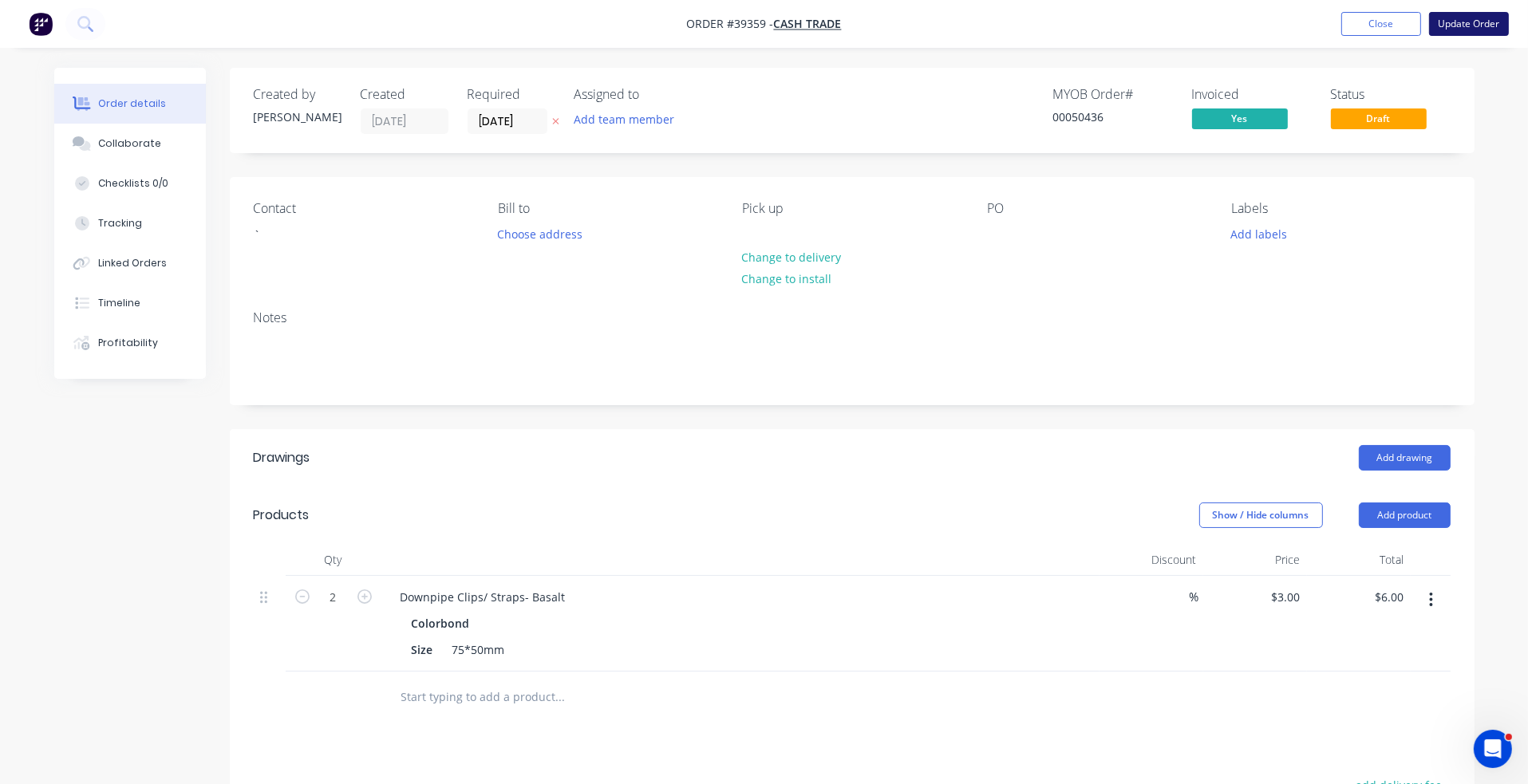
click at [1348, 23] on button "Update Order" at bounding box center [1468, 23] width 79 height 24
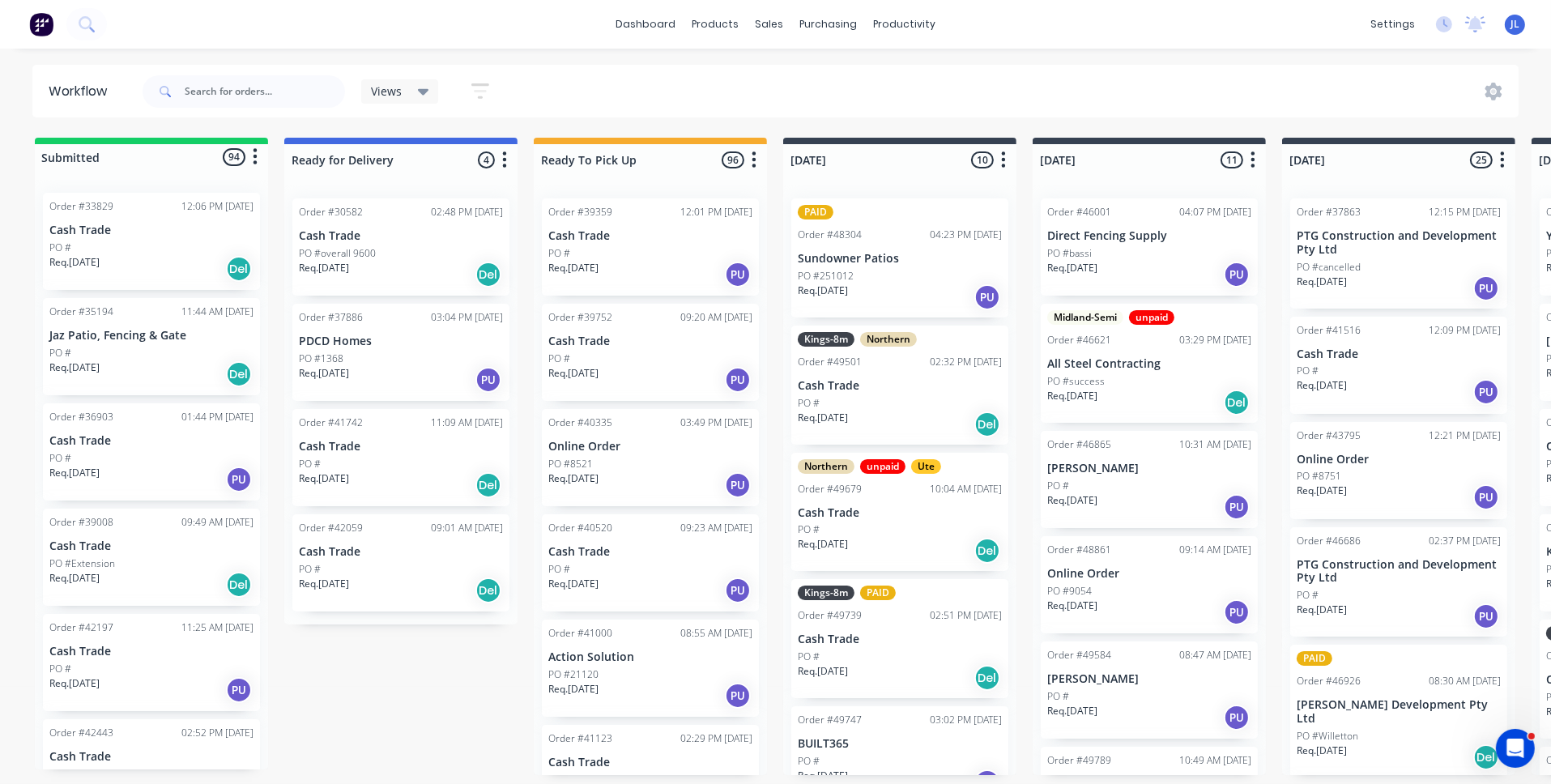
click at [674, 255] on div "PO #" at bounding box center [650, 254] width 204 height 15
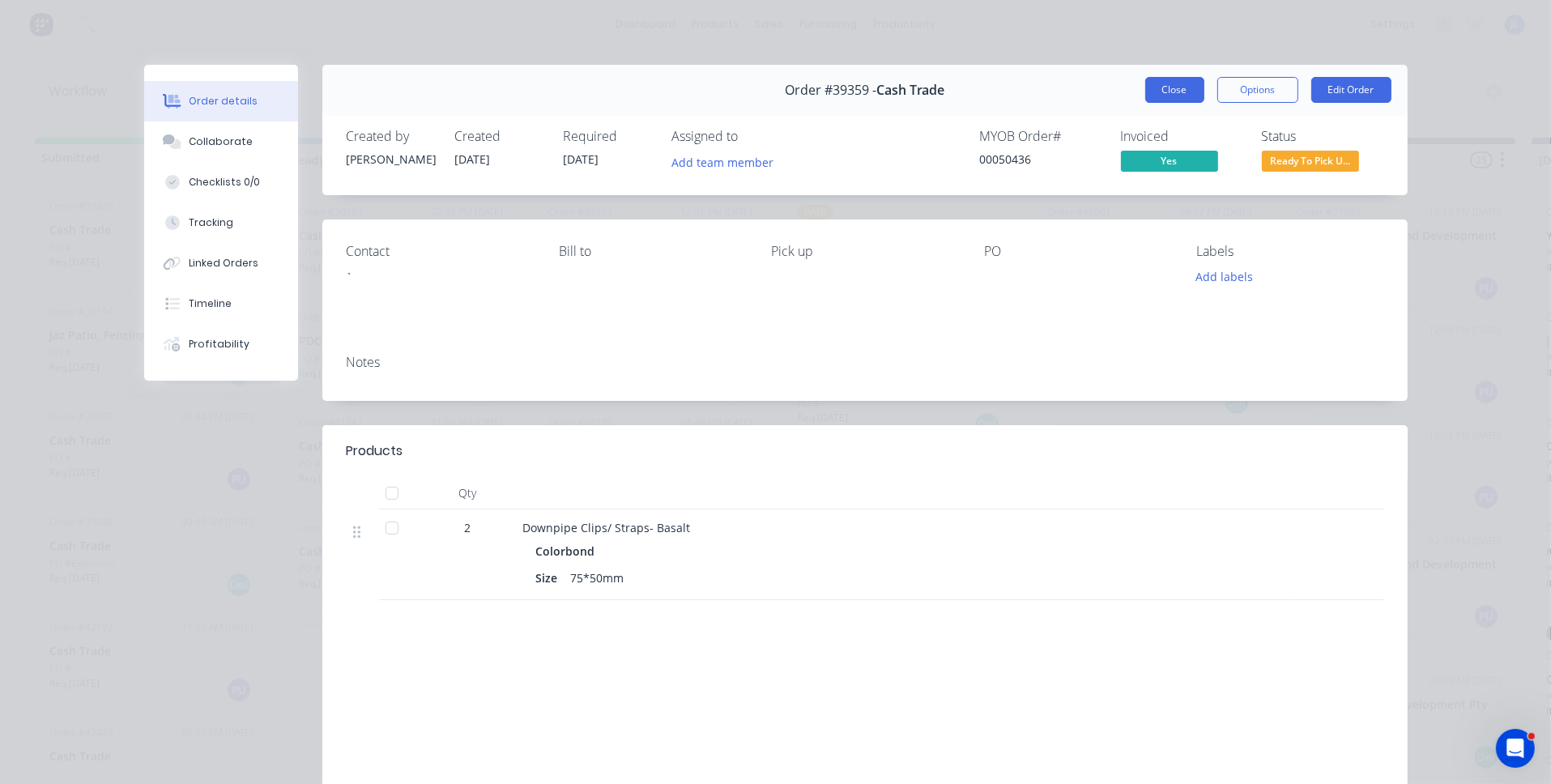
click at [1172, 88] on button "Close" at bounding box center [1174, 90] width 59 height 26
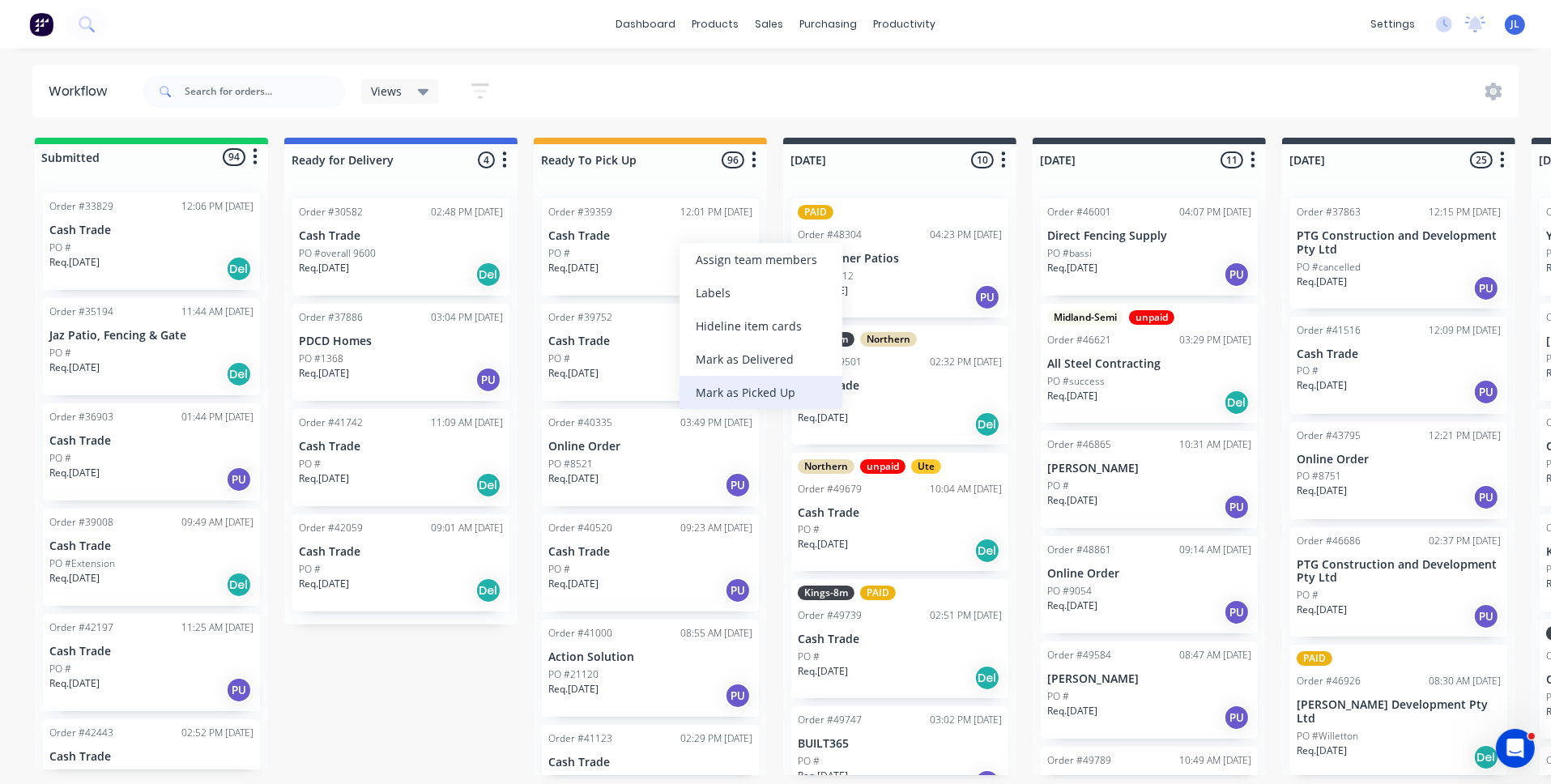
drag, startPoint x: 761, startPoint y: 392, endPoint x: 753, endPoint y: 380, distance: 14.4
click at [761, 391] on div "Mark as Picked Up" at bounding box center [761, 392] width 163 height 34
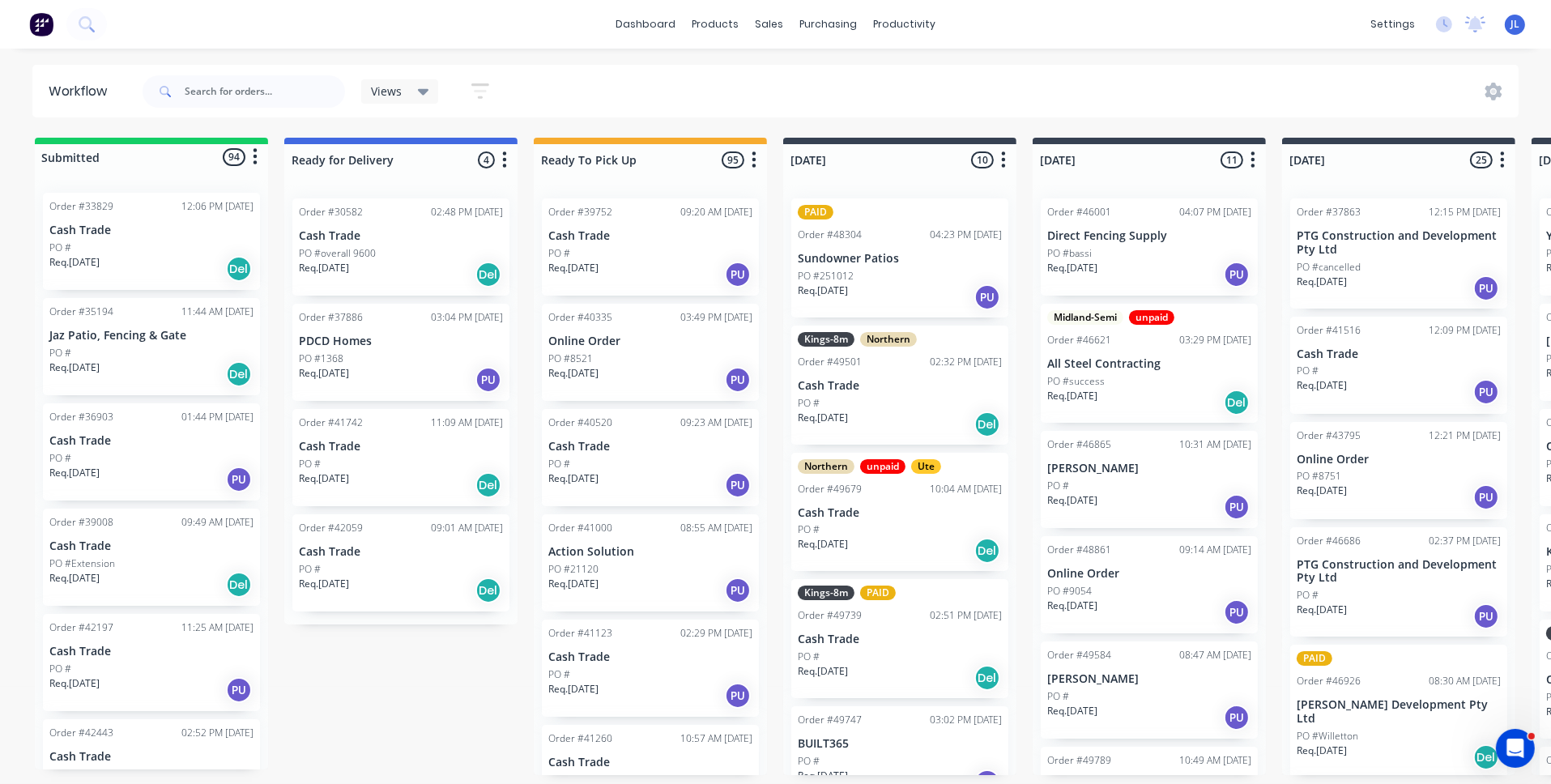
click at [653, 247] on div "PO #" at bounding box center [650, 254] width 204 height 15
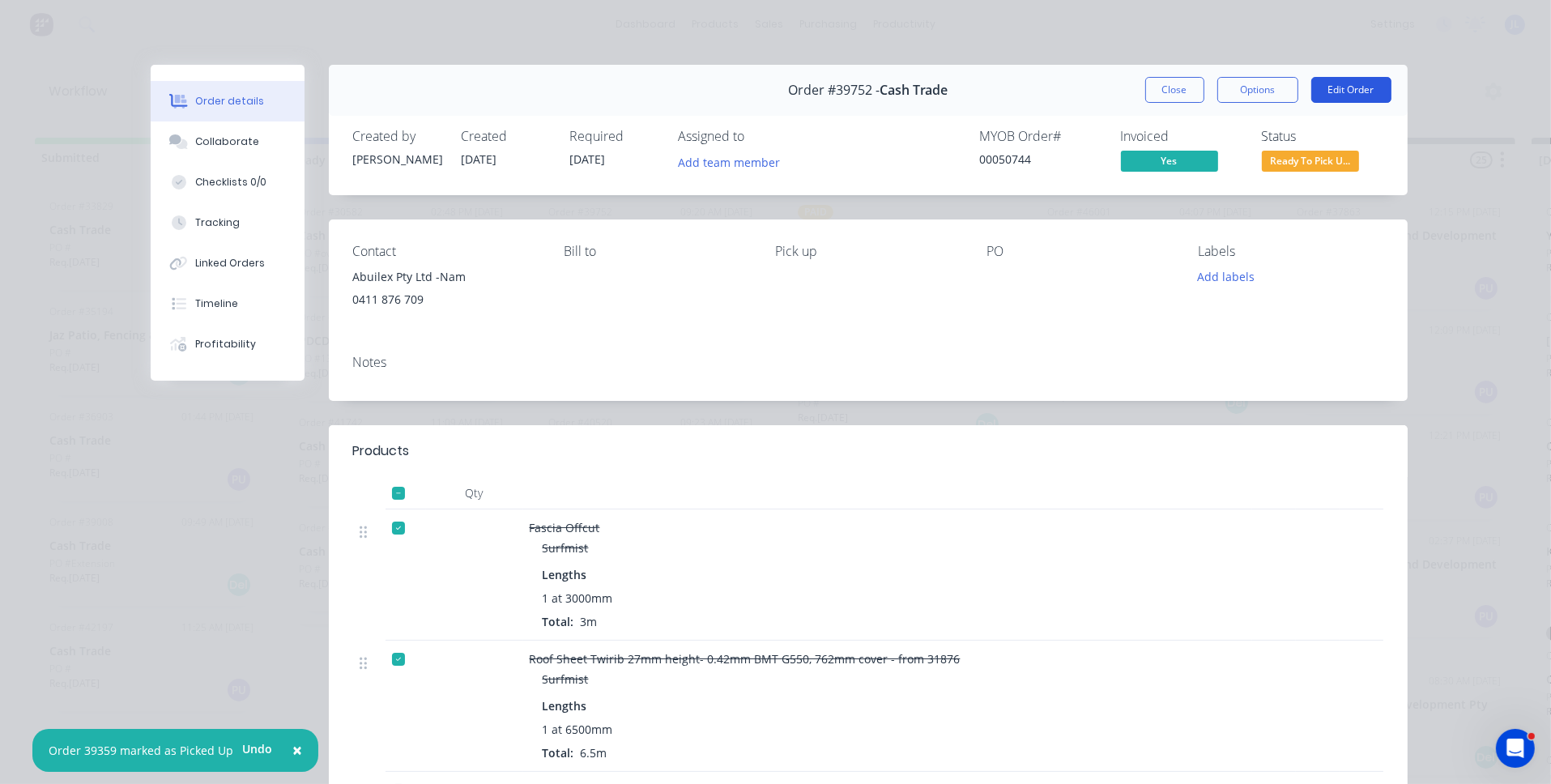
click at [1334, 92] on button "Edit Order" at bounding box center [1352, 90] width 80 height 26
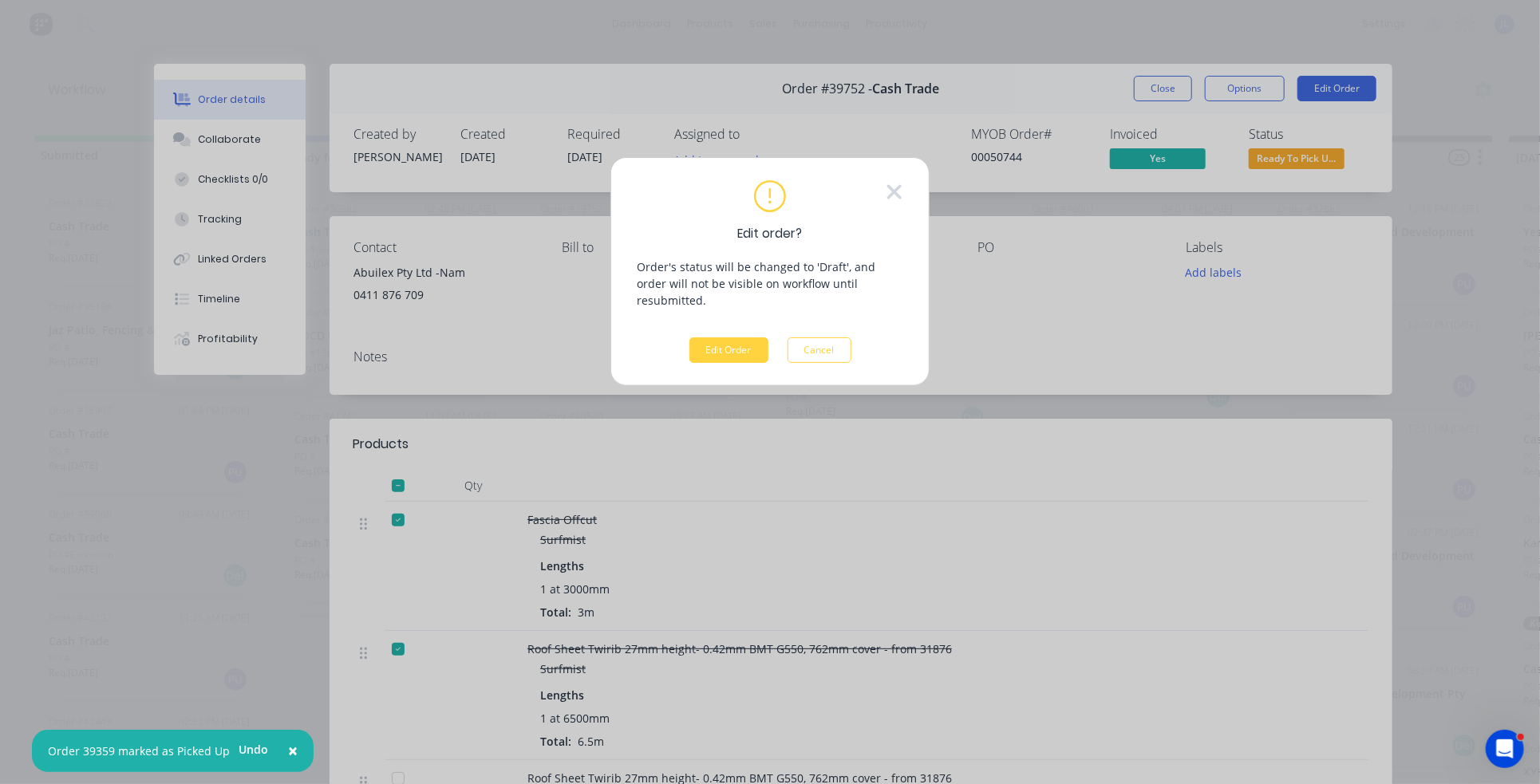
drag, startPoint x: 738, startPoint y: 325, endPoint x: 747, endPoint y: 315, distance: 13.5
click at [738, 338] on button "Edit Order" at bounding box center [729, 350] width 79 height 26
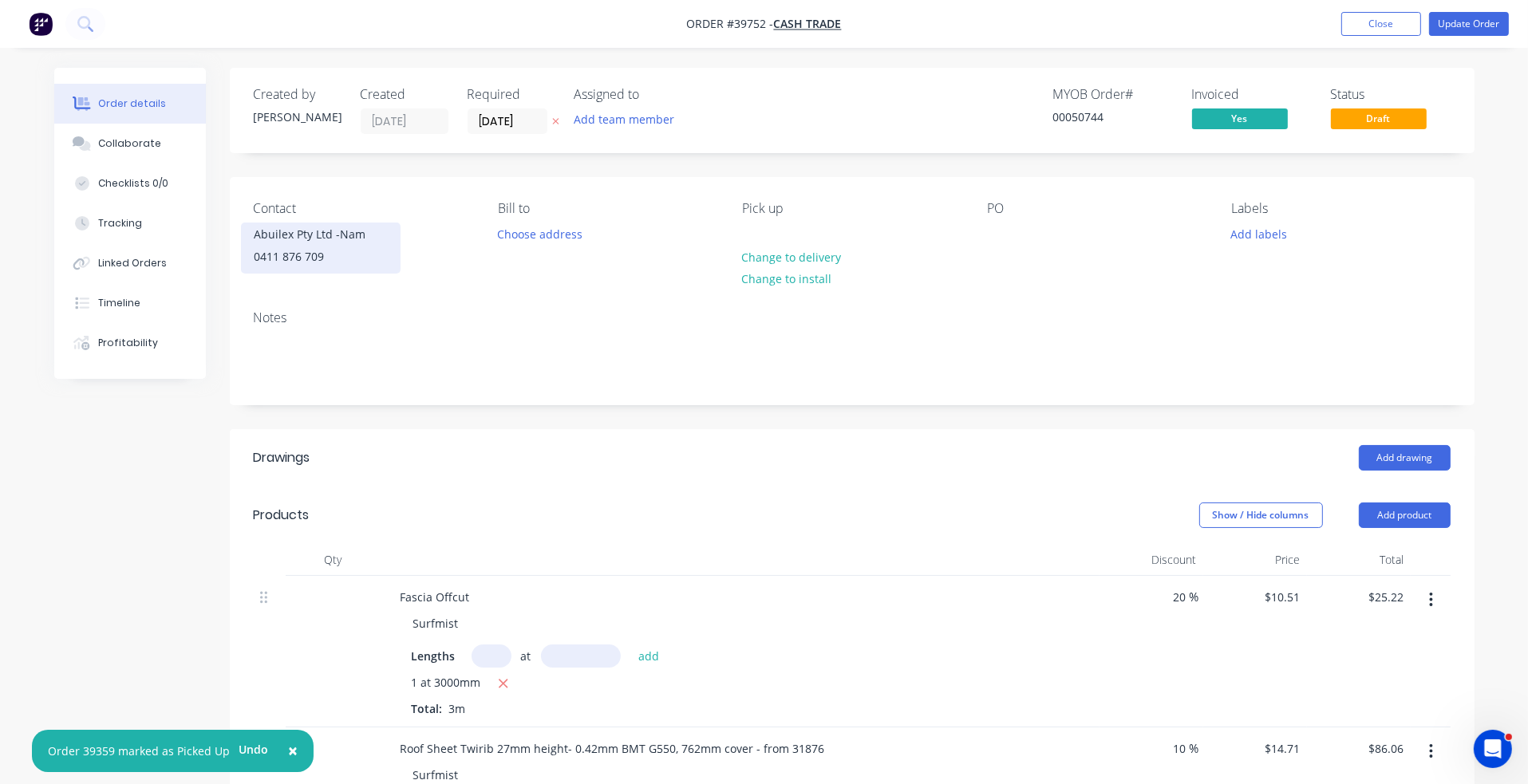
click at [318, 256] on div "0411 876 709" at bounding box center [321, 256] width 132 height 22
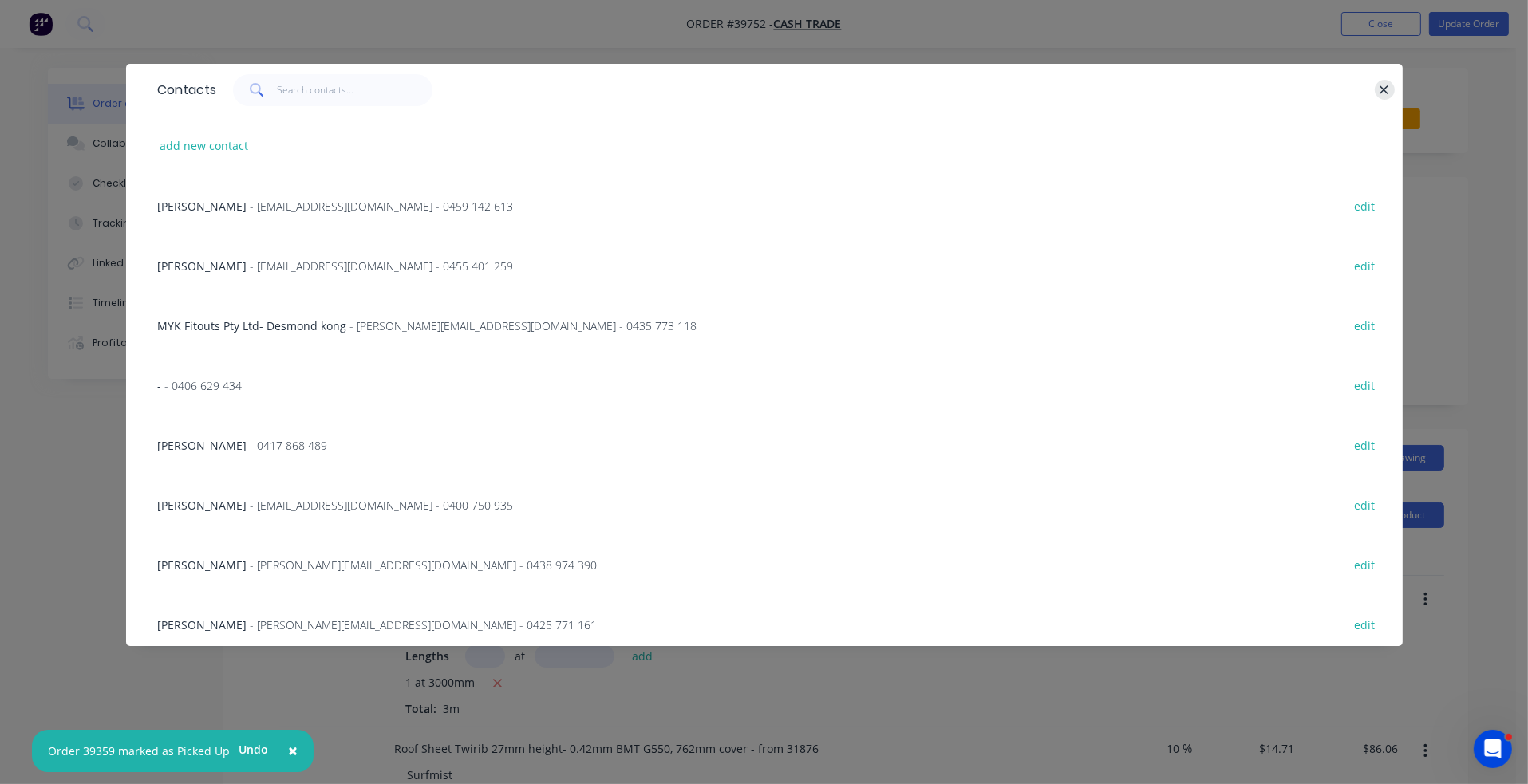
click at [1348, 91] on icon "button" at bounding box center [1385, 90] width 9 height 9
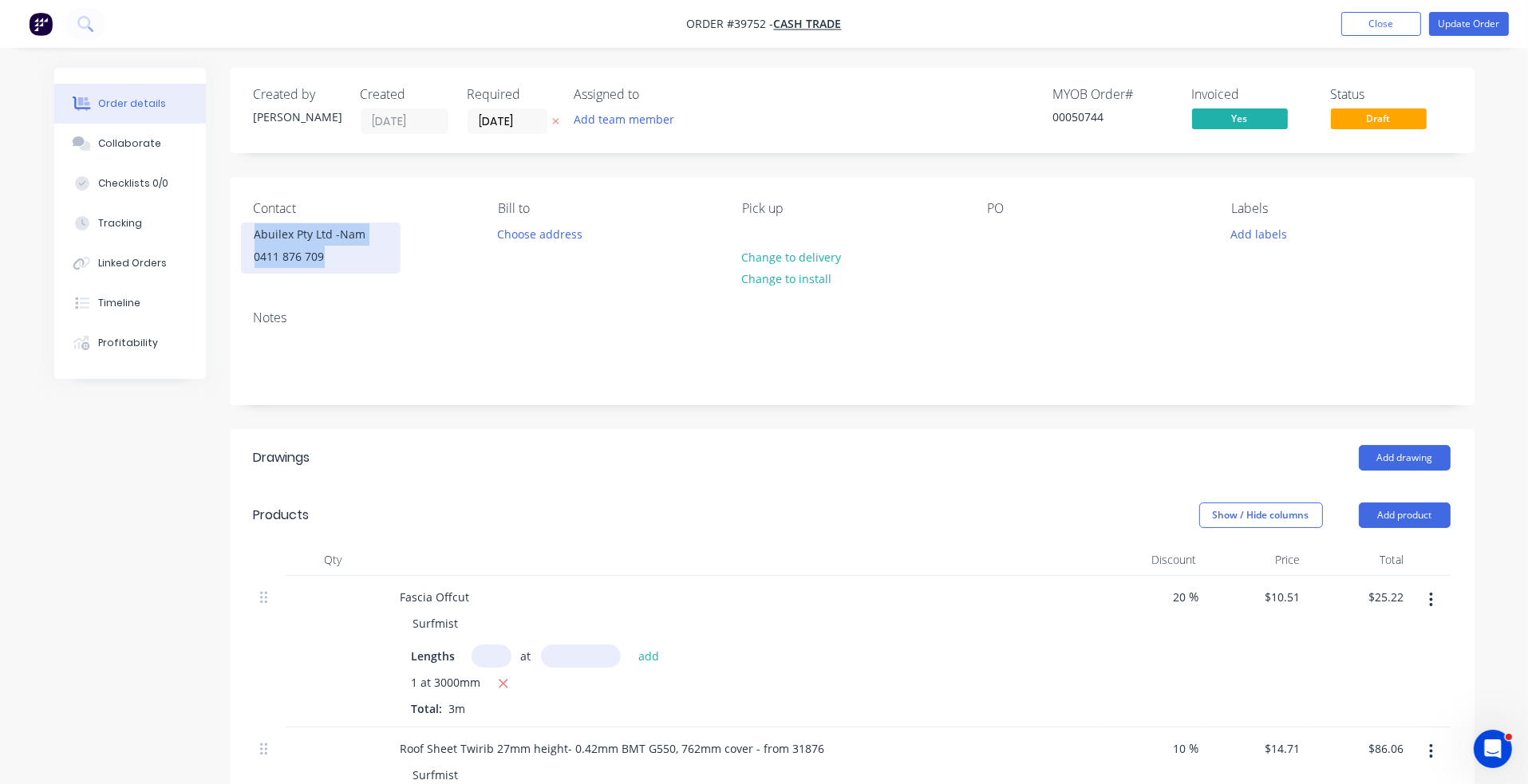
drag, startPoint x: 330, startPoint y: 258, endPoint x: 249, endPoint y: 232, distance: 85.1
click at [249, 232] on div "Abuilex Pty Ltd -Nam 0411 876 709" at bounding box center [321, 247] width 160 height 51
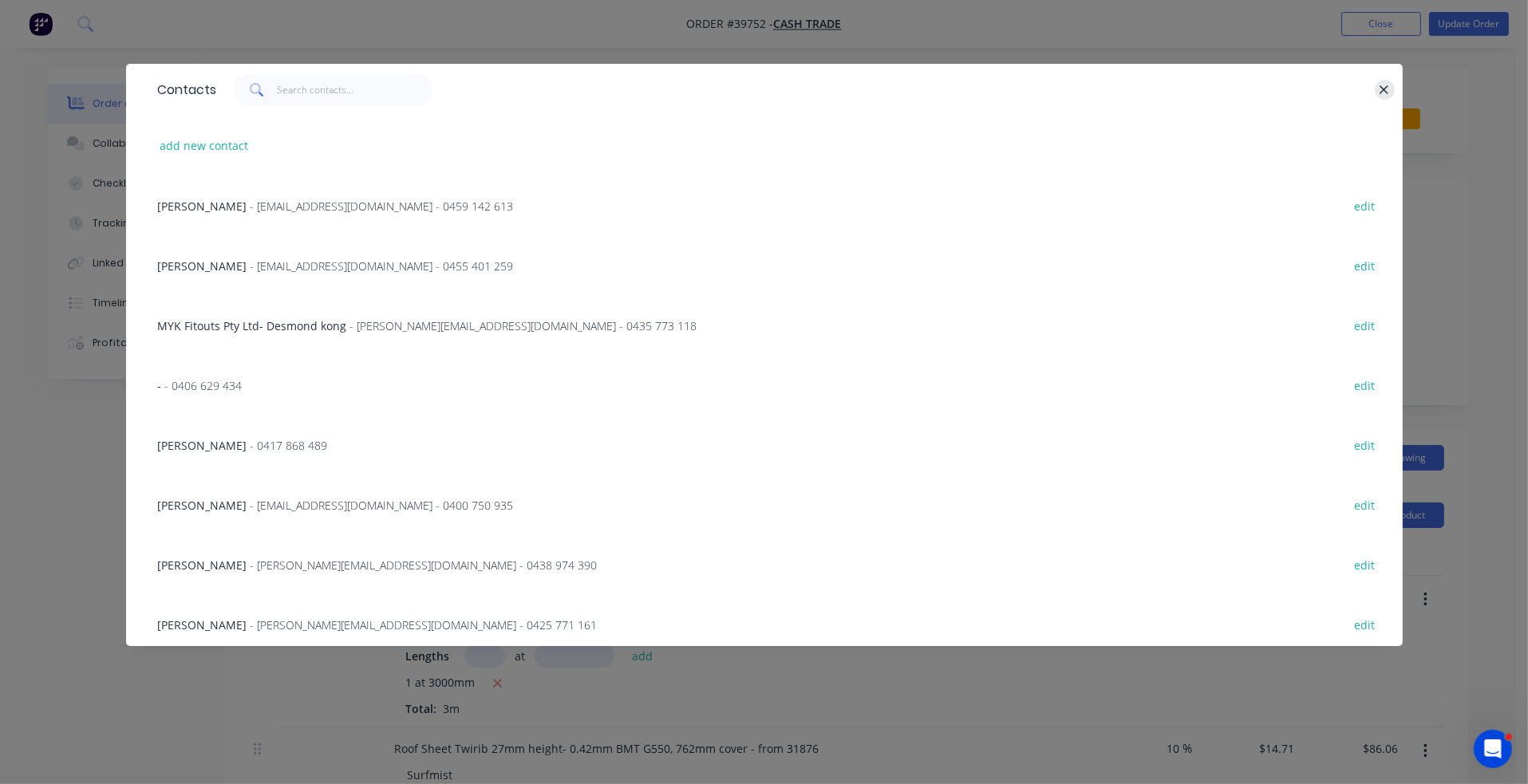
click at [1348, 91] on icon "button" at bounding box center [1385, 90] width 9 height 9
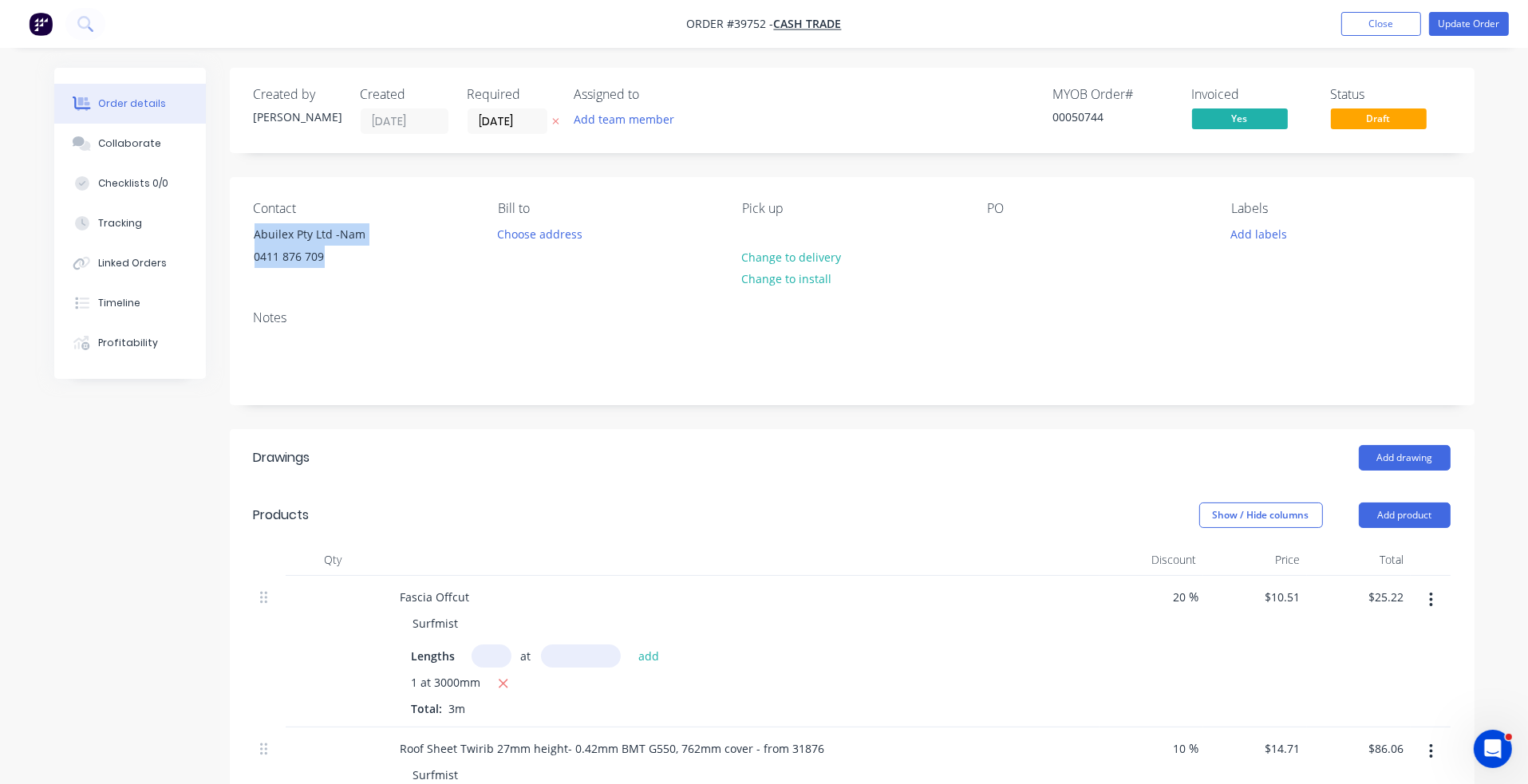
copy div "Abuilex Pty Ltd -Nam 0411 876 709"
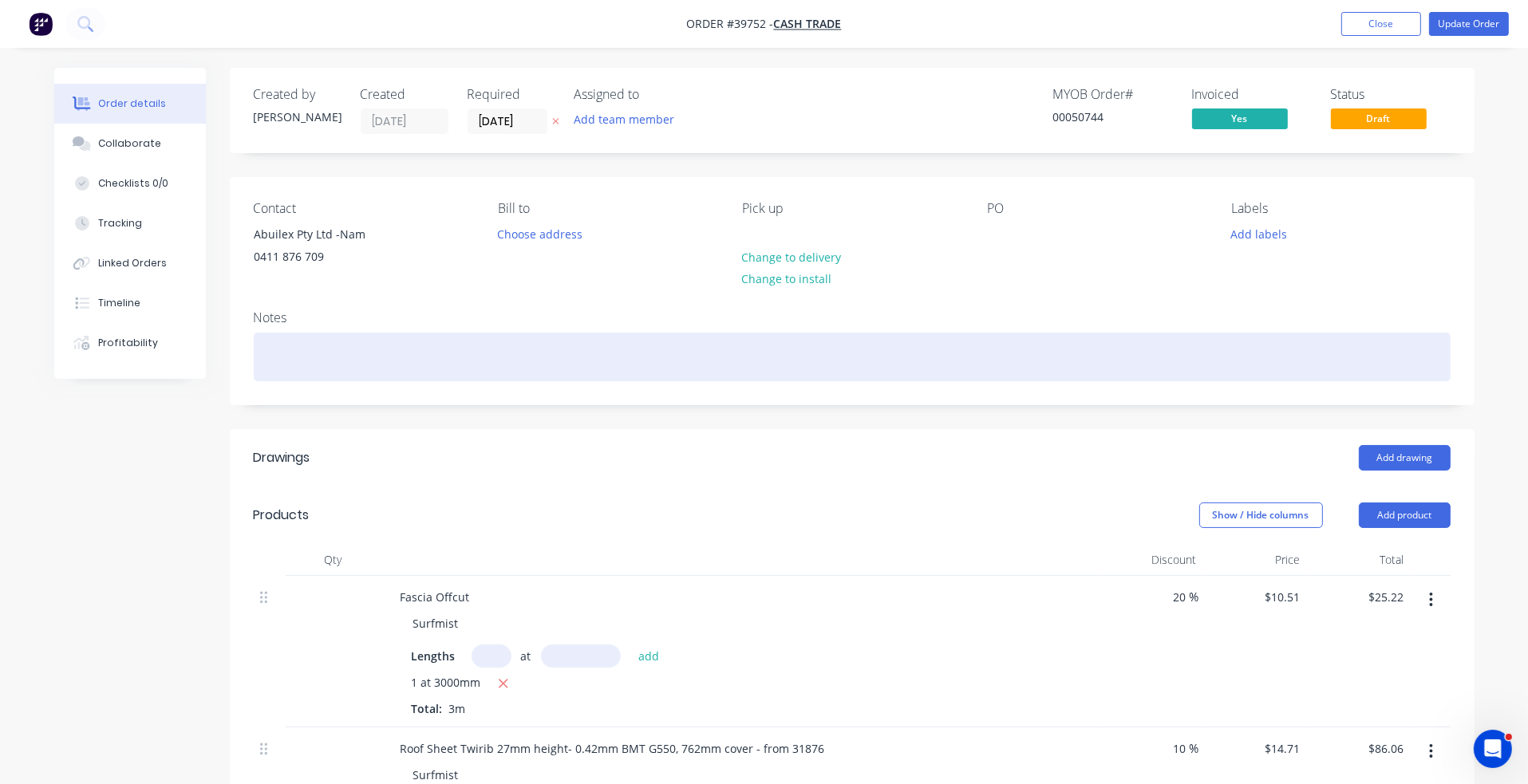
click at [258, 354] on div at bounding box center [852, 357] width 1197 height 49
paste div
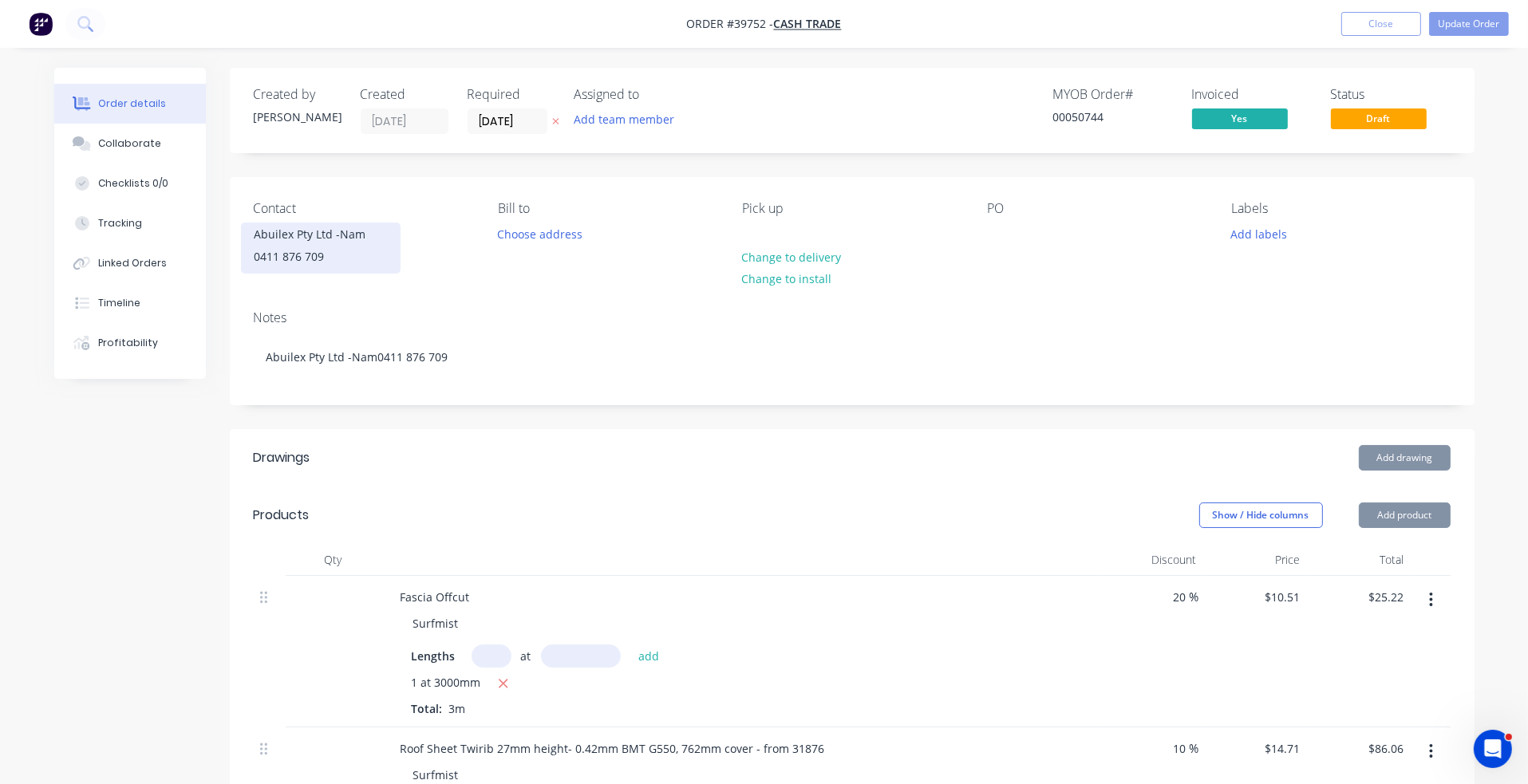
click at [288, 248] on div "0411 876 709" at bounding box center [321, 256] width 132 height 22
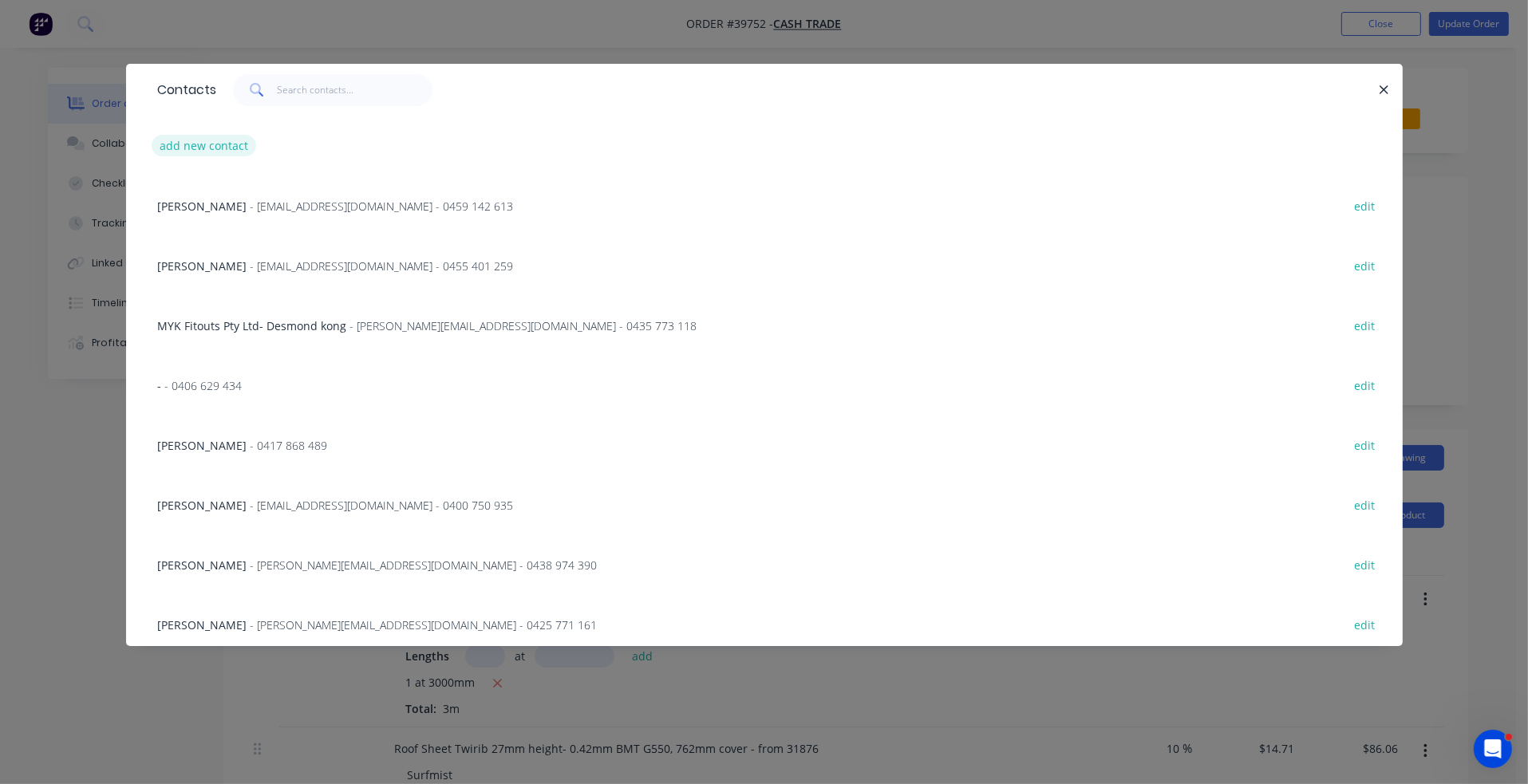
click at [183, 153] on button "add new contact" at bounding box center [205, 146] width 105 height 21
select select "AU"
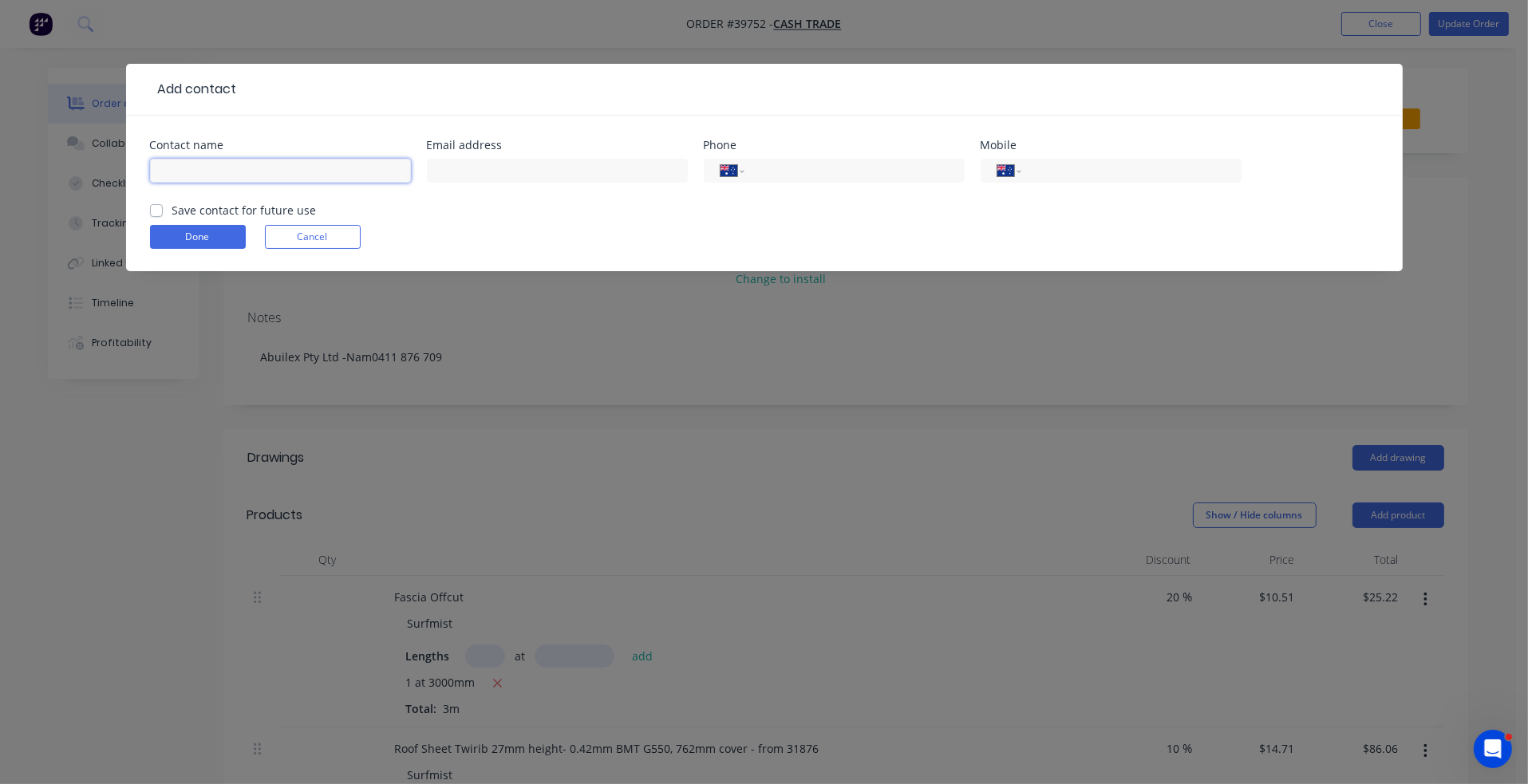
click at [188, 169] on input "text" at bounding box center [280, 171] width 261 height 24
type input "`"
click at [217, 222] on form "Contact name ` Email address Phone International [GEOGRAPHIC_DATA] [GEOGRAPHIC_…" at bounding box center [764, 204] width 1229 height 131
click at [204, 244] on button "Done" at bounding box center [197, 237] width 96 height 24
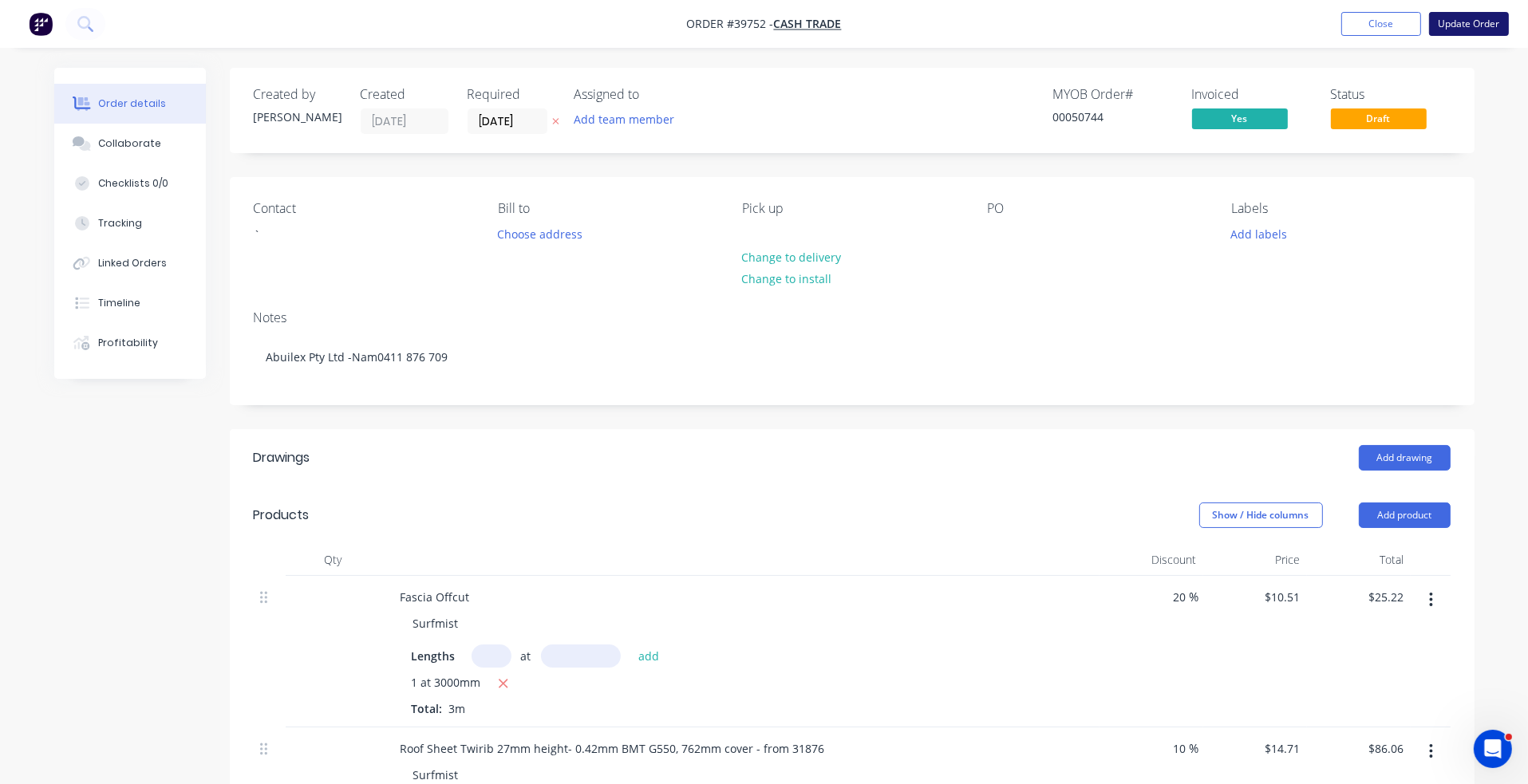
click at [1348, 18] on button "Update Order" at bounding box center [1468, 23] width 79 height 24
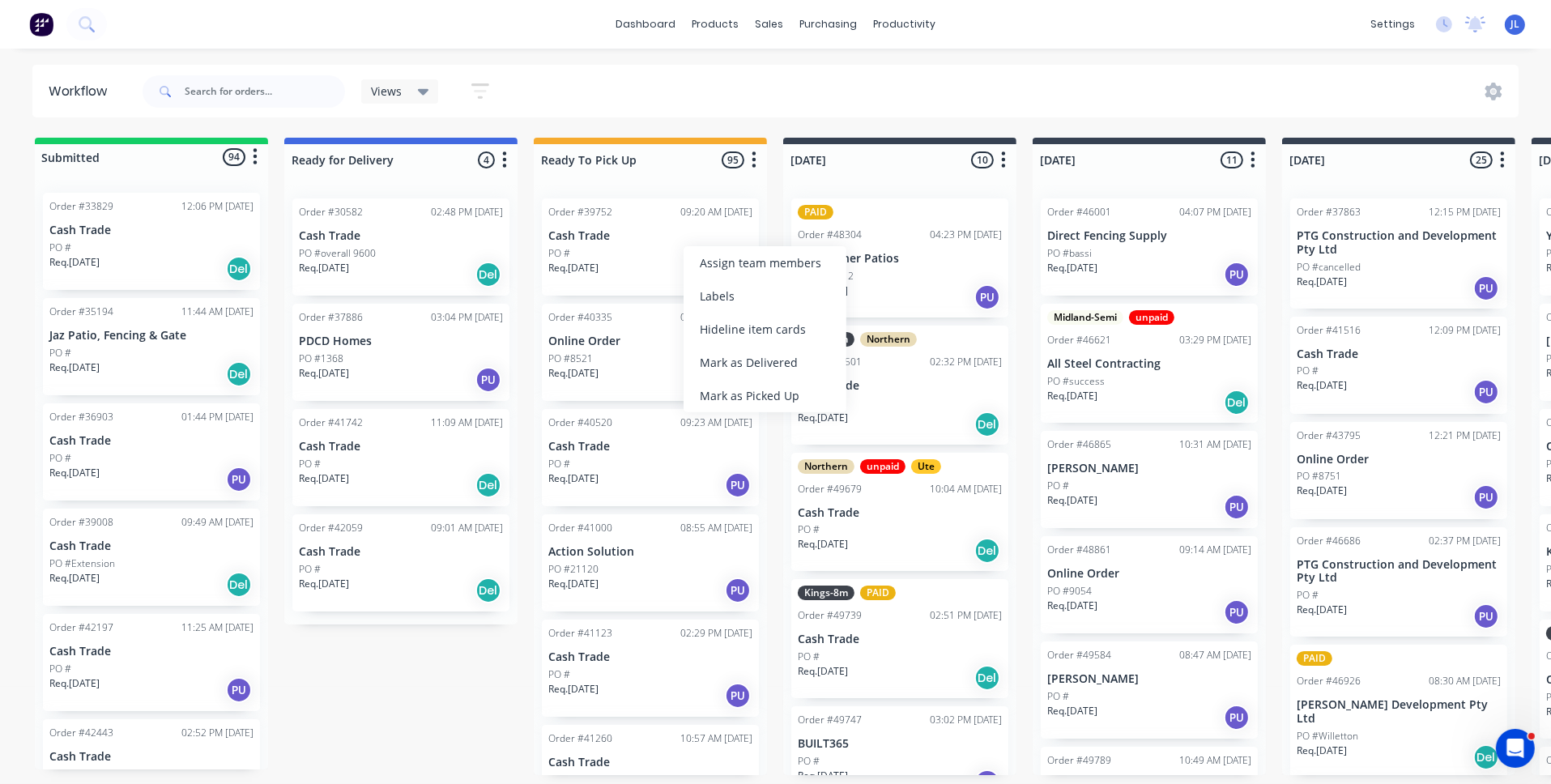
drag, startPoint x: 742, startPoint y: 397, endPoint x: 721, endPoint y: 384, distance: 24.7
click at [741, 397] on div "Mark as Picked Up" at bounding box center [765, 395] width 163 height 34
click at [645, 266] on div "Req. [DATE] PU" at bounding box center [650, 275] width 204 height 27
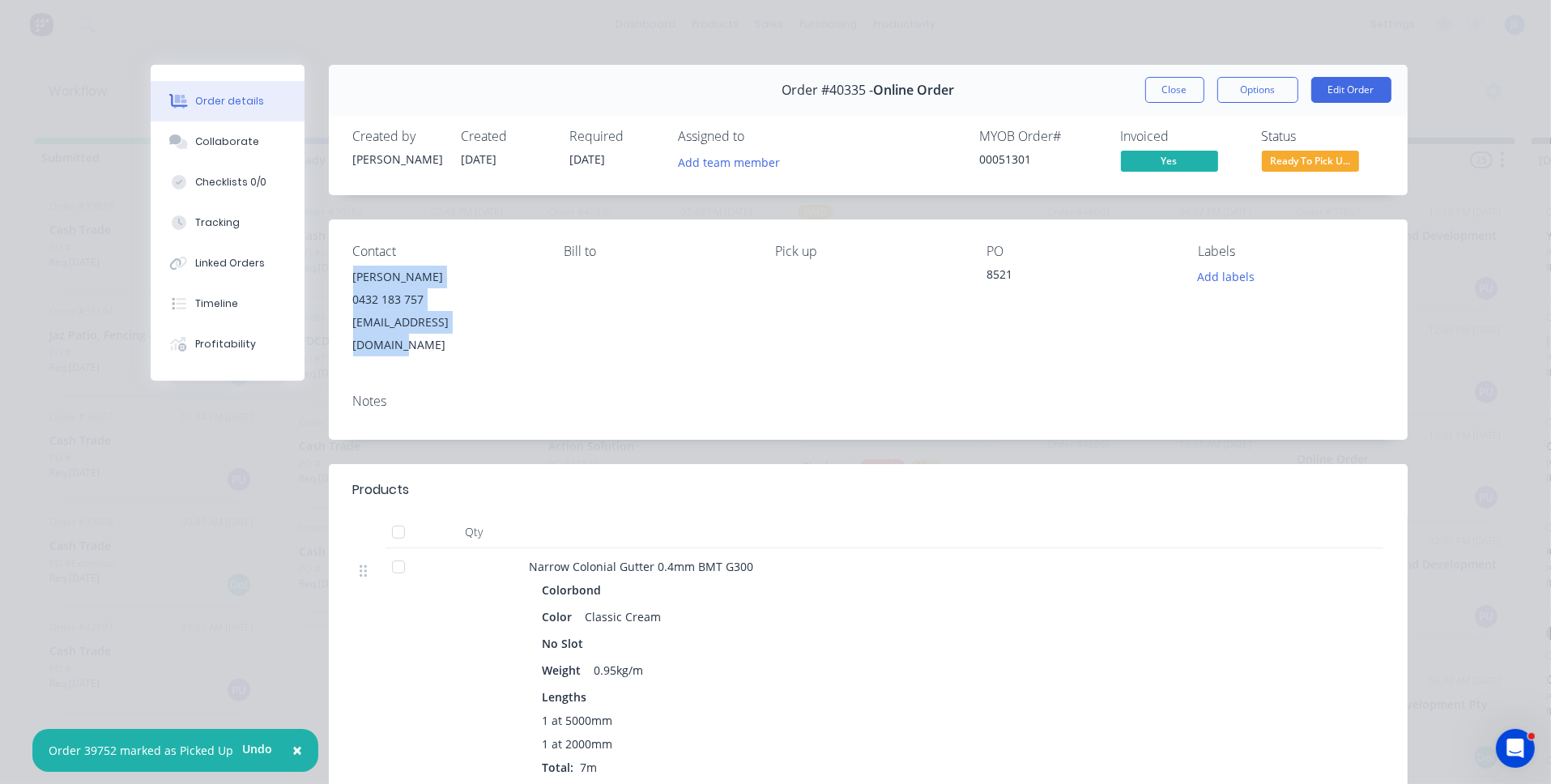
drag, startPoint x: 489, startPoint y: 323, endPoint x: 340, endPoint y: 277, distance: 155.9
click at [340, 277] on div "Contact [PERSON_NAME] [PHONE_NUMBER] [EMAIL_ADDRESS][DOMAIN_NAME] [PERSON_NAME]…" at bounding box center [868, 300] width 1079 height 161
click at [412, 393] on div "Notes" at bounding box center [868, 401] width 1030 height 15
click at [411, 392] on div "Notes" at bounding box center [868, 410] width 1079 height 59
click at [350, 392] on div "Notes" at bounding box center [868, 410] width 1079 height 59
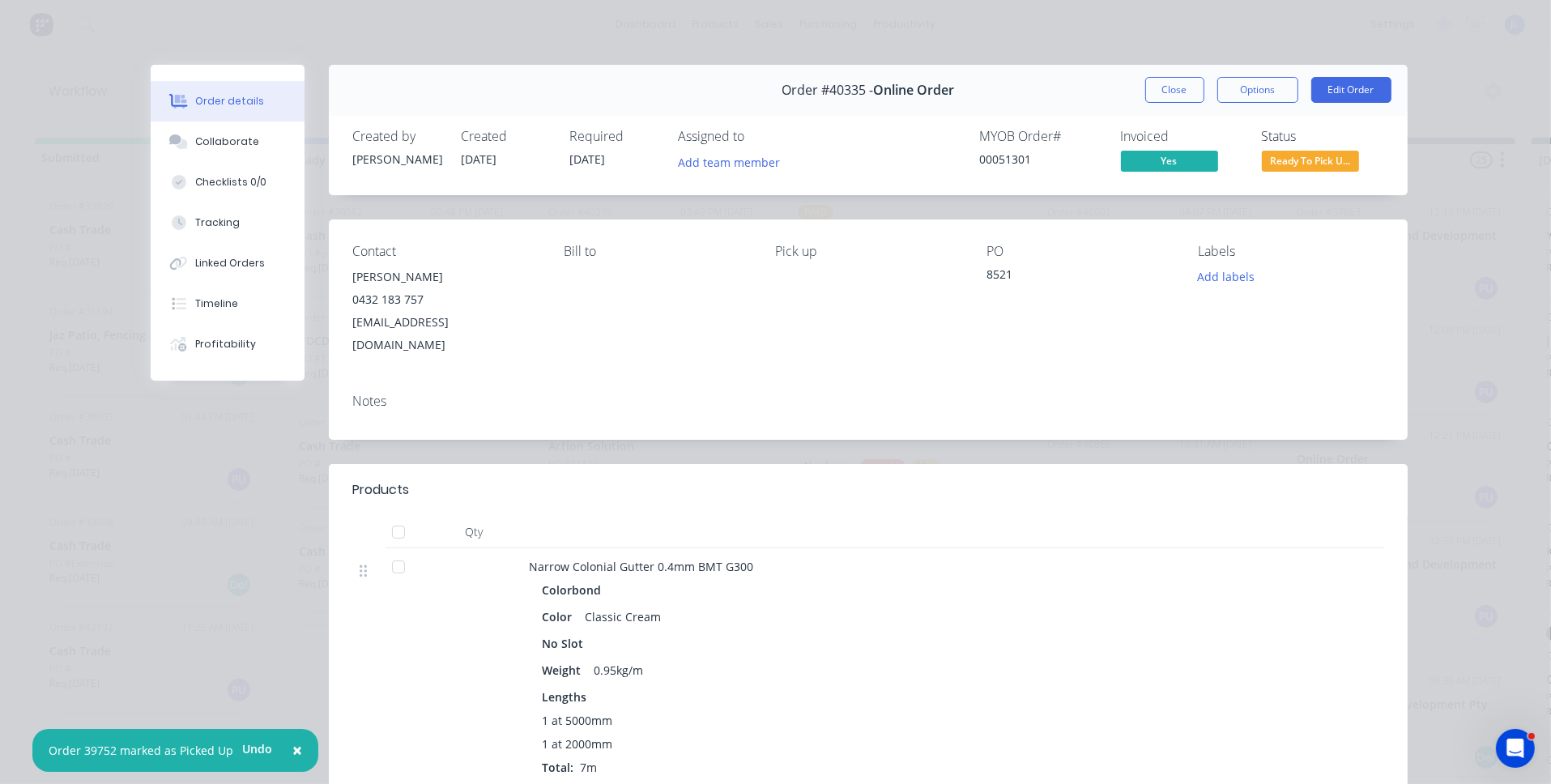
click at [354, 400] on div "Notes" at bounding box center [868, 410] width 1079 height 59
click at [369, 398] on div "Notes" at bounding box center [868, 410] width 1079 height 59
drag, startPoint x: 392, startPoint y: 388, endPoint x: 389, endPoint y: 379, distance: 9.5
click at [392, 383] on div "Notes" at bounding box center [868, 410] width 1079 height 59
click at [389, 393] on div "Notes" at bounding box center [868, 401] width 1030 height 15
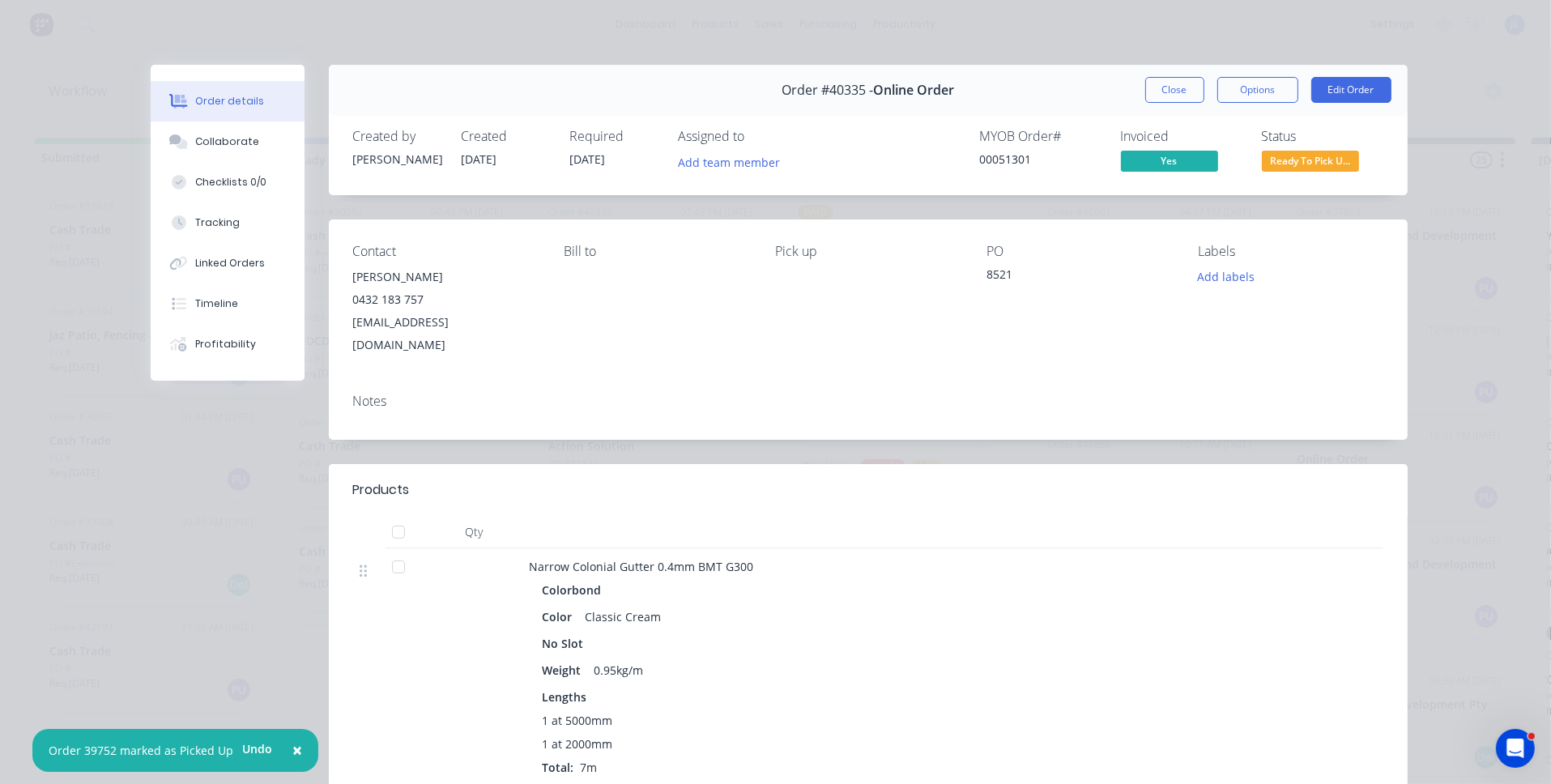
drag, startPoint x: 1005, startPoint y: 281, endPoint x: 1042, endPoint y: 283, distance: 37.1
click at [1006, 280] on div "8521" at bounding box center [1079, 276] width 186 height 23
click at [1355, 98] on button "Edit Order" at bounding box center [1352, 90] width 80 height 26
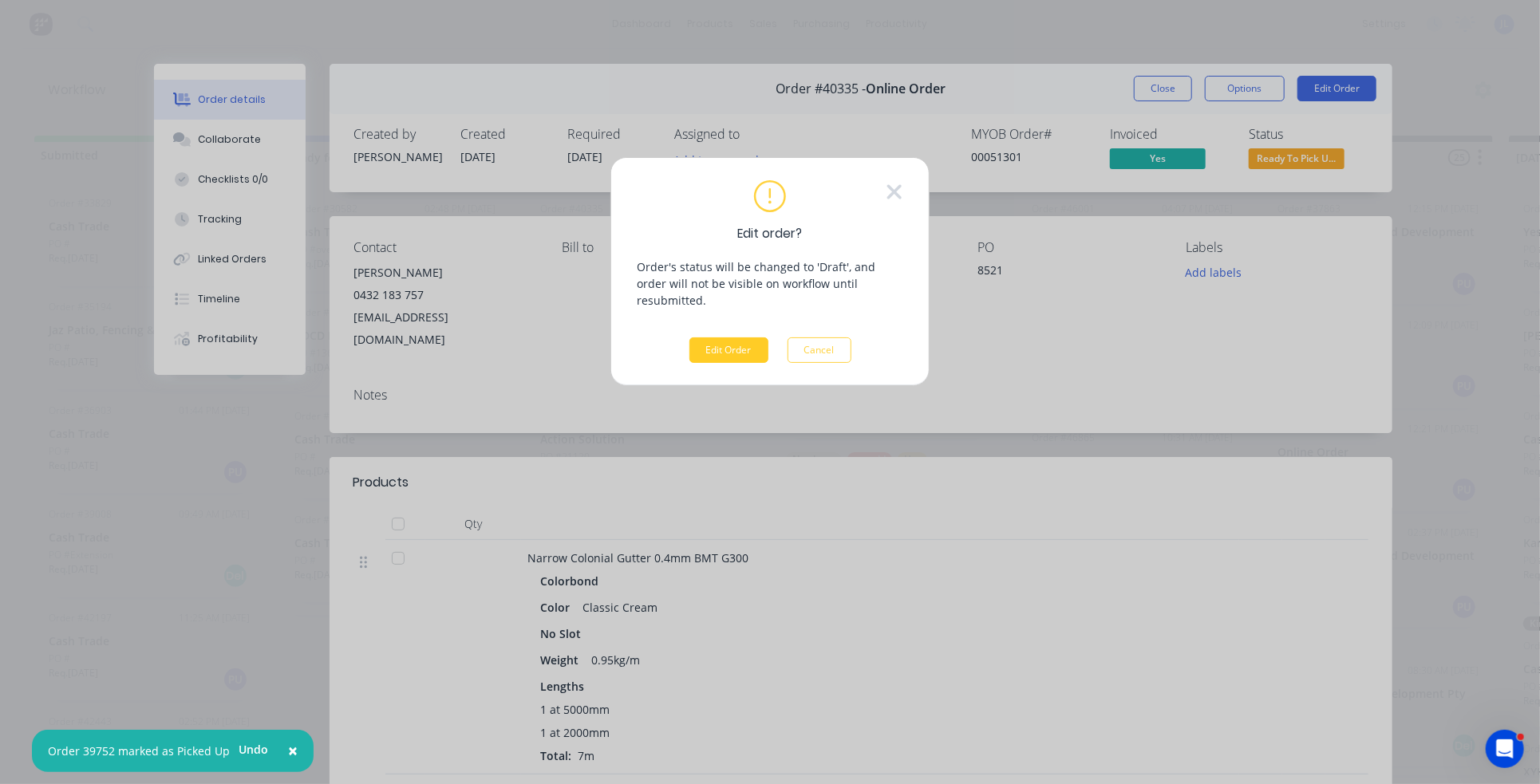
click at [738, 338] on button "Edit Order" at bounding box center [729, 350] width 79 height 26
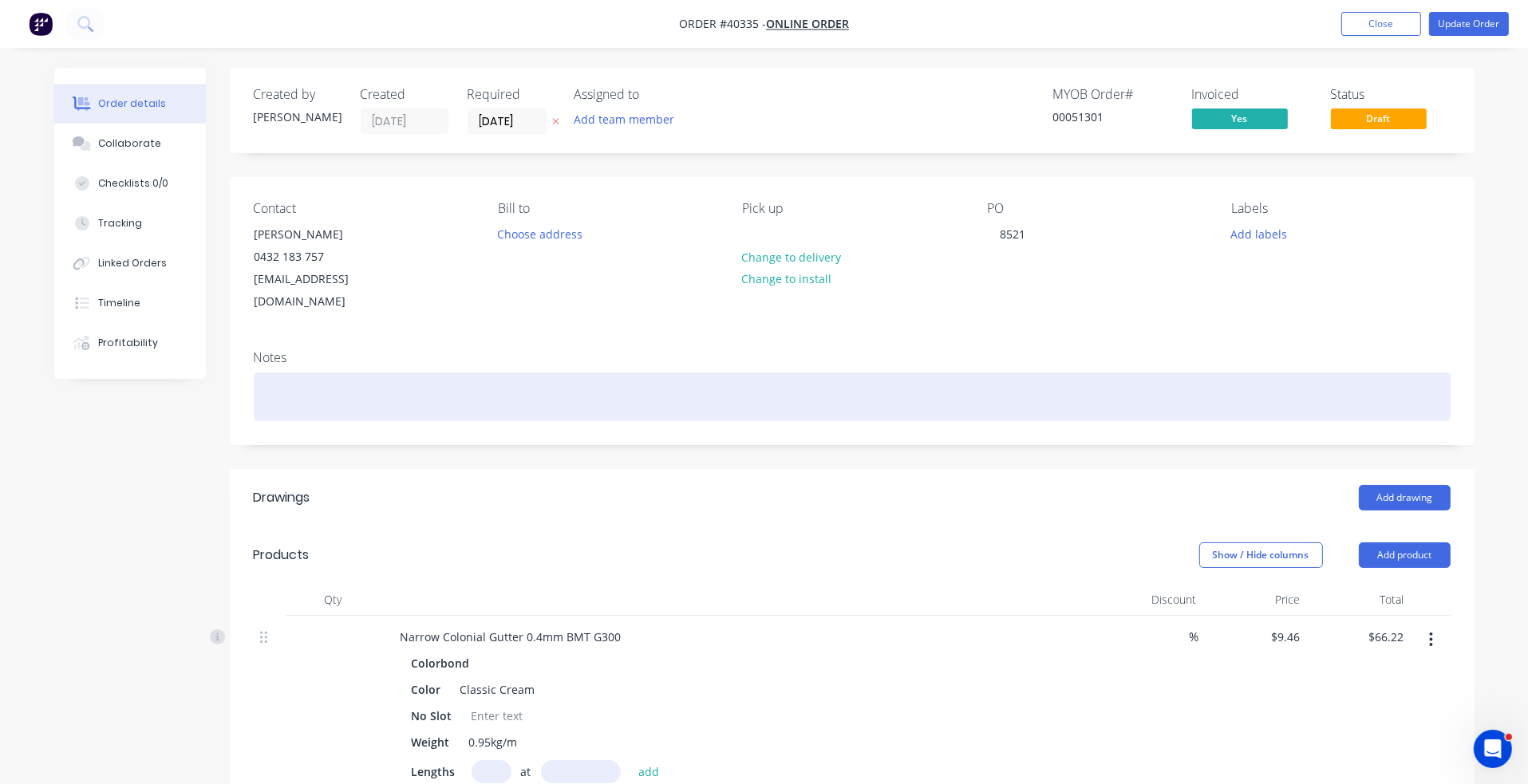
click at [362, 372] on div at bounding box center [852, 396] width 1197 height 49
paste div
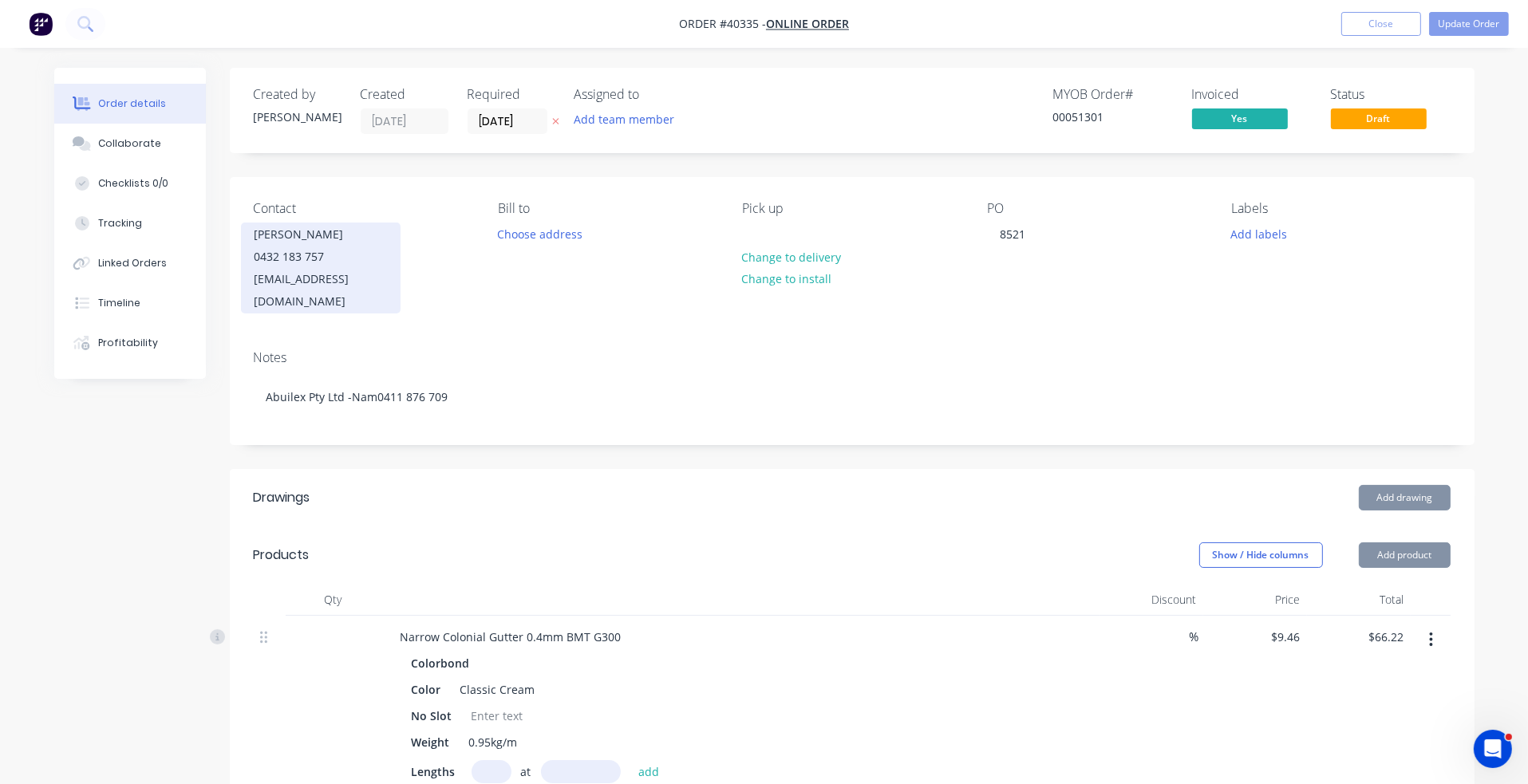
click at [306, 261] on div "0432 183 757" at bounding box center [321, 256] width 132 height 22
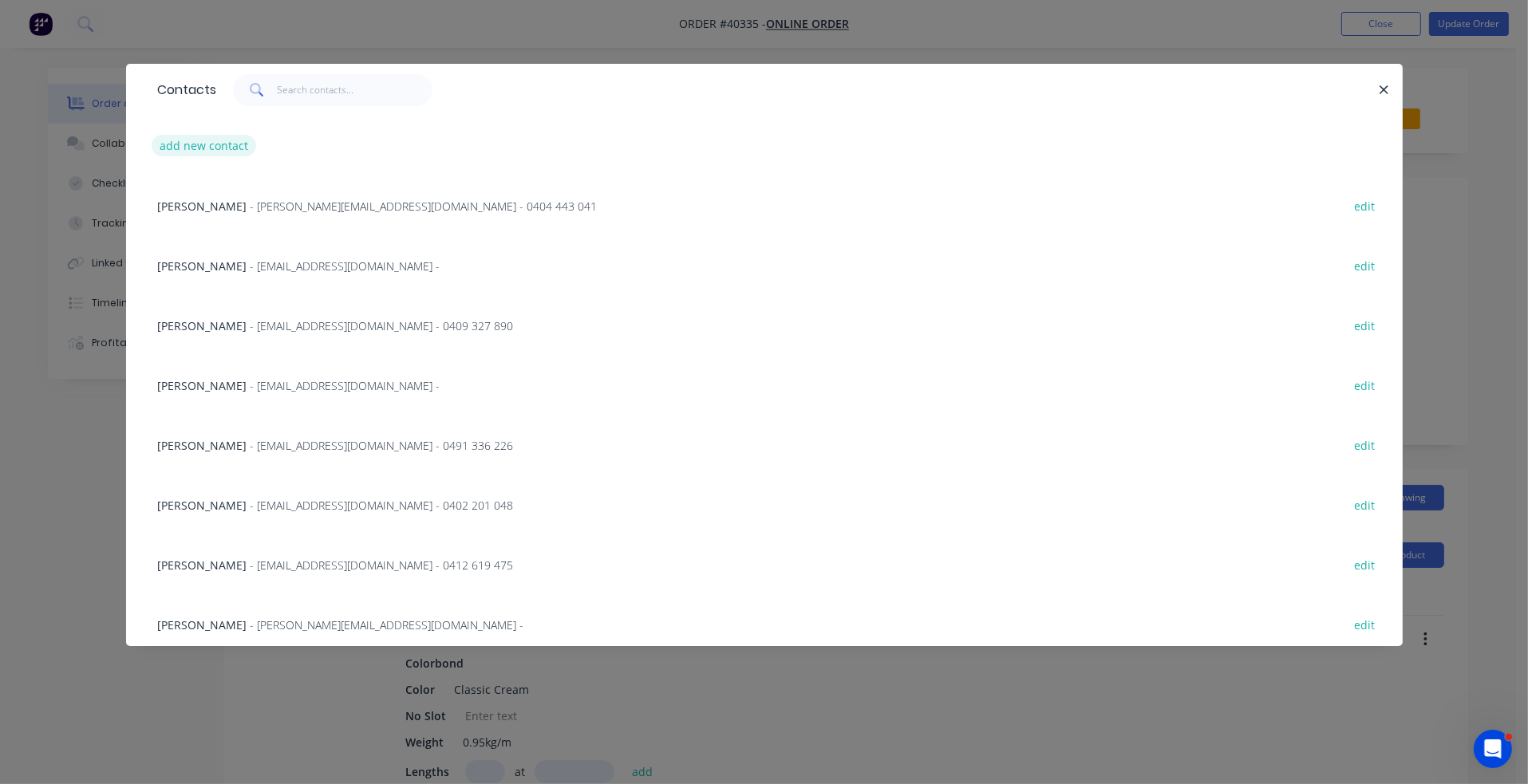
click at [195, 138] on button "add new contact" at bounding box center [205, 146] width 105 height 21
select select "AU"
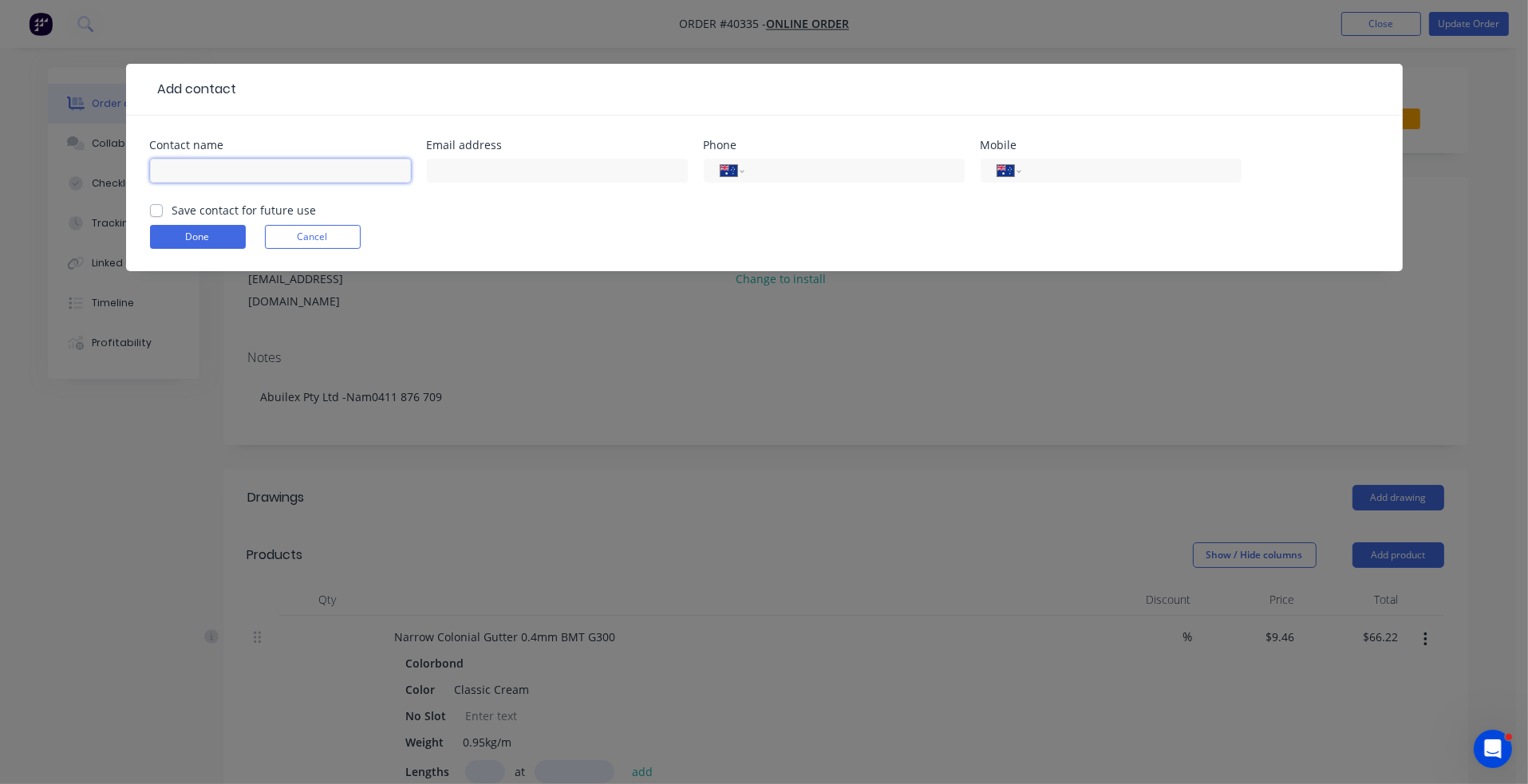
click at [166, 161] on input "text" at bounding box center [280, 171] width 261 height 24
type input "`"
click at [229, 240] on button "Done" at bounding box center [197, 237] width 96 height 24
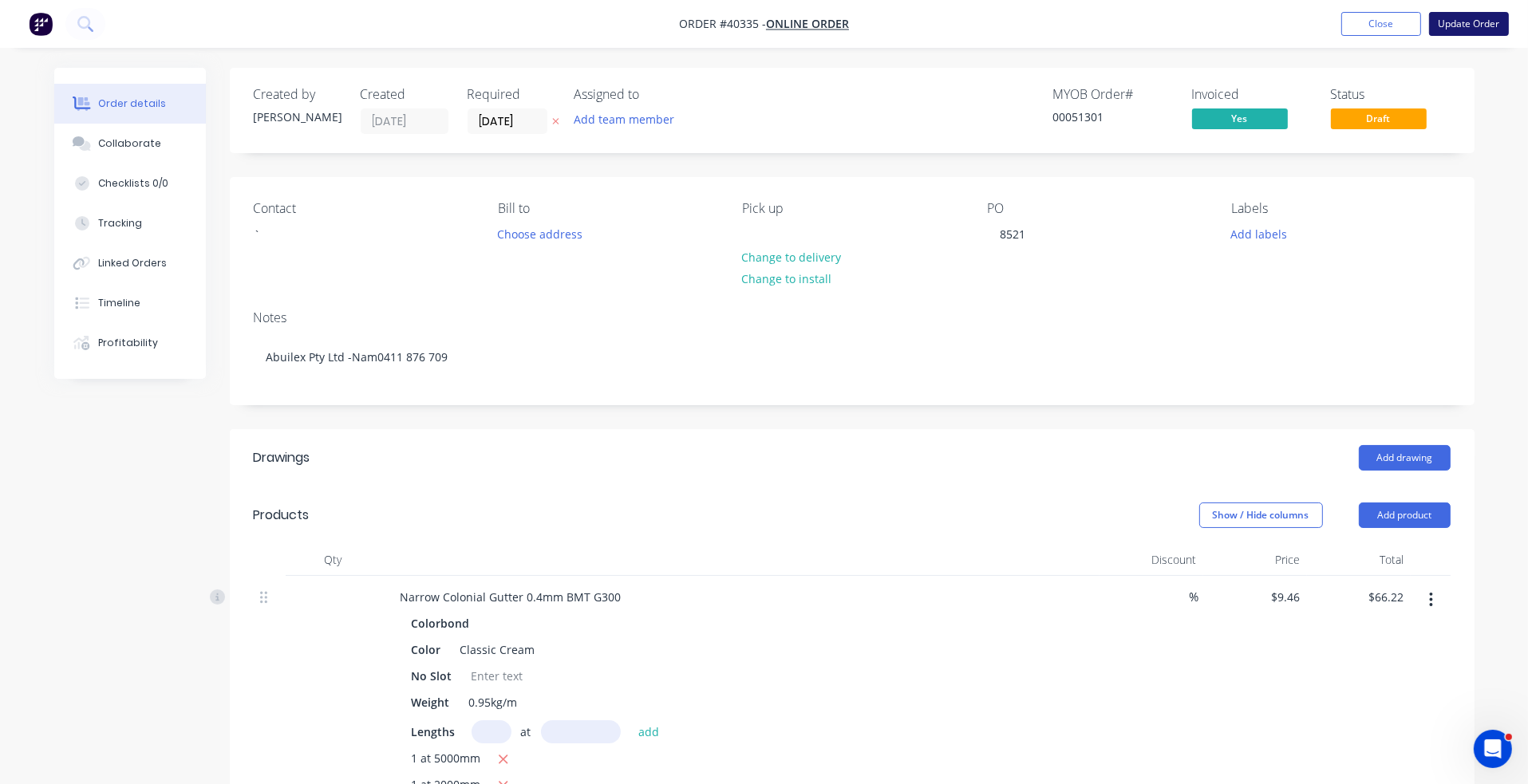
click at [1348, 29] on button "Update Order" at bounding box center [1468, 23] width 79 height 24
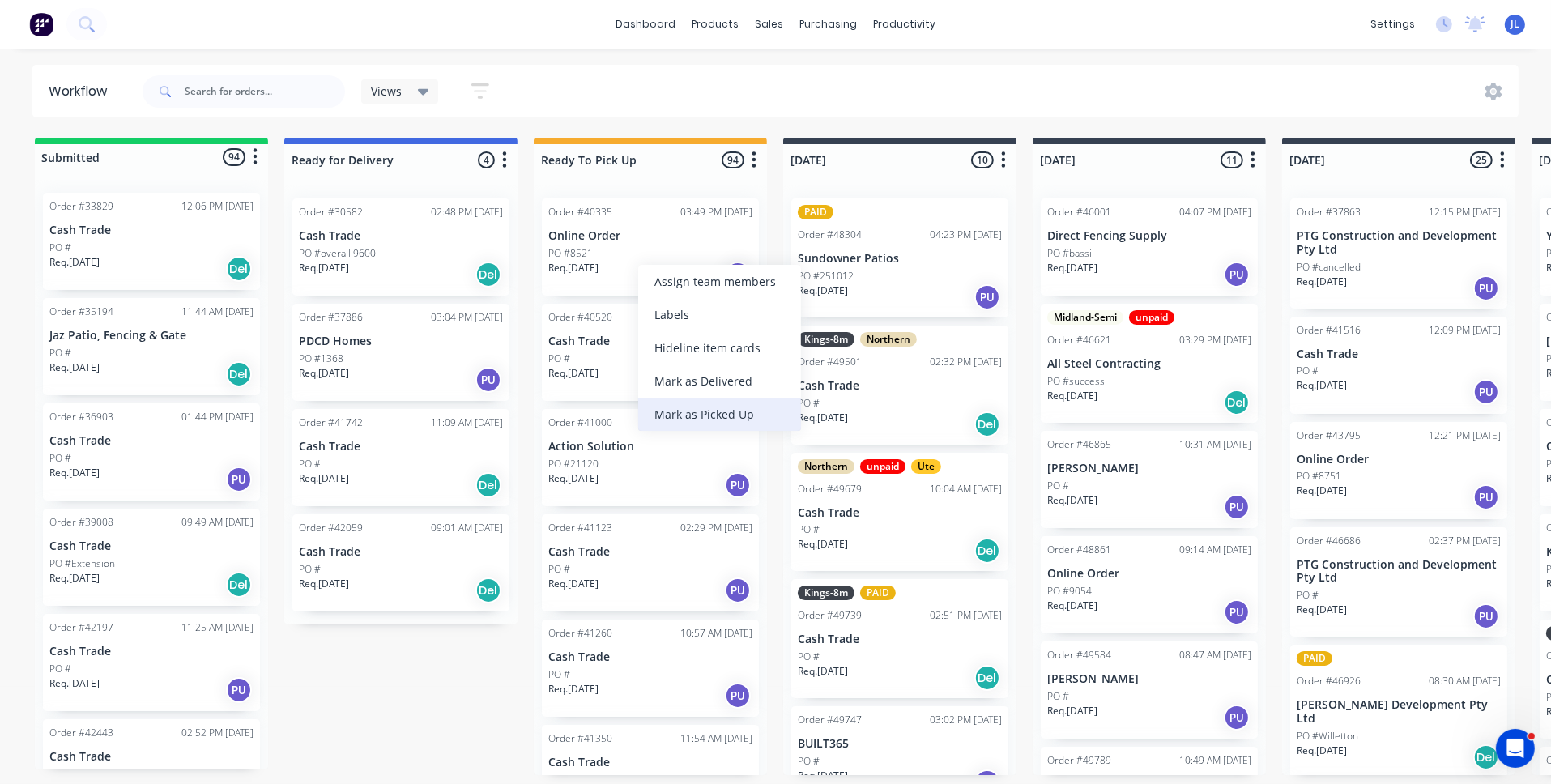
click at [701, 414] on div "Mark as Picked Up" at bounding box center [720, 414] width 163 height 34
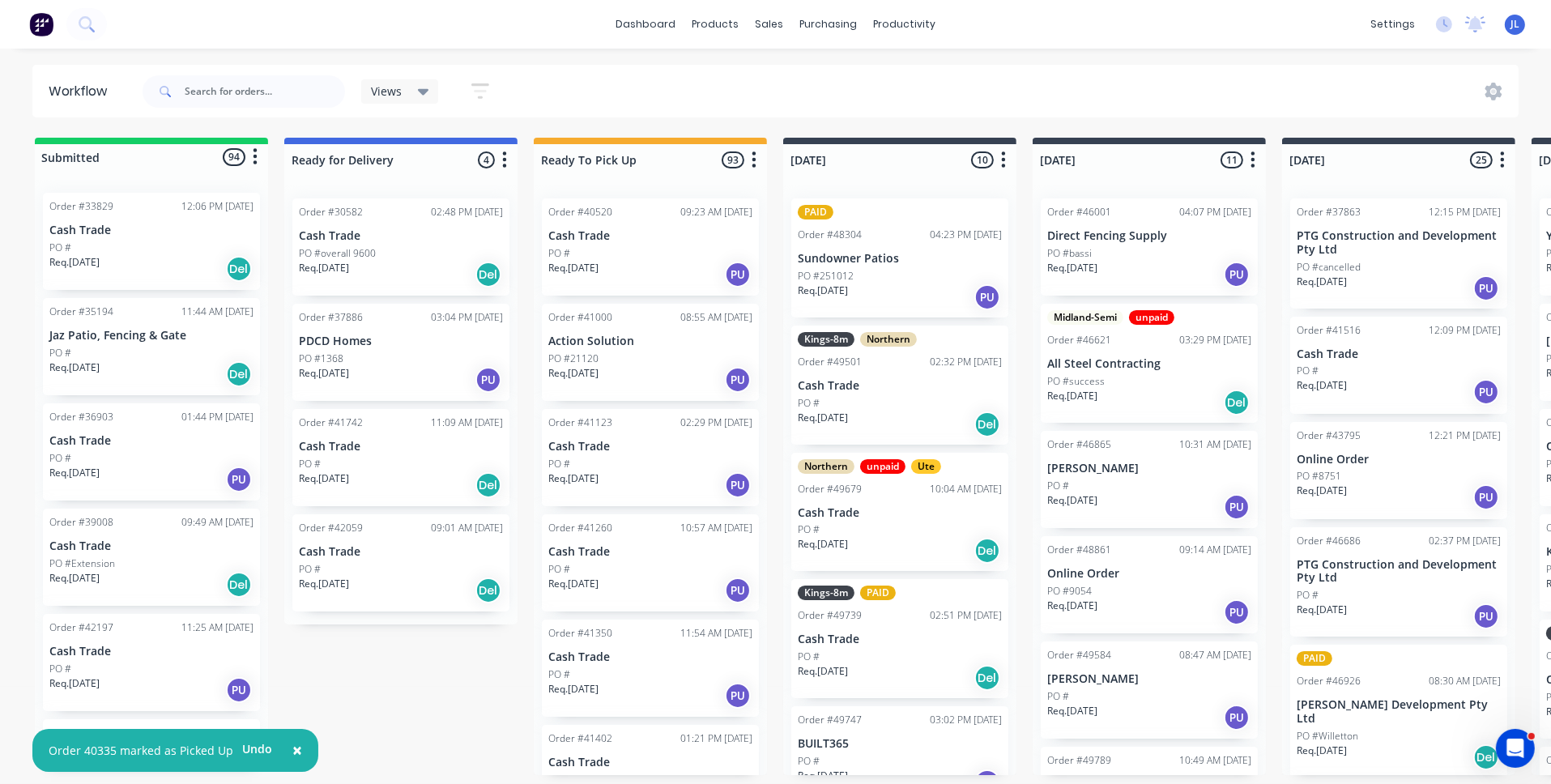
click at [651, 245] on div "Order #40520 09:23 AM [DATE] Cash Trade PO # Req. [DATE] PU" at bounding box center [650, 247] width 217 height 97
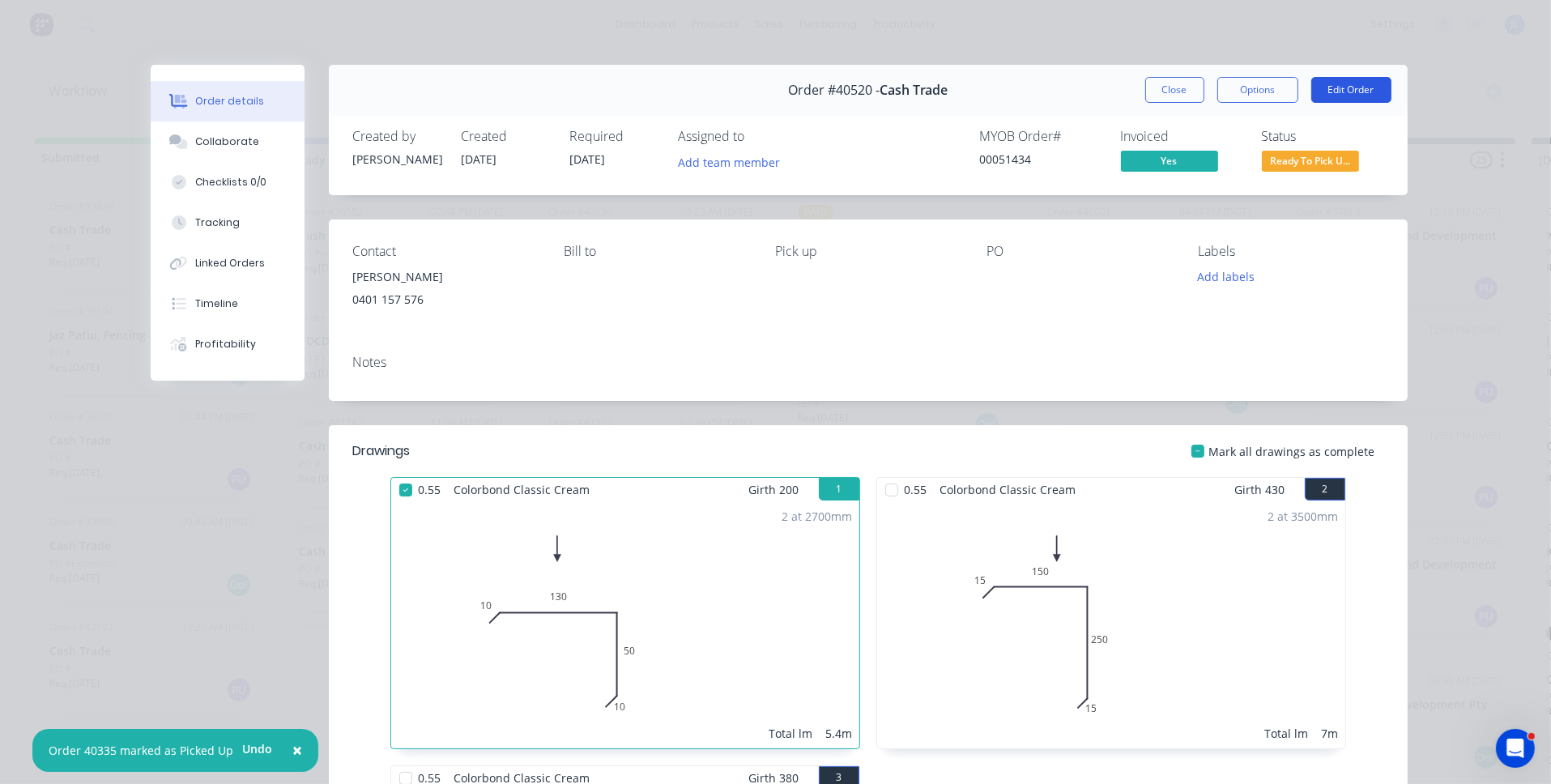
click at [1364, 90] on button "Edit Order" at bounding box center [1352, 90] width 80 height 26
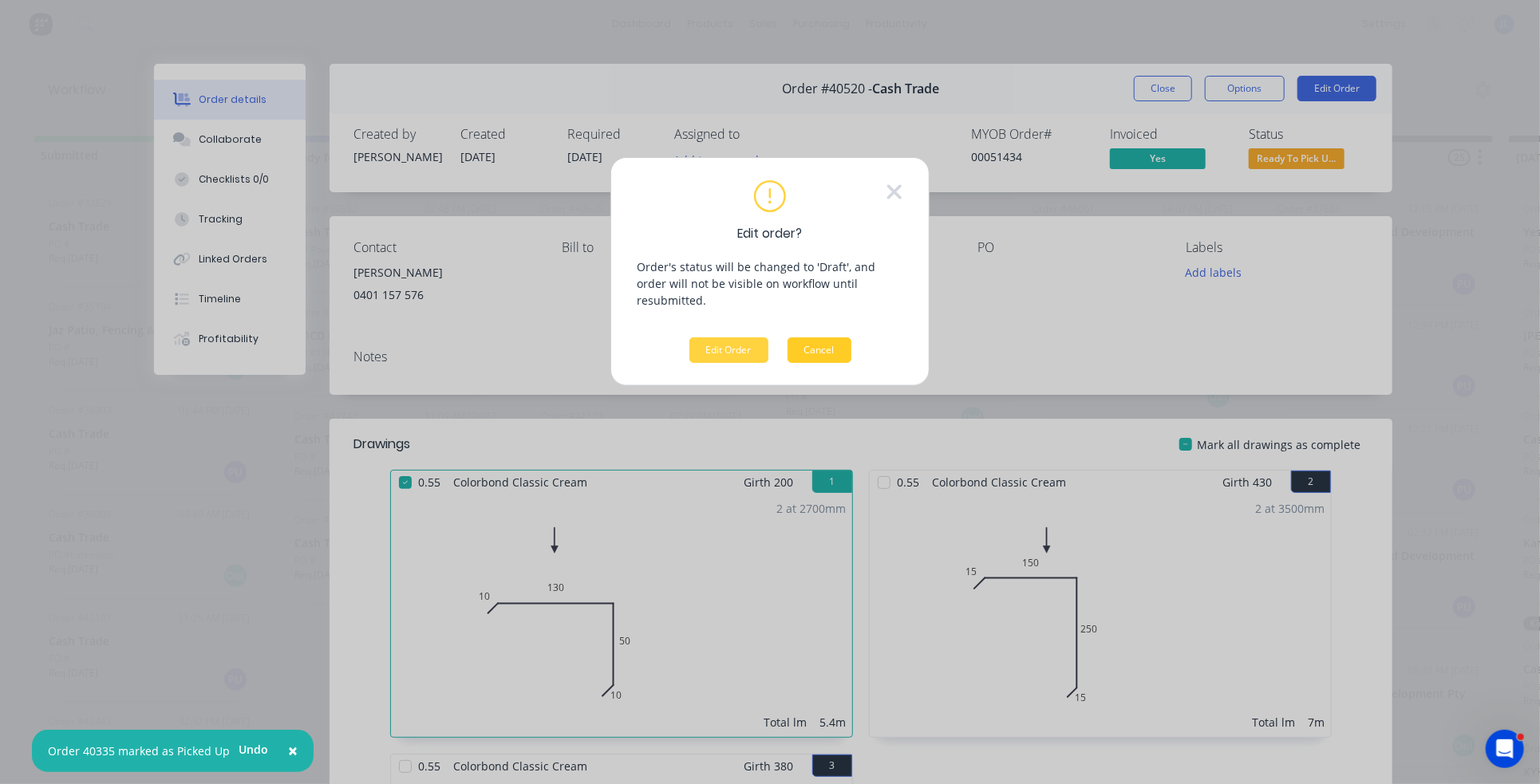
click at [821, 338] on button "Cancel" at bounding box center [819, 350] width 63 height 26
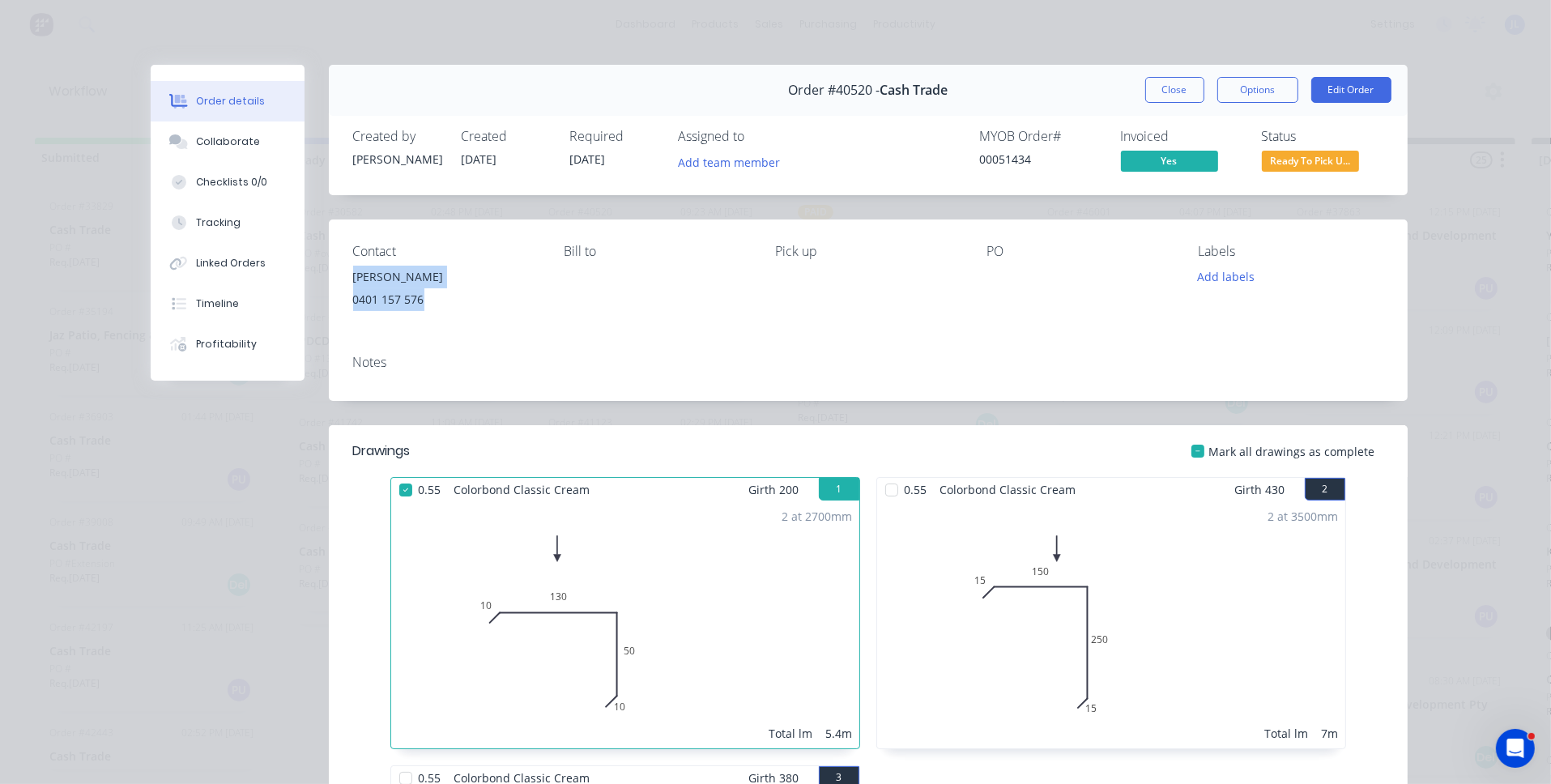
drag, startPoint x: 432, startPoint y: 300, endPoint x: 344, endPoint y: 276, distance: 91.2
click at [344, 276] on div "Contact [PERSON_NAME] 0401 157 576 Bill to Pick up PO Labels Add labels" at bounding box center [868, 280] width 1079 height 122
click at [1335, 93] on button "Edit Order" at bounding box center [1352, 90] width 80 height 26
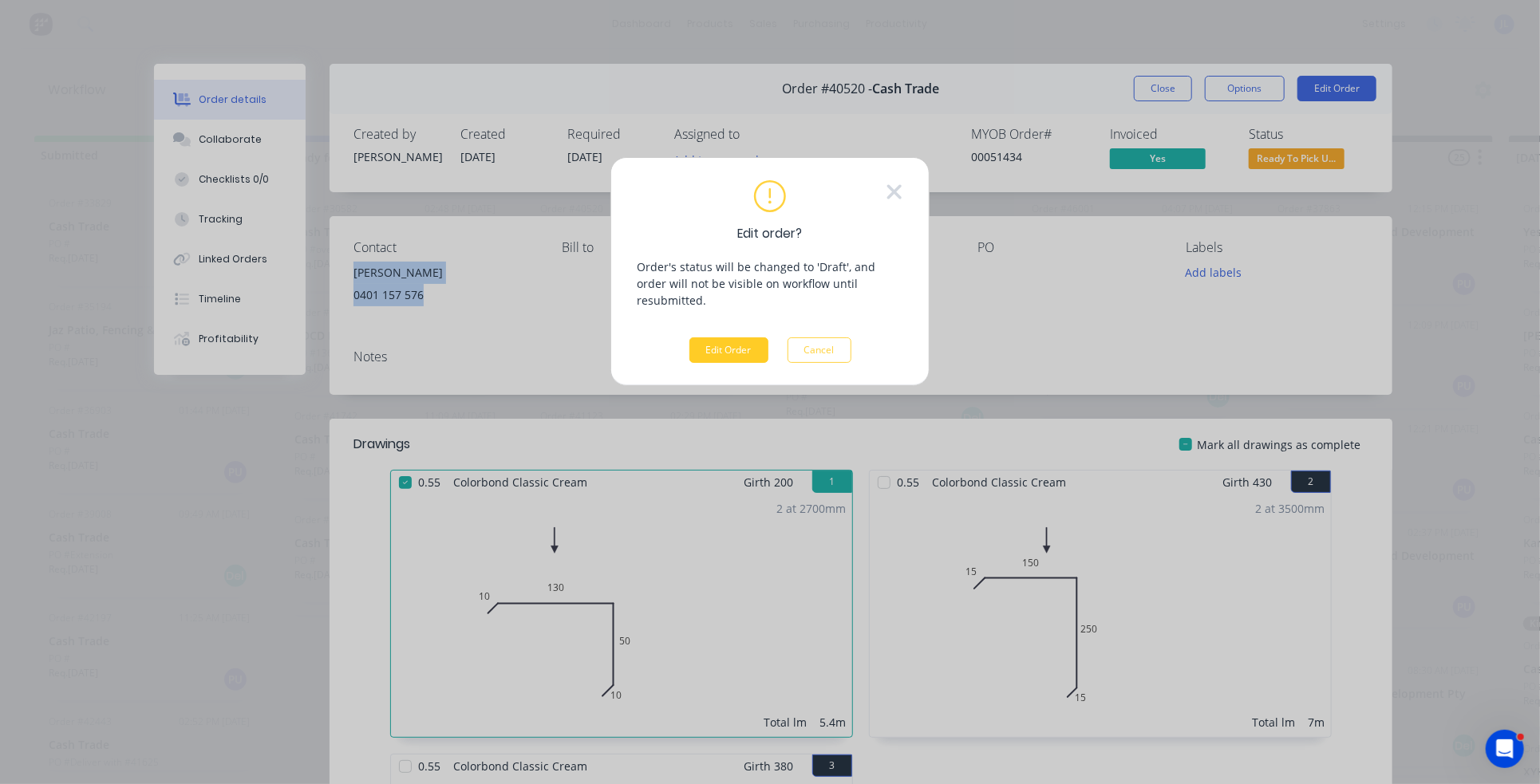
click at [725, 338] on button "Edit Order" at bounding box center [729, 350] width 79 height 26
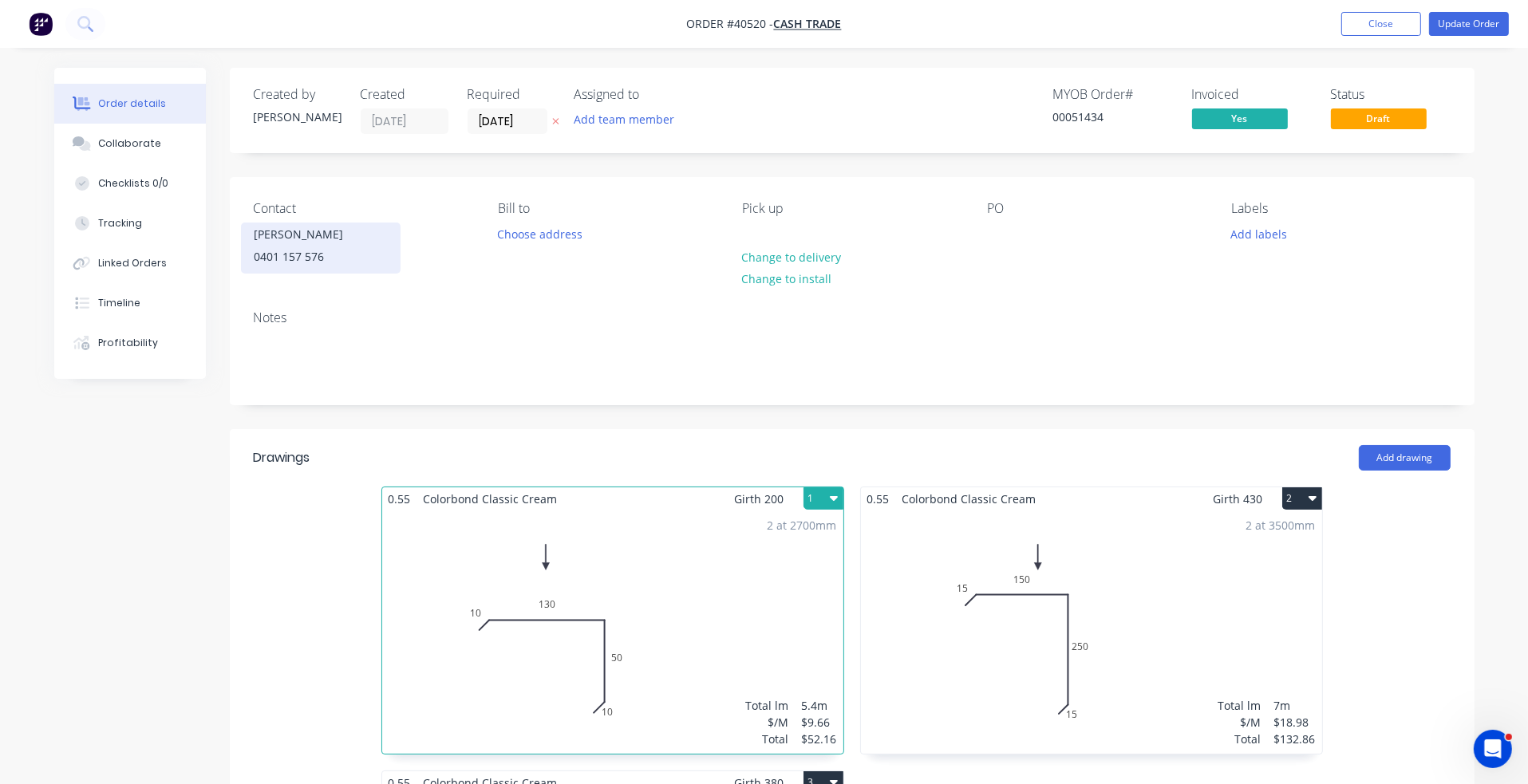
click at [268, 250] on div "0401 157 576" at bounding box center [321, 256] width 132 height 22
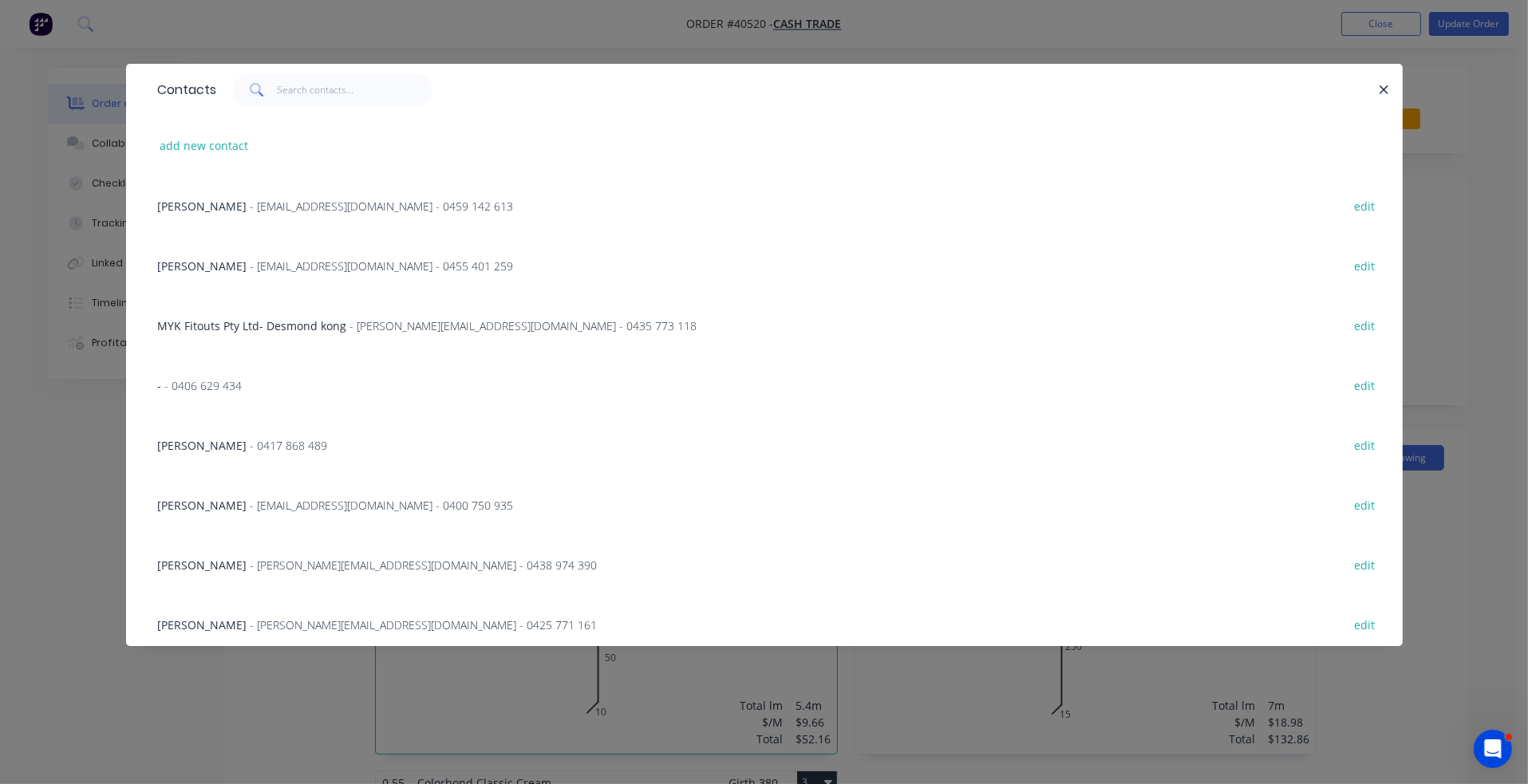
click at [214, 154] on button "add new contact" at bounding box center [205, 146] width 105 height 21
select select "AU"
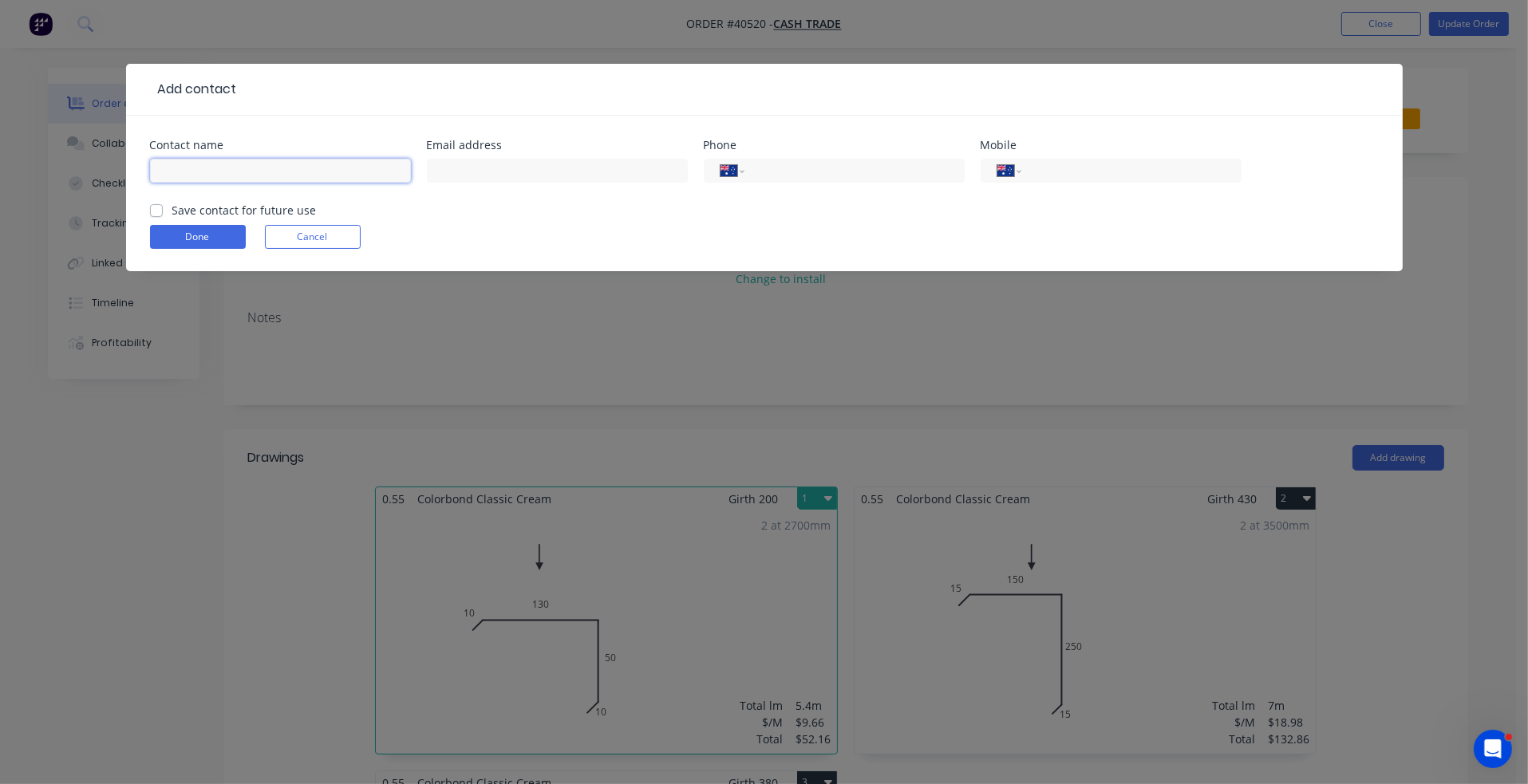
click at [227, 169] on input "text" at bounding box center [280, 171] width 261 height 24
click at [205, 167] on input "text" at bounding box center [280, 171] width 261 height 24
type input "`"
click at [225, 227] on button "Done" at bounding box center [197, 237] width 96 height 24
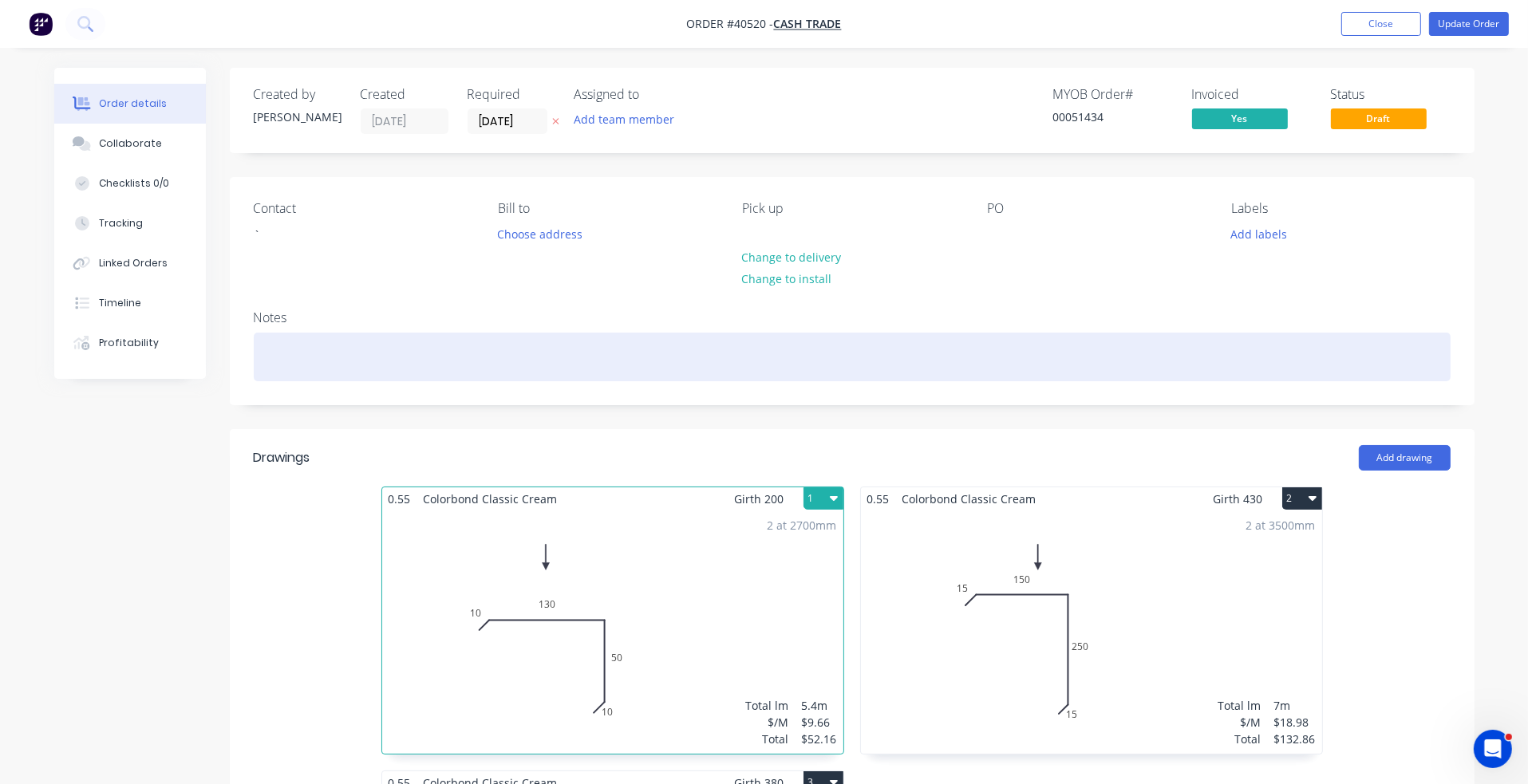
click at [312, 341] on div at bounding box center [852, 357] width 1197 height 49
paste div
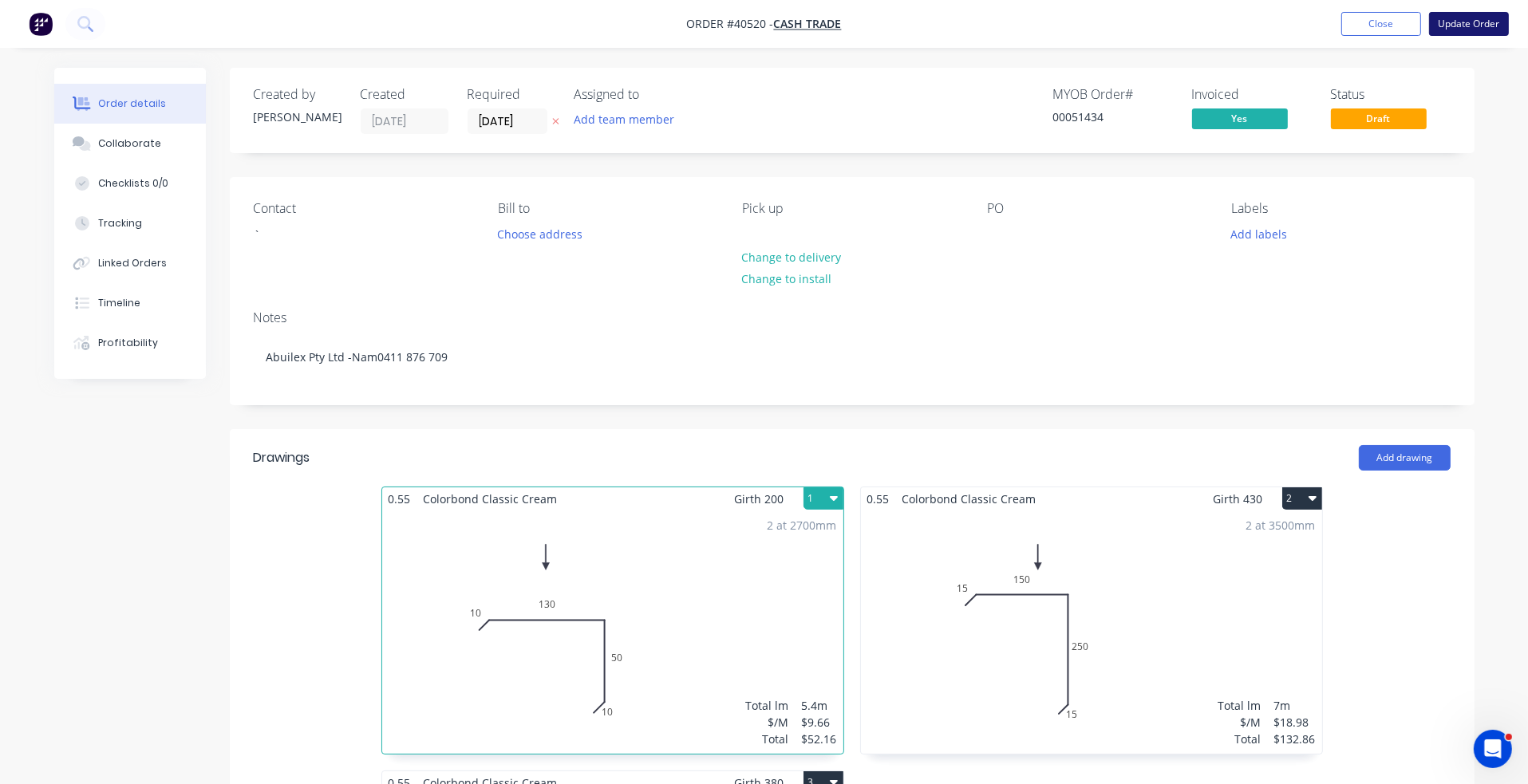
click at [1348, 26] on button "Update Order" at bounding box center [1468, 23] width 79 height 24
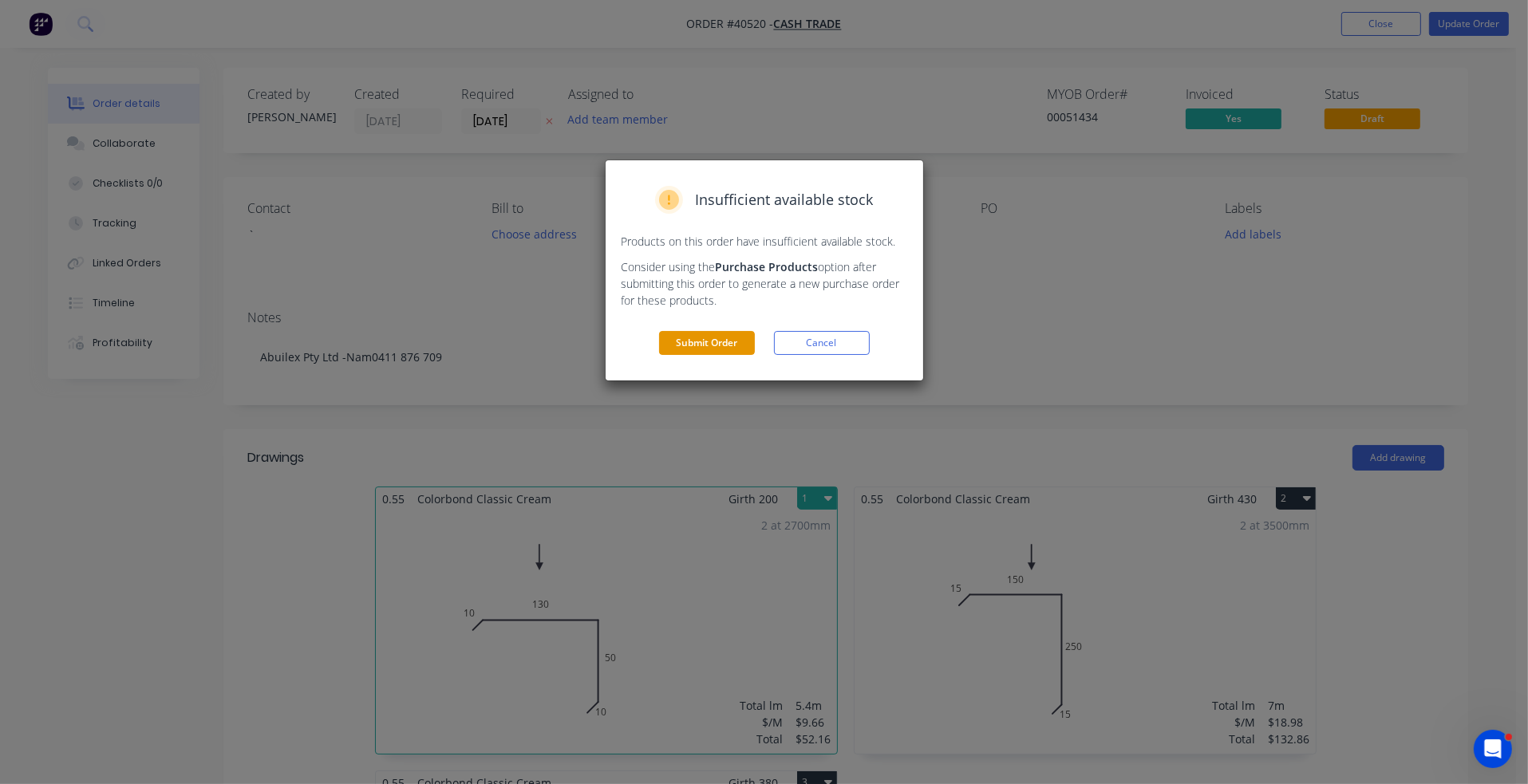
click at [693, 344] on button "Submit Order" at bounding box center [706, 343] width 96 height 24
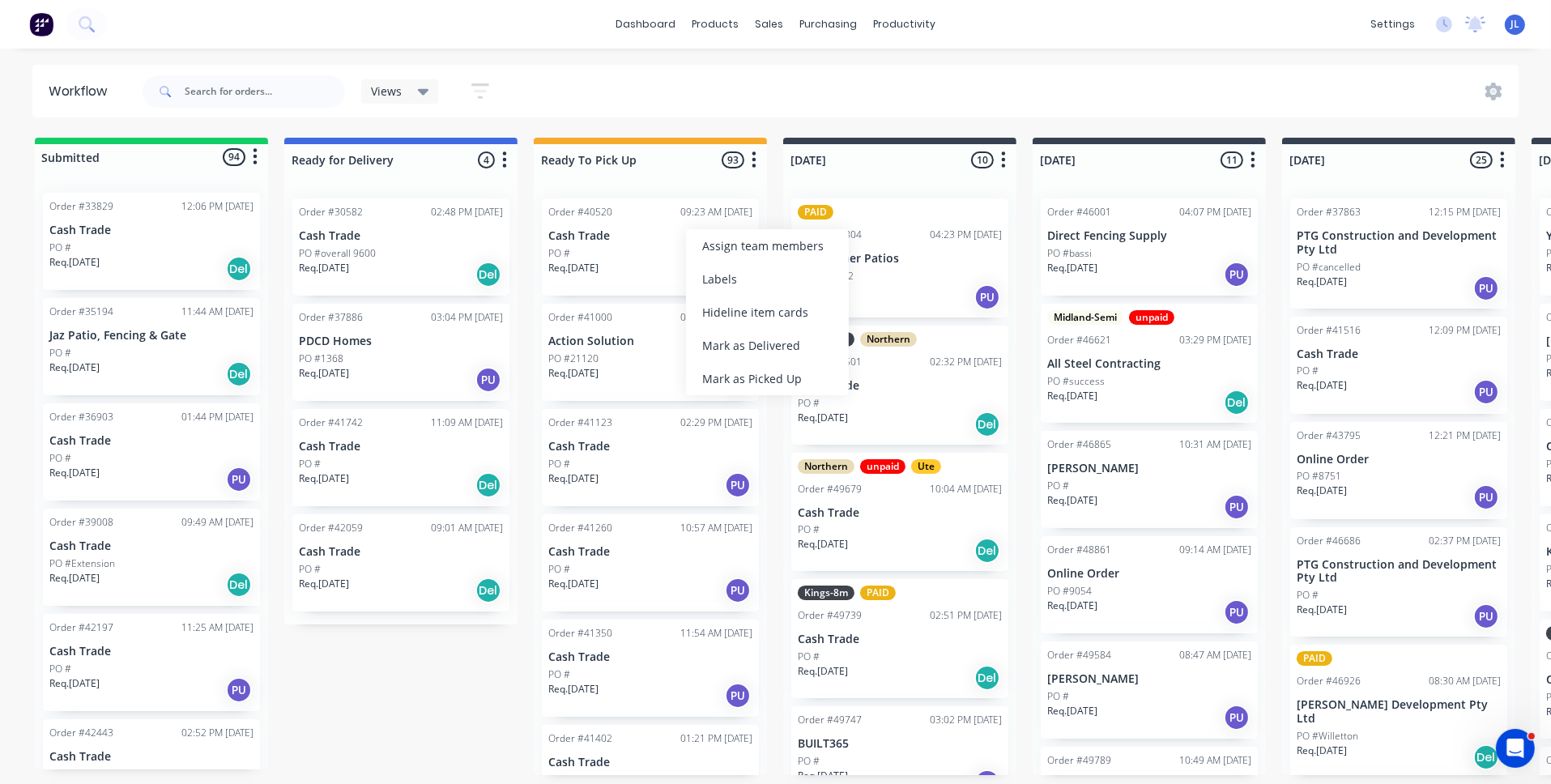
drag, startPoint x: 751, startPoint y: 369, endPoint x: 716, endPoint y: 335, distance: 48.8
click at [751, 369] on div "Mark as Picked Up" at bounding box center [768, 378] width 163 height 34
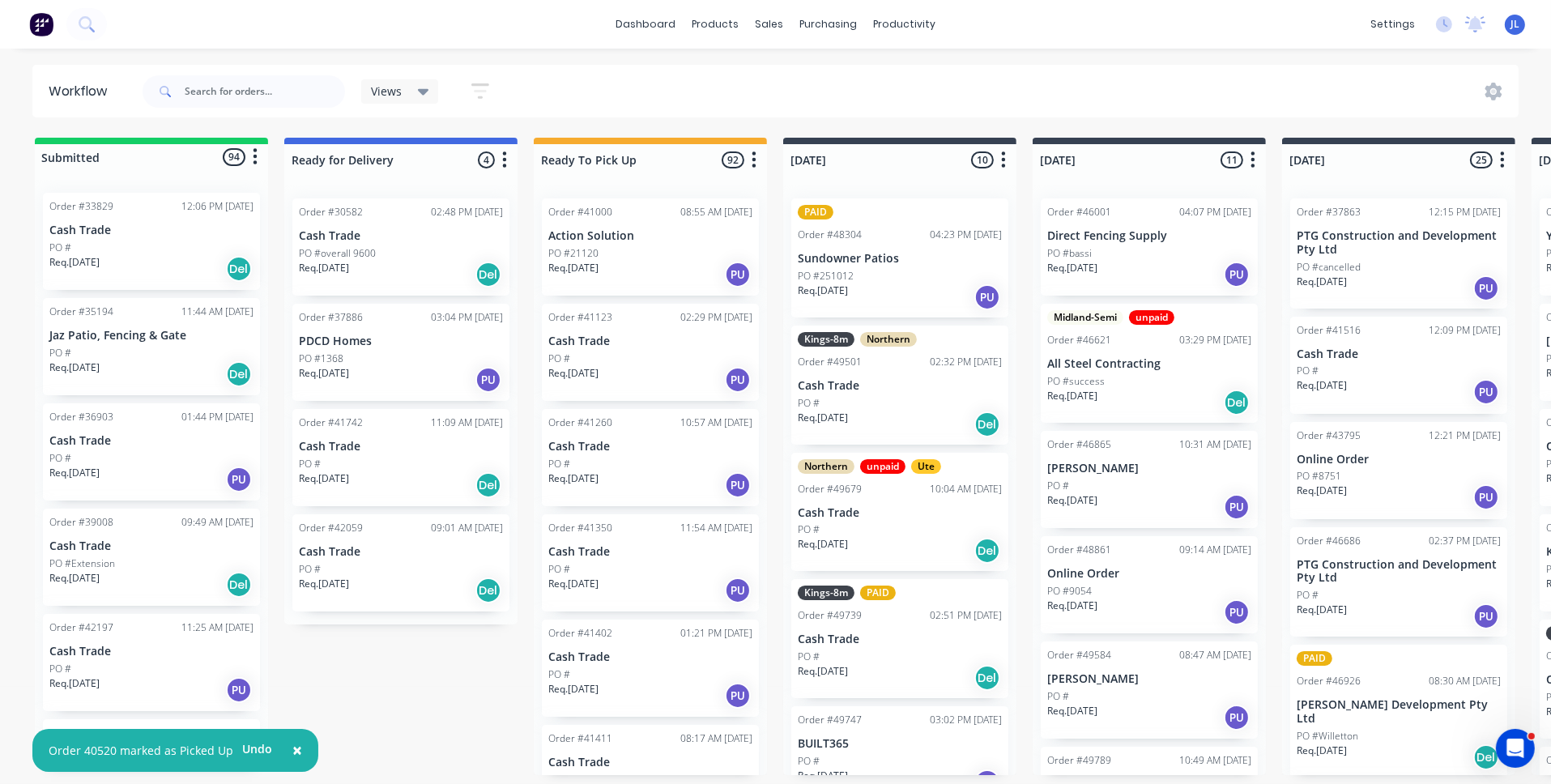
click at [642, 233] on p "Action Solution" at bounding box center [650, 236] width 204 height 14
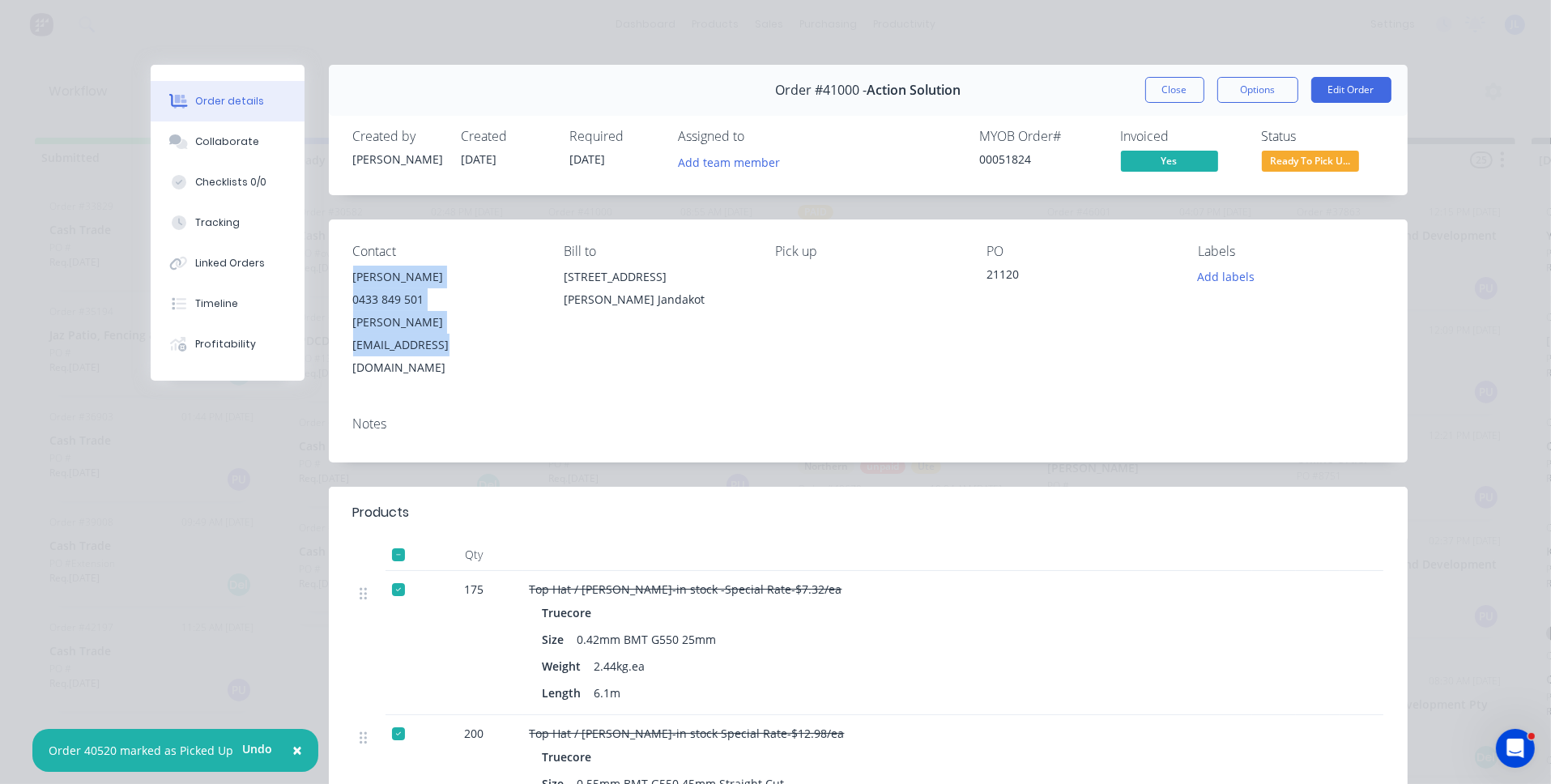
drag, startPoint x: 514, startPoint y: 323, endPoint x: 338, endPoint y: 279, distance: 181.4
click at [336, 277] on div "Contact [PERSON_NAME] [PHONE_NUMBER] [PERSON_NAME][EMAIL_ADDRESS][DOMAIN_NAME] …" at bounding box center [868, 311] width 1079 height 184
copy div "[PERSON_NAME] 0433 849 501 [PERSON_NAME][EMAIL_ADDRESS][DOMAIN_NAME]"
click at [1351, 95] on button "Edit Order" at bounding box center [1352, 90] width 80 height 26
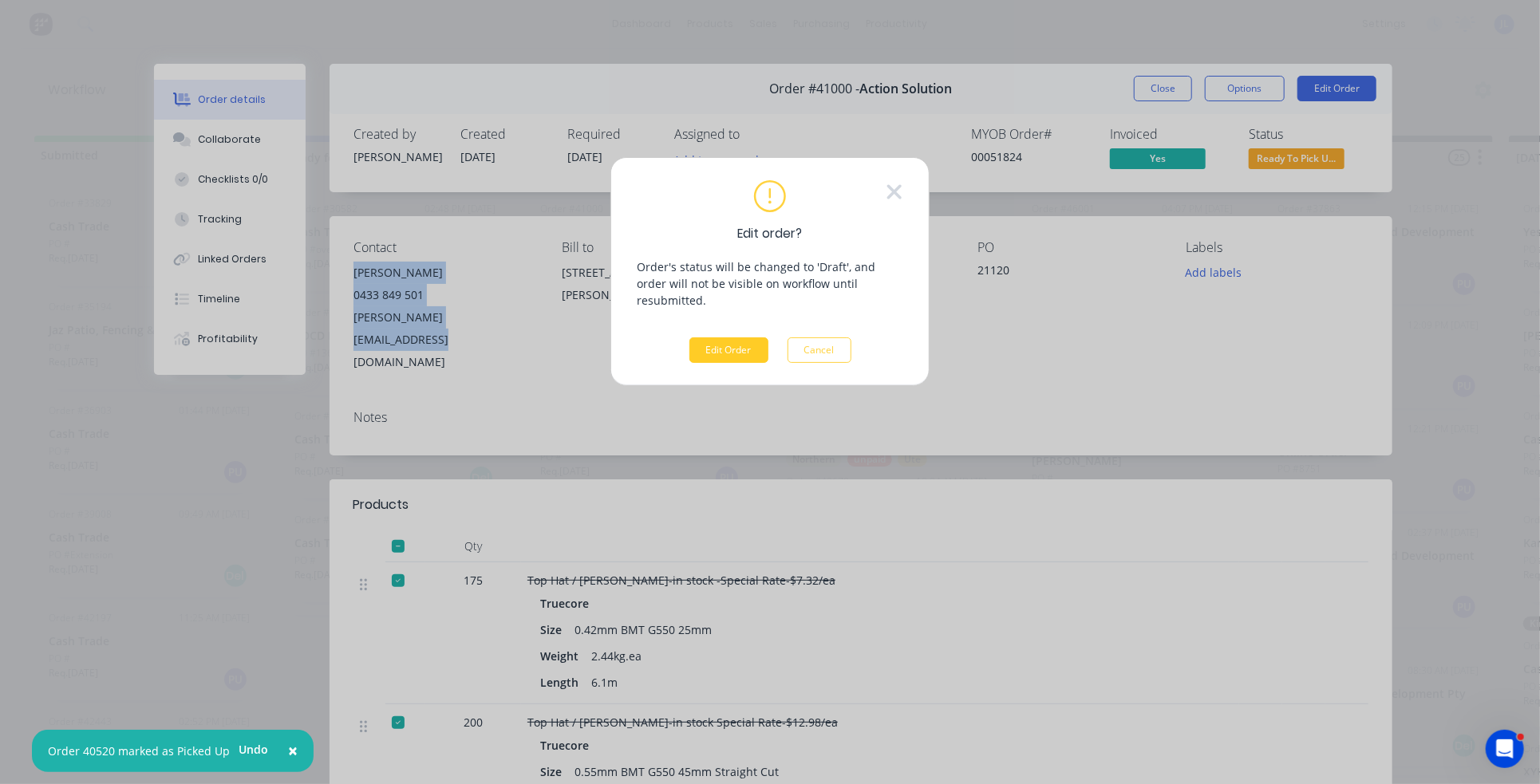
click at [721, 338] on button "Edit Order" at bounding box center [729, 350] width 79 height 26
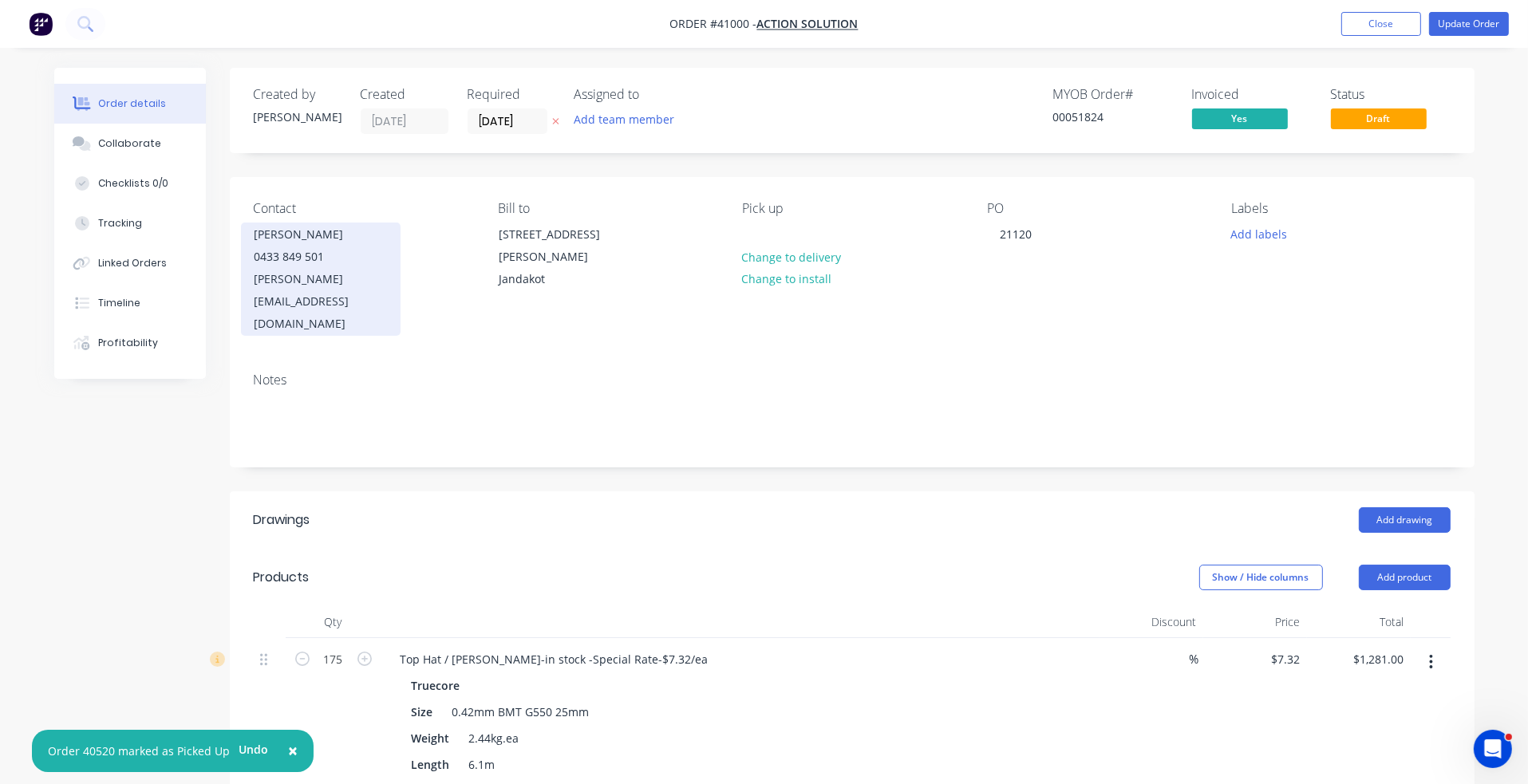
click at [274, 238] on div "[PERSON_NAME]" at bounding box center [321, 234] width 132 height 22
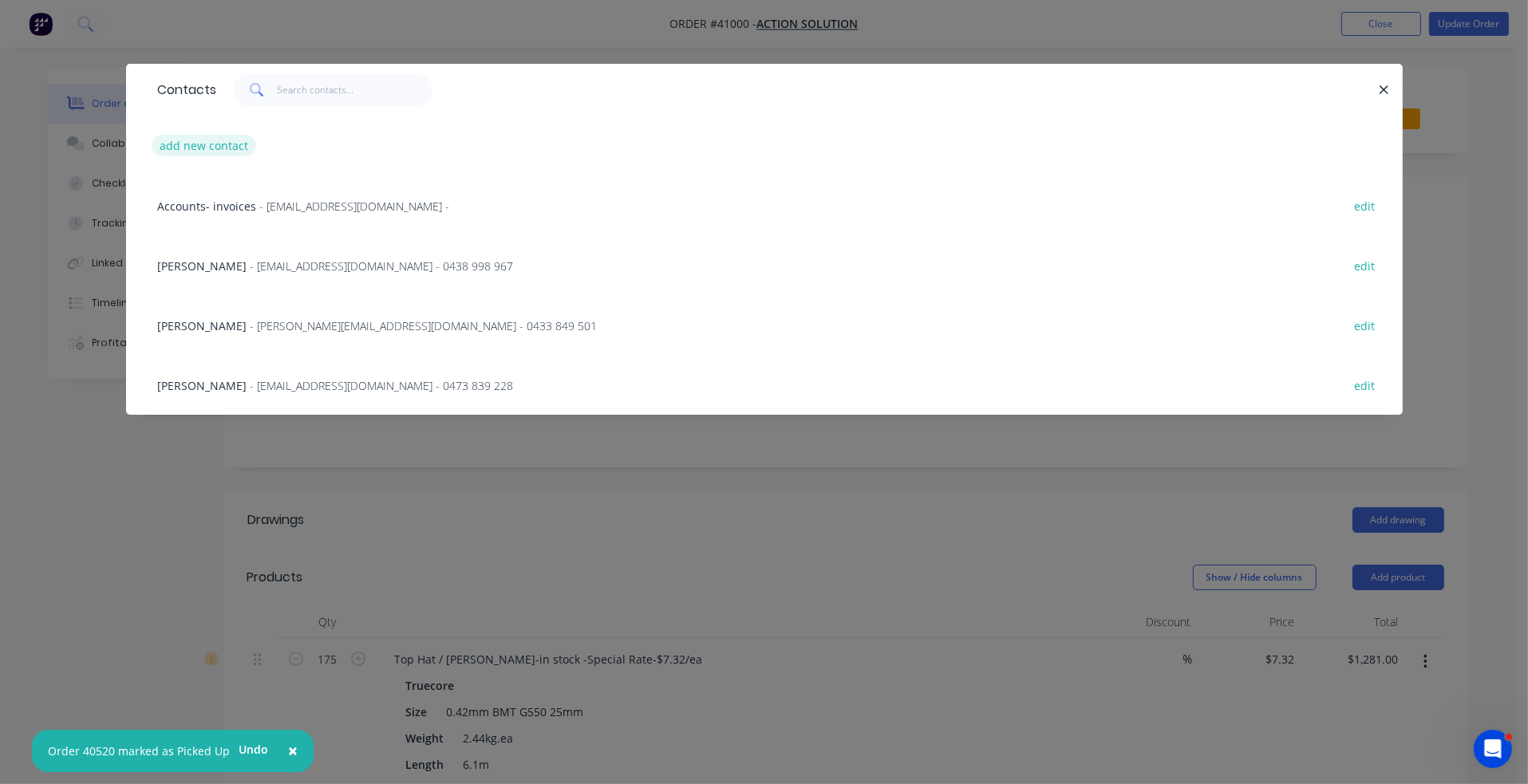
click at [207, 138] on button "add new contact" at bounding box center [205, 146] width 105 height 21
select select "AU"
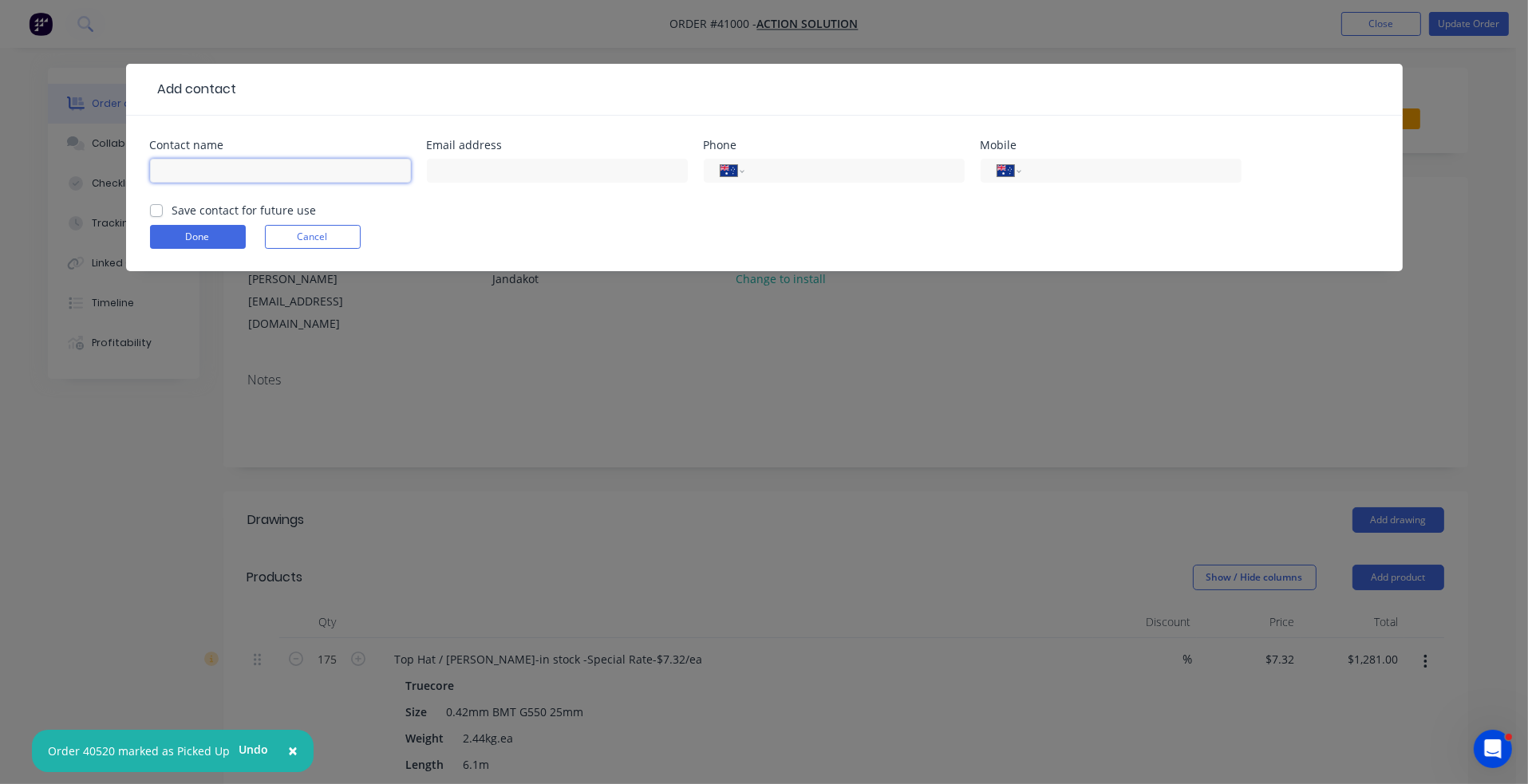
click at [204, 171] on input "text" at bounding box center [280, 171] width 261 height 24
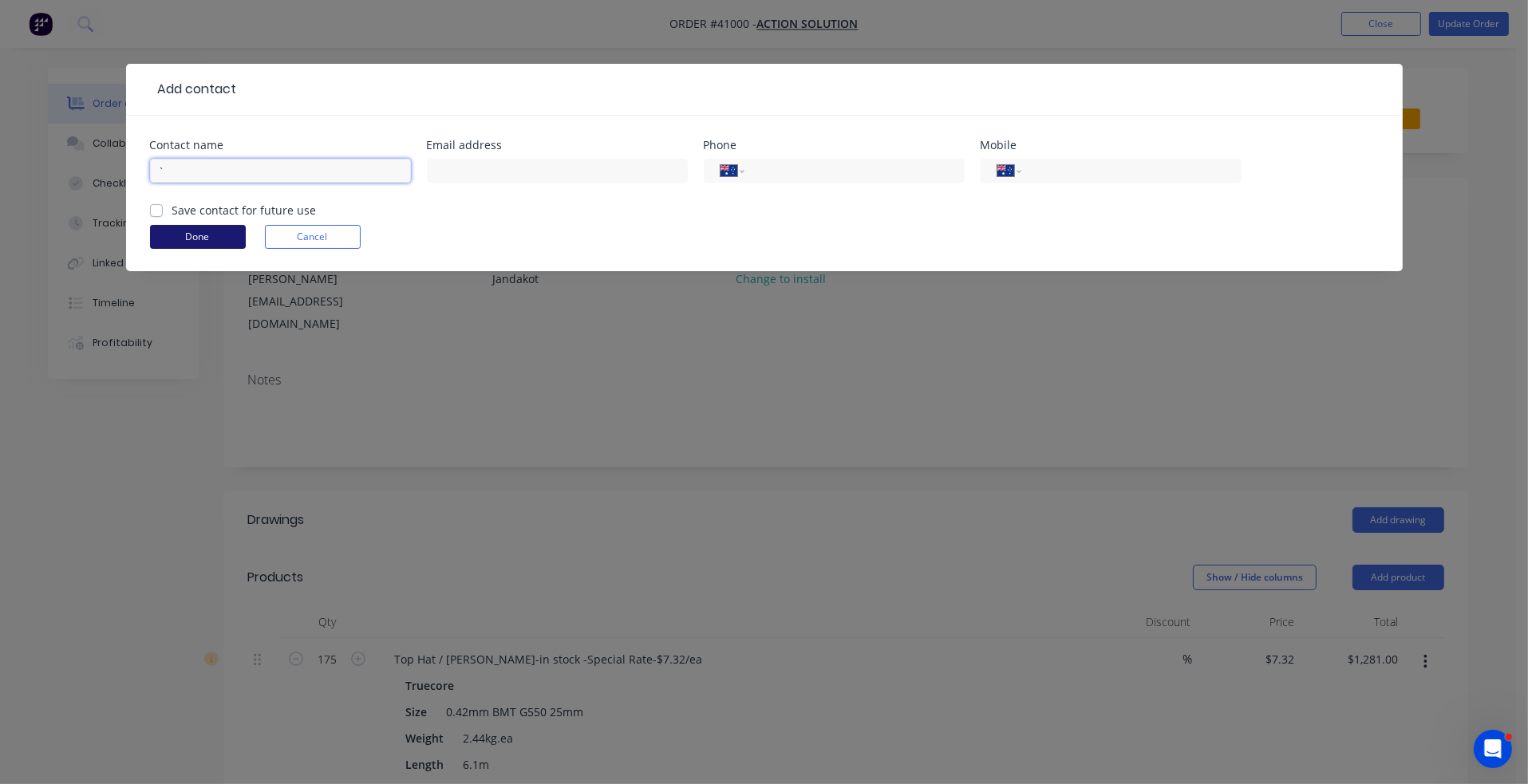
type input "`"
click at [221, 234] on button "Done" at bounding box center [197, 237] width 96 height 24
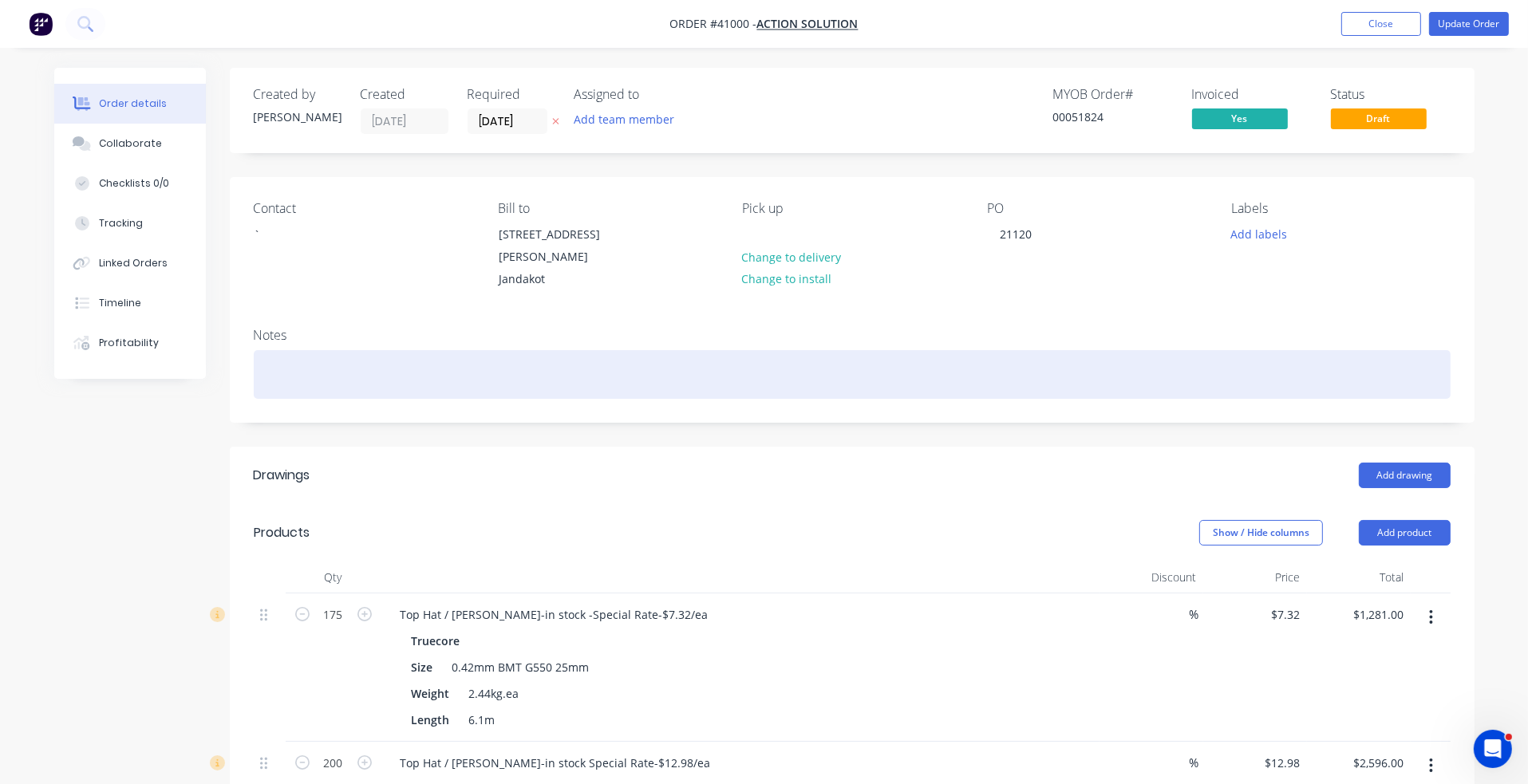
click at [312, 357] on div at bounding box center [852, 374] width 1197 height 49
paste div
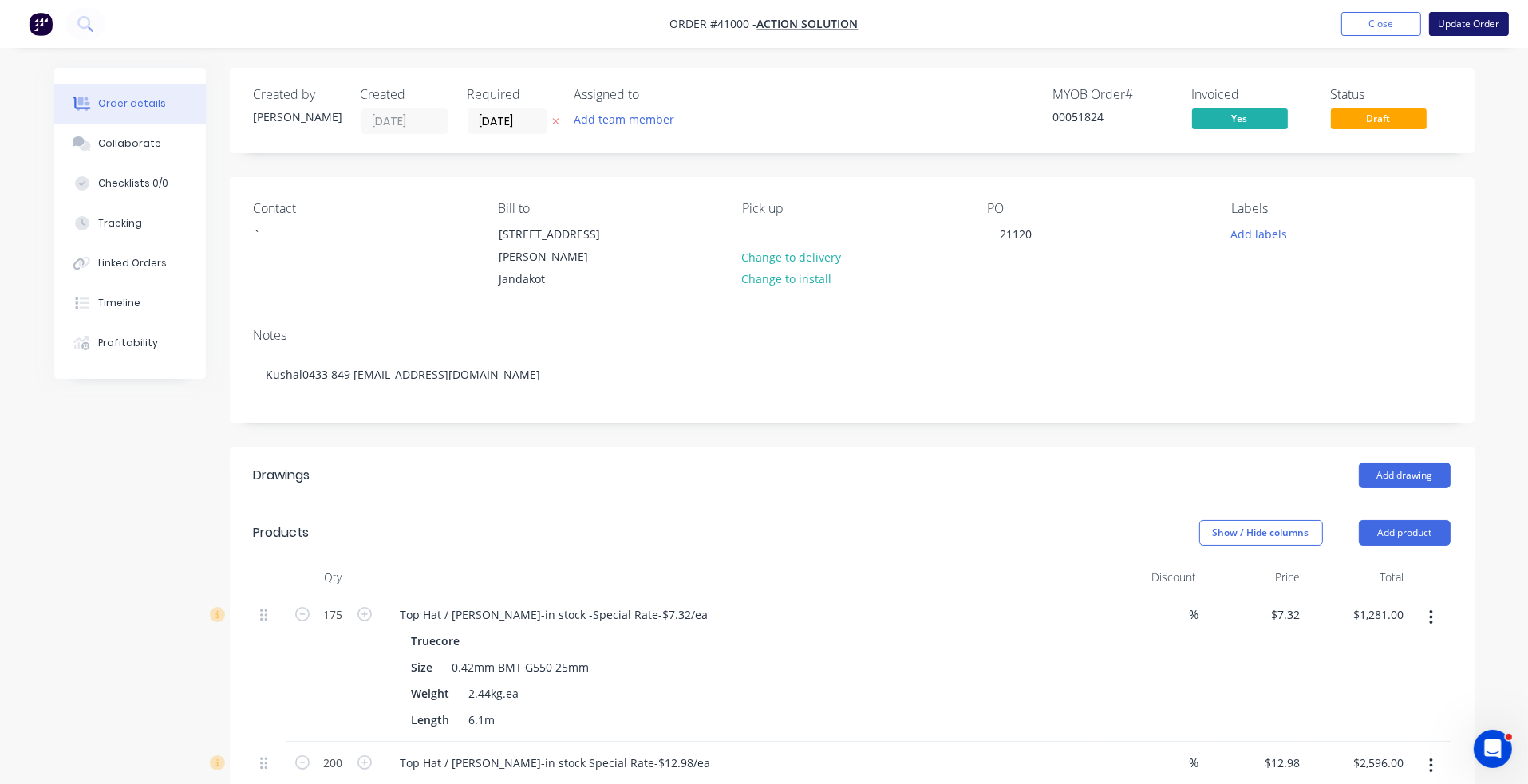
click at [1348, 26] on button "Update Order" at bounding box center [1468, 23] width 79 height 24
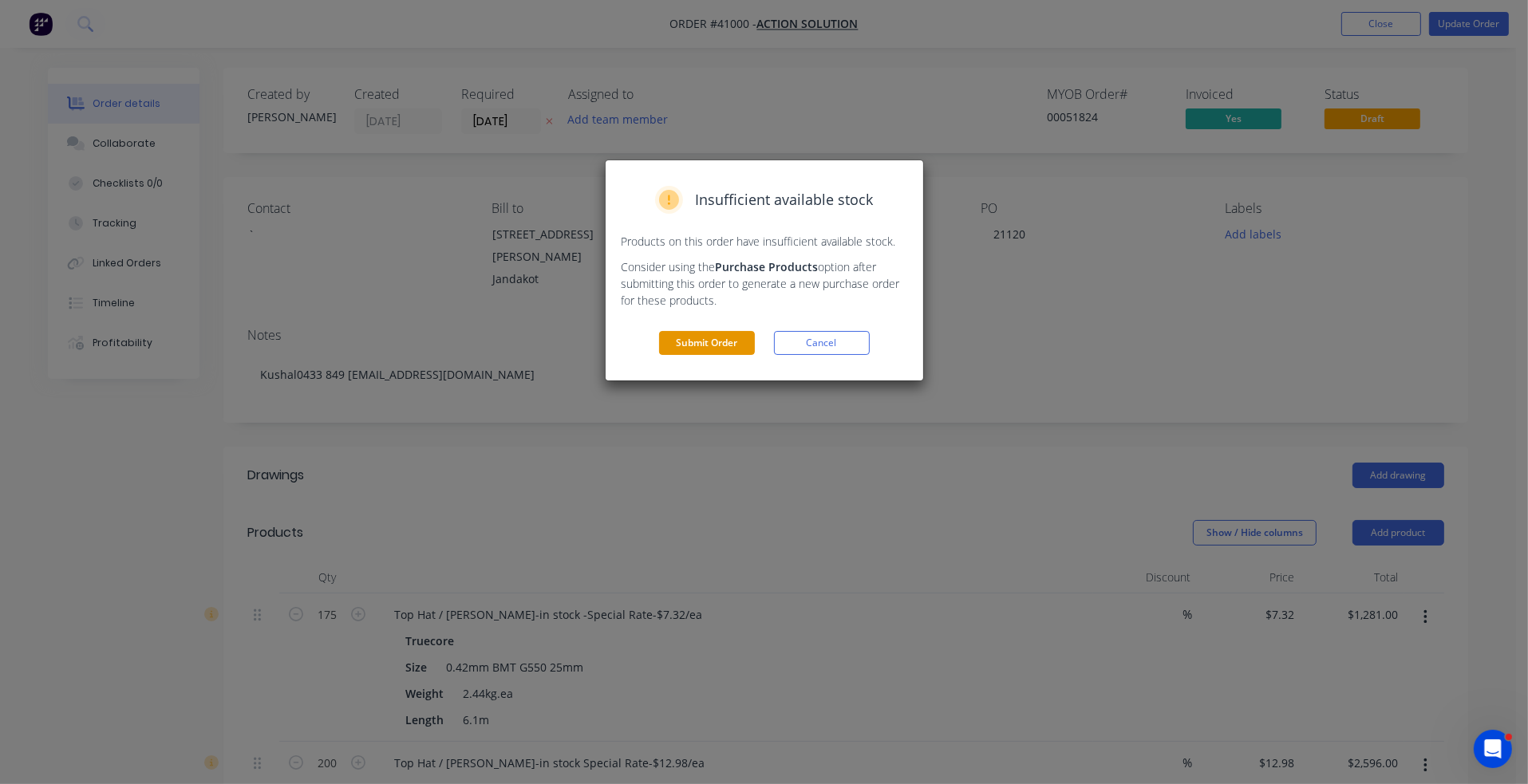
click at [699, 344] on button "Submit Order" at bounding box center [706, 343] width 96 height 24
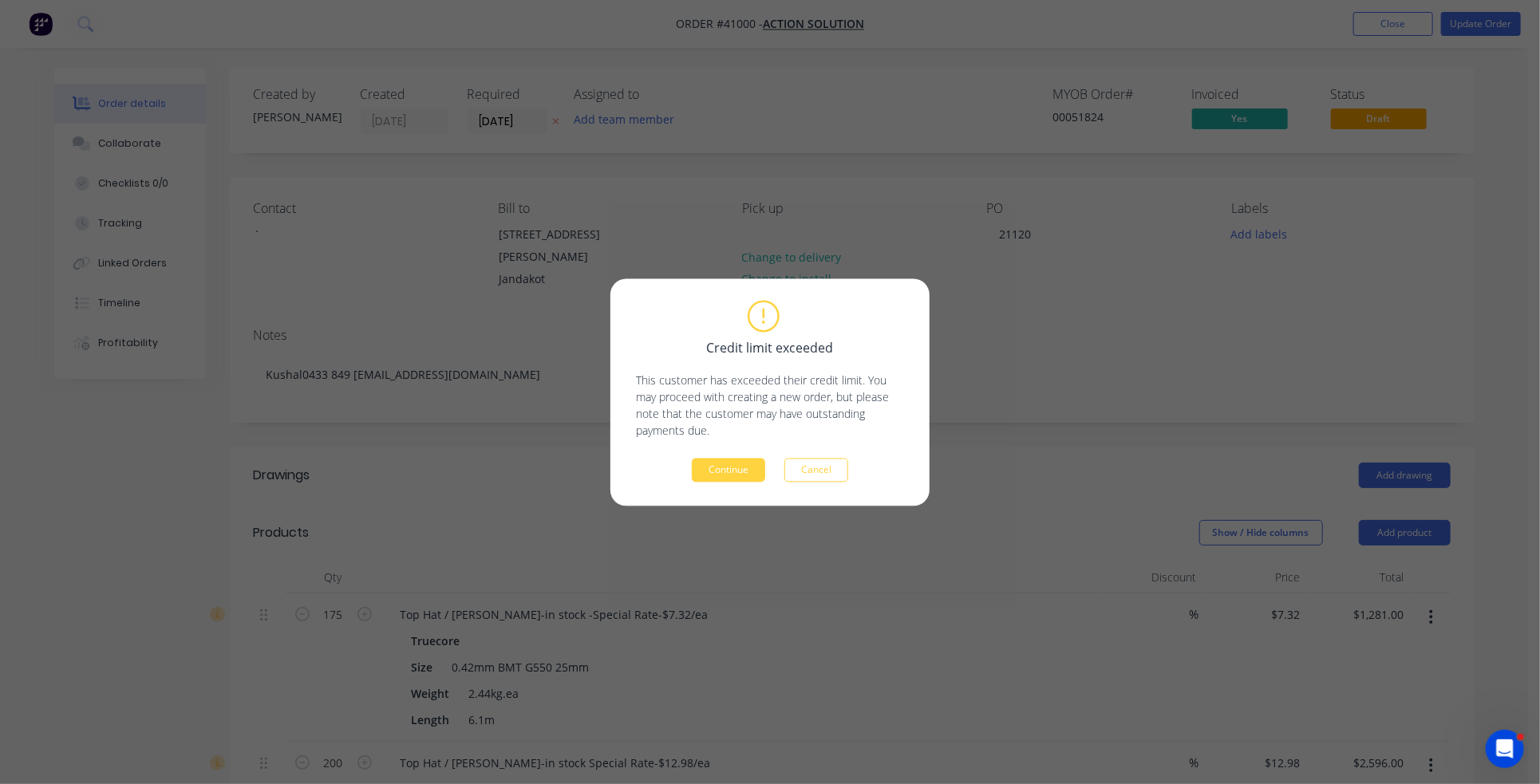
drag, startPoint x: 716, startPoint y: 464, endPoint x: 724, endPoint y: 459, distance: 9.4
click at [716, 464] on button "Continue" at bounding box center [729, 470] width 73 height 24
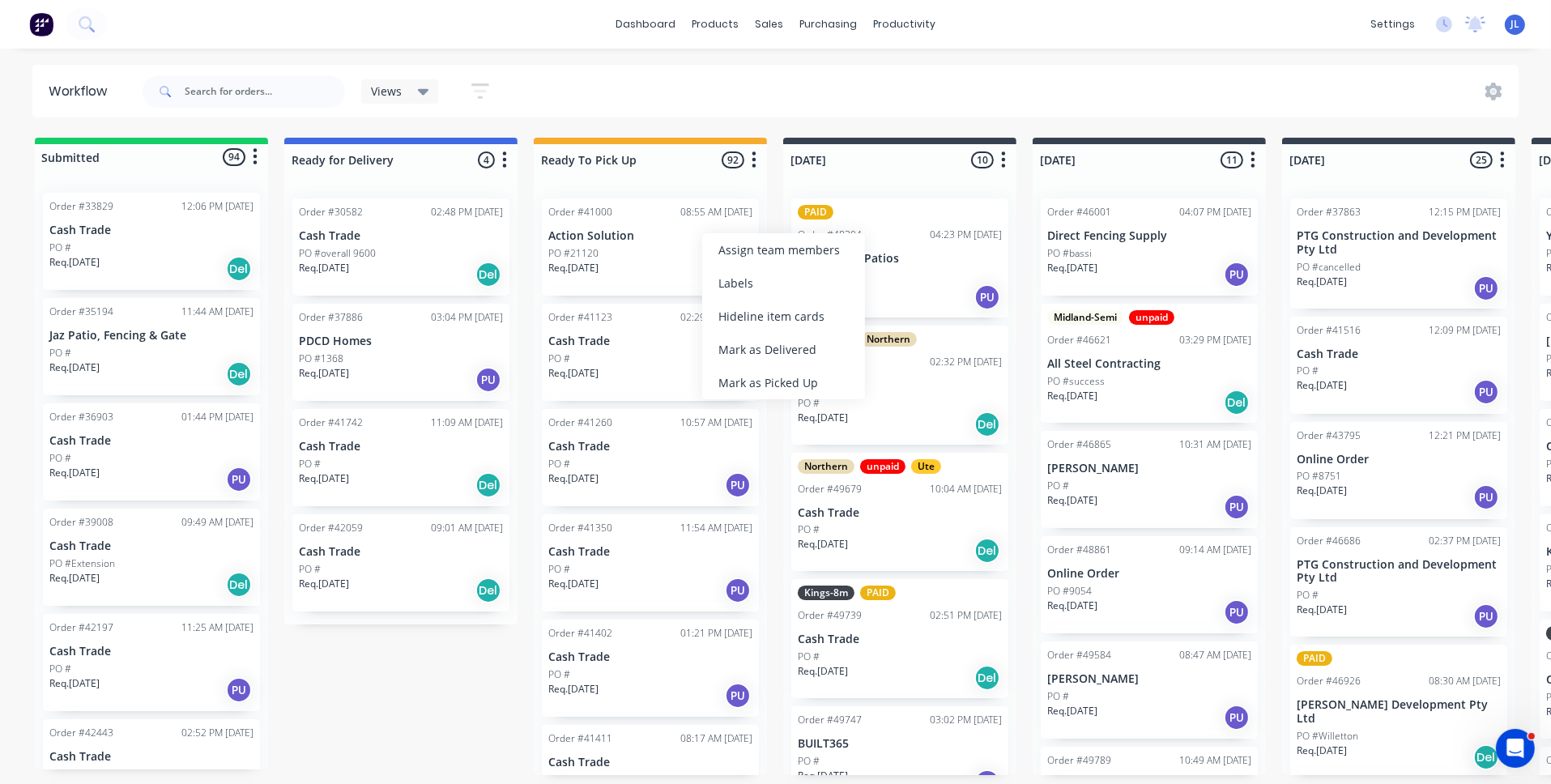
drag, startPoint x: 758, startPoint y: 382, endPoint x: 731, endPoint y: 353, distance: 39.6
click at [757, 381] on div "Mark as Picked Up" at bounding box center [784, 382] width 163 height 34
click at [645, 255] on div "PO #" at bounding box center [650, 254] width 204 height 15
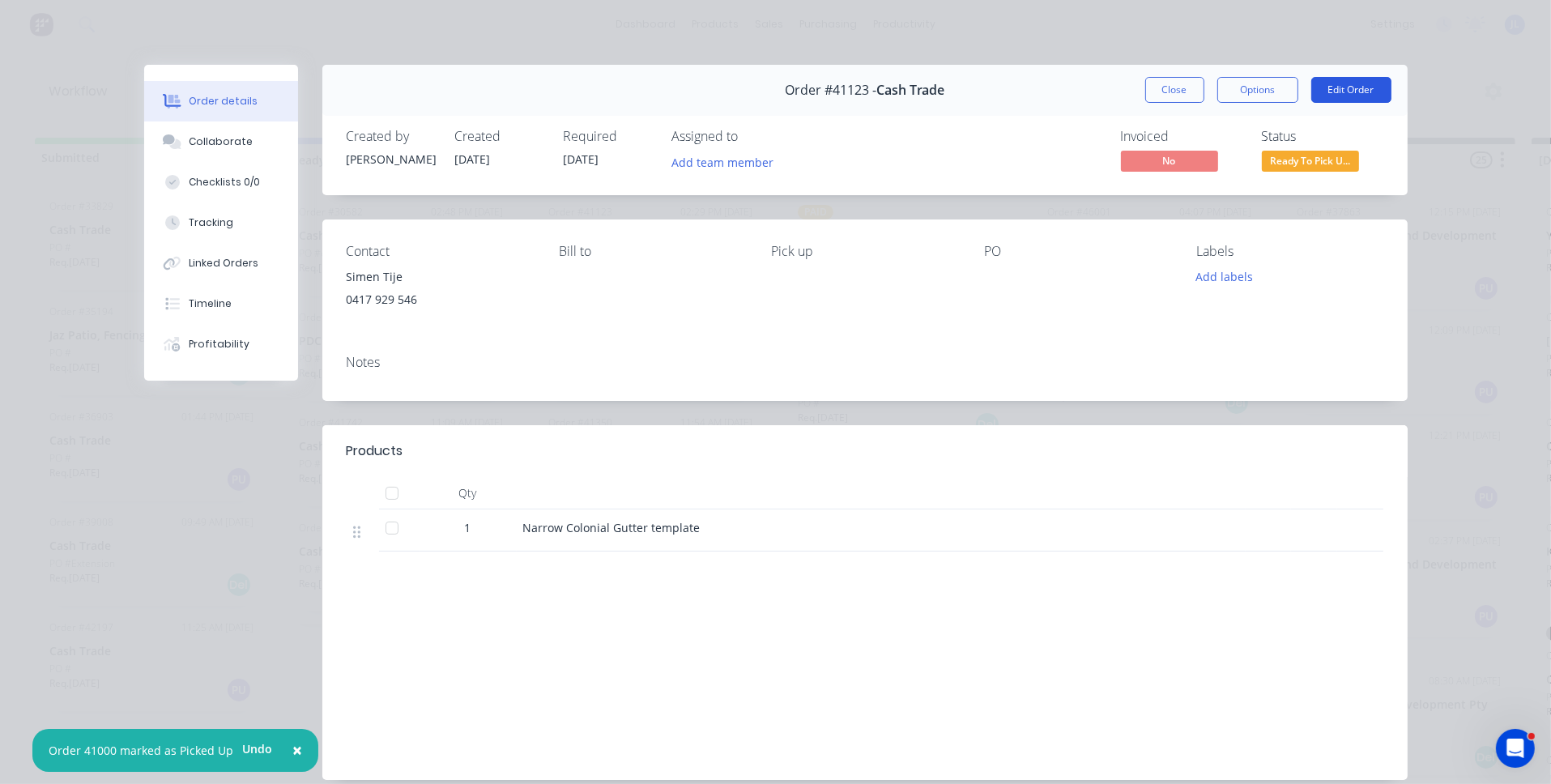
click at [1340, 90] on button "Edit Order" at bounding box center [1352, 90] width 80 height 26
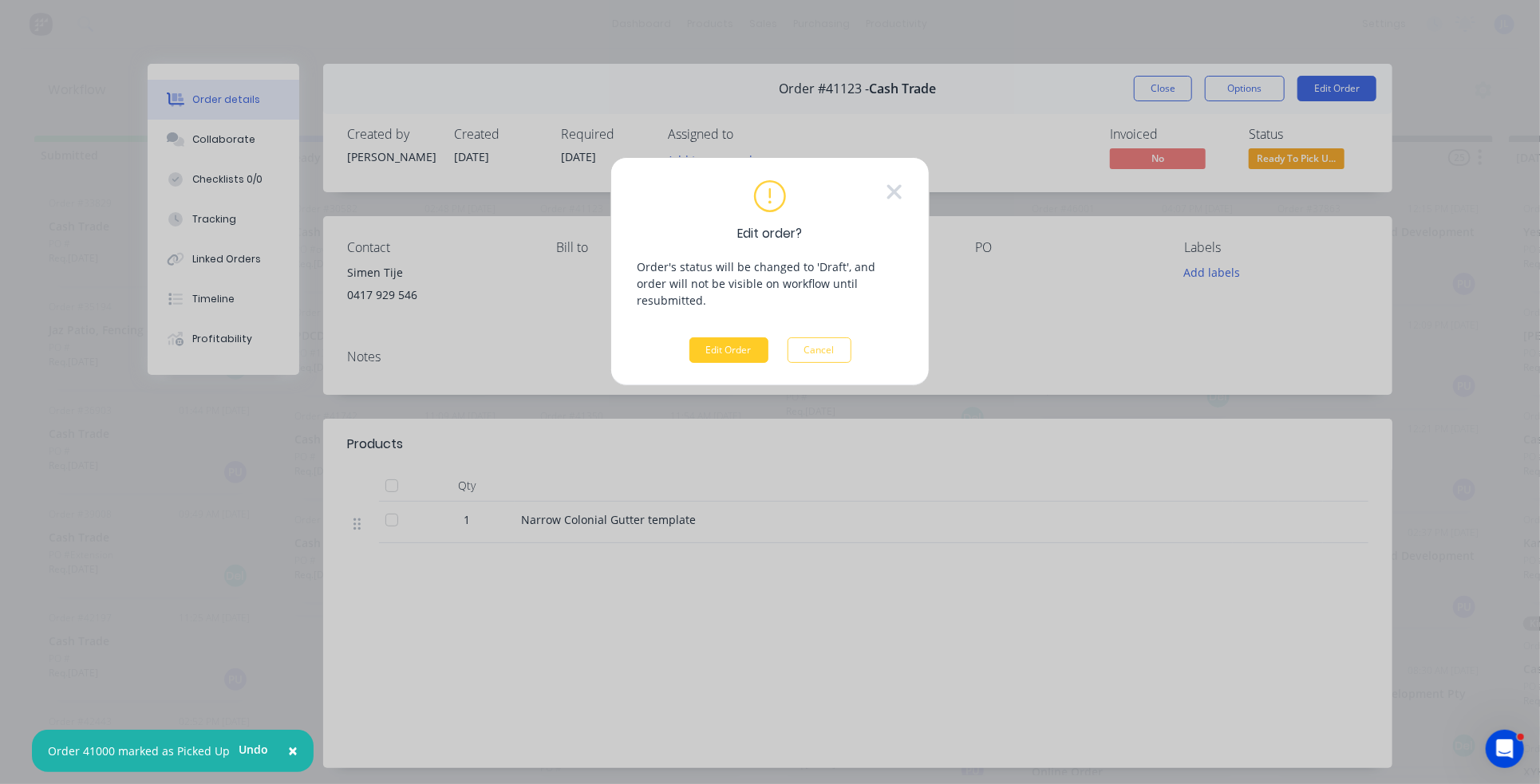
click at [741, 338] on button "Edit Order" at bounding box center [729, 350] width 79 height 26
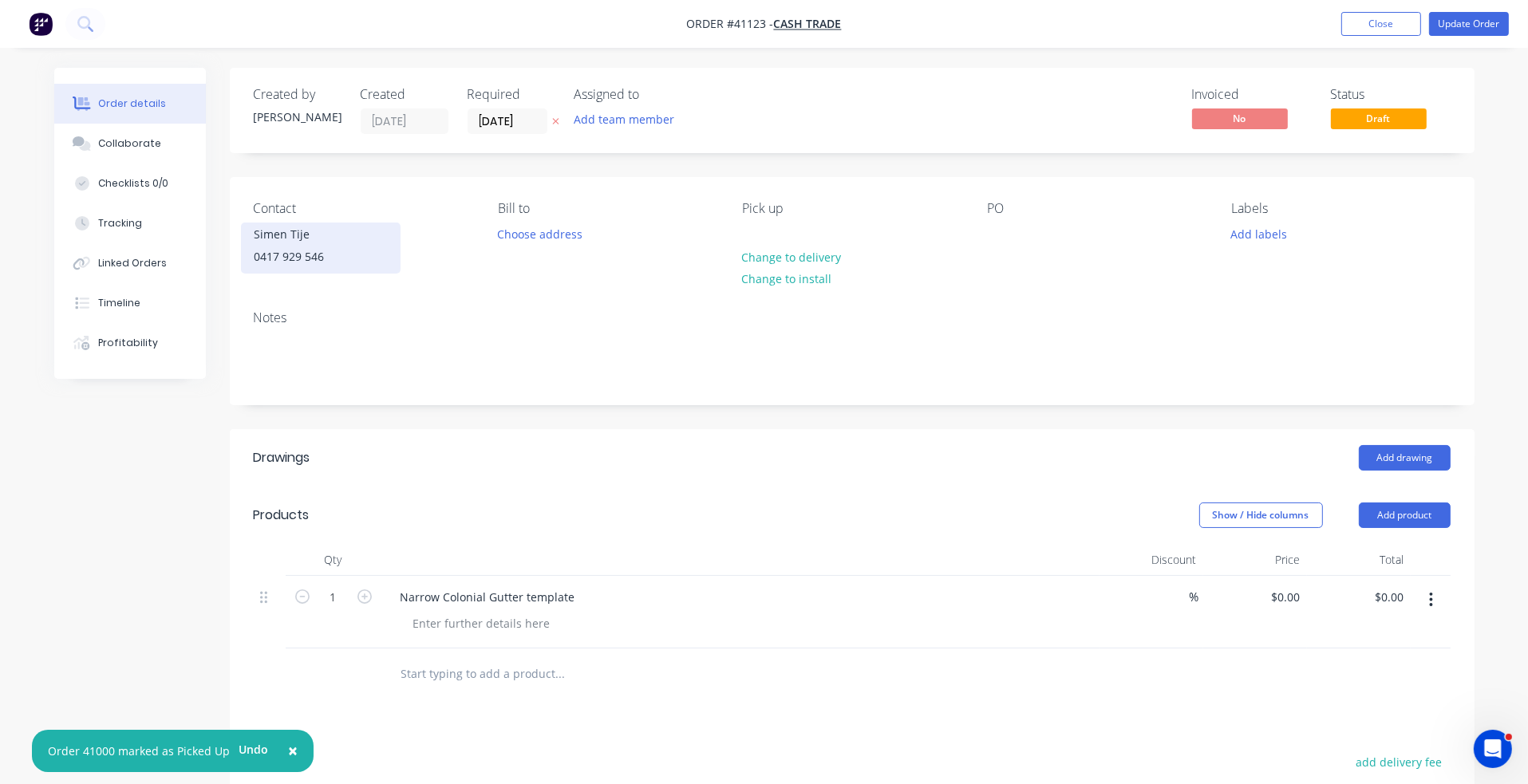
click at [320, 237] on div "Simen Tije" at bounding box center [321, 234] width 132 height 22
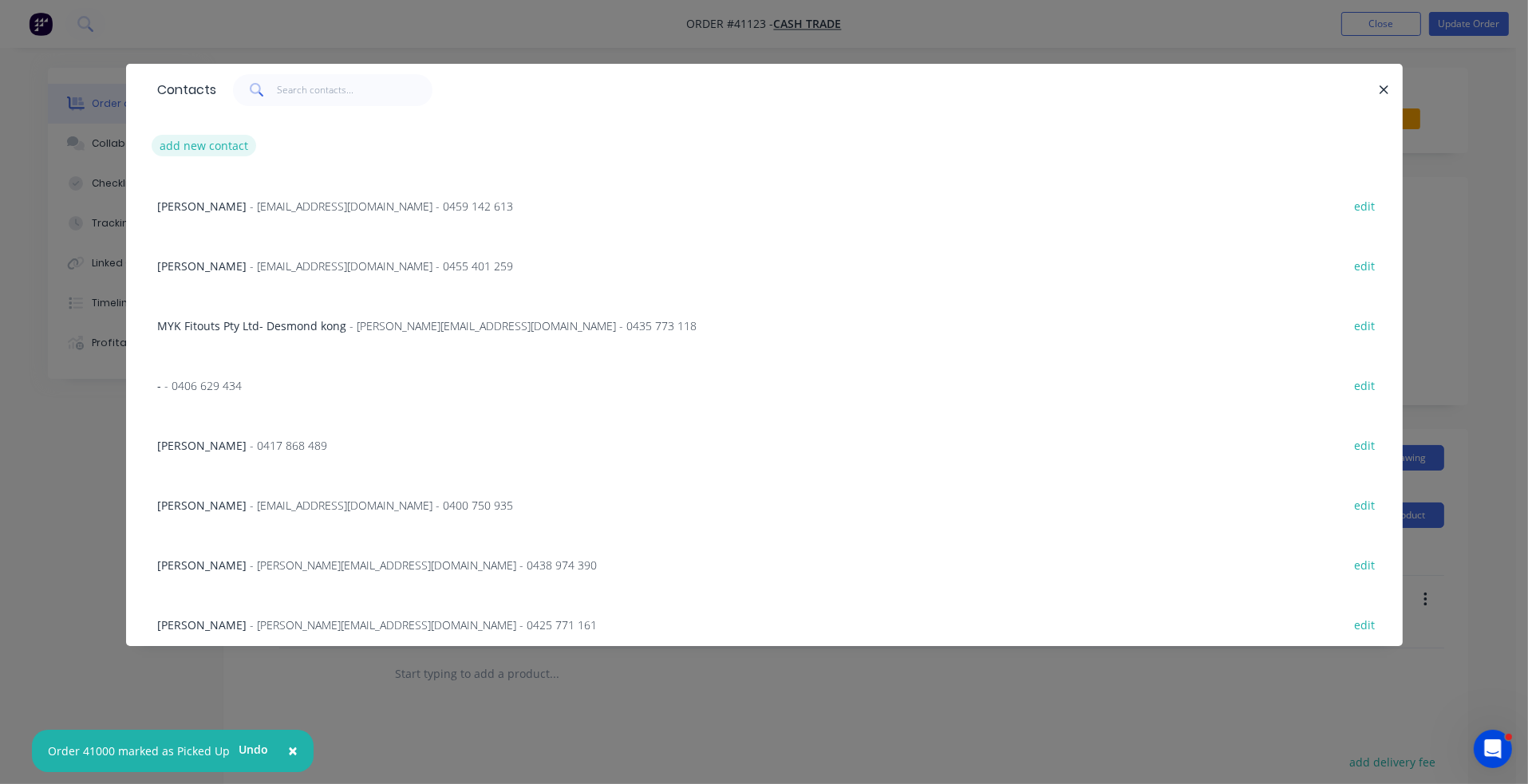
click at [175, 146] on button "add new contact" at bounding box center [205, 146] width 105 height 21
select select "AU"
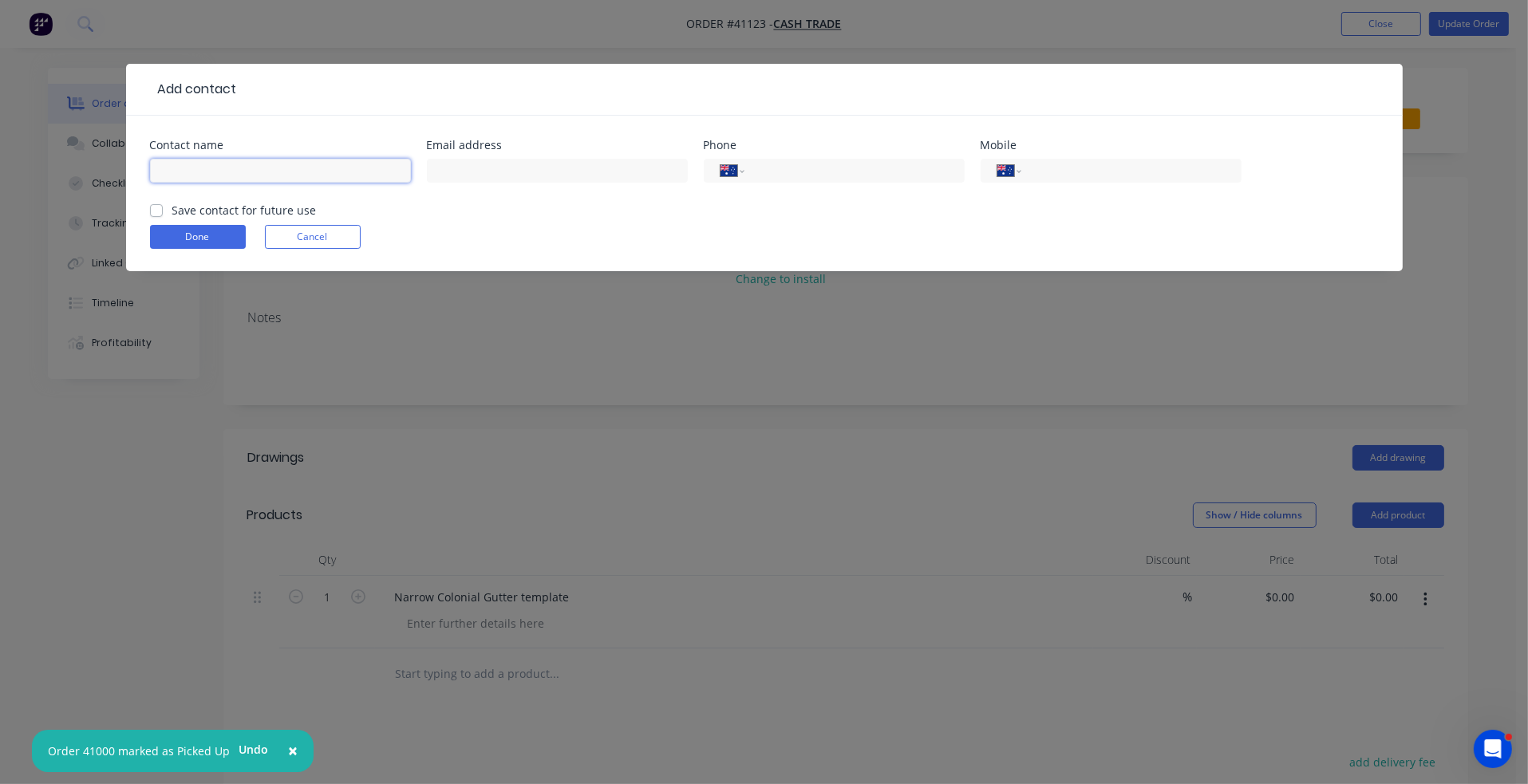
click at [198, 172] on input "text" at bounding box center [280, 171] width 261 height 24
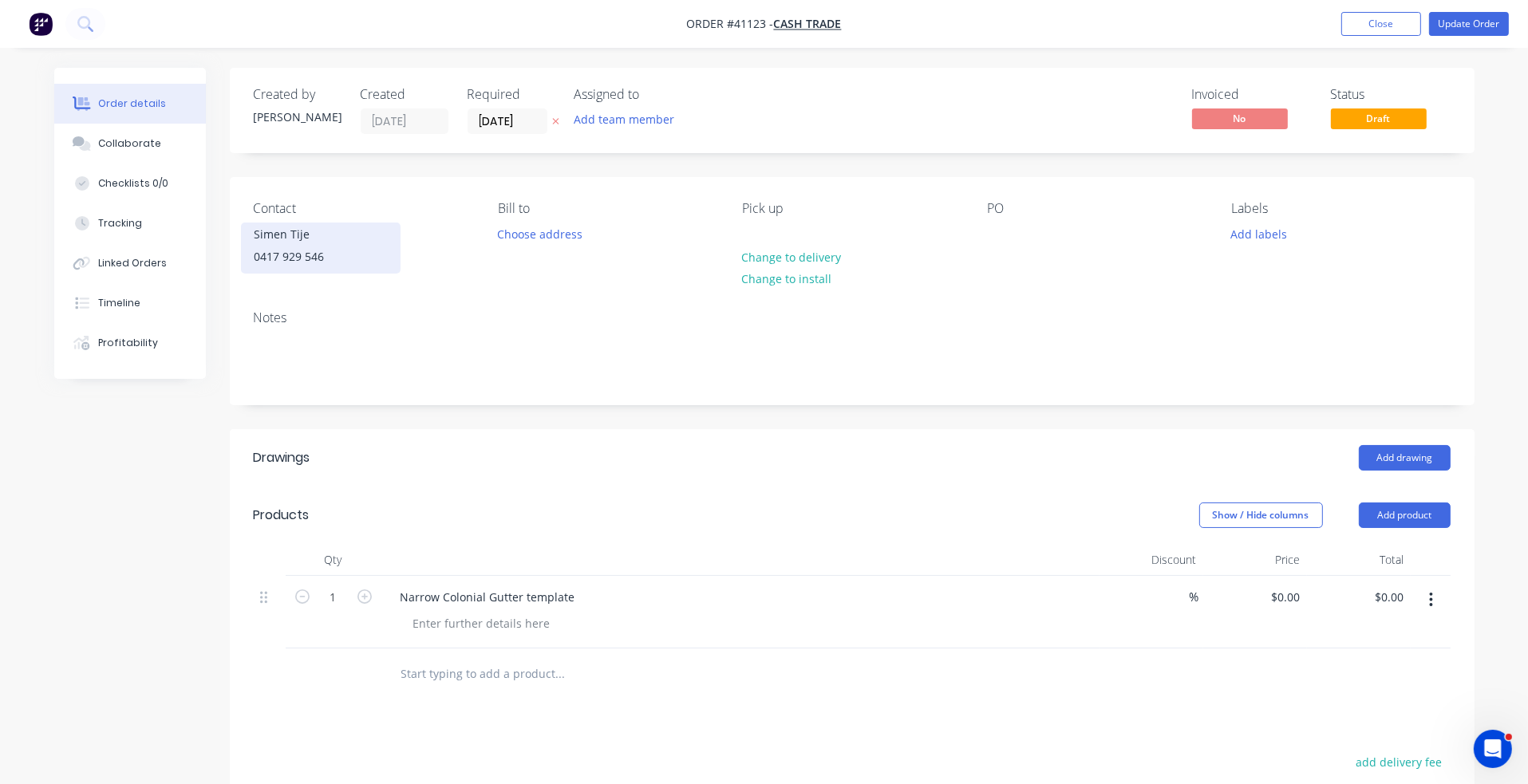
click at [279, 254] on div "0417 929 546" at bounding box center [321, 256] width 132 height 22
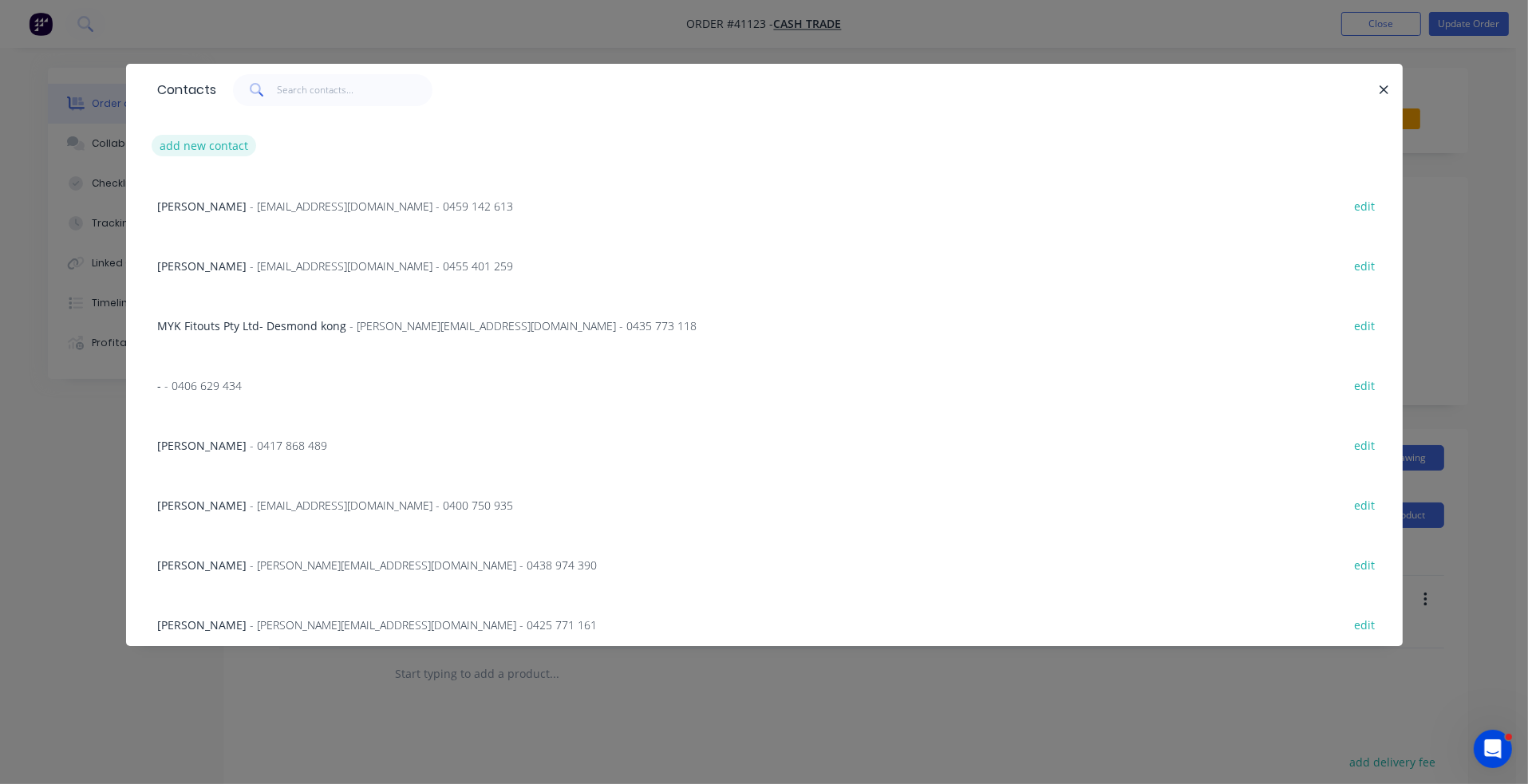
click at [188, 152] on button "add new contact" at bounding box center [205, 146] width 105 height 21
select select "AU"
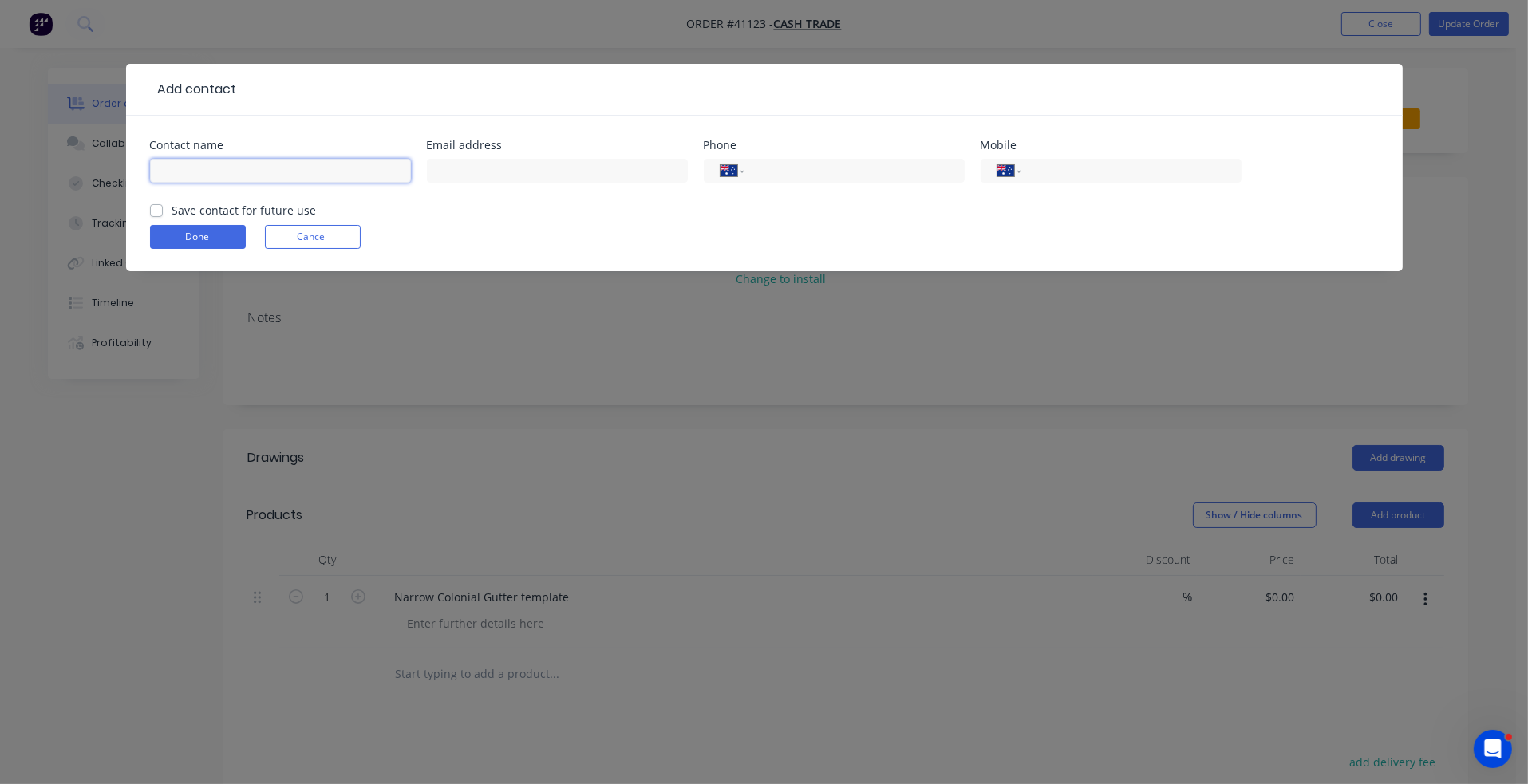
click at [196, 181] on input "text" at bounding box center [280, 171] width 261 height 24
type input "`"
click at [221, 236] on button "Done" at bounding box center [197, 237] width 96 height 24
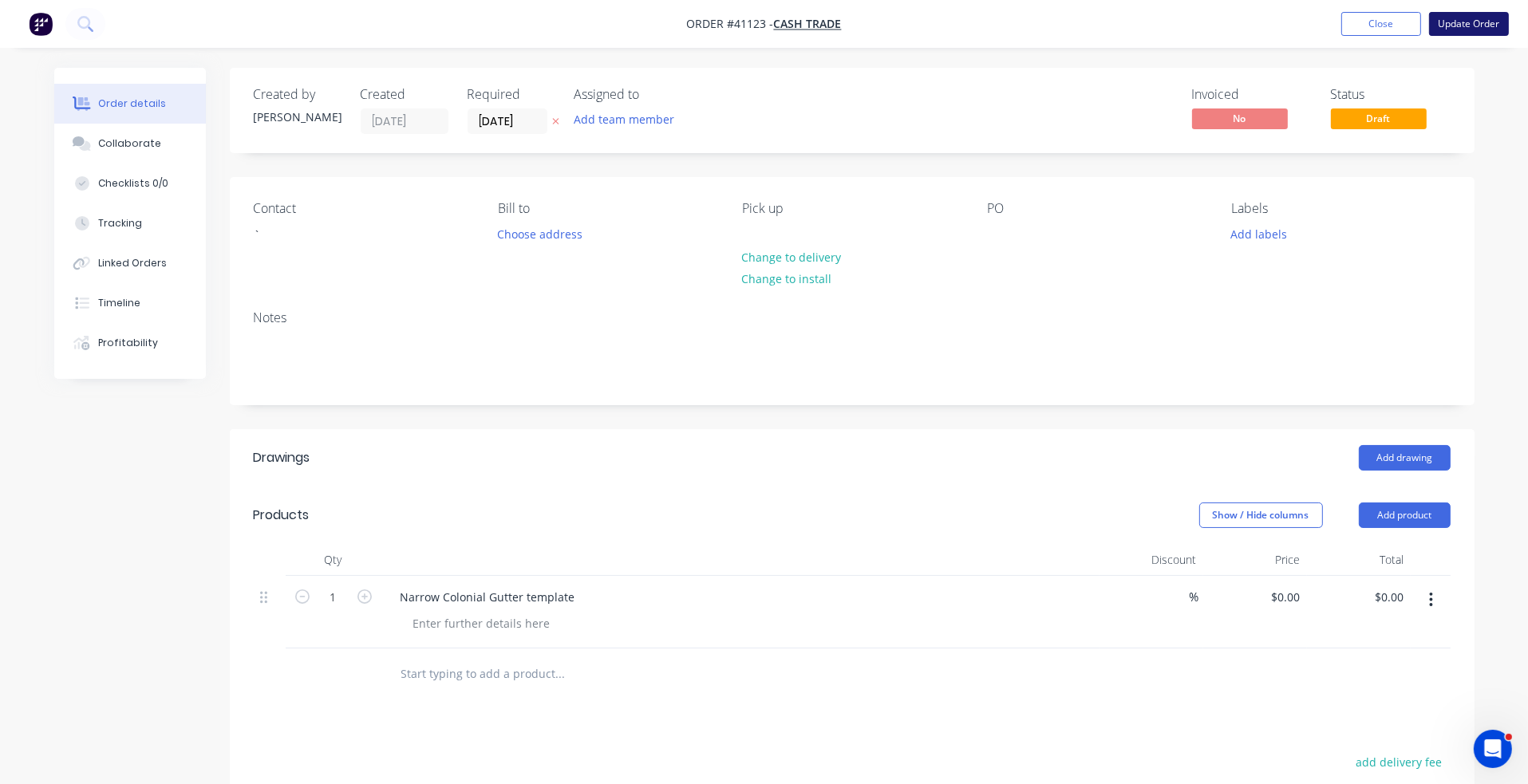
click at [1348, 27] on button "Update Order" at bounding box center [1468, 23] width 79 height 24
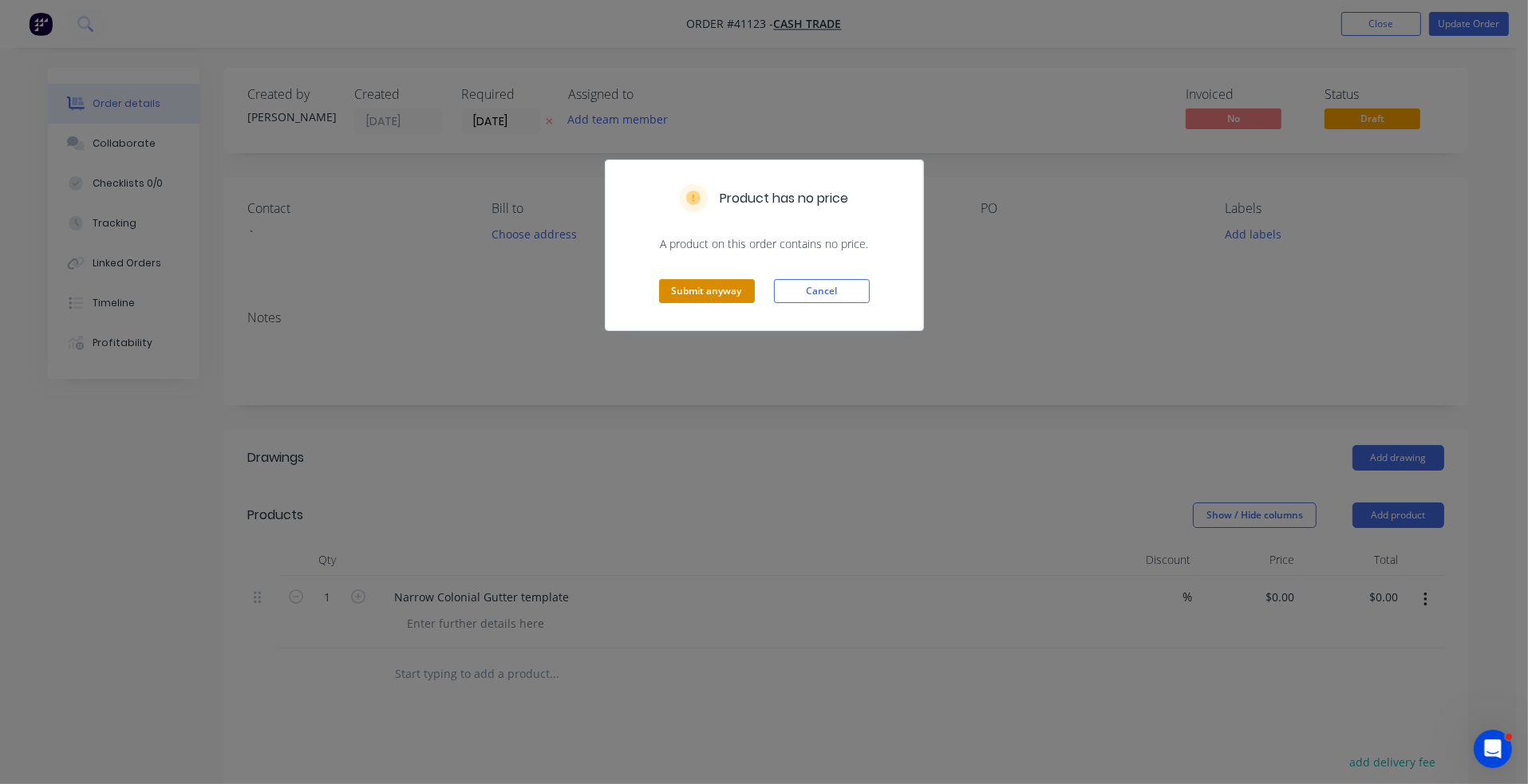
click at [738, 289] on button "Submit anyway" at bounding box center [706, 291] width 96 height 24
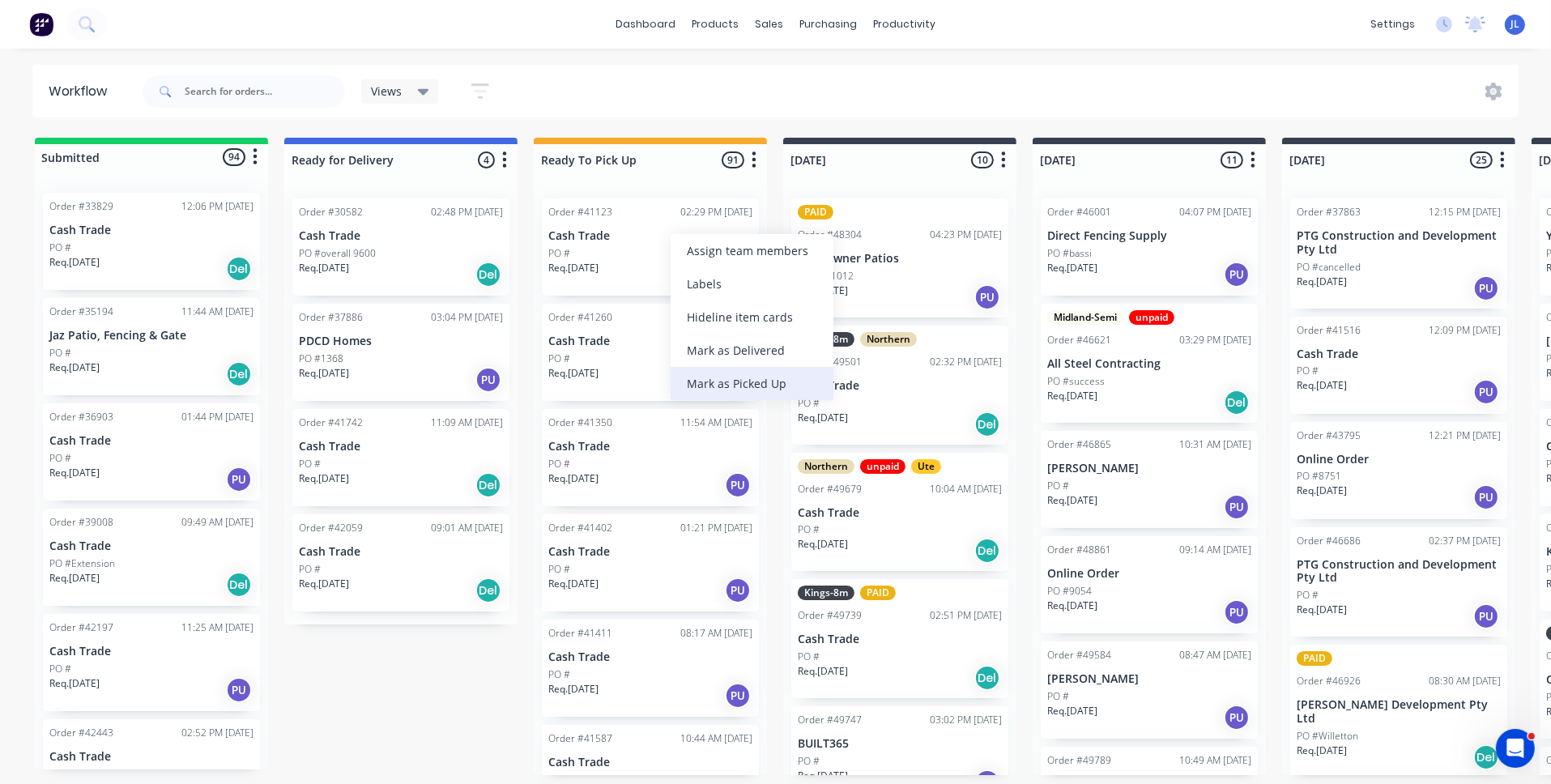
click at [745, 387] on div "Mark as Picked Up" at bounding box center [752, 383] width 163 height 34
click at [672, 244] on div "Order #41260 10:57 AM [DATE] Cash Trade PO # Req. [DATE] PU" at bounding box center [650, 247] width 217 height 97
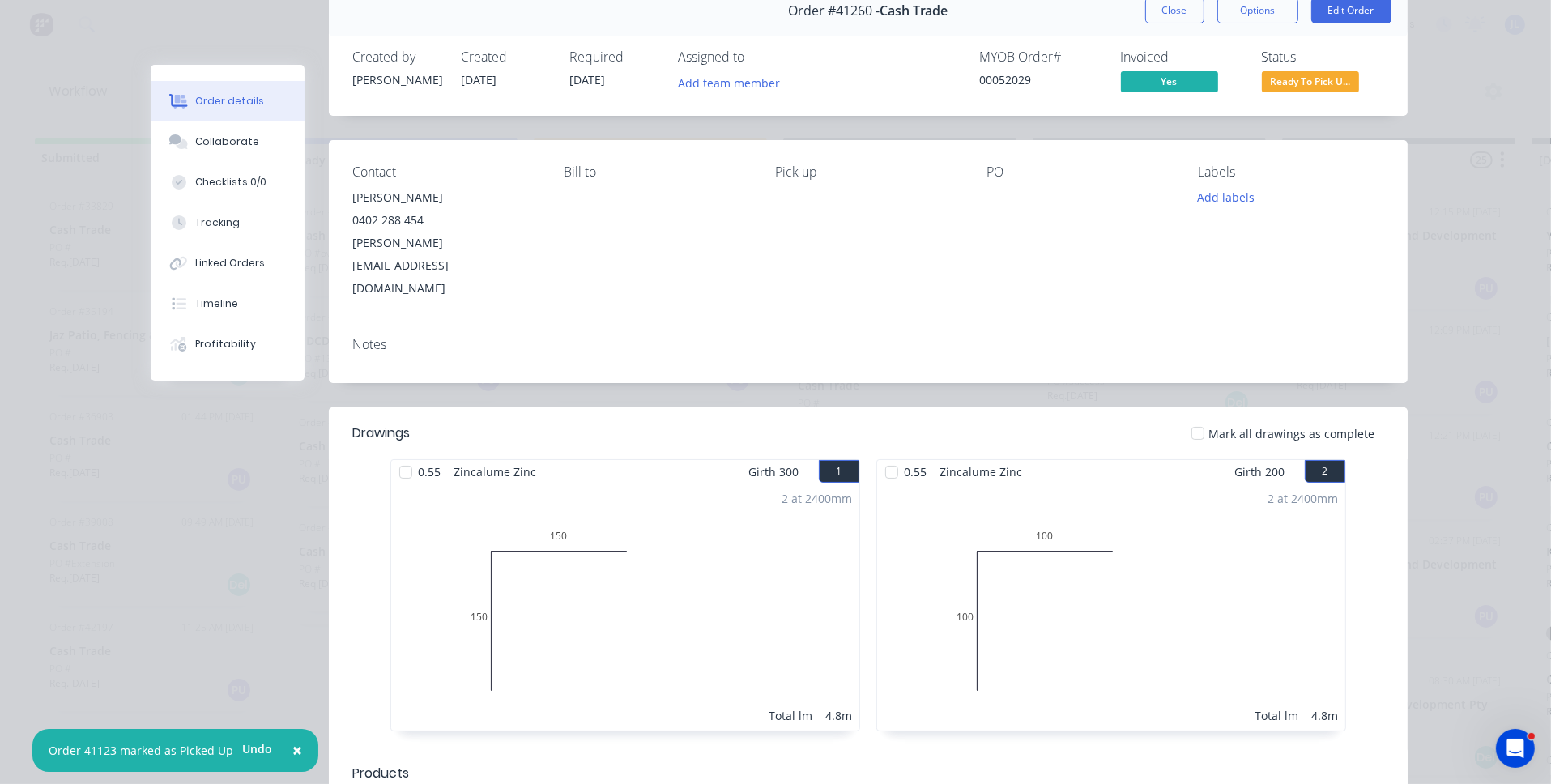
scroll to position [81, 0]
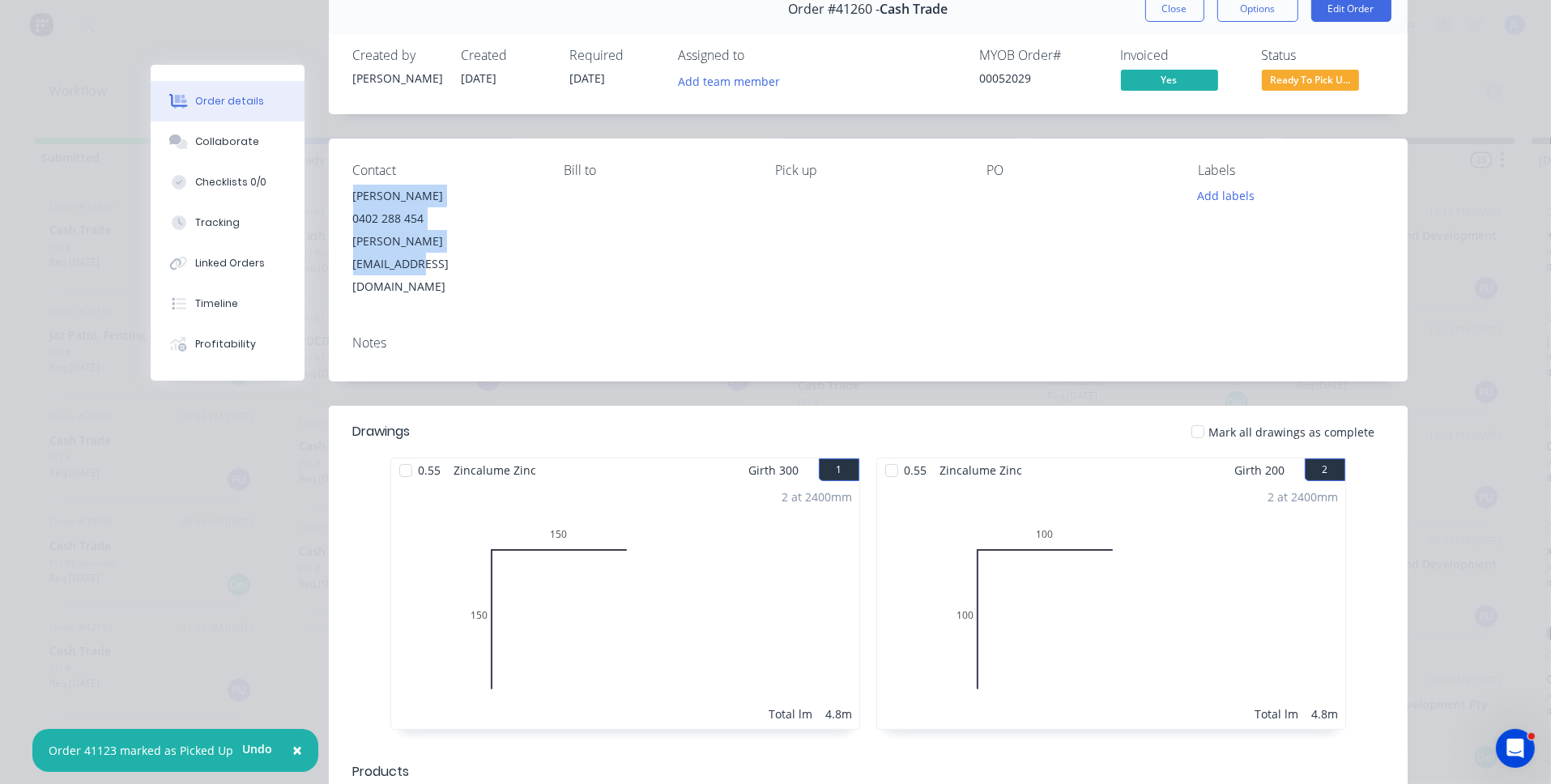
drag, startPoint x: 490, startPoint y: 239, endPoint x: 345, endPoint y: 205, distance: 148.9
click at [345, 205] on div "Contact [PERSON_NAME] [PHONE_NUMBER] [PERSON_NAME][EMAIL_ADDRESS][DOMAIN_NAME] …" at bounding box center [868, 230] width 1079 height 184
copy div "[PERSON_NAME] 0402 288 454 [PERSON_NAME][EMAIL_ADDRESS][DOMAIN_NAME]"
click at [1342, 12] on button "Edit Order" at bounding box center [1352, 9] width 80 height 26
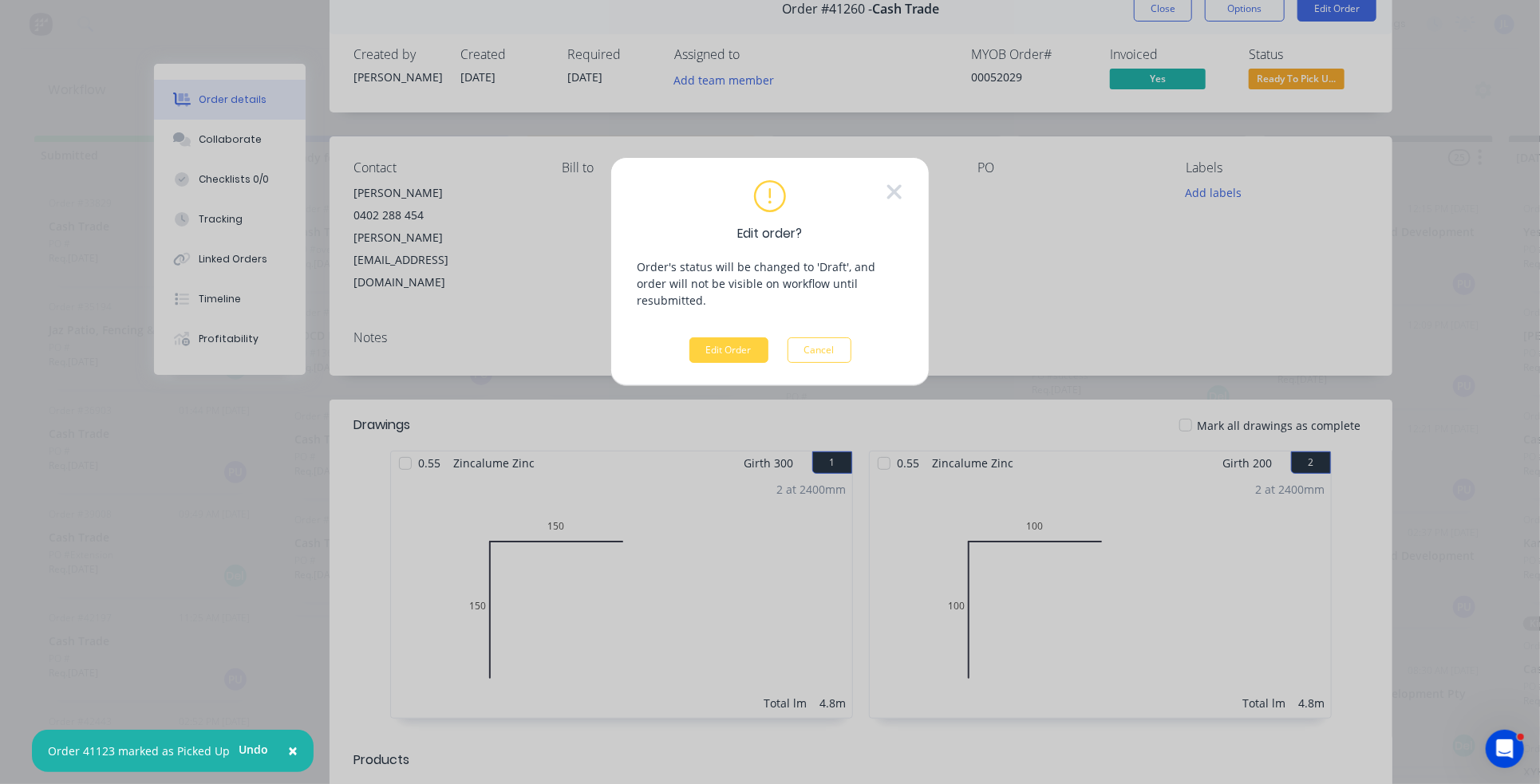
click at [730, 315] on div "Edit order? Order's status will be changed to 'Draft', and order will not be vi…" at bounding box center [770, 271] width 266 height 183
click at [722, 338] on button "Edit Order" at bounding box center [729, 350] width 79 height 26
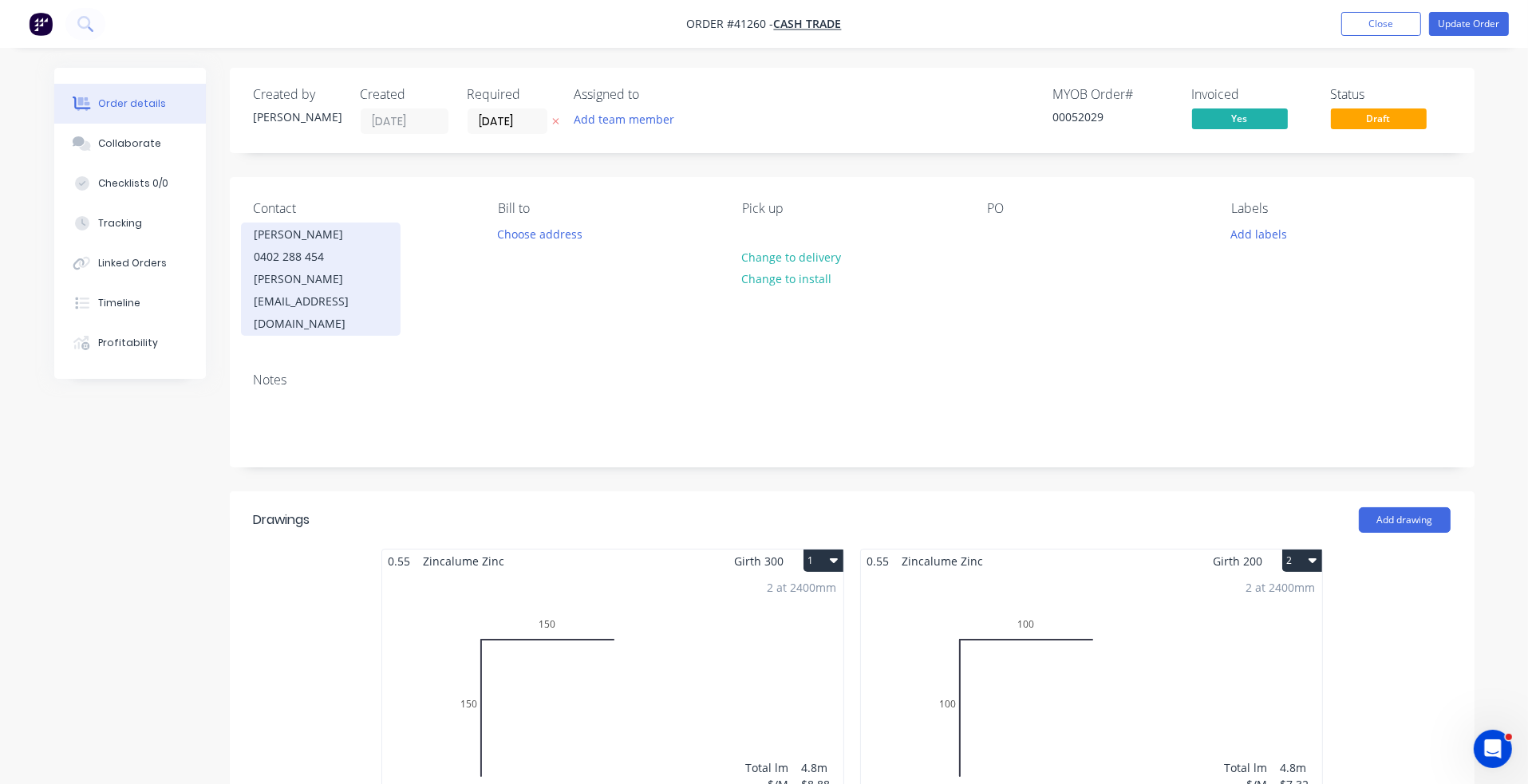
click at [296, 238] on div "[PERSON_NAME]" at bounding box center [321, 234] width 132 height 22
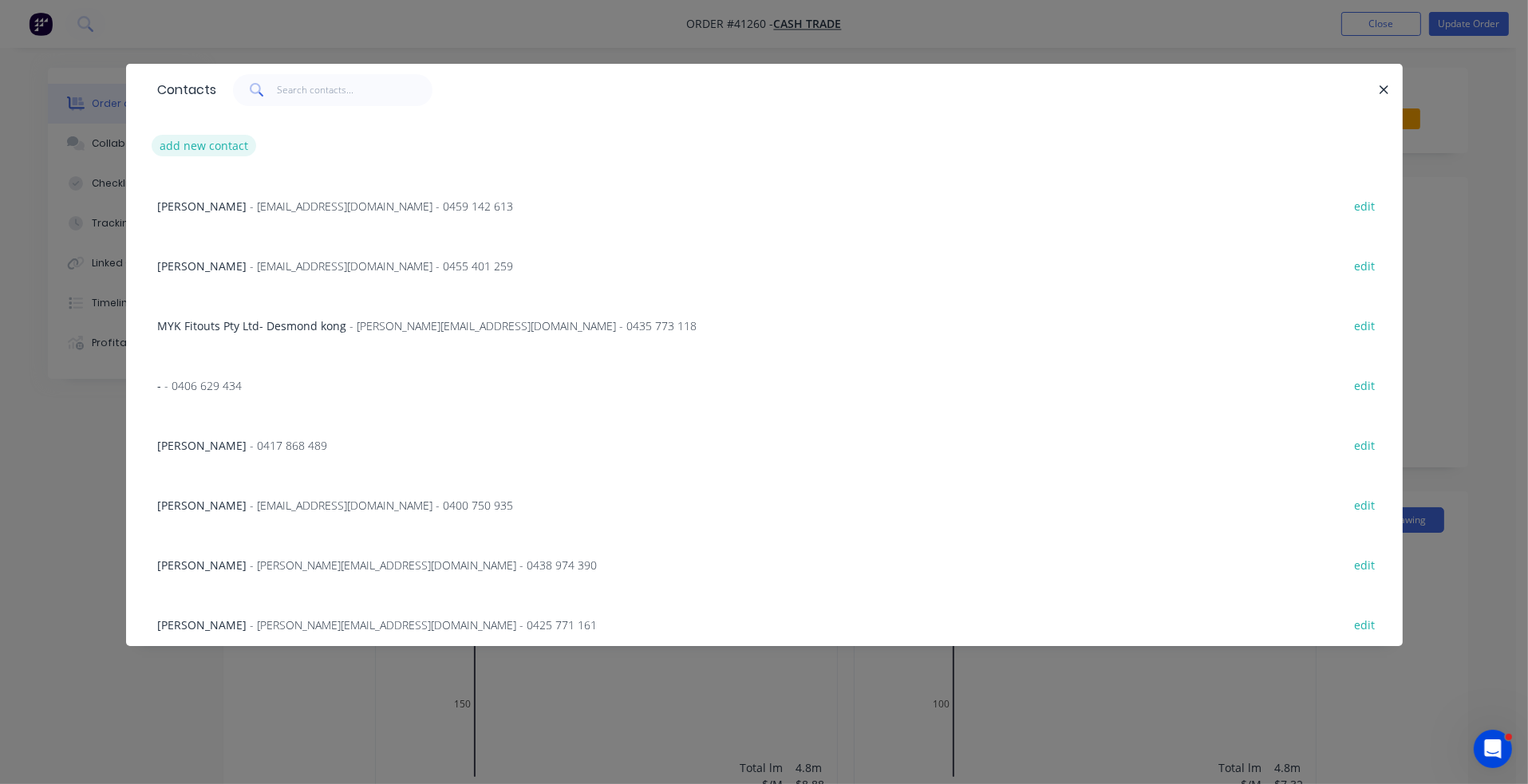
click at [201, 140] on button "add new contact" at bounding box center [205, 146] width 105 height 21
select select "AU"
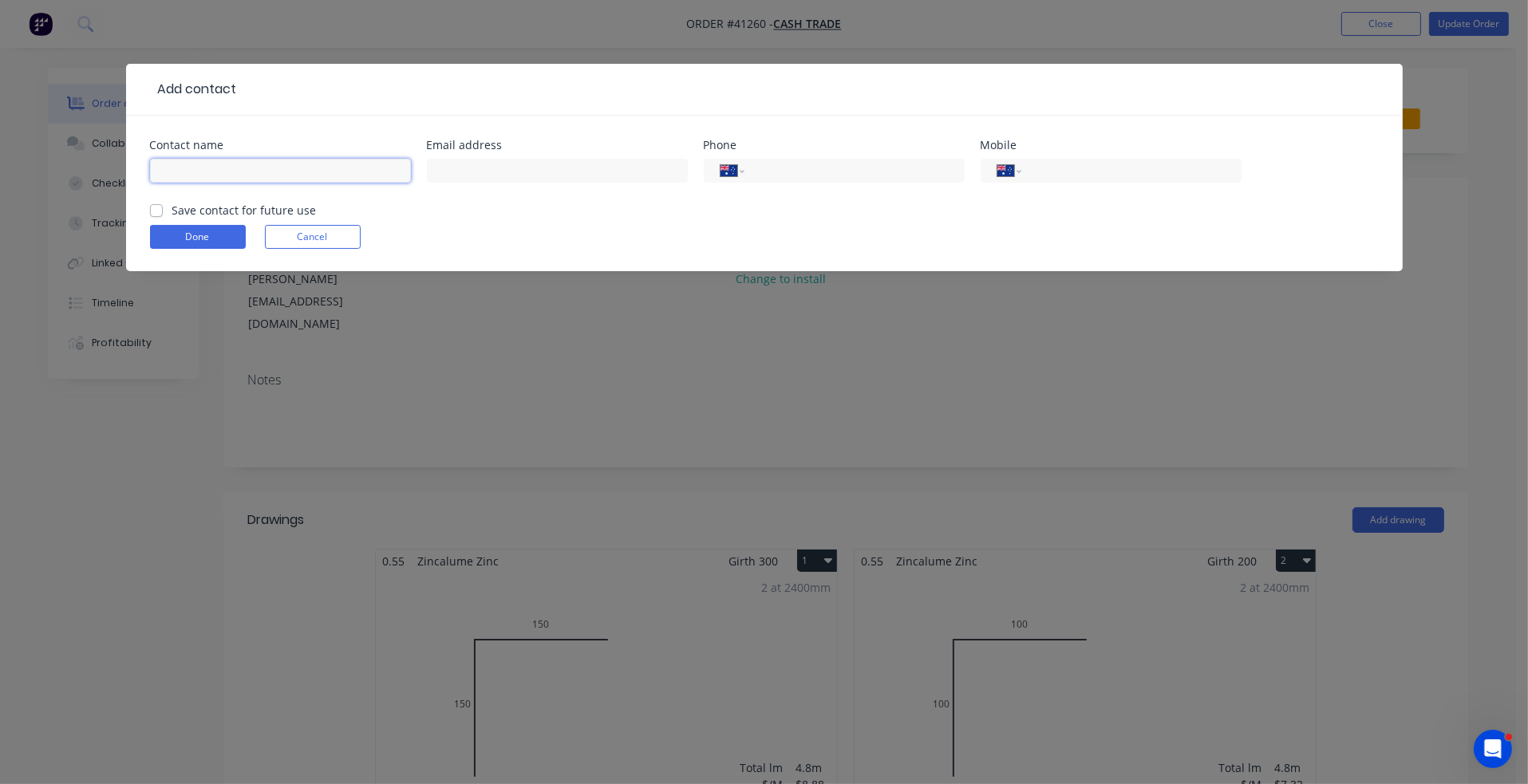
click at [213, 175] on input "text" at bounding box center [280, 171] width 261 height 24
type input "`"
click at [230, 236] on button "Done" at bounding box center [197, 237] width 96 height 24
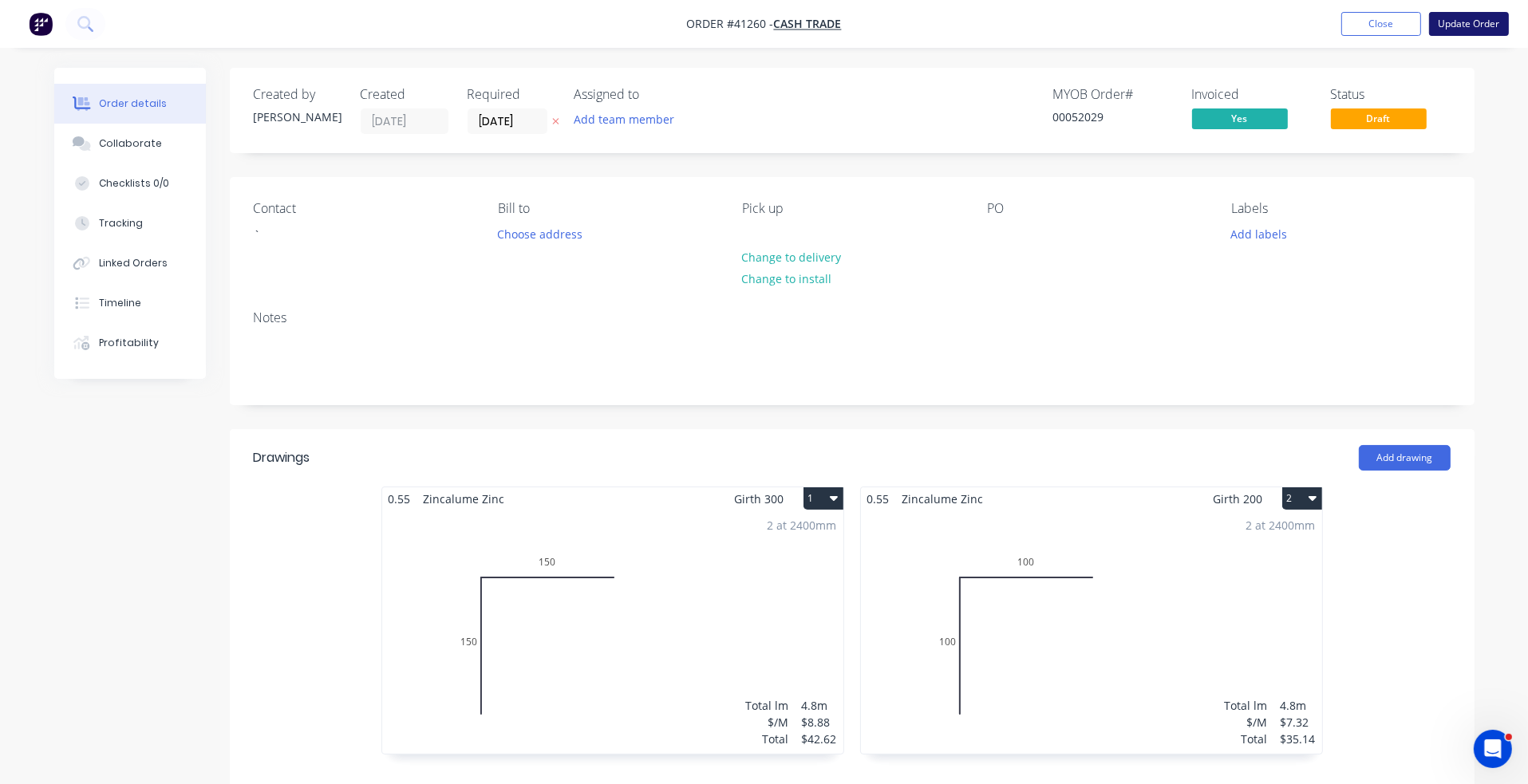
click at [1348, 25] on button "Update Order" at bounding box center [1468, 23] width 79 height 24
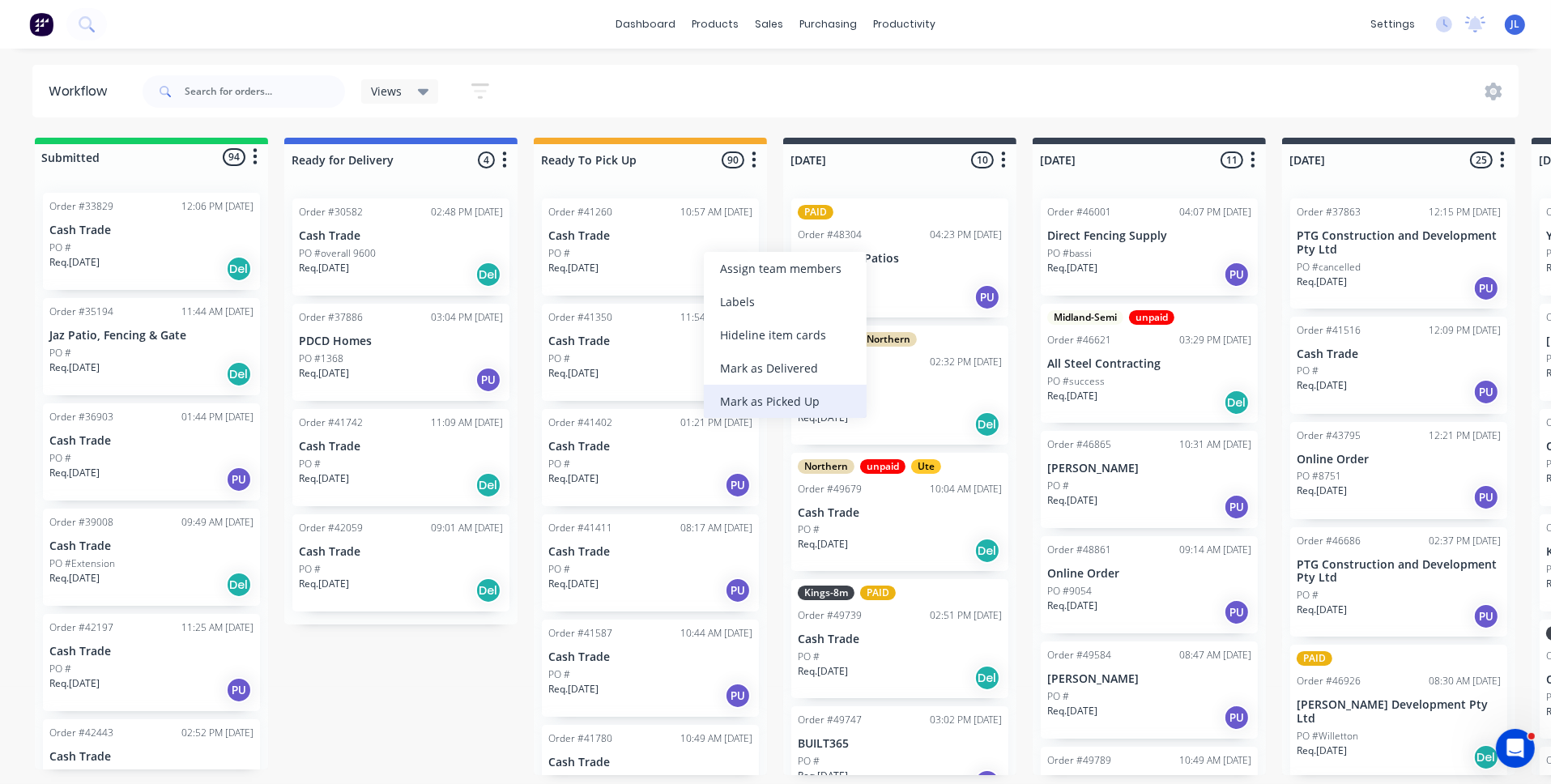
click at [780, 407] on div "Mark as Picked Up" at bounding box center [785, 401] width 163 height 34
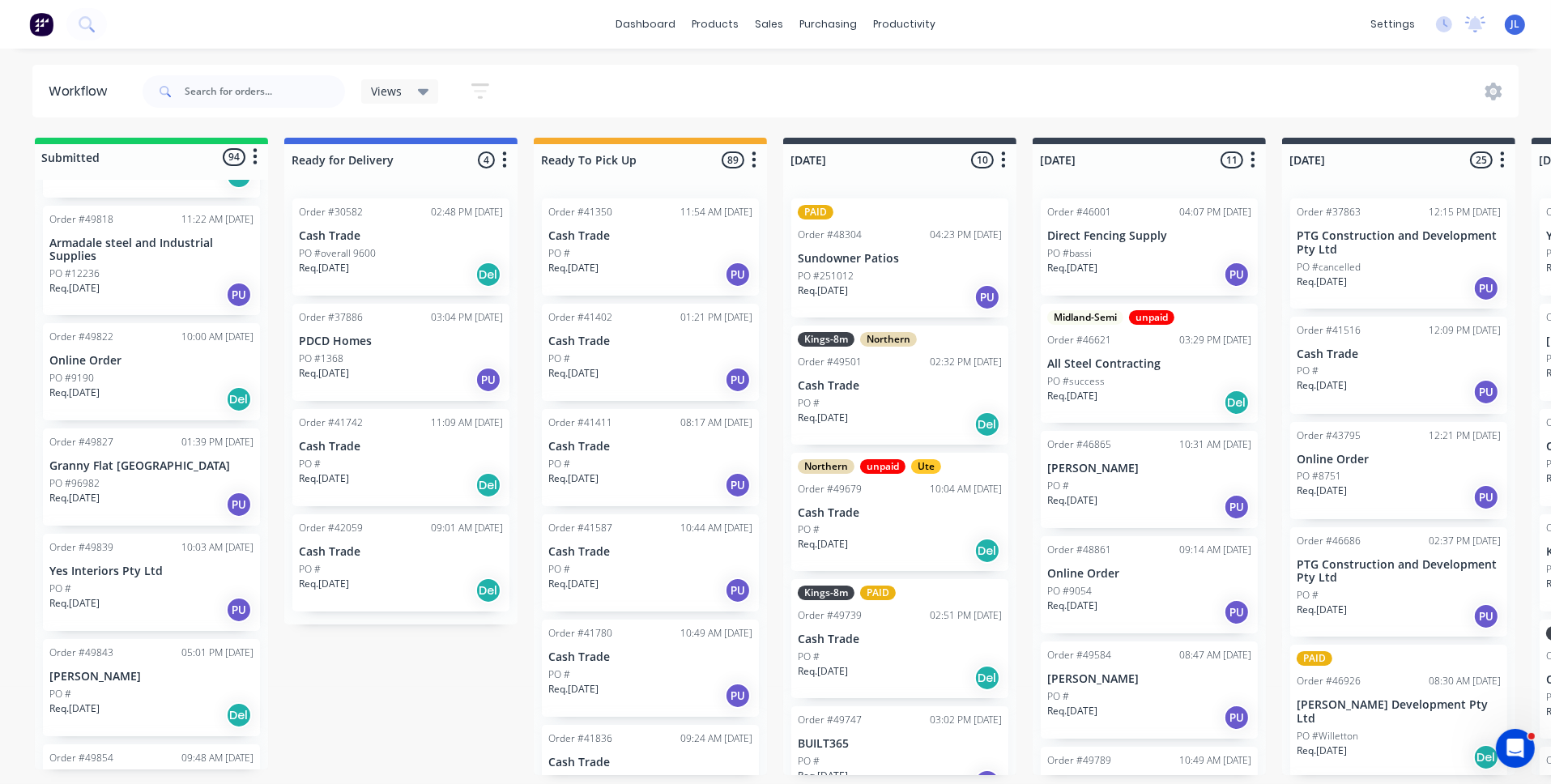
scroll to position [9631, 0]
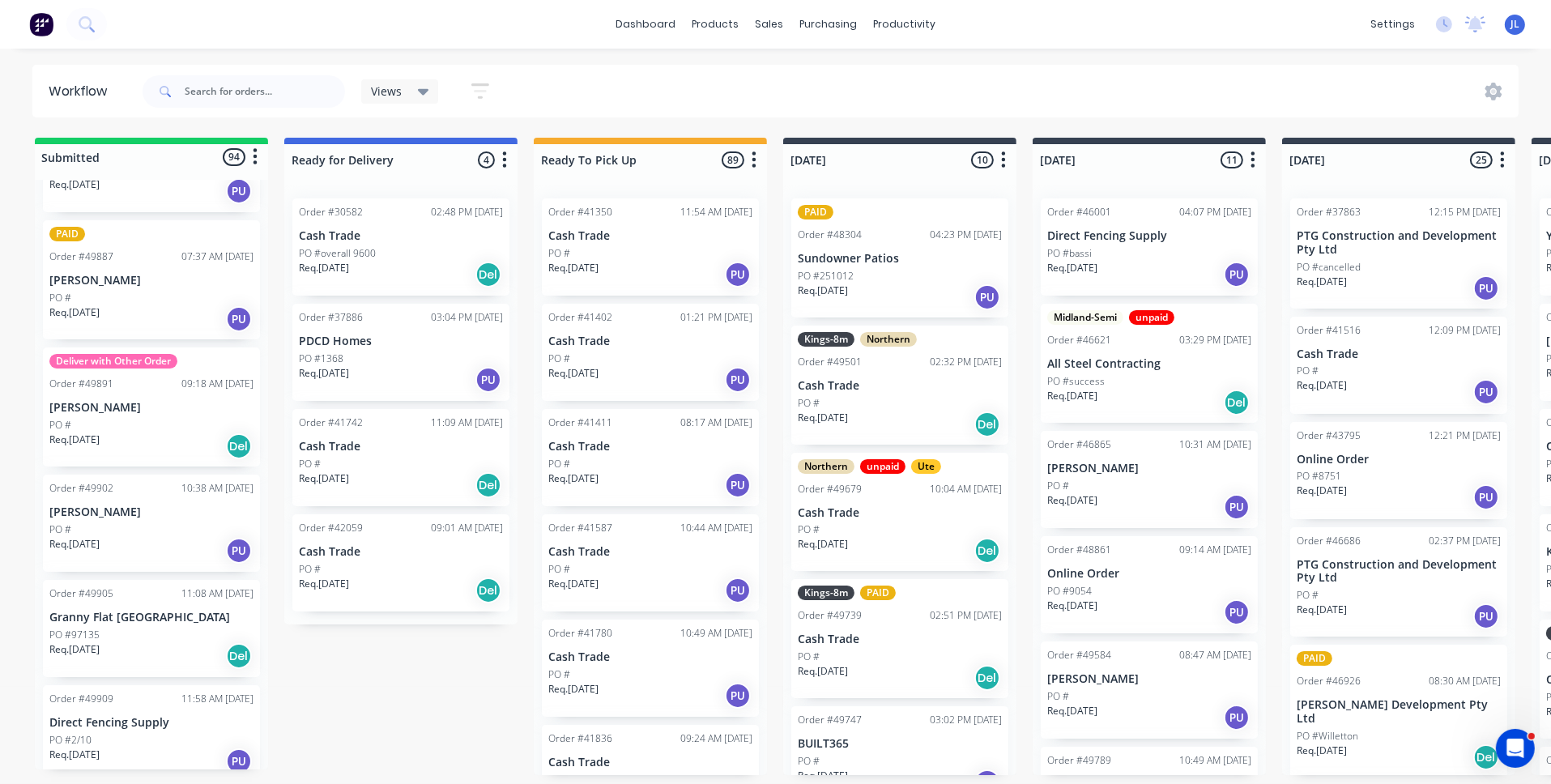
click at [146, 537] on div "Req. [DATE] PU" at bounding box center [151, 550] width 204 height 27
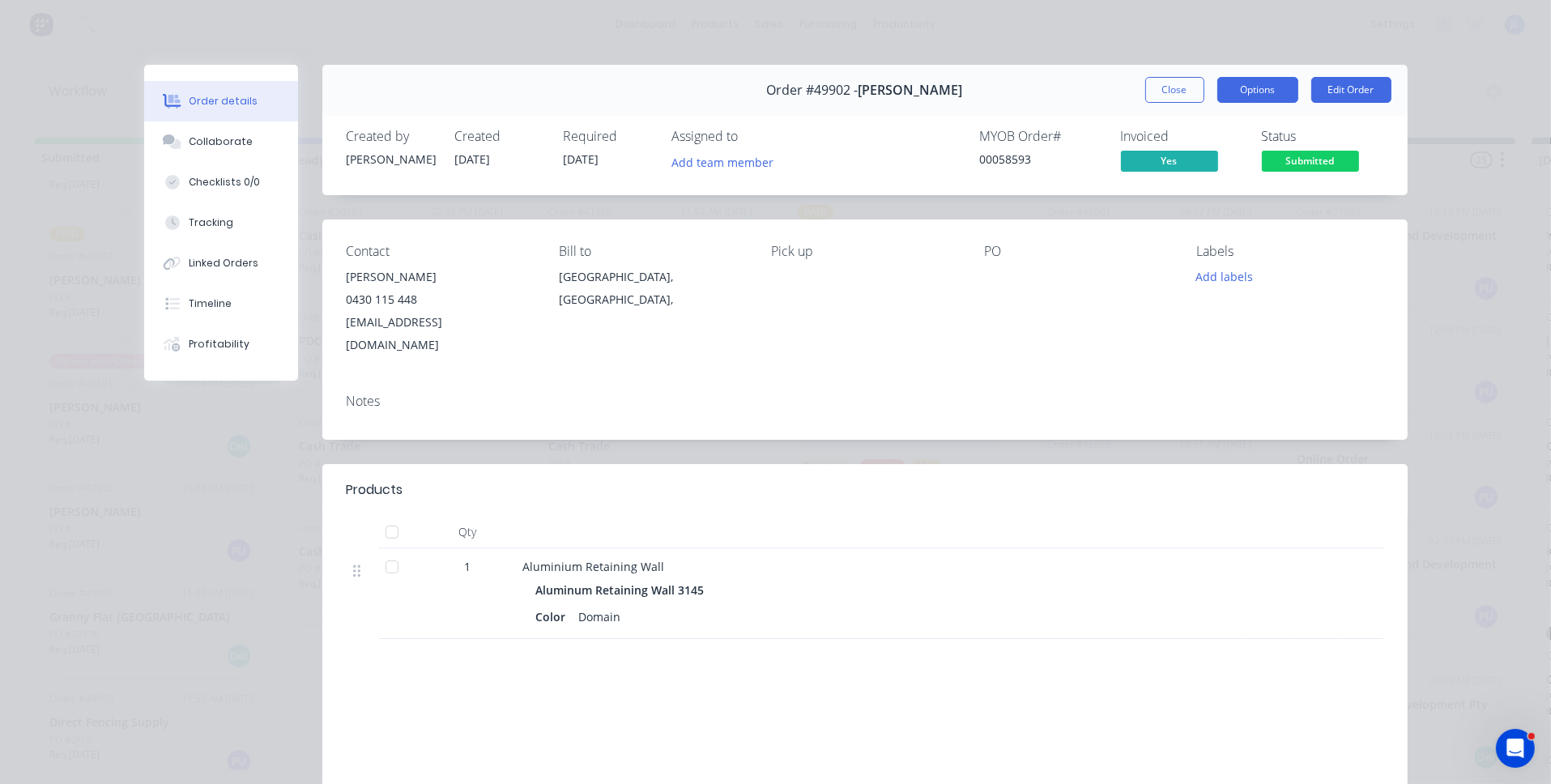
click at [1258, 87] on button "Options" at bounding box center [1257, 90] width 81 height 26
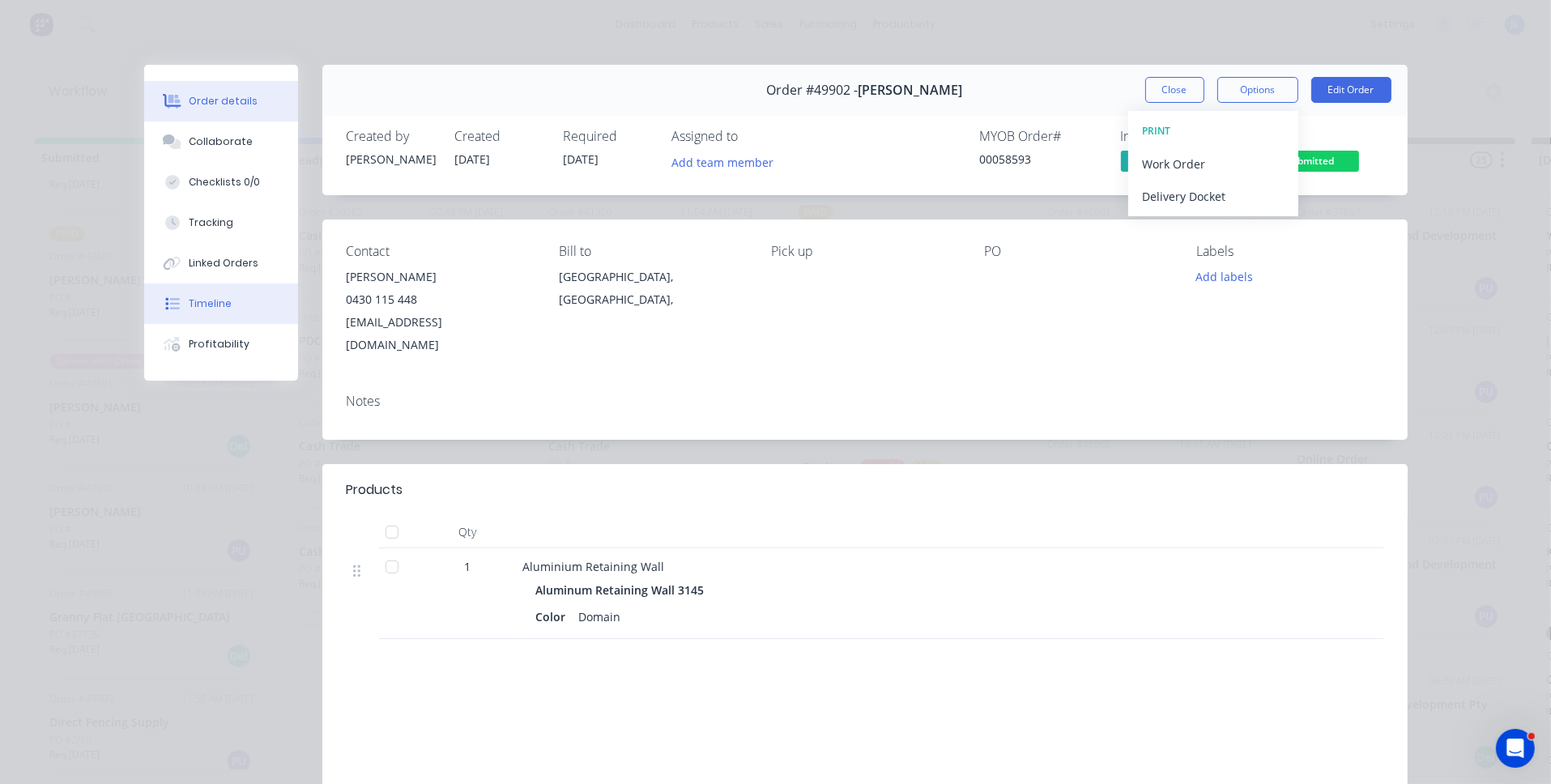
click at [171, 301] on icon at bounding box center [172, 304] width 15 height 15
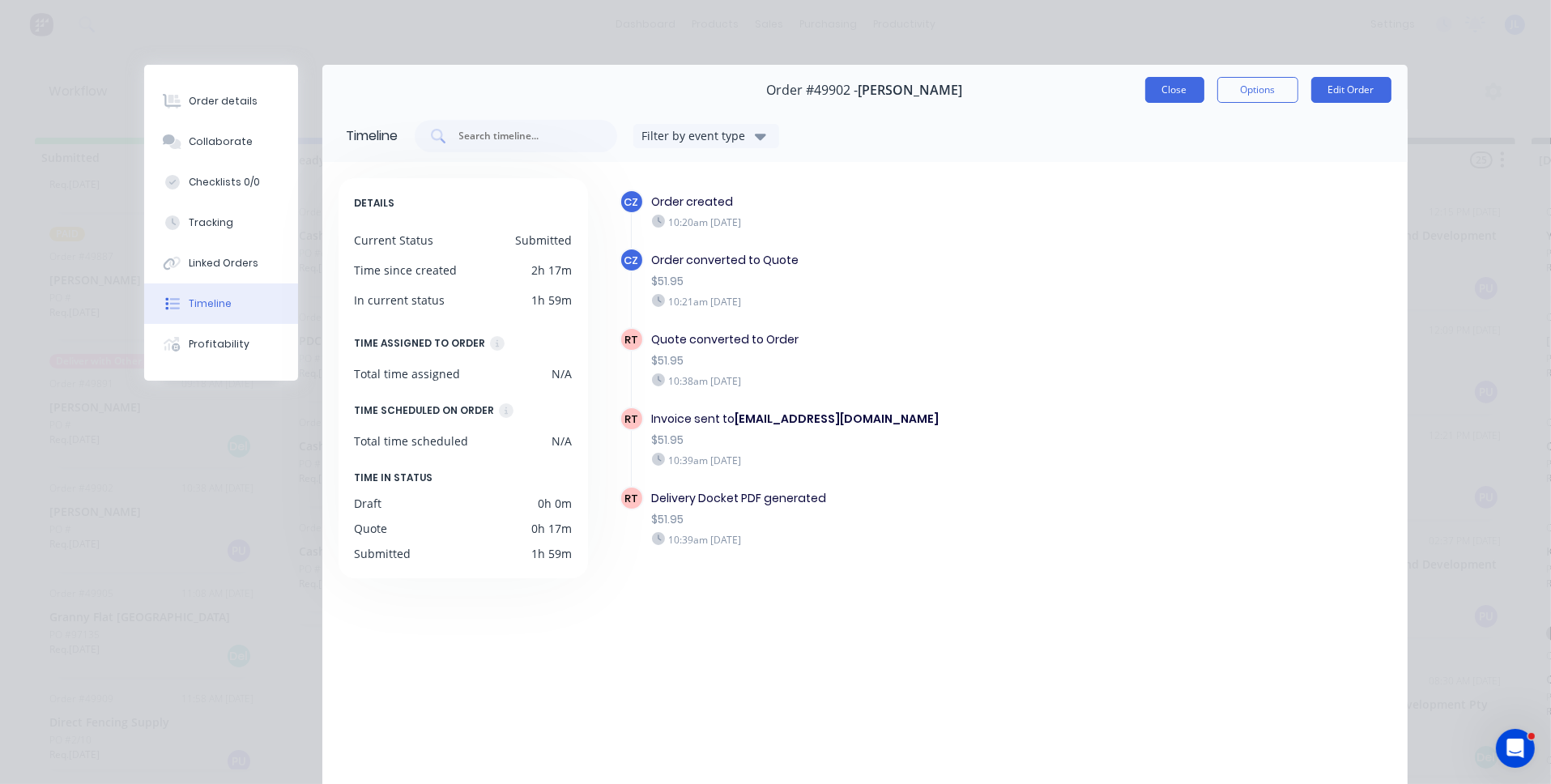
click at [1156, 90] on button "Close" at bounding box center [1174, 90] width 59 height 26
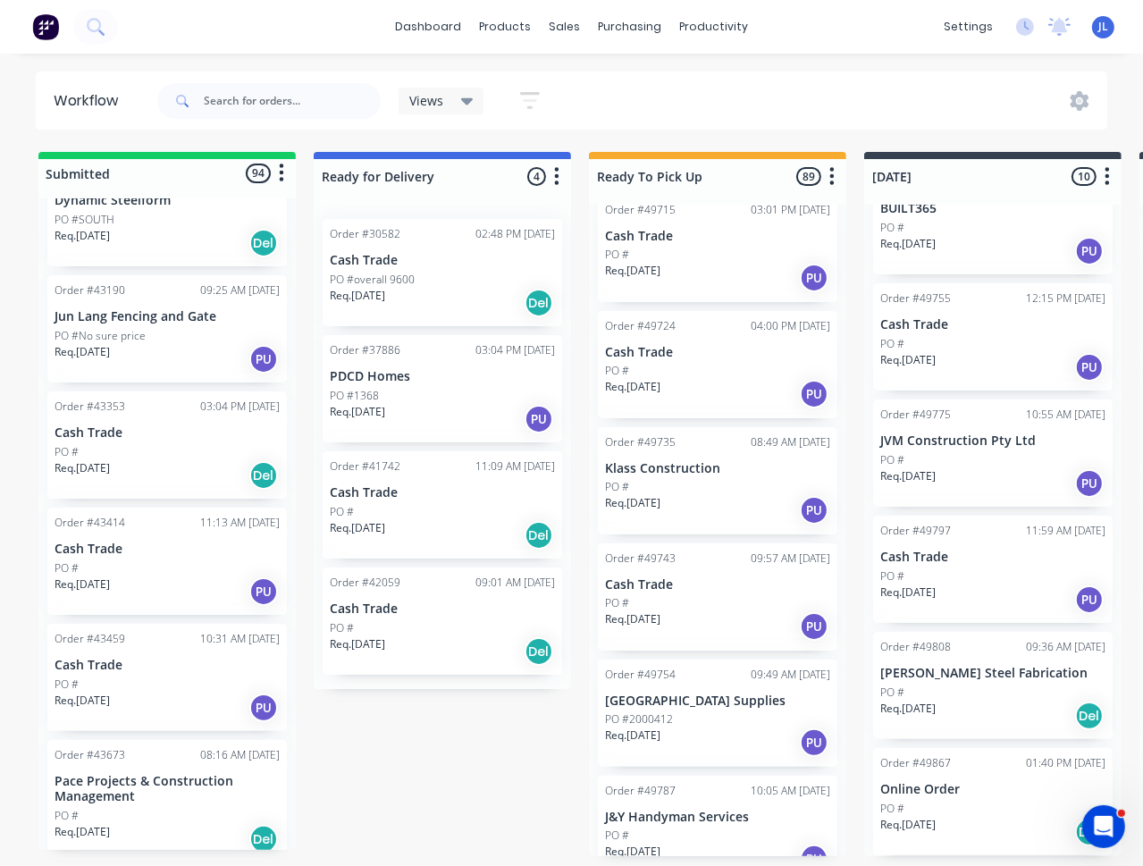
scroll to position [3660, 0]
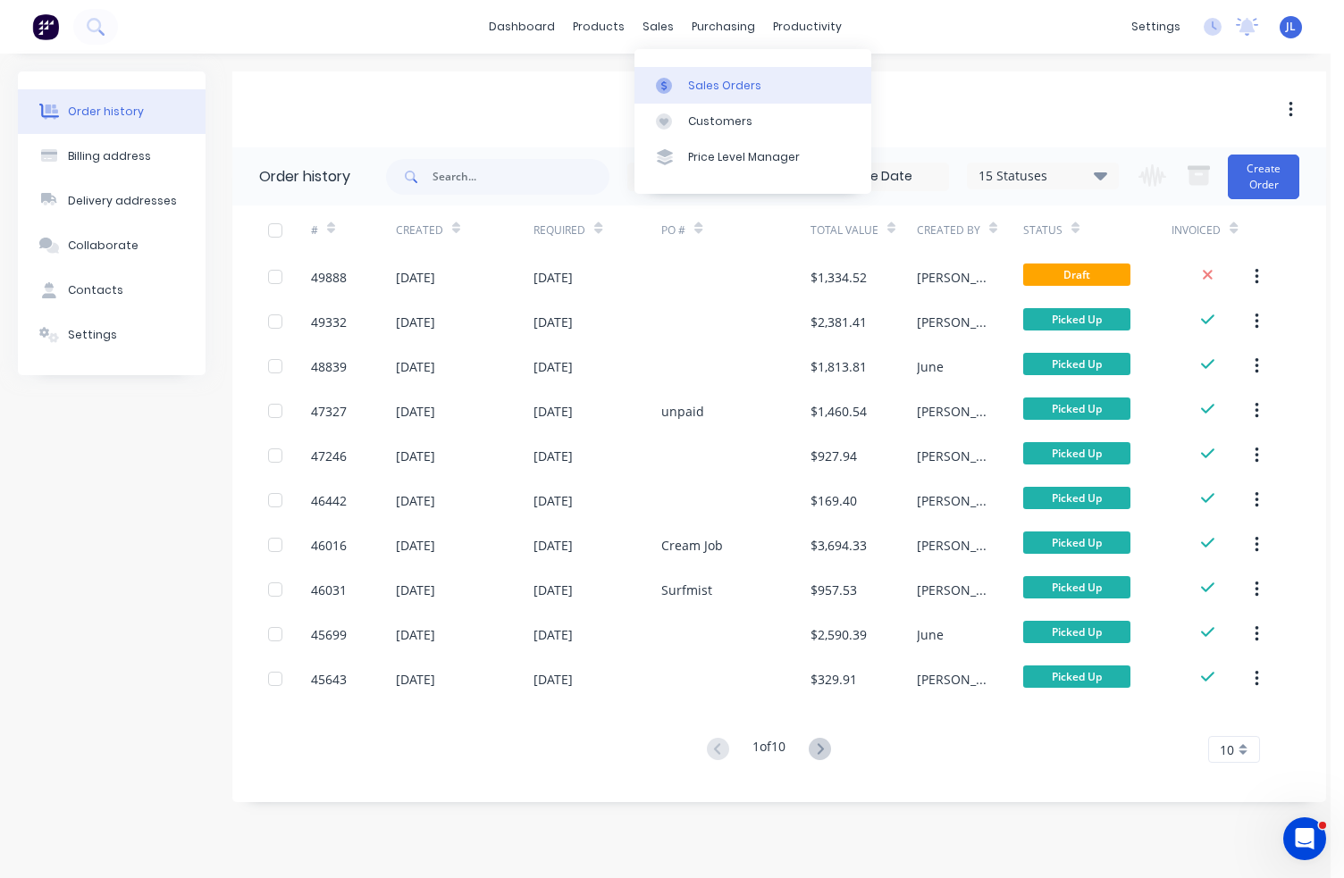
click at [713, 84] on div "Sales Orders" at bounding box center [724, 86] width 73 height 16
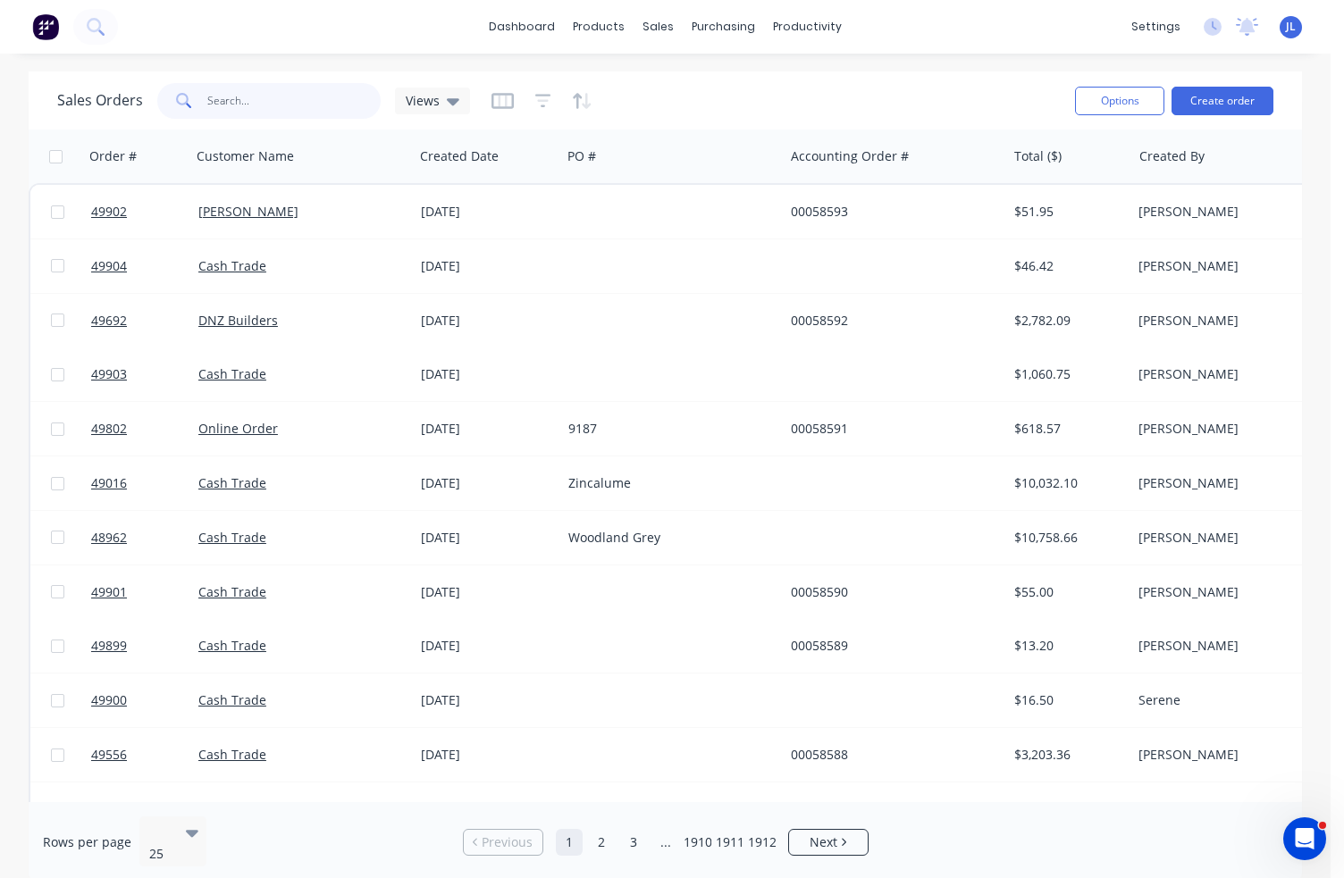
click at [253, 105] on input "text" at bounding box center [294, 101] width 174 height 36
click at [239, 96] on input "text" at bounding box center [294, 101] width 174 height 36
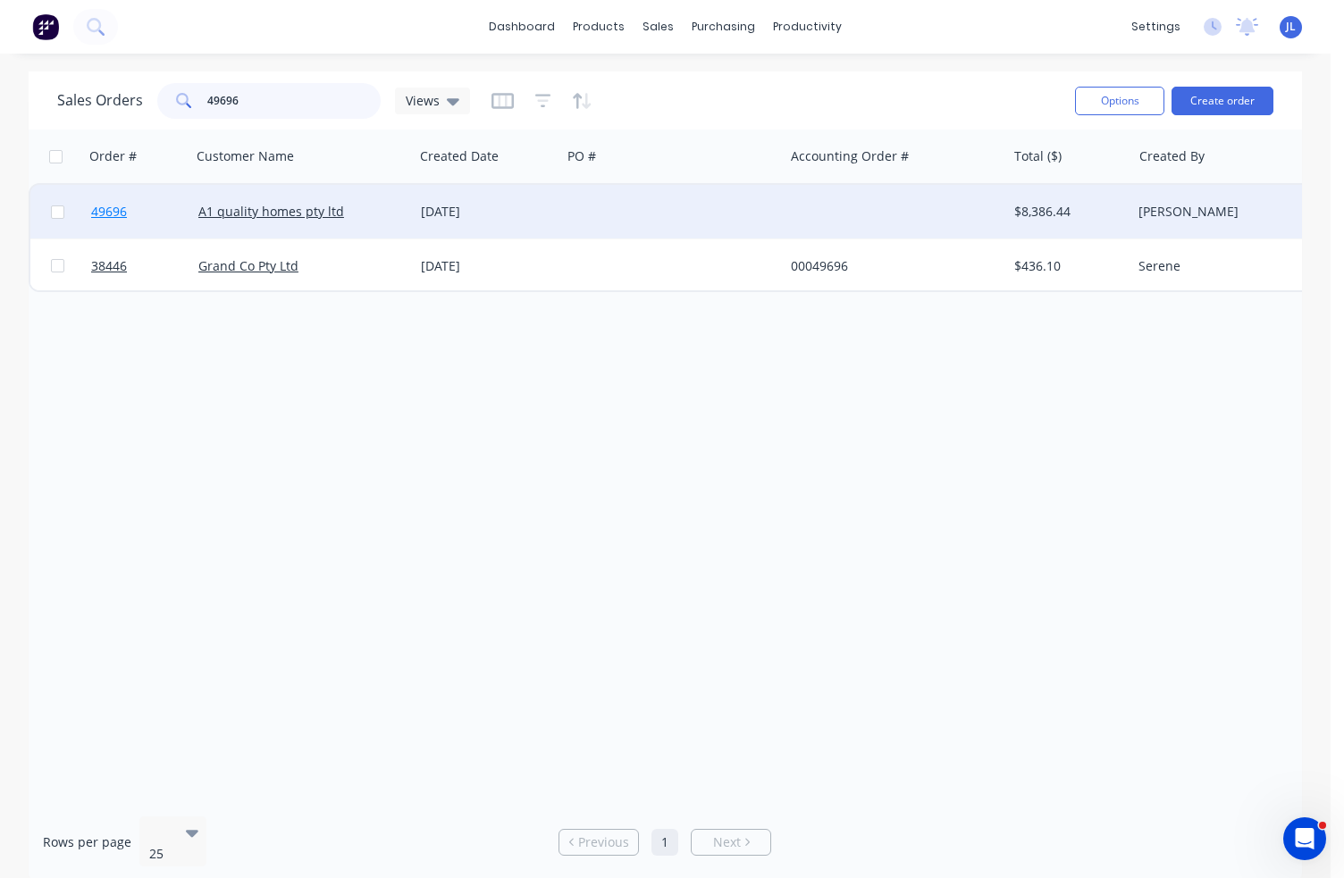
type input "49696"
click at [112, 207] on span "49696" at bounding box center [109, 212] width 36 height 18
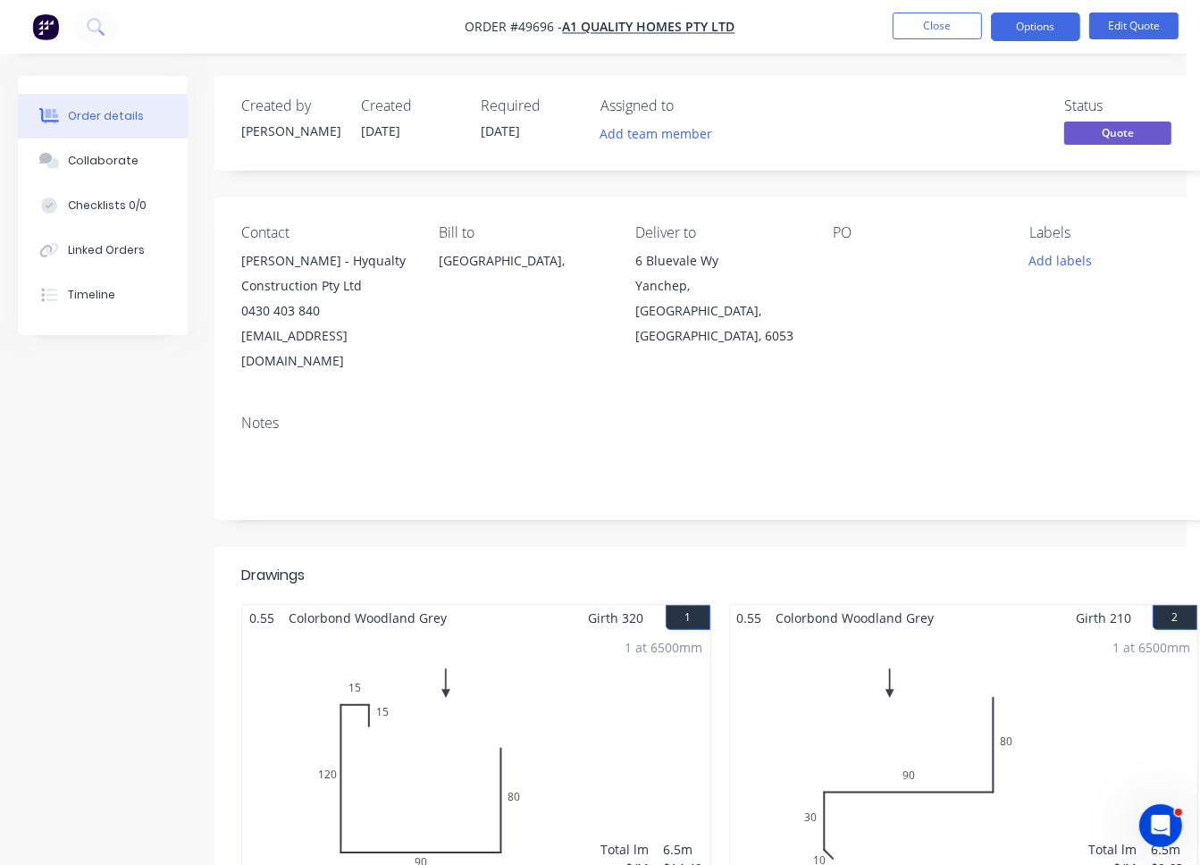
click at [947, 32] on button "Close" at bounding box center [937, 26] width 89 height 27
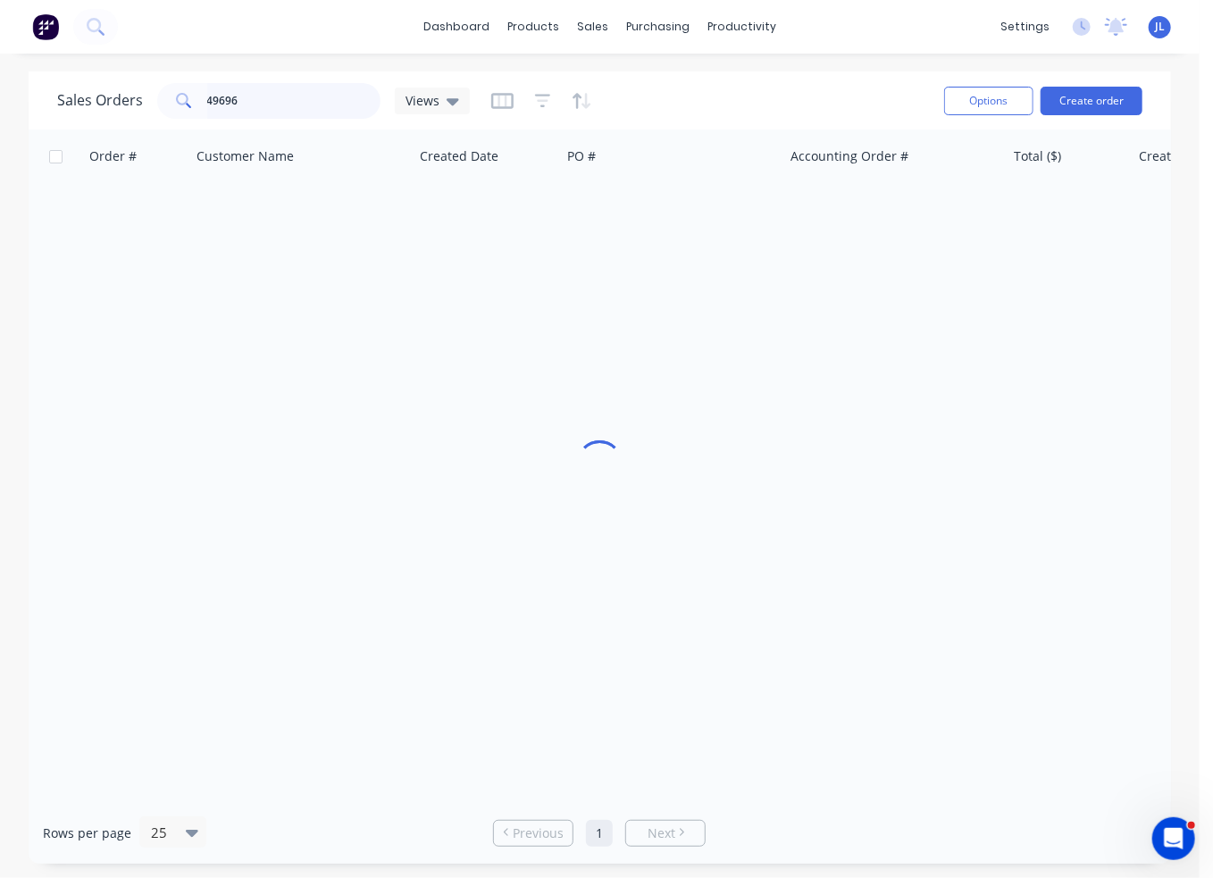
drag, startPoint x: 284, startPoint y: 98, endPoint x: 155, endPoint y: 90, distance: 128.9
click at [157, 90] on div "49696" at bounding box center [268, 101] width 223 height 36
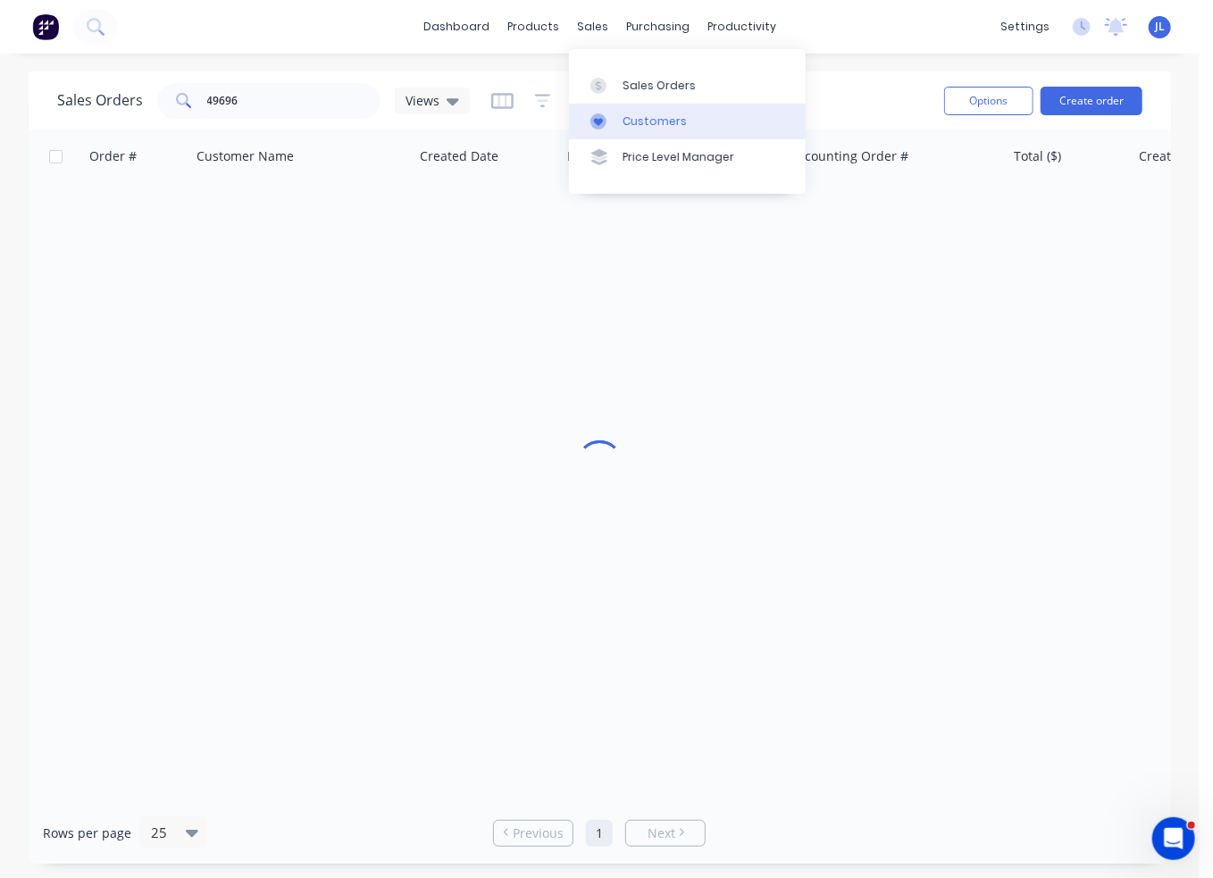
click at [644, 125] on div "Customers" at bounding box center [655, 121] width 64 height 16
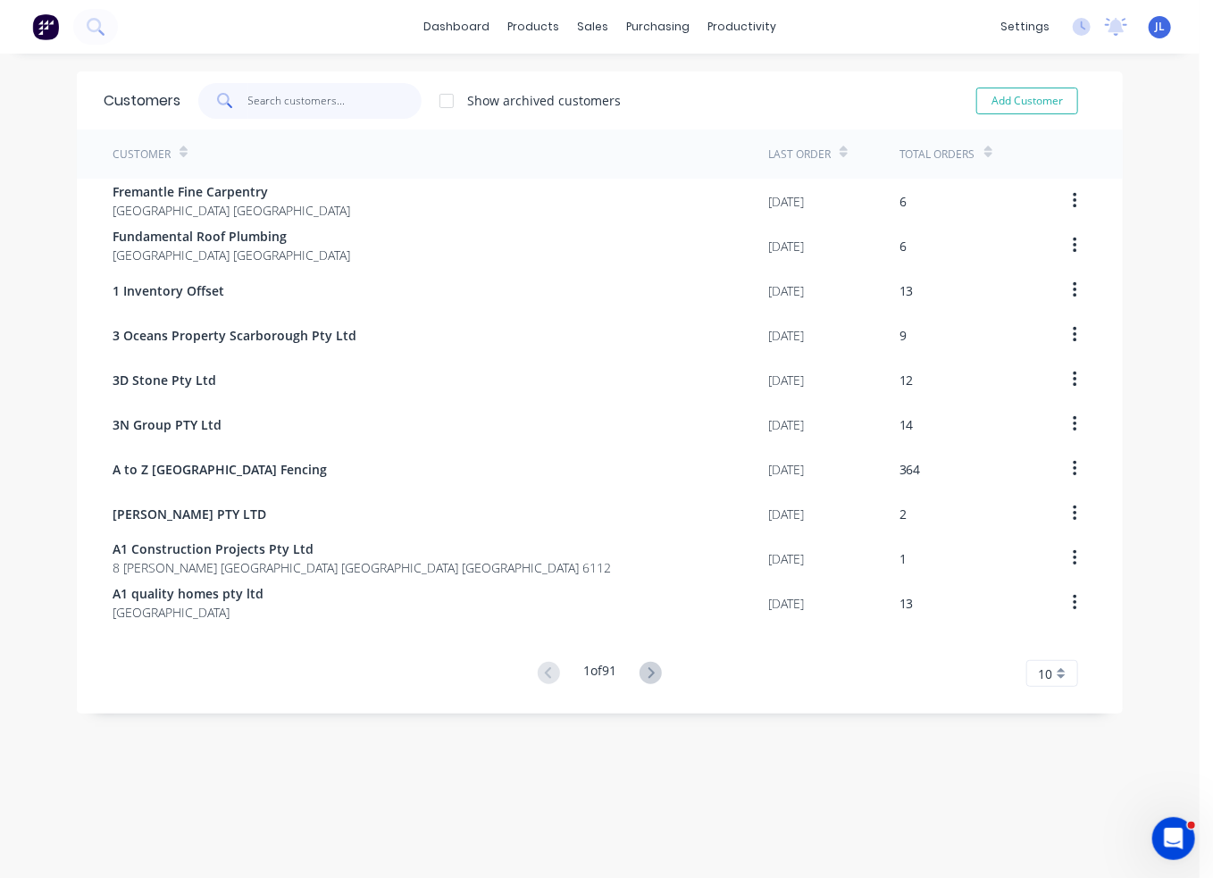
click at [344, 102] on input "text" at bounding box center [335, 101] width 174 height 36
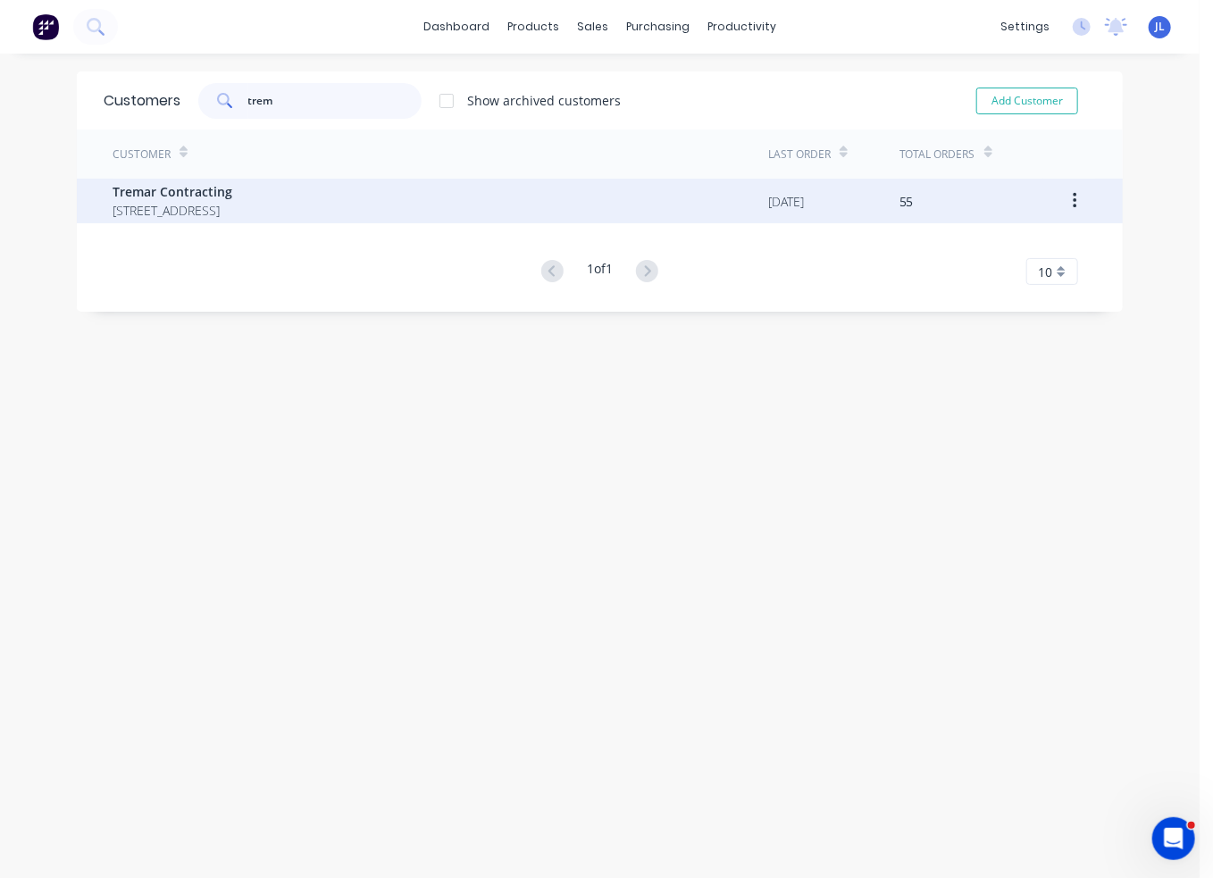
type input "trem"
click at [232, 203] on span "PO Box 314 Corrigin Western Australia Australia 6375" at bounding box center [173, 210] width 120 height 19
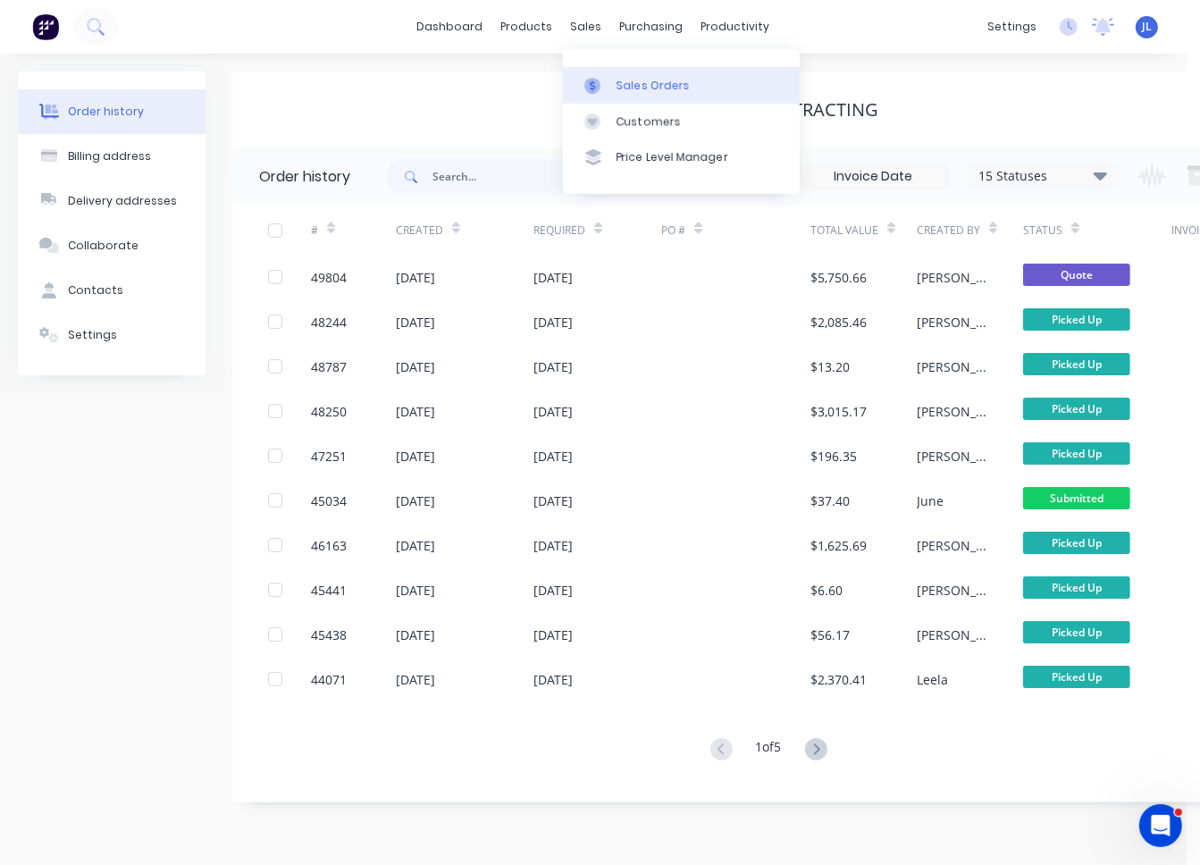
click at [651, 85] on div "Sales Orders" at bounding box center [652, 86] width 73 height 16
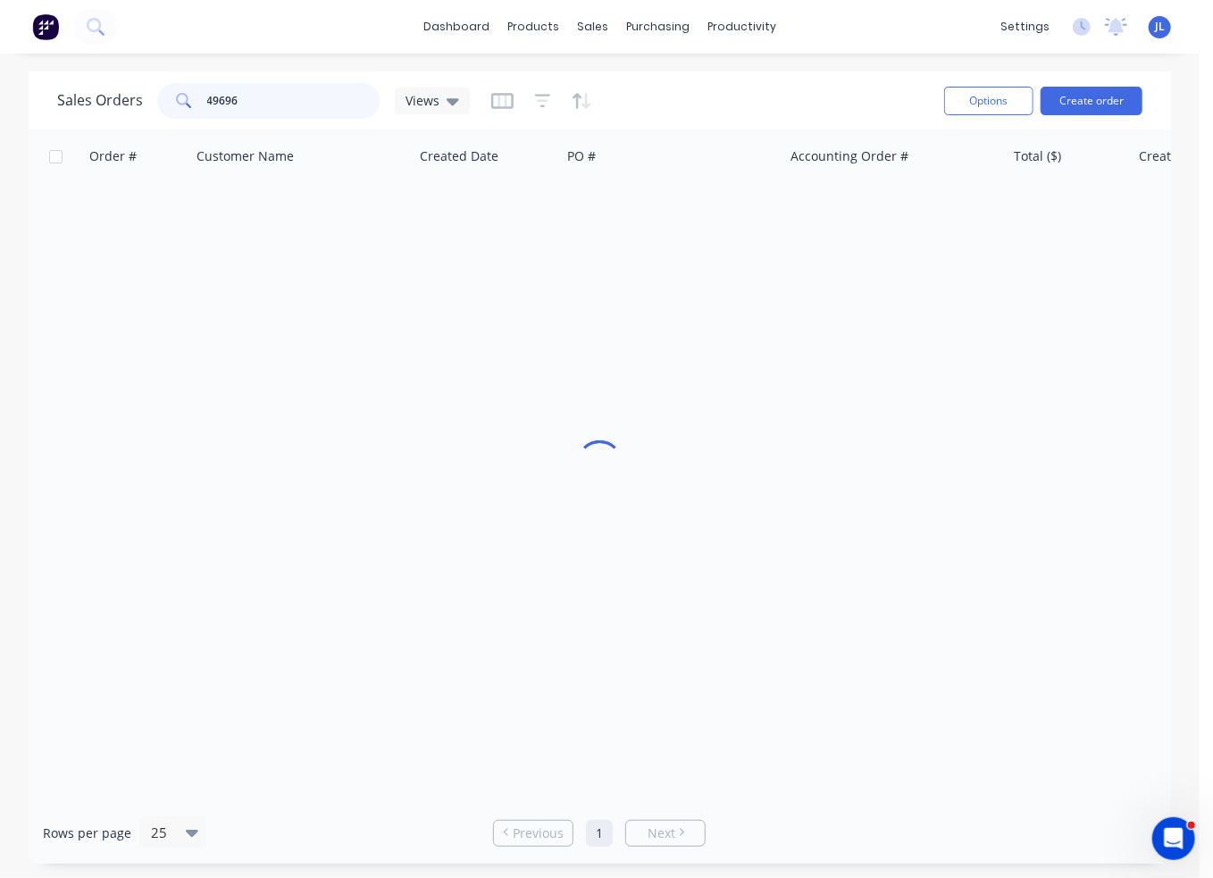
drag, startPoint x: 297, startPoint y: 106, endPoint x: 144, endPoint y: 97, distance: 153.0
click at [144, 97] on div "Sales Orders 49696 Views" at bounding box center [263, 101] width 413 height 36
paste input "Qualstruct"
type input "Qualstruct"
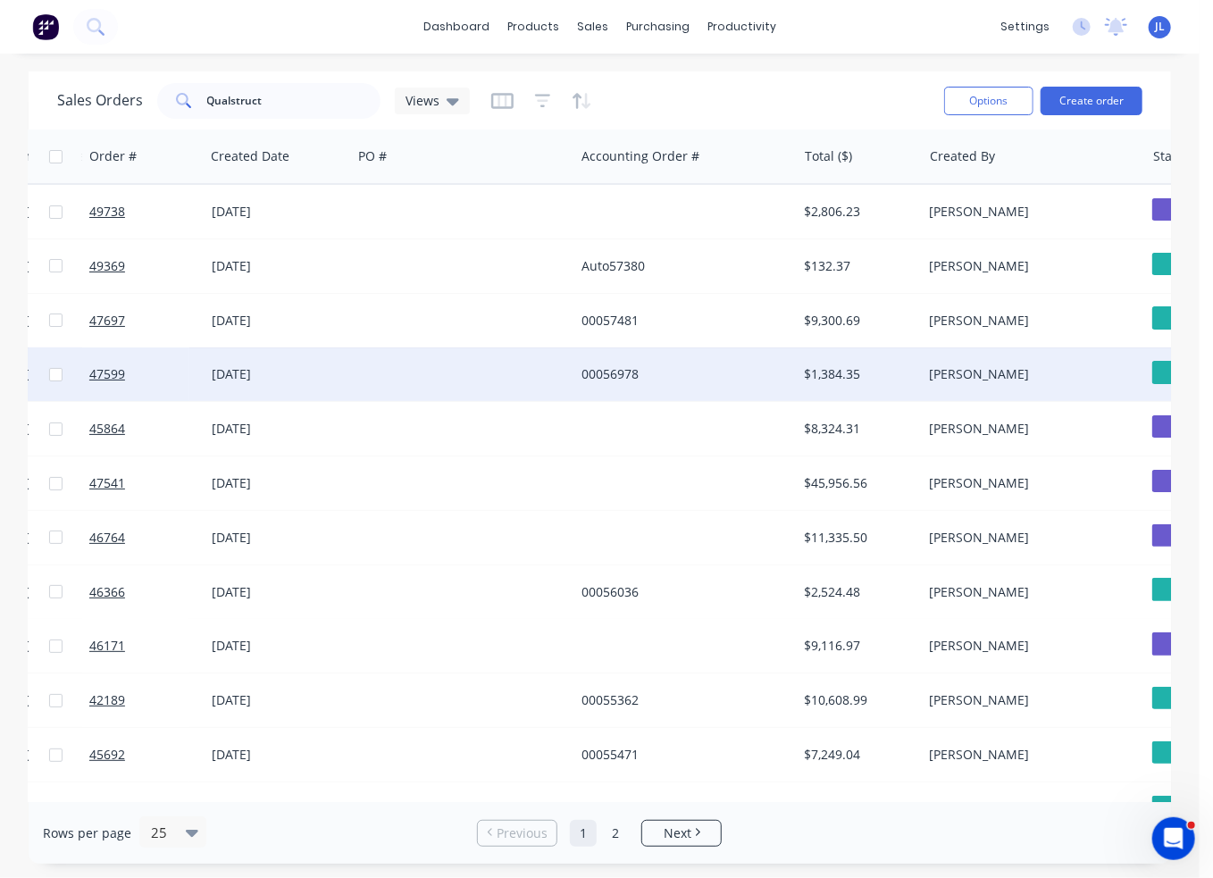
scroll to position [0, 89]
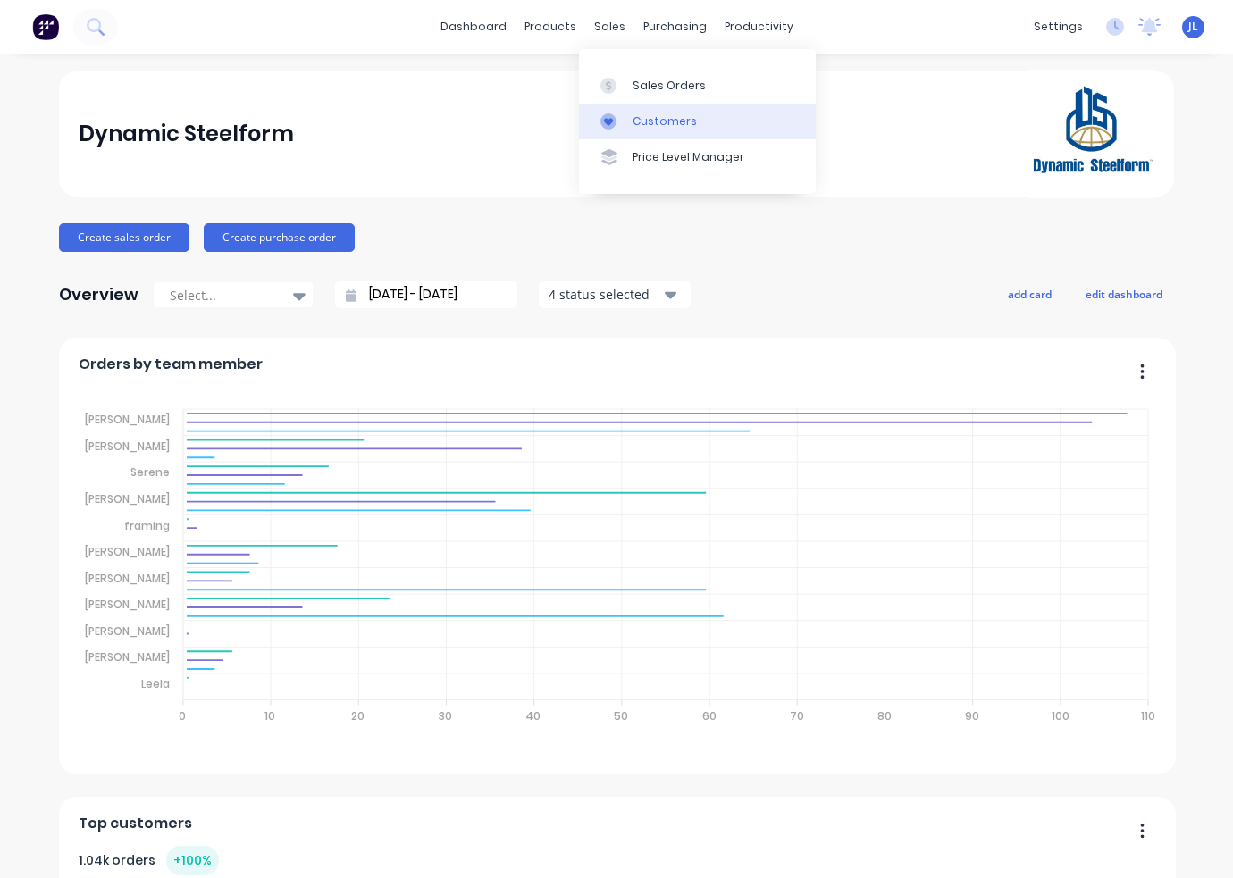
click at [650, 113] on link "Customers" at bounding box center [697, 122] width 237 height 36
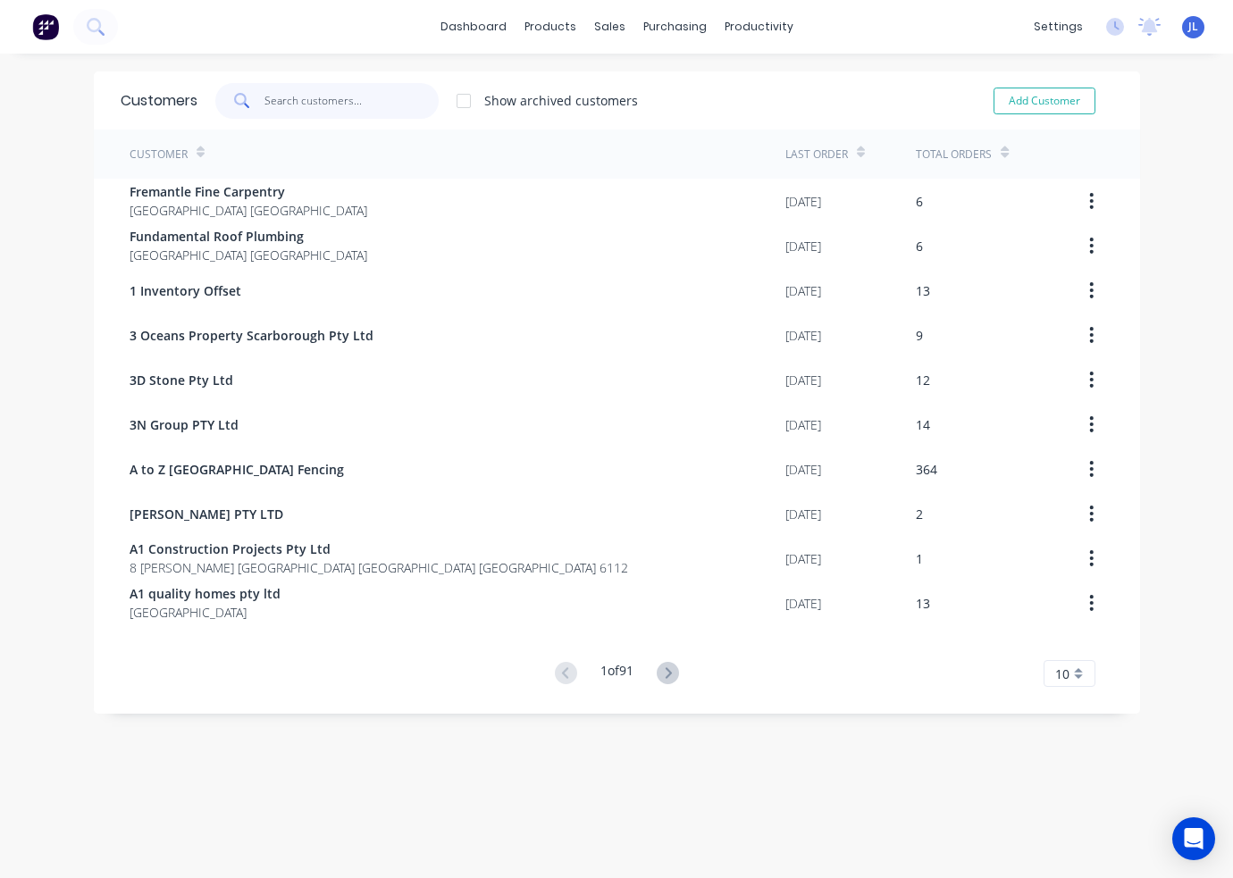
click at [300, 107] on input "text" at bounding box center [351, 101] width 174 height 36
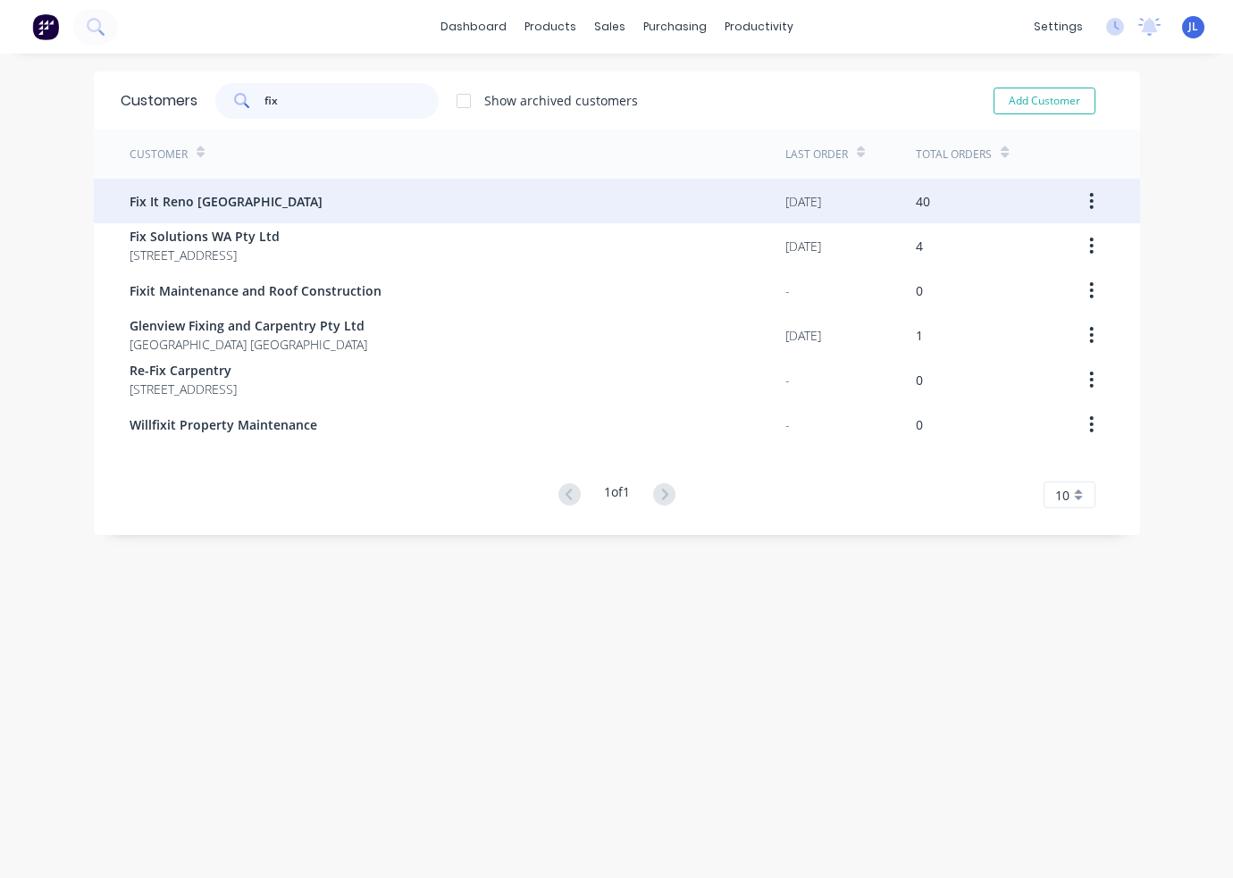
type input "fix"
click at [235, 196] on div "Fix It Reno [GEOGRAPHIC_DATA]" at bounding box center [458, 201] width 656 height 45
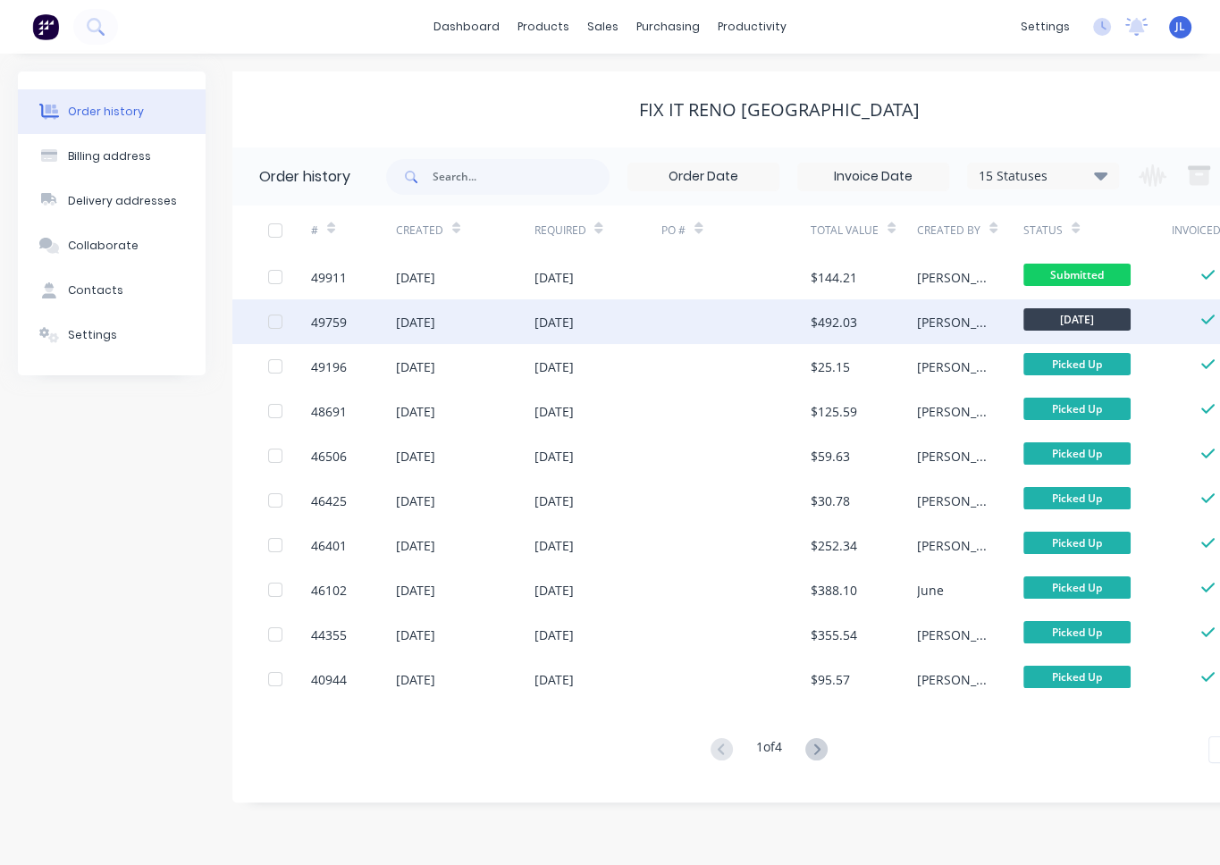
click at [605, 323] on div "03 Oct 2025" at bounding box center [597, 321] width 128 height 45
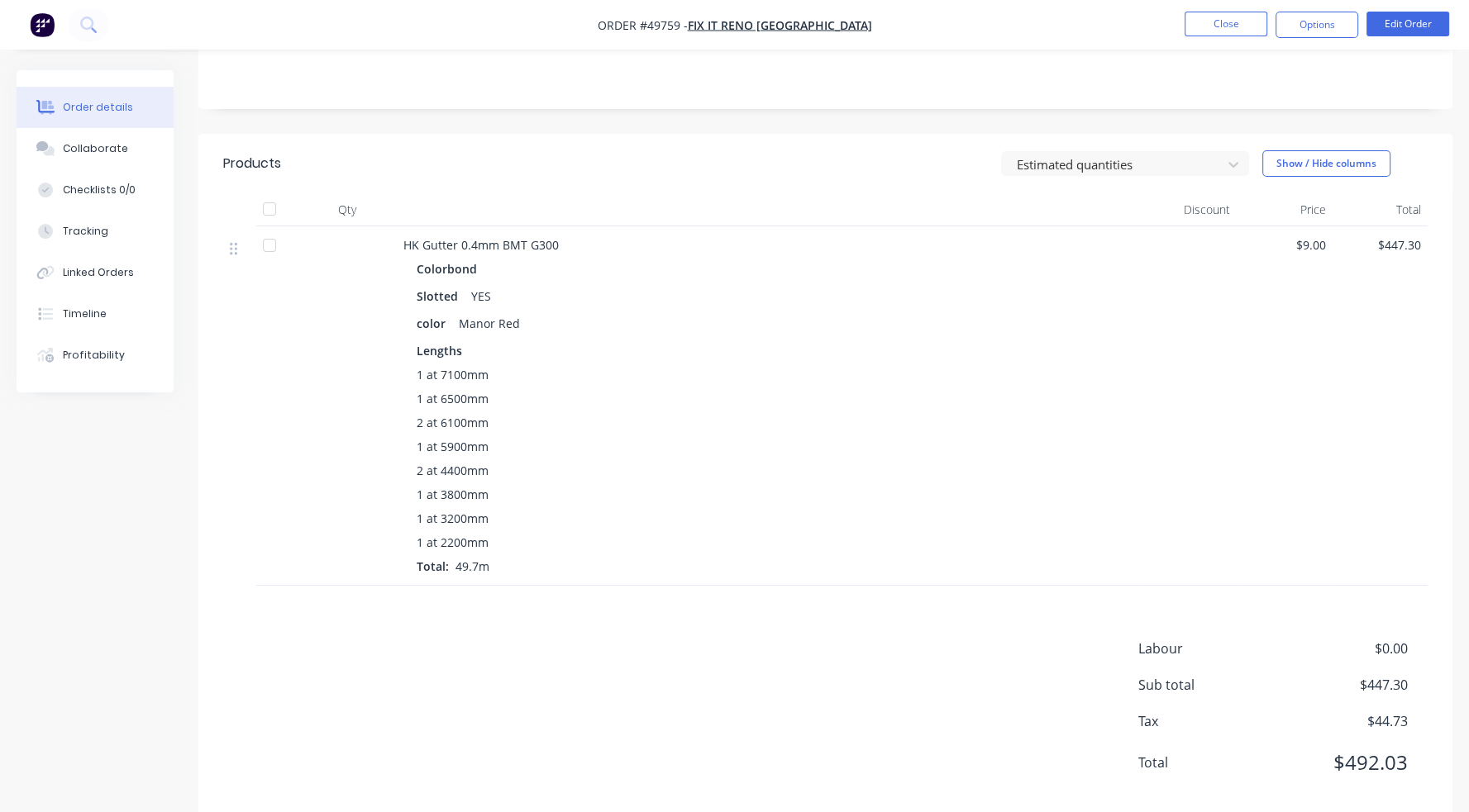
scroll to position [330, 0]
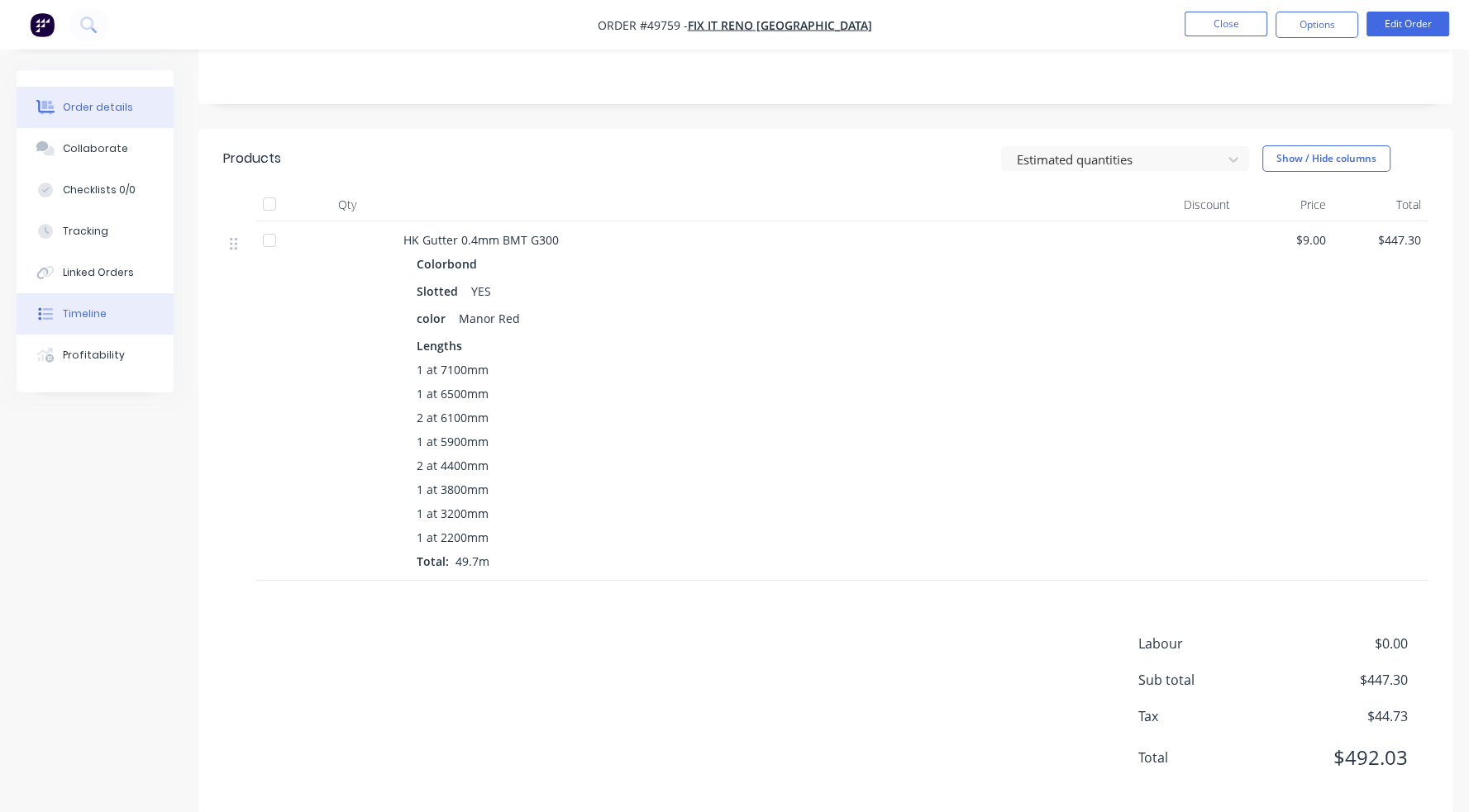
click at [93, 314] on div "Timeline" at bounding box center [84, 314] width 43 height 15
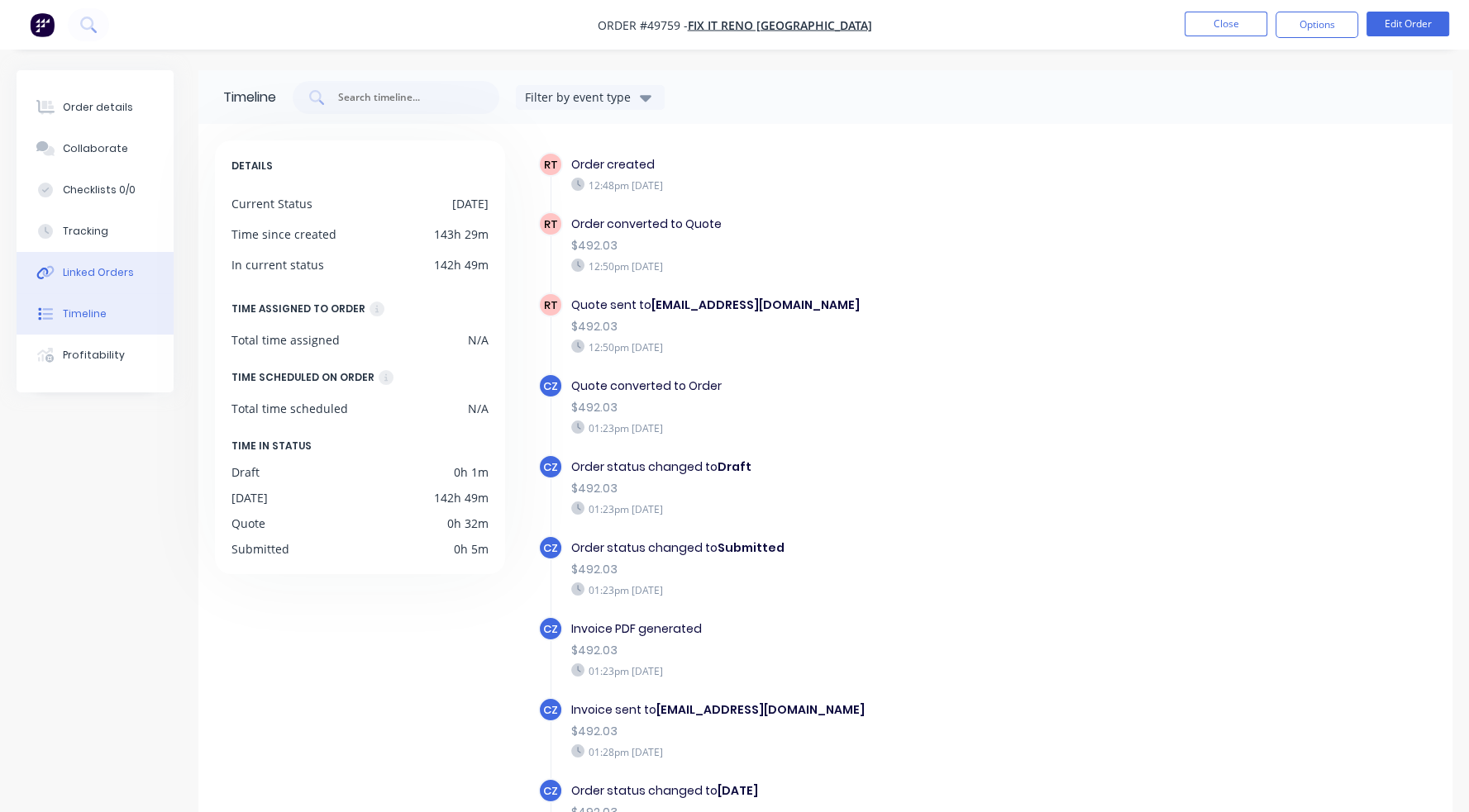
click at [86, 282] on button "Linked Orders" at bounding box center [95, 273] width 157 height 42
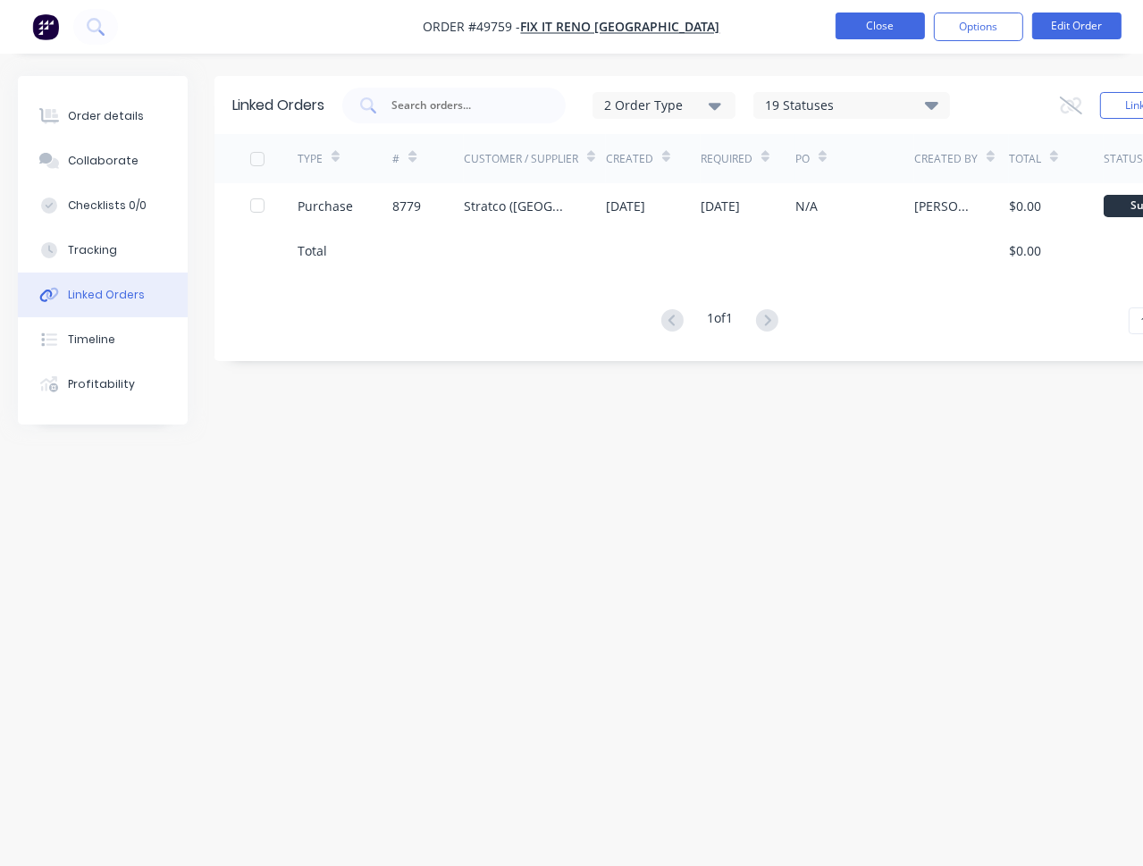
click at [869, 24] on button "Close" at bounding box center [879, 26] width 89 height 27
